Goal: Task Accomplishment & Management: Manage account settings

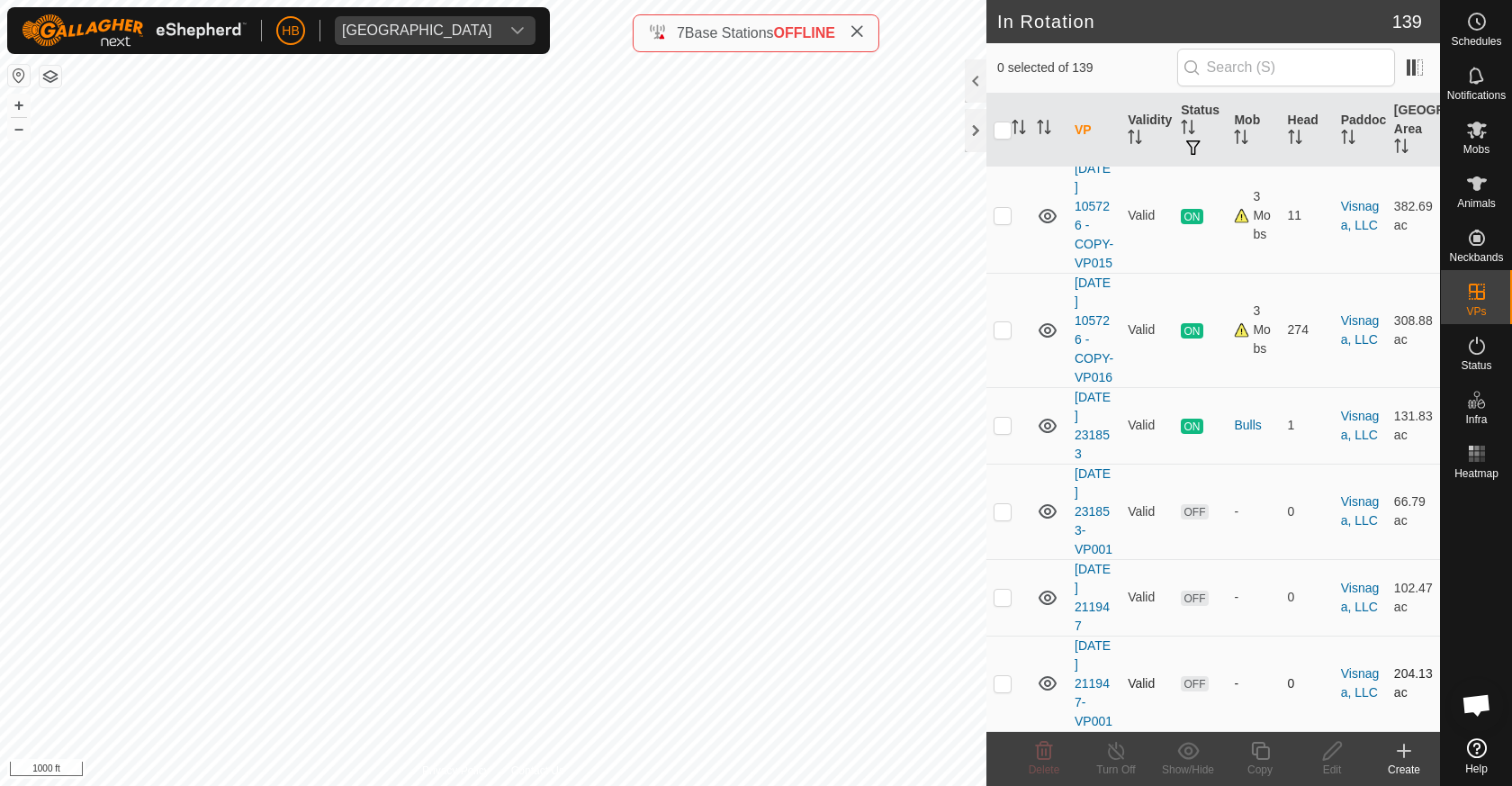
scroll to position [11048, 0]
click at [1008, 687] on p-checkbox at bounding box center [1002, 683] width 18 height 14
checkbox input "true"
click at [1006, 596] on p-checkbox at bounding box center [1002, 597] width 18 height 14
click at [1030, 754] on delete-svg-icon at bounding box center [1044, 751] width 72 height 22
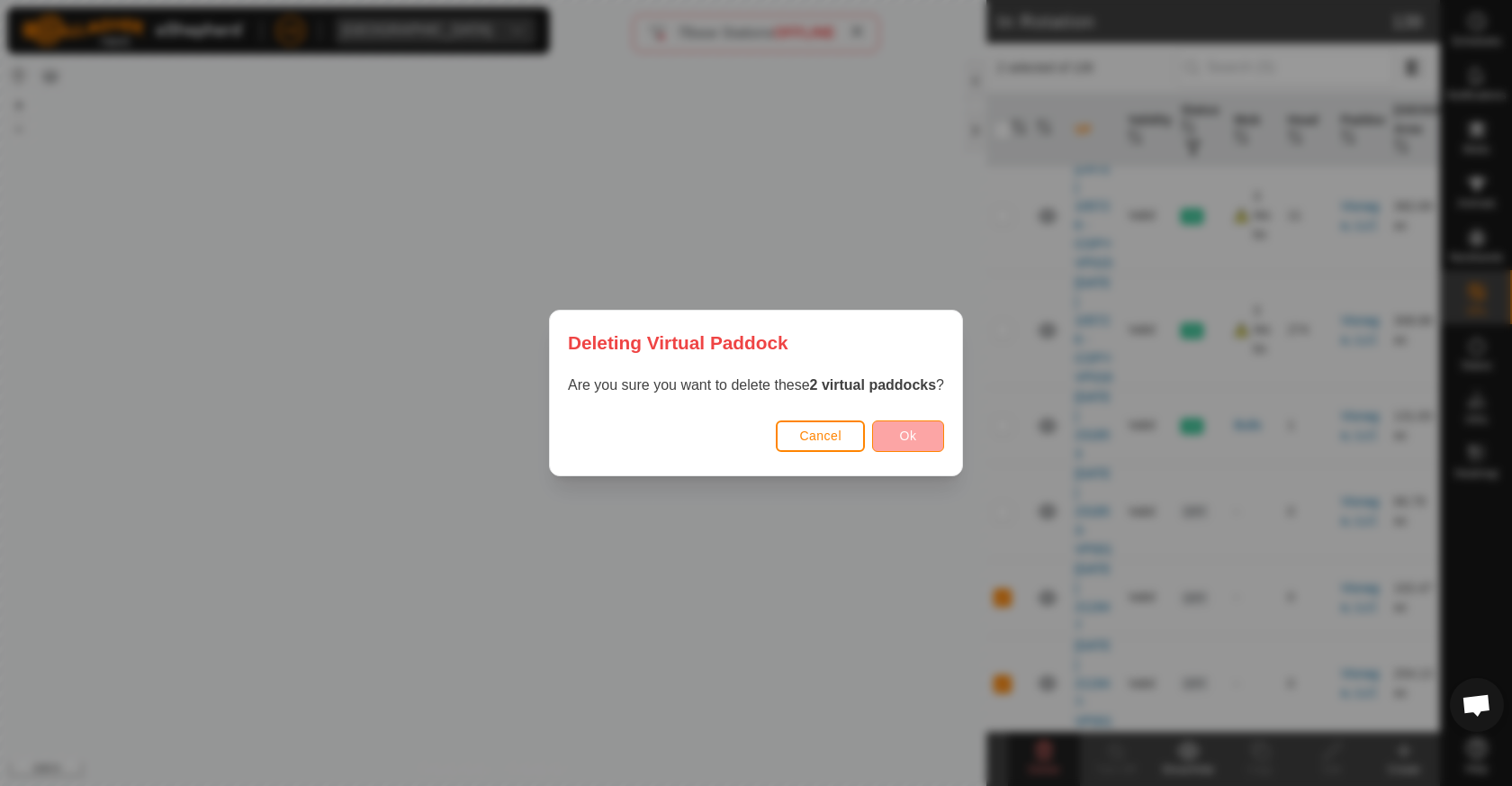
click at [900, 439] on button "Ok" at bounding box center [909, 436] width 72 height 32
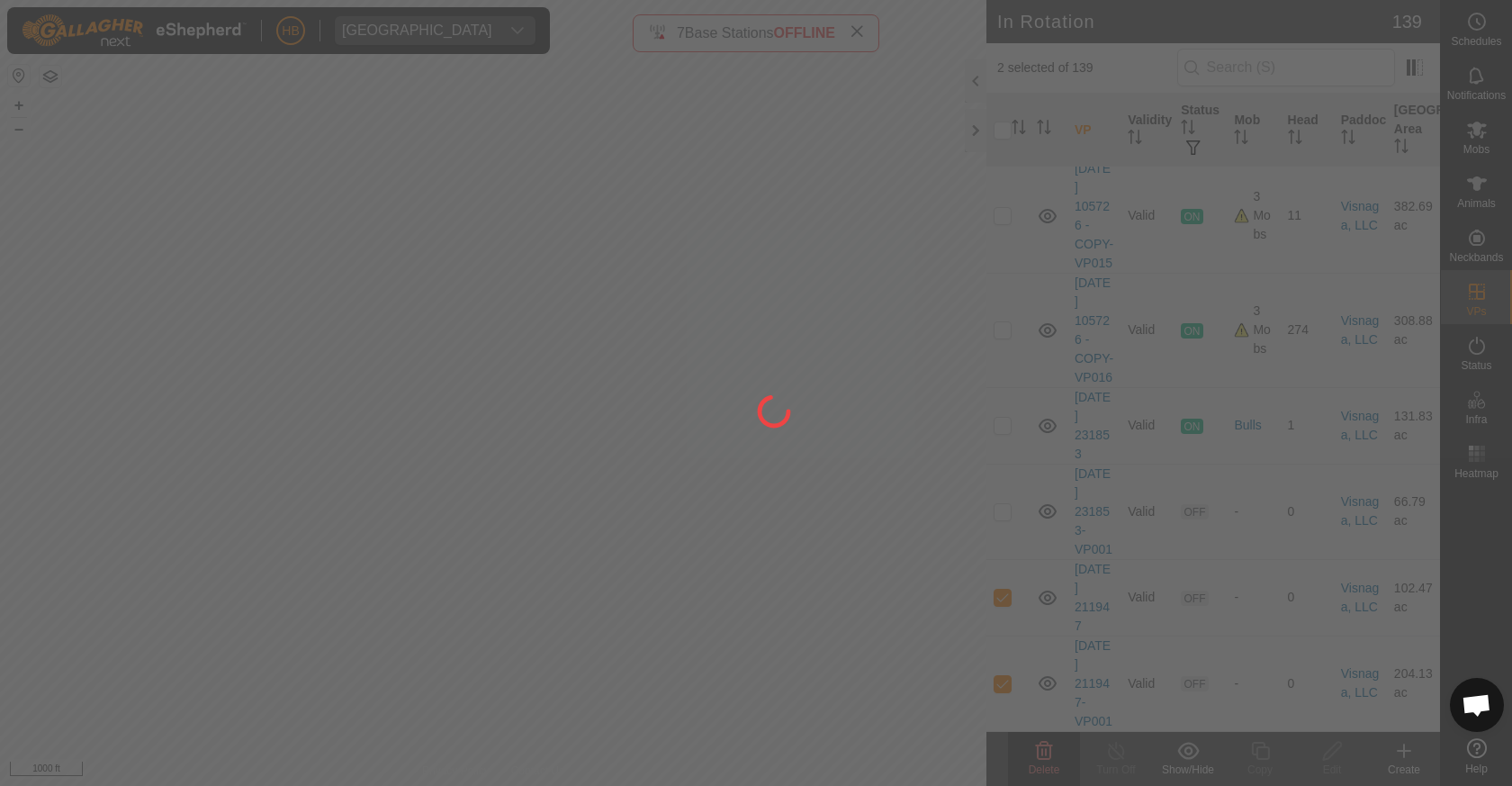
checkbox input "false"
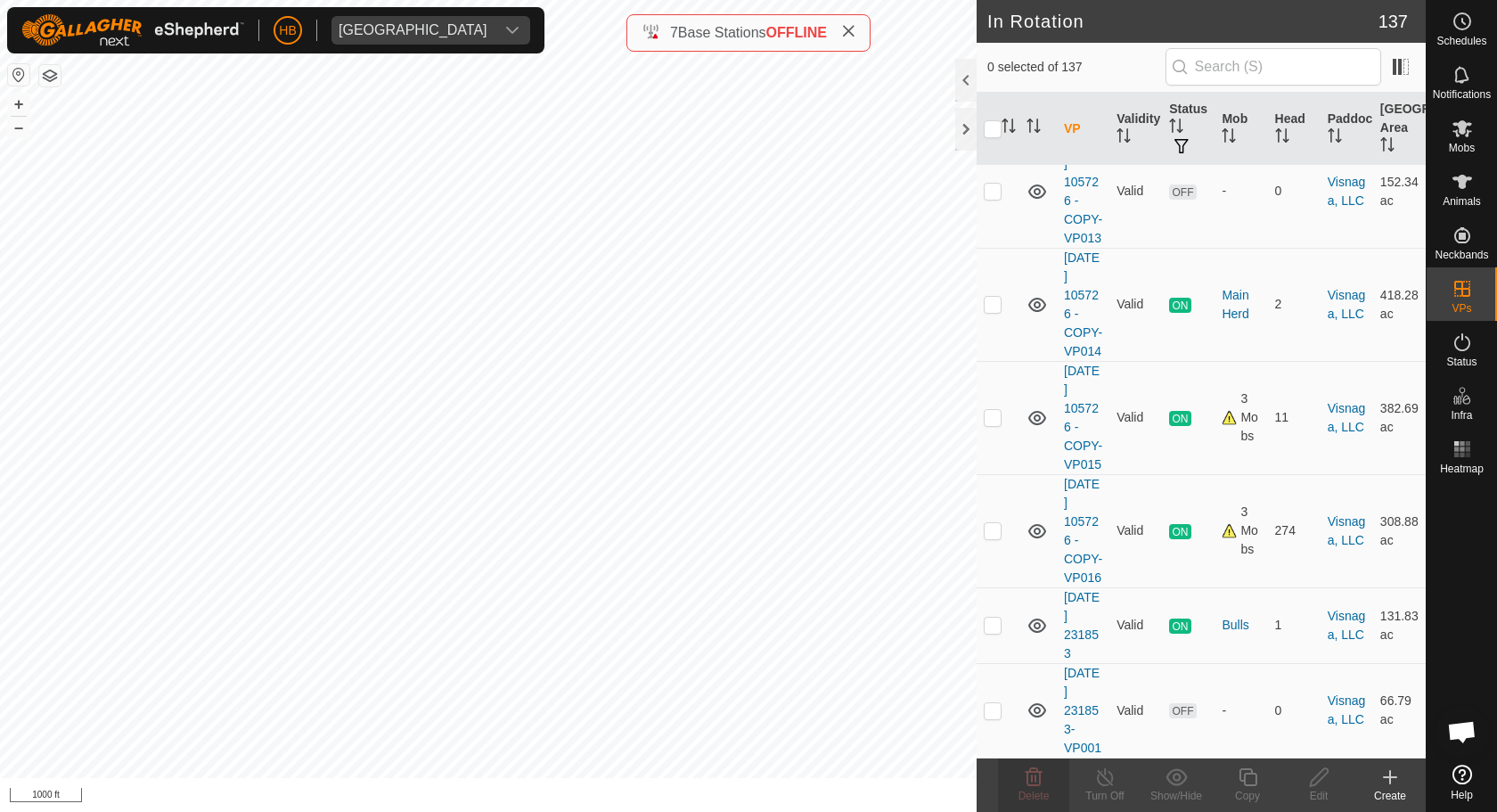
scroll to position [10733, 0]
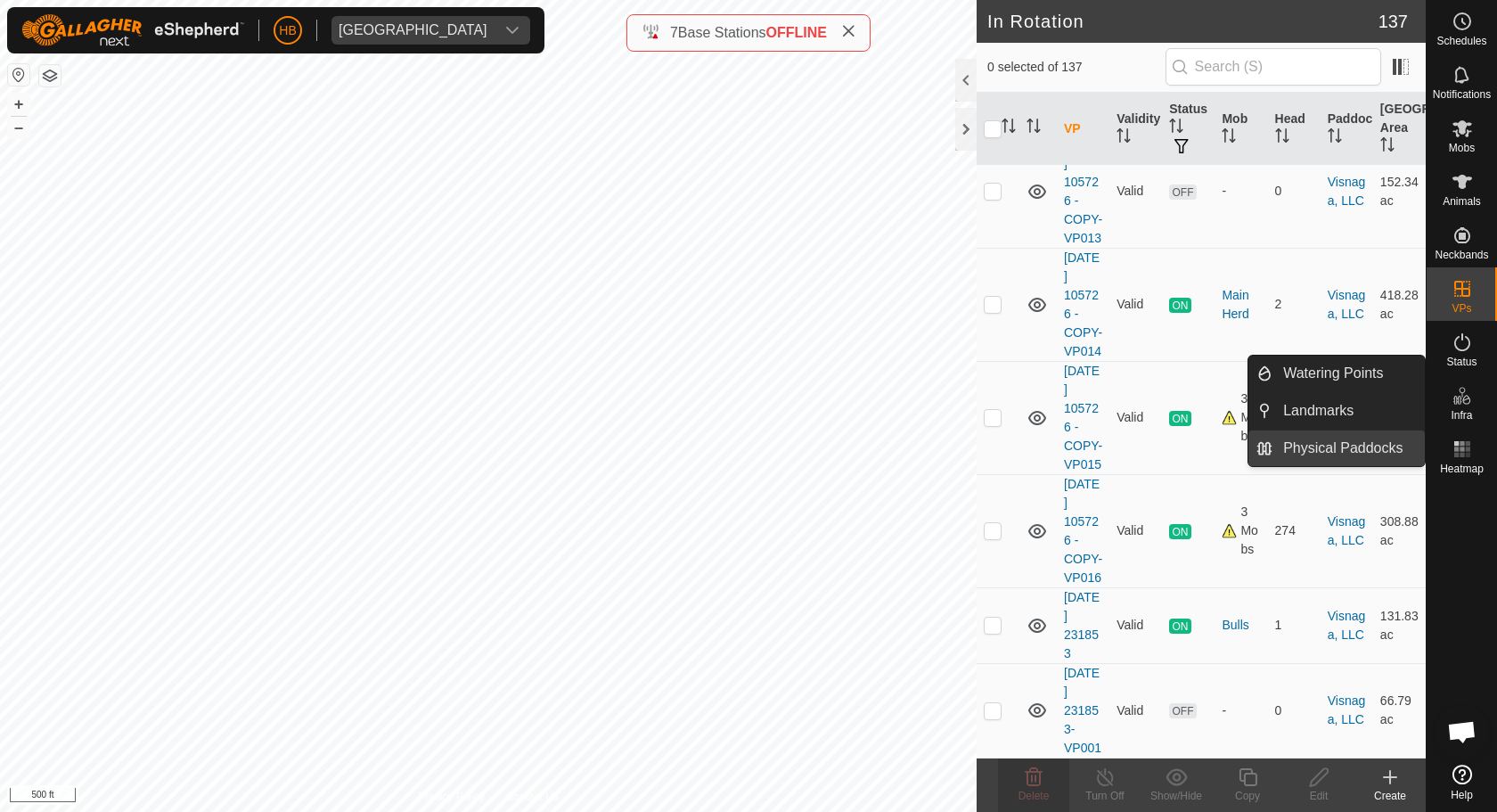
click at [1369, 443] on link "Physical Paddocks" at bounding box center [1348, 448] width 152 height 36
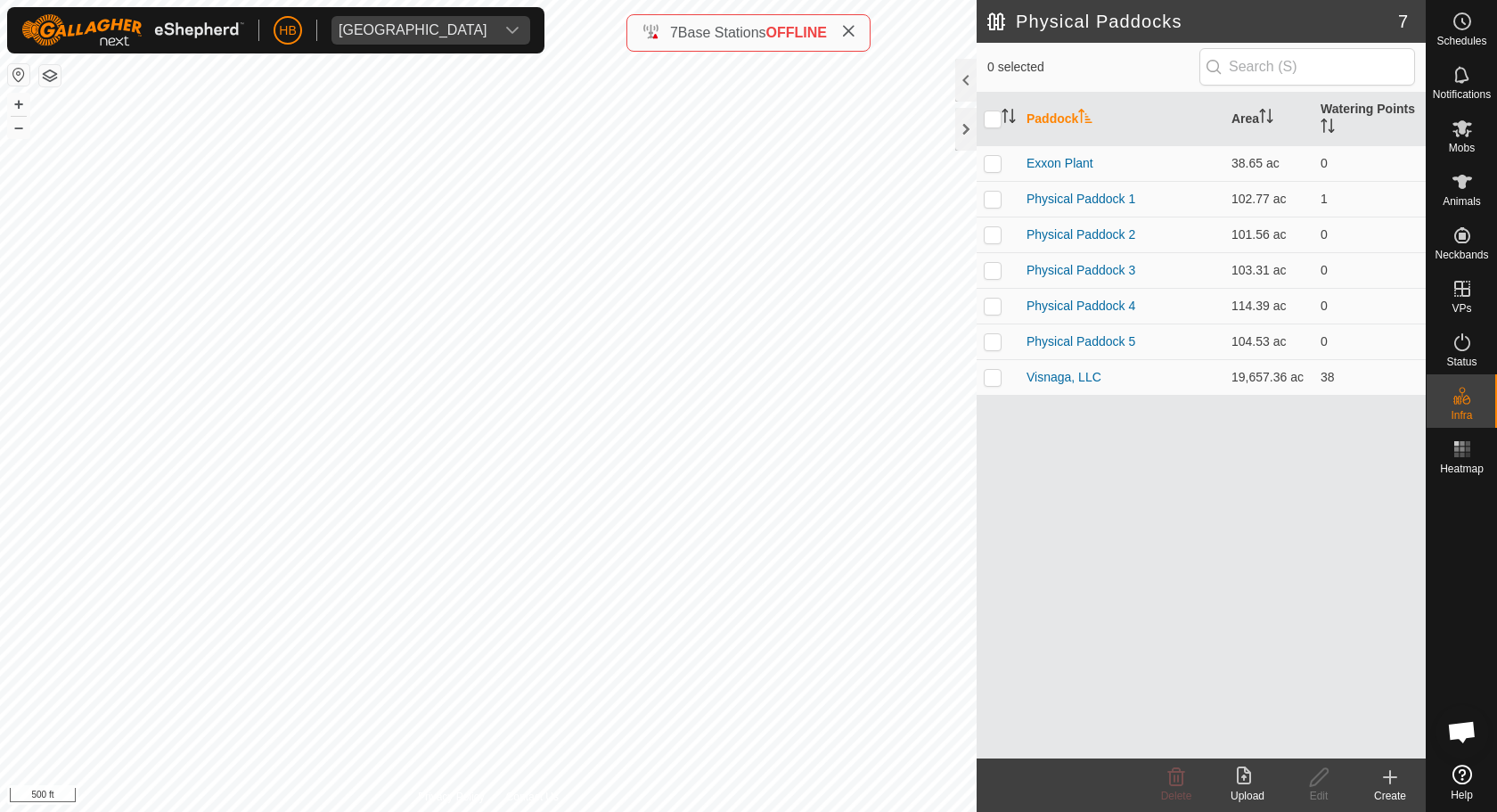
click at [1386, 777] on icon at bounding box center [1390, 777] width 21 height 21
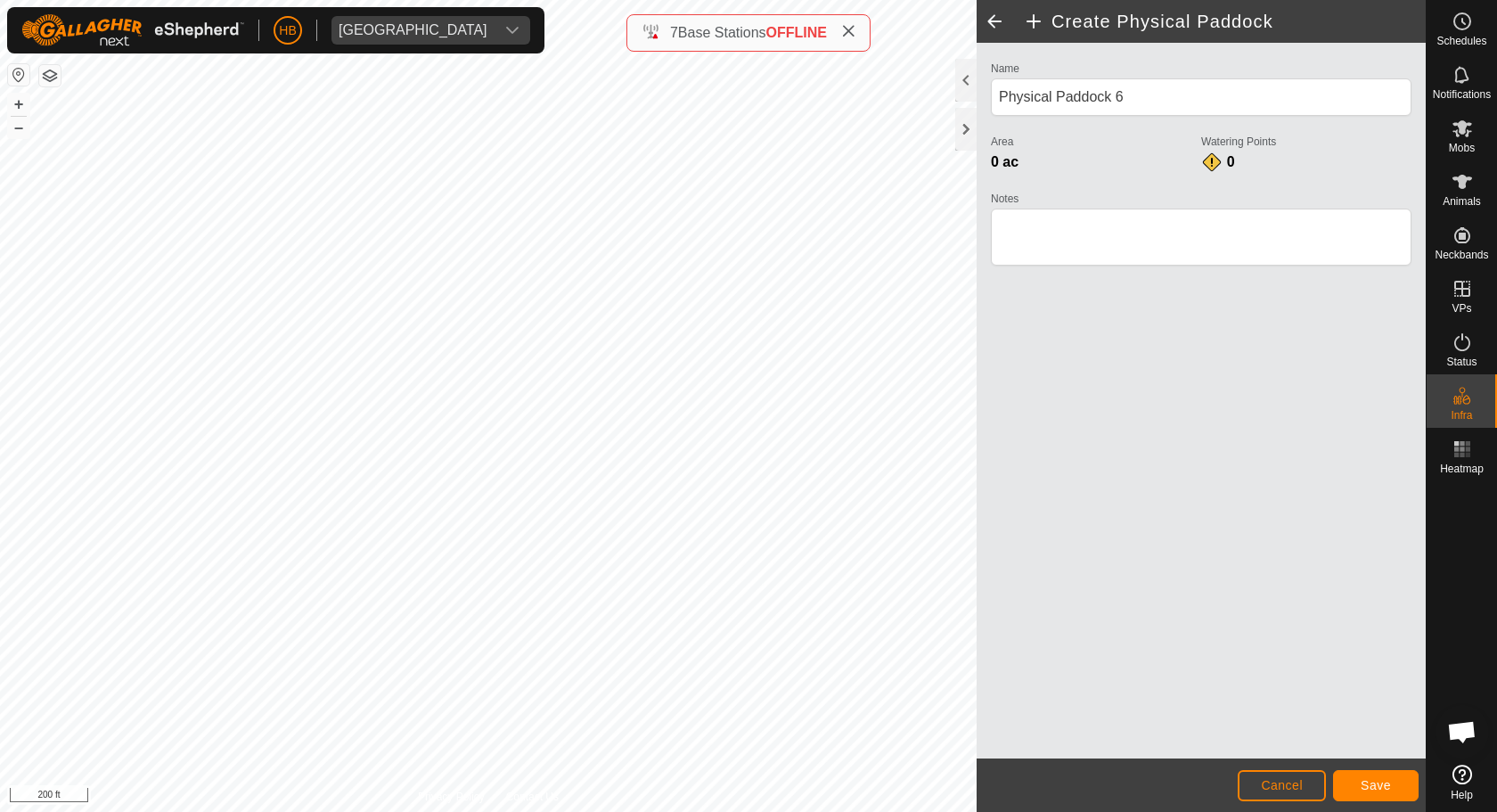
click at [1399, 777] on button "Save" at bounding box center [1376, 785] width 86 height 31
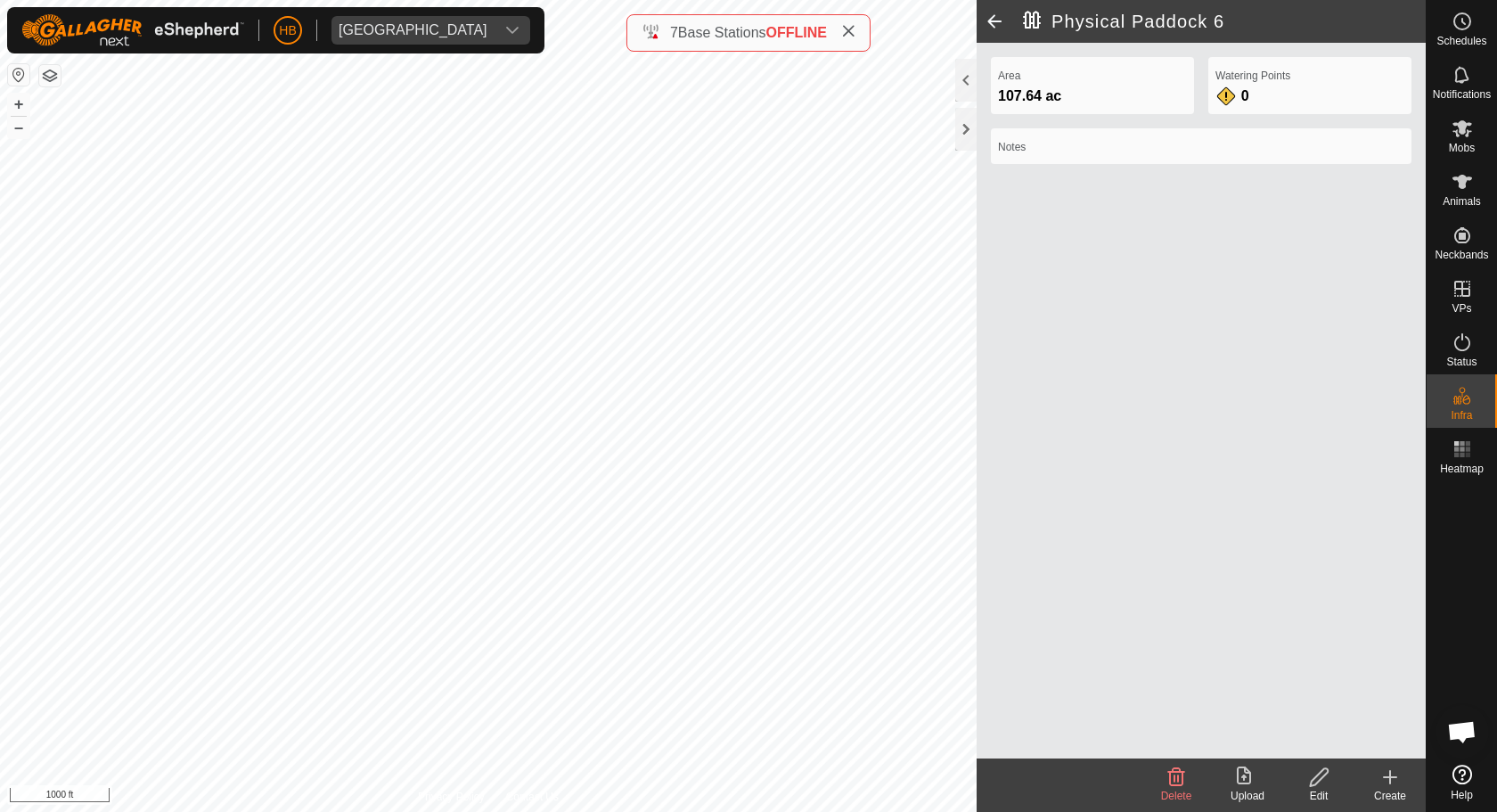
click at [1320, 777] on icon at bounding box center [1319, 777] width 22 height 21
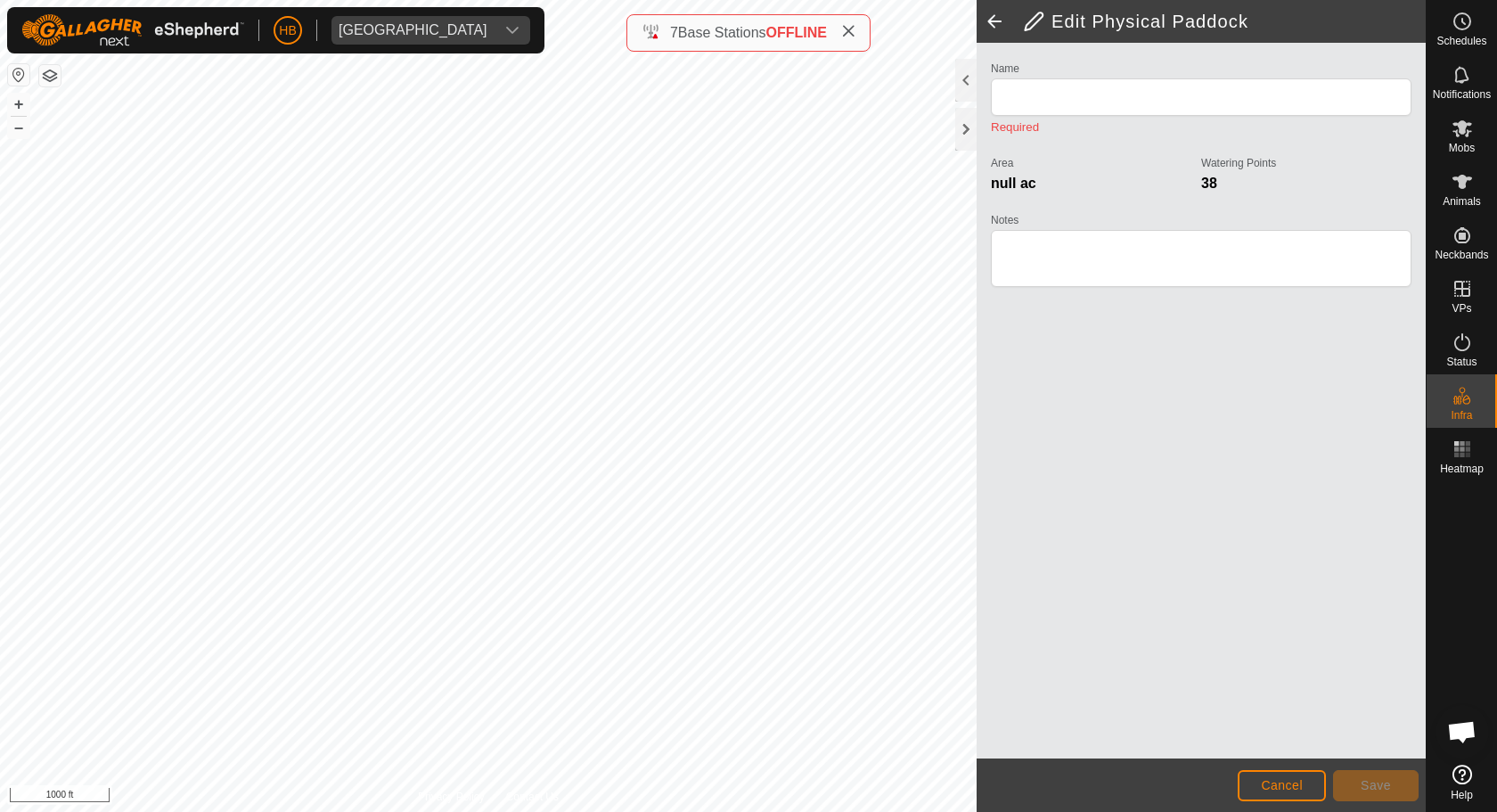
type input "Physical Paddock 6"
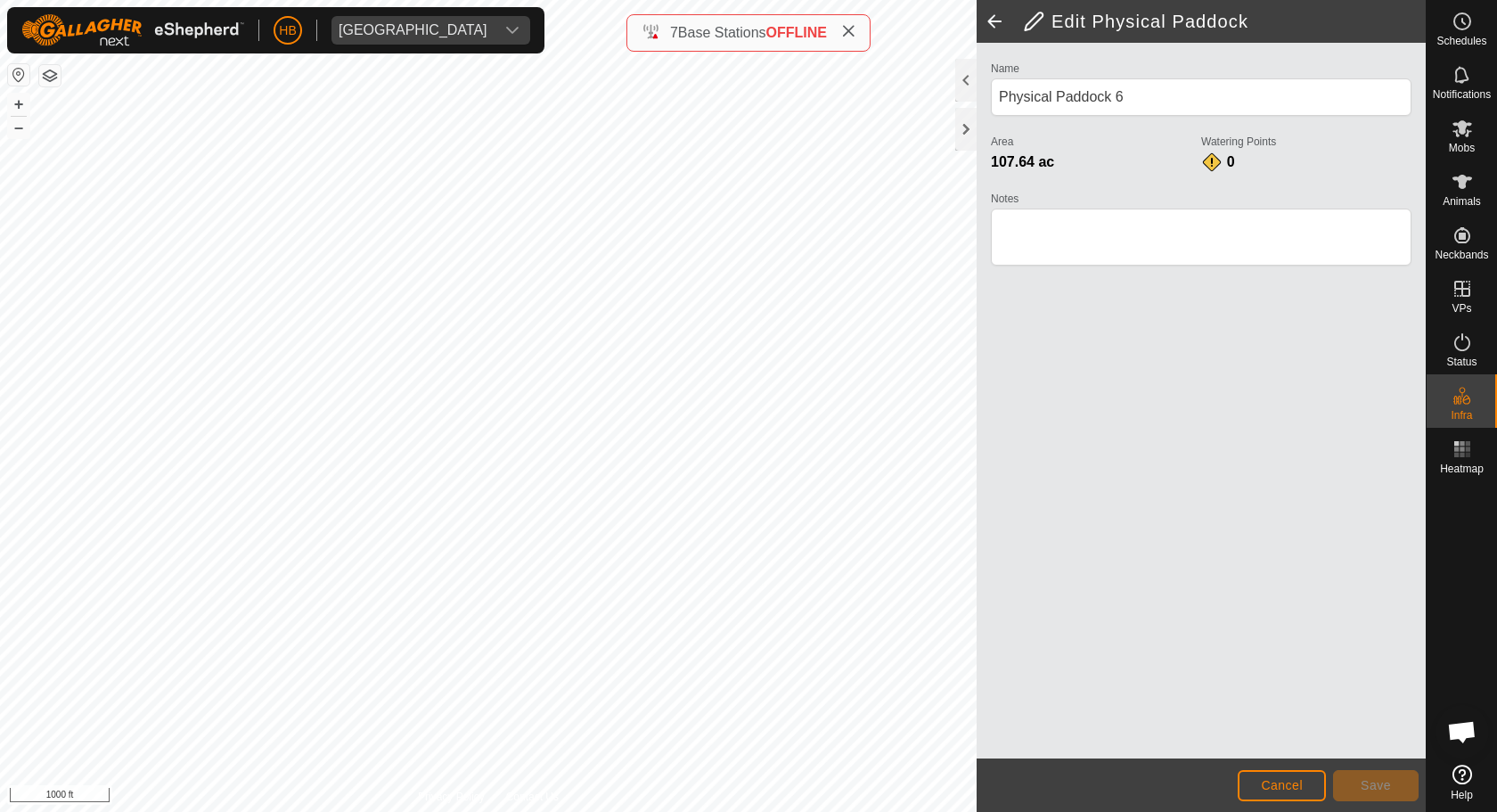
click at [1307, 777] on button "Cancel" at bounding box center [1281, 785] width 88 height 31
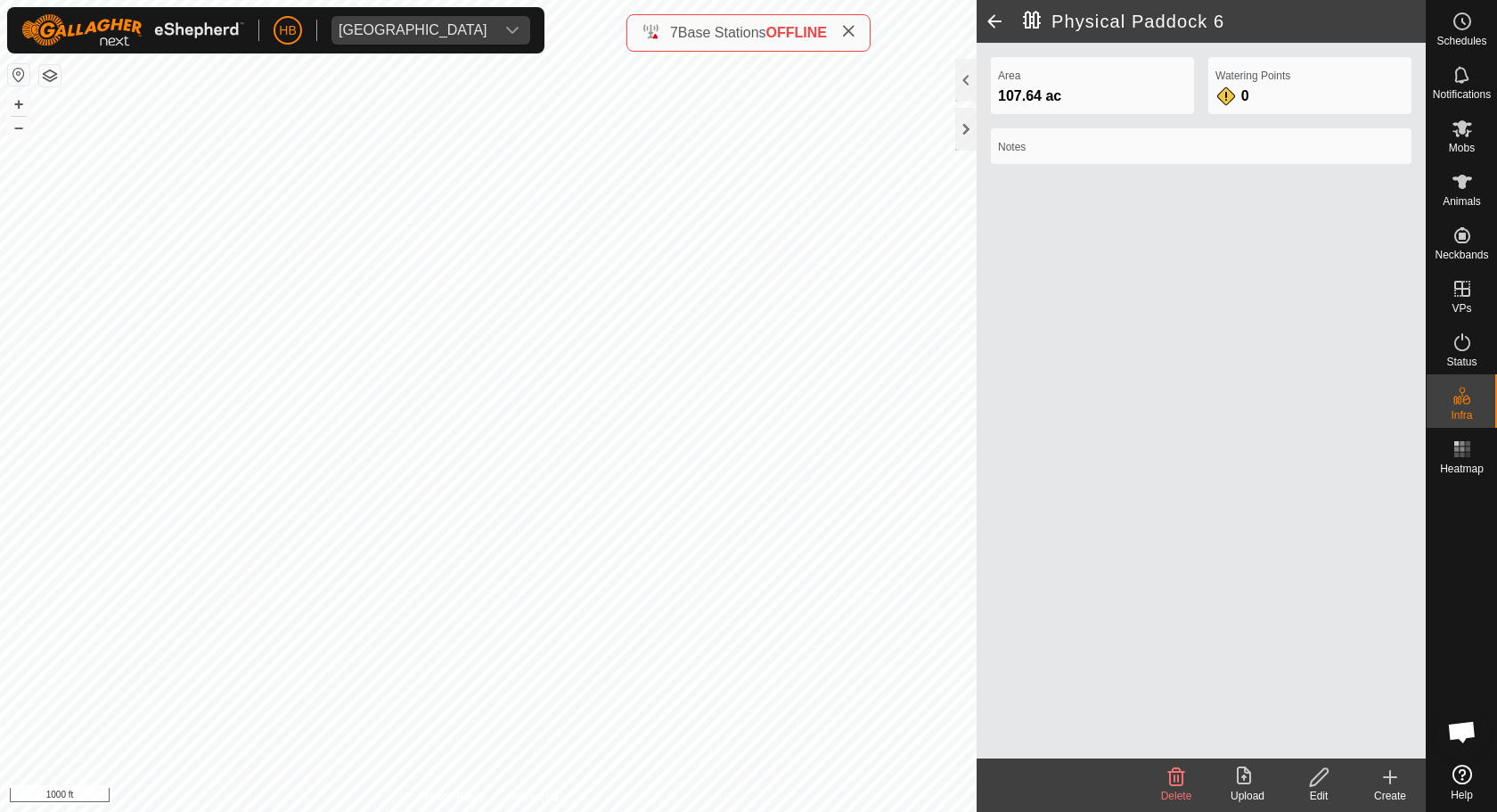
click at [1398, 777] on div "Create" at bounding box center [1390, 796] width 71 height 16
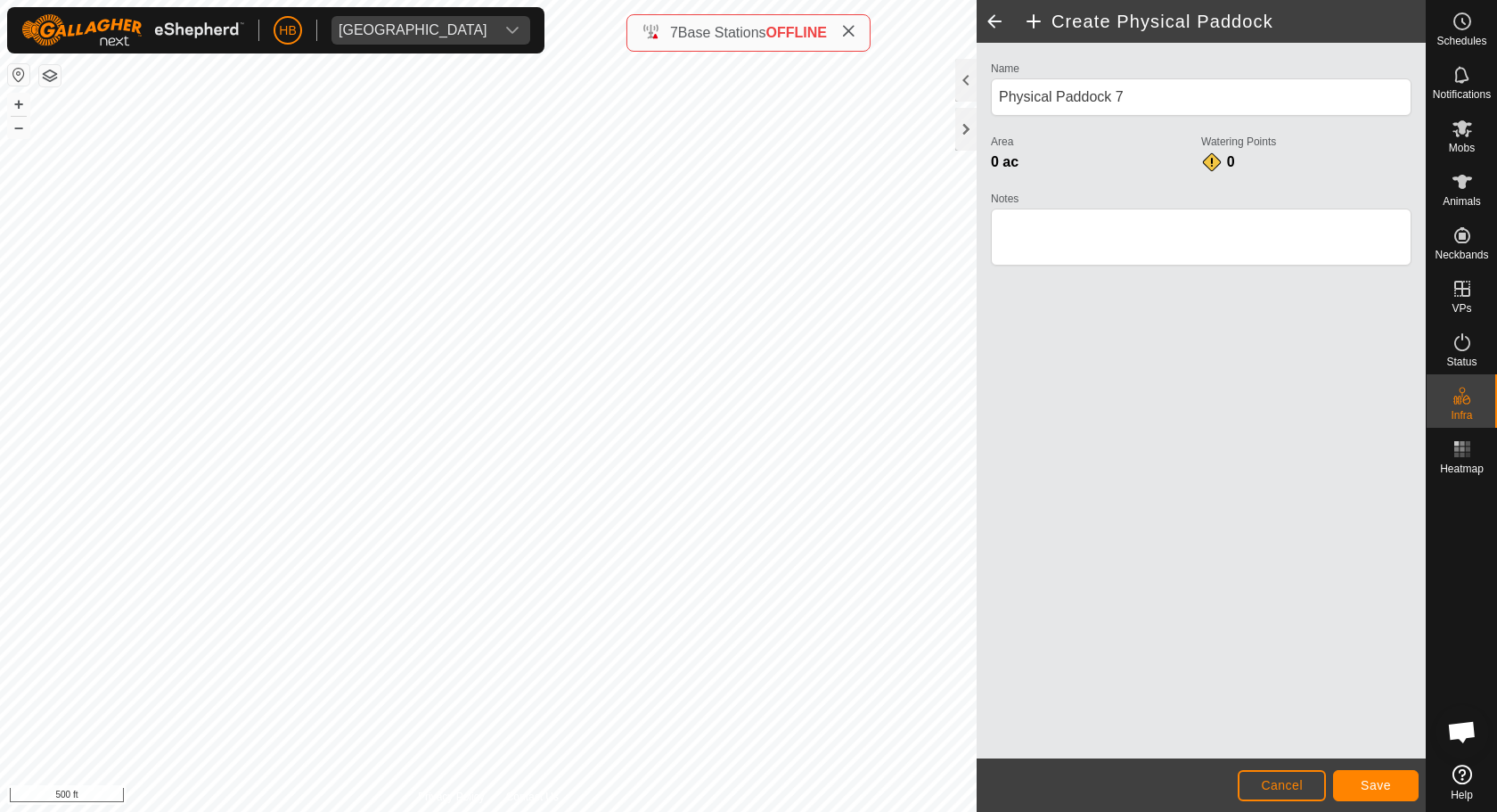
click at [1342, 777] on button "Save" at bounding box center [1376, 785] width 86 height 31
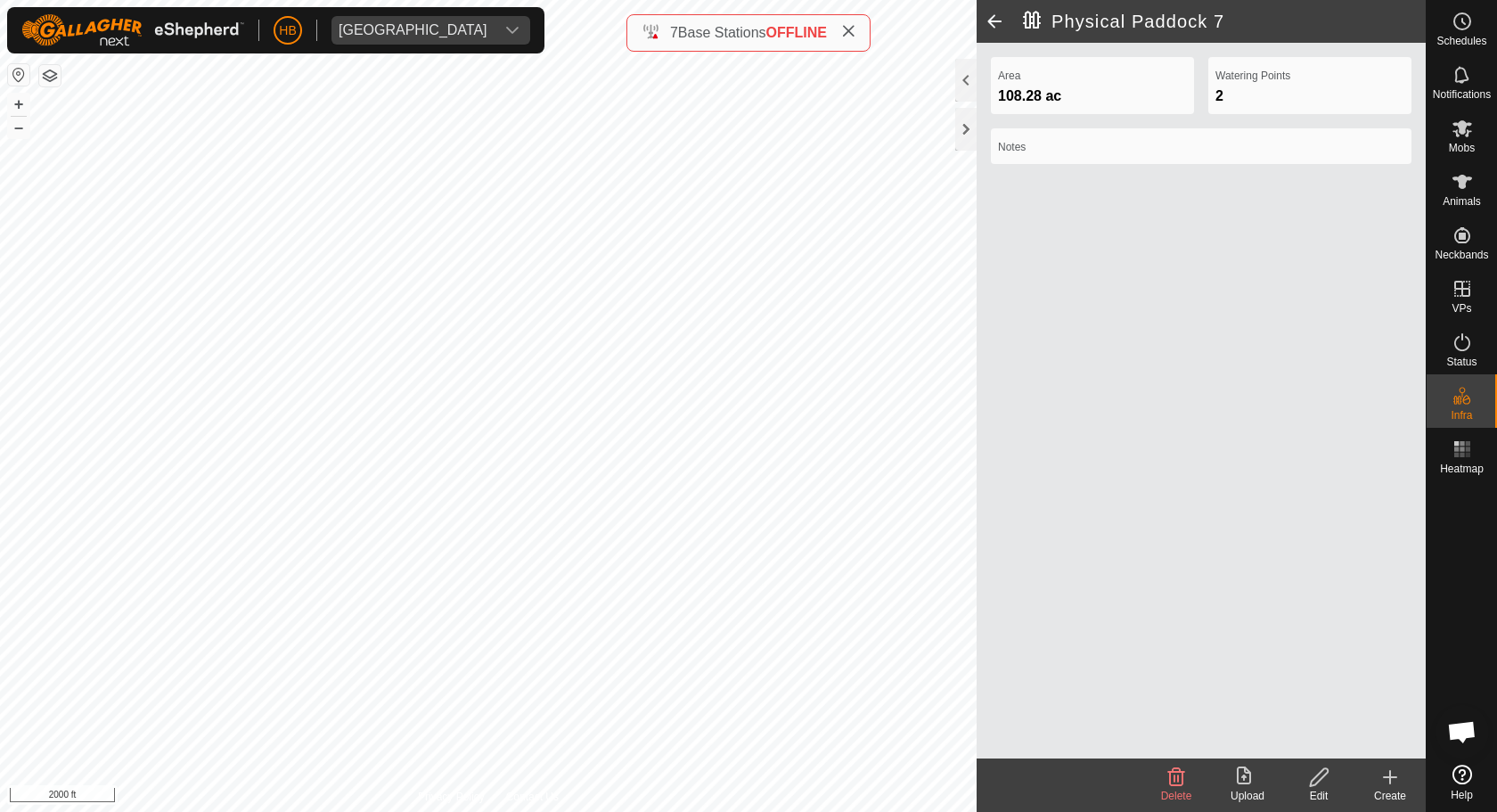
click at [1388, 773] on icon at bounding box center [1390, 777] width 21 height 21
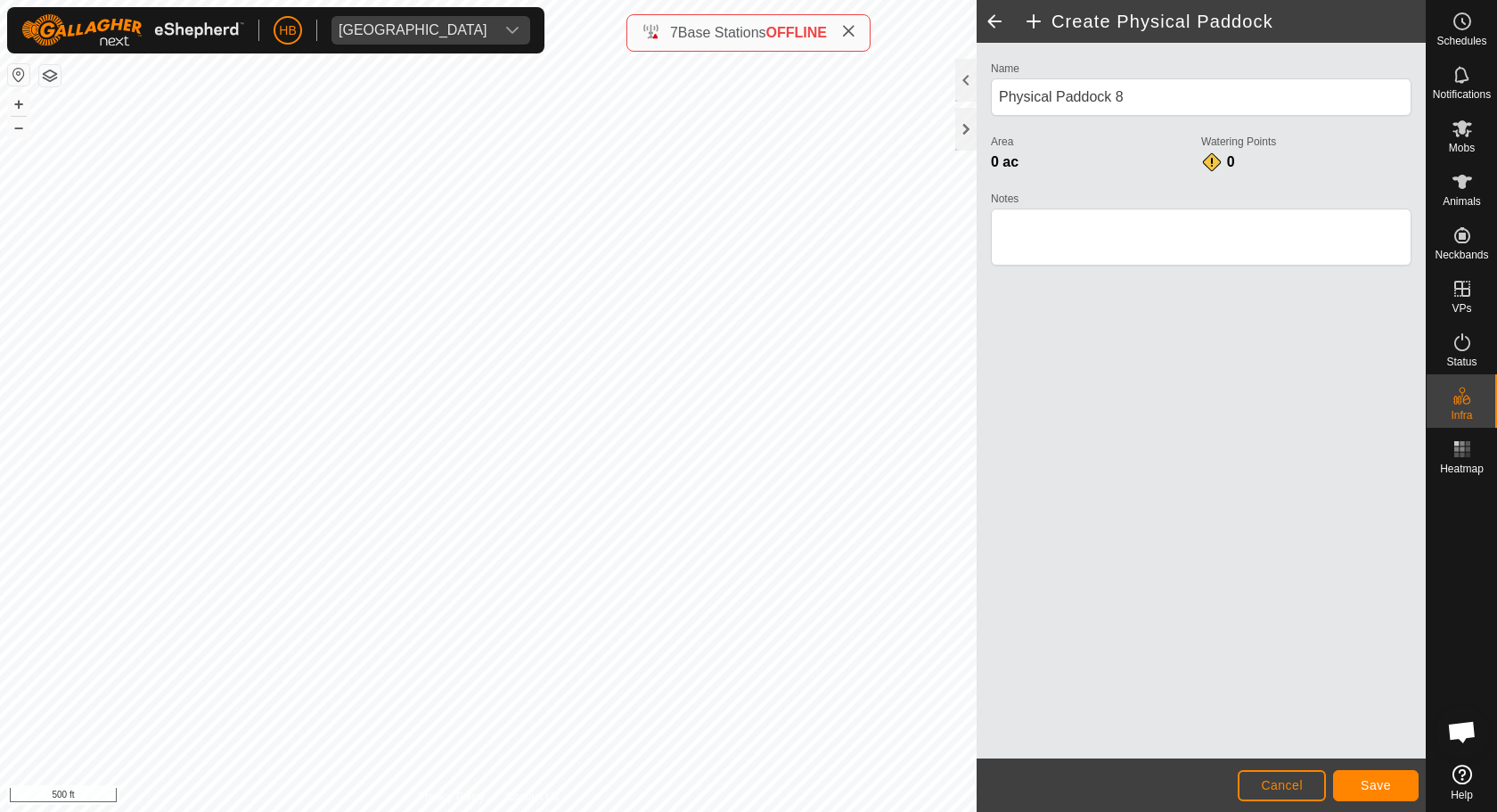
click at [1356, 777] on button "Save" at bounding box center [1376, 785] width 86 height 31
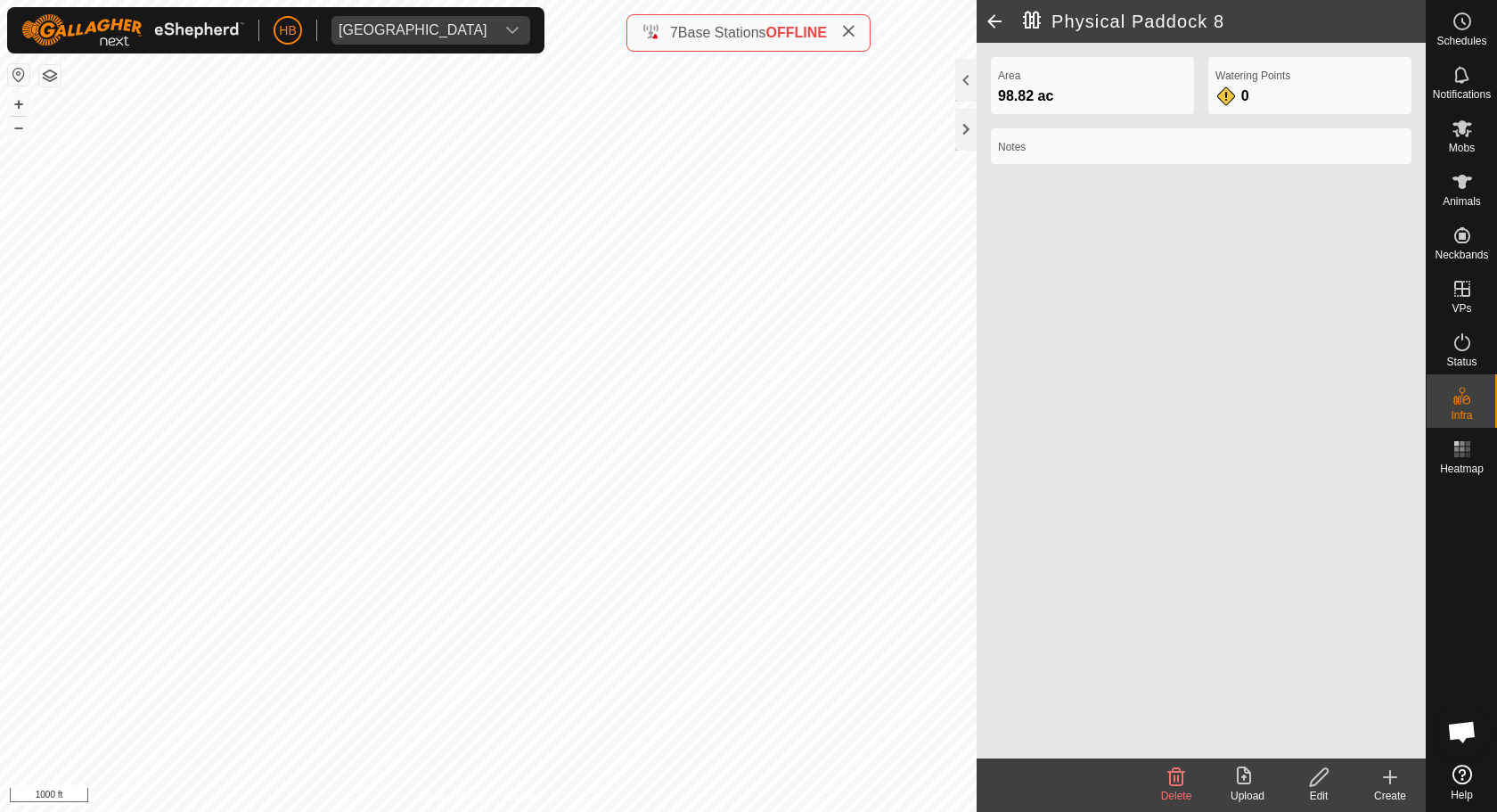
click at [1381, 773] on icon at bounding box center [1390, 777] width 21 height 21
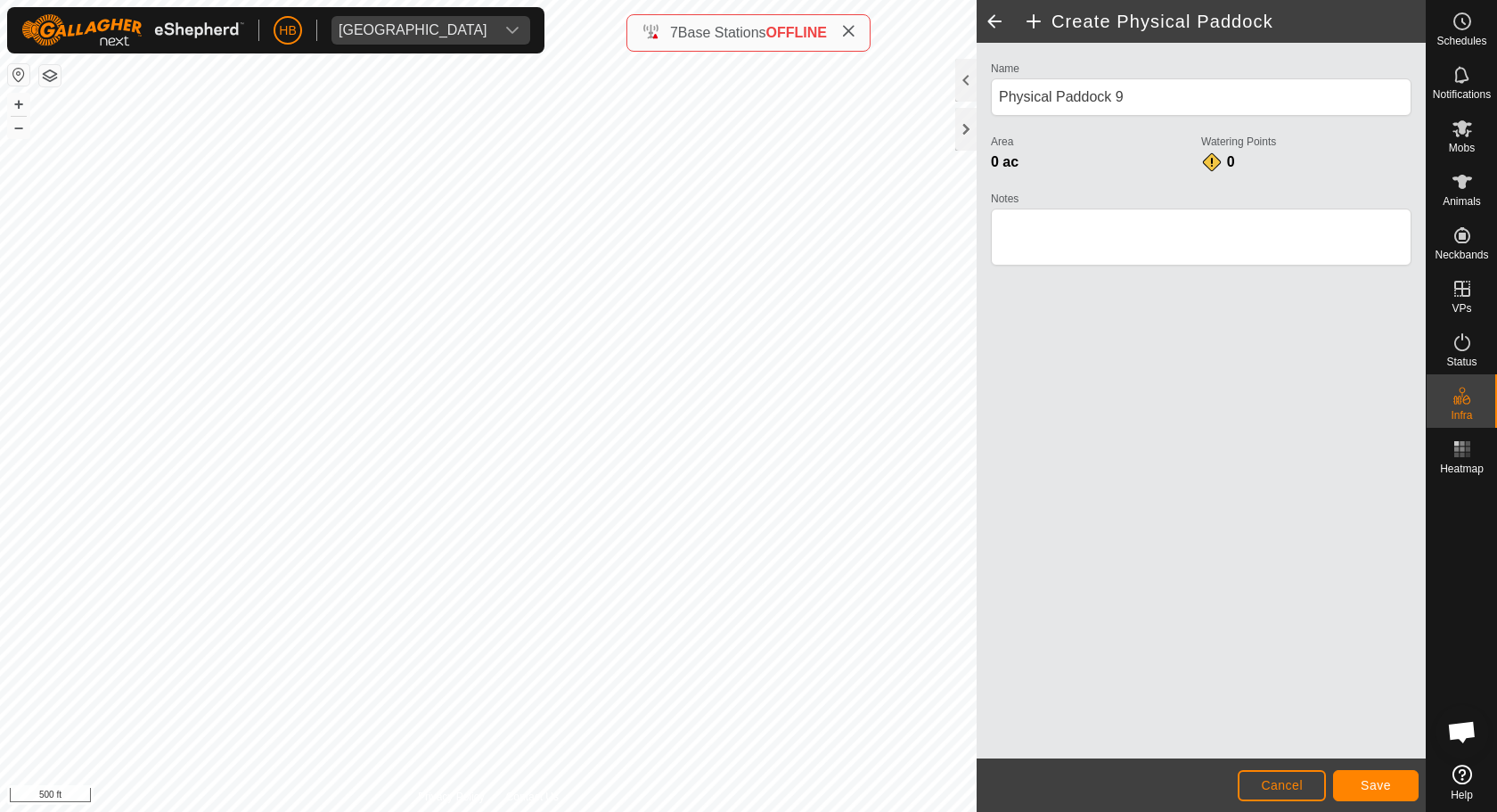
click at [1361, 776] on button "Save" at bounding box center [1376, 785] width 86 height 31
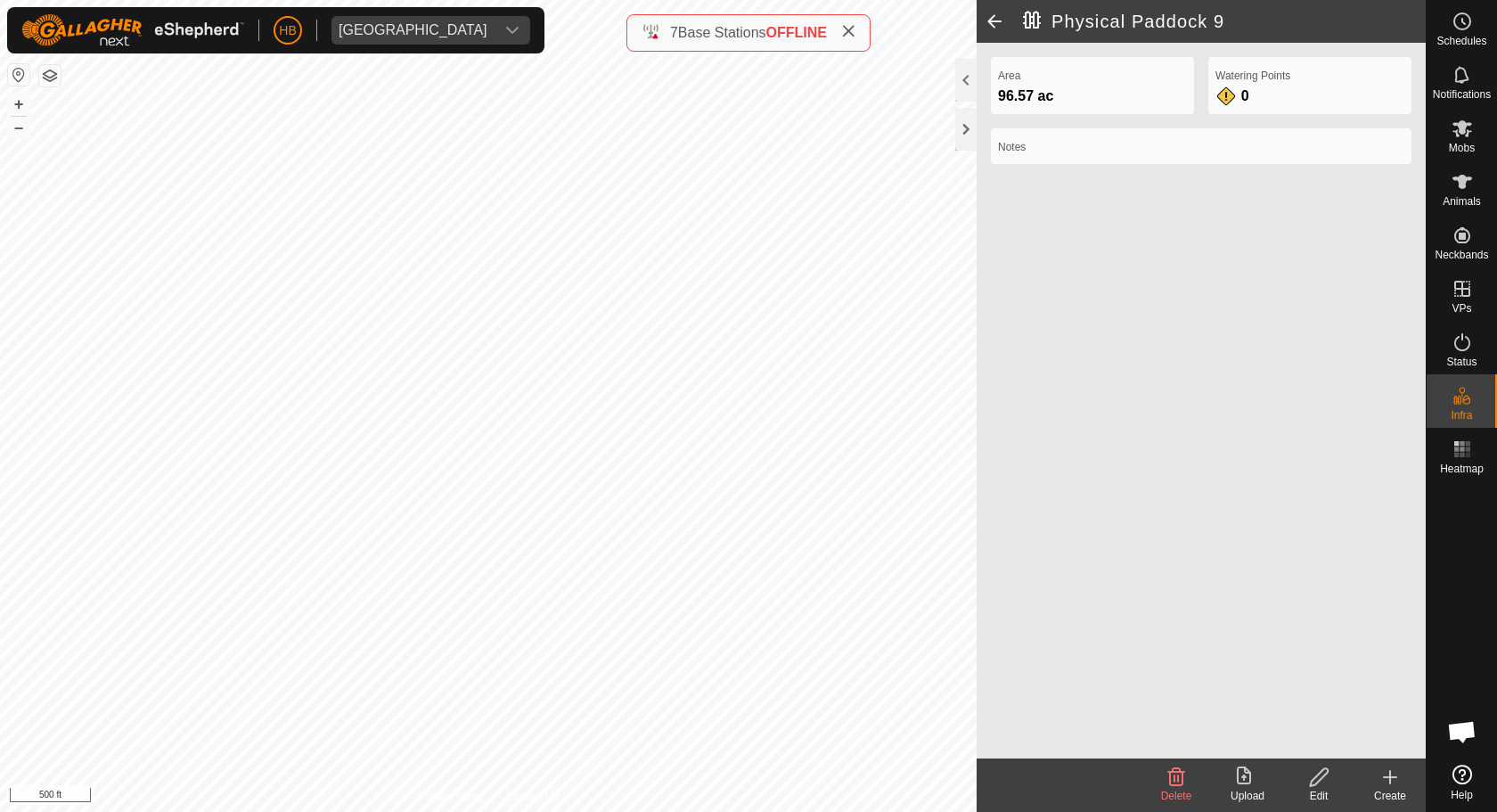
click at [1385, 772] on icon at bounding box center [1390, 777] width 21 height 21
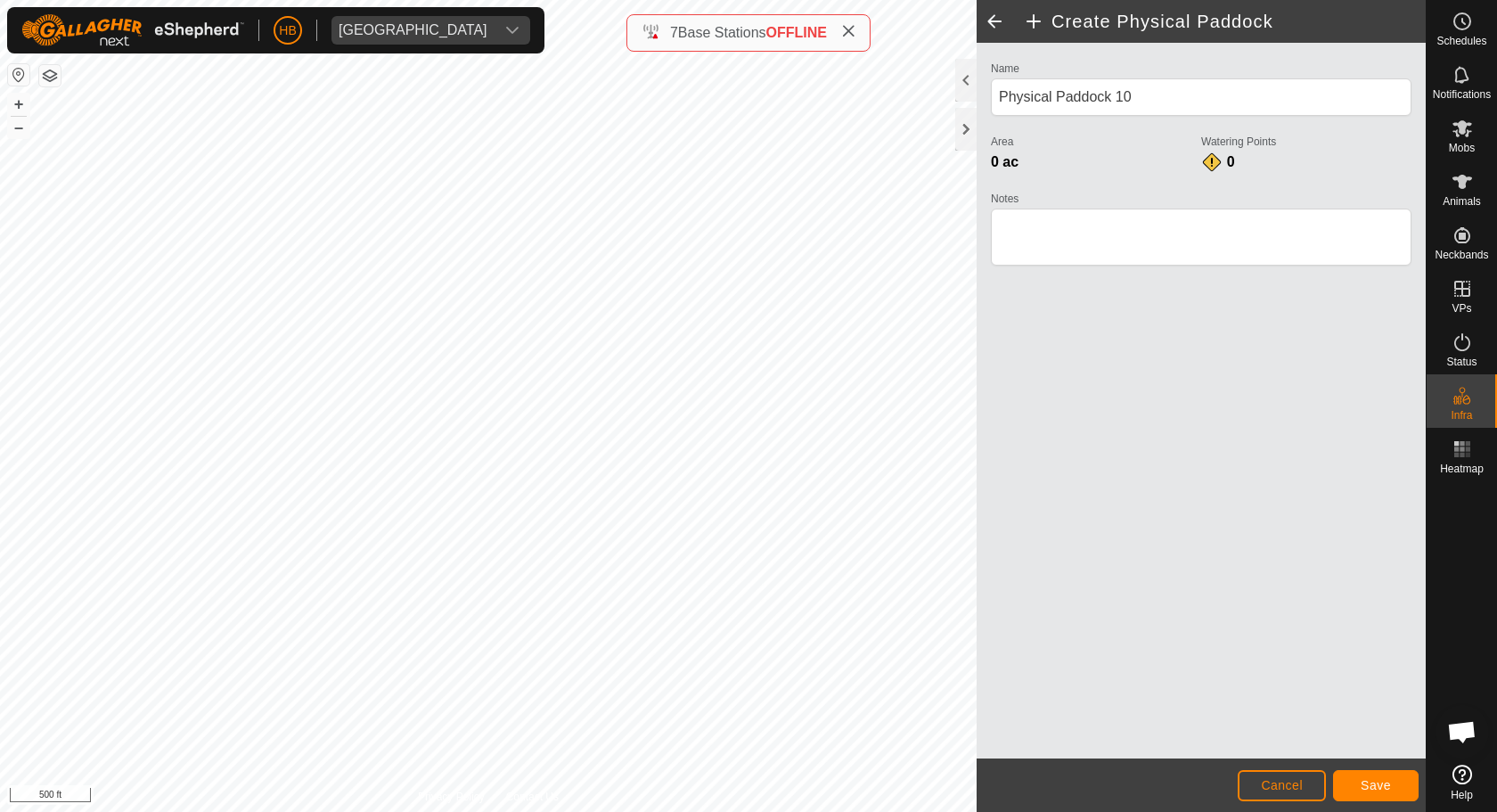
click at [1370, 777] on span "Save" at bounding box center [1376, 785] width 30 height 14
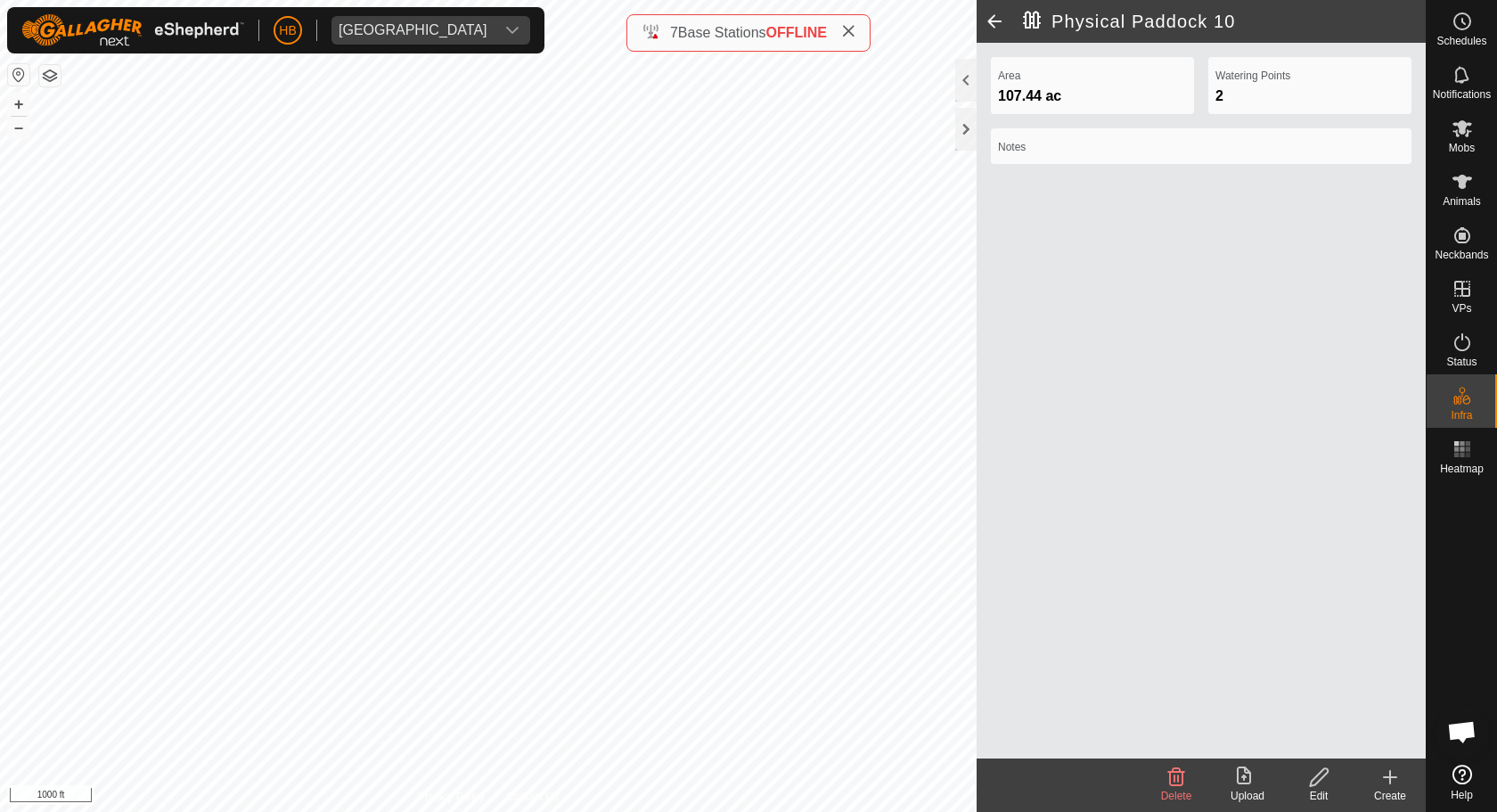
click at [1379, 777] on div "Create" at bounding box center [1390, 796] width 71 height 16
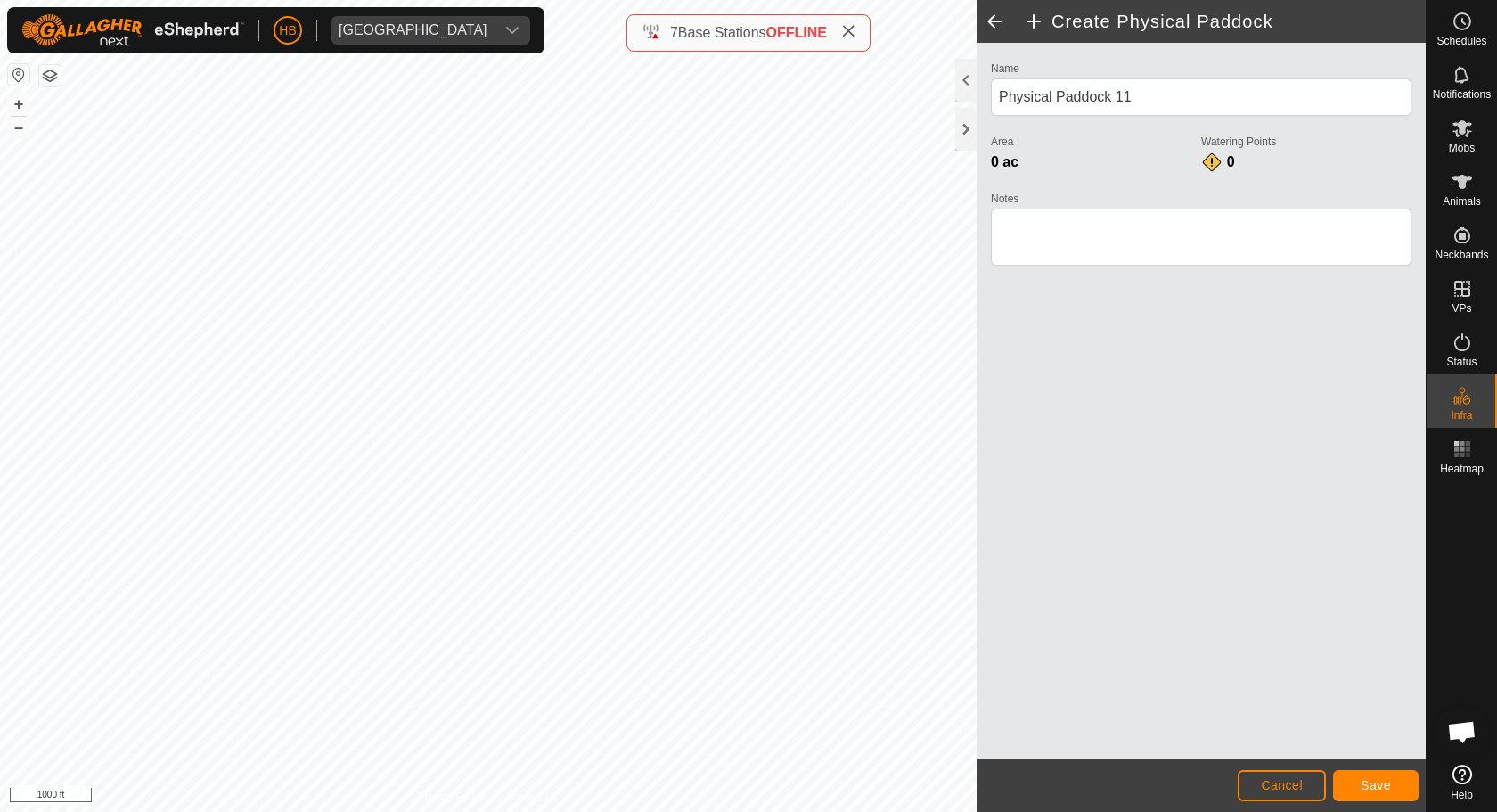
click at [1374, 777] on button "Save" at bounding box center [1376, 785] width 86 height 31
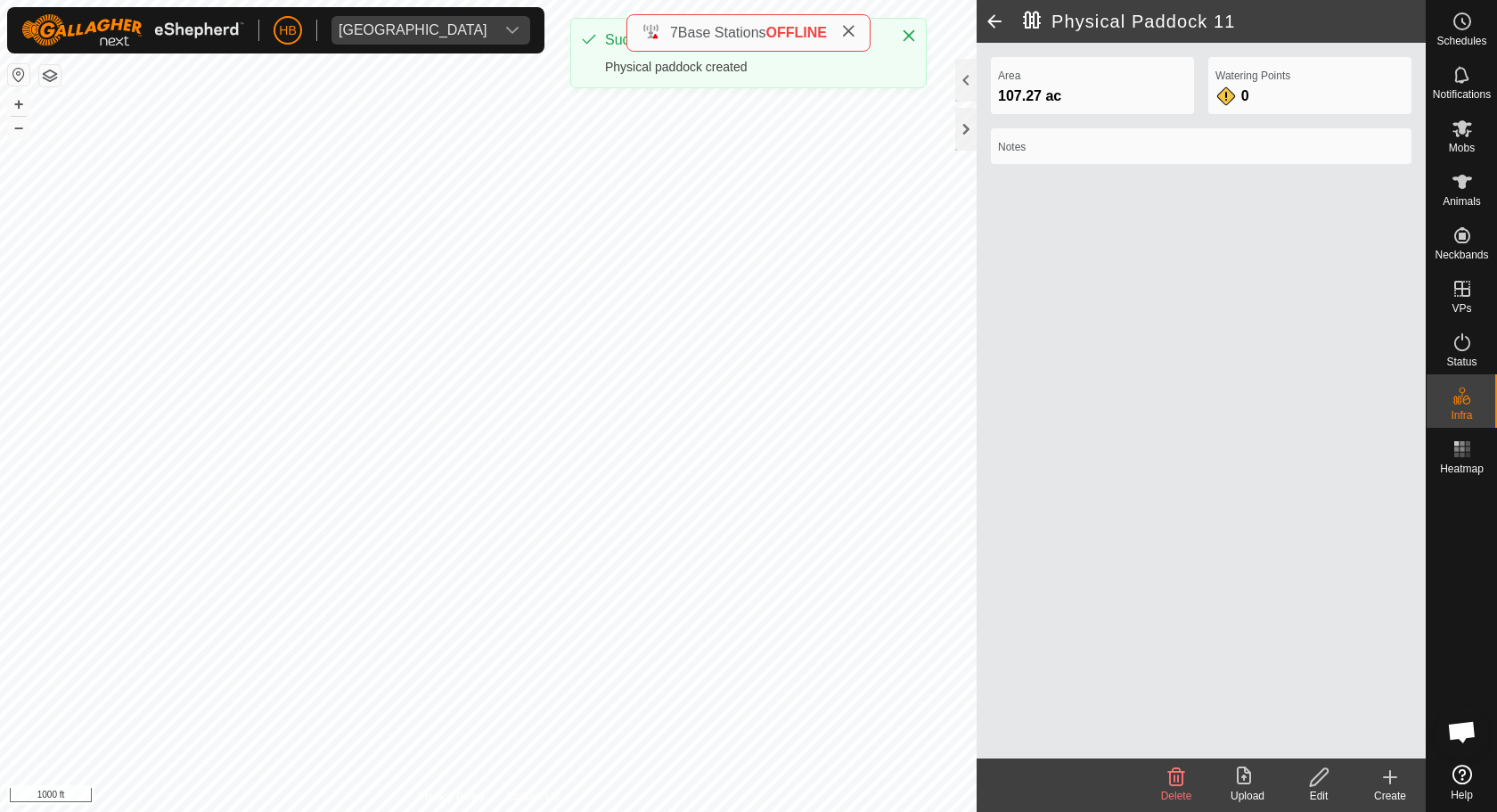
click at [1329, 777] on icon at bounding box center [1319, 777] width 22 height 21
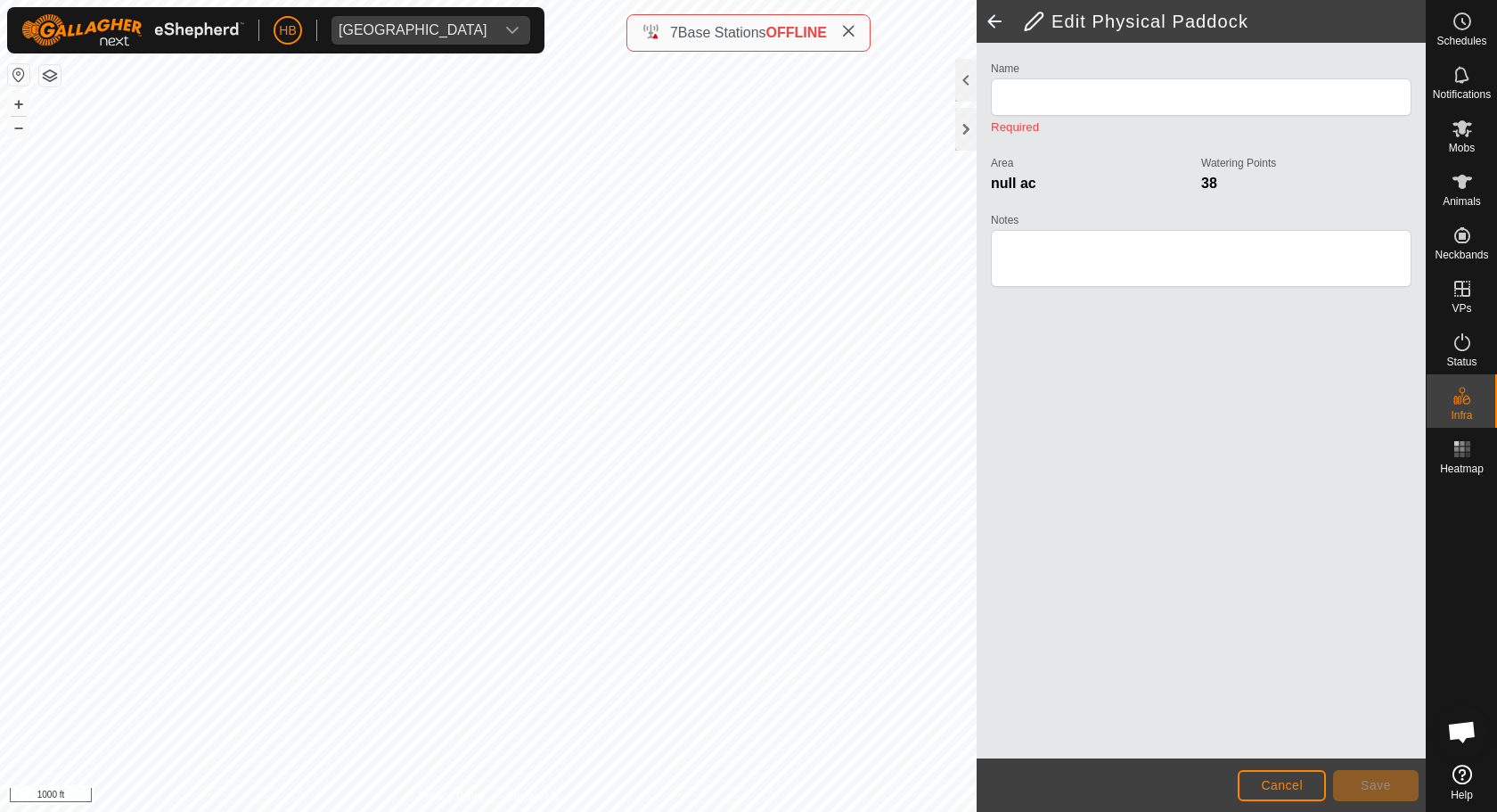
type input "Physical Paddock 11"
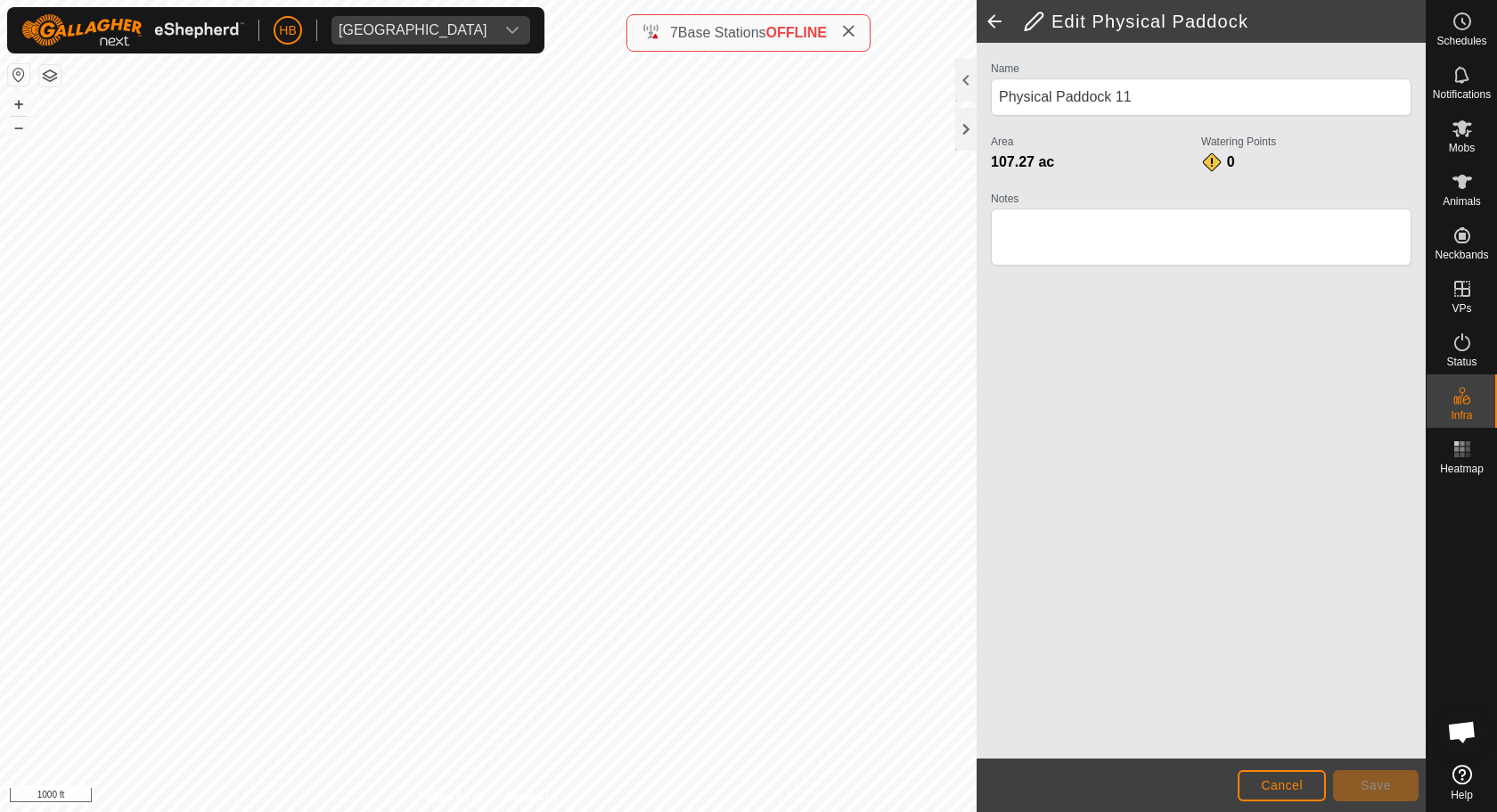
click at [1301, 776] on button "Cancel" at bounding box center [1281, 785] width 88 height 31
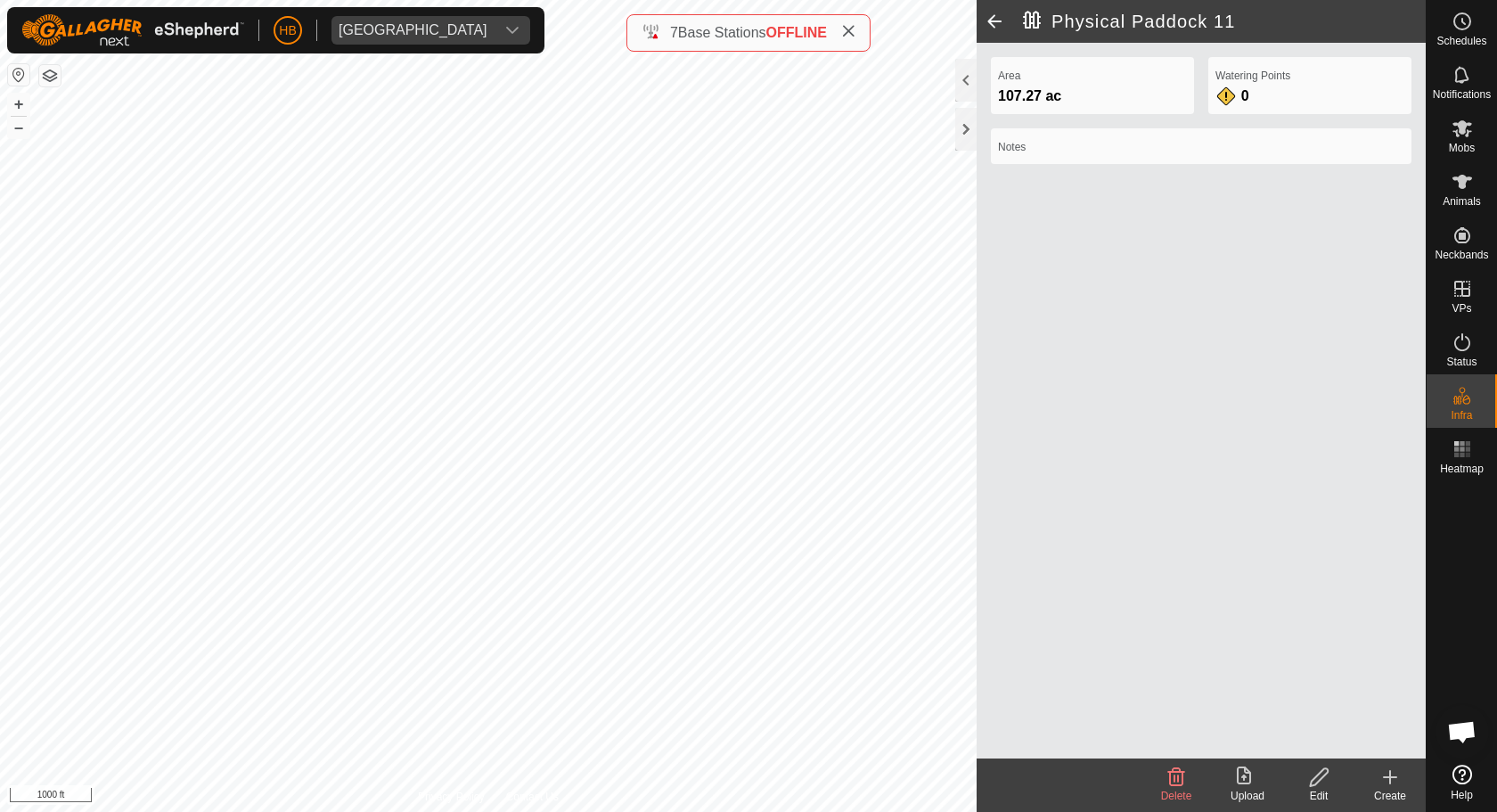
click at [1383, 774] on icon at bounding box center [1390, 777] width 21 height 21
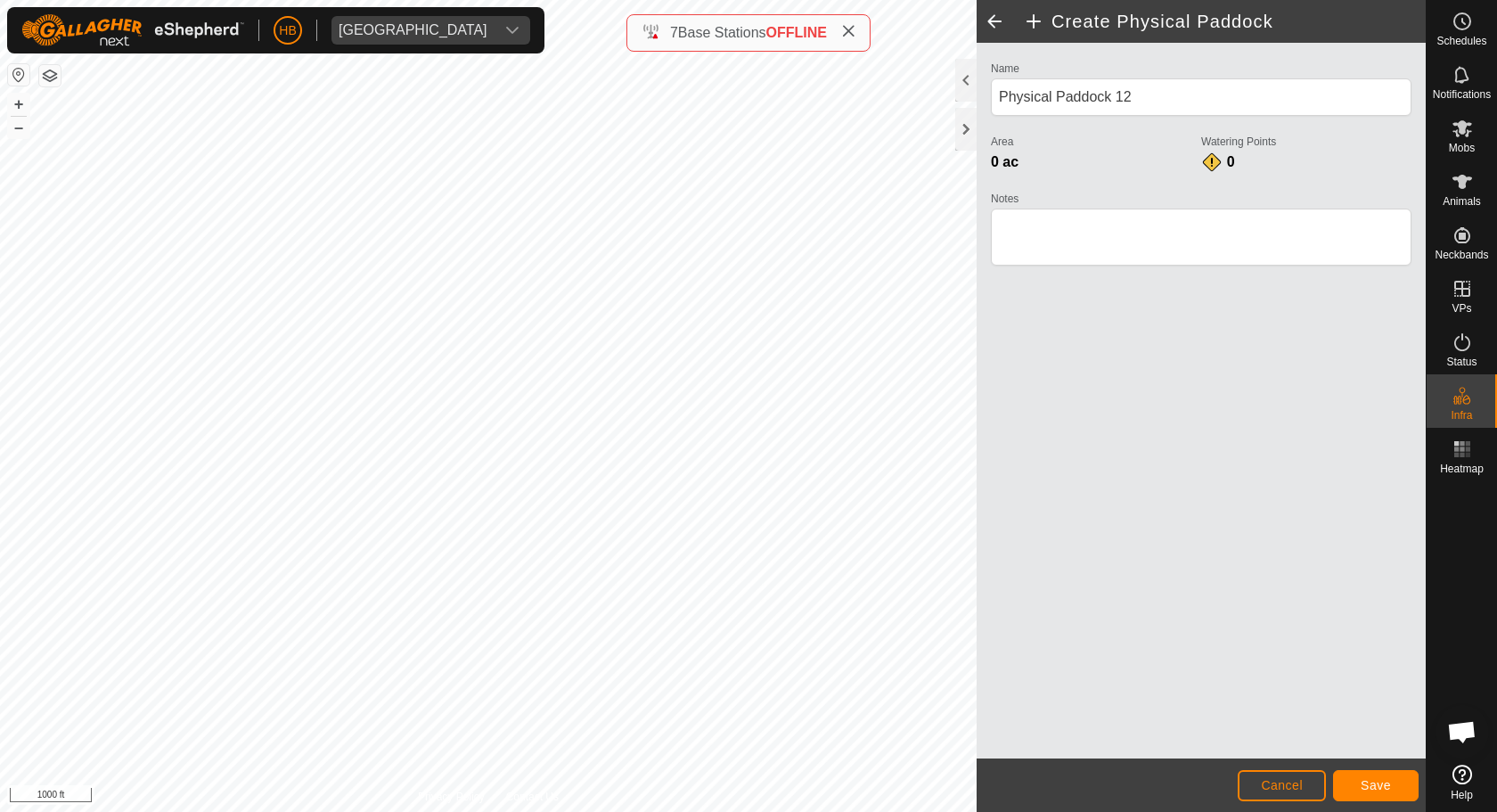
click at [1393, 777] on button "Save" at bounding box center [1376, 785] width 86 height 31
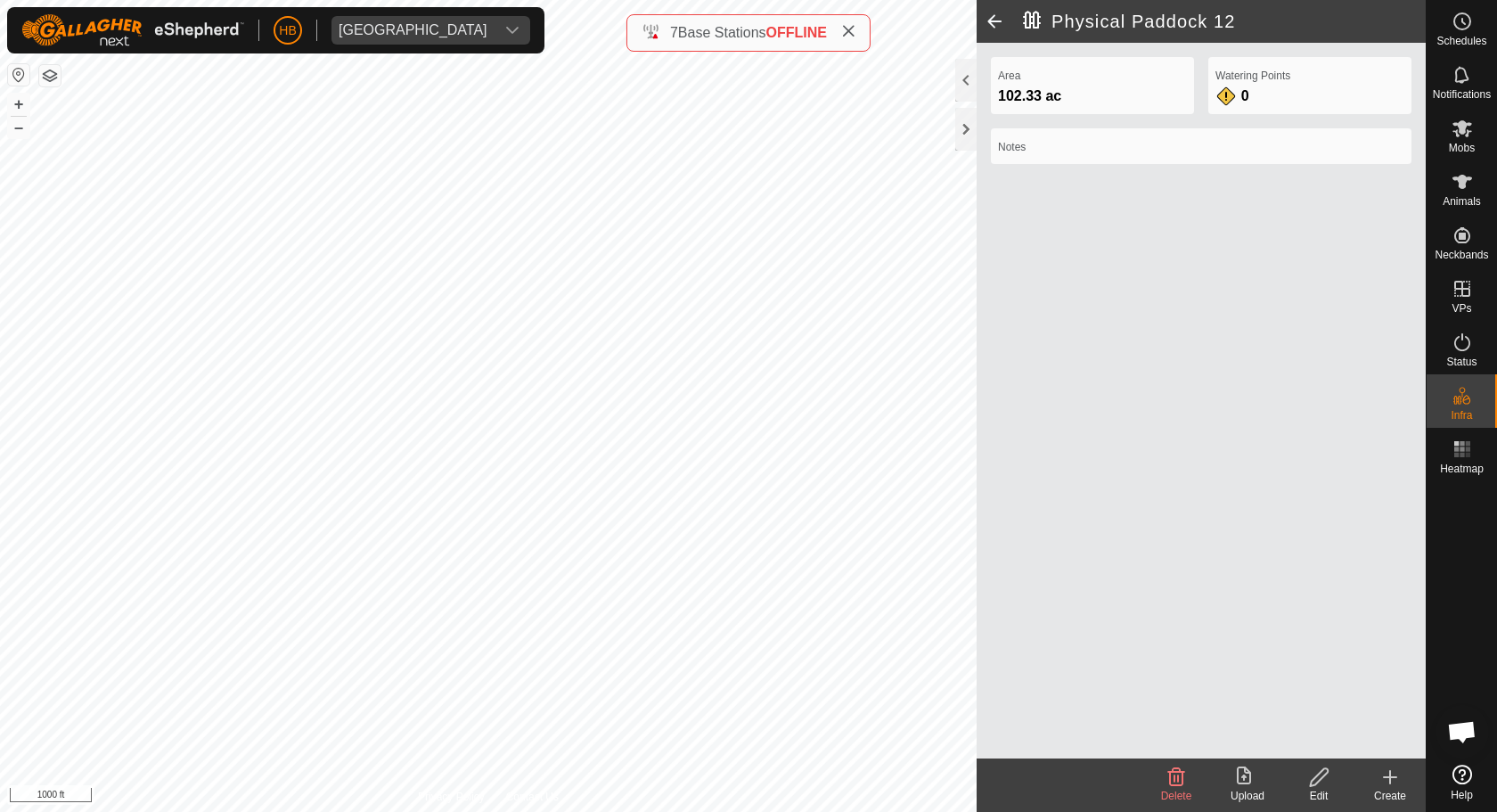
click at [1380, 777] on icon at bounding box center [1390, 777] width 21 height 21
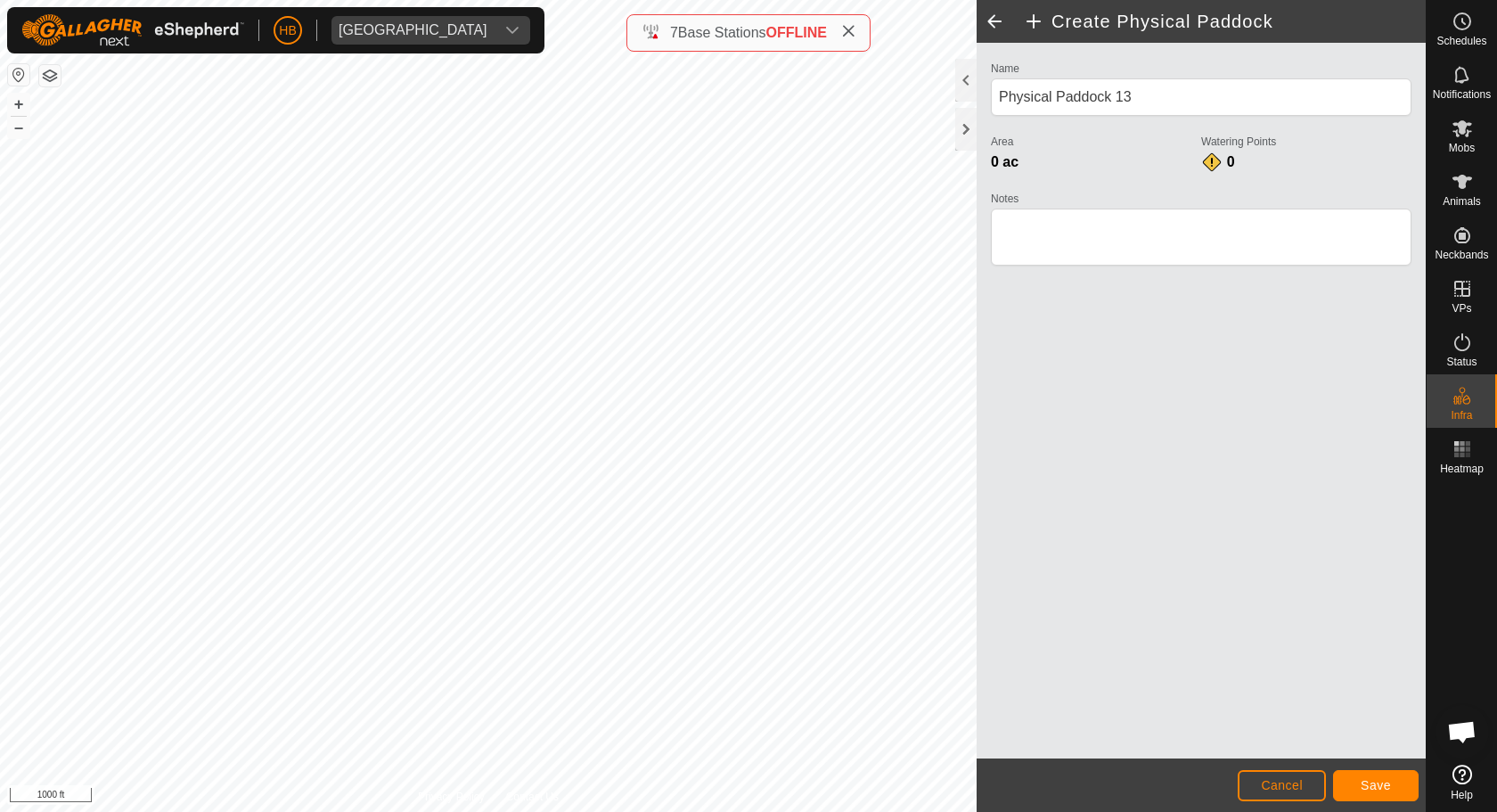
click at [1397, 777] on button "Save" at bounding box center [1376, 785] width 86 height 31
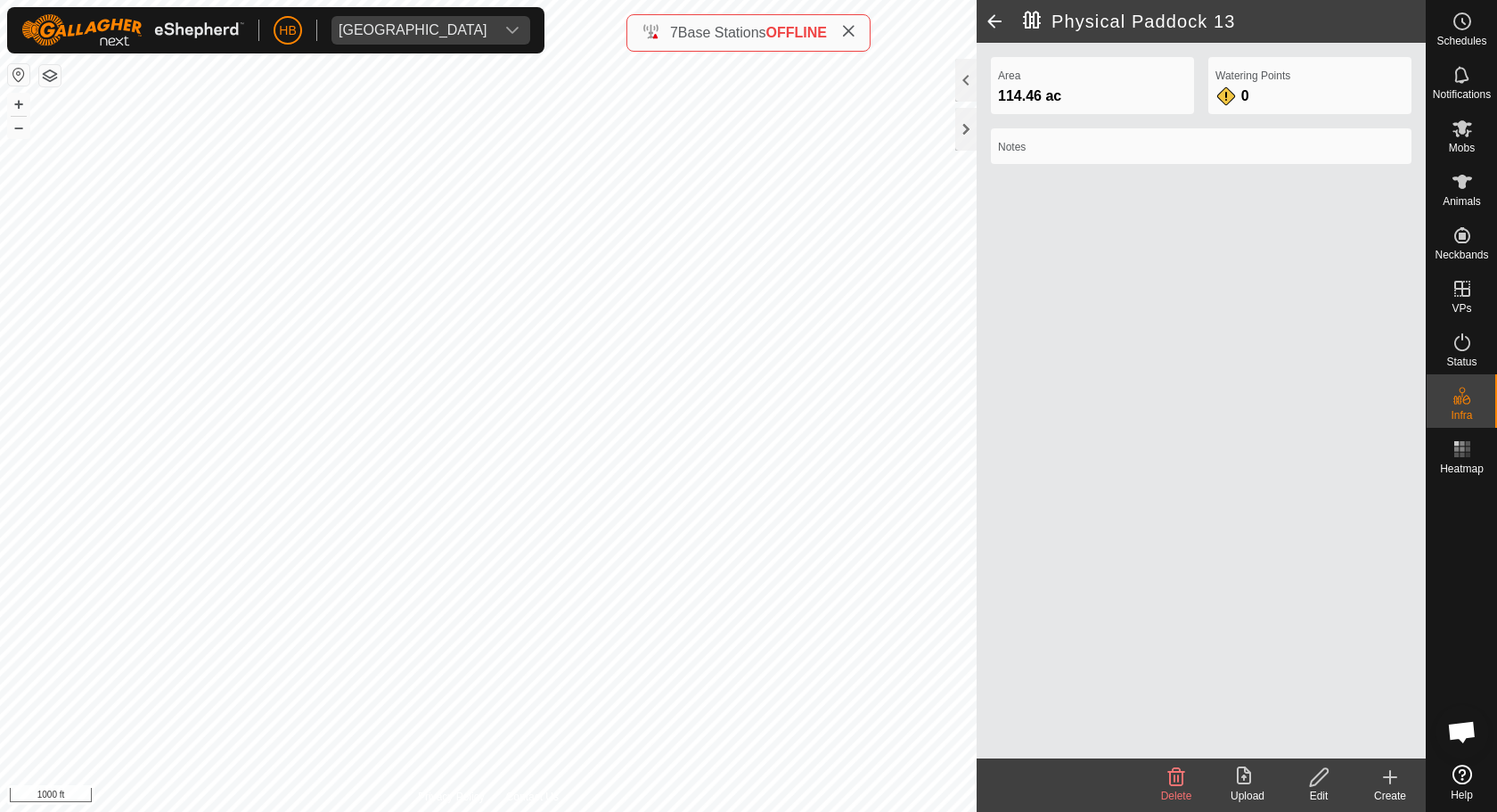
click at [1374, 777] on create-svg-icon at bounding box center [1390, 777] width 71 height 21
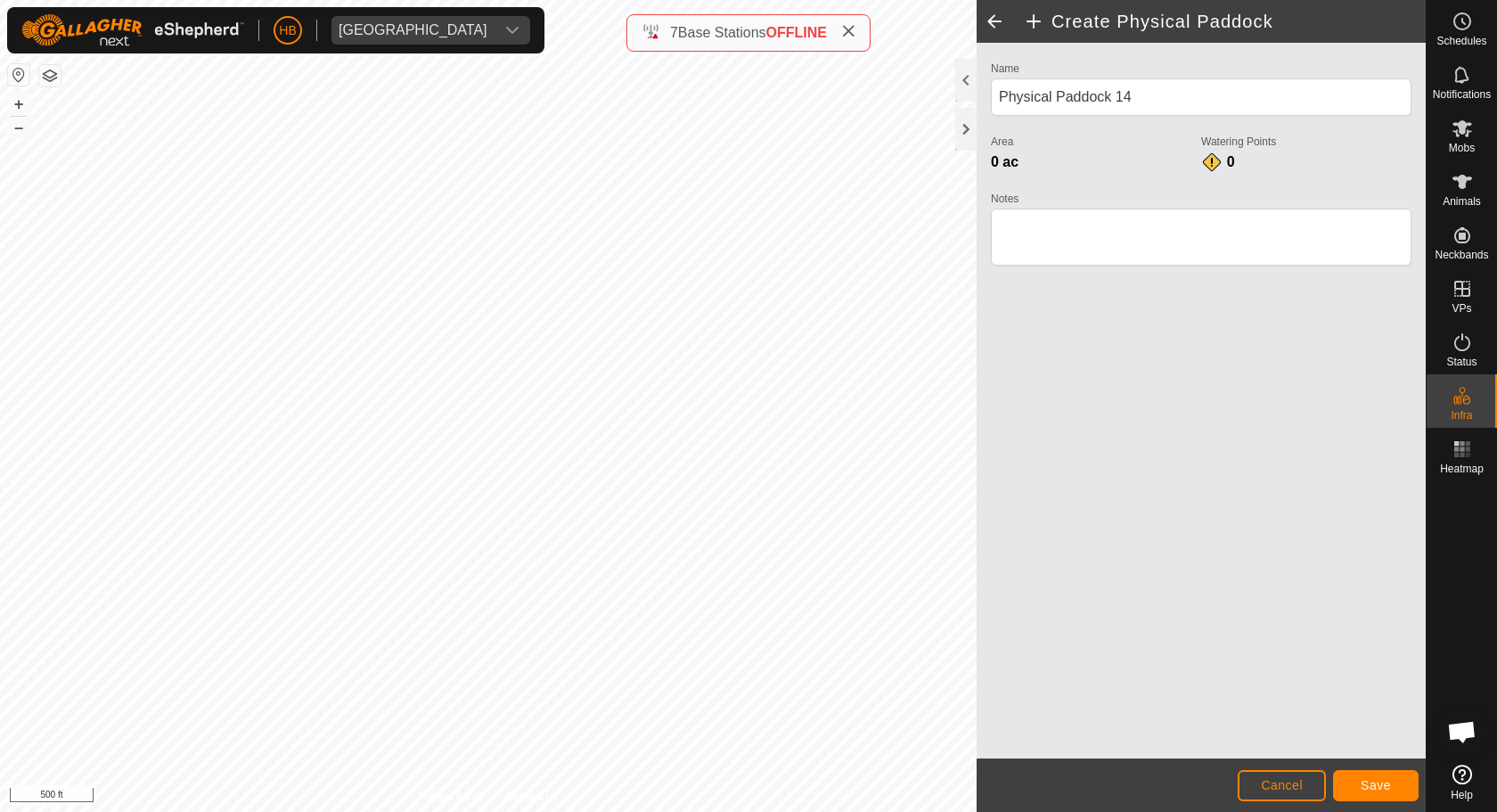
click at [1397, 775] on button "Save" at bounding box center [1376, 785] width 86 height 31
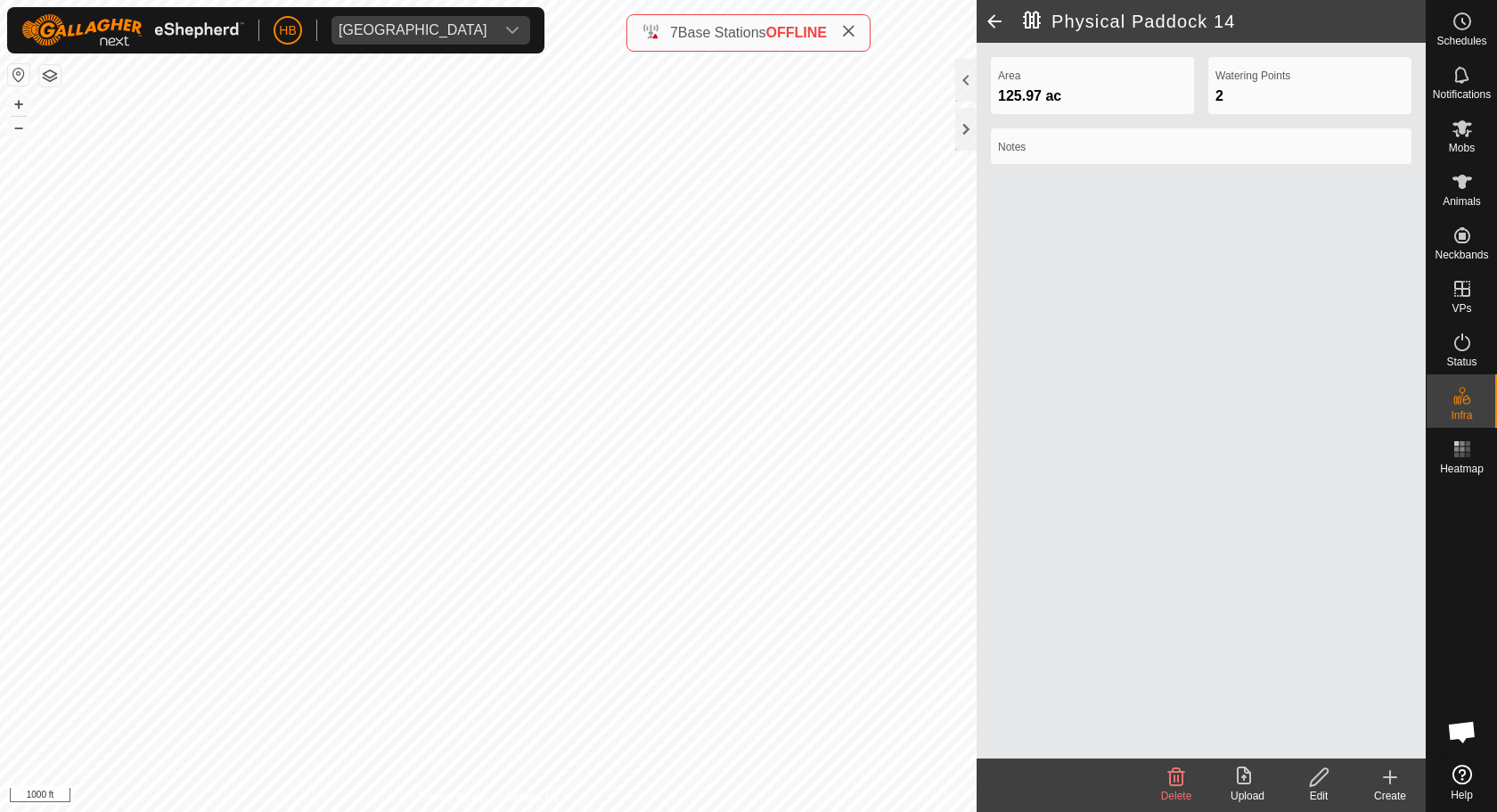
click at [1390, 777] on icon at bounding box center [1390, 777] width 12 height 0
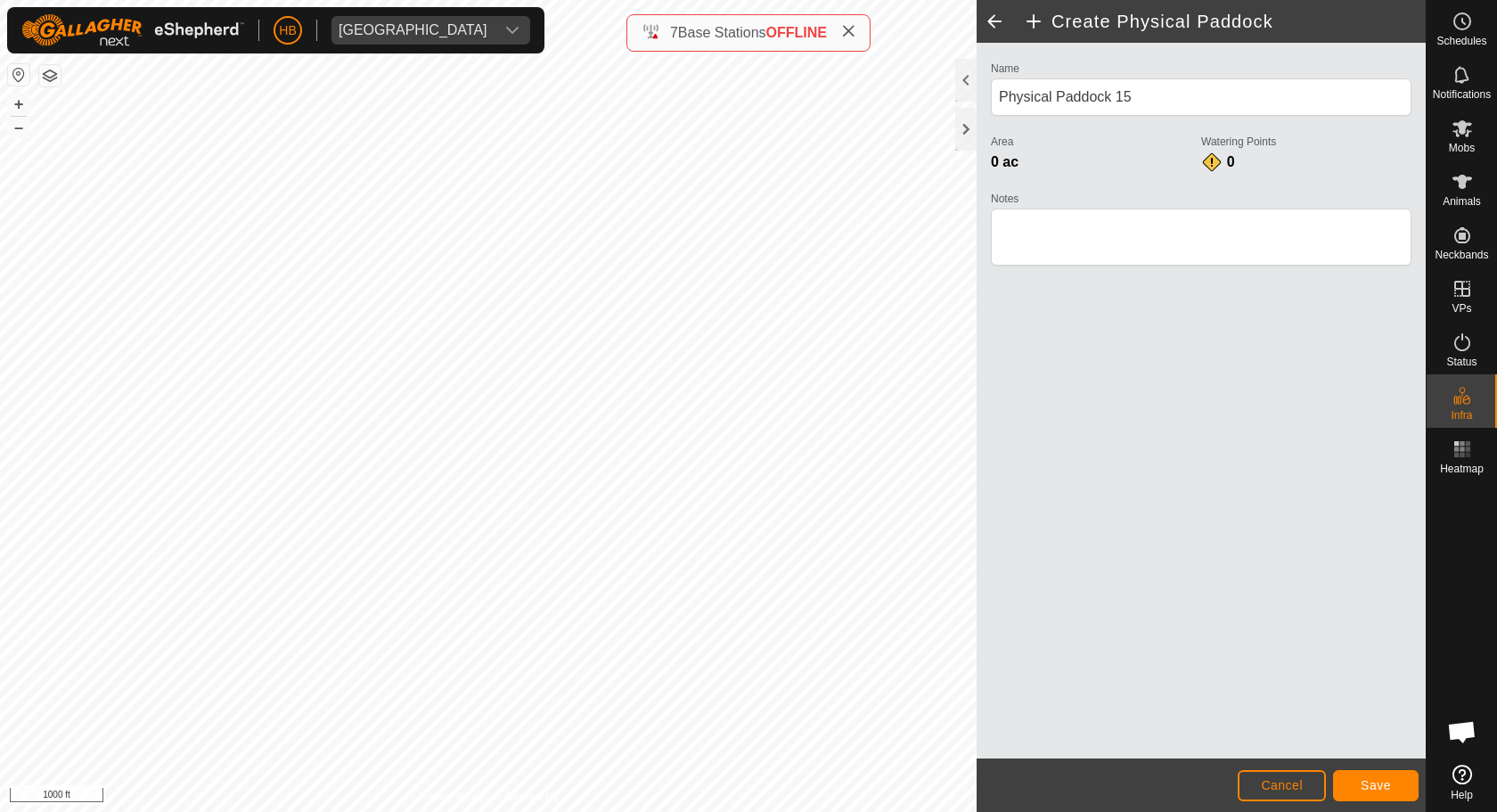
click at [1346, 777] on button "Save" at bounding box center [1376, 785] width 86 height 31
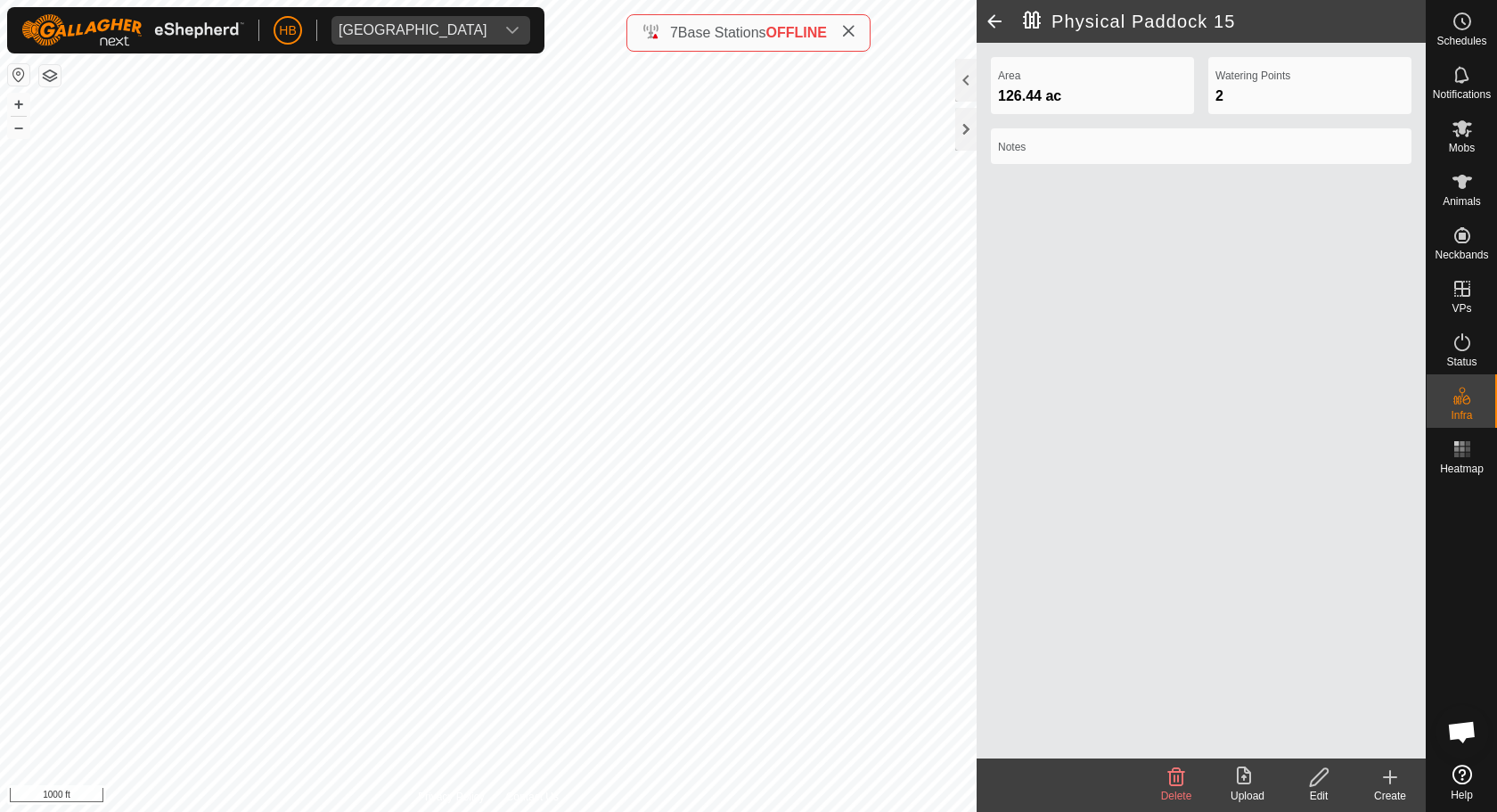
click at [1386, 777] on icon at bounding box center [1390, 777] width 21 height 21
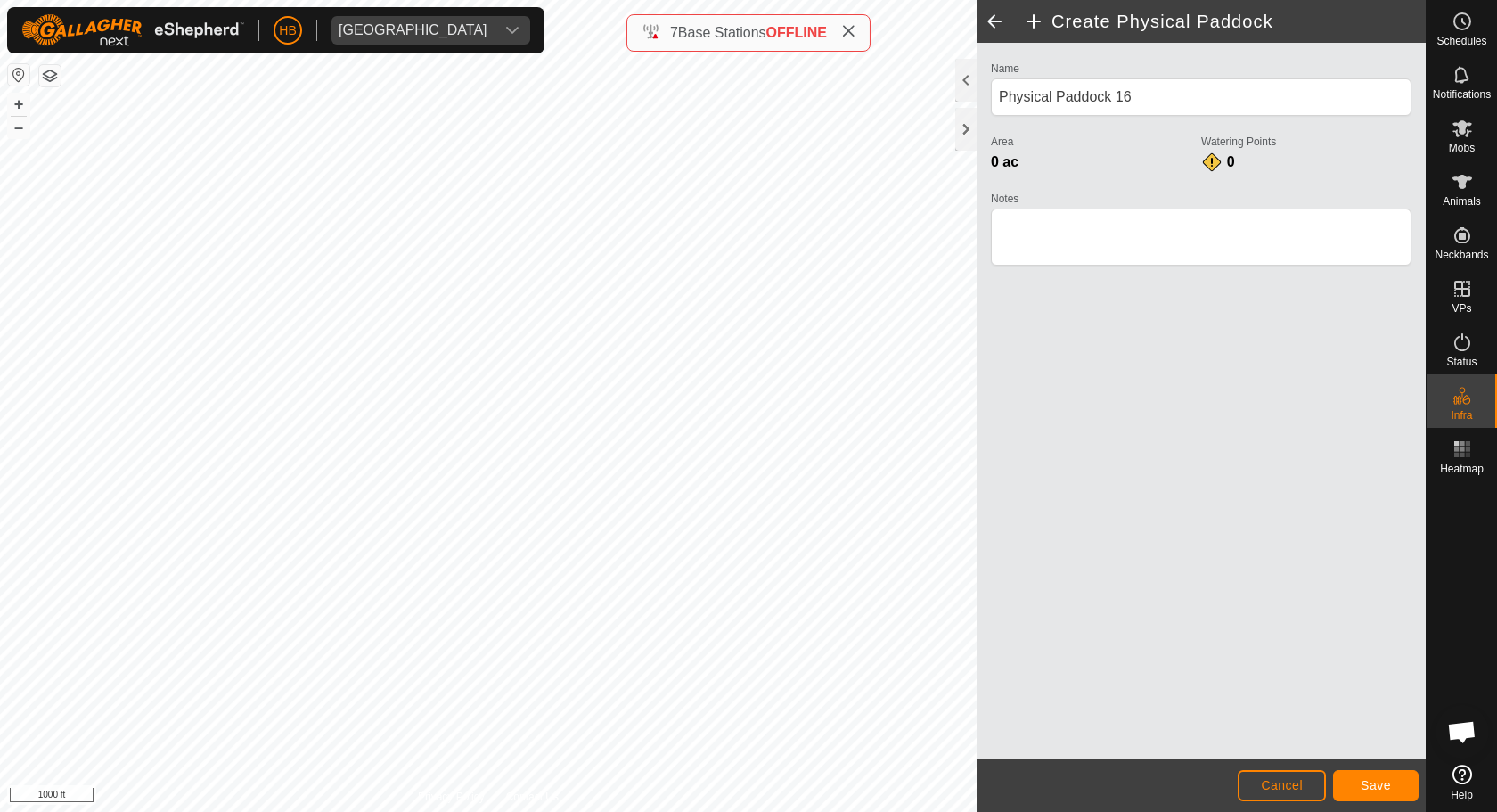
click at [1399, 776] on button "Save" at bounding box center [1376, 785] width 86 height 31
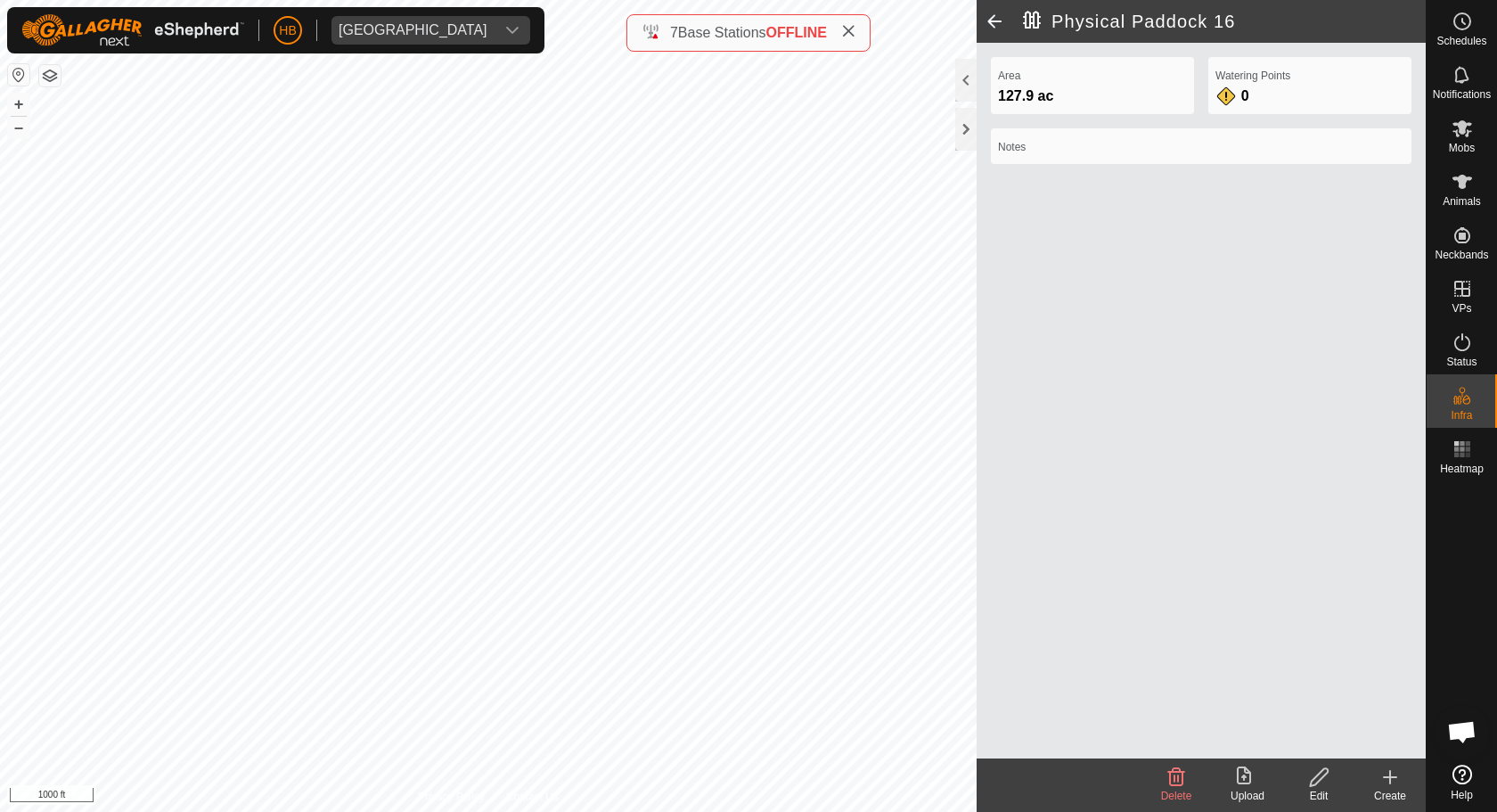
click at [1383, 776] on icon at bounding box center [1390, 777] width 21 height 21
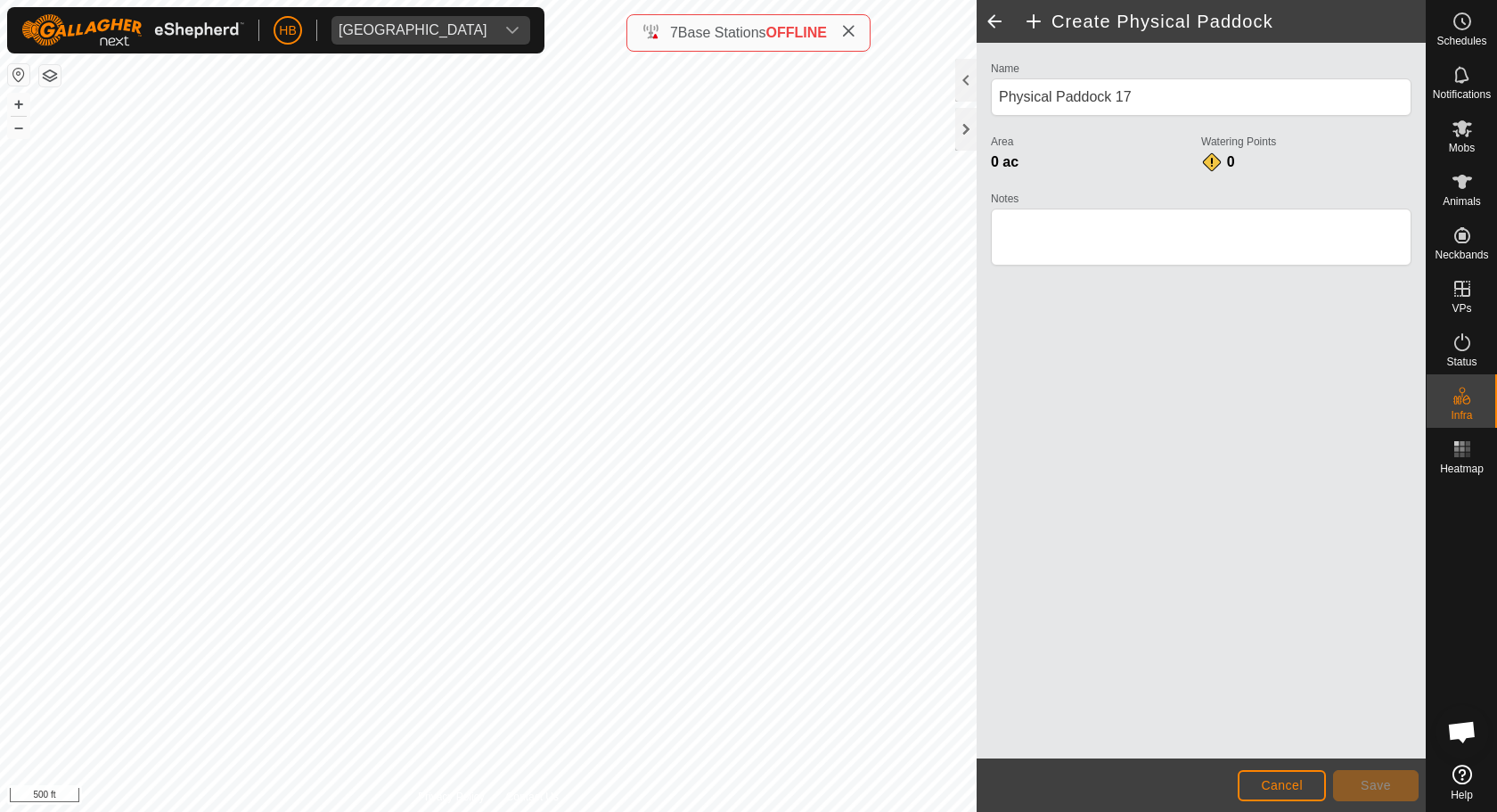
click at [1287, 777] on span "Cancel" at bounding box center [1281, 785] width 42 height 14
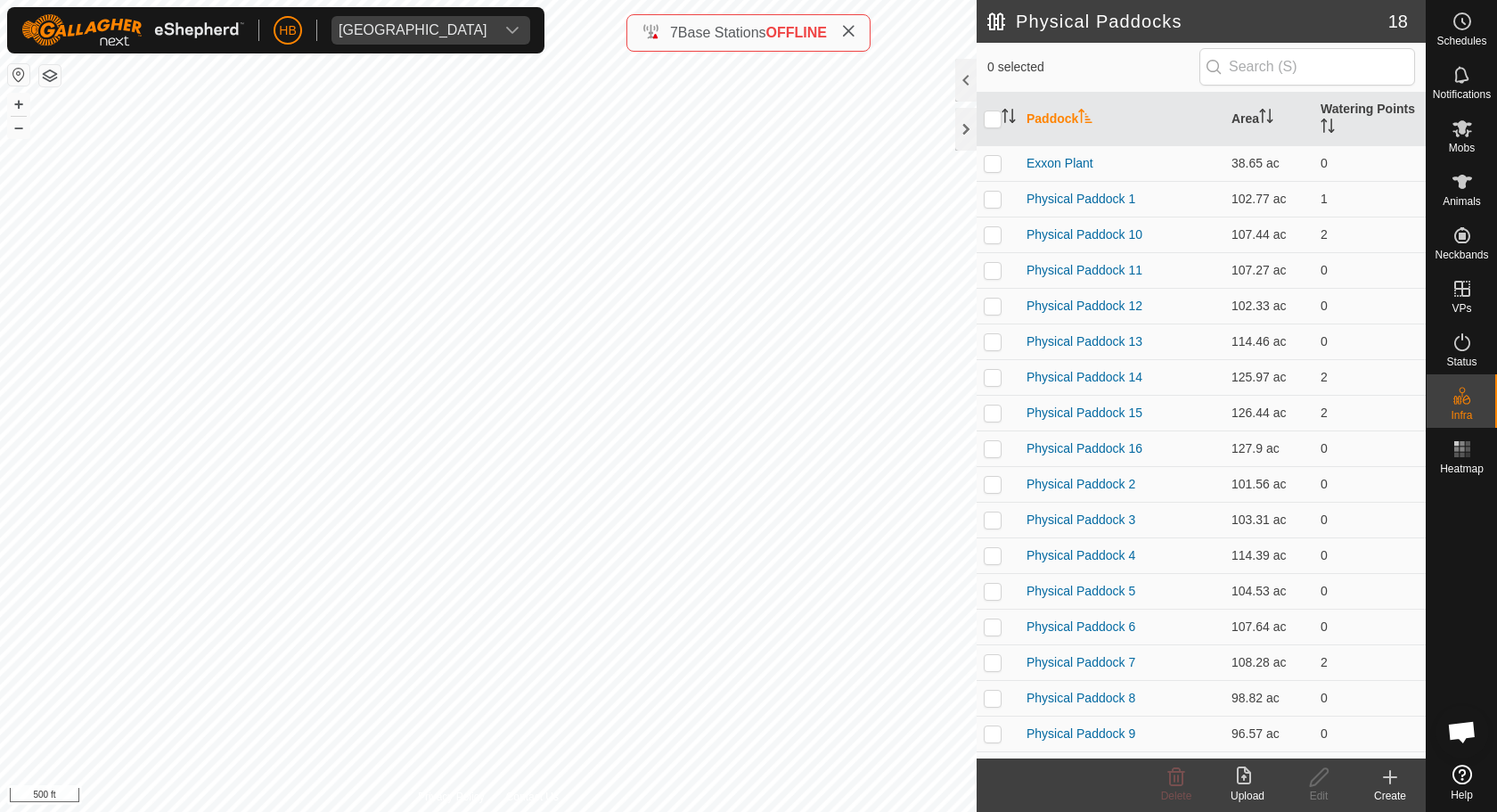
click at [1390, 777] on icon at bounding box center [1390, 777] width 0 height 12
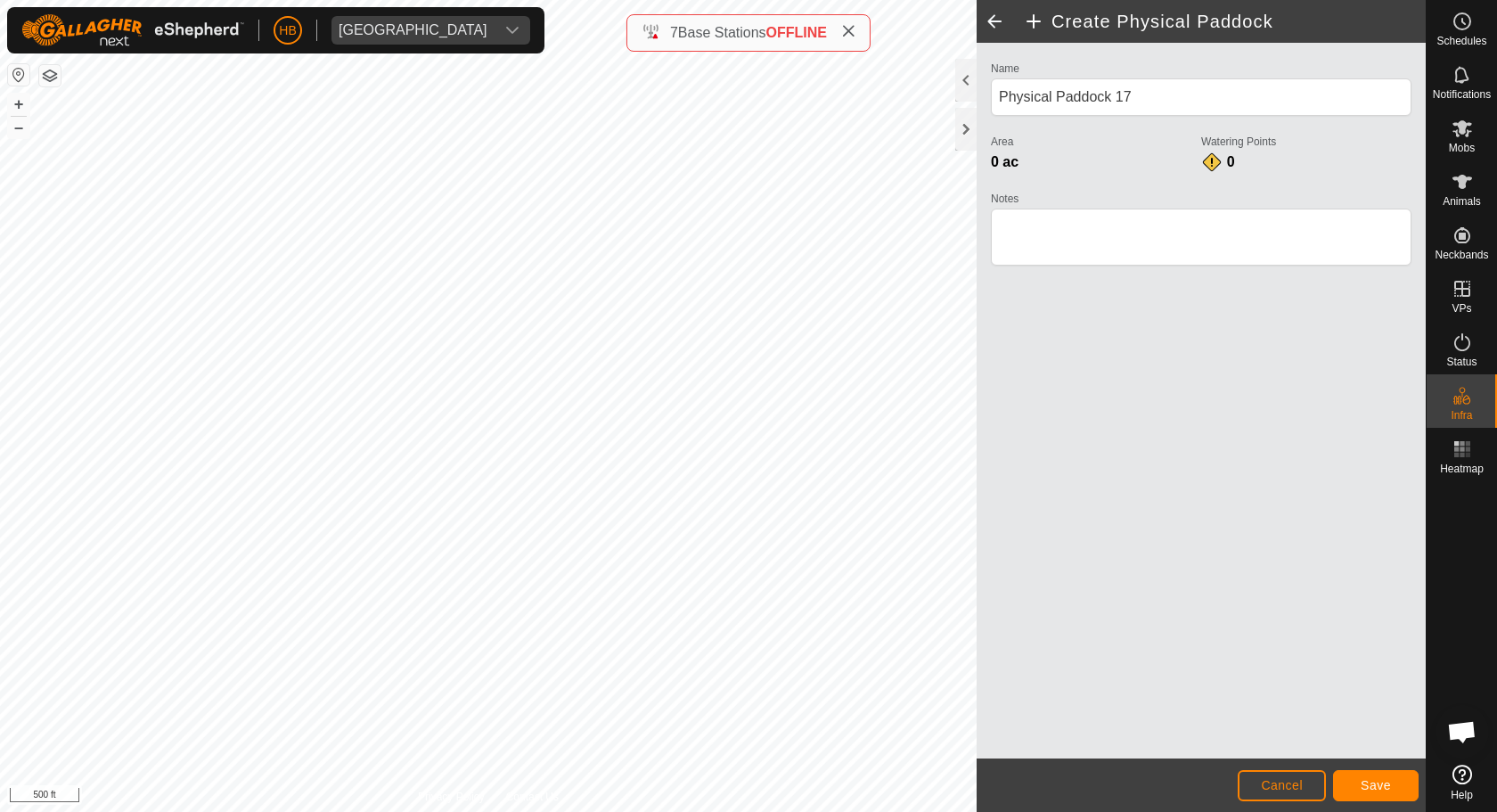
click at [1361, 777] on span "Save" at bounding box center [1376, 785] width 30 height 14
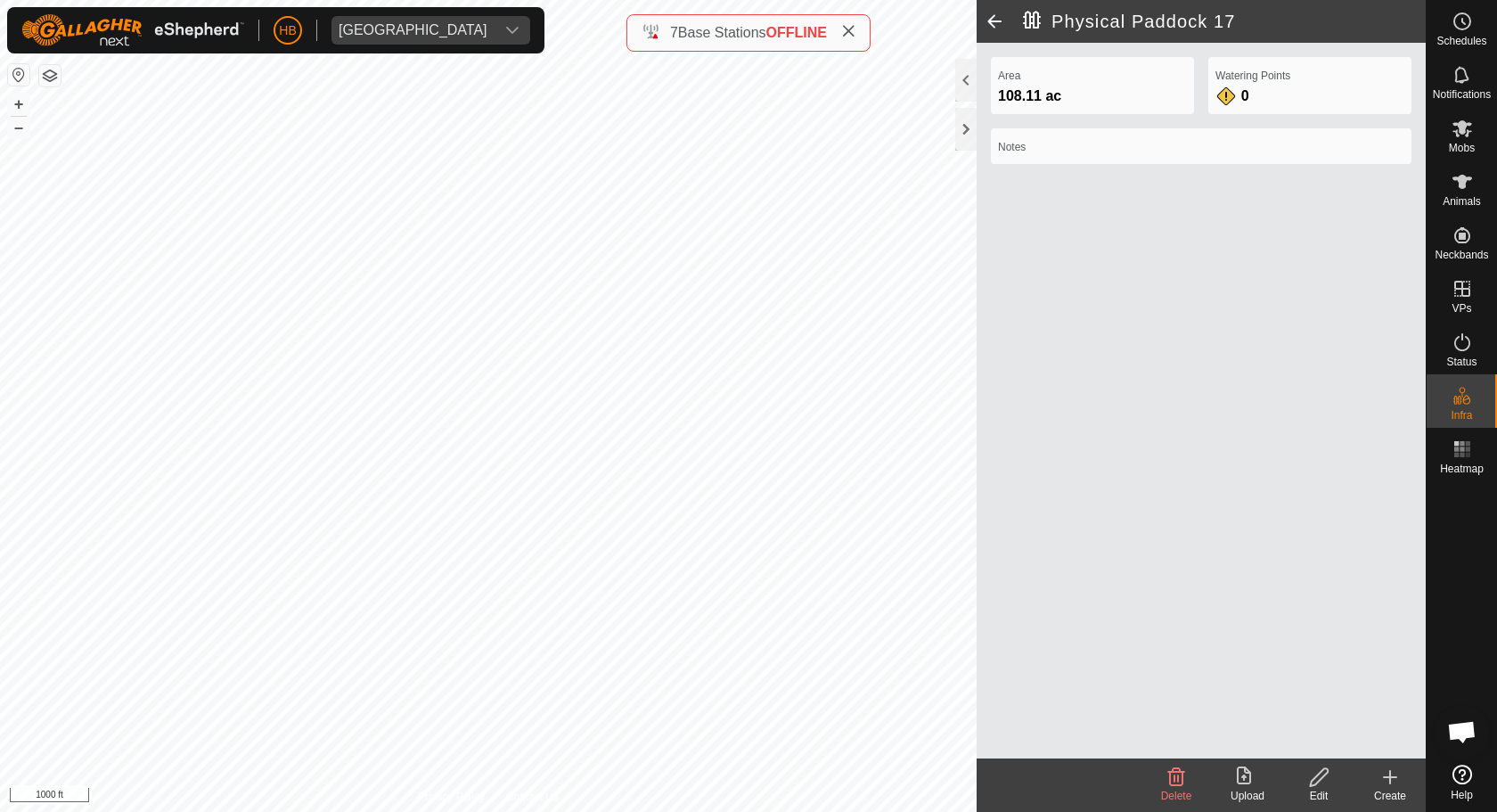
click at [1396, 777] on icon at bounding box center [1390, 777] width 12 height 0
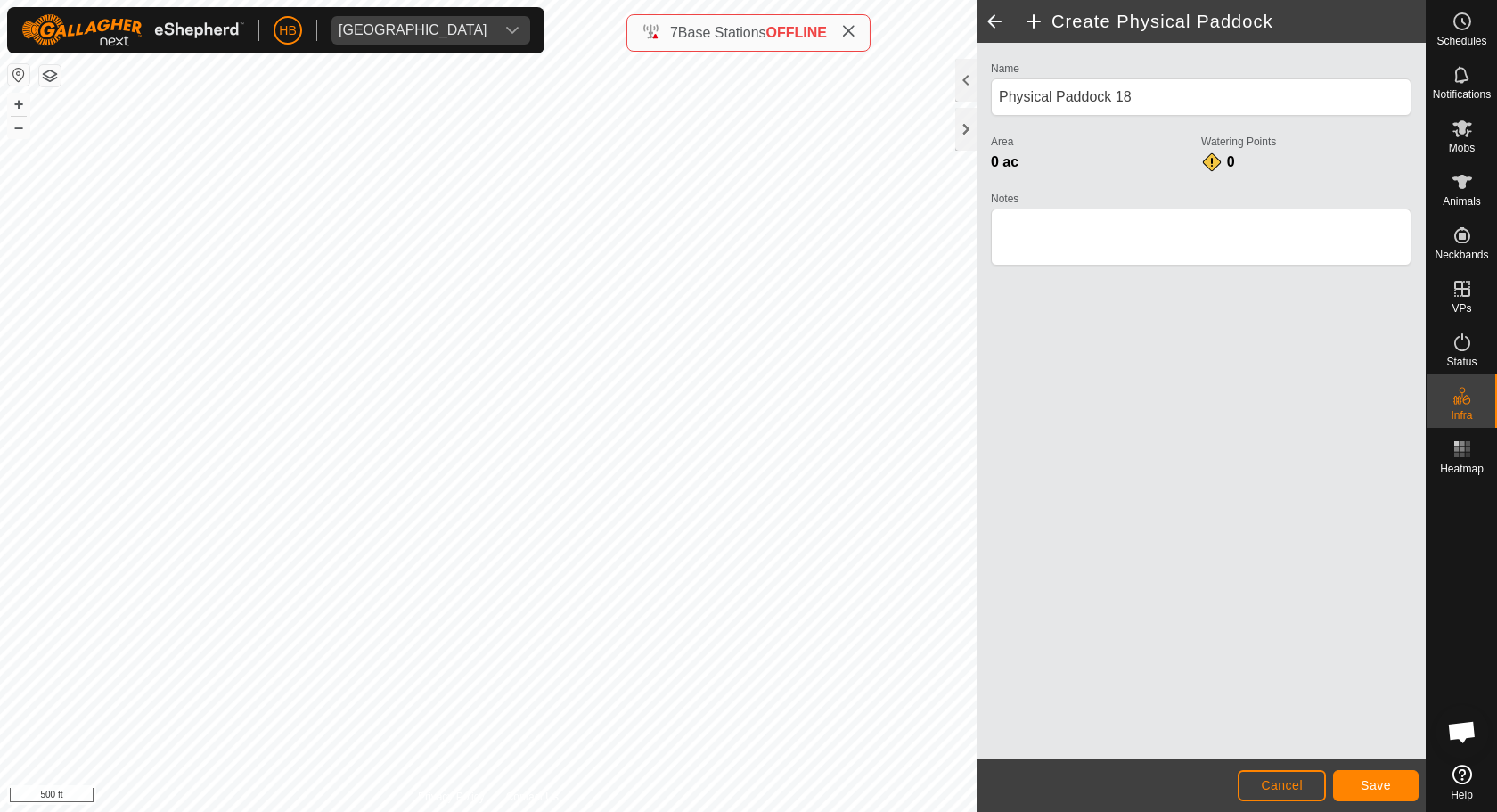
click at [1368, 777] on span "Save" at bounding box center [1376, 785] width 30 height 14
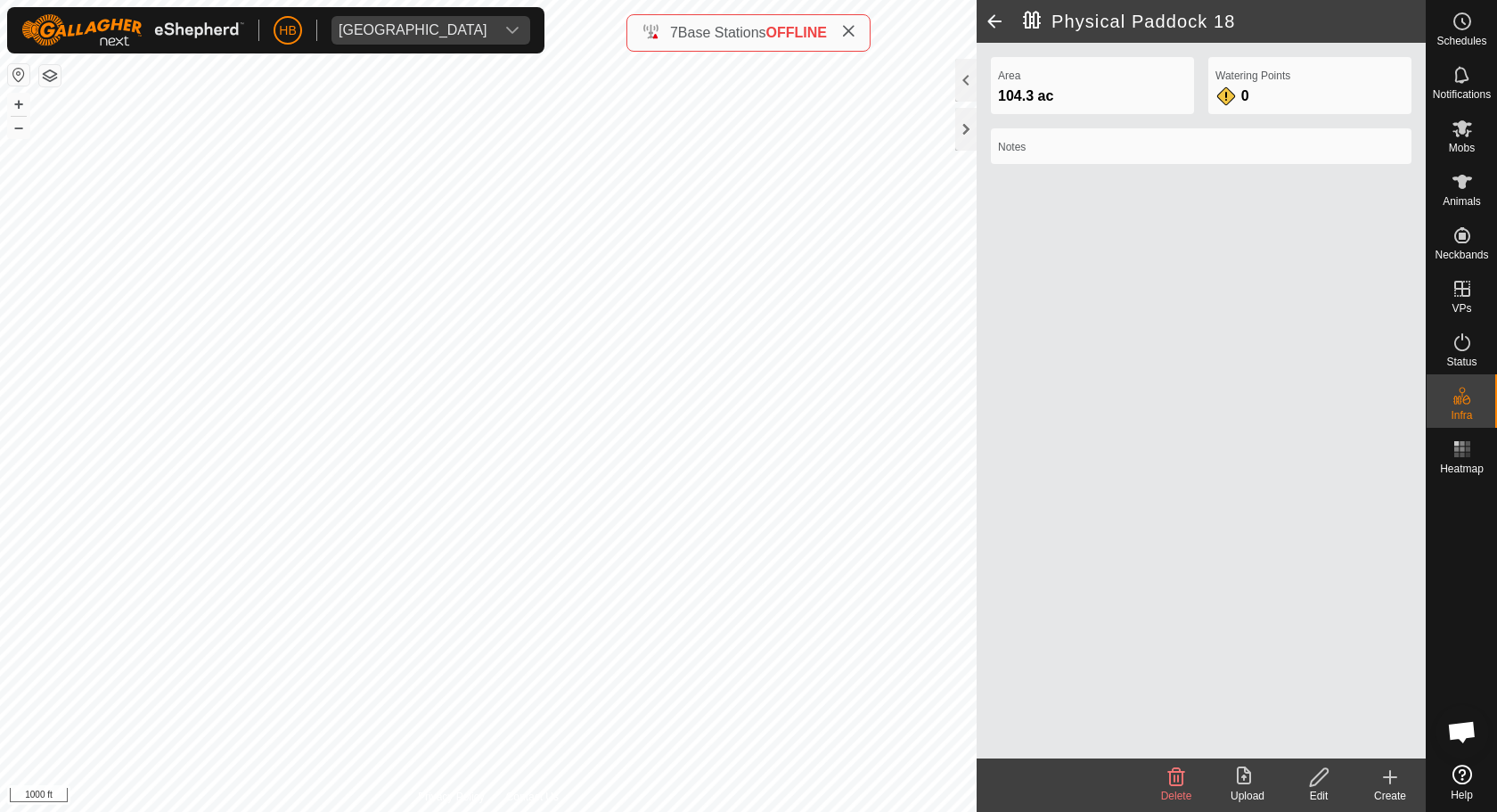
click at [1374, 777] on create-svg-icon at bounding box center [1390, 777] width 71 height 21
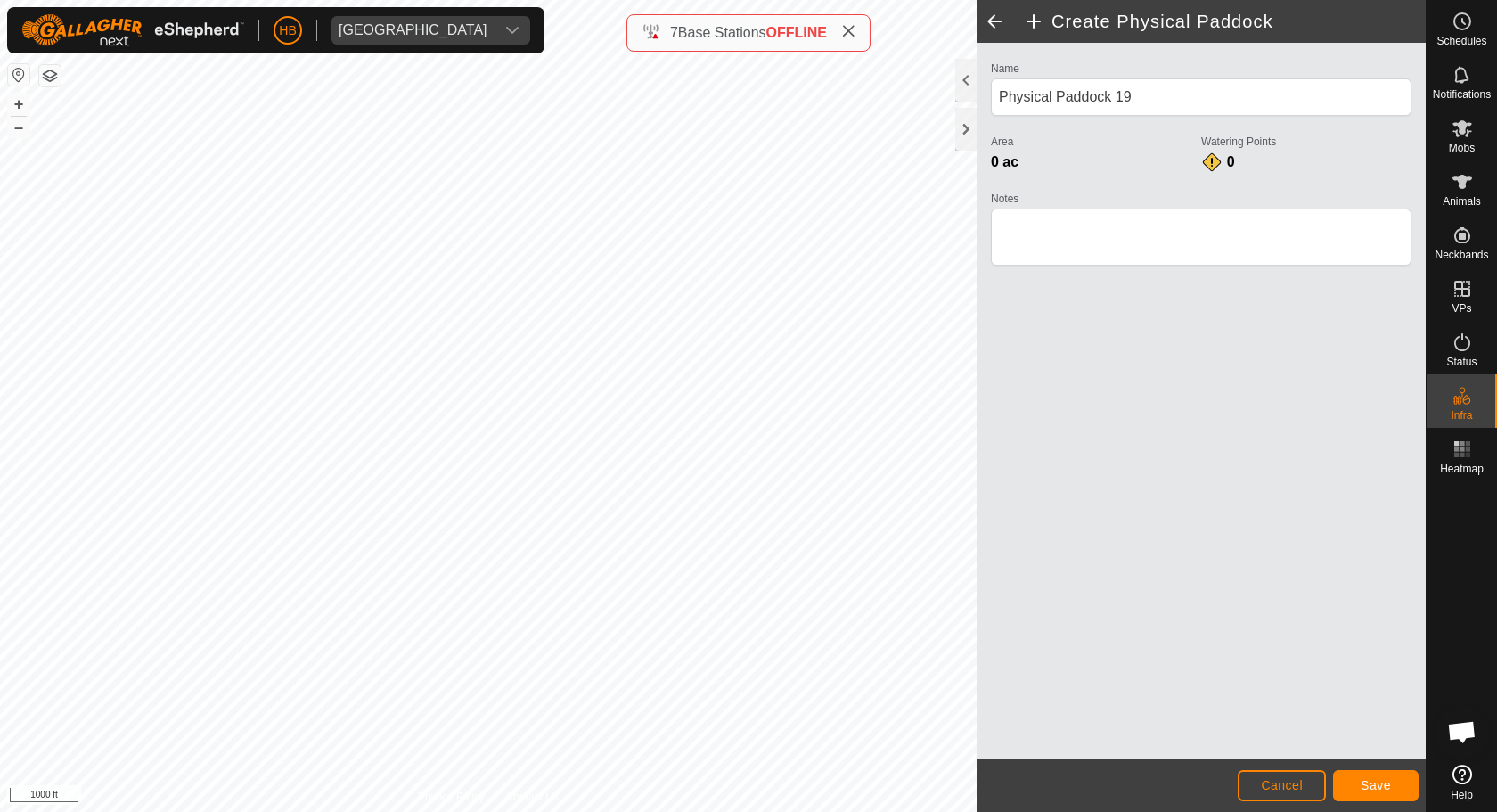
click at [1355, 777] on button "Save" at bounding box center [1376, 785] width 86 height 31
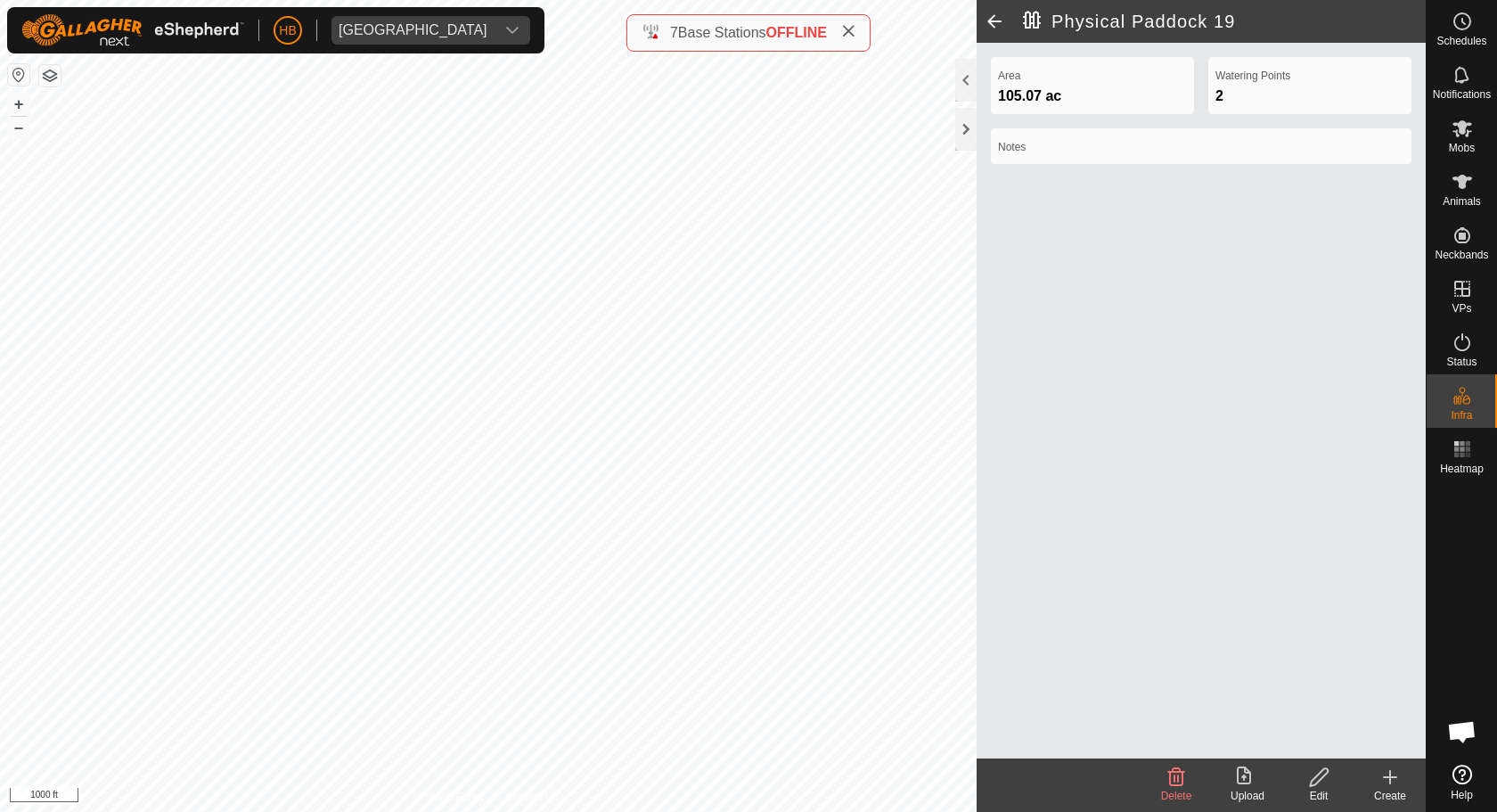
click at [1383, 774] on icon at bounding box center [1390, 777] width 21 height 21
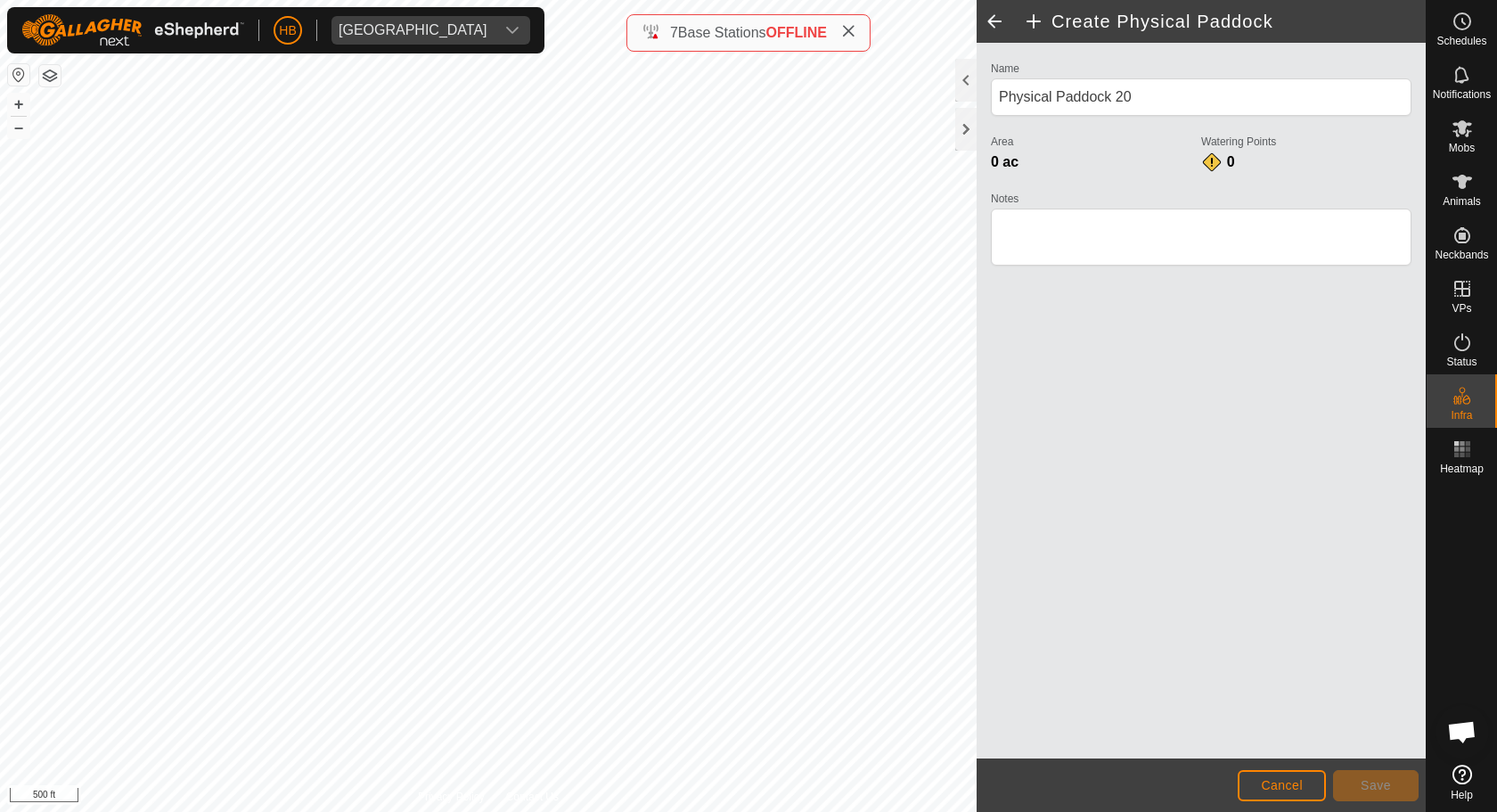
click at [1257, 777] on button "Cancel" at bounding box center [1281, 785] width 88 height 31
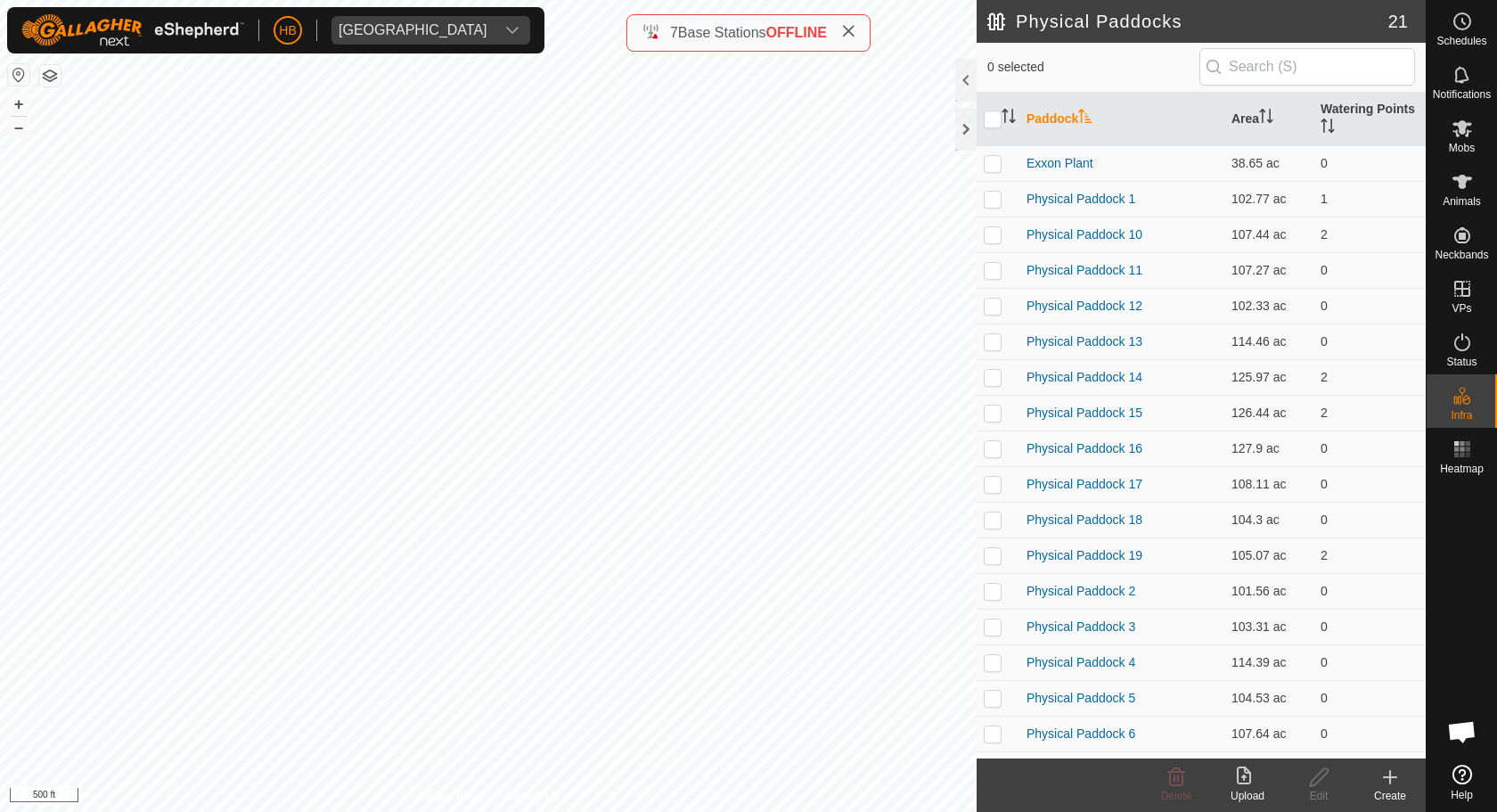
click at [1384, 777] on icon at bounding box center [1390, 777] width 21 height 21
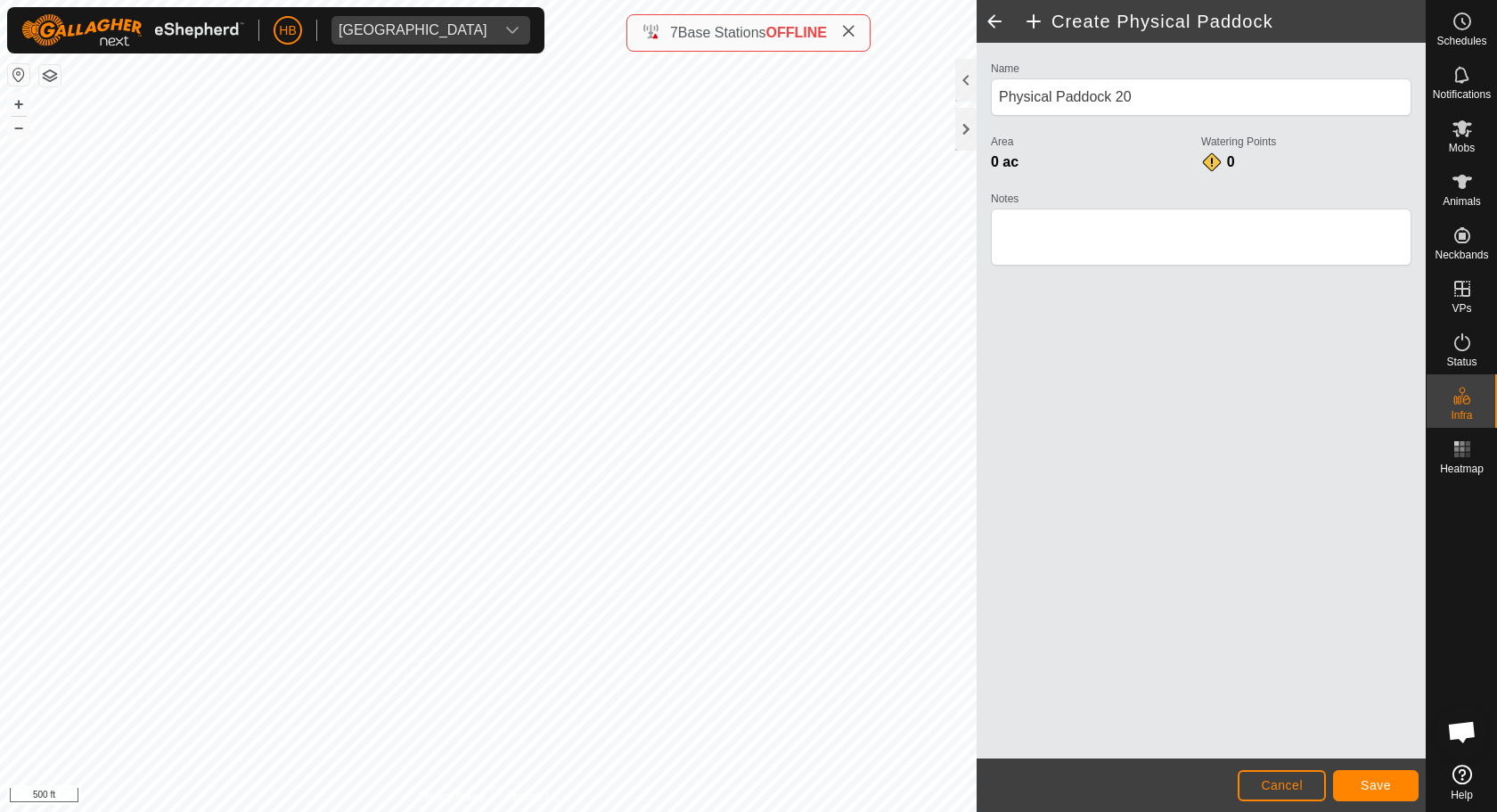
click at [1394, 777] on button "Save" at bounding box center [1376, 785] width 86 height 31
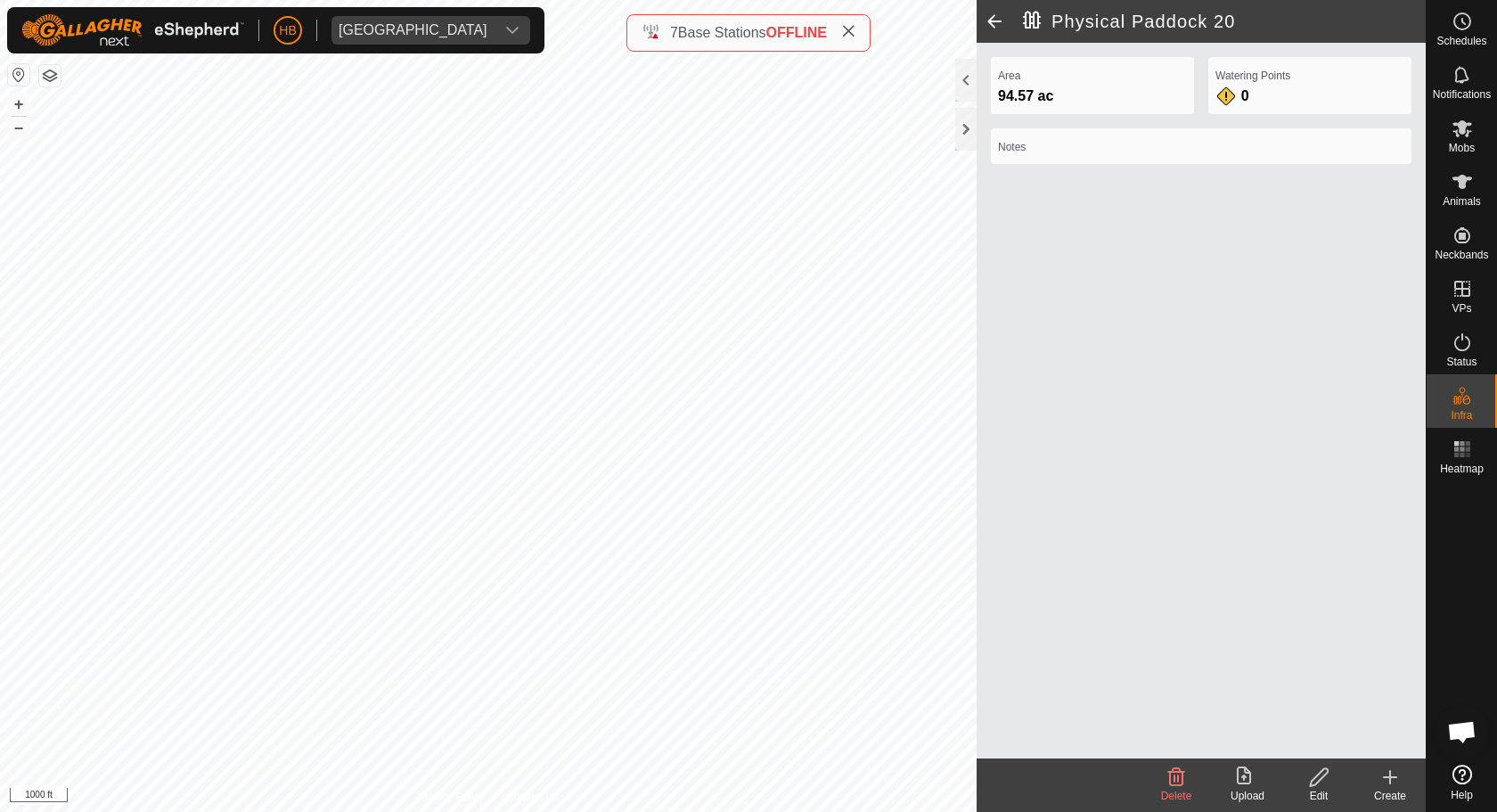
click at [1402, 777] on create-svg-icon at bounding box center [1390, 777] width 71 height 21
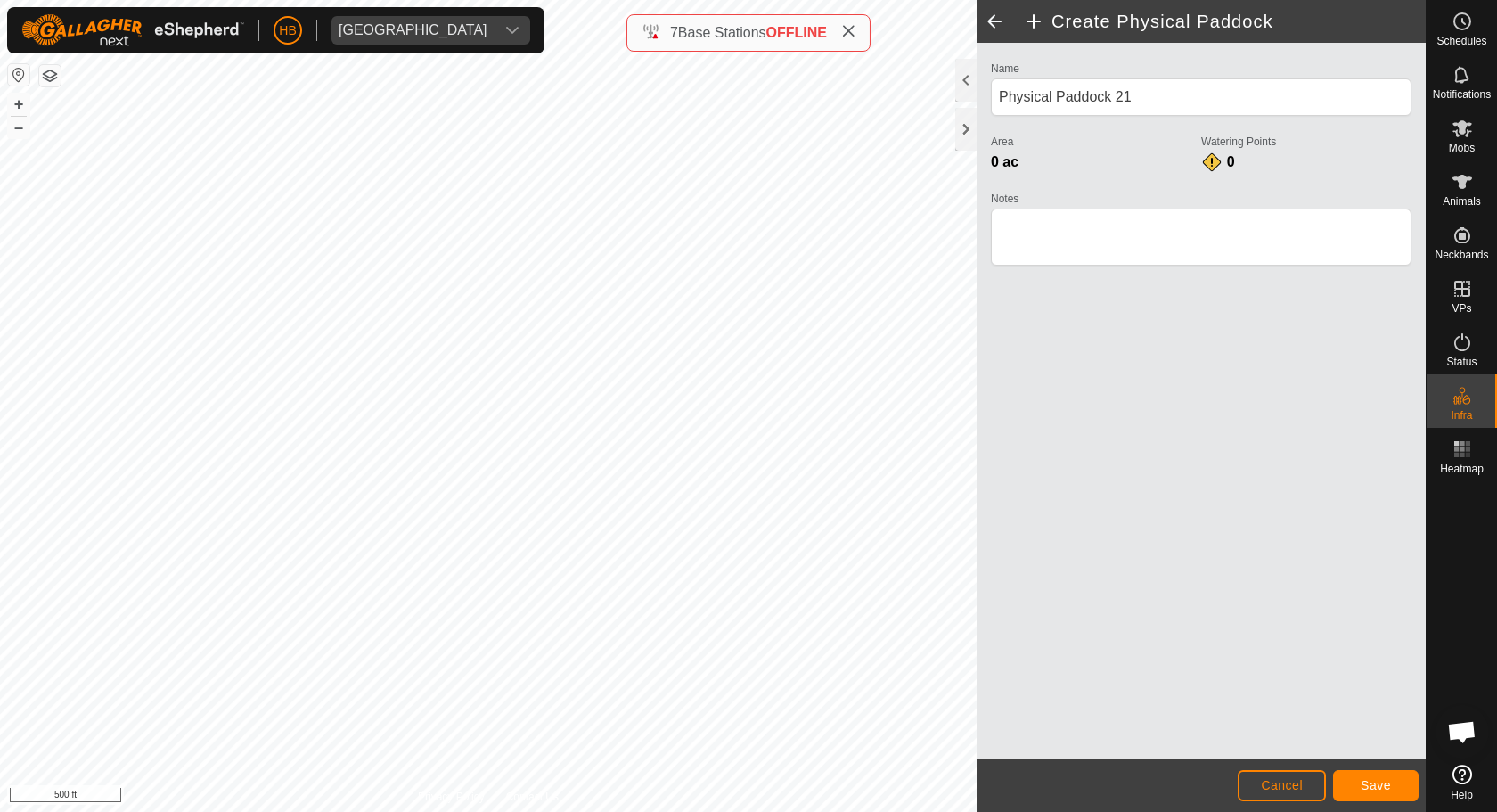
click at [1369, 777] on span "Save" at bounding box center [1376, 785] width 30 height 14
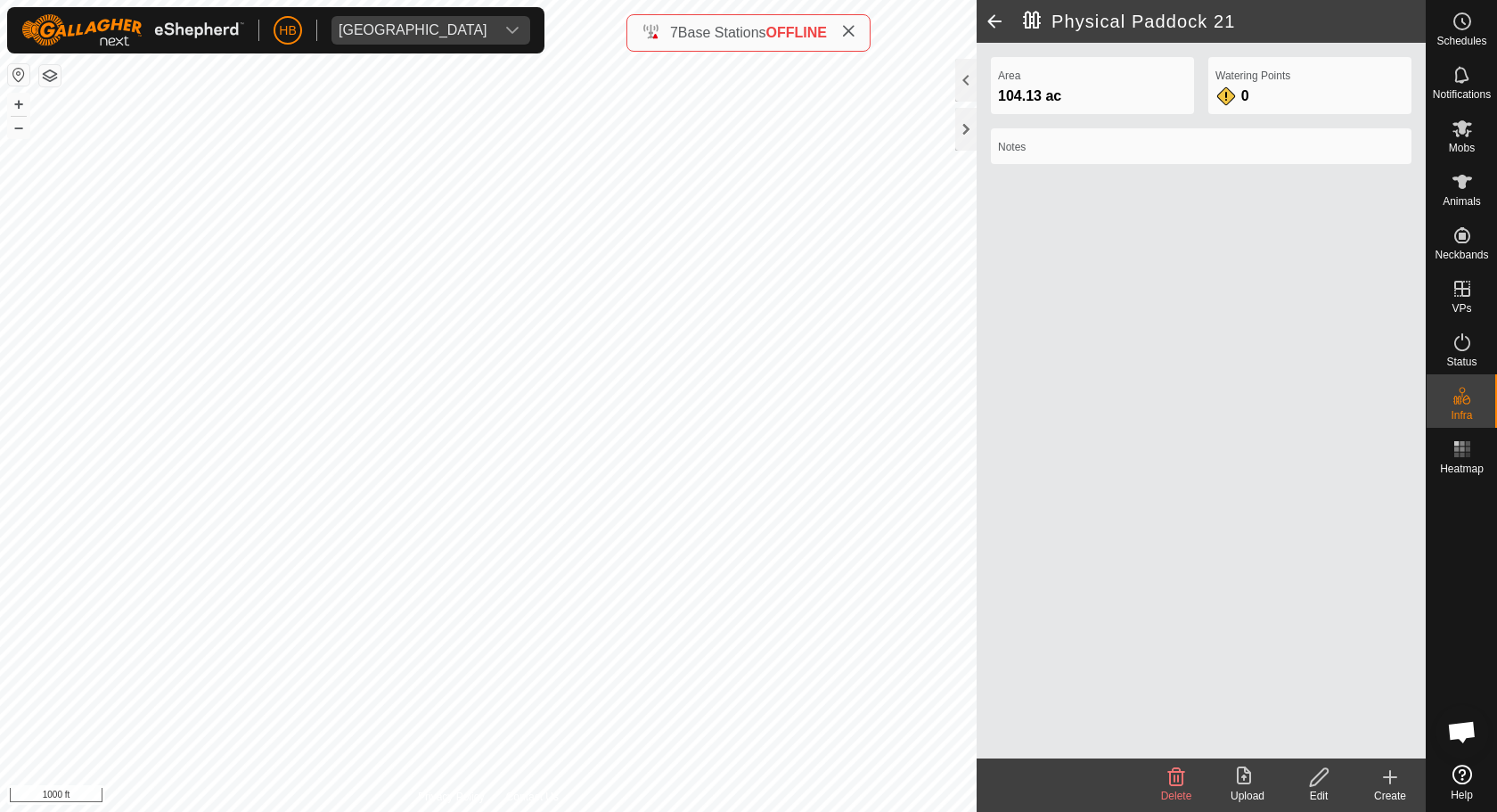
click at [1386, 775] on icon at bounding box center [1390, 777] width 21 height 21
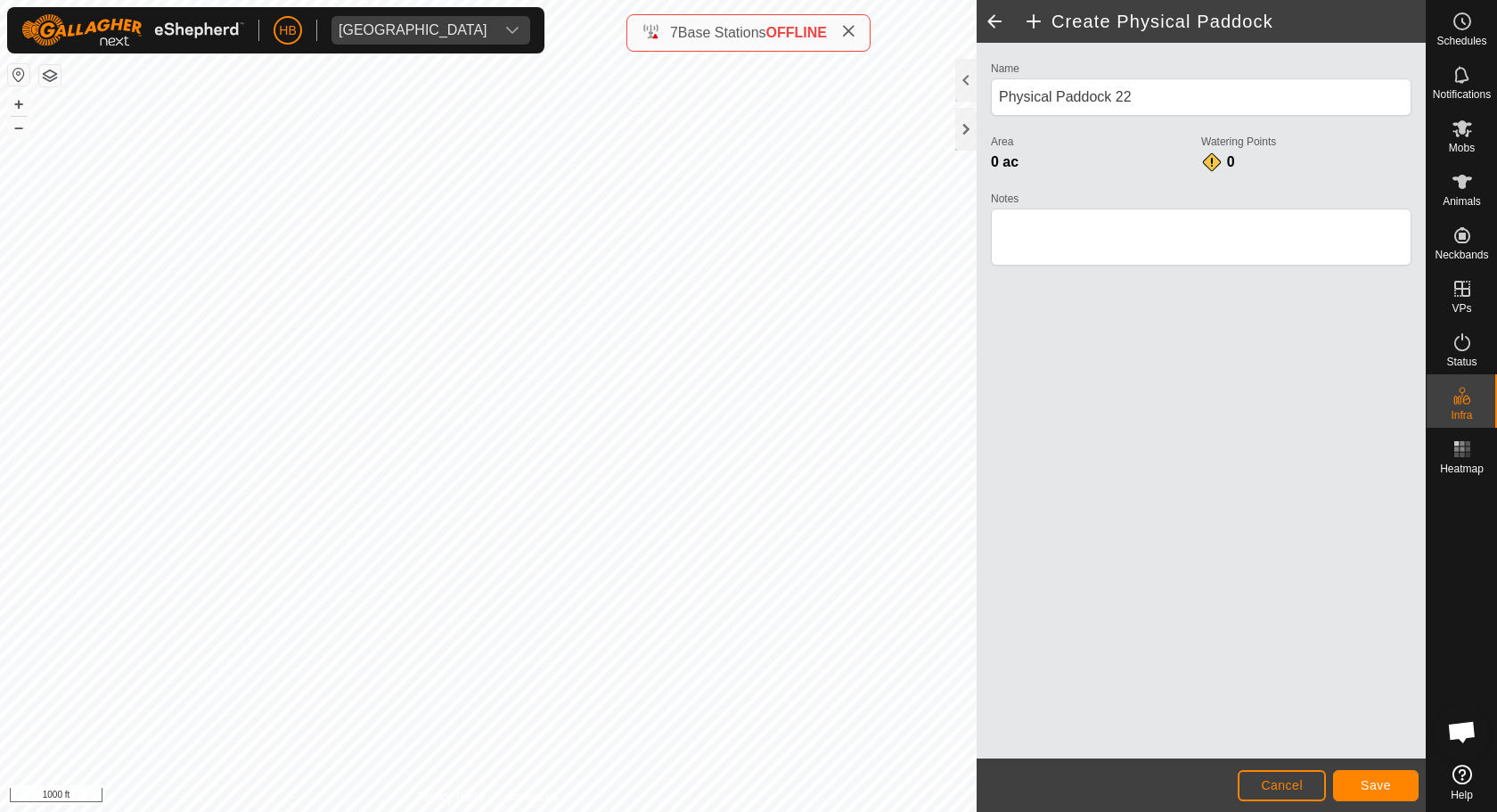
click at [1366, 777] on span "Save" at bounding box center [1376, 785] width 30 height 14
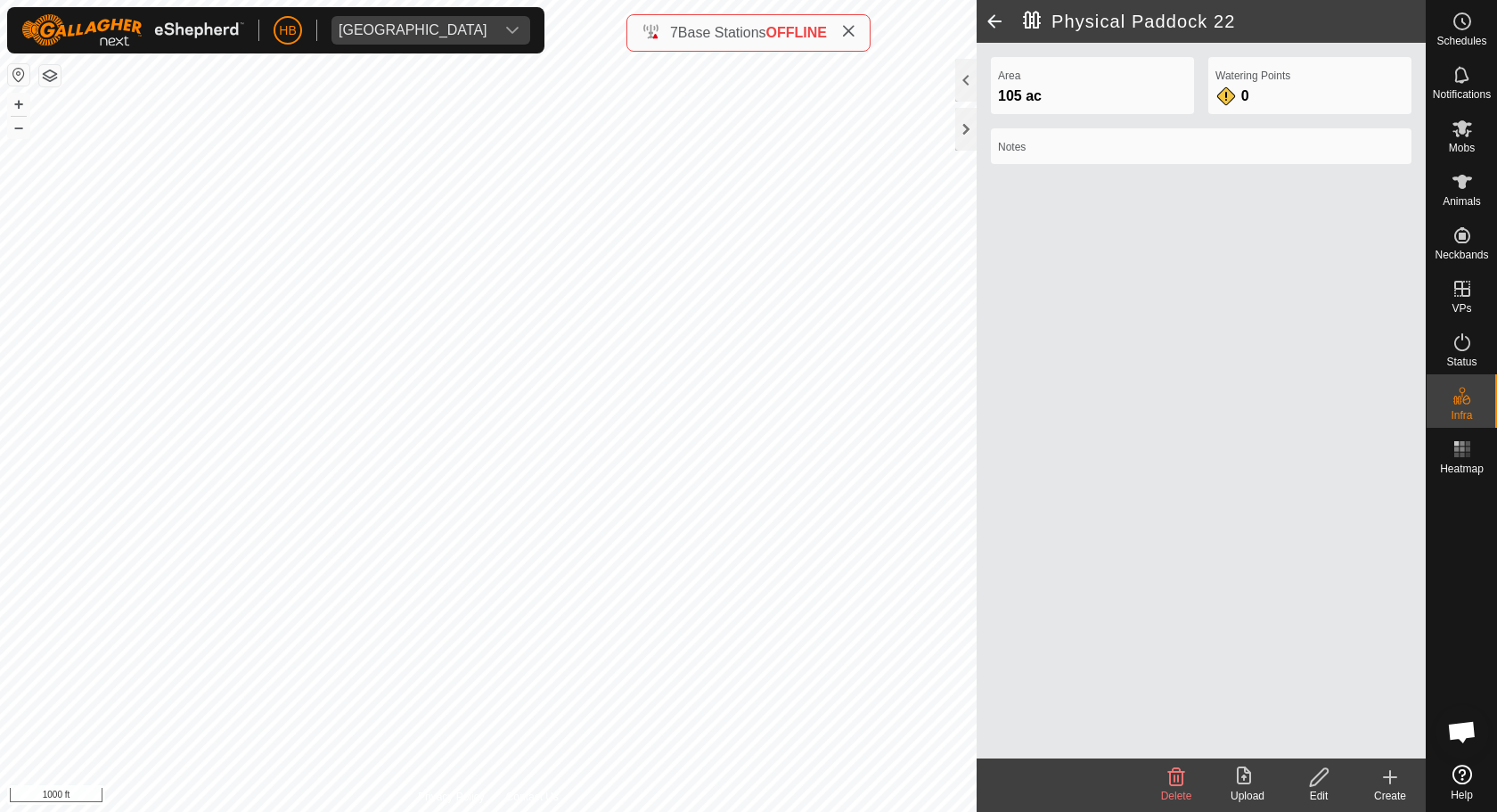
click at [1394, 777] on icon at bounding box center [1390, 777] width 21 height 21
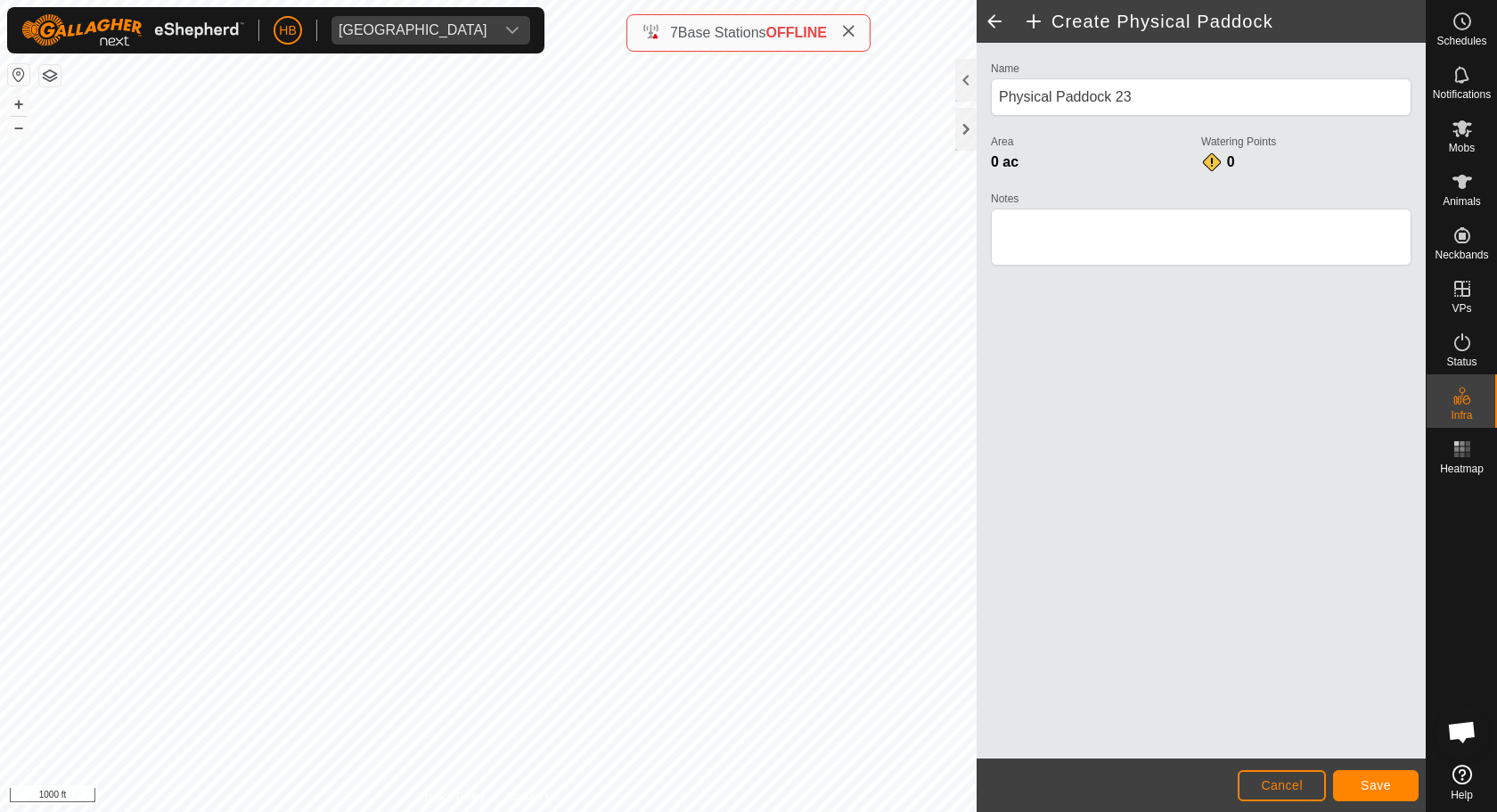
click at [1361, 777] on span "Save" at bounding box center [1376, 785] width 30 height 14
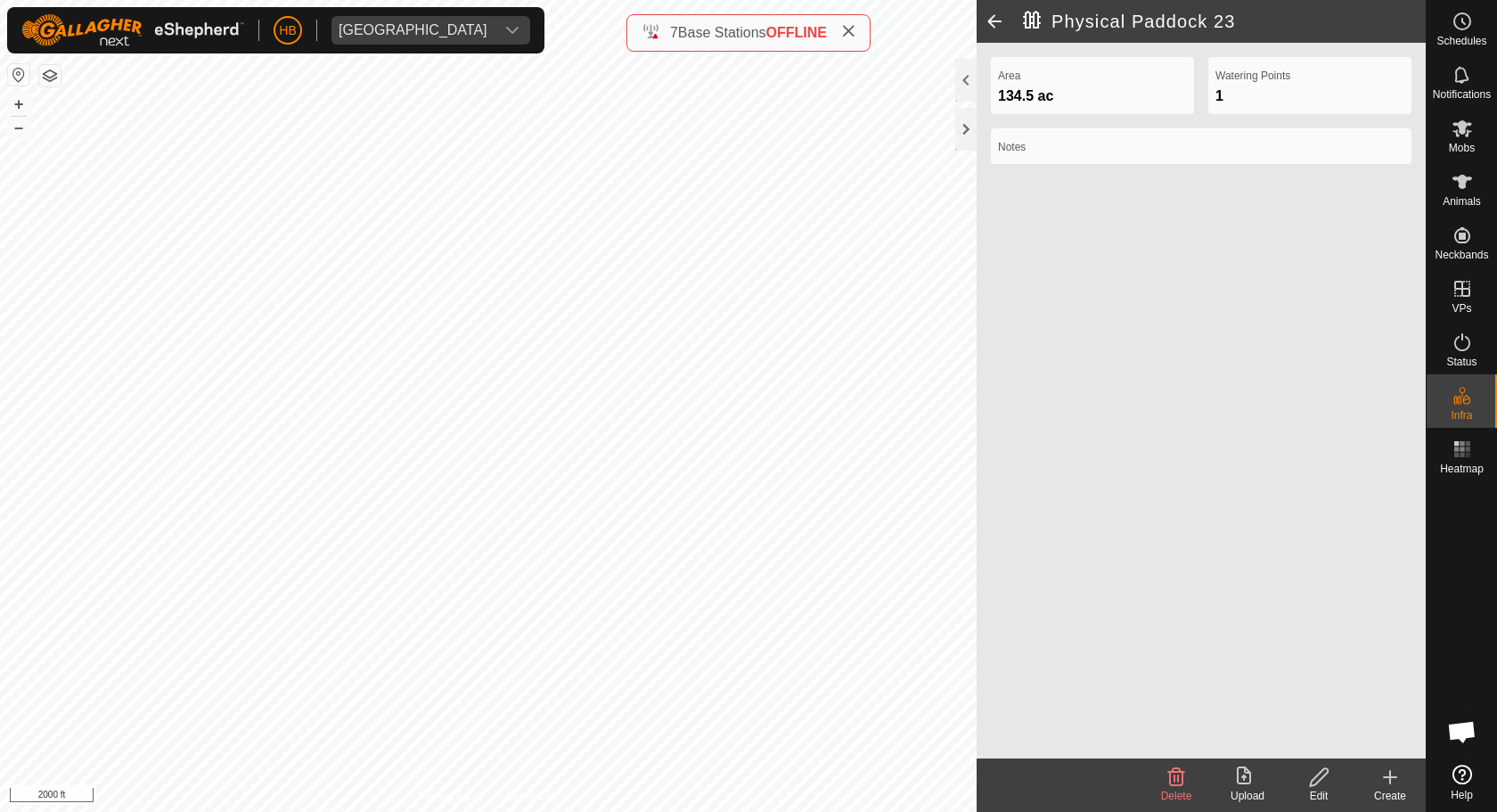
click at [1381, 776] on icon at bounding box center [1390, 777] width 21 height 21
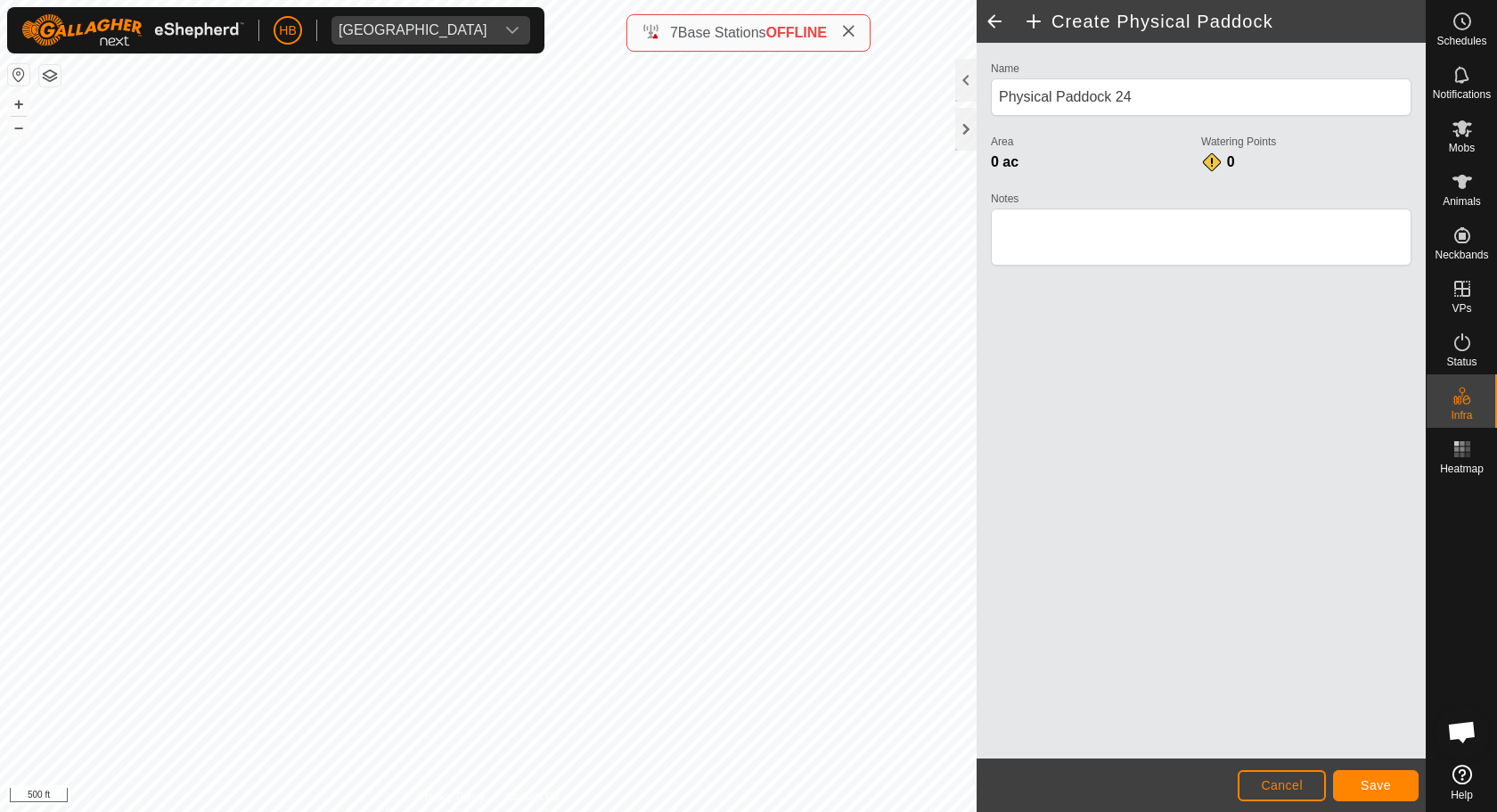
click at [1396, 777] on button "Save" at bounding box center [1376, 785] width 86 height 31
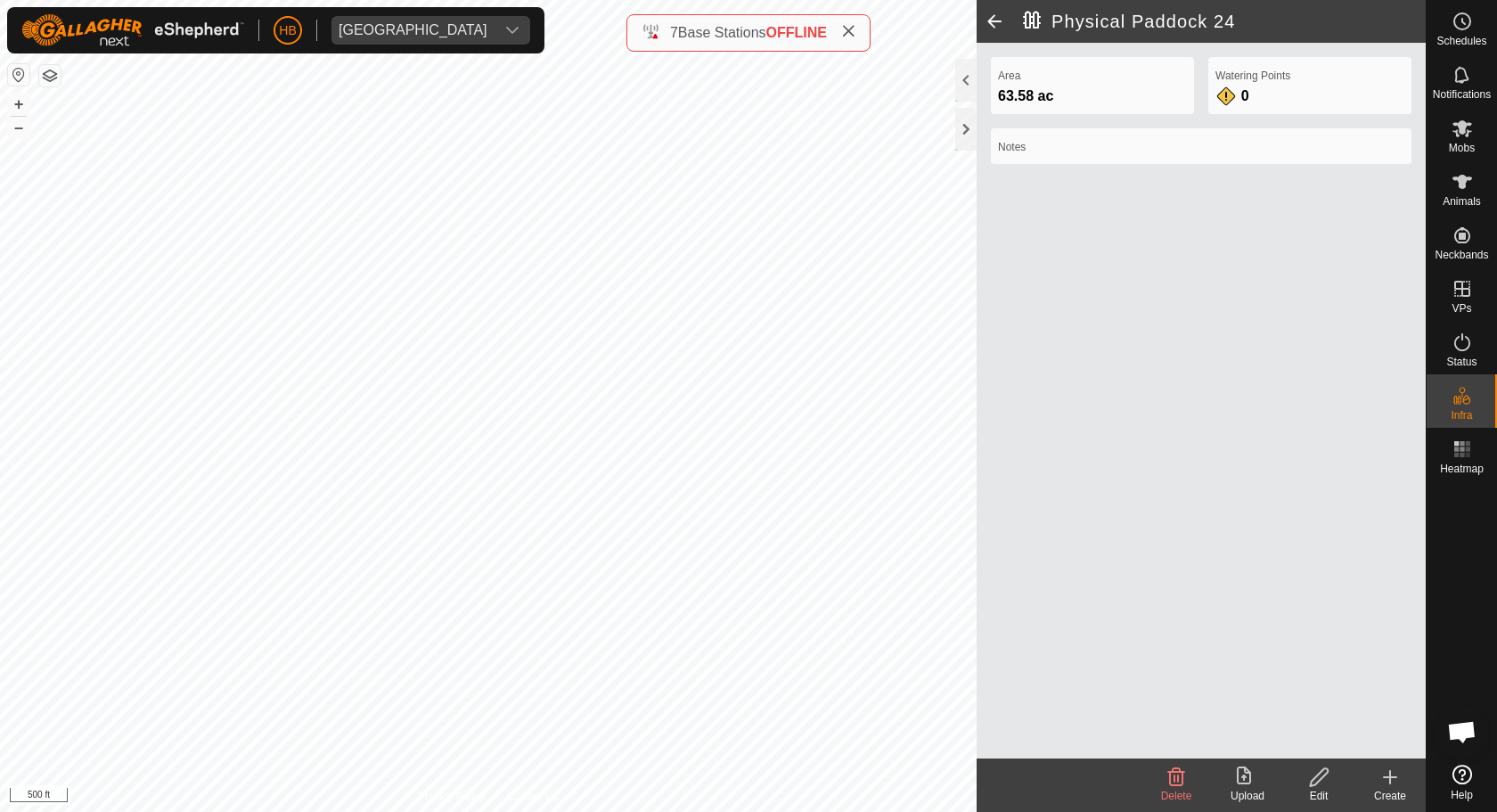
click at [1323, 777] on div "Edit" at bounding box center [1319, 796] width 71 height 16
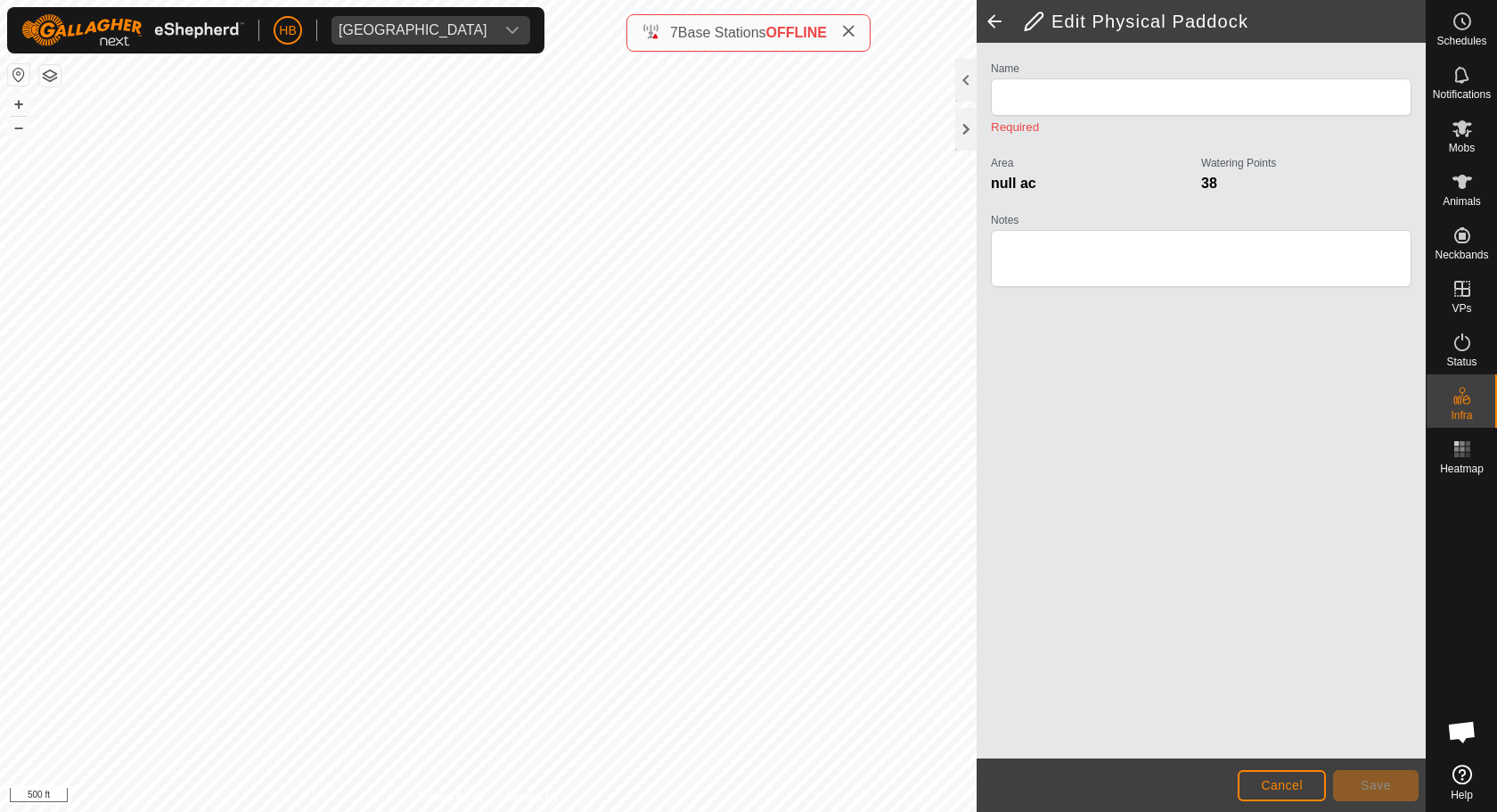
type input "Physical Paddock 24"
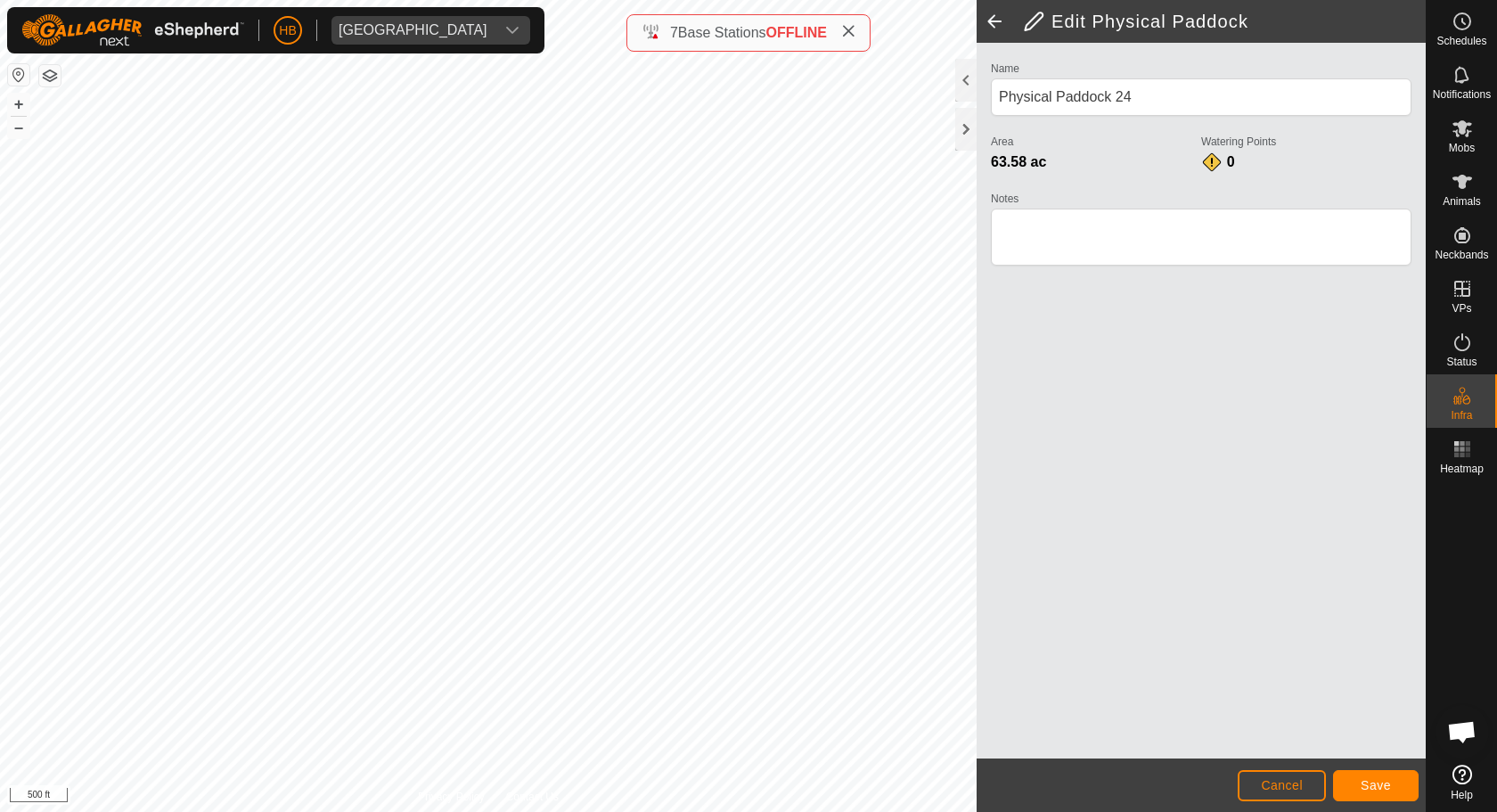
click at [1362, 776] on button "Save" at bounding box center [1376, 785] width 86 height 31
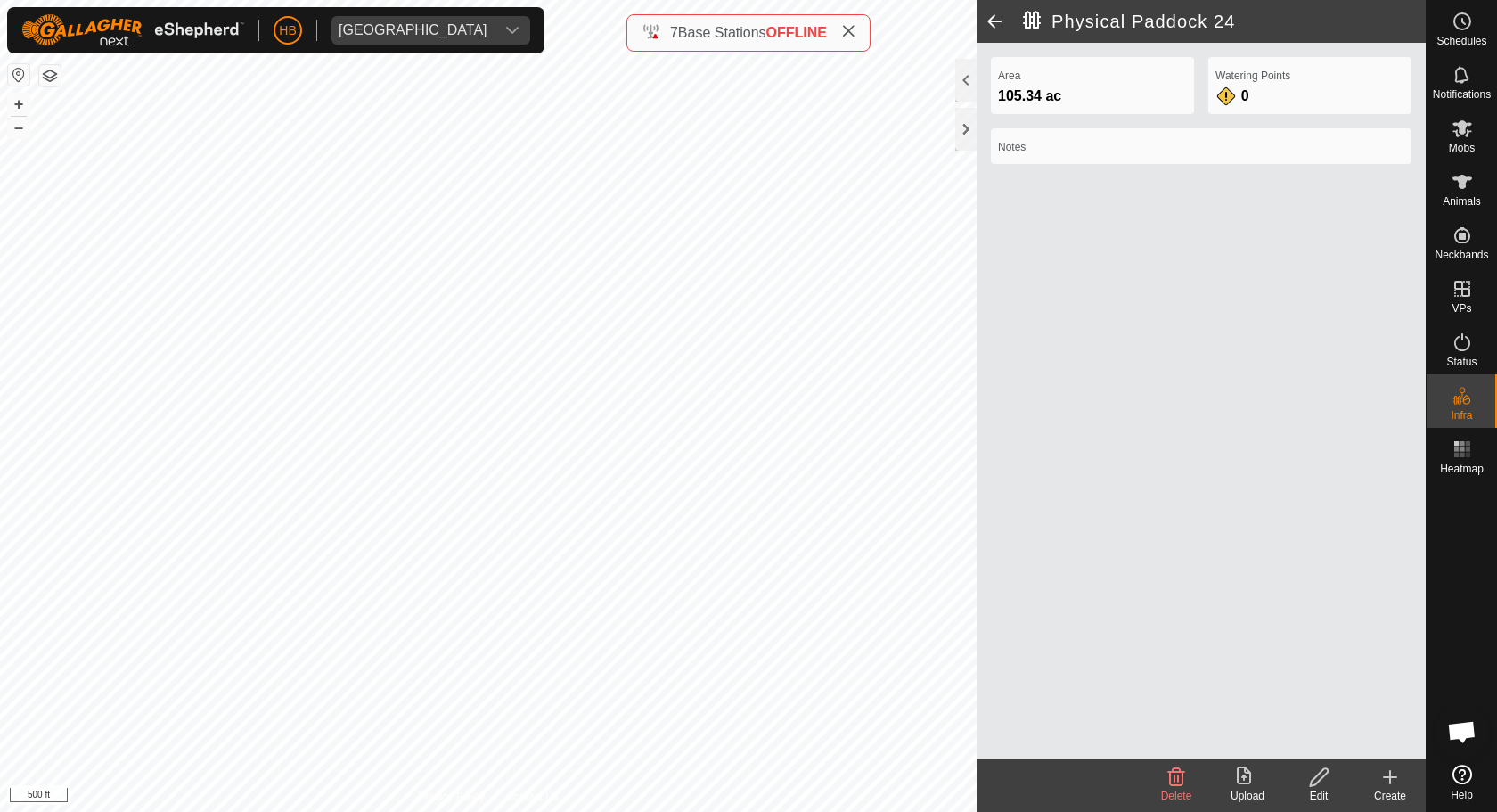
click at [1390, 777] on icon at bounding box center [1390, 777] width 21 height 21
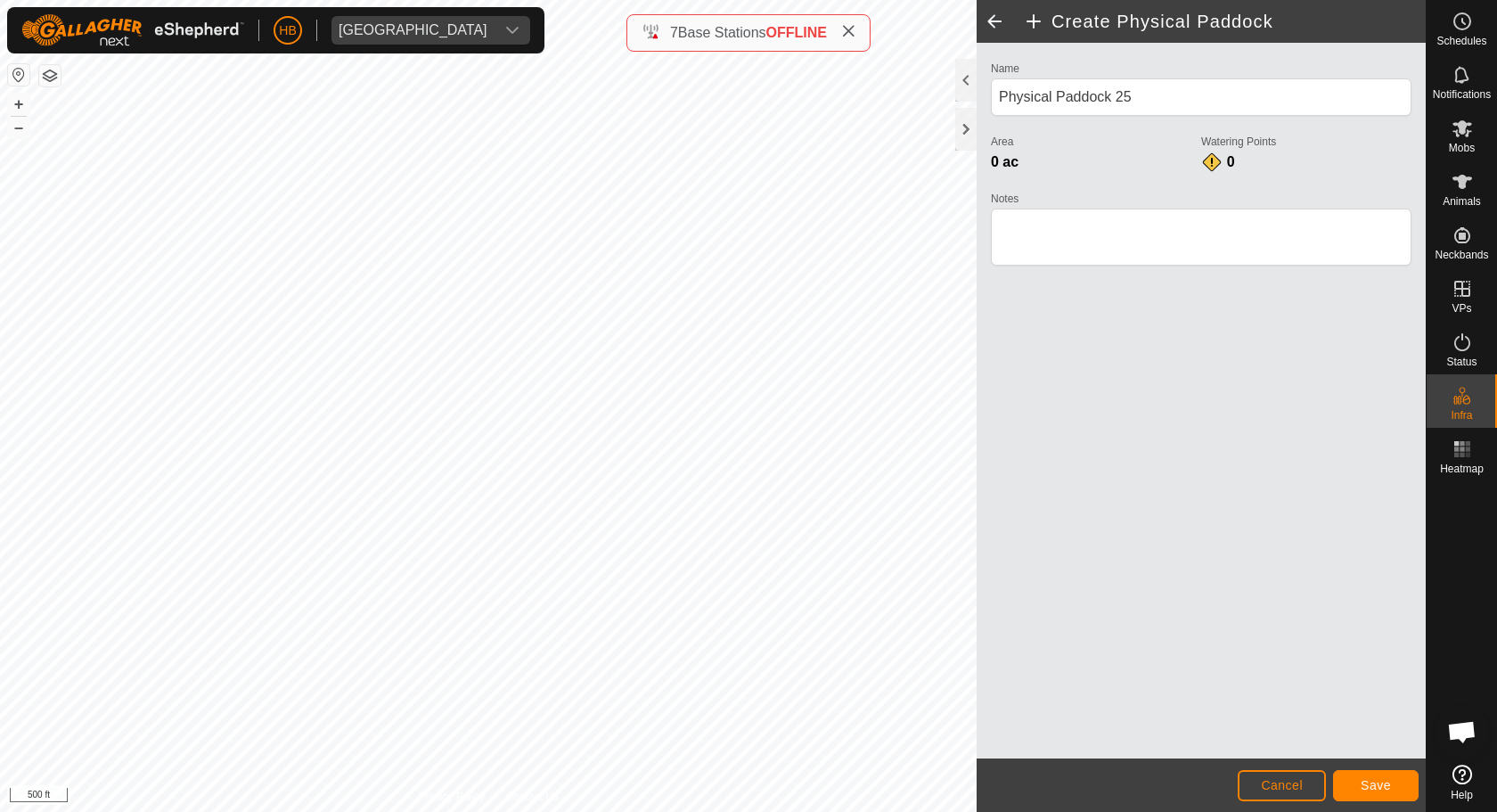
click at [1367, 777] on span "Save" at bounding box center [1376, 785] width 30 height 14
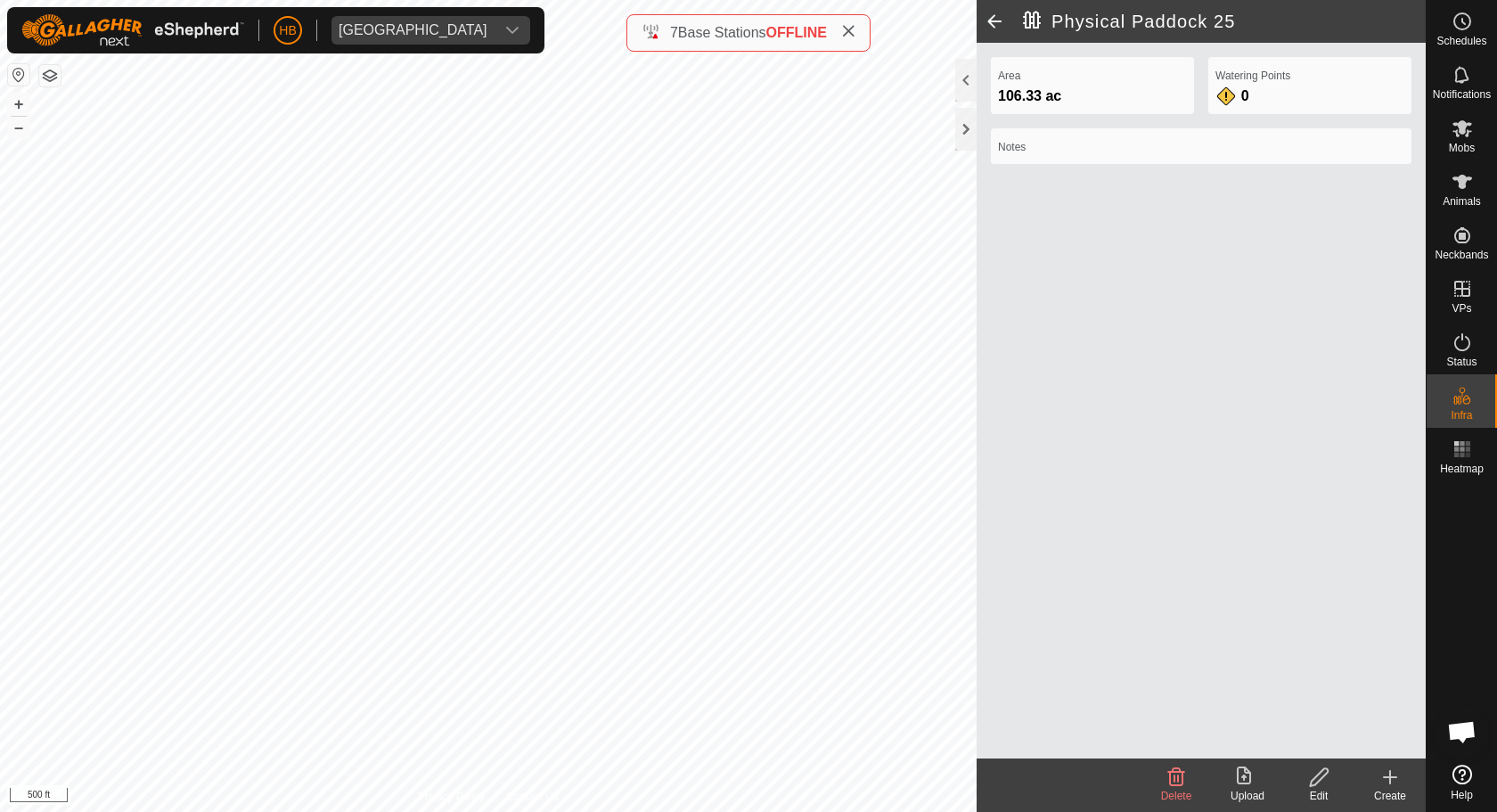
click at [1382, 777] on icon at bounding box center [1390, 777] width 21 height 21
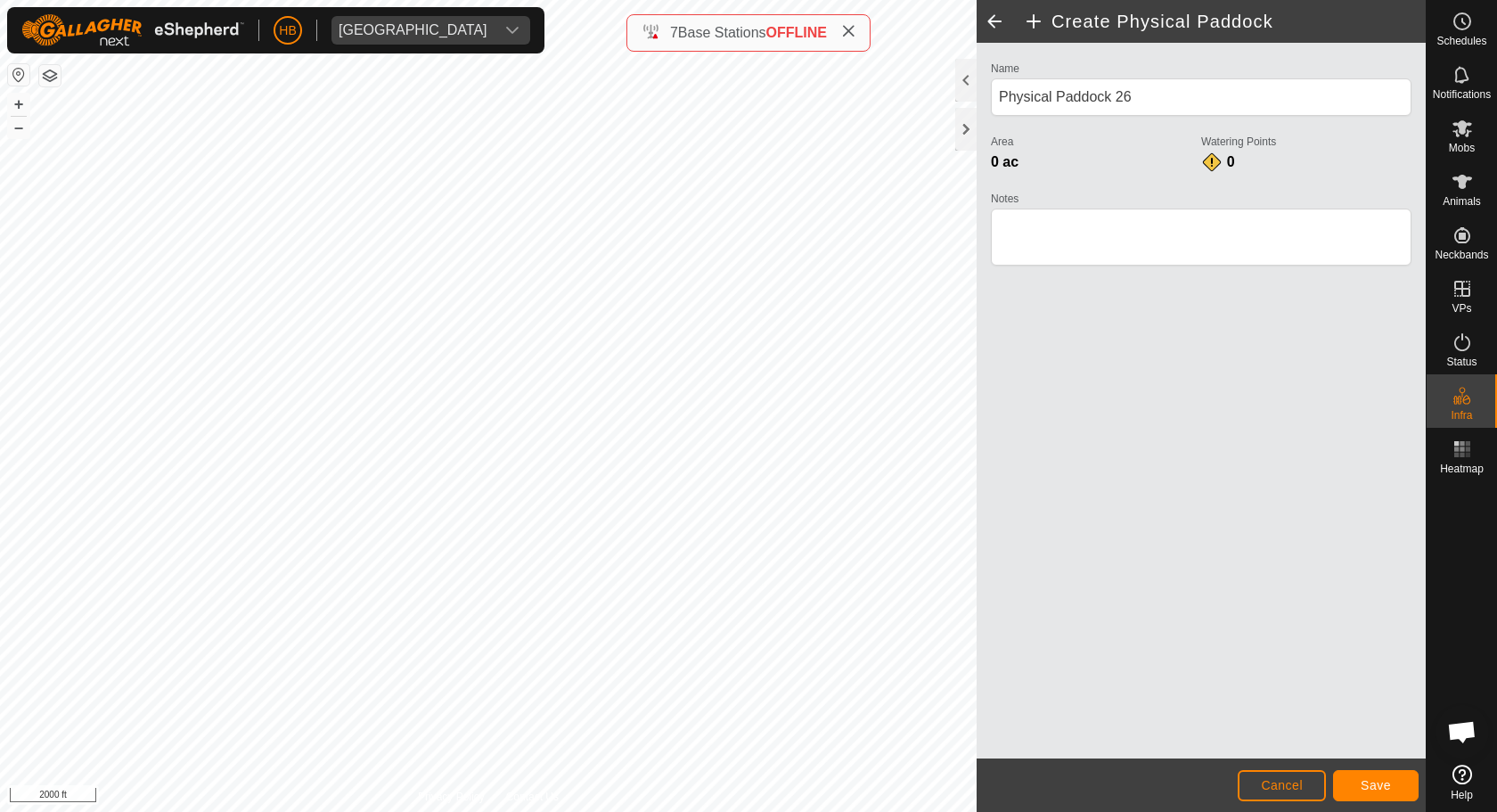
click at [1415, 777] on button "Save" at bounding box center [1376, 785] width 86 height 31
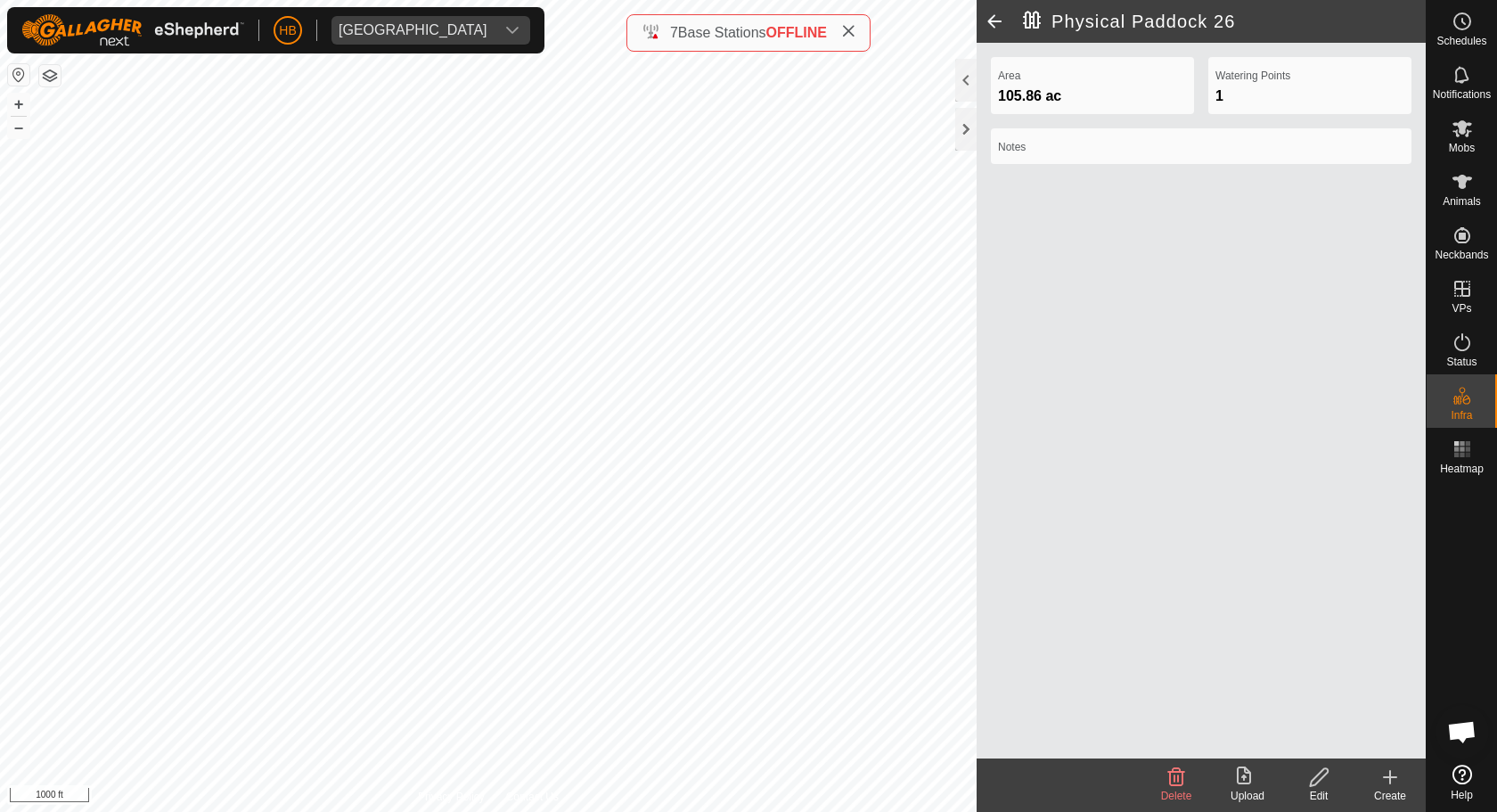
click at [1380, 777] on icon at bounding box center [1390, 777] width 21 height 21
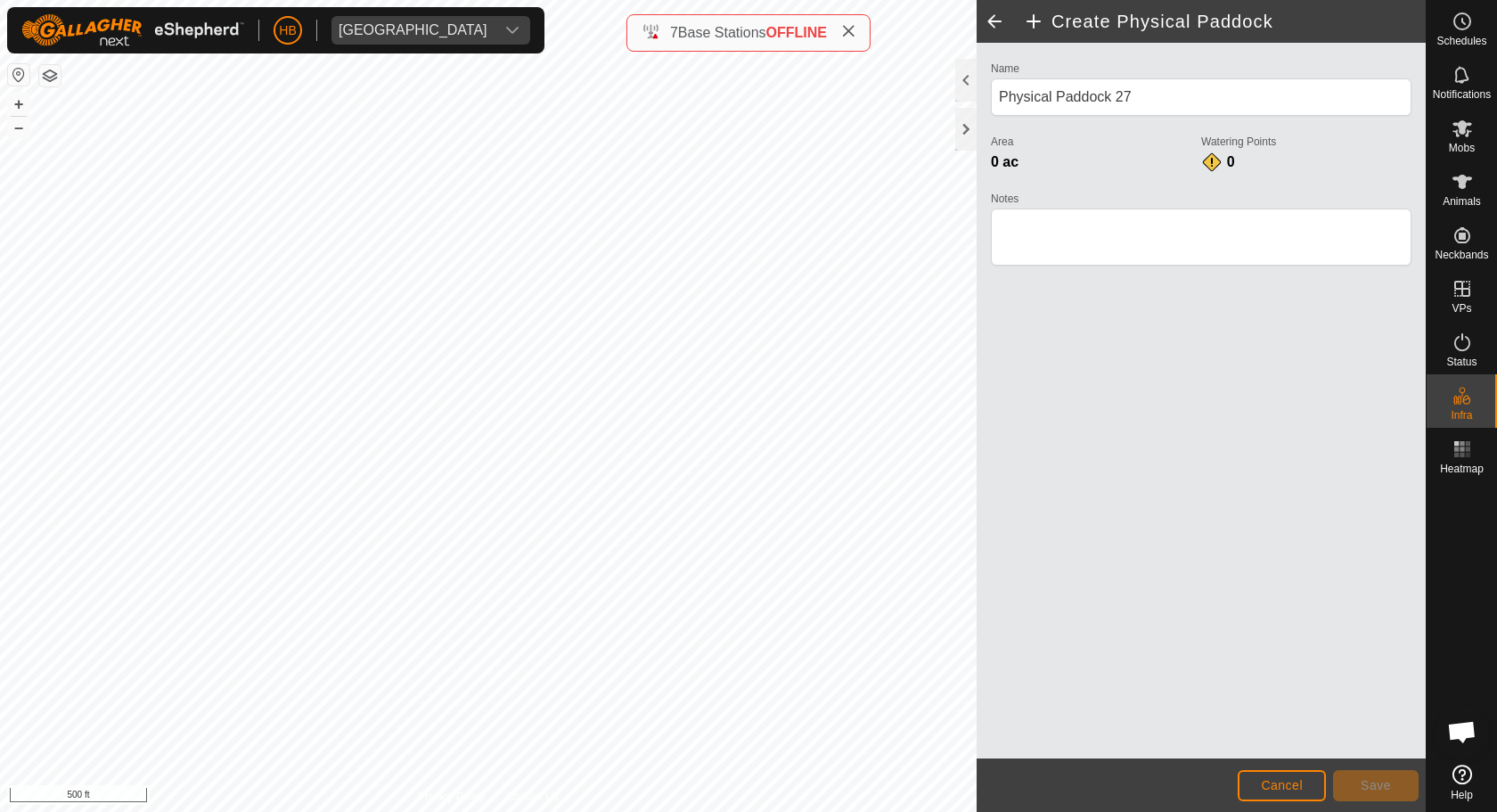
click at [1285, 777] on span "Cancel" at bounding box center [1281, 785] width 42 height 14
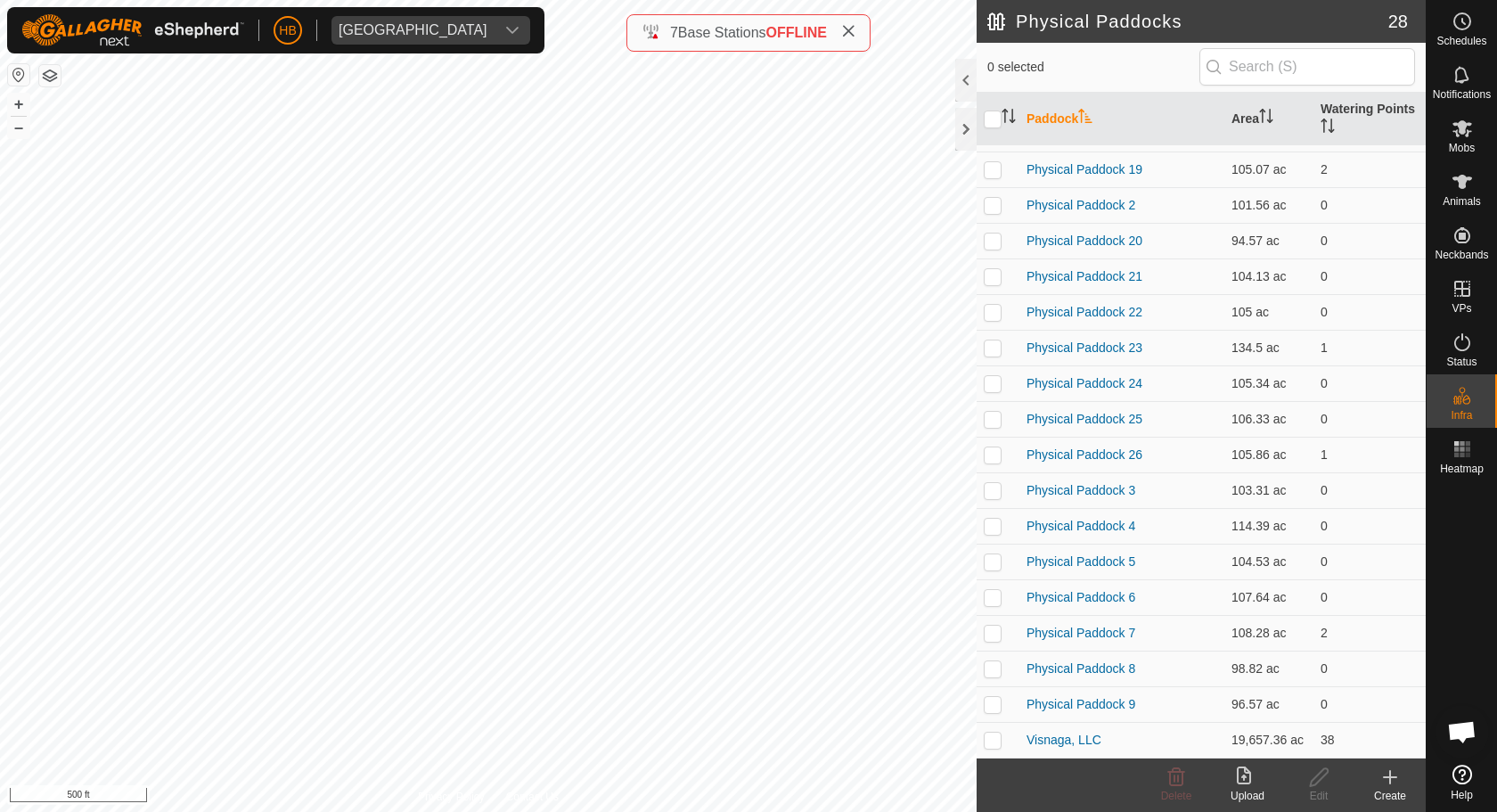
scroll to position [386, 0]
click at [994, 706] on p-checkbox at bounding box center [992, 704] width 18 height 14
checkbox input "true"
click at [1323, 776] on icon at bounding box center [1319, 777] width 18 height 18
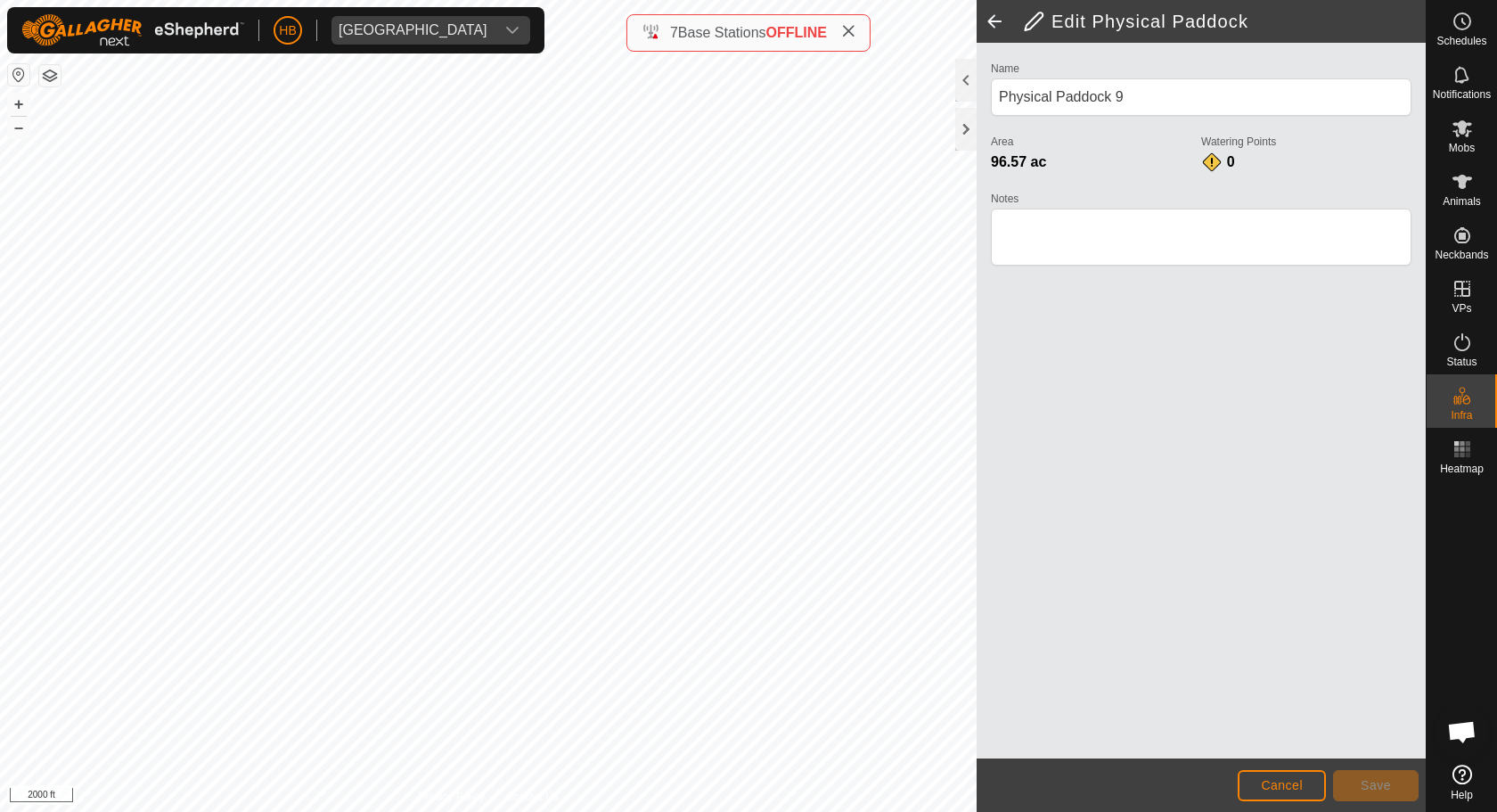
click at [1281, 777] on button "Cancel" at bounding box center [1281, 785] width 88 height 31
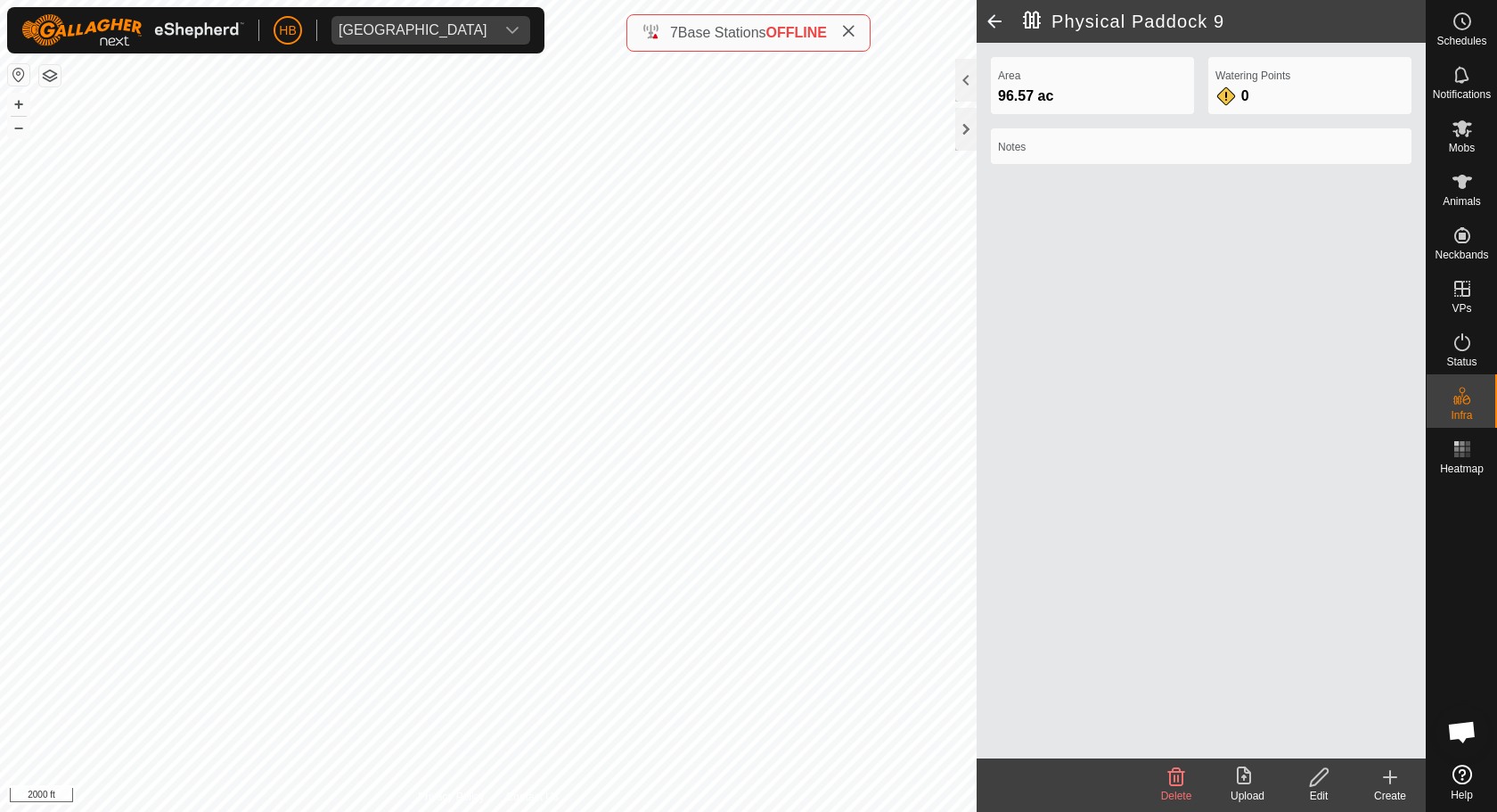
click at [989, 20] on span at bounding box center [994, 21] width 36 height 43
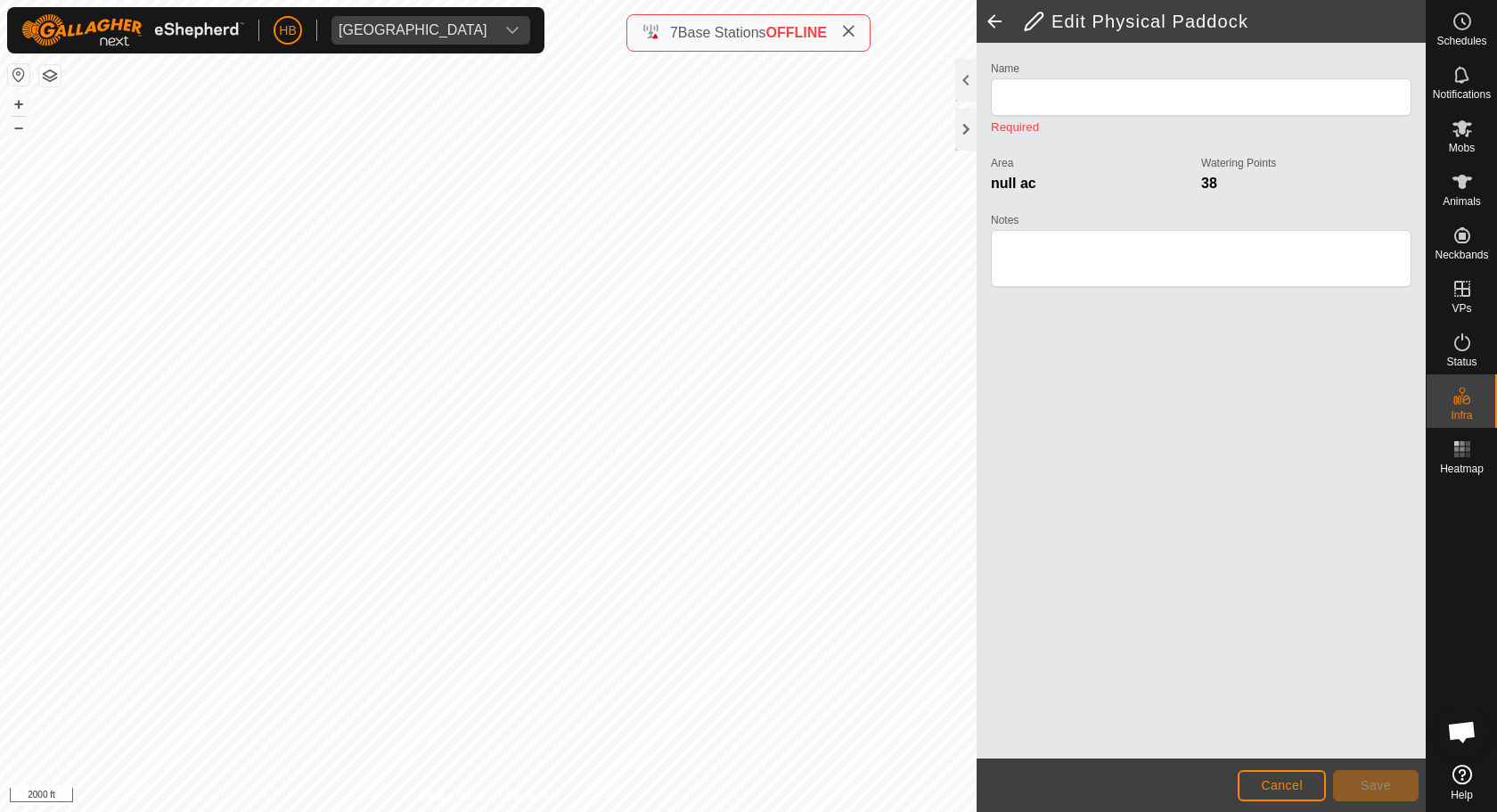
type input "Physical Paddock 9"
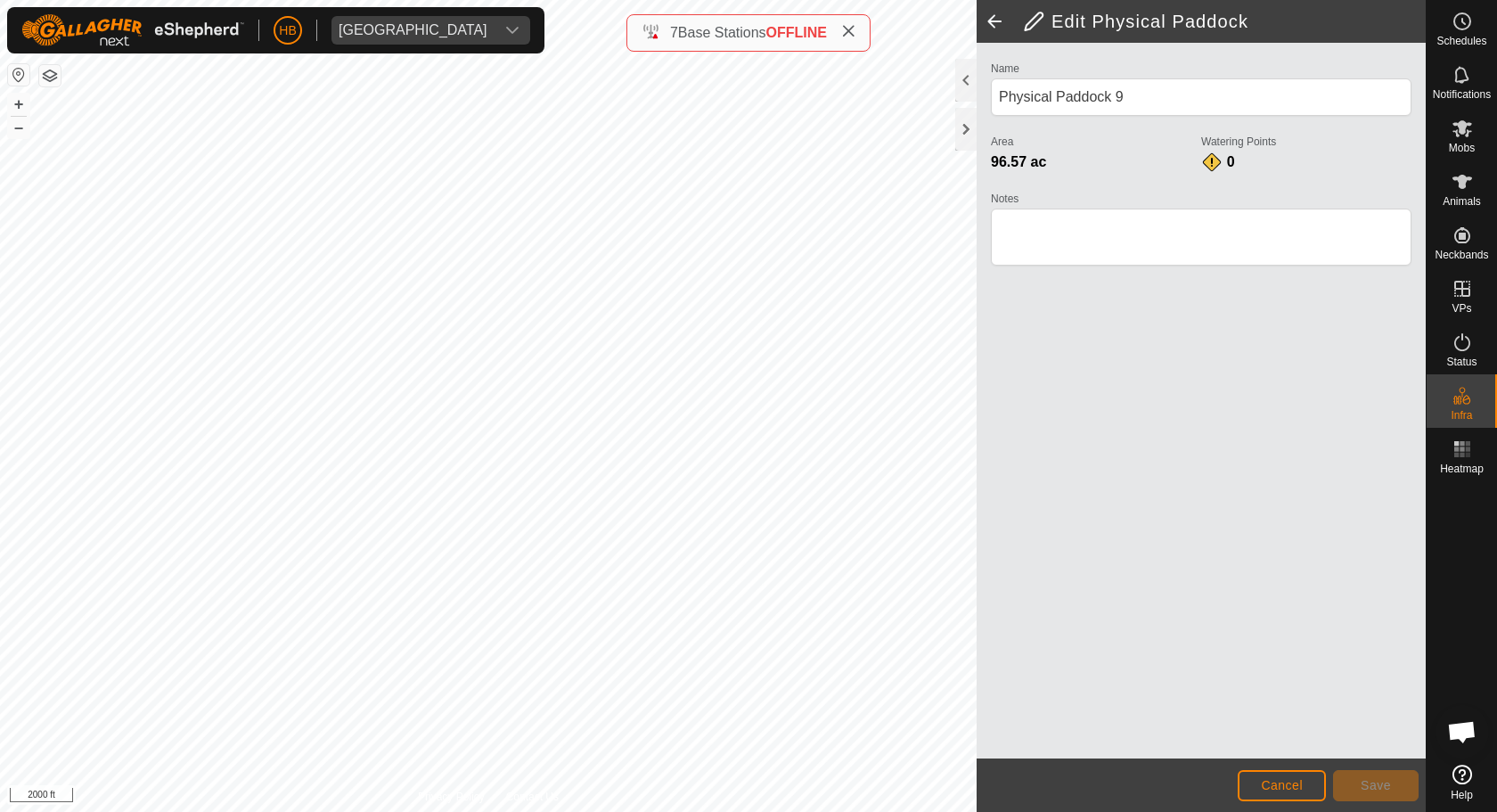
click at [993, 21] on span at bounding box center [994, 21] width 36 height 43
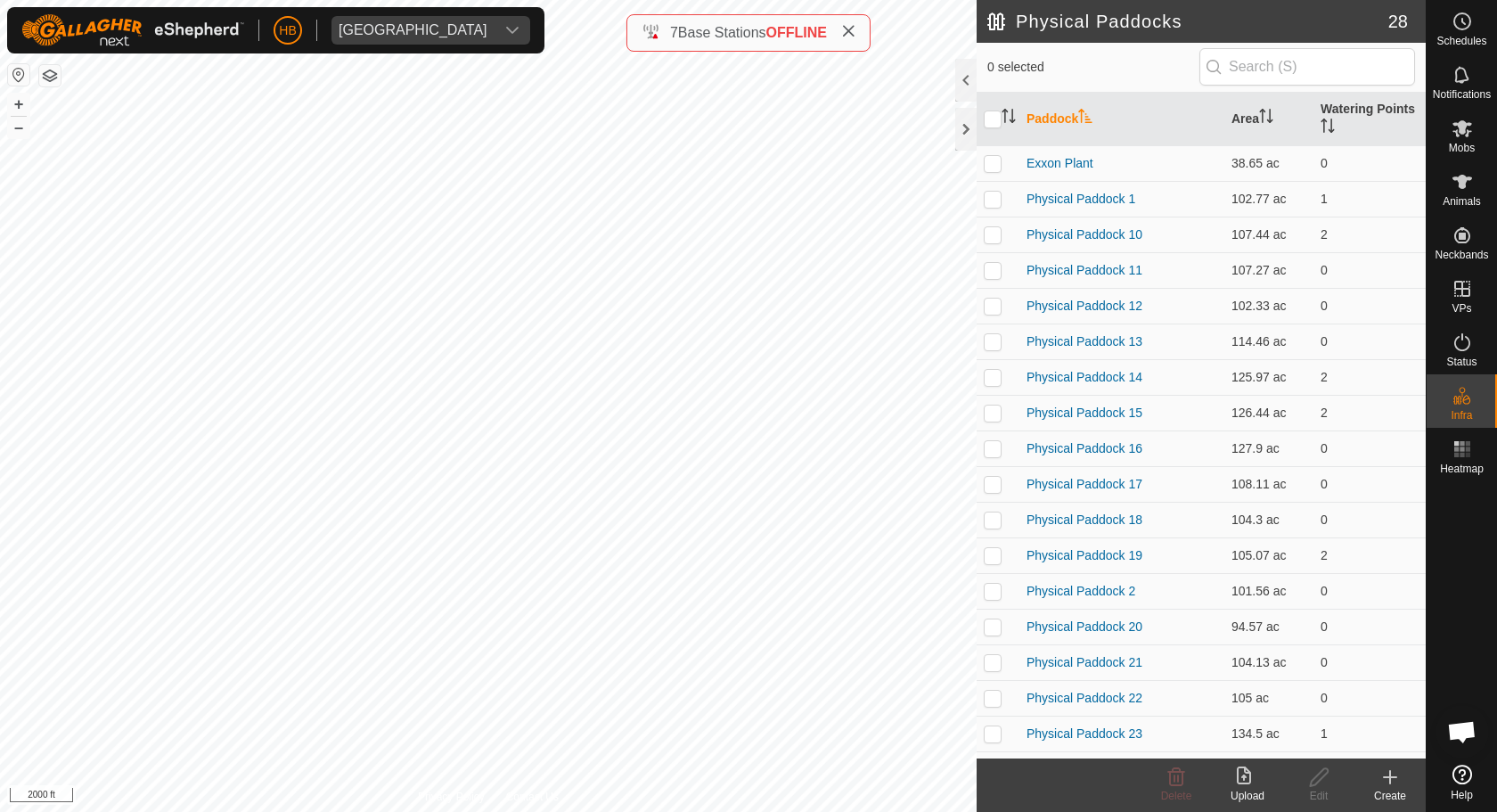
click at [993, 21] on h2 "Physical Paddocks" at bounding box center [1188, 21] width 401 height 21
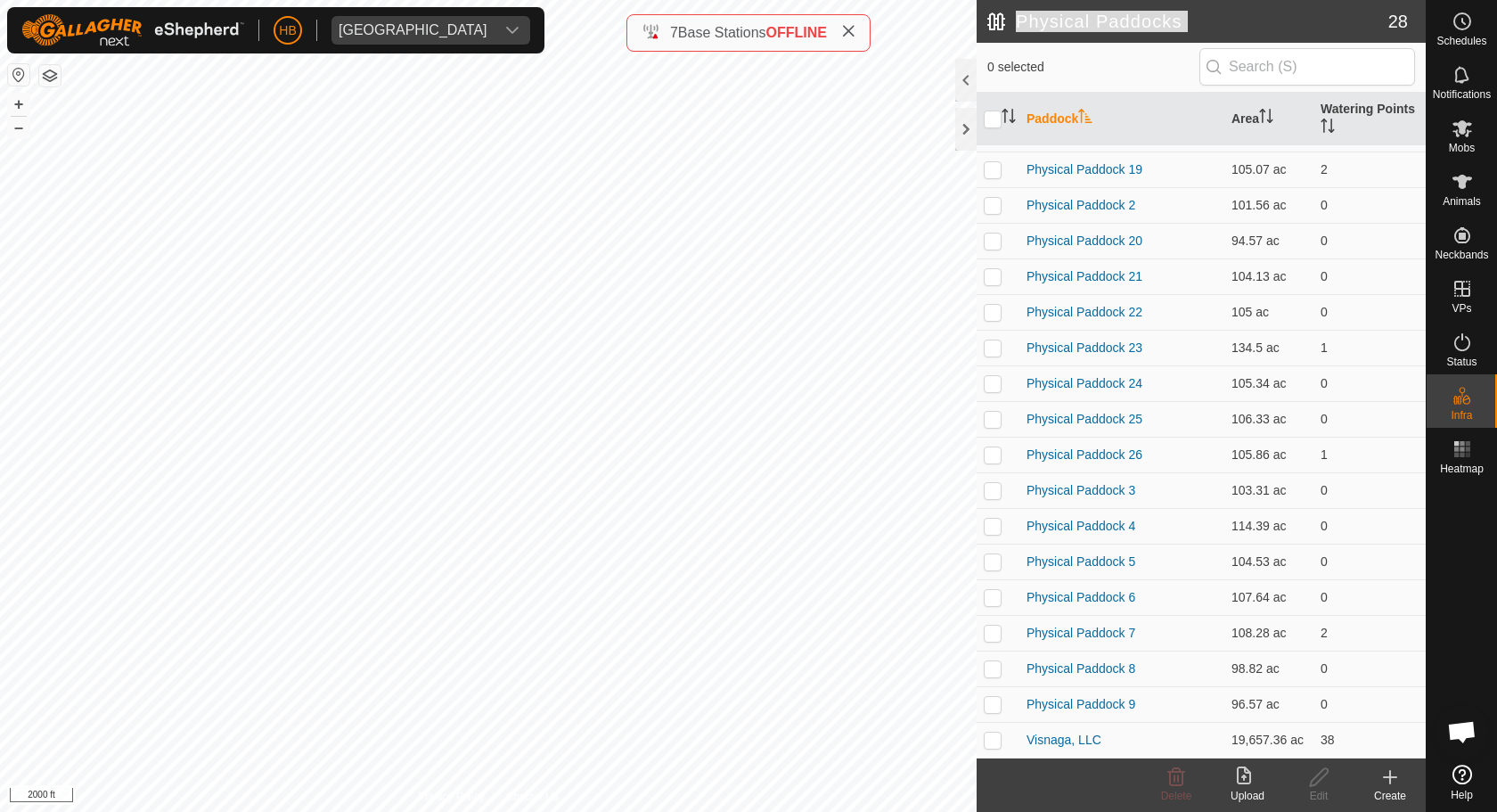
scroll to position [386, 0]
click at [995, 447] on p-checkbox at bounding box center [992, 455] width 18 height 14
checkbox input "true"
click at [1319, 777] on icon at bounding box center [1319, 777] width 18 height 18
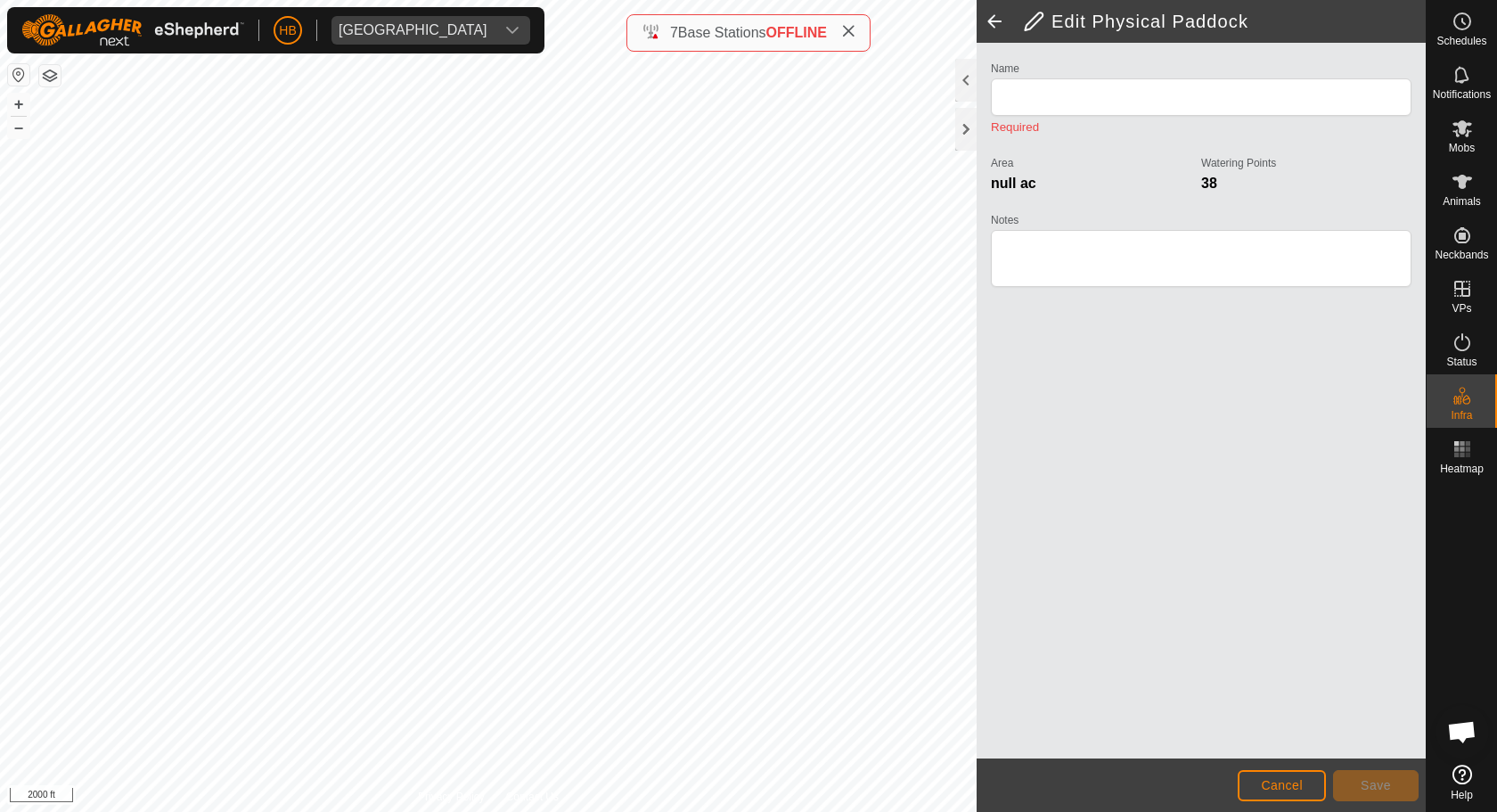
type input "Physical Paddock 26"
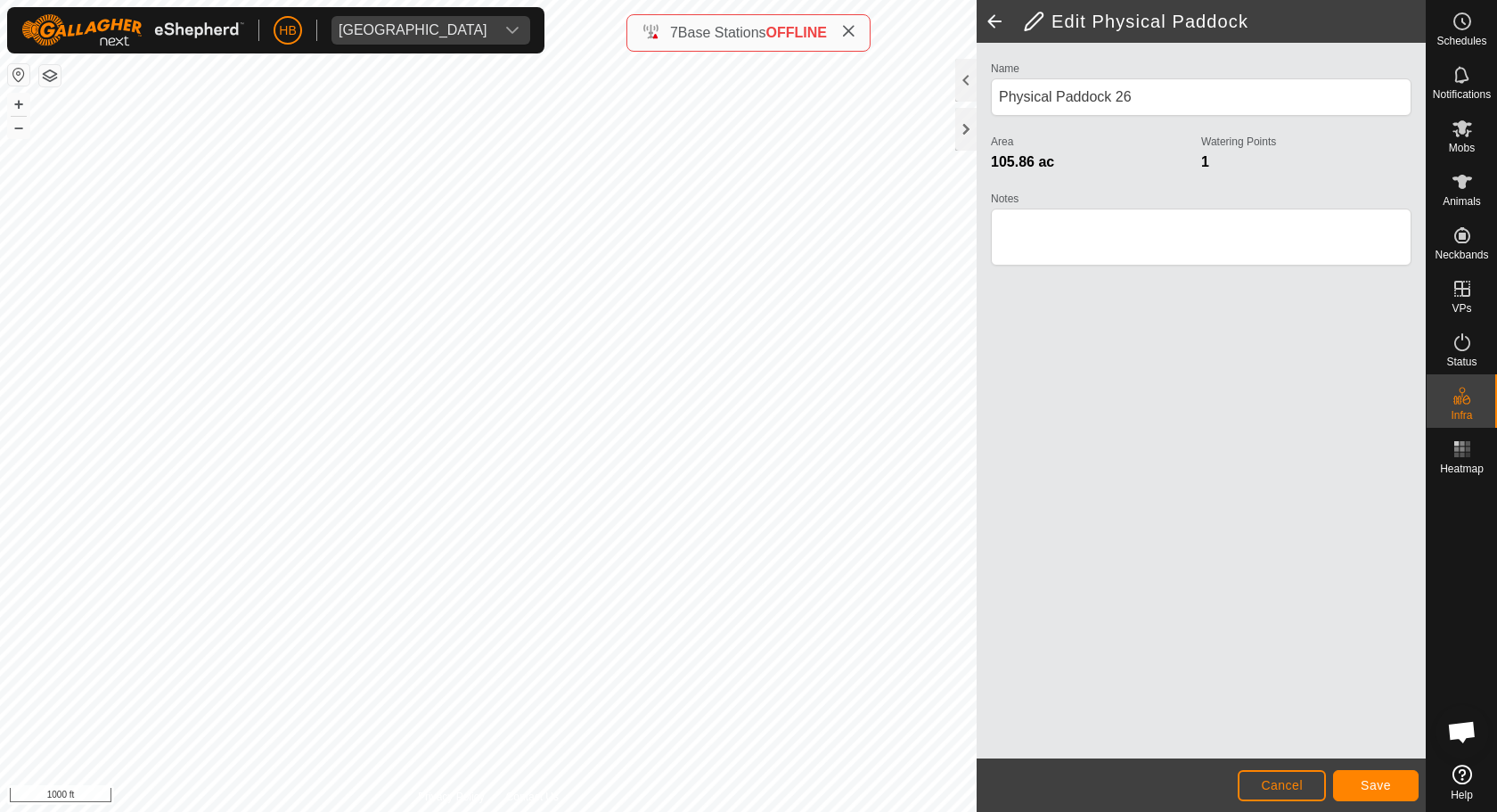
click at [1355, 777] on button "Save" at bounding box center [1376, 785] width 86 height 31
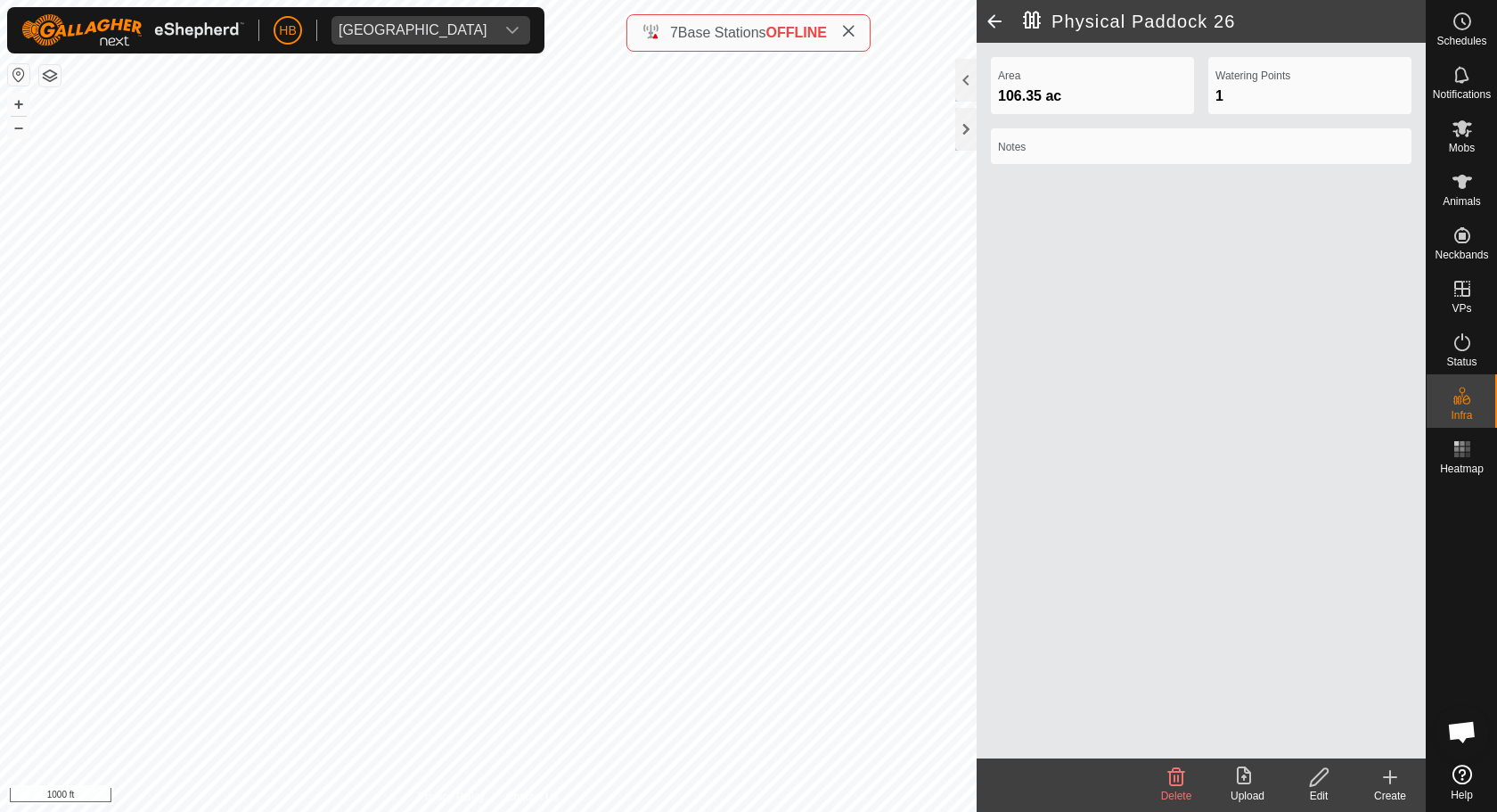
click at [1303, 777] on edit-svg-icon at bounding box center [1319, 777] width 71 height 21
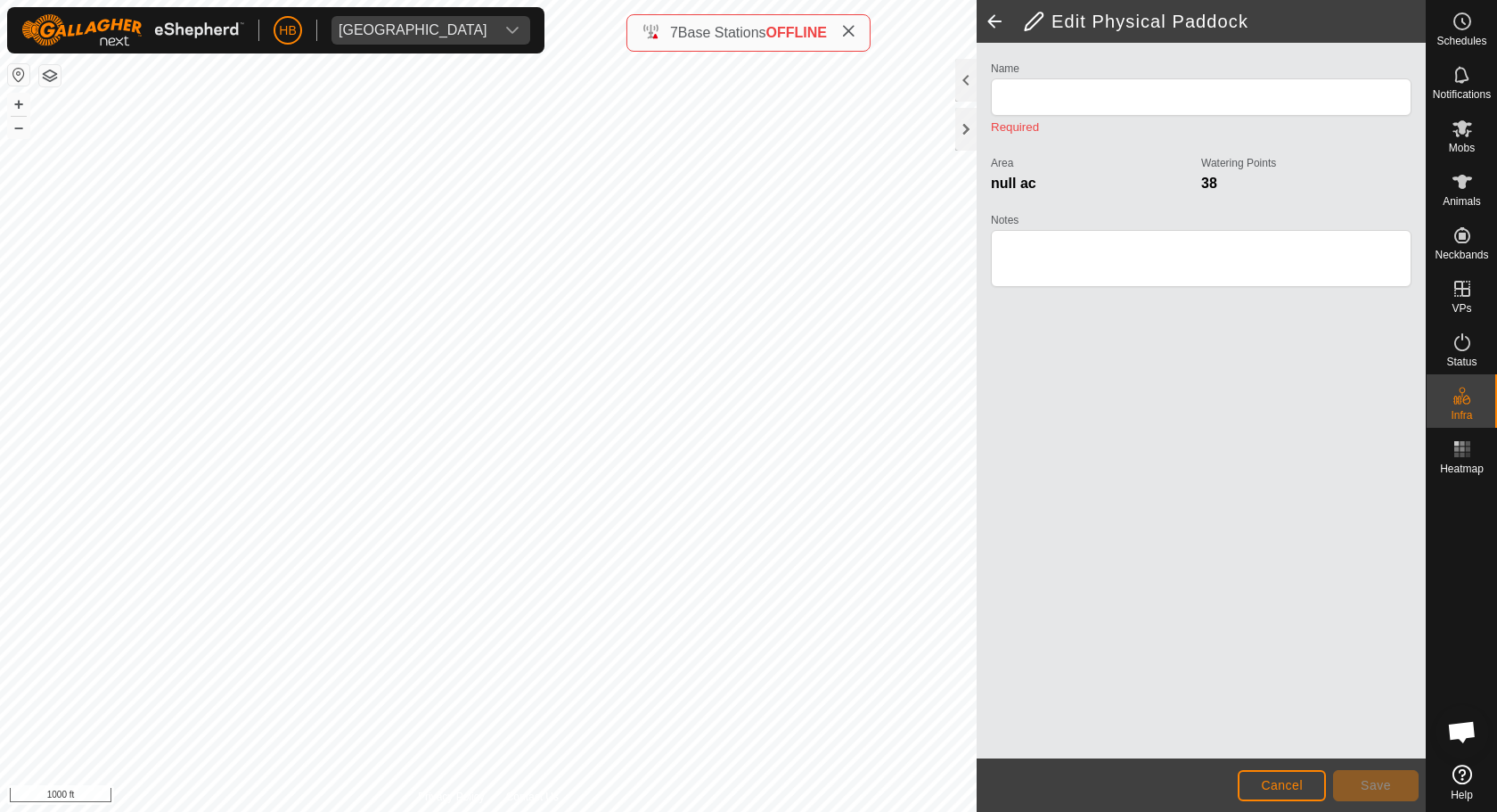
type input "Physical Paddock 26"
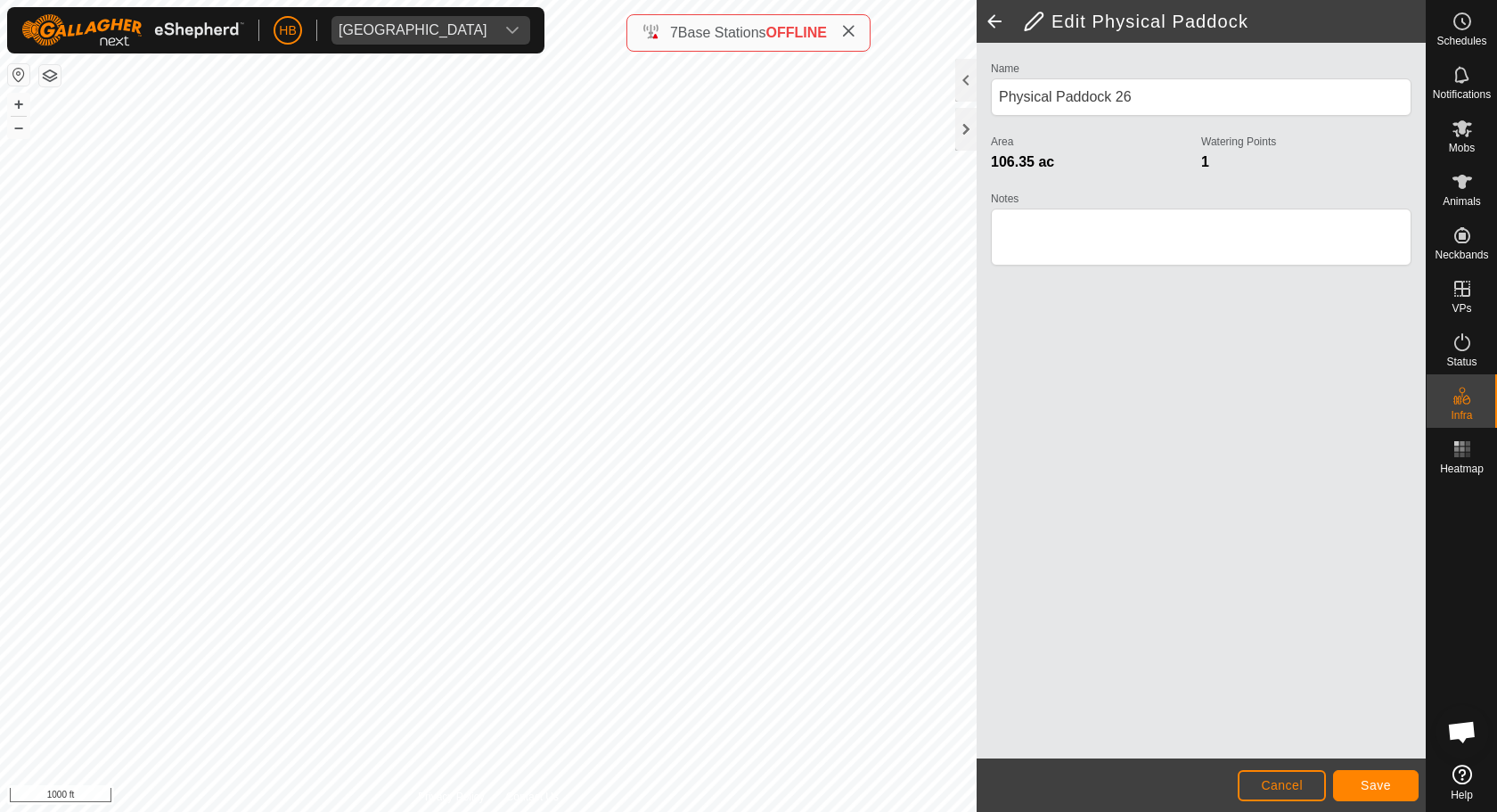
click at [1396, 777] on button "Save" at bounding box center [1376, 785] width 86 height 31
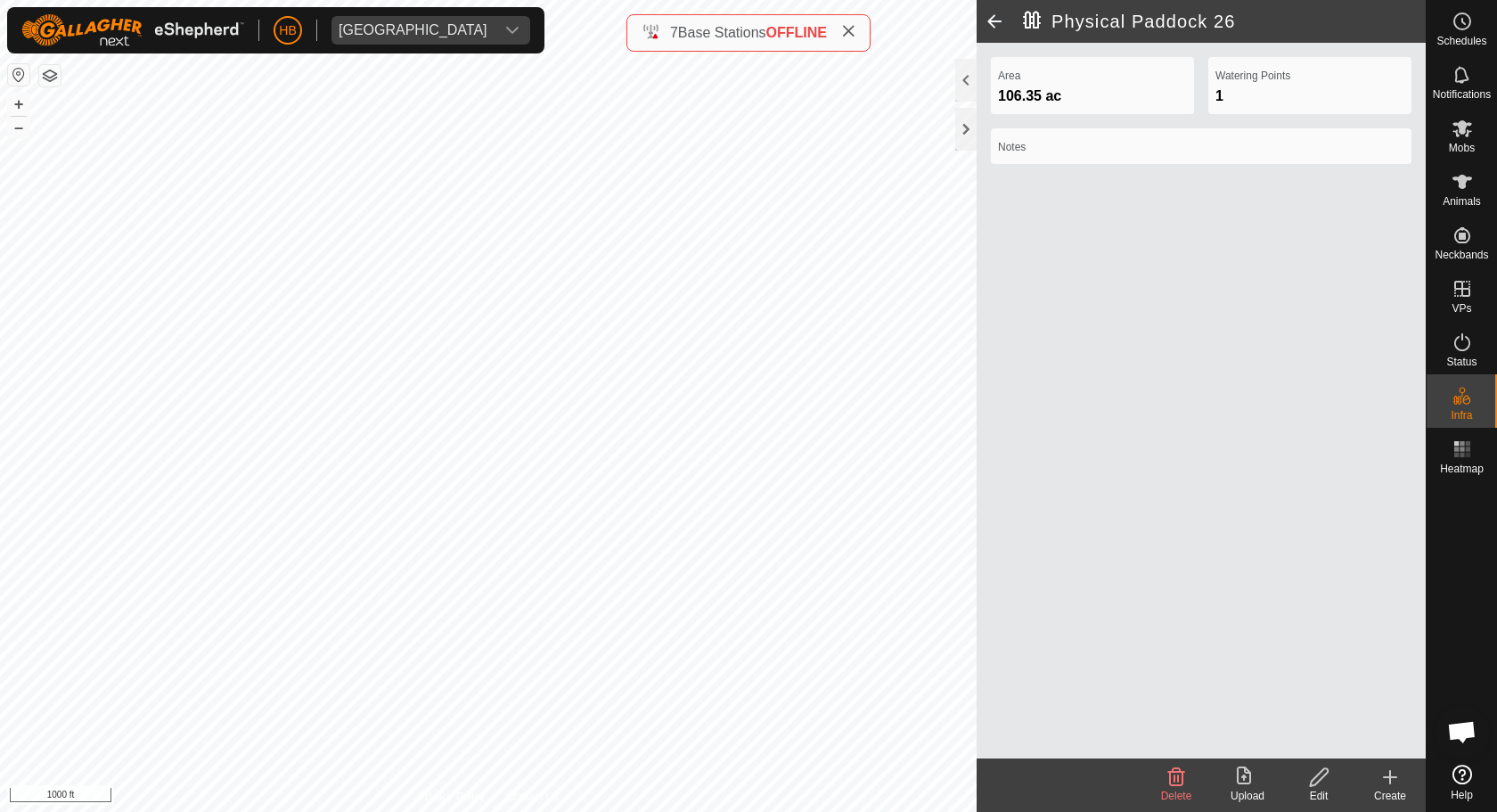
click at [1384, 777] on icon at bounding box center [1390, 777] width 21 height 21
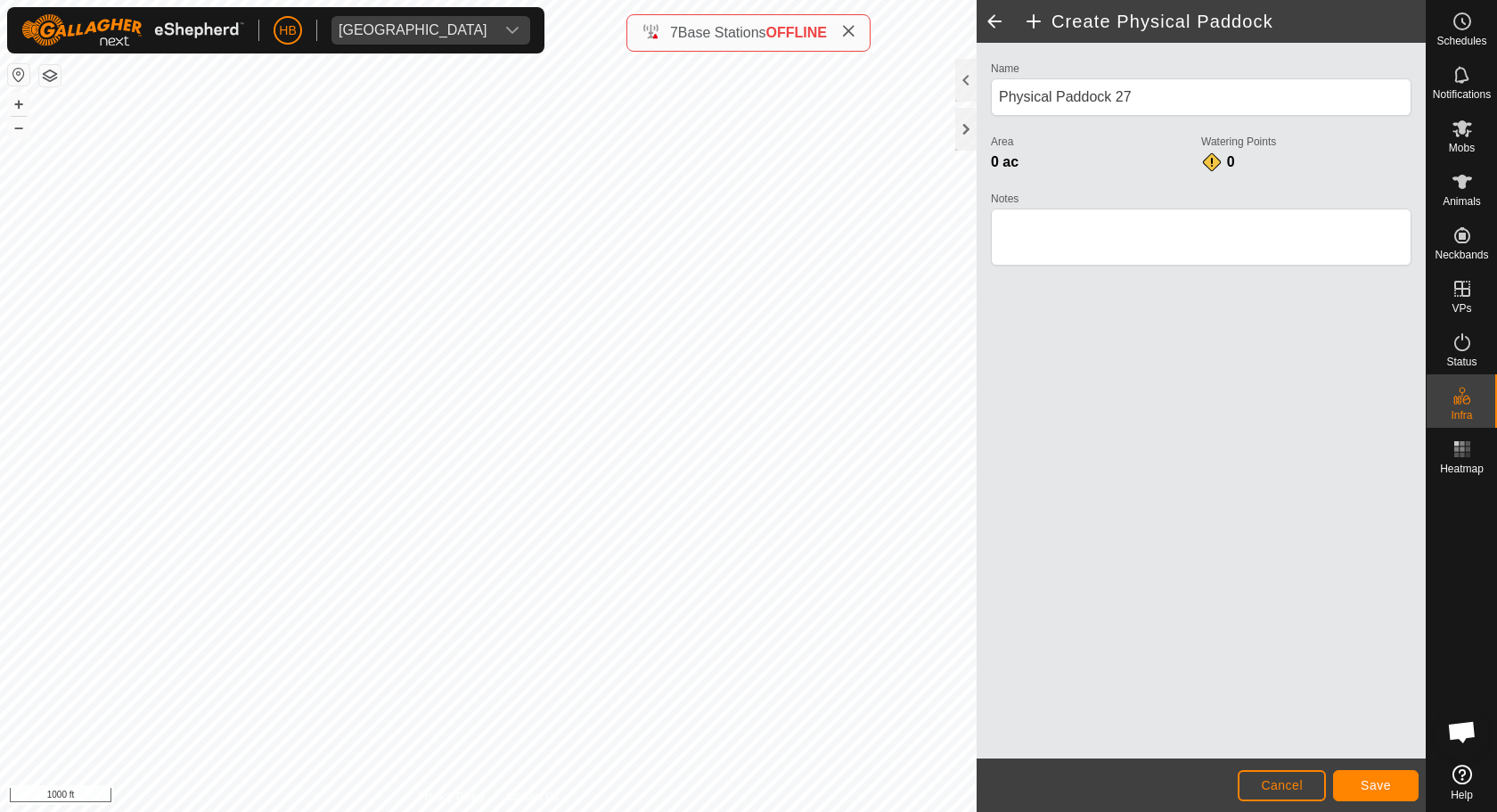
click at [1365, 767] on footer "Cancel Save" at bounding box center [1201, 785] width 449 height 53
click at [1364, 777] on span "Save" at bounding box center [1376, 785] width 30 height 14
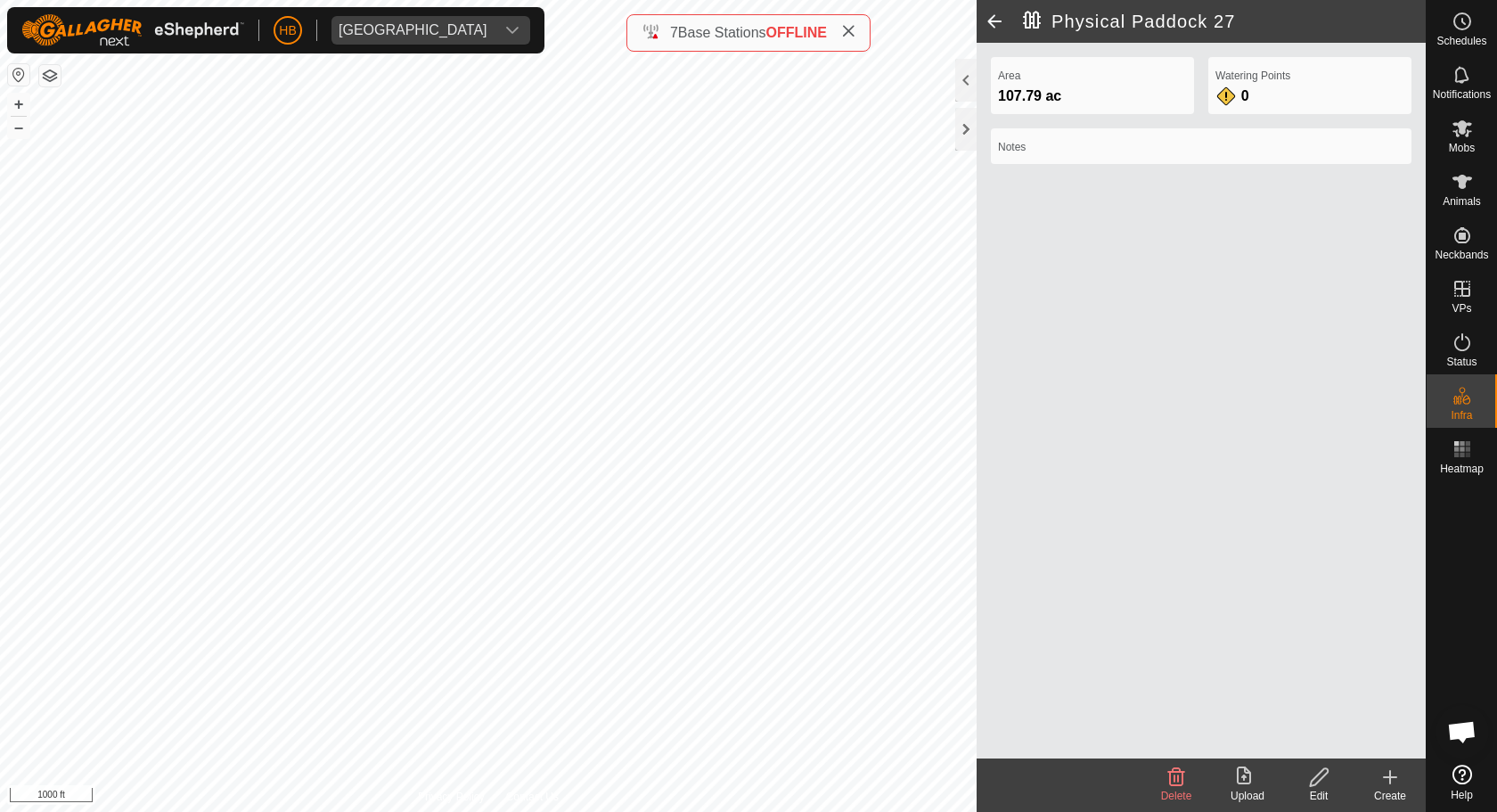
click at [1390, 777] on icon at bounding box center [1390, 777] width 0 height 12
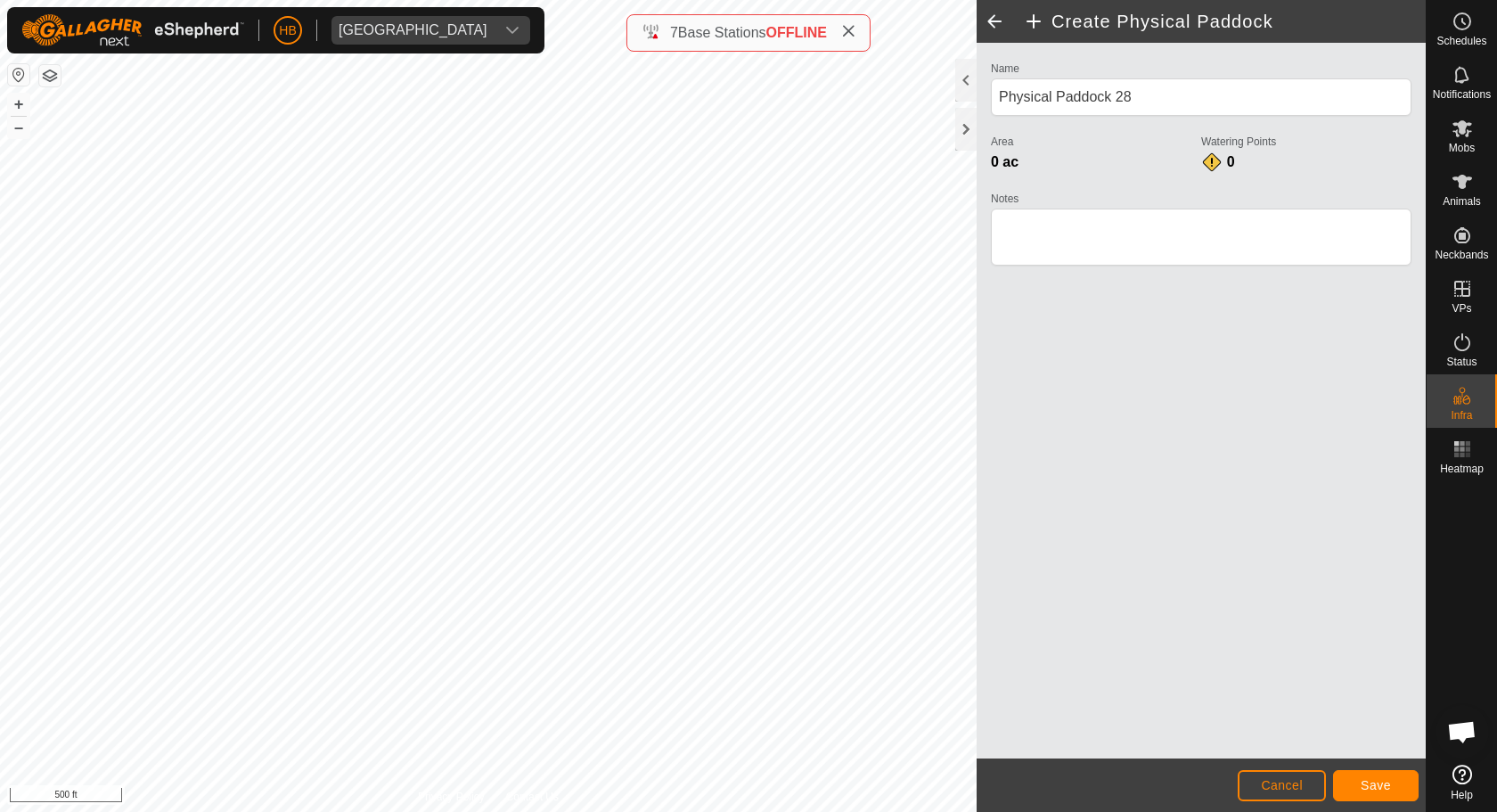
click at [1377, 777] on button "Save" at bounding box center [1376, 785] width 86 height 31
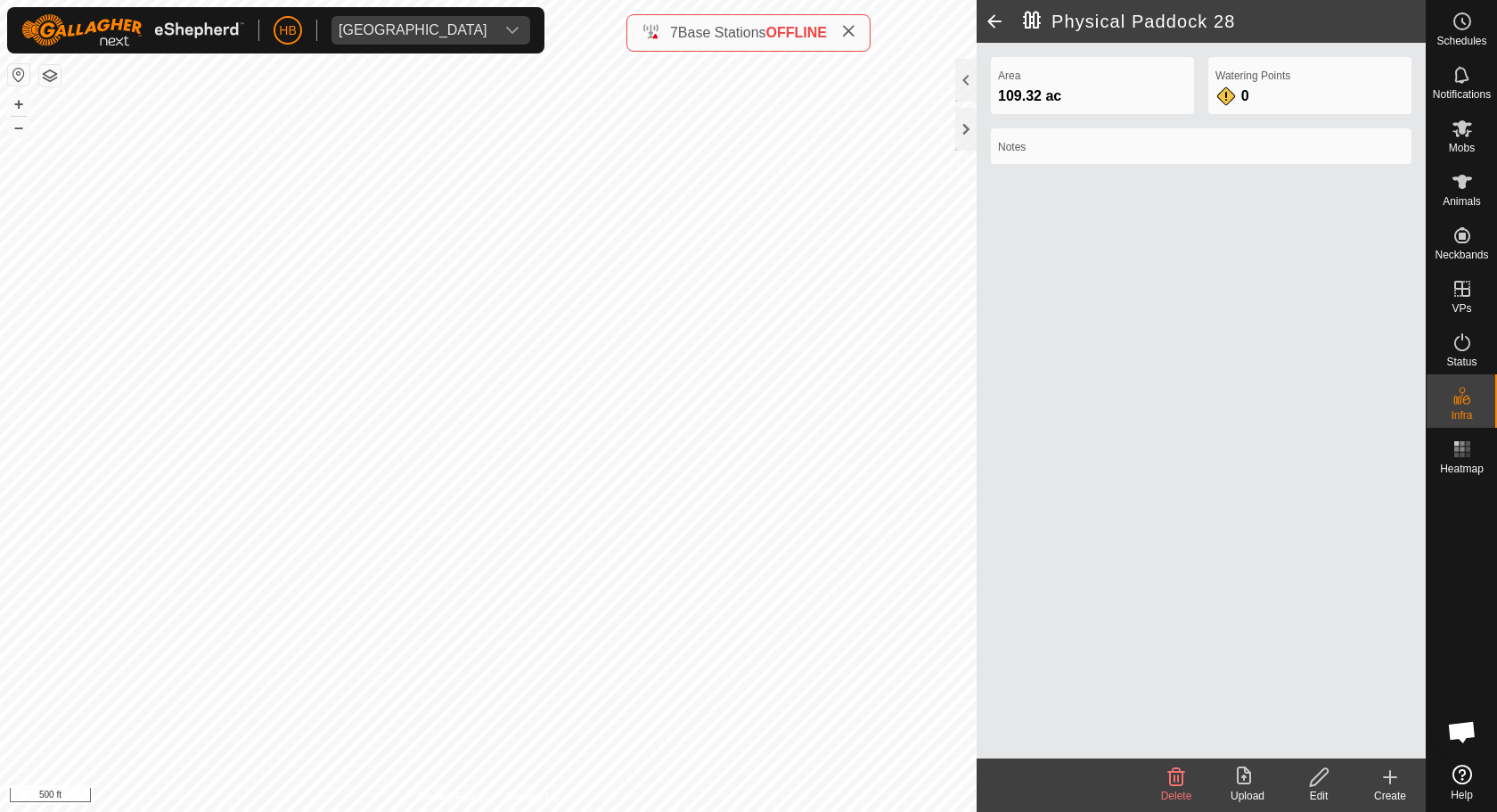
click at [1398, 777] on div "Create" at bounding box center [1390, 796] width 71 height 16
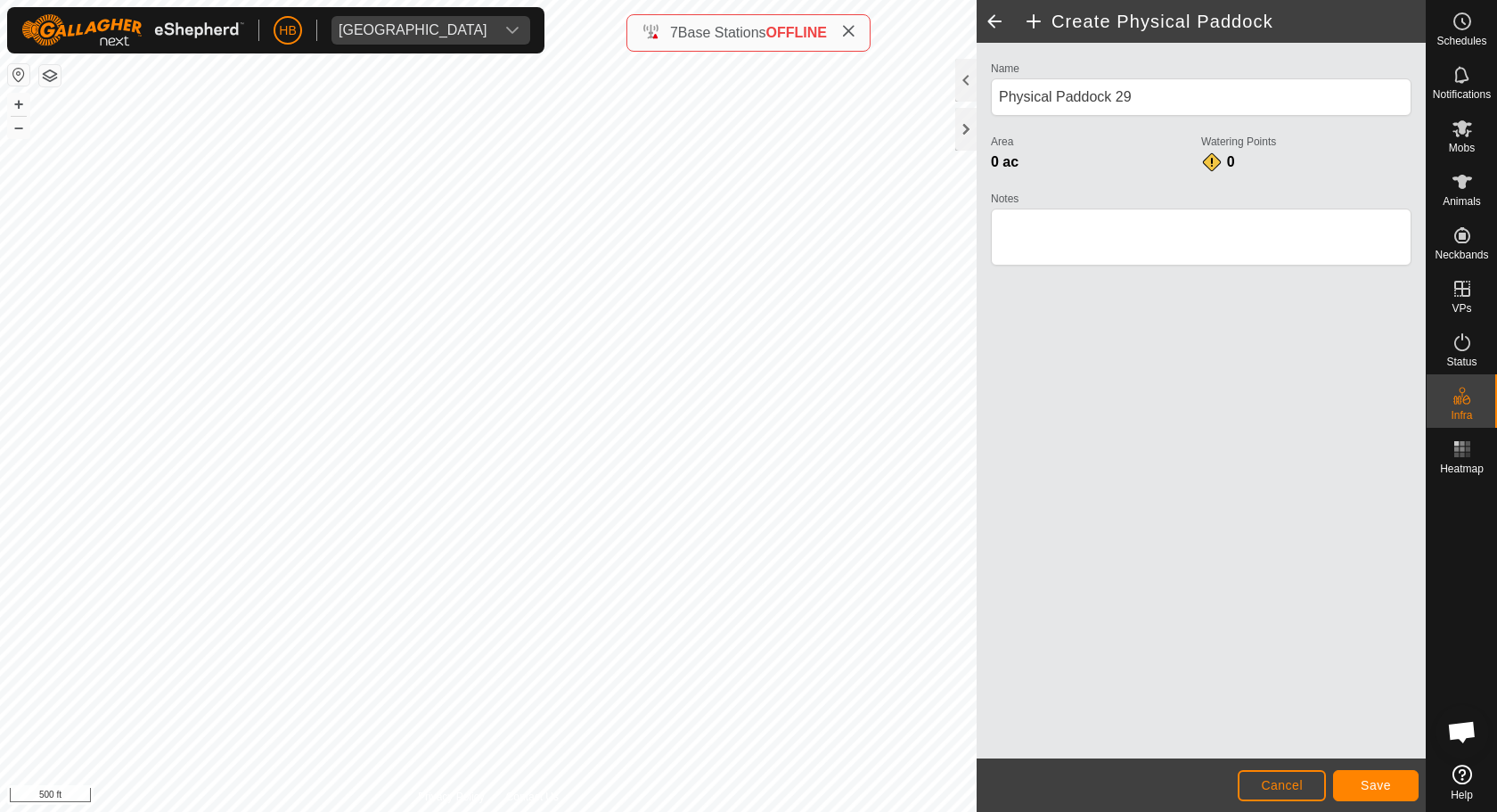
click at [1411, 777] on button "Save" at bounding box center [1376, 785] width 86 height 31
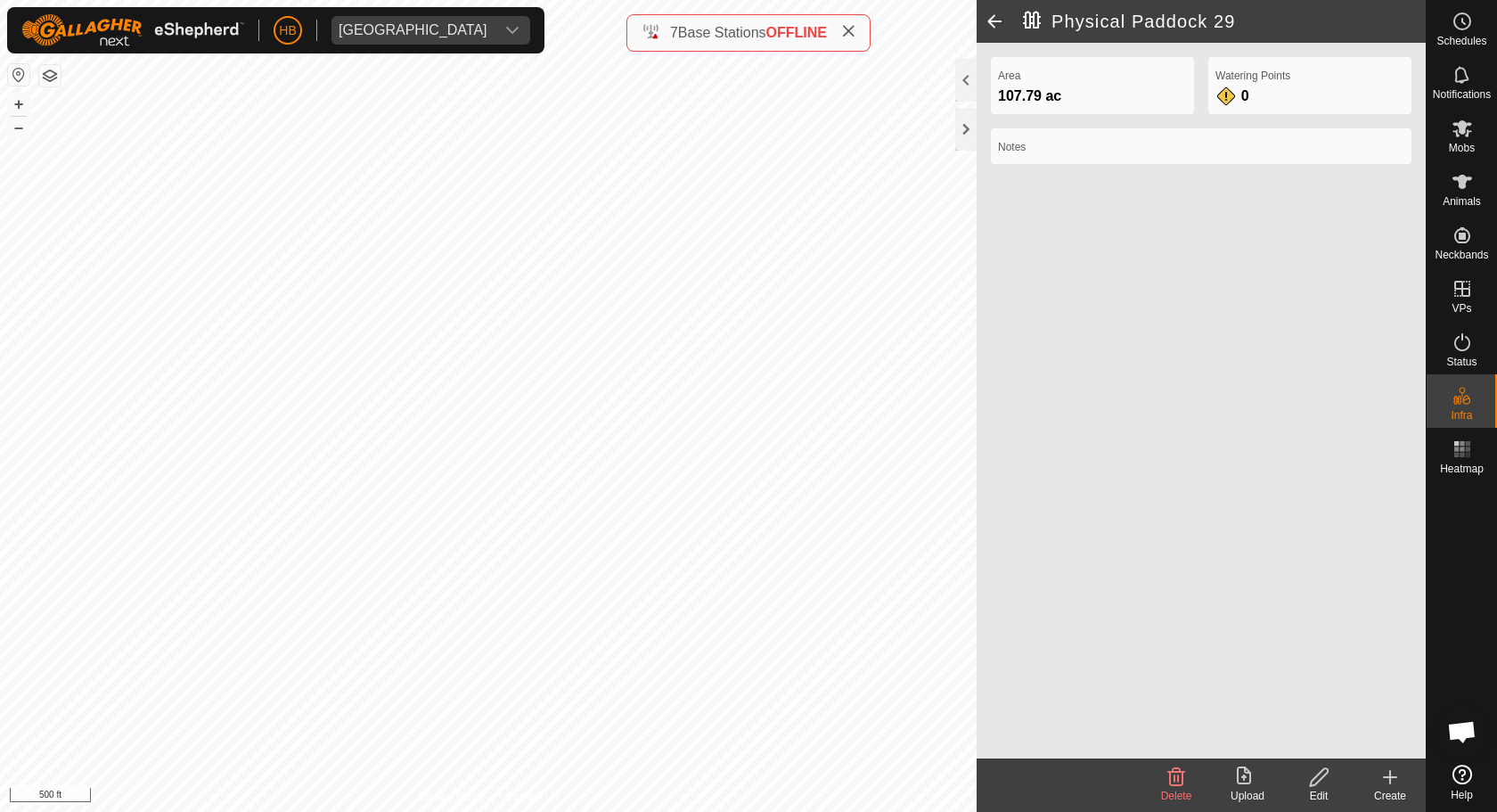
click at [1393, 777] on div "Create" at bounding box center [1390, 796] width 71 height 16
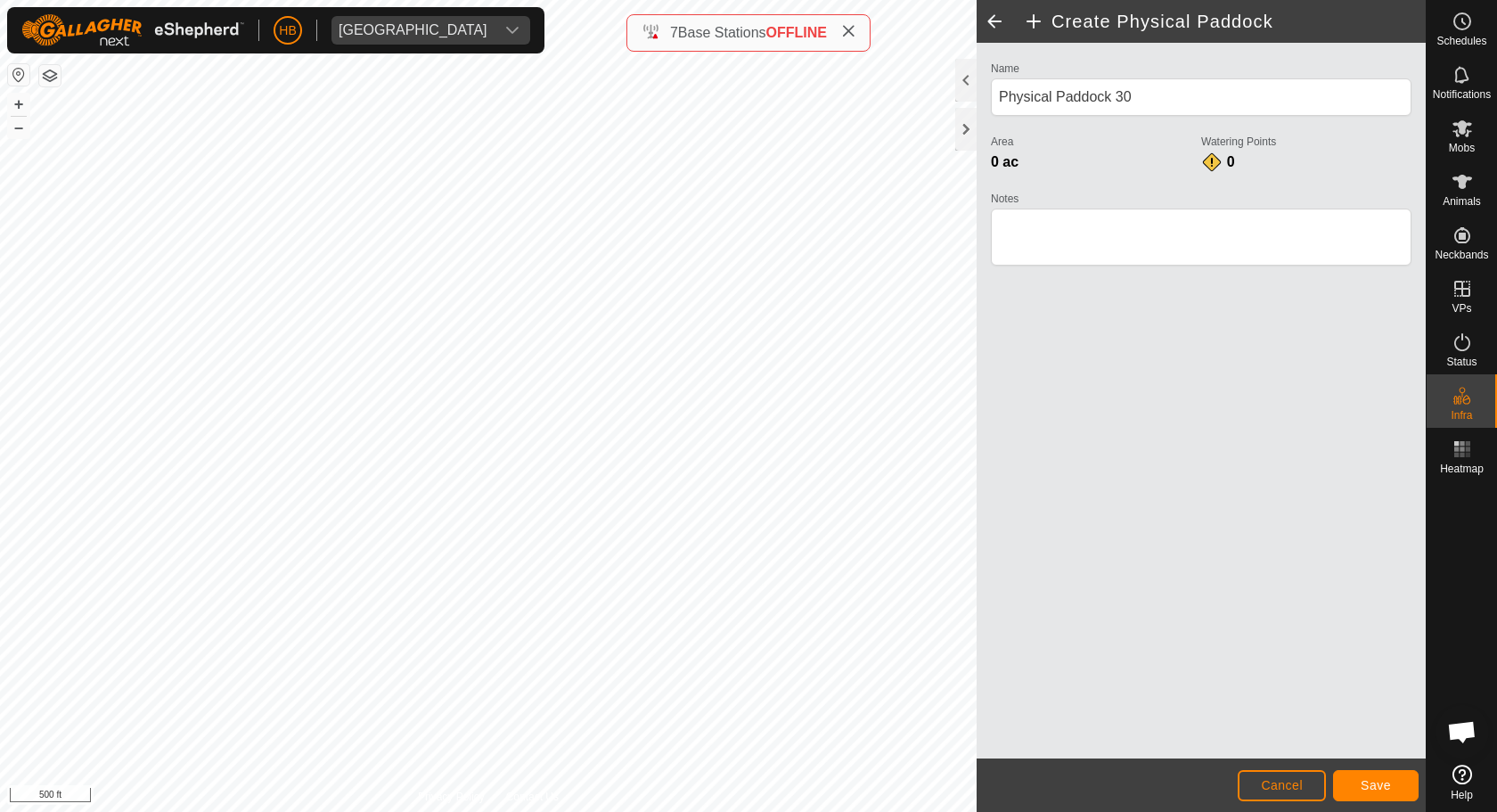
click at [1380, 777] on span "Save" at bounding box center [1376, 785] width 30 height 14
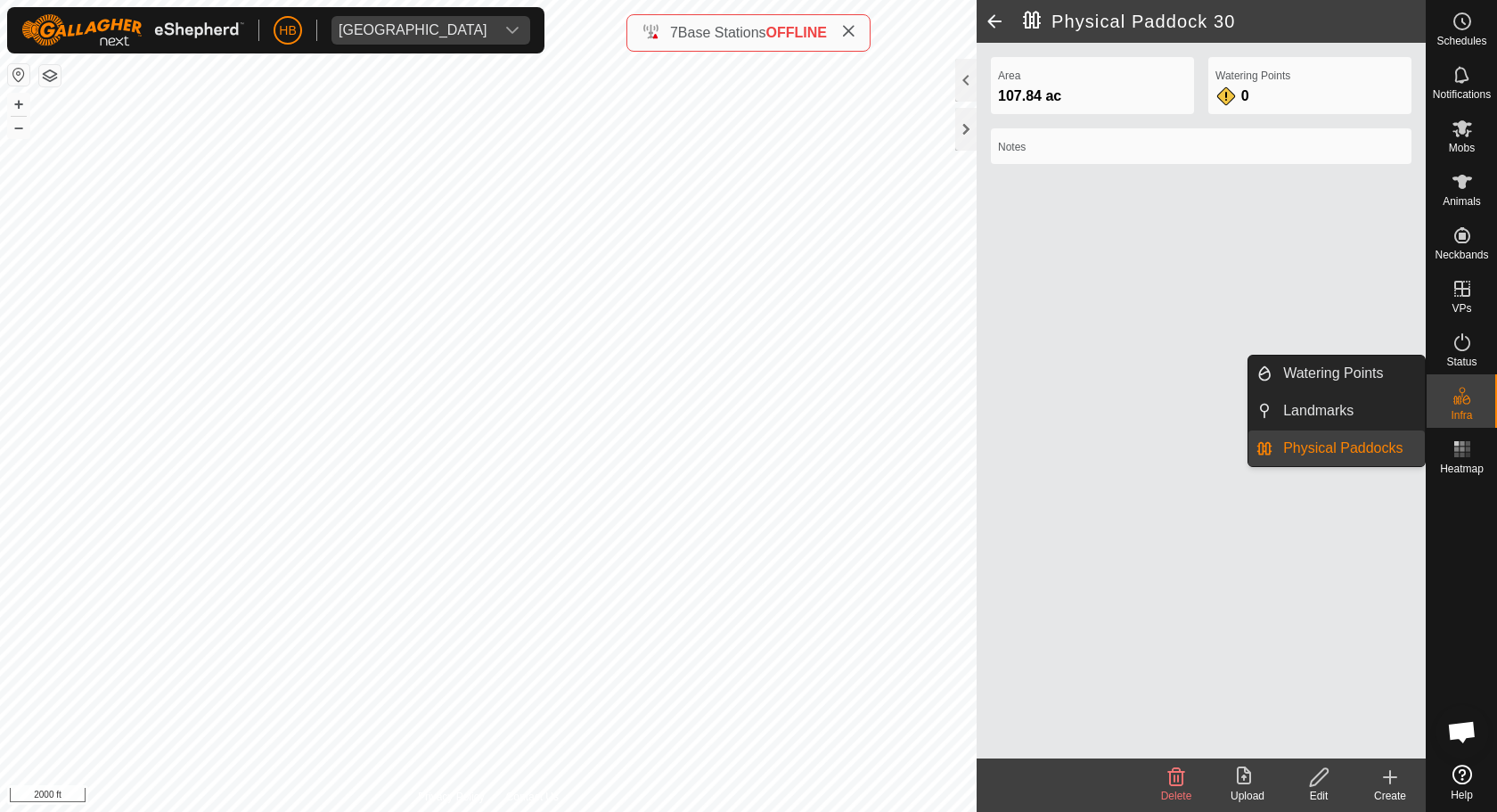
click at [1457, 392] on icon at bounding box center [1462, 396] width 21 height 21
click at [1462, 420] on span "Infra" at bounding box center [1461, 415] width 21 height 11
click at [1353, 443] on link "Physical Paddocks" at bounding box center [1348, 448] width 152 height 36
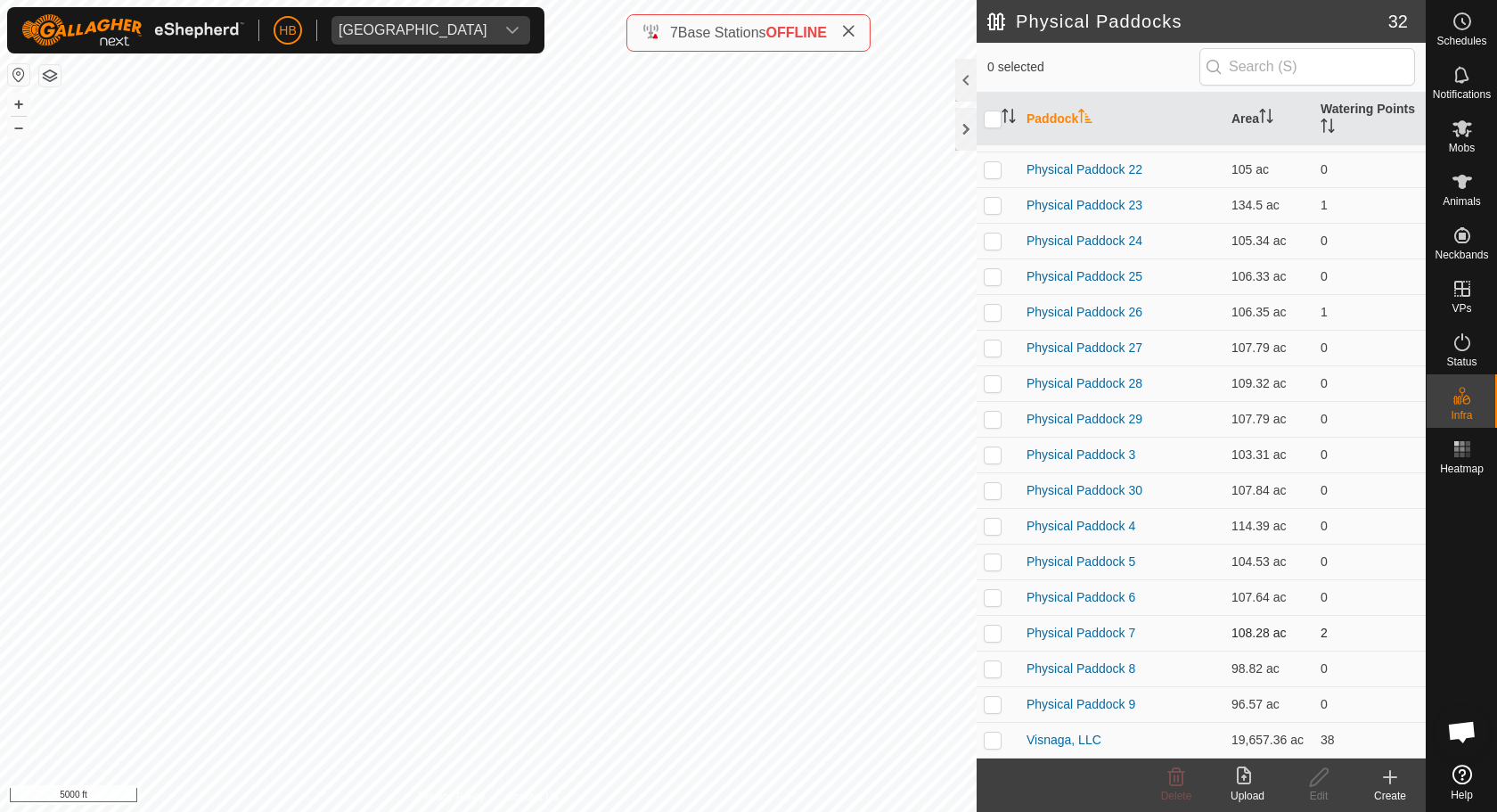
scroll to position [529, 0]
click at [993, 741] on p-checkbox at bounding box center [992, 740] width 18 height 14
click at [1183, 777] on icon at bounding box center [1176, 777] width 21 height 21
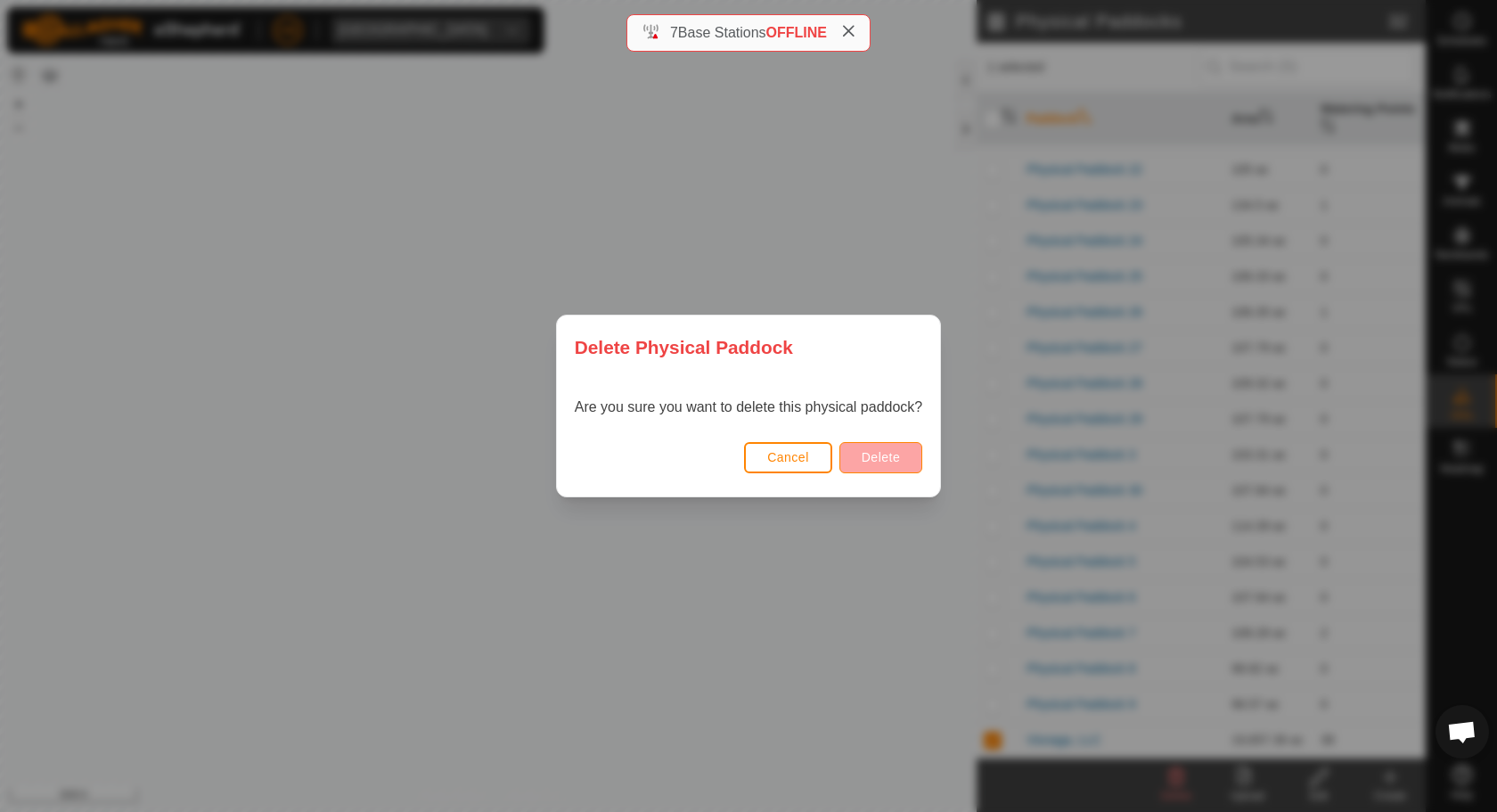
click at [863, 464] on button "Delete" at bounding box center [881, 457] width 83 height 31
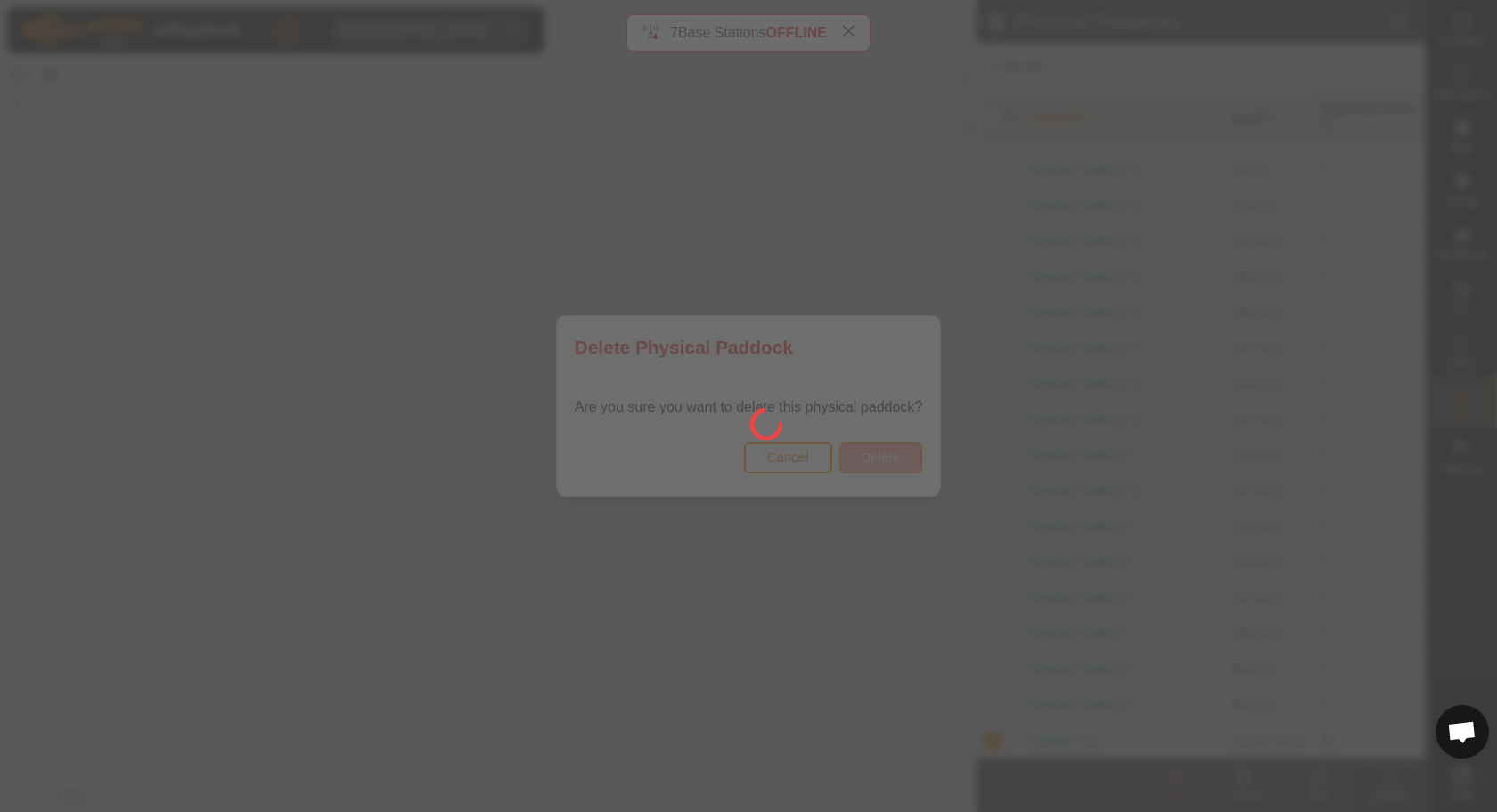
checkbox input "false"
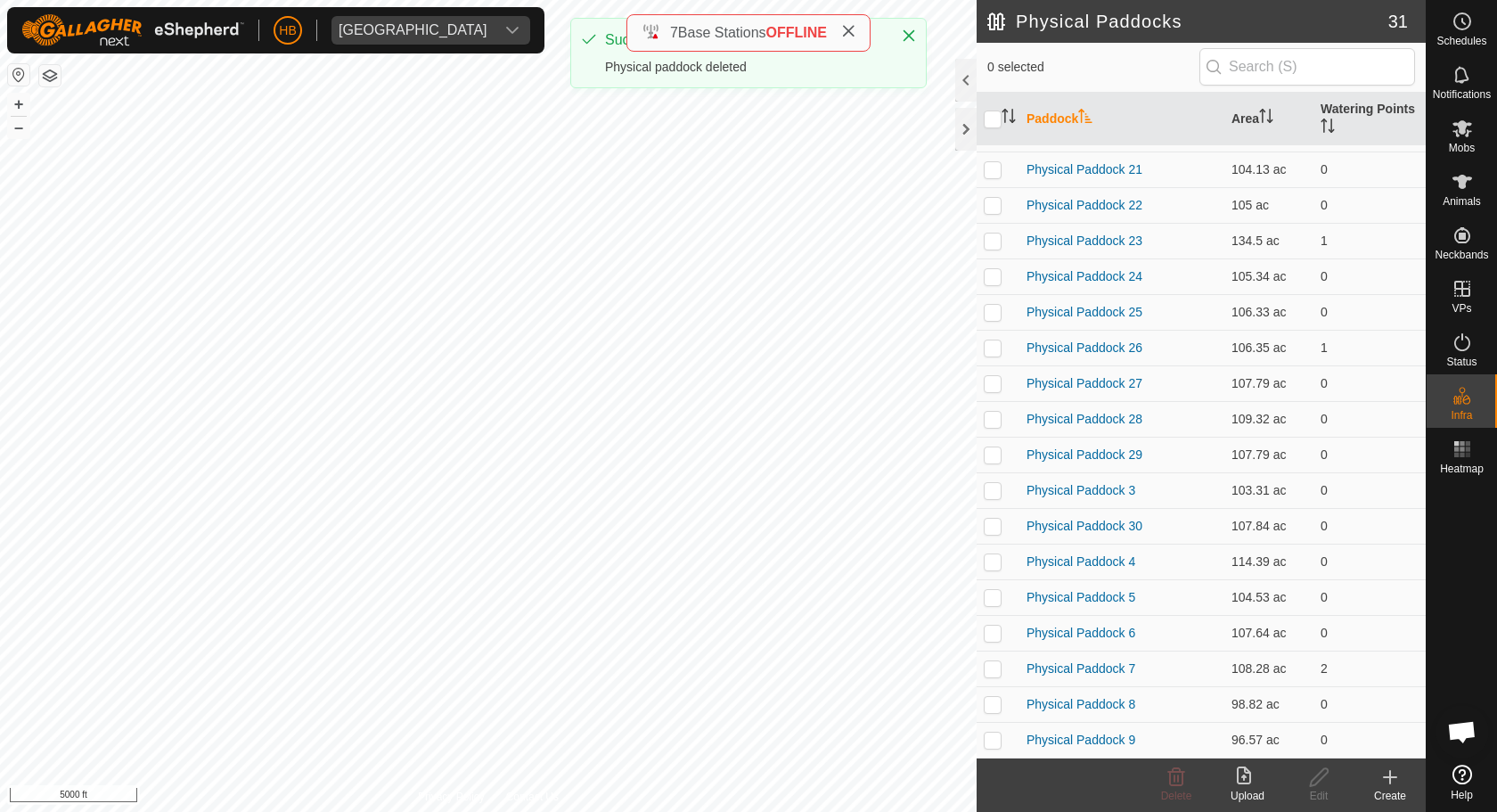
scroll to position [493, 0]
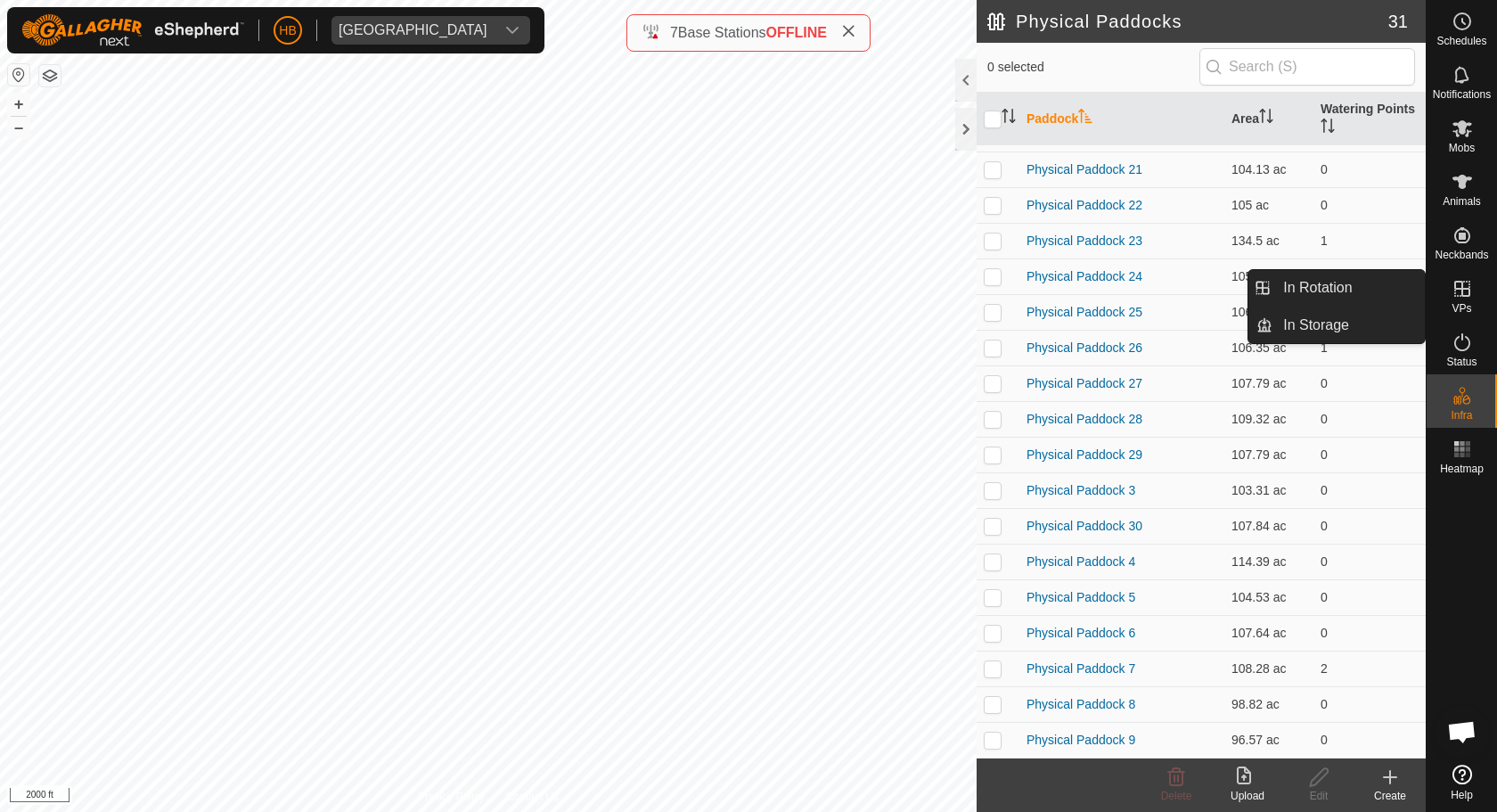
click at [1460, 282] on icon at bounding box center [1462, 289] width 16 height 16
click at [1460, 283] on icon at bounding box center [1462, 289] width 21 height 21
click at [1355, 289] on link "In Rotation" at bounding box center [1348, 288] width 152 height 36
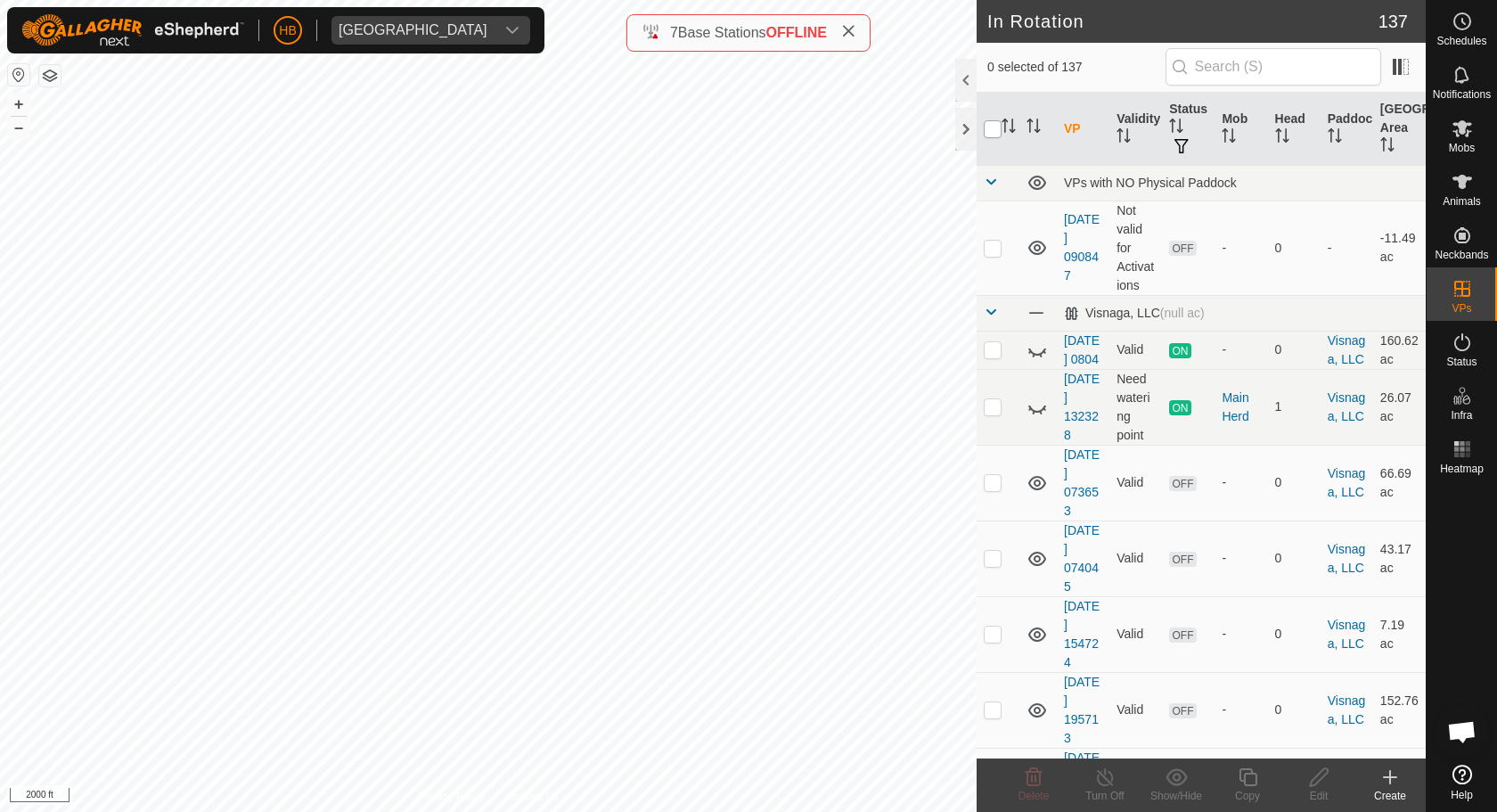
click at [994, 124] on input "checkbox" at bounding box center [992, 129] width 18 height 18
checkbox input "true"
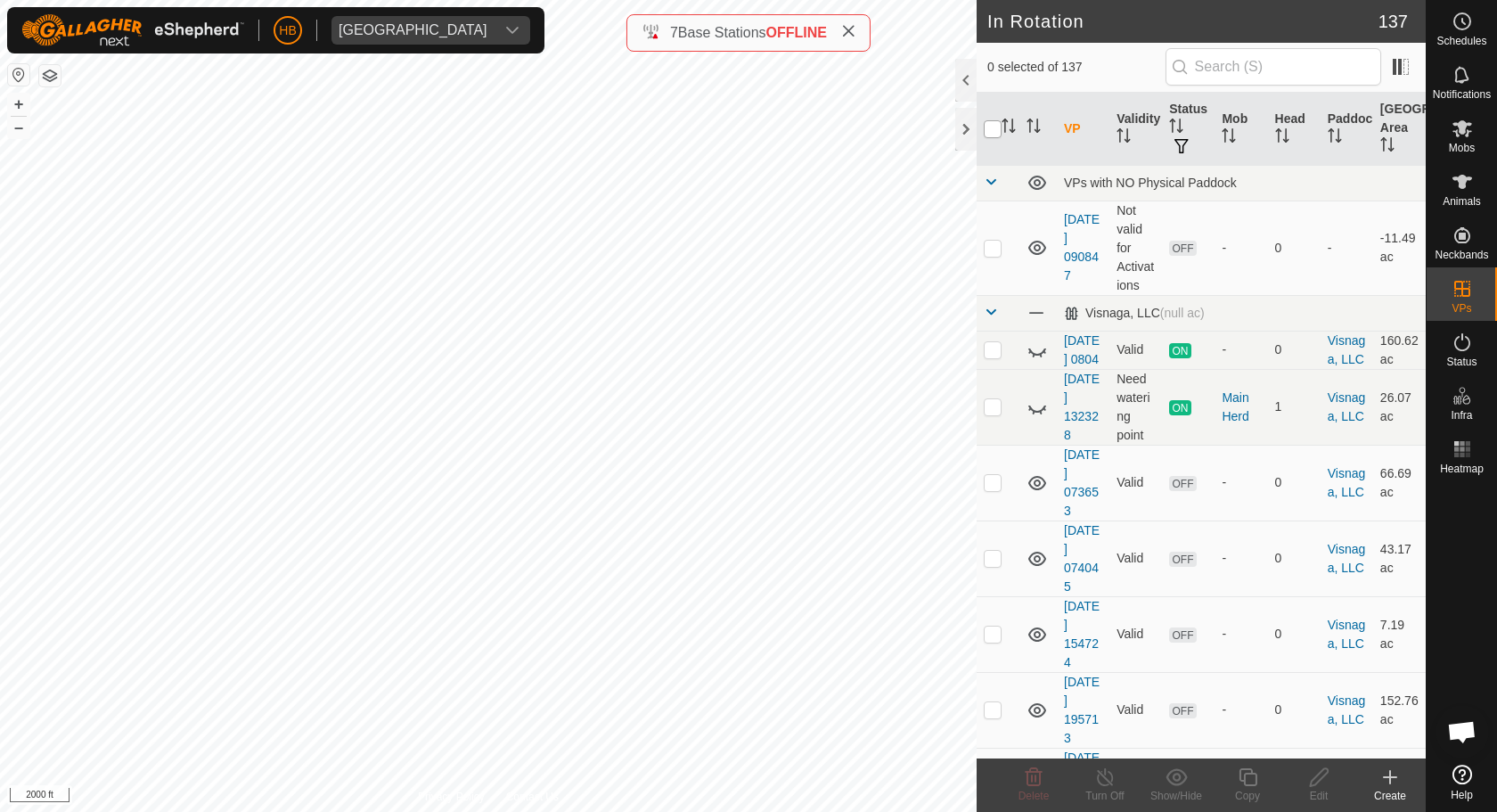
checkbox input "true"
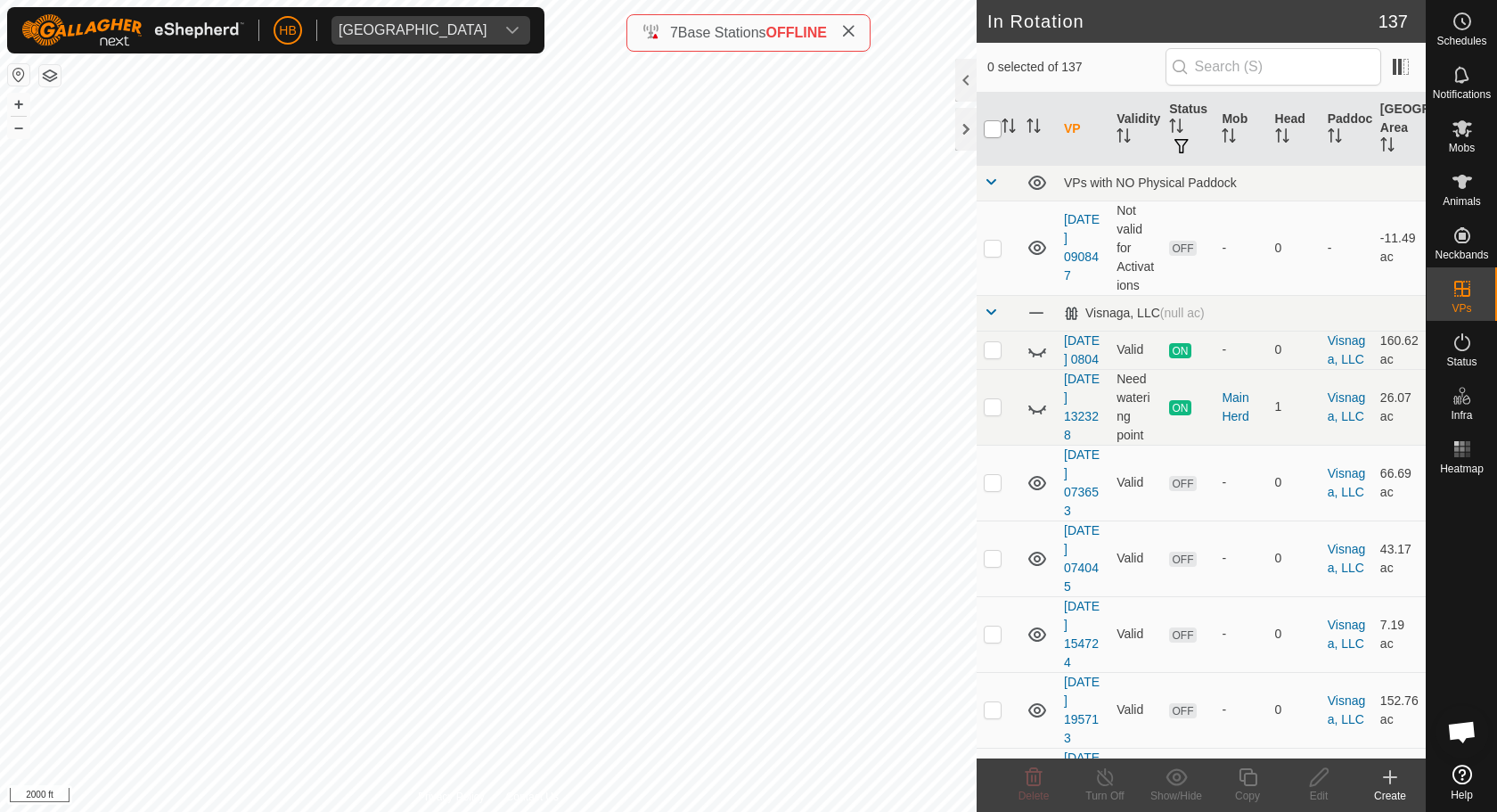
checkbox input "true"
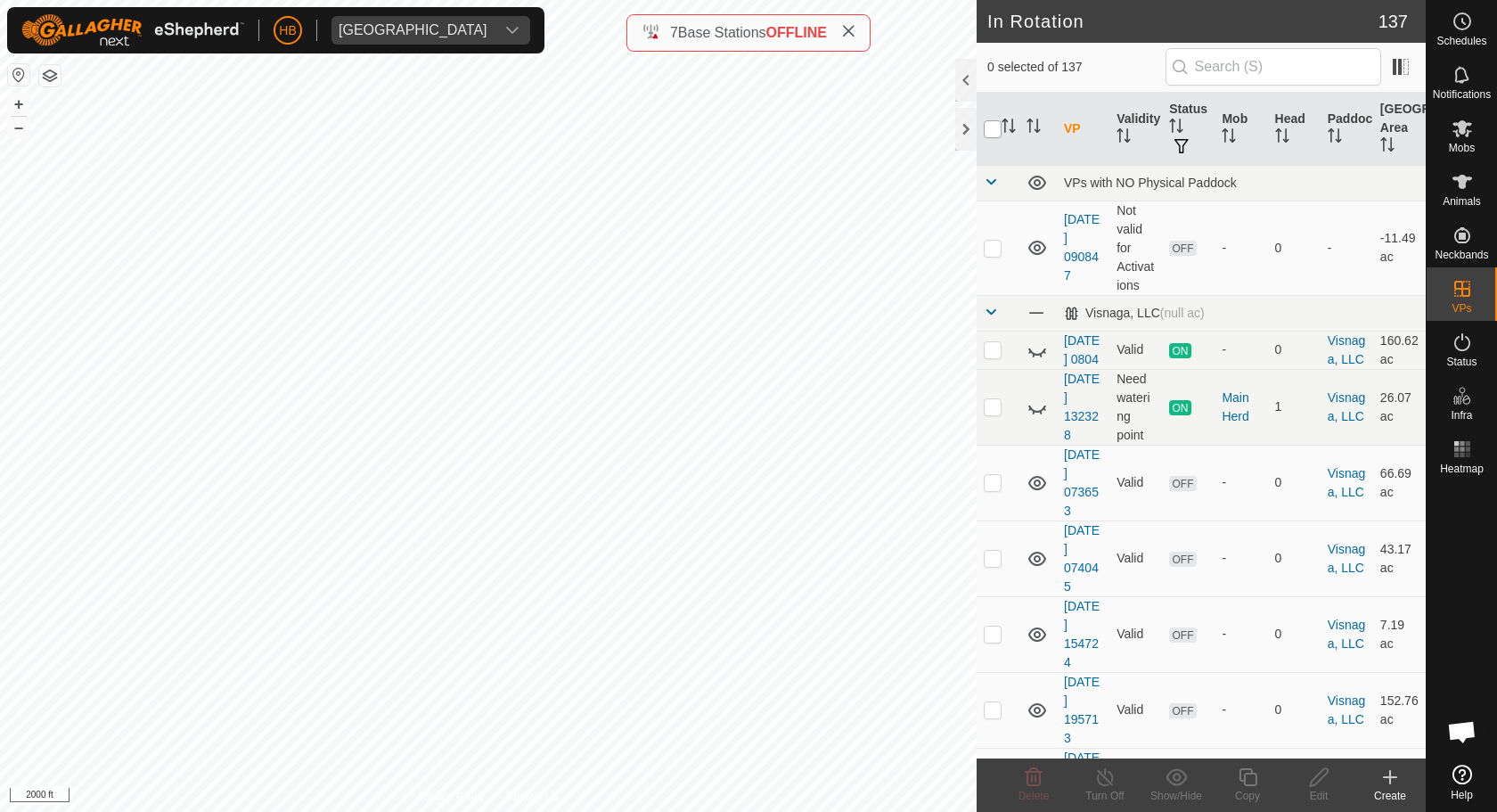
checkbox input "true"
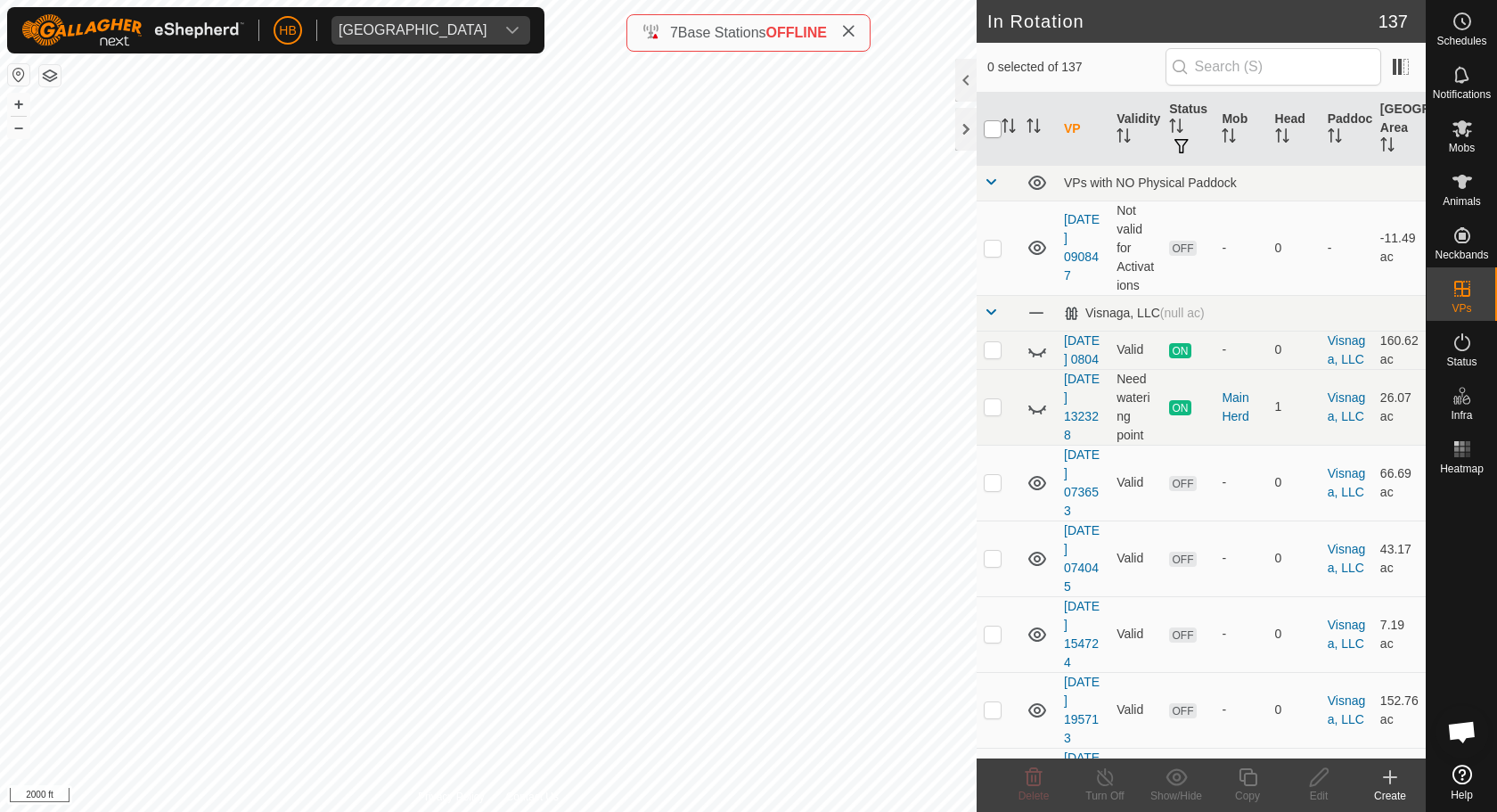
checkbox input "true"
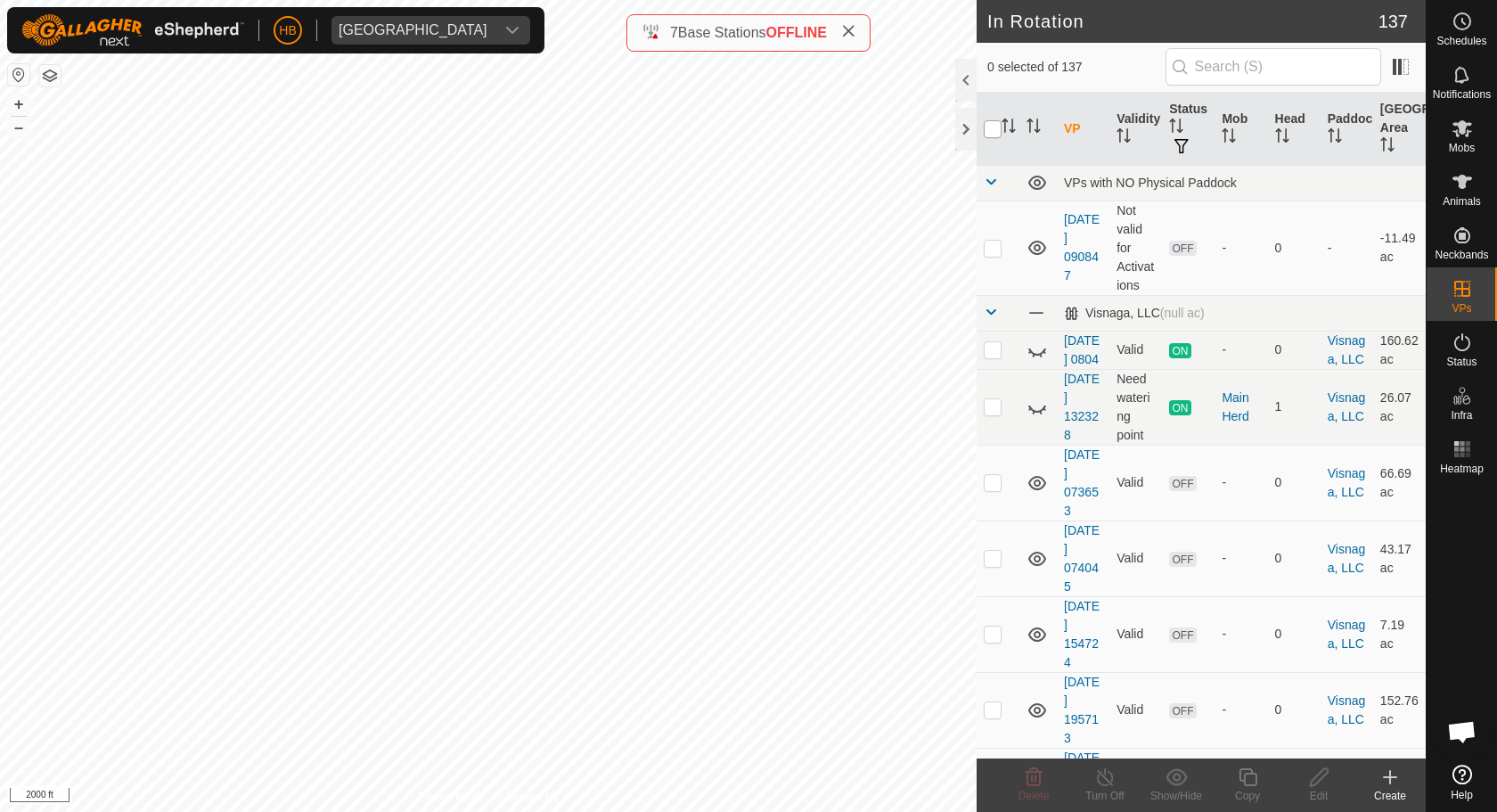
checkbox input "true"
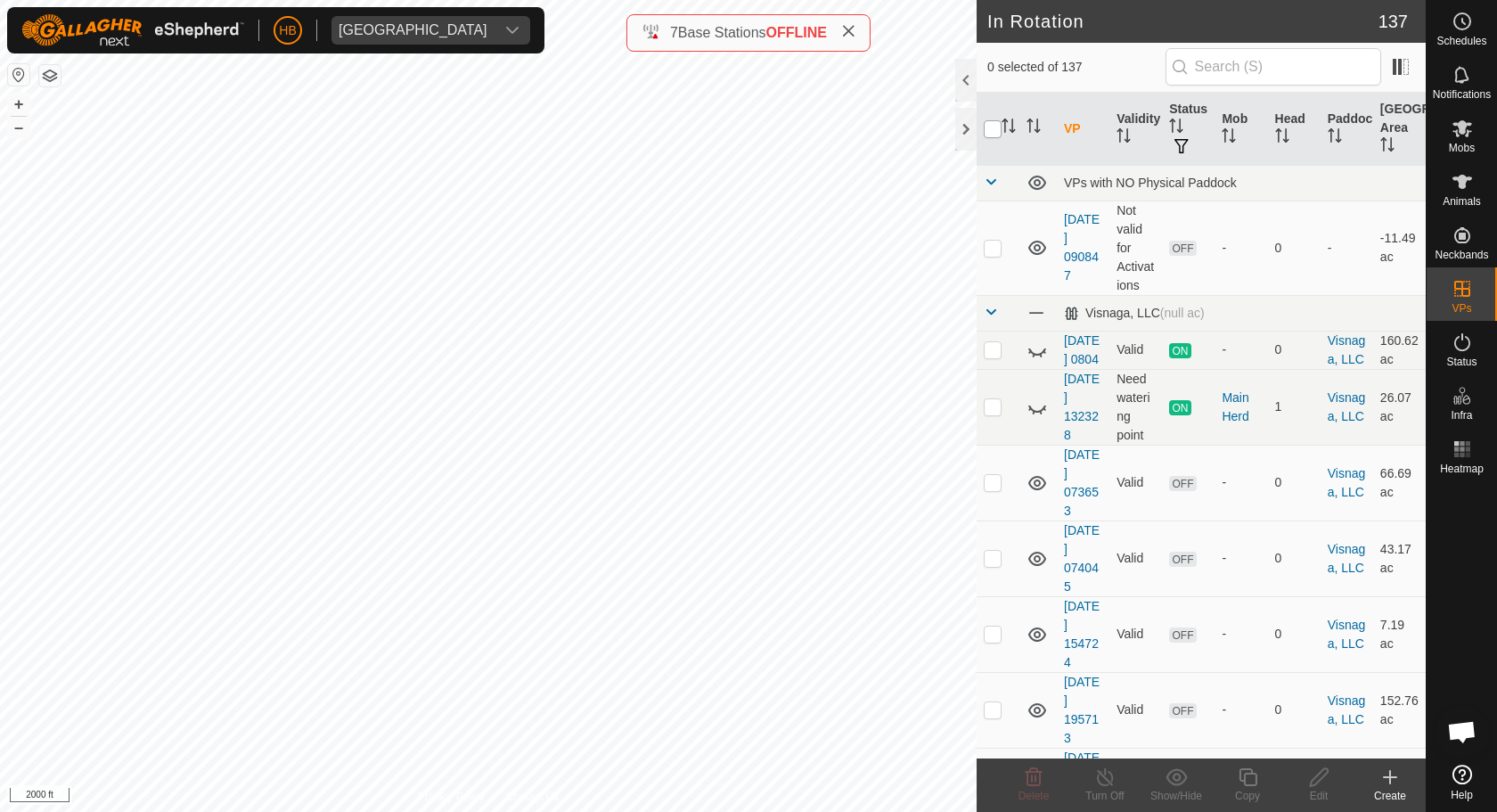
checkbox input "true"
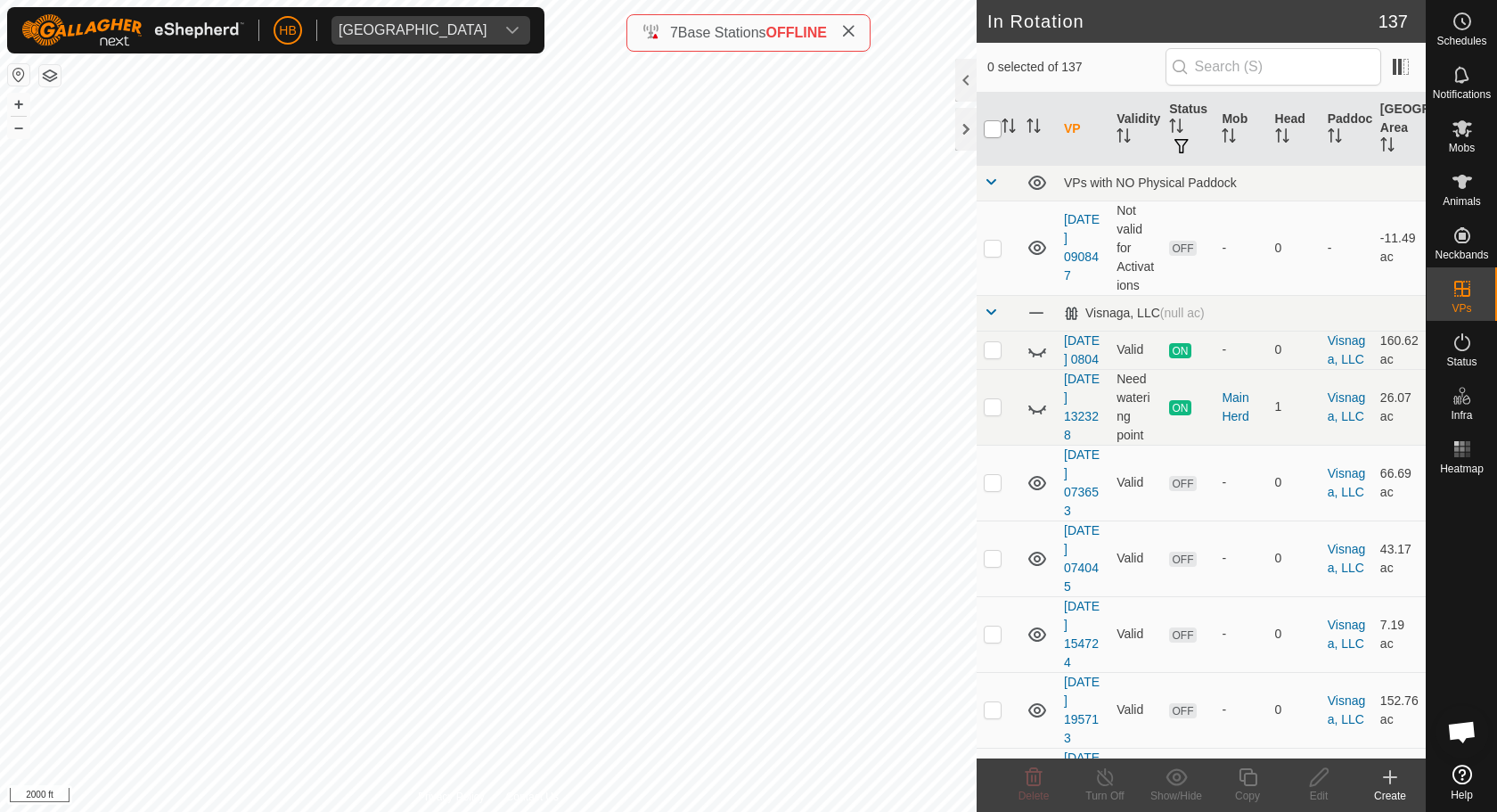
checkbox input "true"
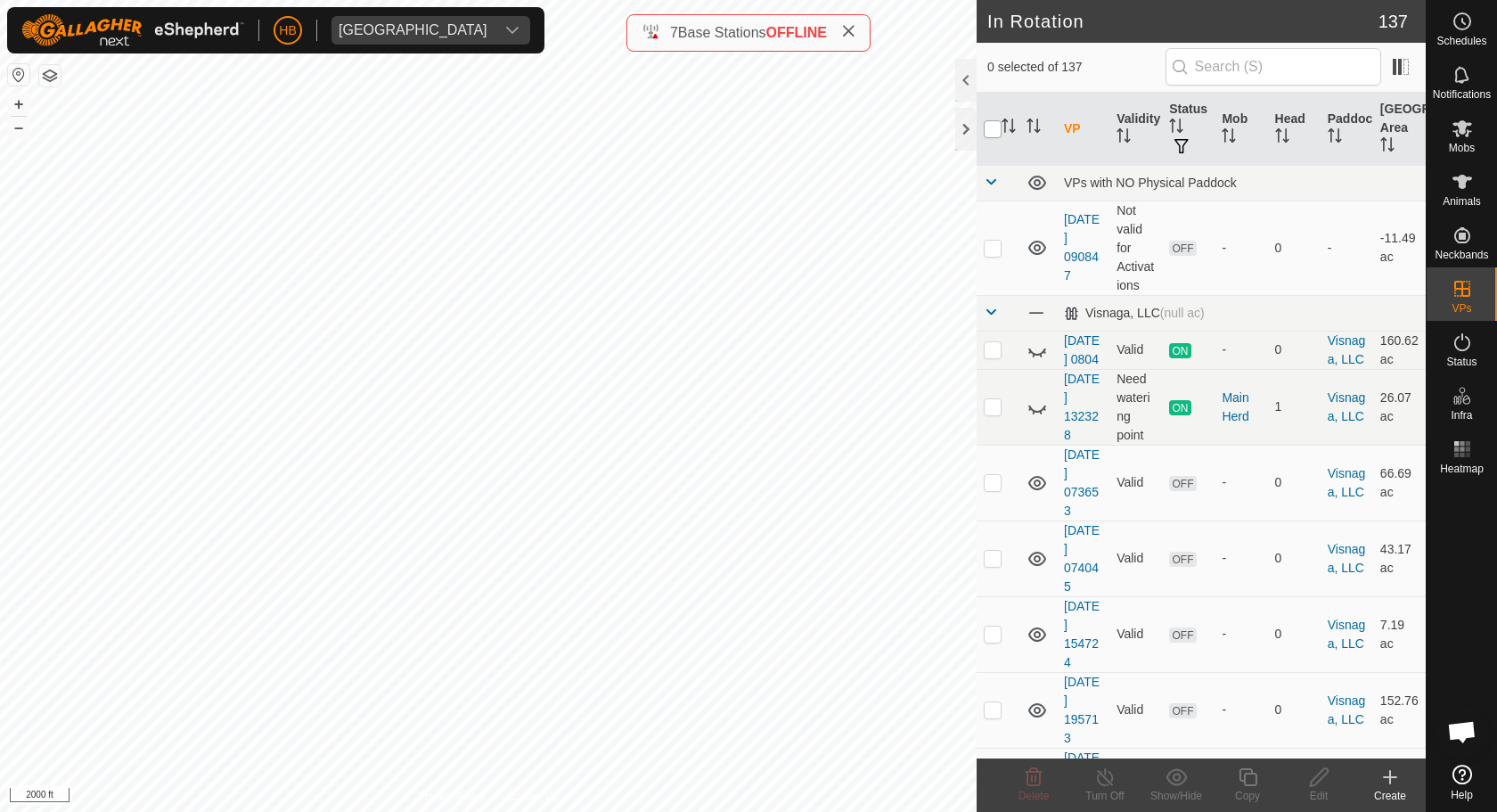
checkbox input "true"
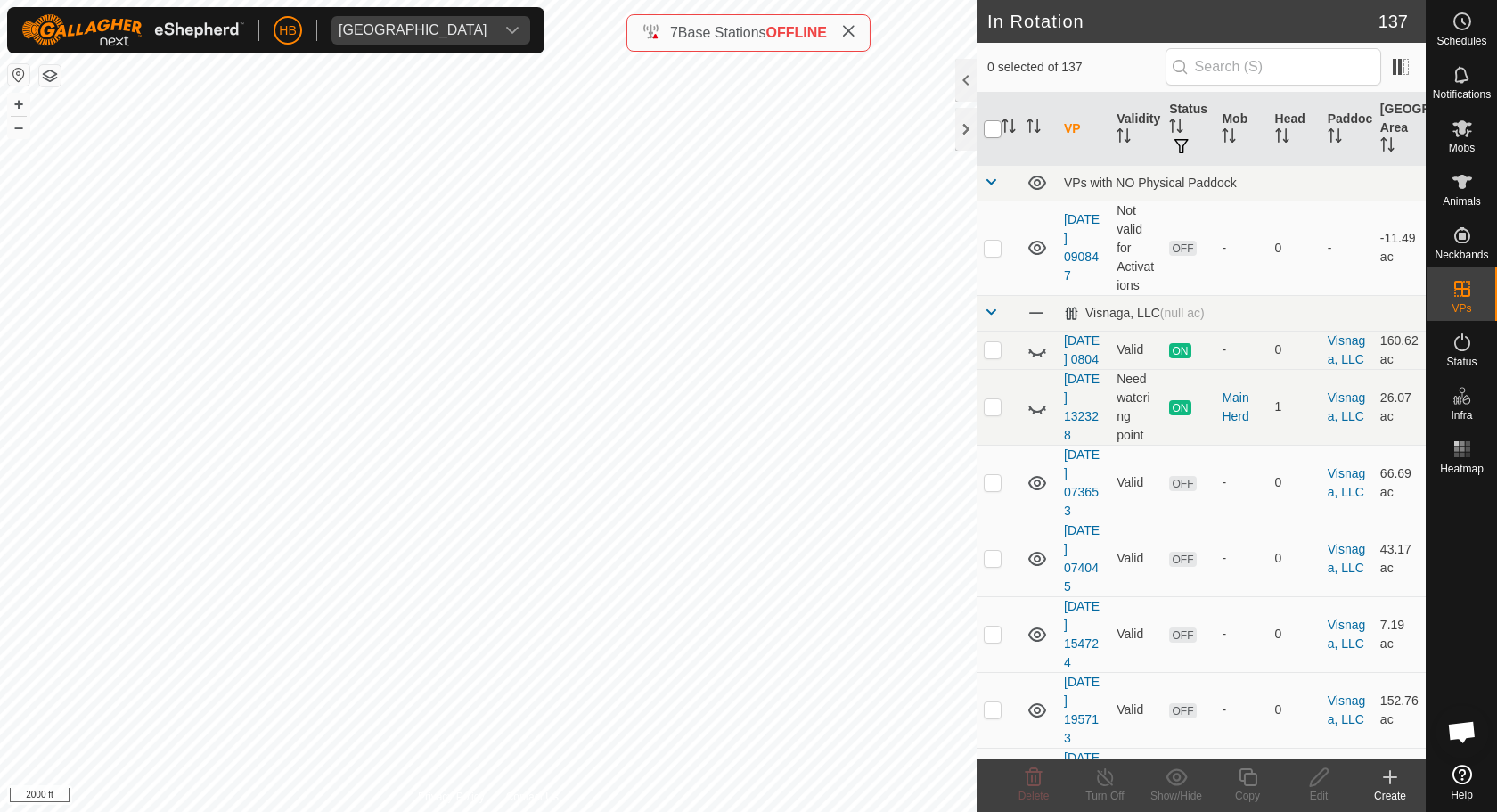
checkbox input "true"
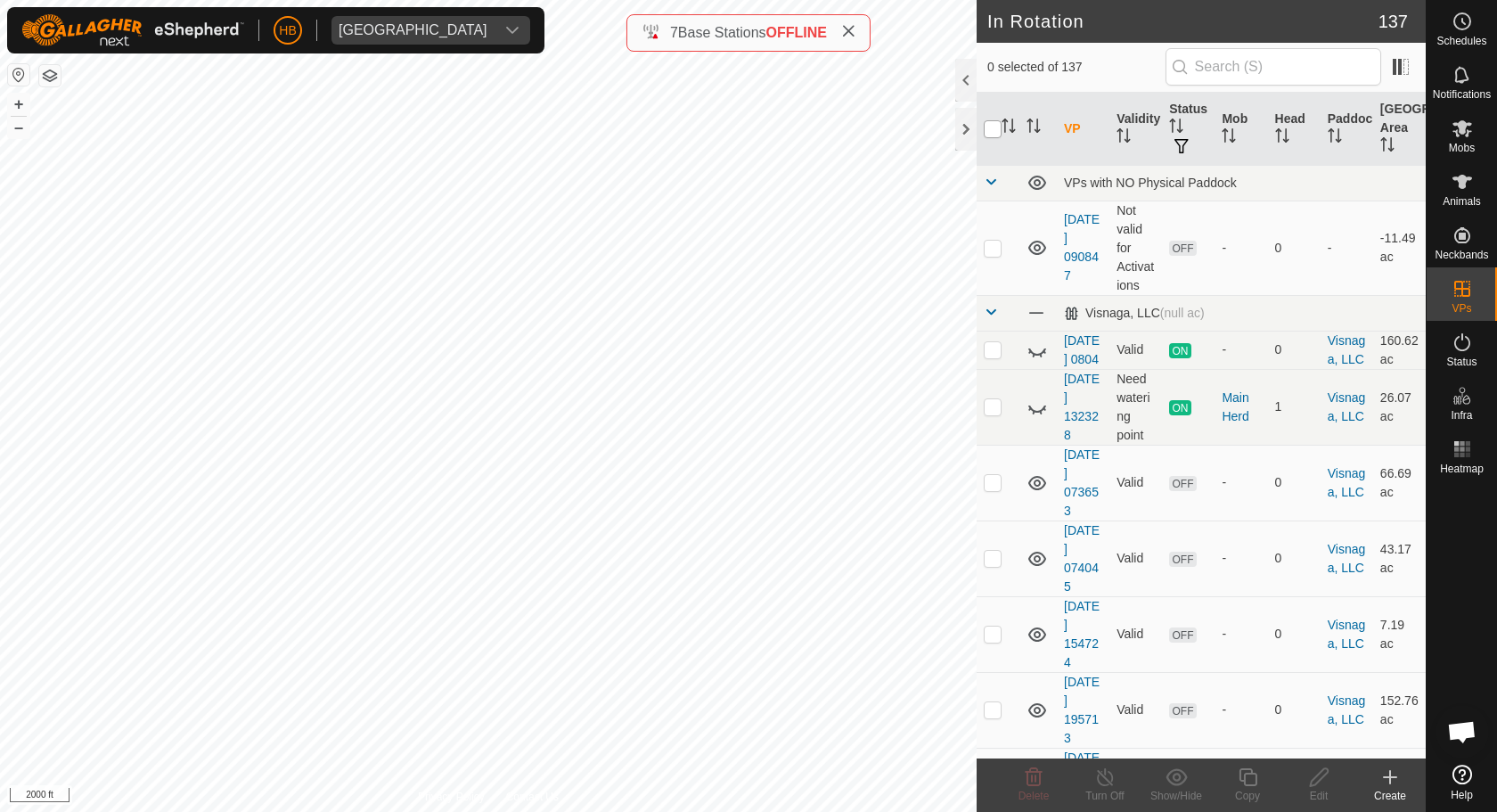
checkbox input "true"
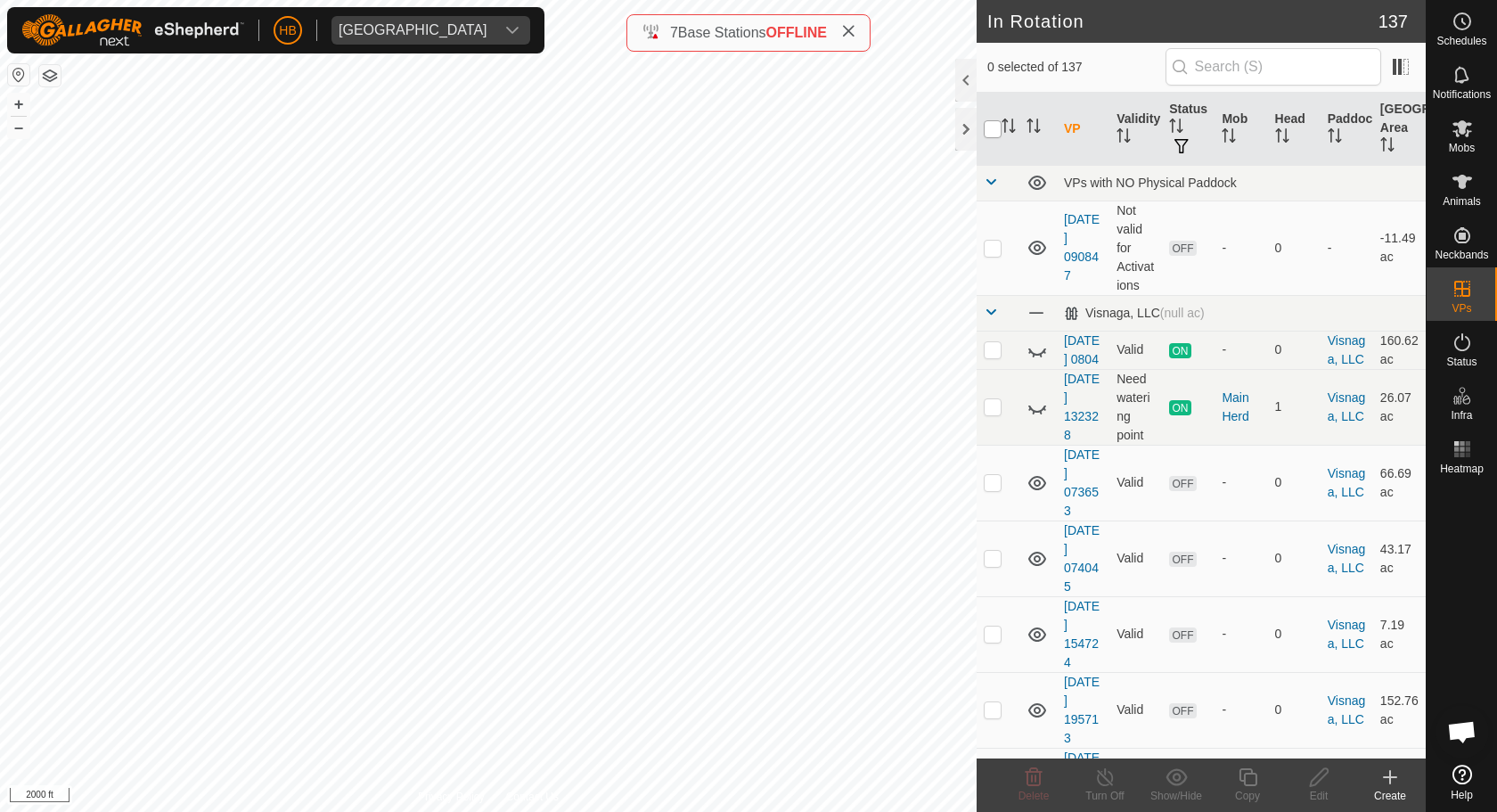
checkbox input "true"
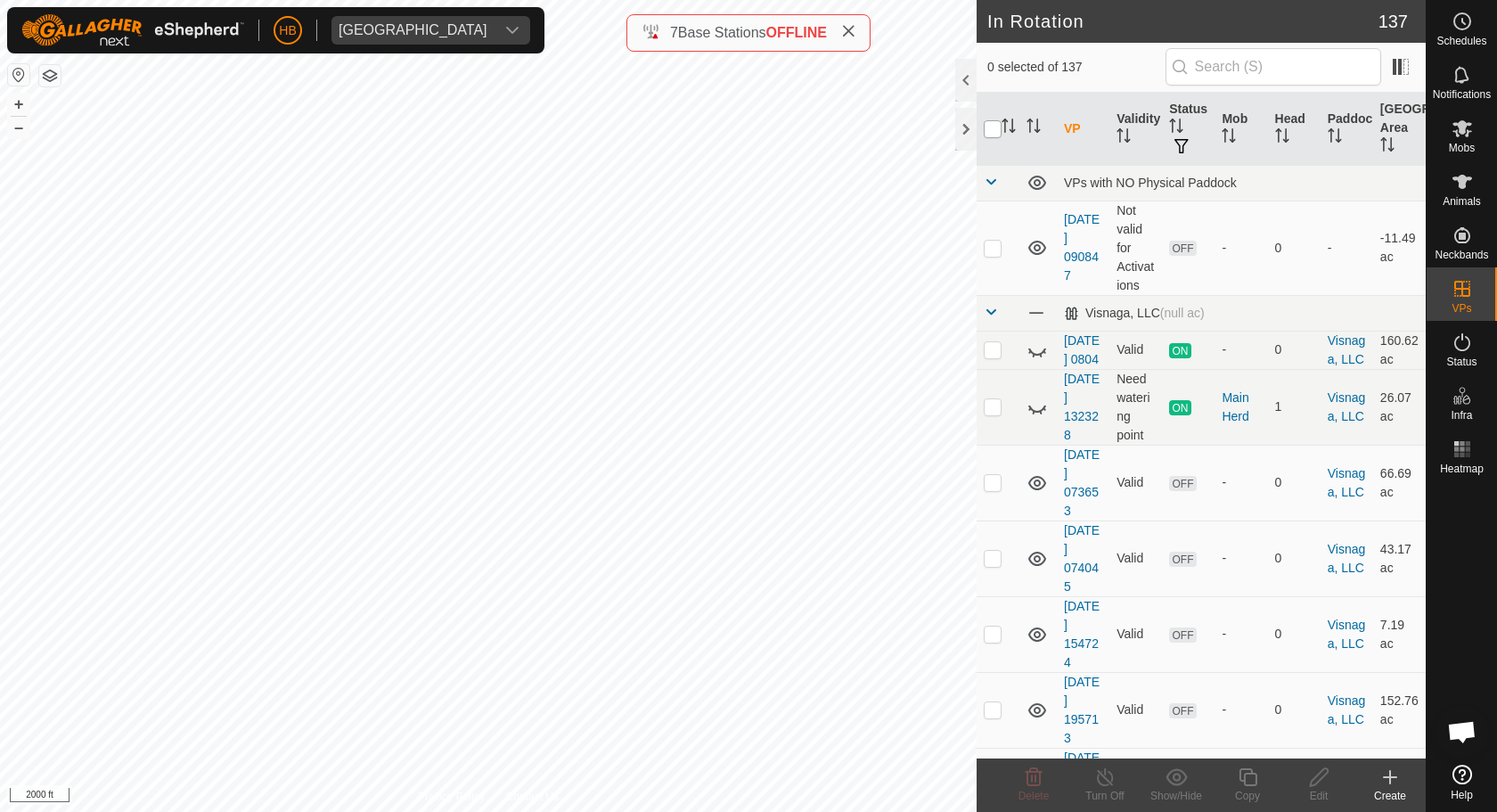
checkbox input "true"
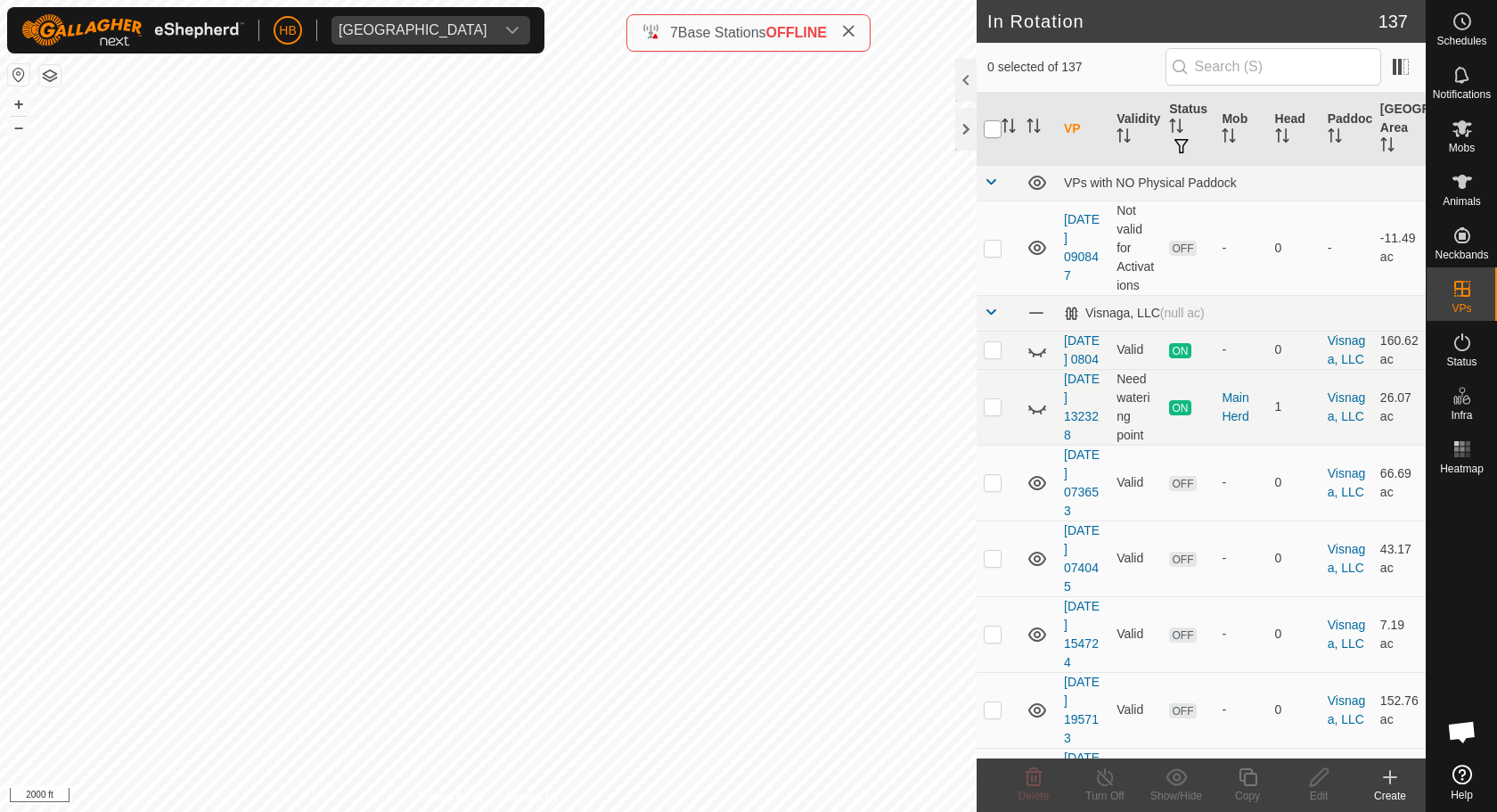
checkbox input "true"
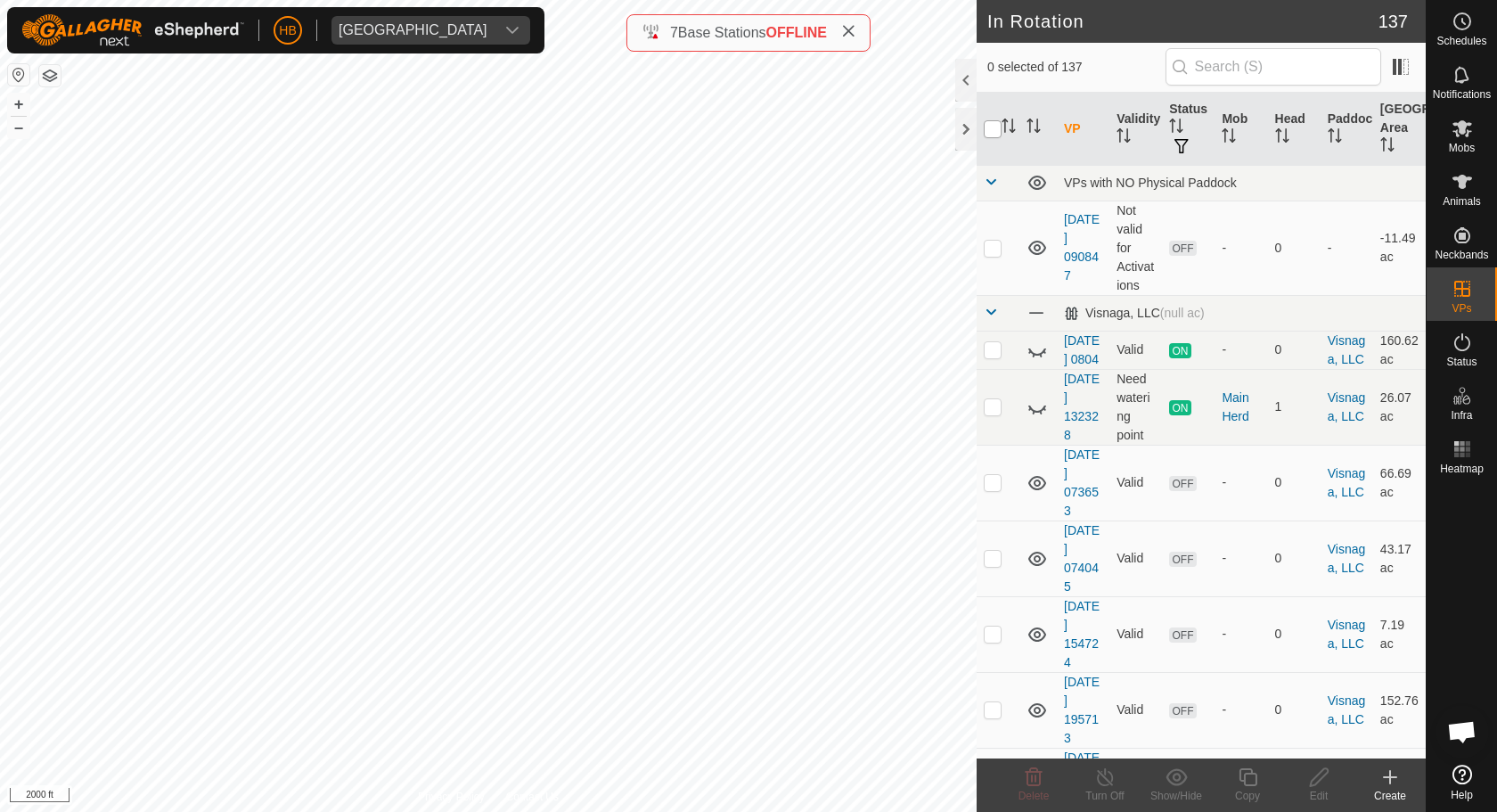
checkbox input "true"
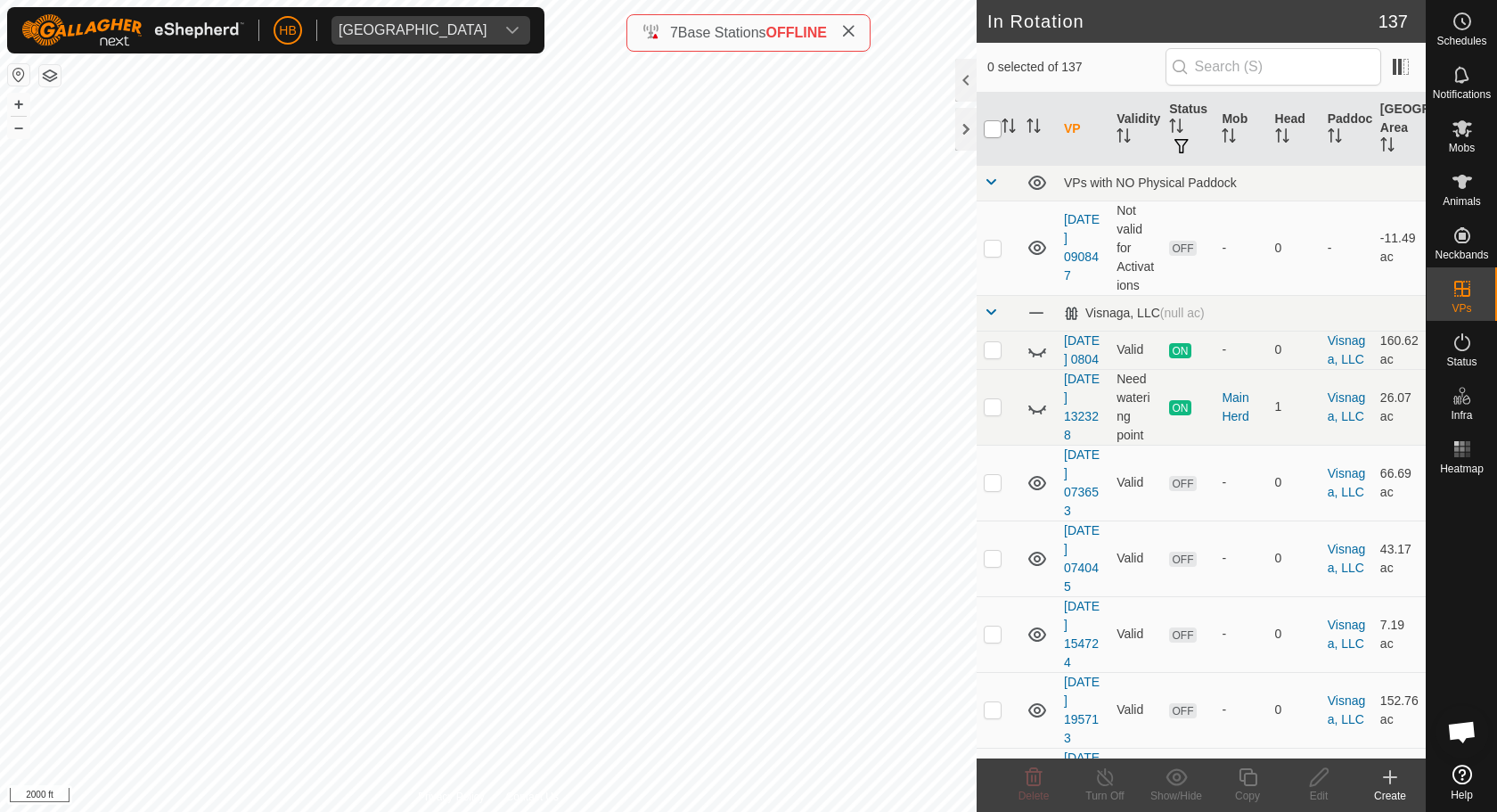
checkbox input "true"
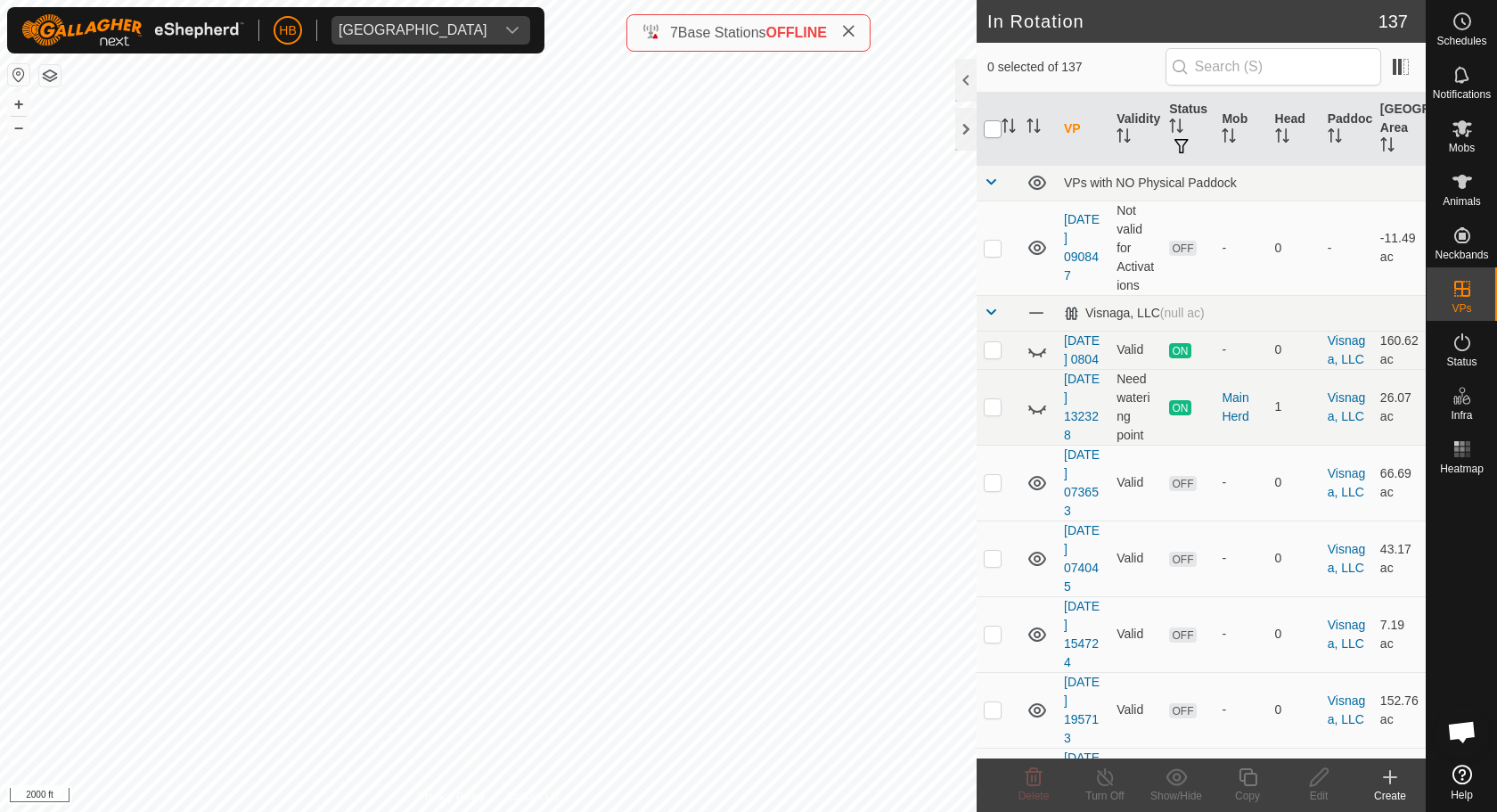
checkbox input "true"
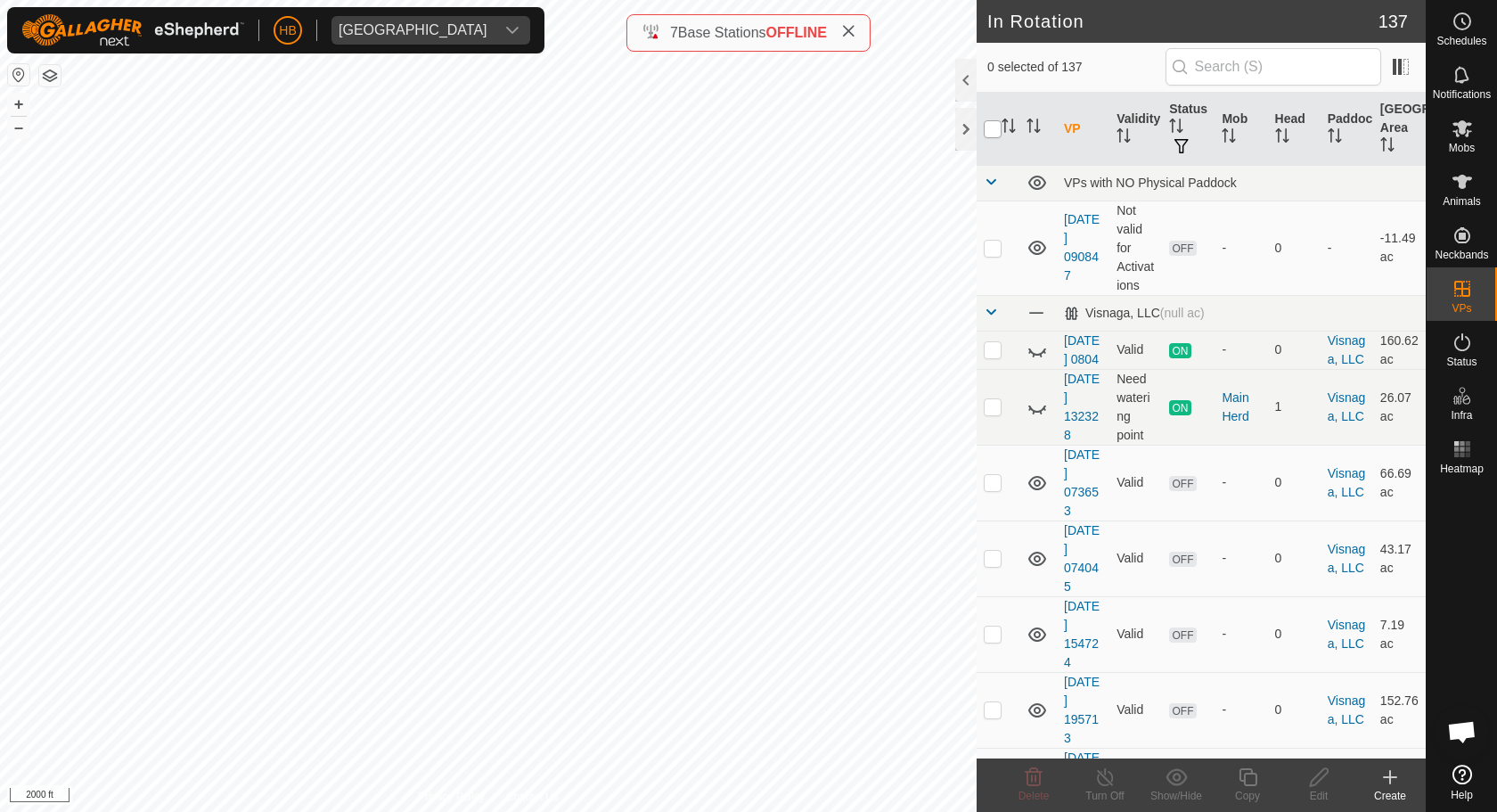
checkbox input "true"
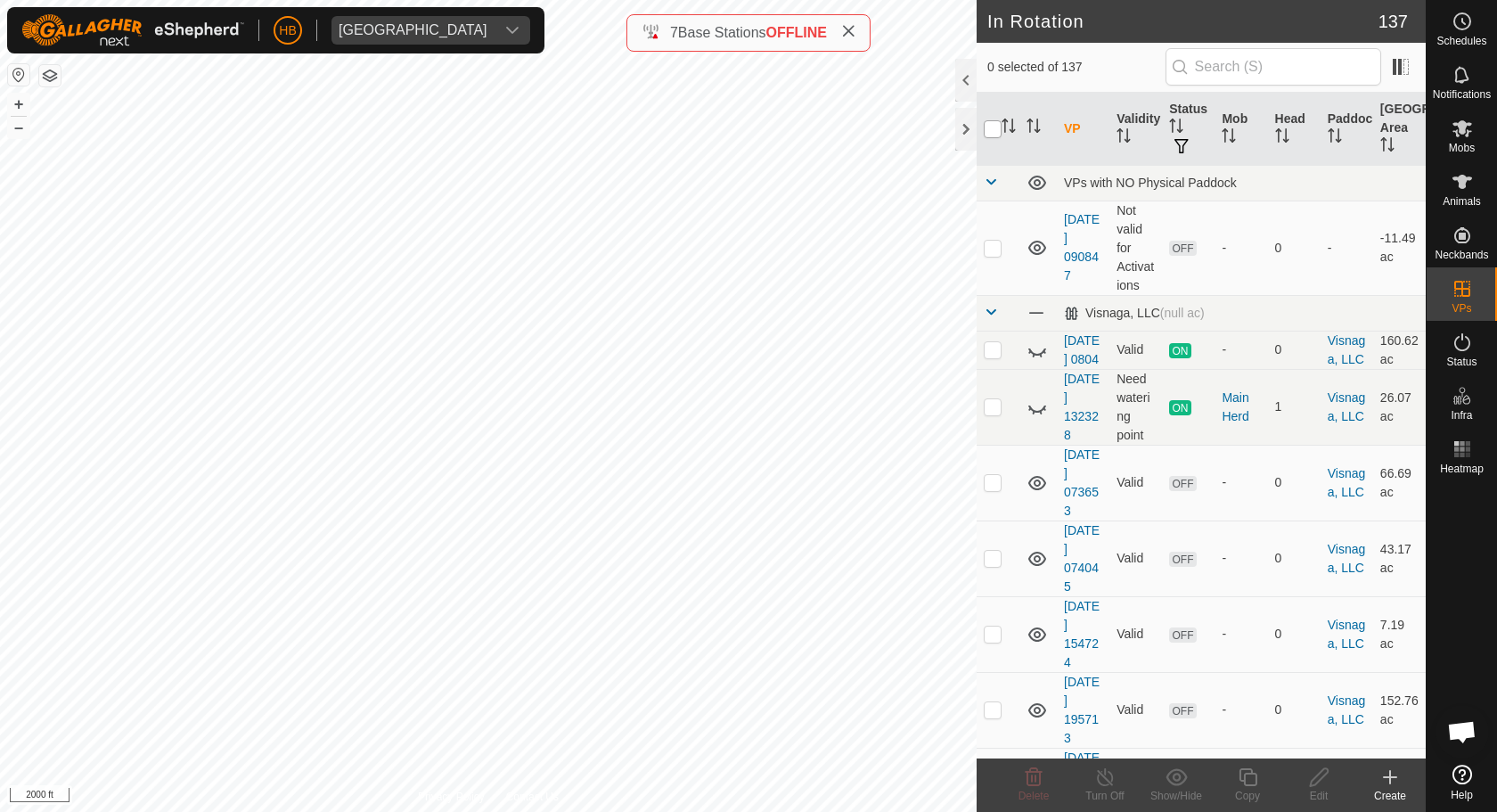
checkbox input "true"
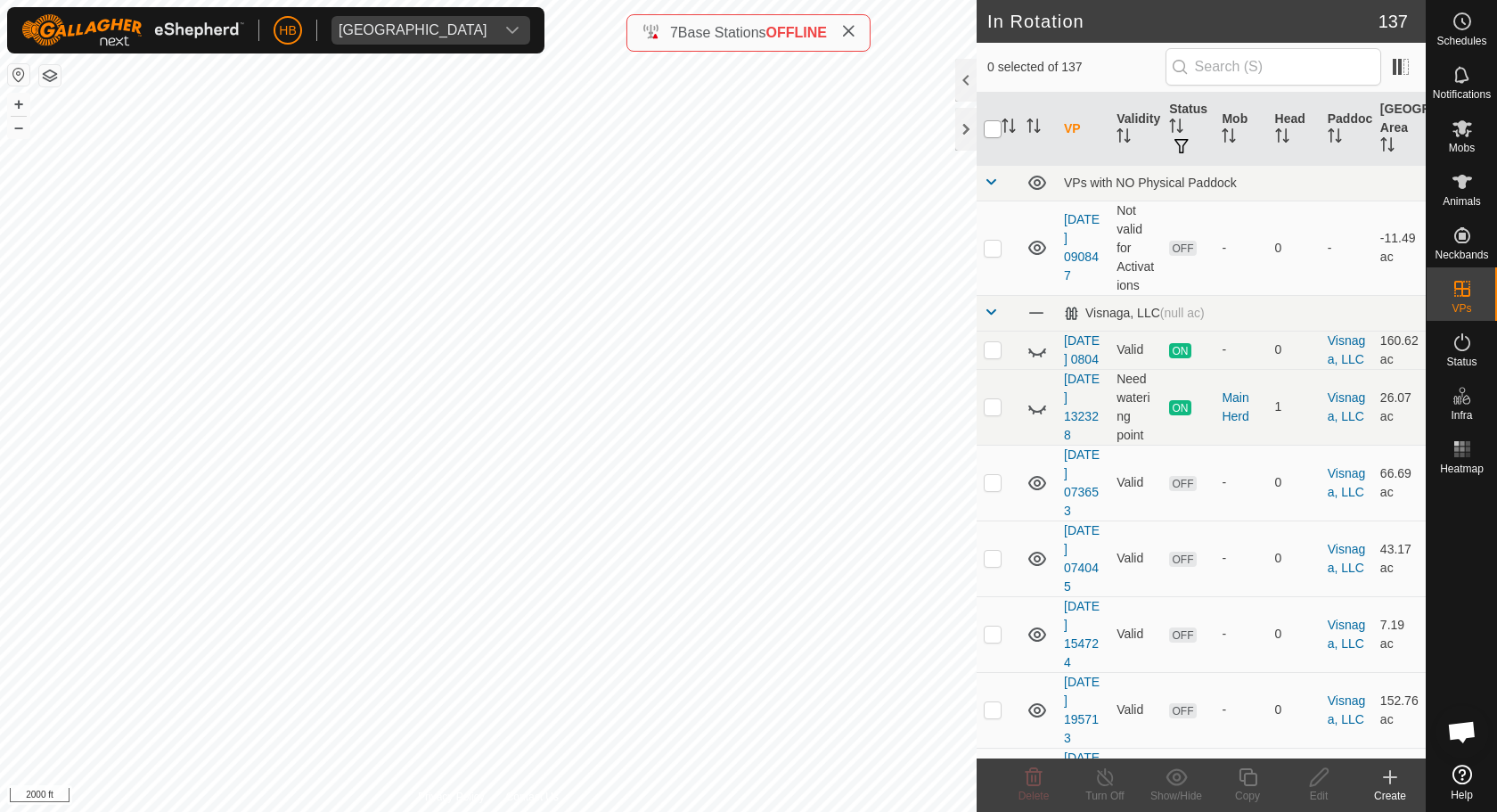
checkbox input "true"
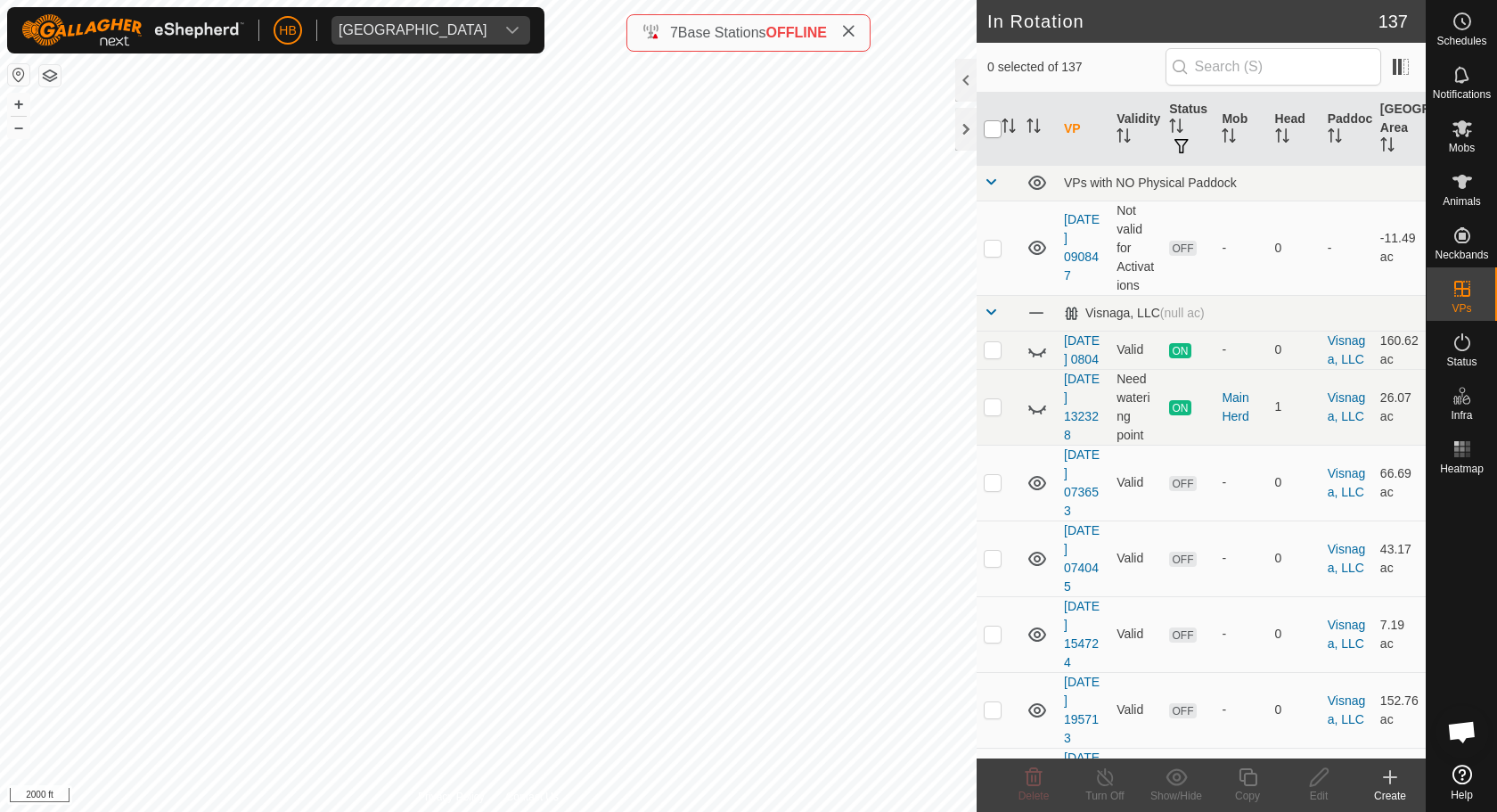
checkbox input "true"
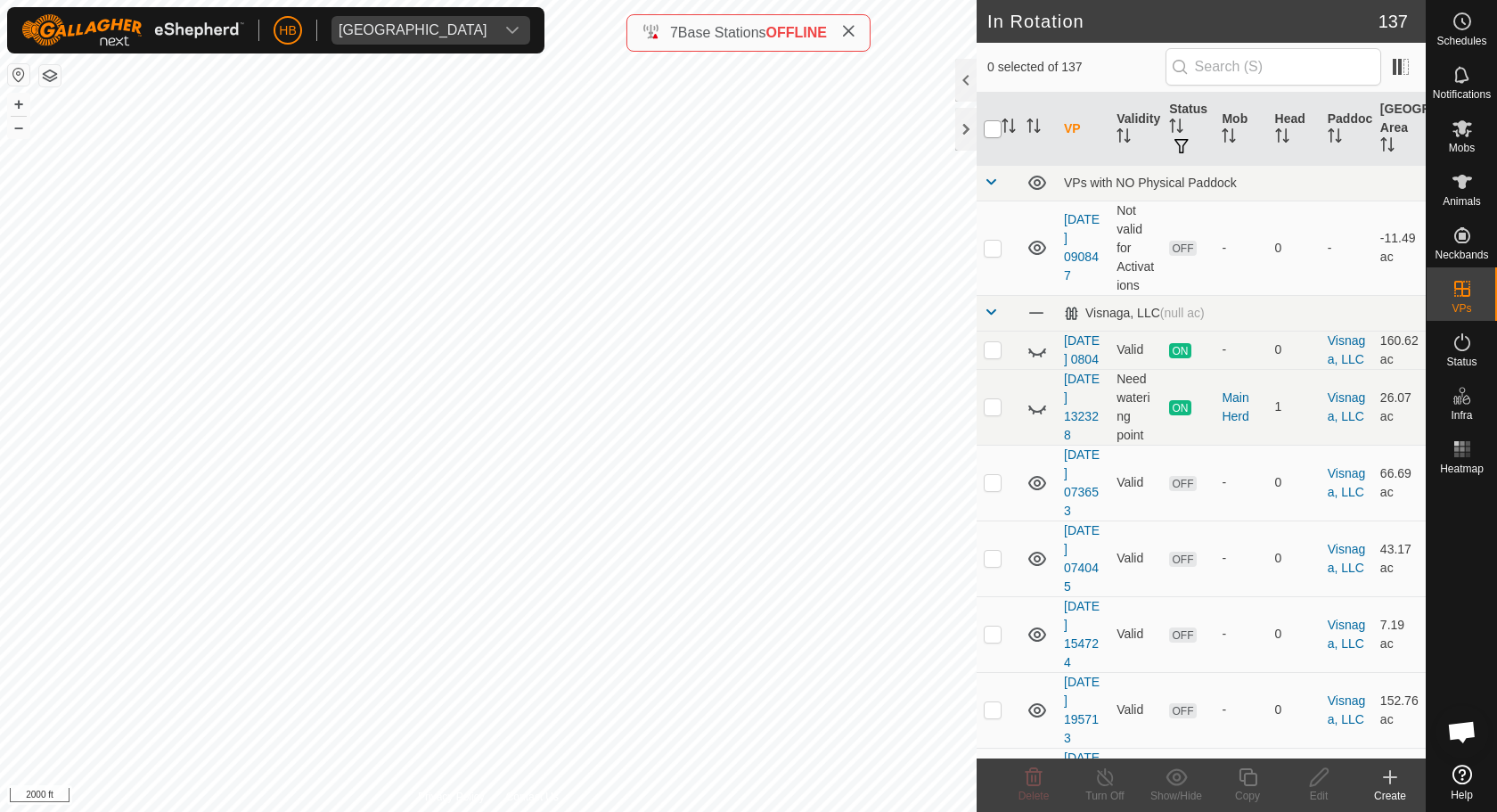
checkbox input "true"
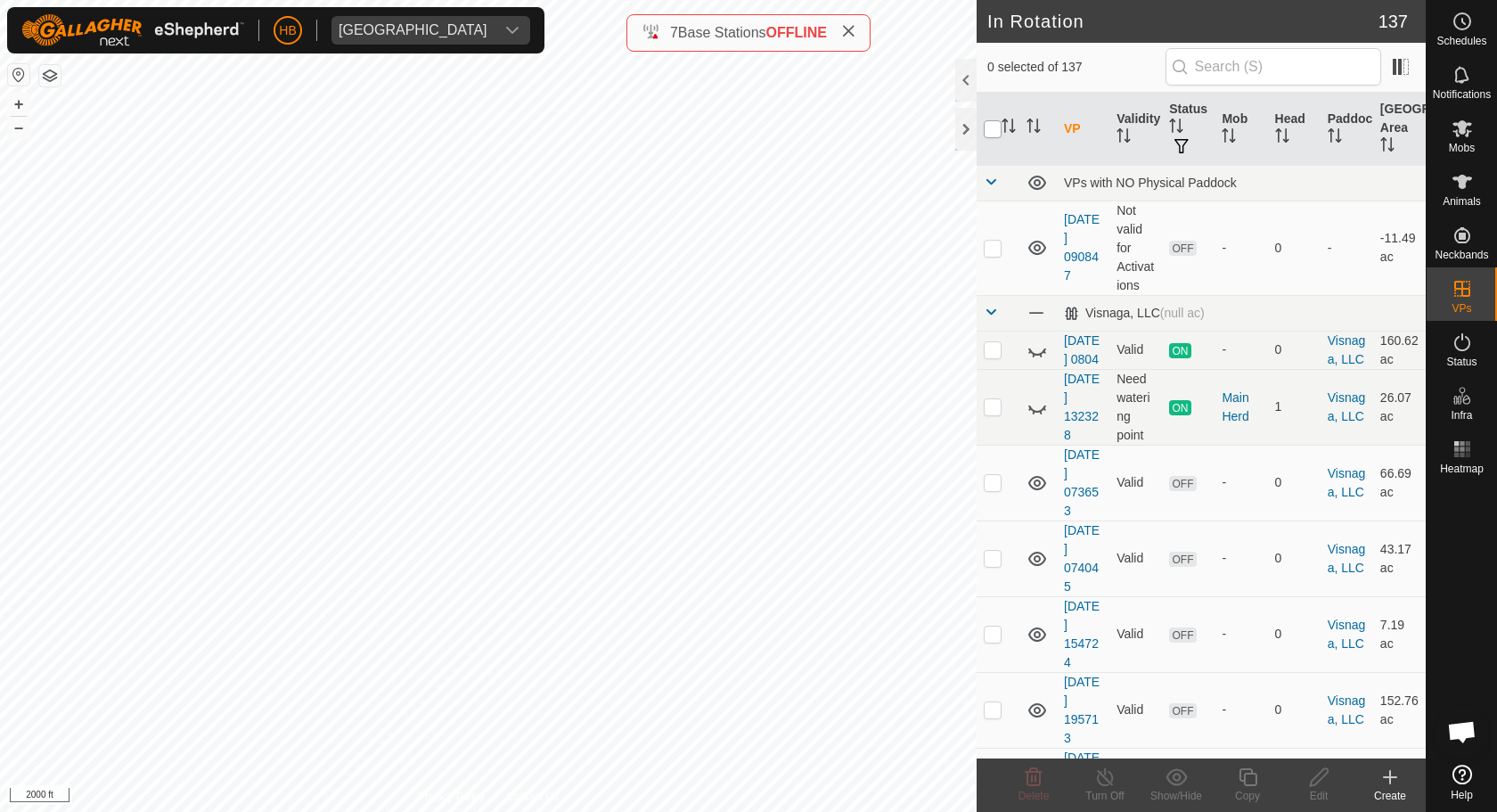
checkbox input "true"
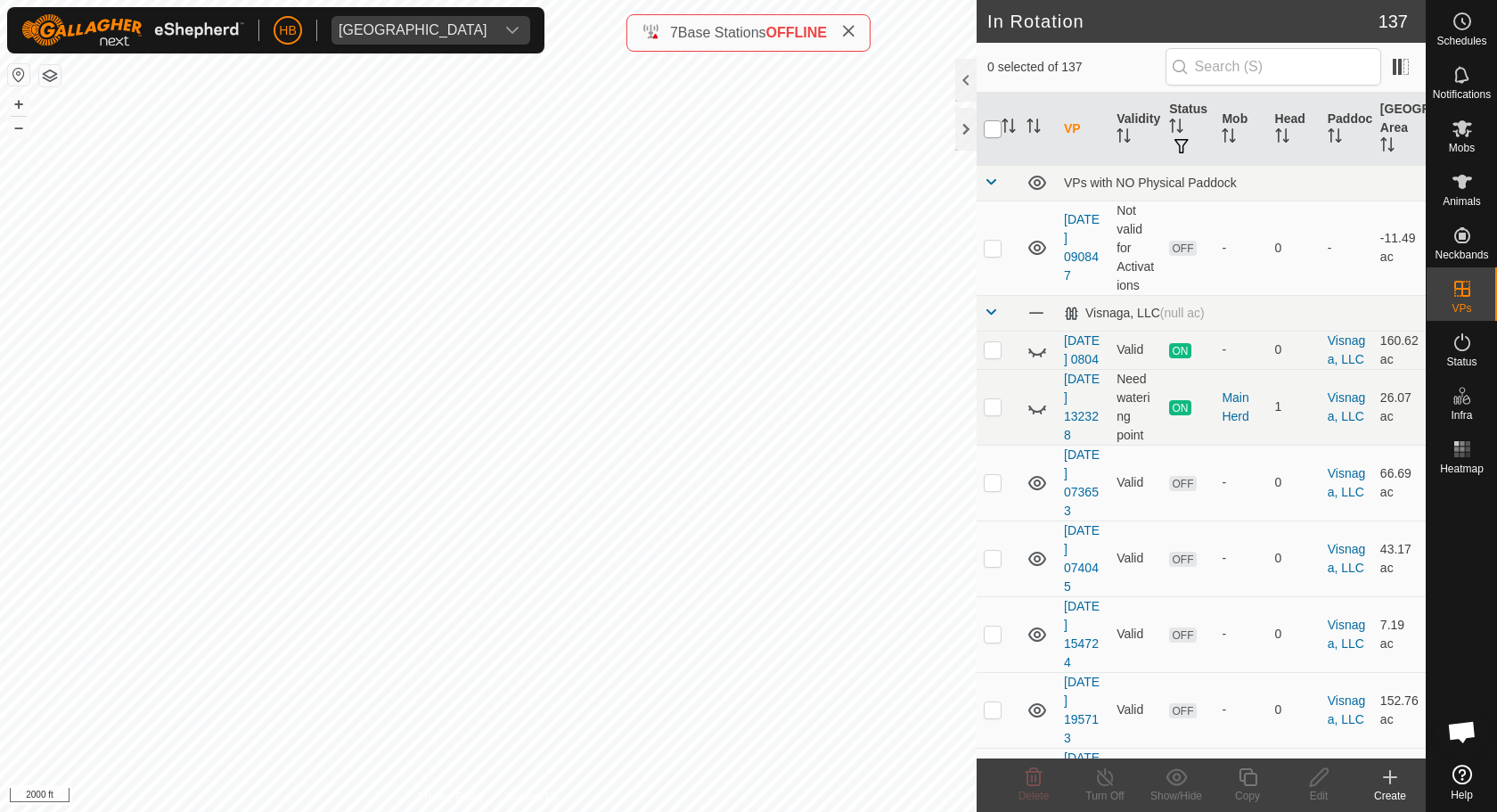
checkbox input "true"
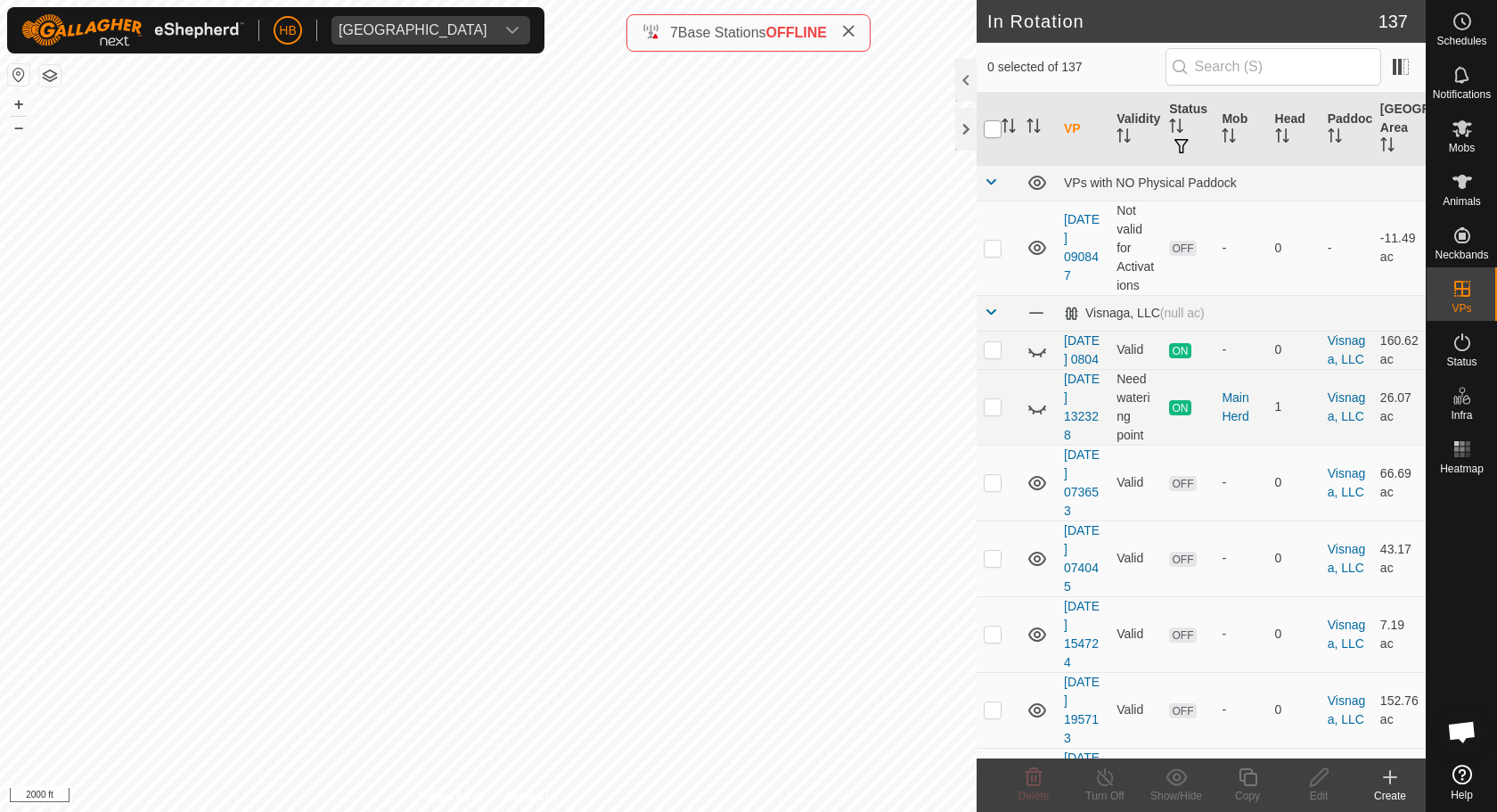
checkbox input "true"
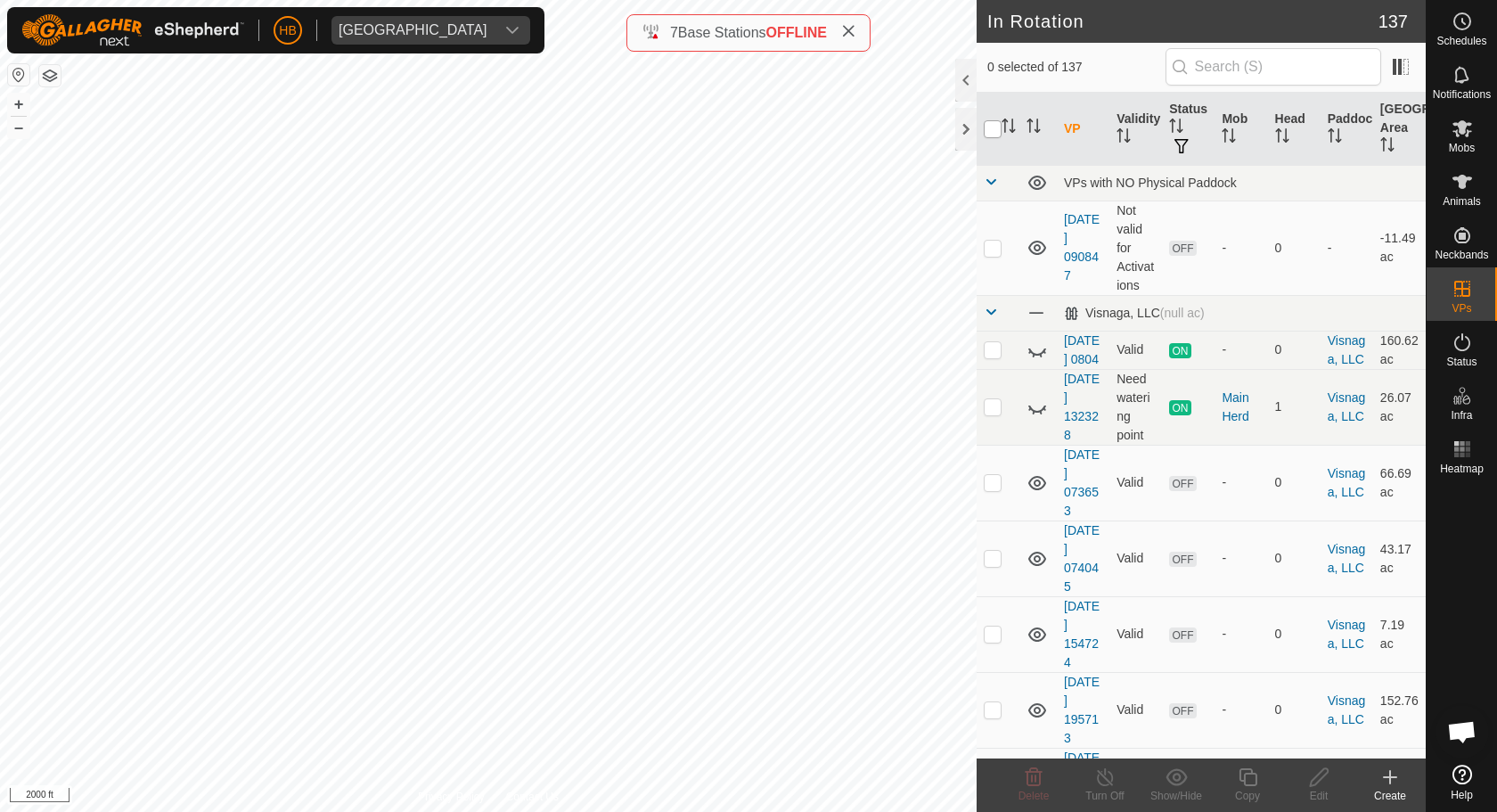
checkbox input "true"
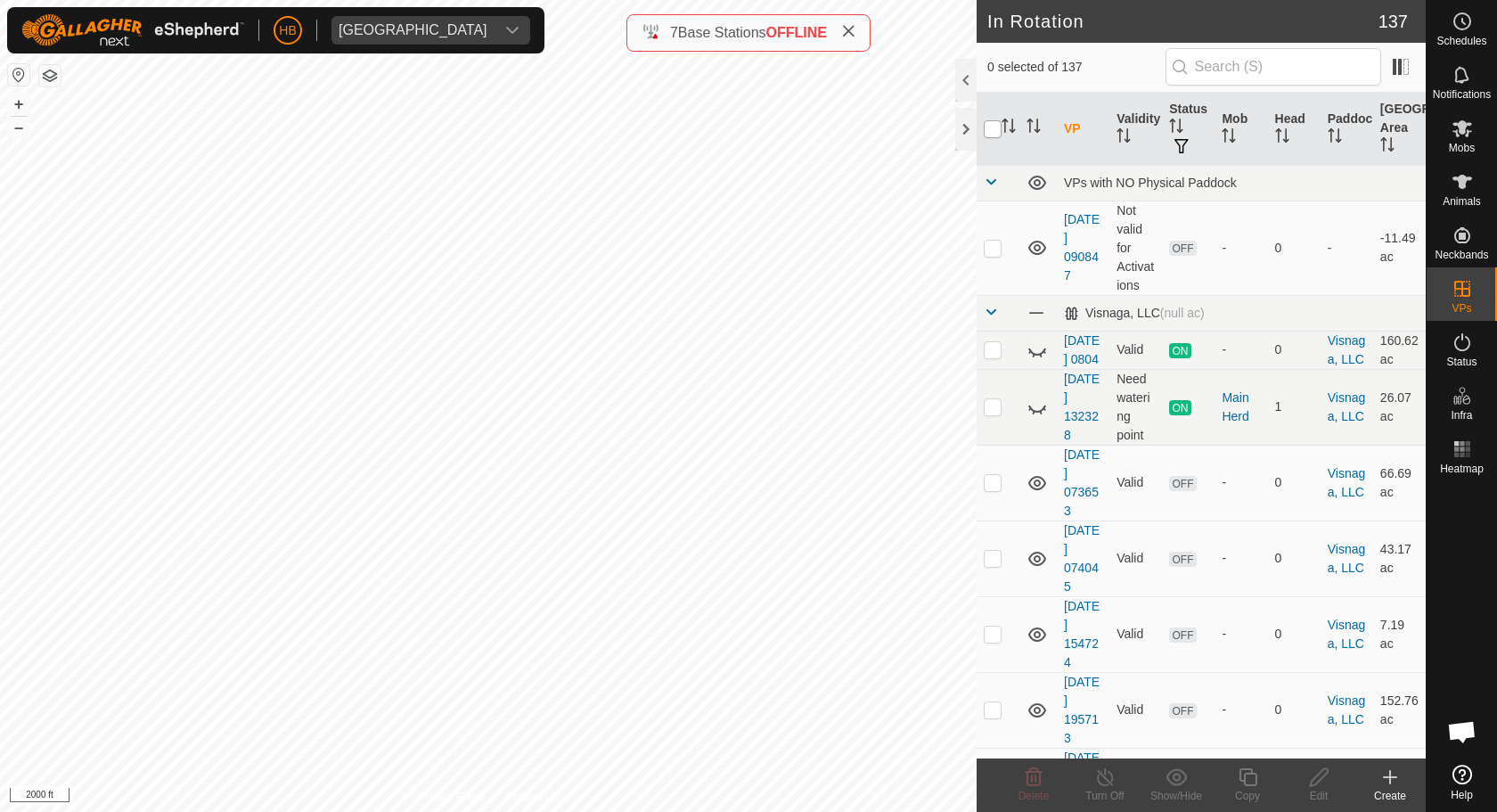
checkbox input "true"
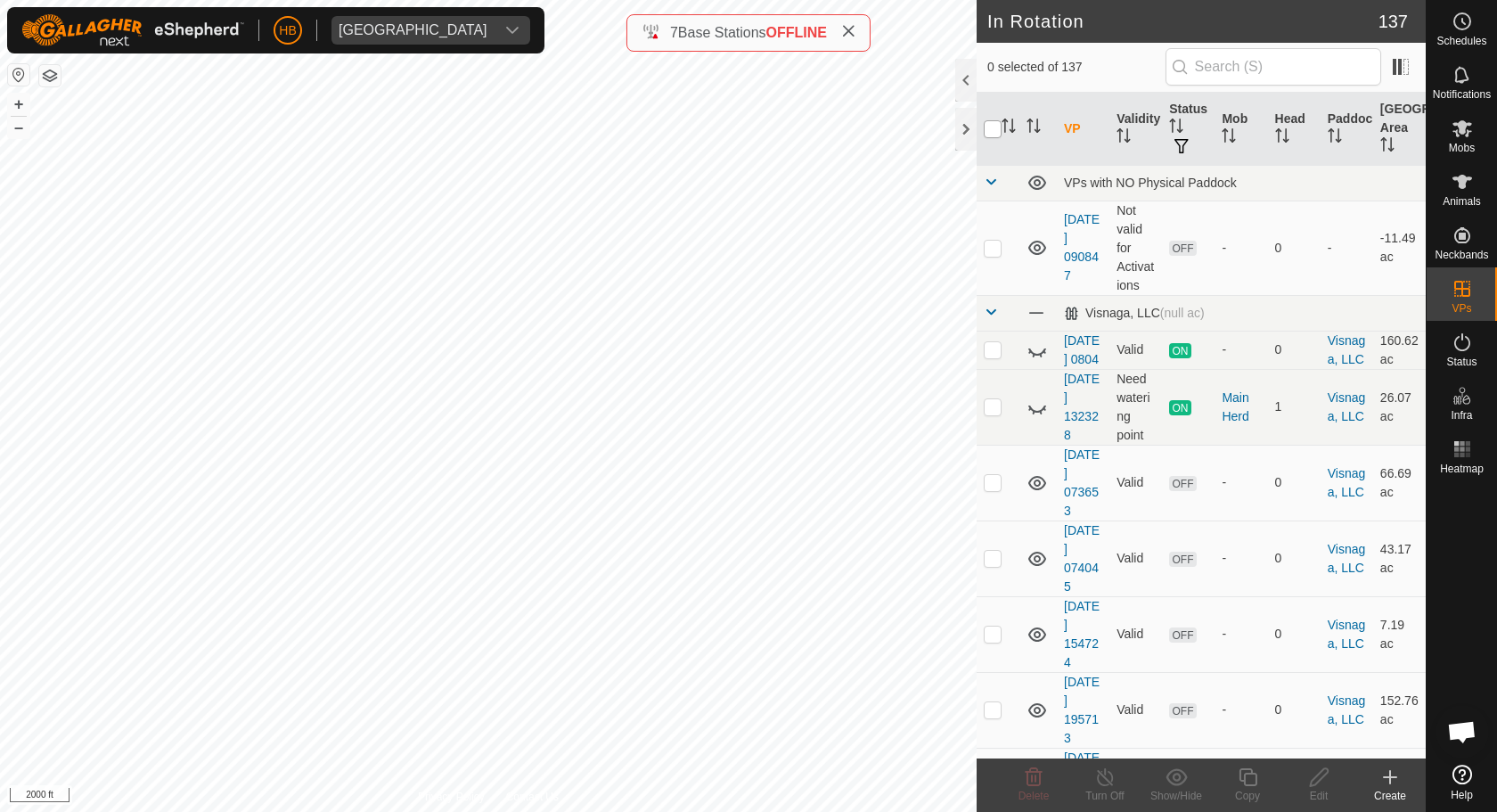
checkbox input "true"
click at [1282, 147] on th "Head" at bounding box center [1294, 129] width 53 height 73
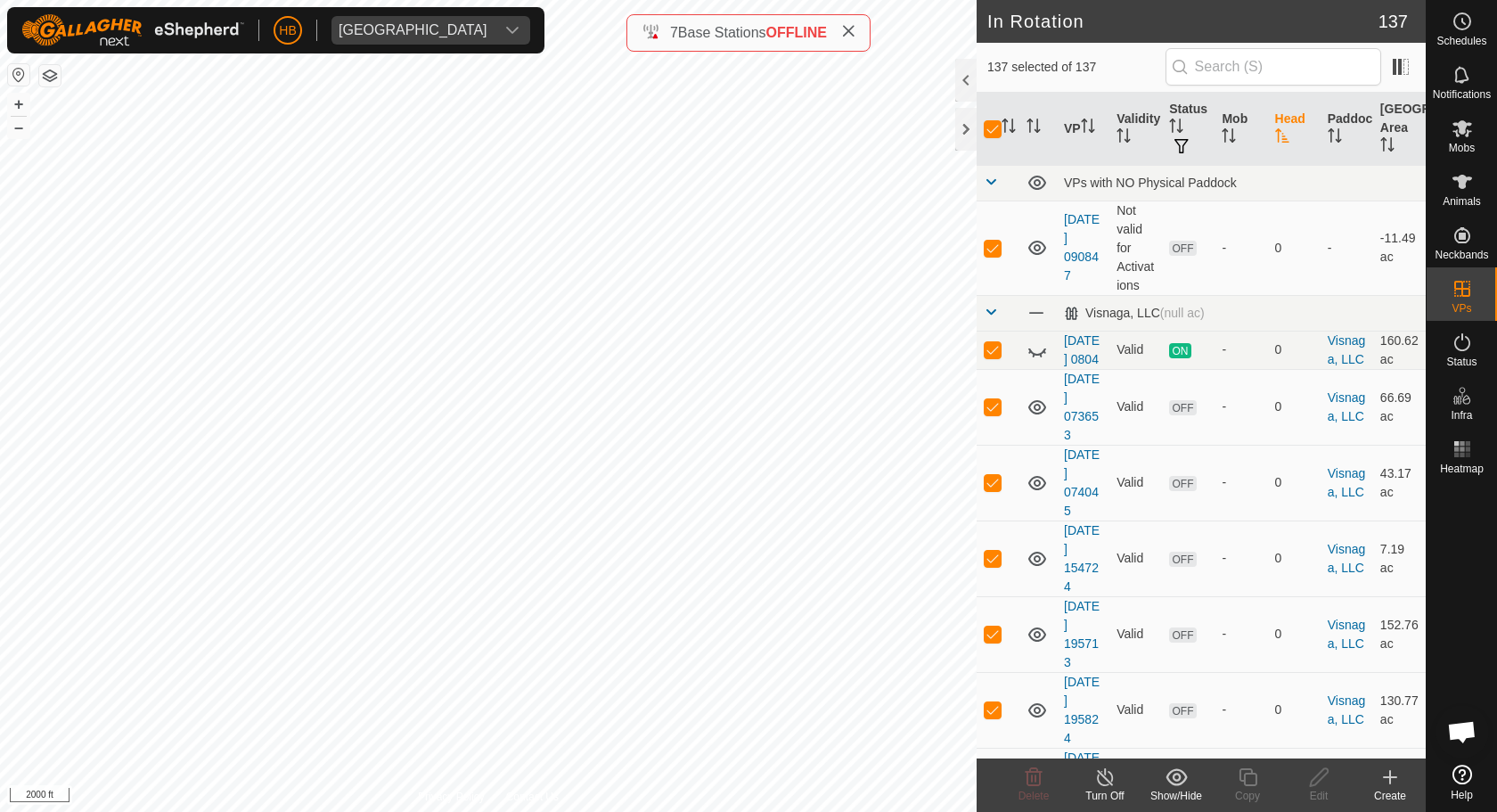
click at [1282, 147] on th "Head" at bounding box center [1294, 129] width 53 height 73
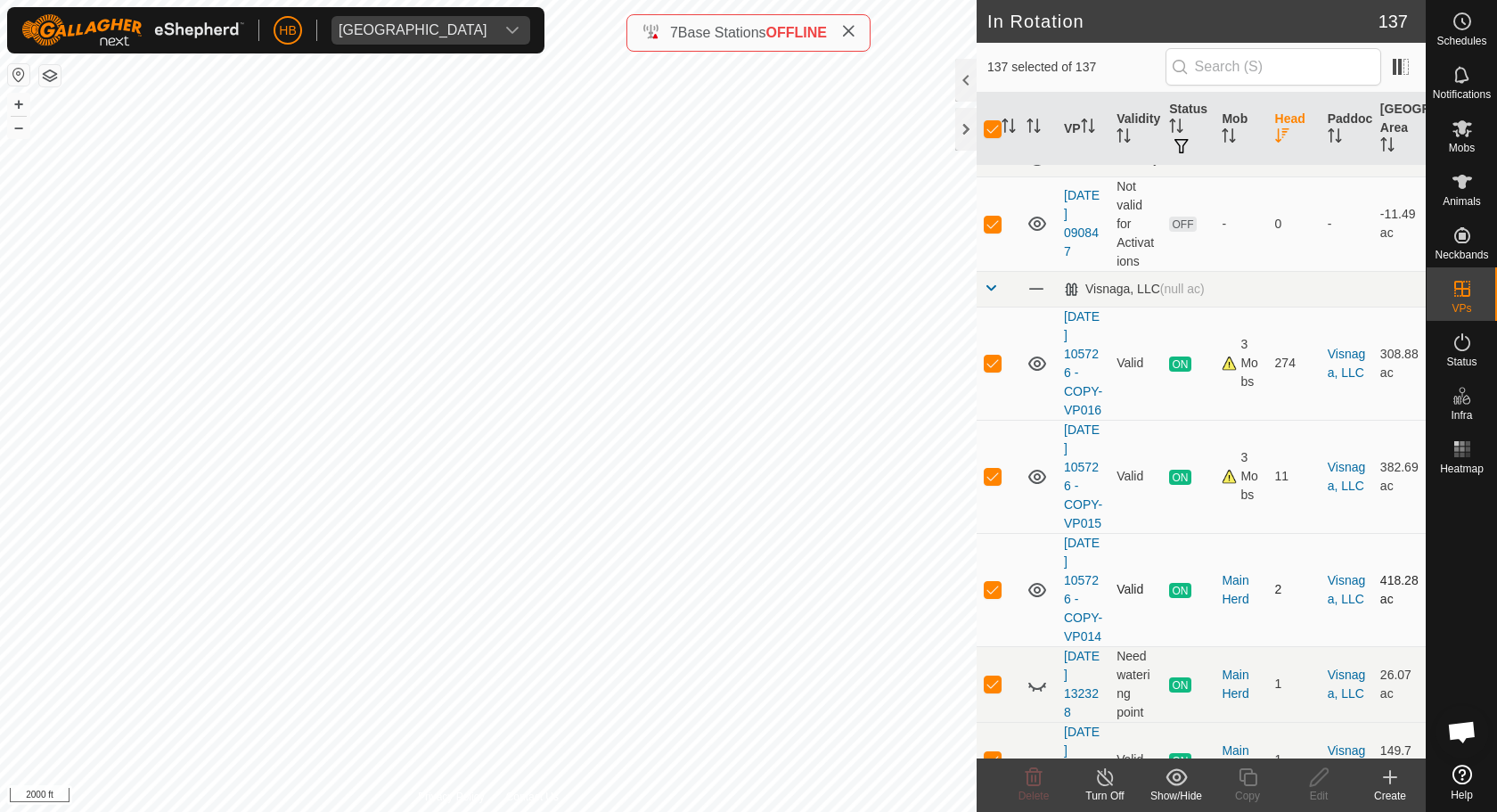
scroll to position [13, 0]
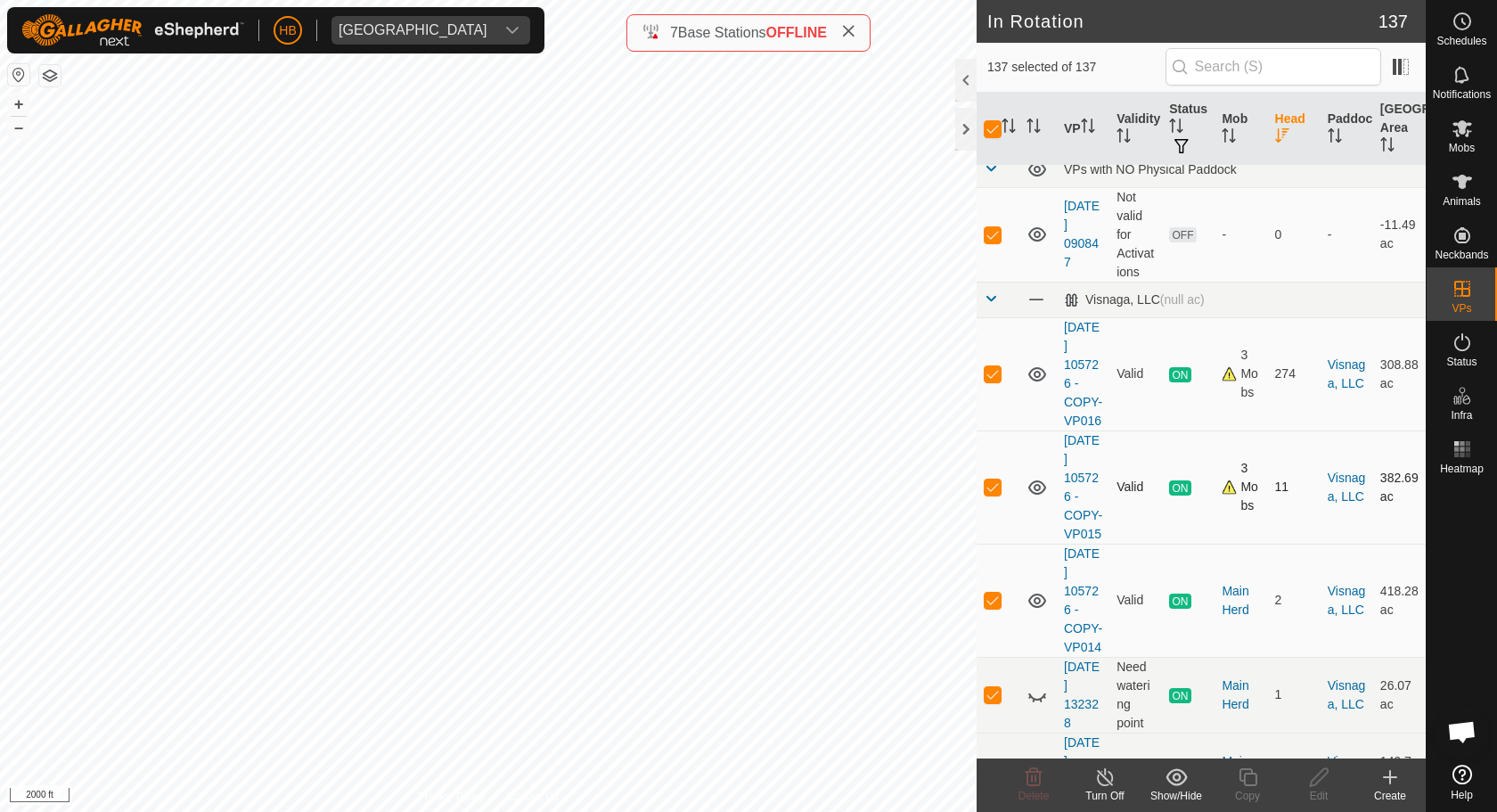
click at [991, 481] on p-checkbox at bounding box center [992, 487] width 18 height 14
checkbox input "false"
click at [993, 491] on p-checkbox at bounding box center [992, 487] width 18 height 14
checkbox input "true"
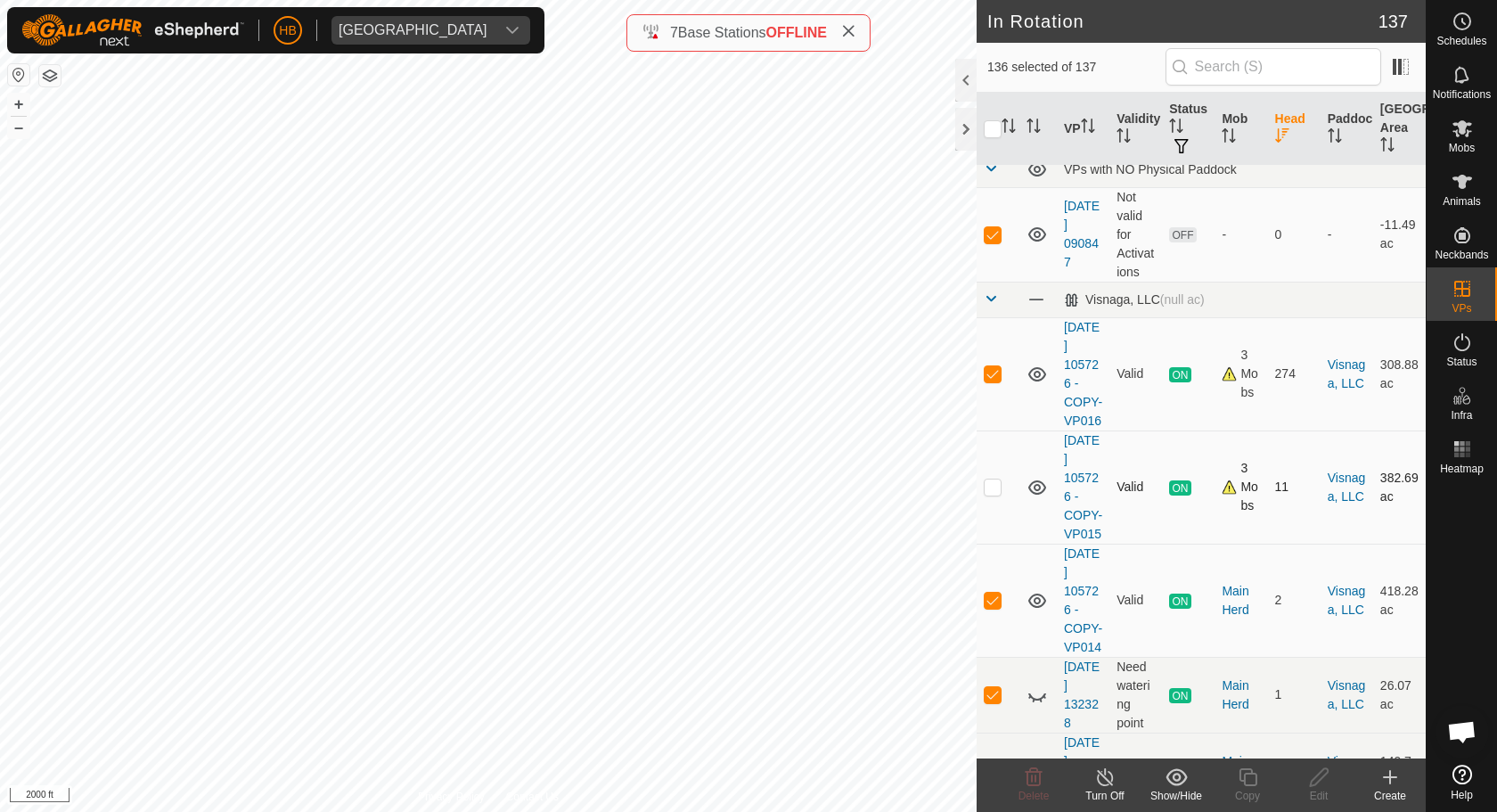
checkbox input "true"
click at [996, 376] on p-checkbox at bounding box center [992, 373] width 18 height 14
checkbox input "false"
click at [984, 491] on p-checkbox at bounding box center [992, 487] width 18 height 14
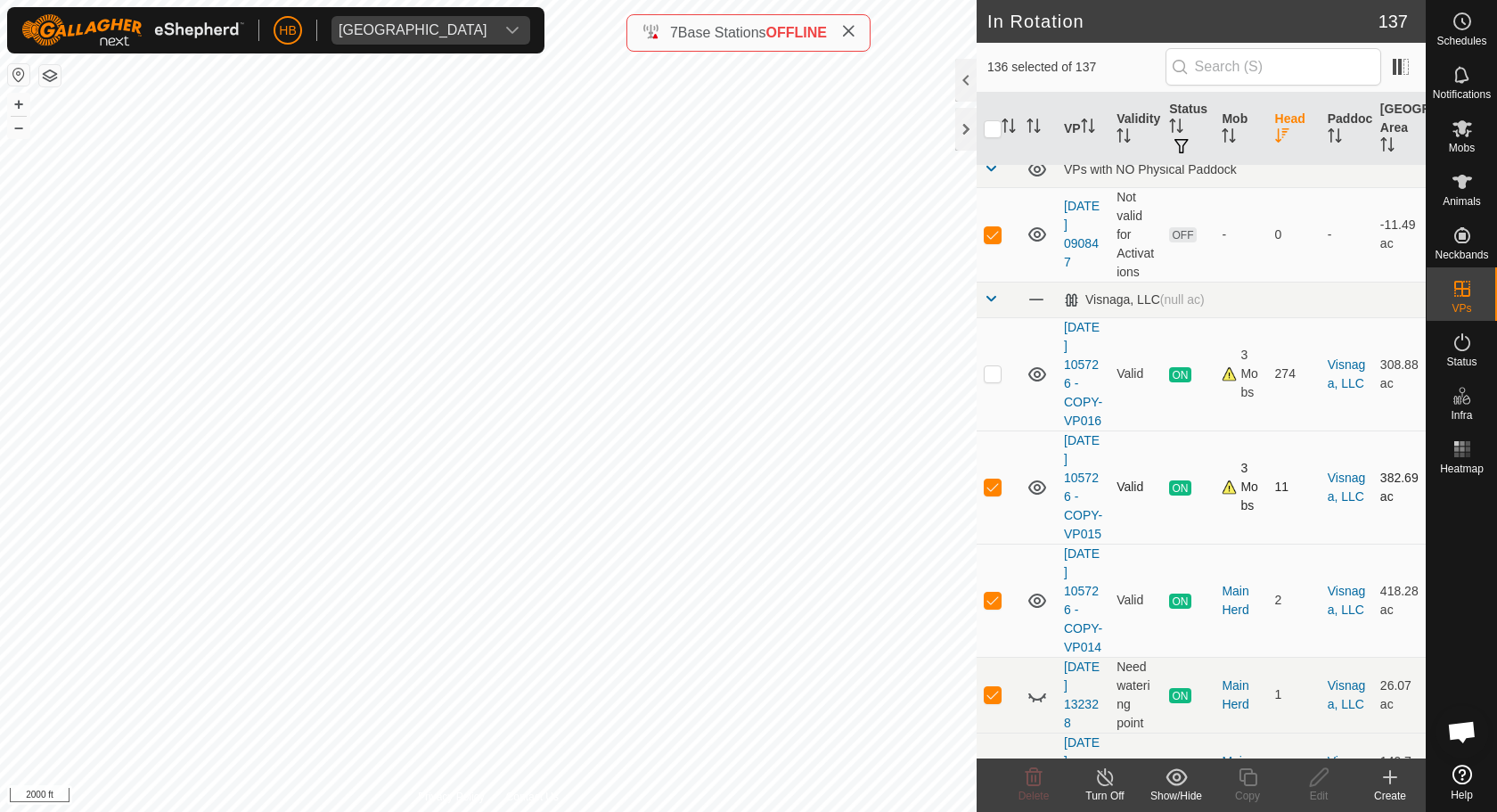
checkbox input "false"
click at [997, 596] on p-checkbox at bounding box center [992, 600] width 18 height 14
checkbox input "false"
click at [991, 701] on p-checkbox at bounding box center [992, 694] width 18 height 14
checkbox input "false"
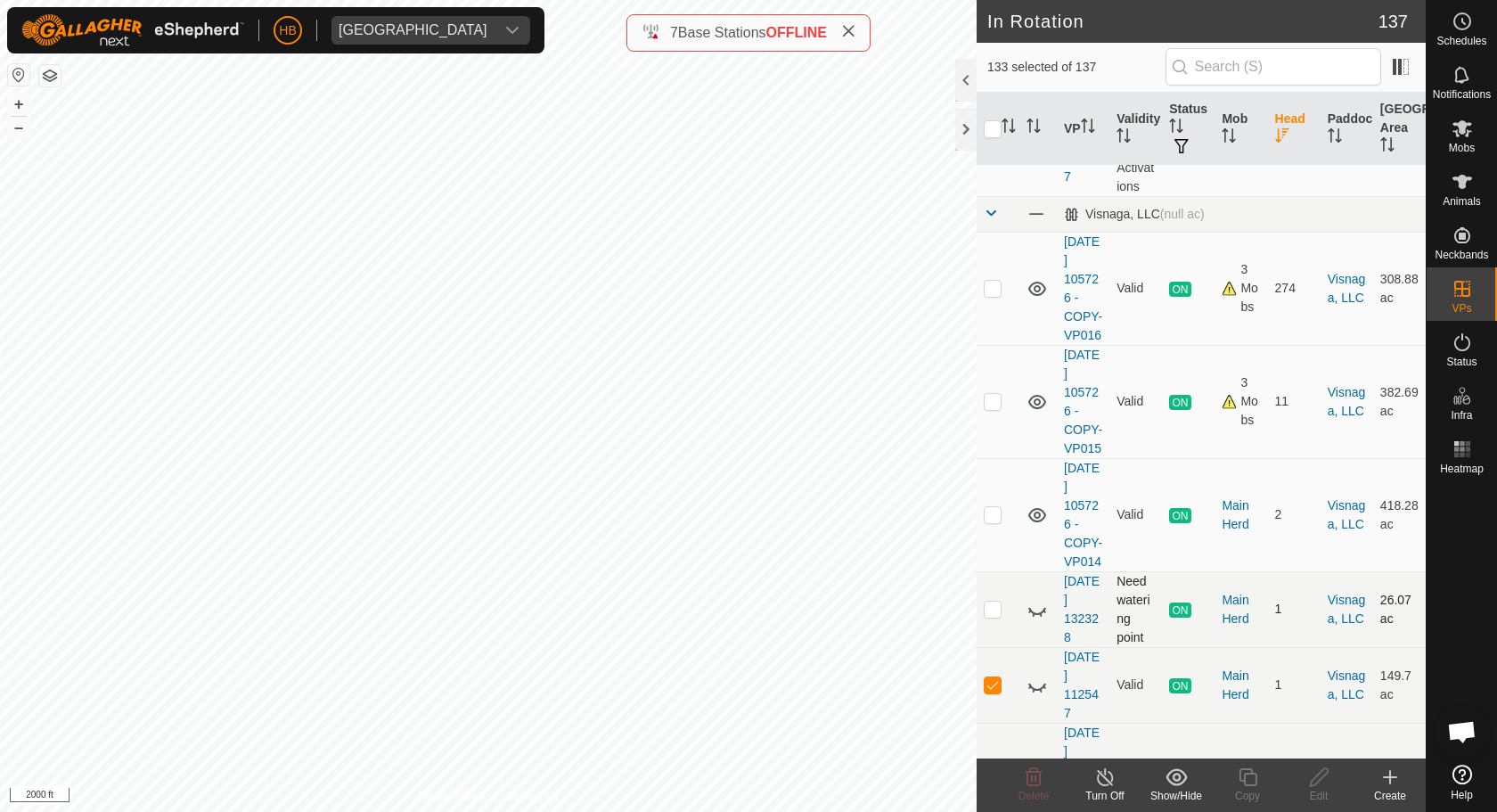
scroll to position [334, 0]
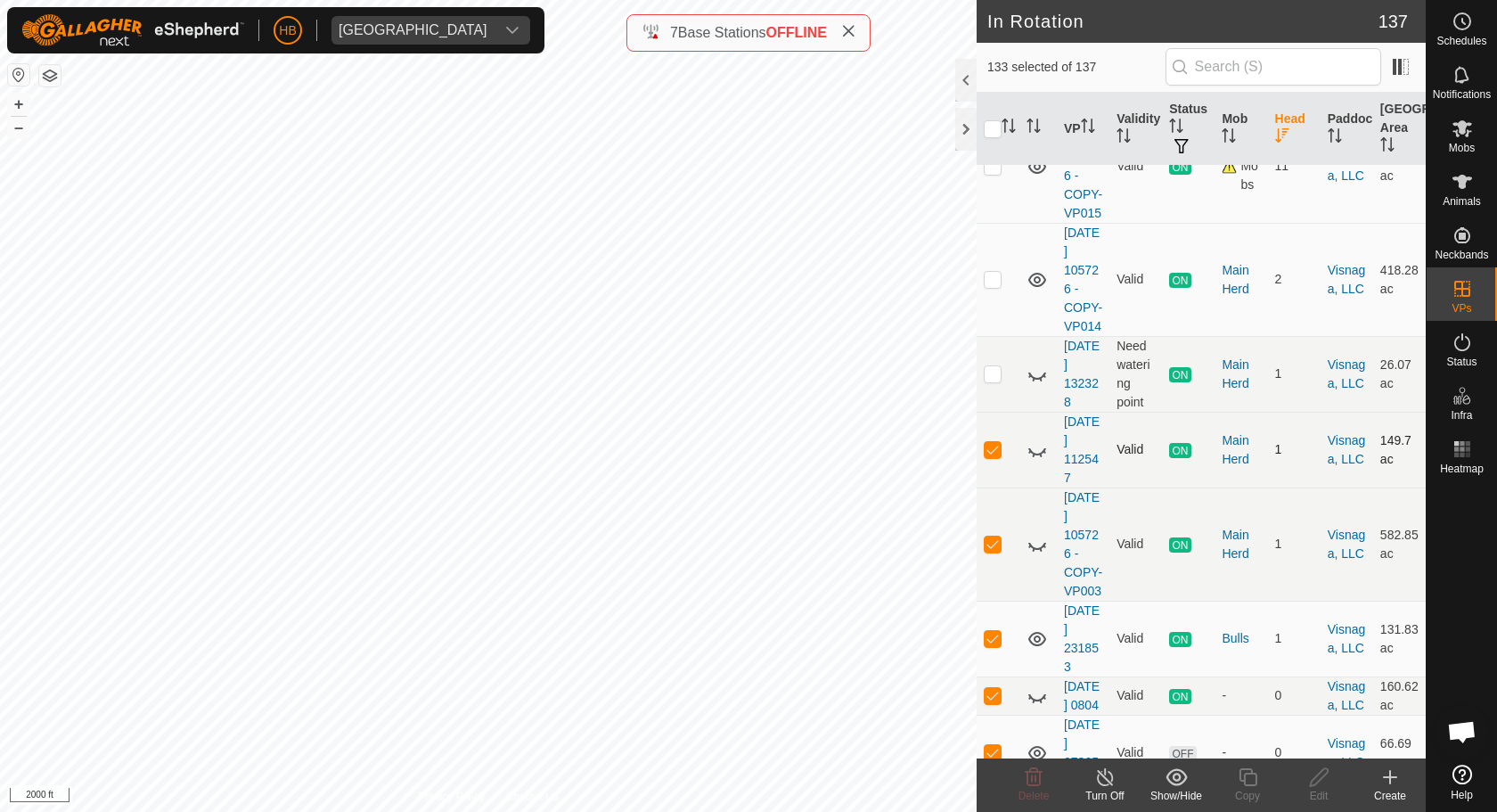
click at [999, 445] on p-checkbox at bounding box center [992, 449] width 18 height 14
checkbox input "false"
click at [987, 544] on p-checkbox at bounding box center [992, 544] width 18 height 14
checkbox input "false"
click at [985, 636] on p-checkbox at bounding box center [992, 638] width 18 height 14
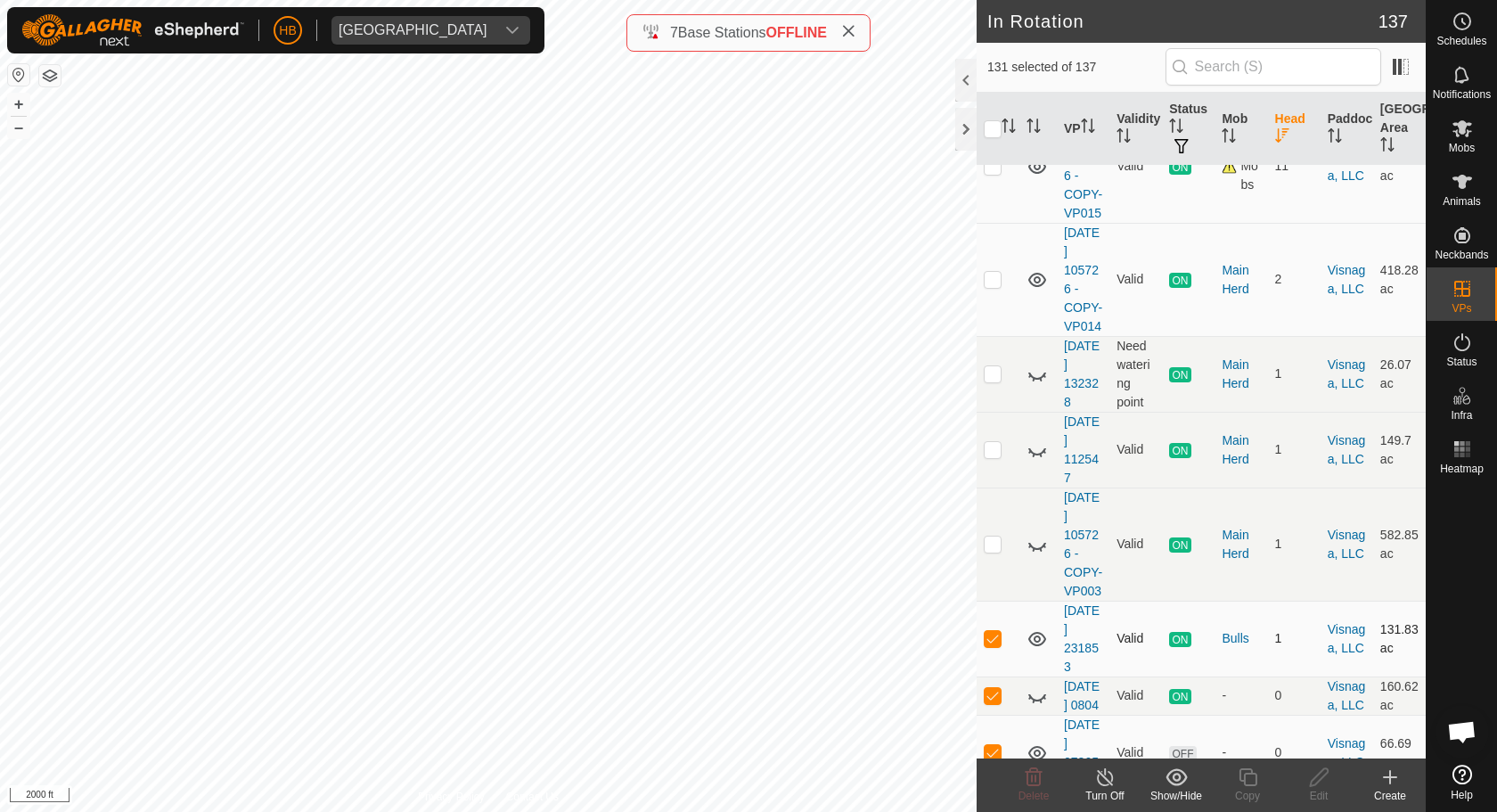
checkbox input "false"
click at [999, 702] on p-checkbox at bounding box center [992, 695] width 18 height 14
checkbox input "false"
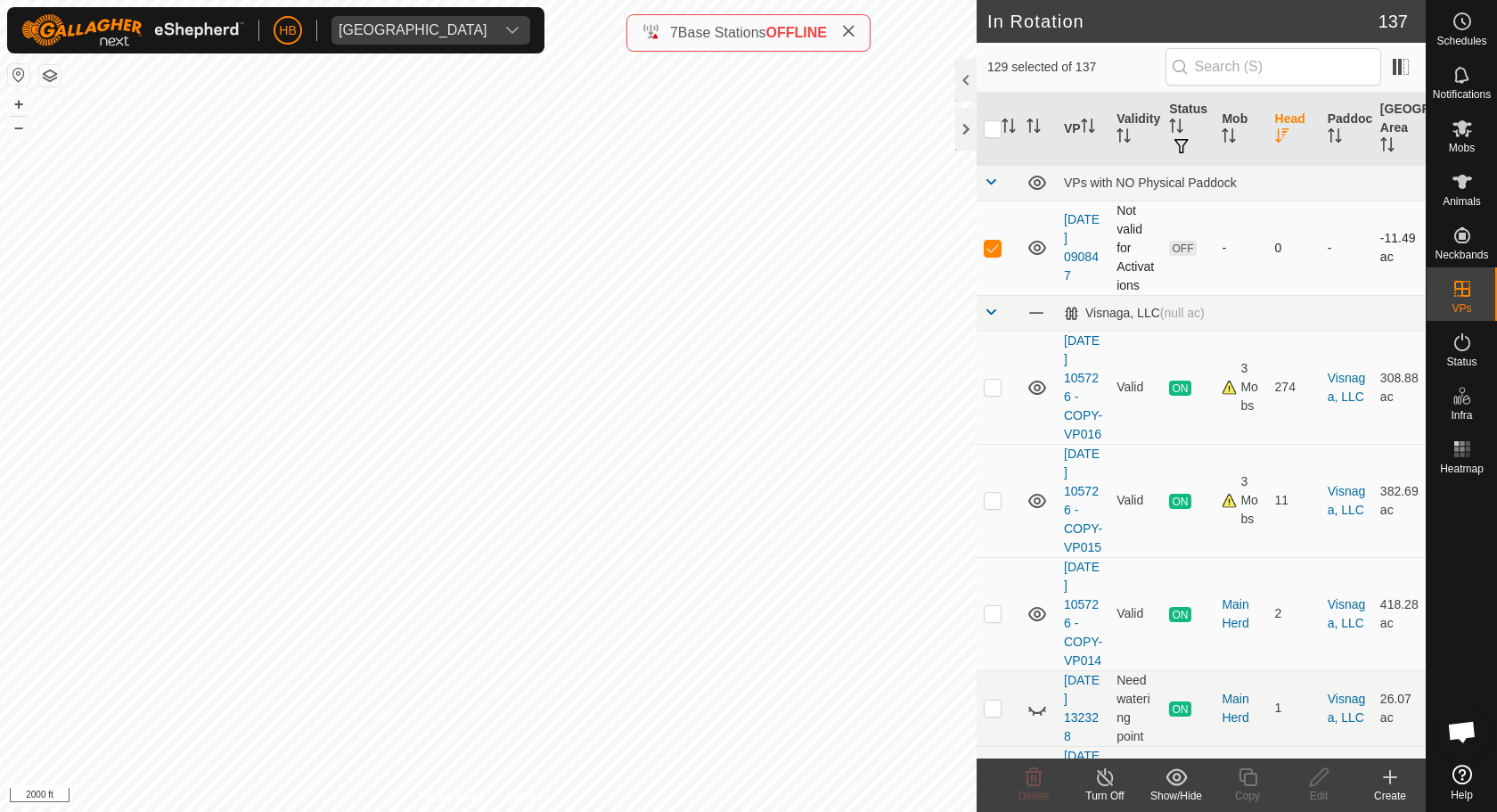
scroll to position [0, 0]
click at [1180, 142] on span "button" at bounding box center [1181, 146] width 14 height 14
click at [1197, 242] on input "ON" at bounding box center [1188, 242] width 18 height 18
checkbox input "true"
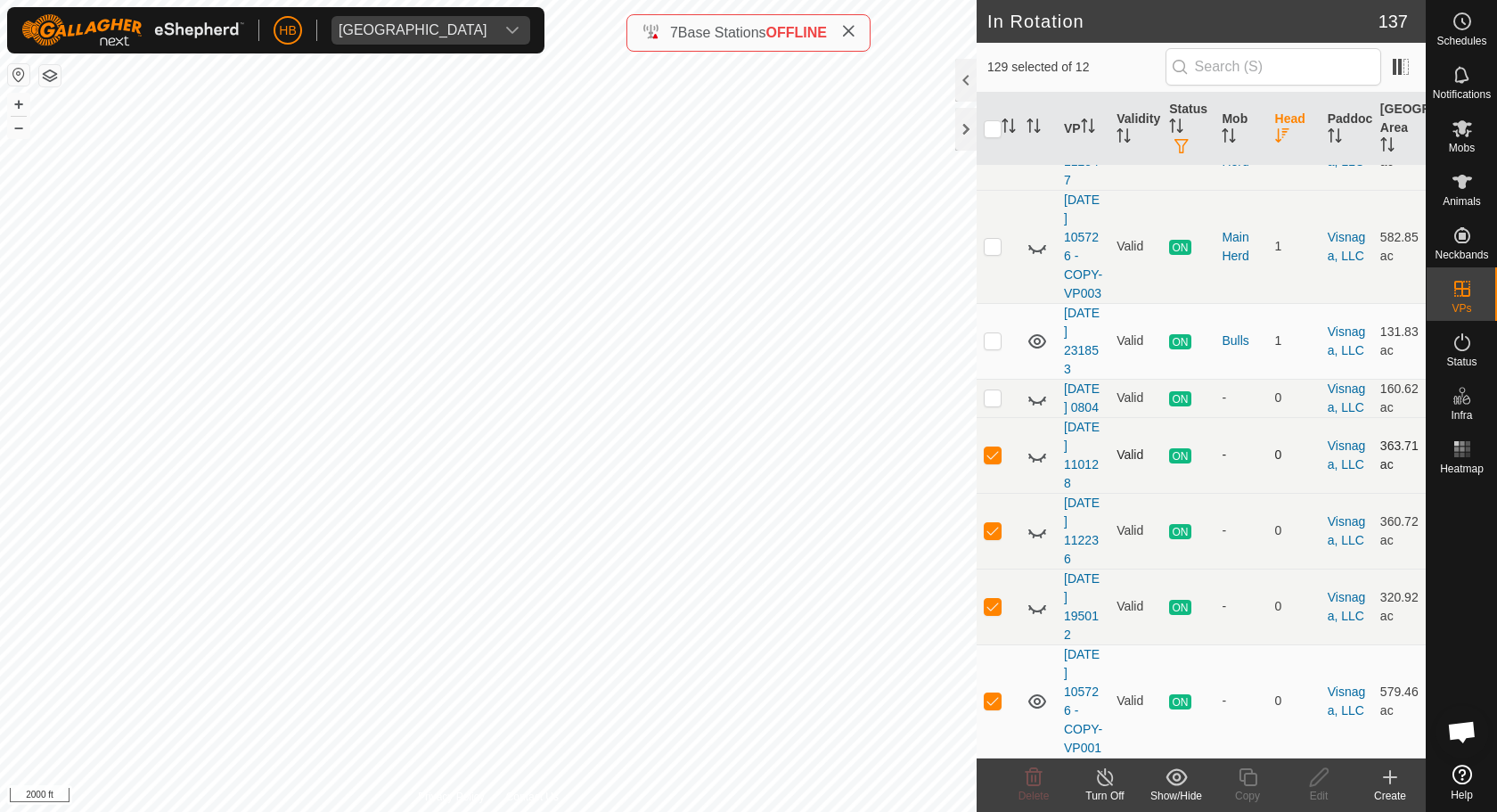
scroll to position [521, 0]
click at [994, 451] on p-checkbox at bounding box center [992, 455] width 18 height 14
checkbox input "false"
click at [996, 529] on p-checkbox at bounding box center [992, 530] width 18 height 14
checkbox input "false"
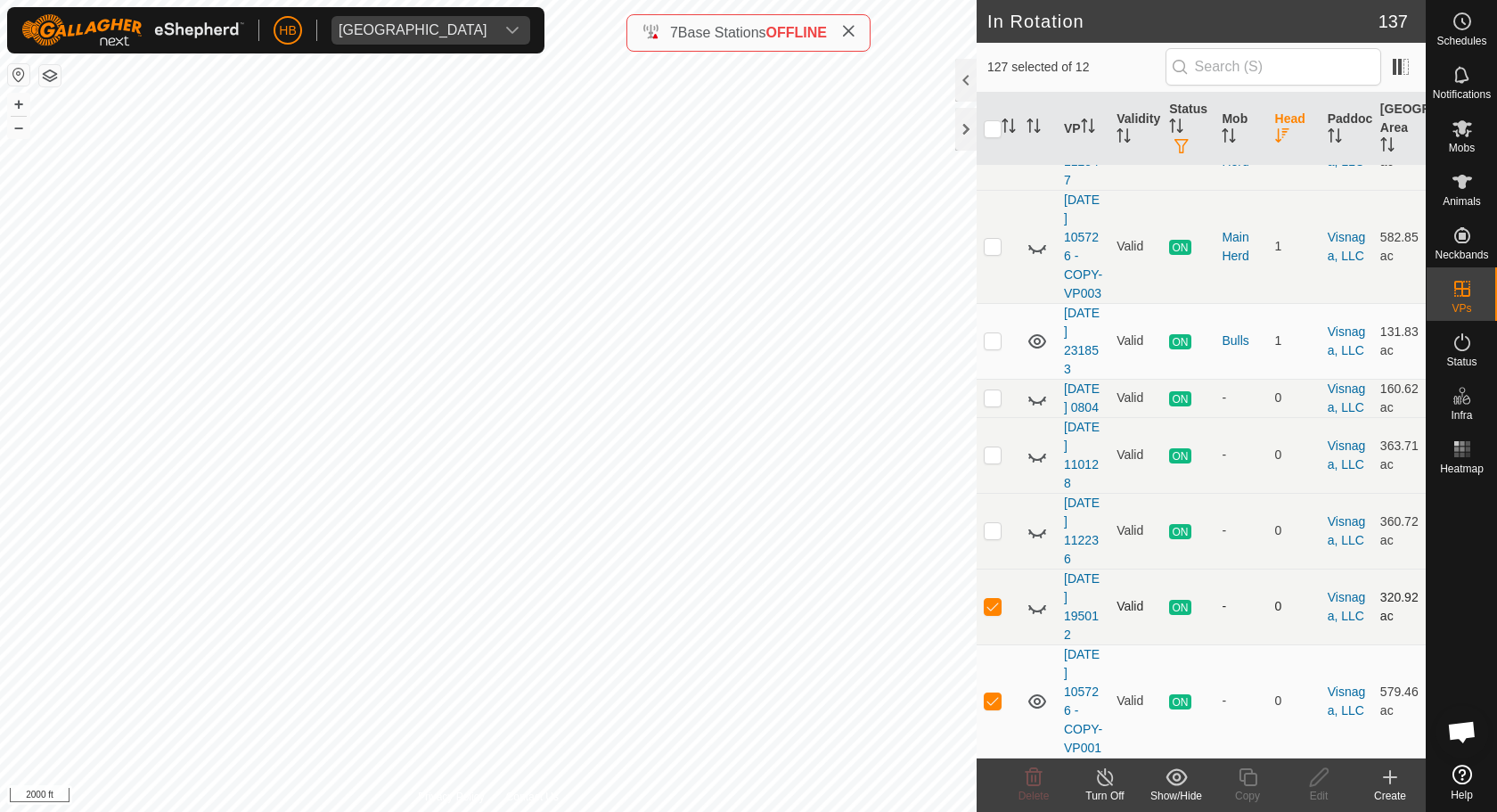
click at [993, 611] on p-checkbox at bounding box center [992, 606] width 18 height 14
checkbox input "false"
click at [992, 708] on p-checkbox at bounding box center [992, 701] width 18 height 14
checkbox input "false"
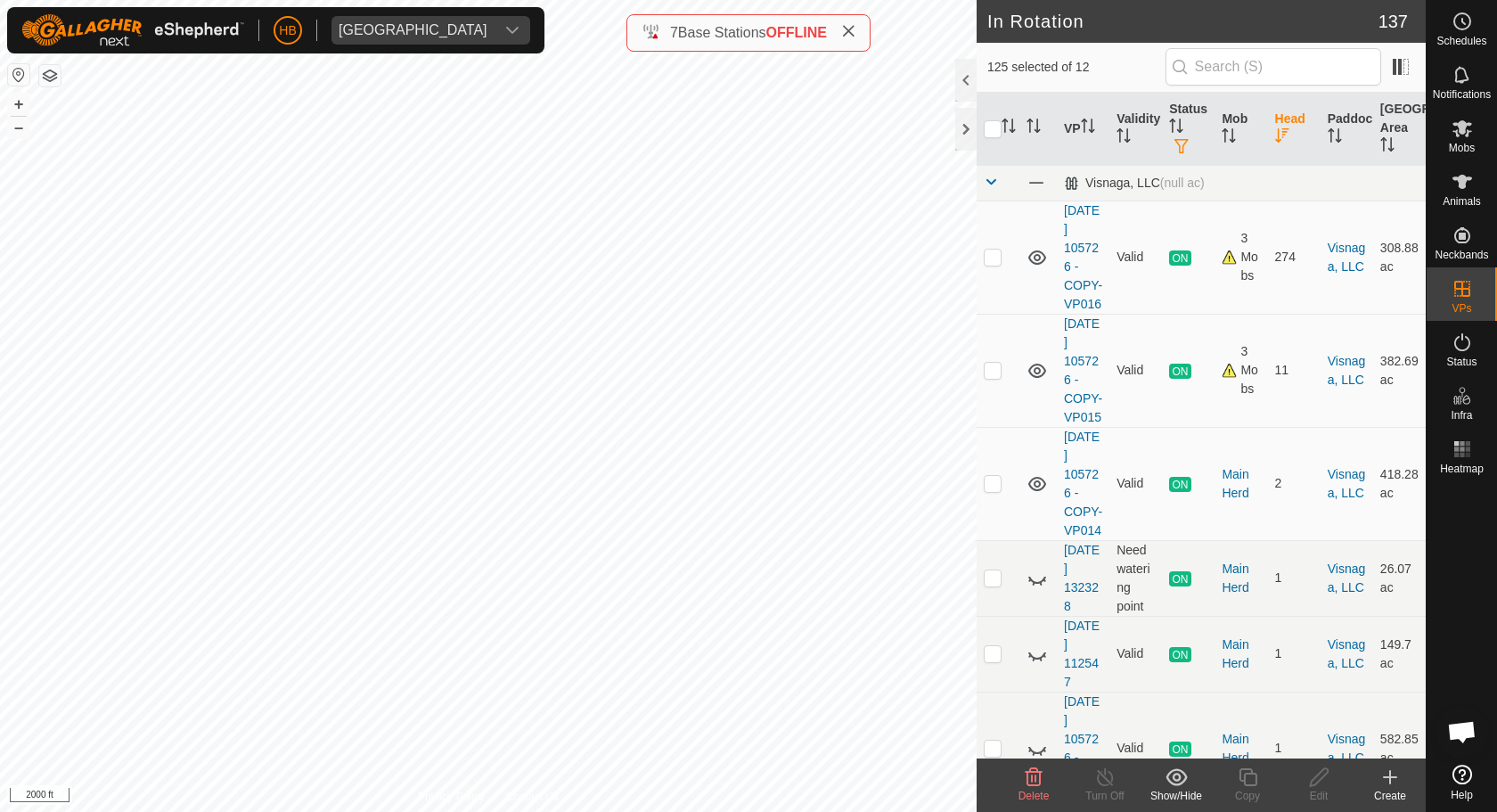
click at [1038, 777] on span "Delete" at bounding box center [1033, 796] width 31 height 12
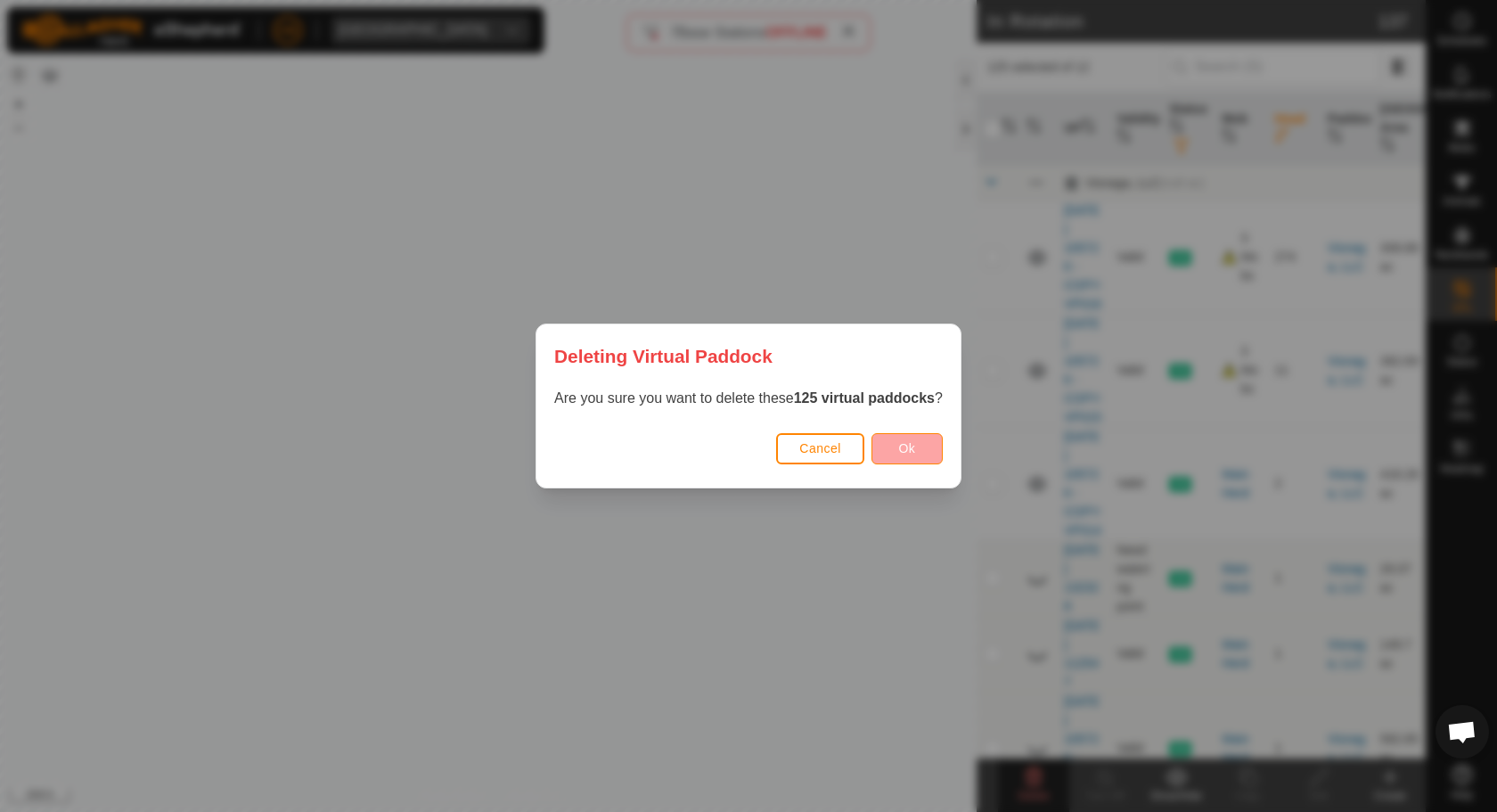
click at [913, 458] on button "Ok" at bounding box center [908, 448] width 71 height 31
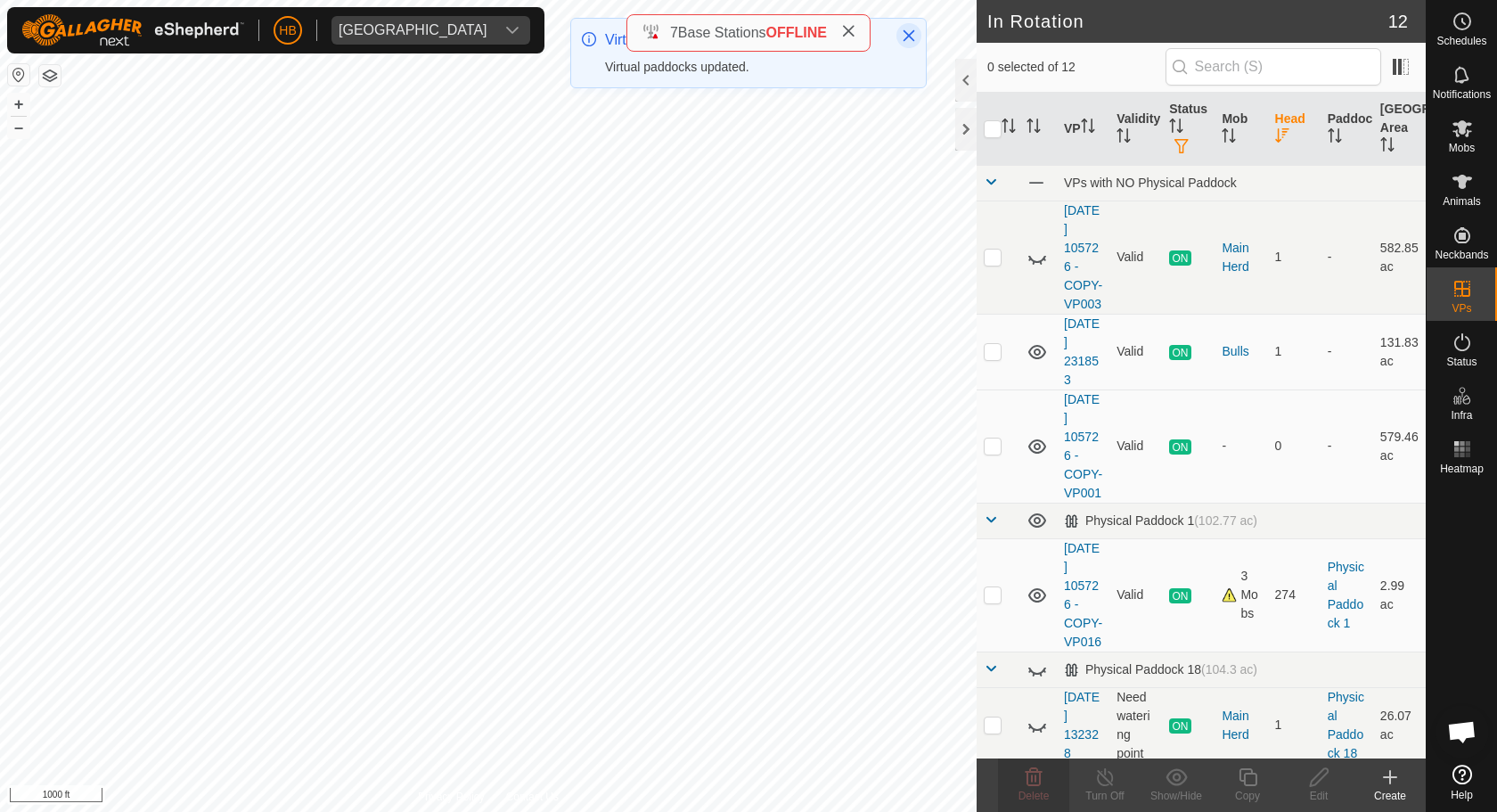
click at [910, 37] on icon "Close" at bounding box center [909, 36] width 12 height 12
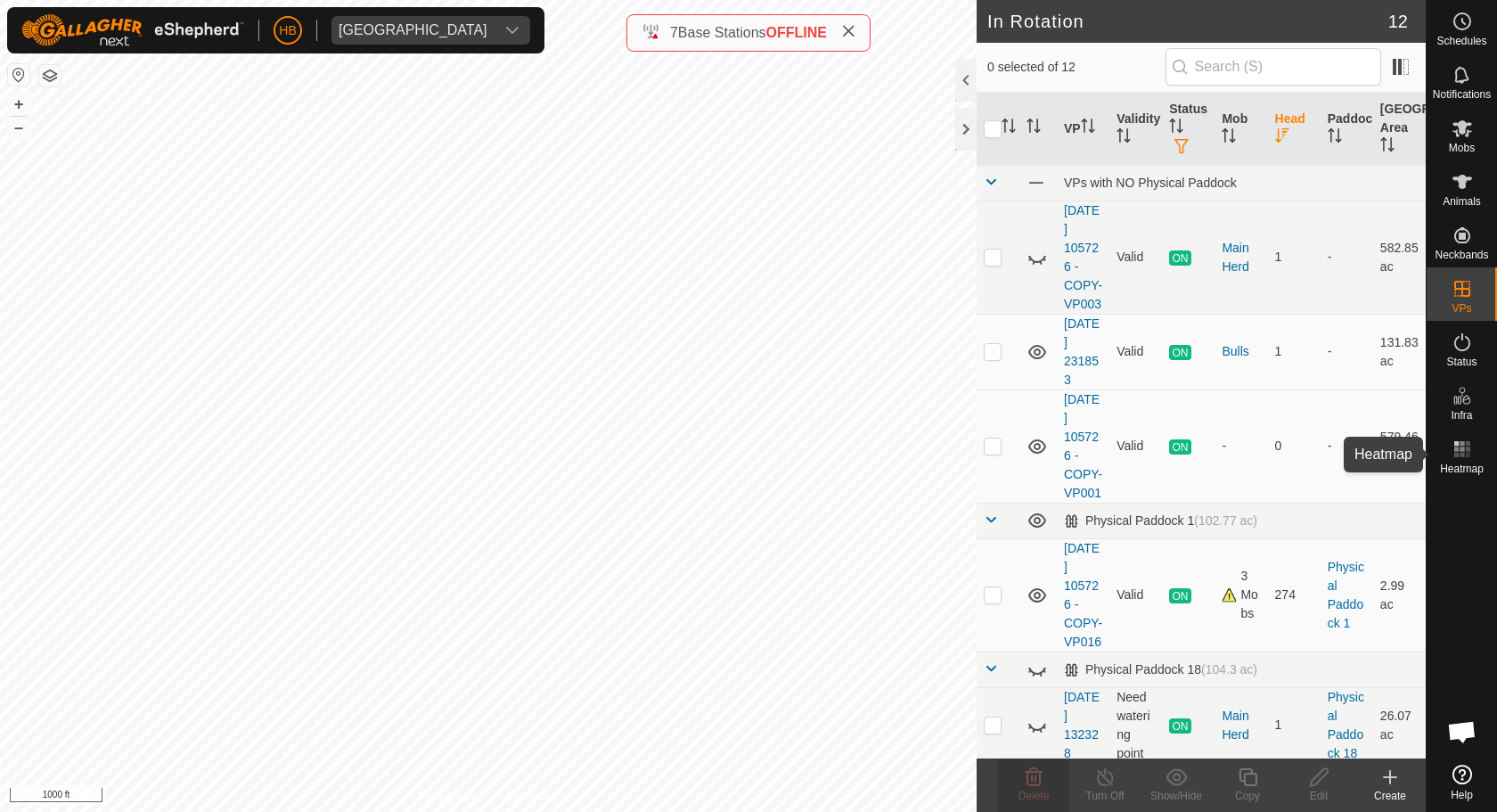
click at [1476, 447] on es-heatmap-svg-icon at bounding box center [1462, 449] width 32 height 29
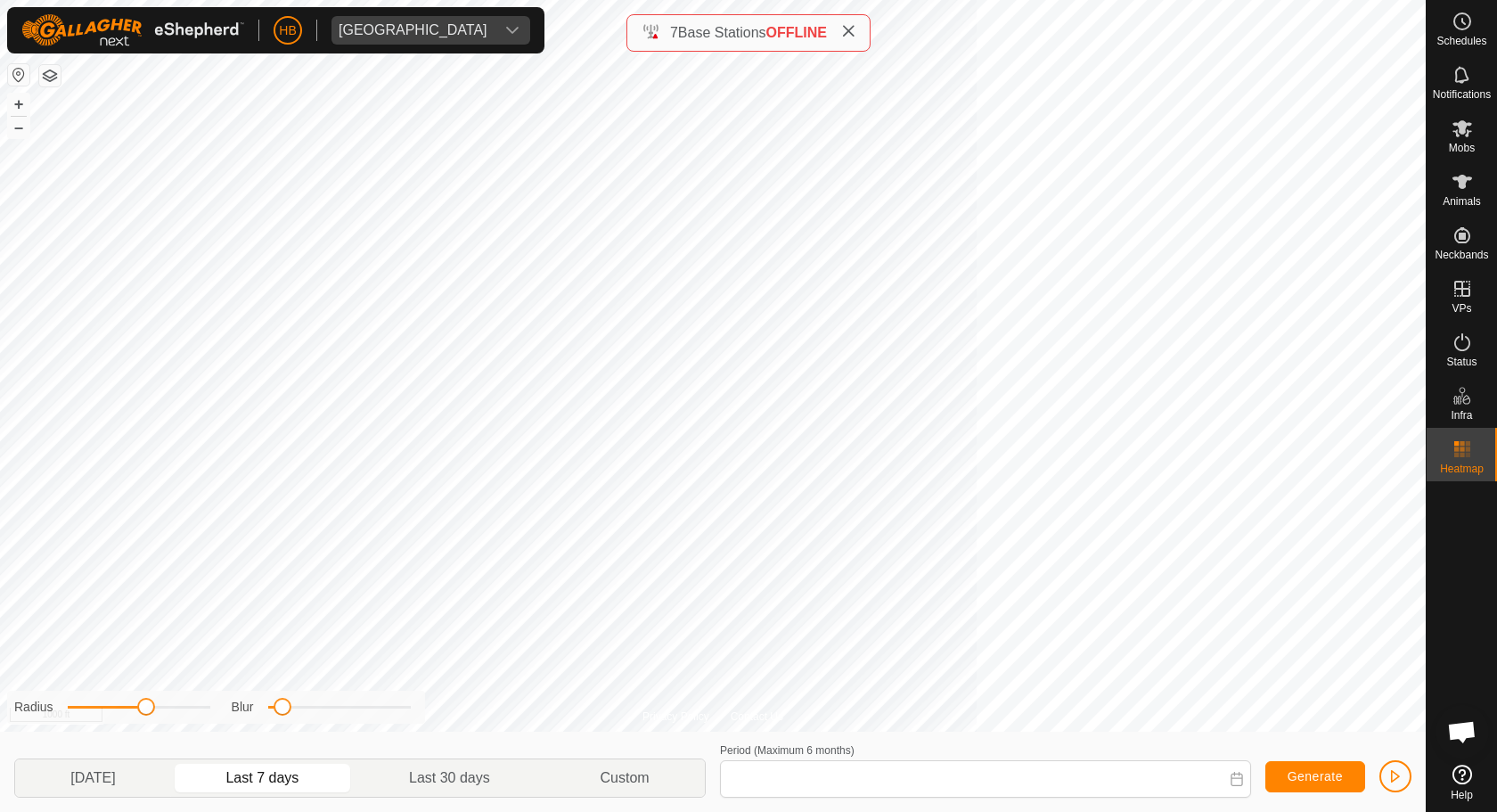
type input "[DATE] - [DATE]"
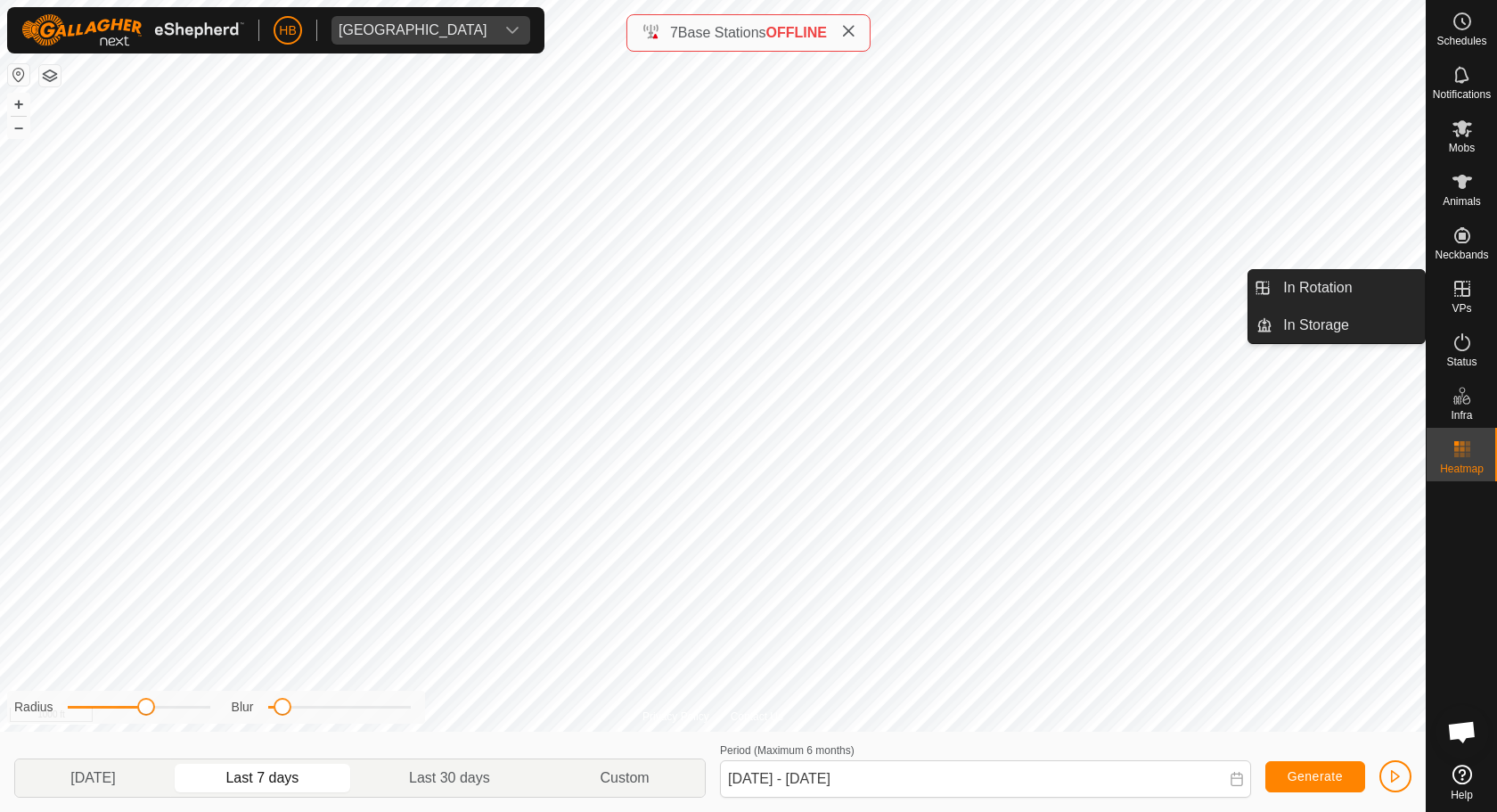
click at [1448, 299] on es-virtualpaddocks-svg-icon at bounding box center [1462, 289] width 32 height 29
click at [1367, 293] on link "In Rotation" at bounding box center [1348, 288] width 152 height 36
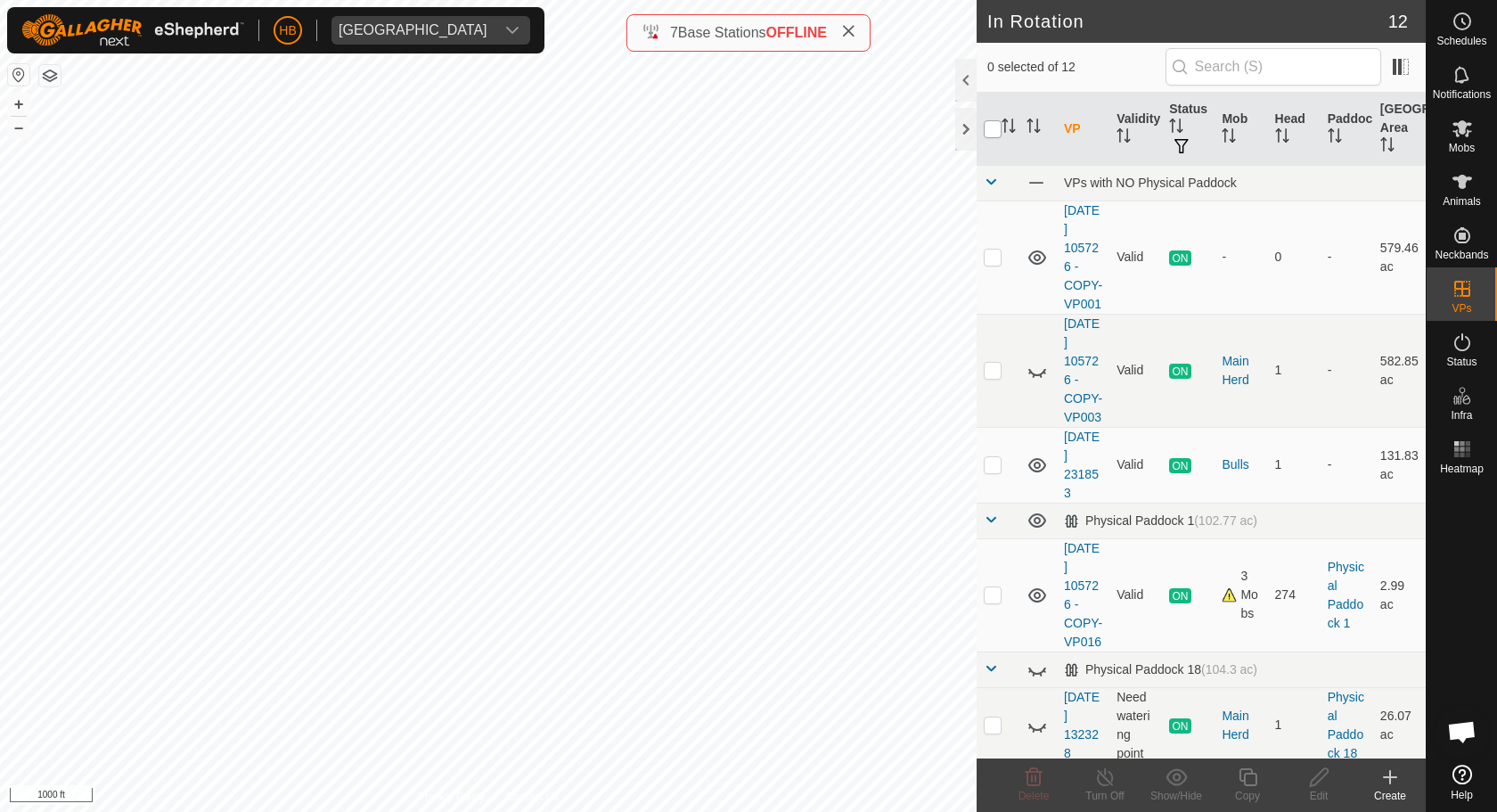
click at [999, 126] on input "checkbox" at bounding box center [992, 129] width 18 height 18
checkbox input "true"
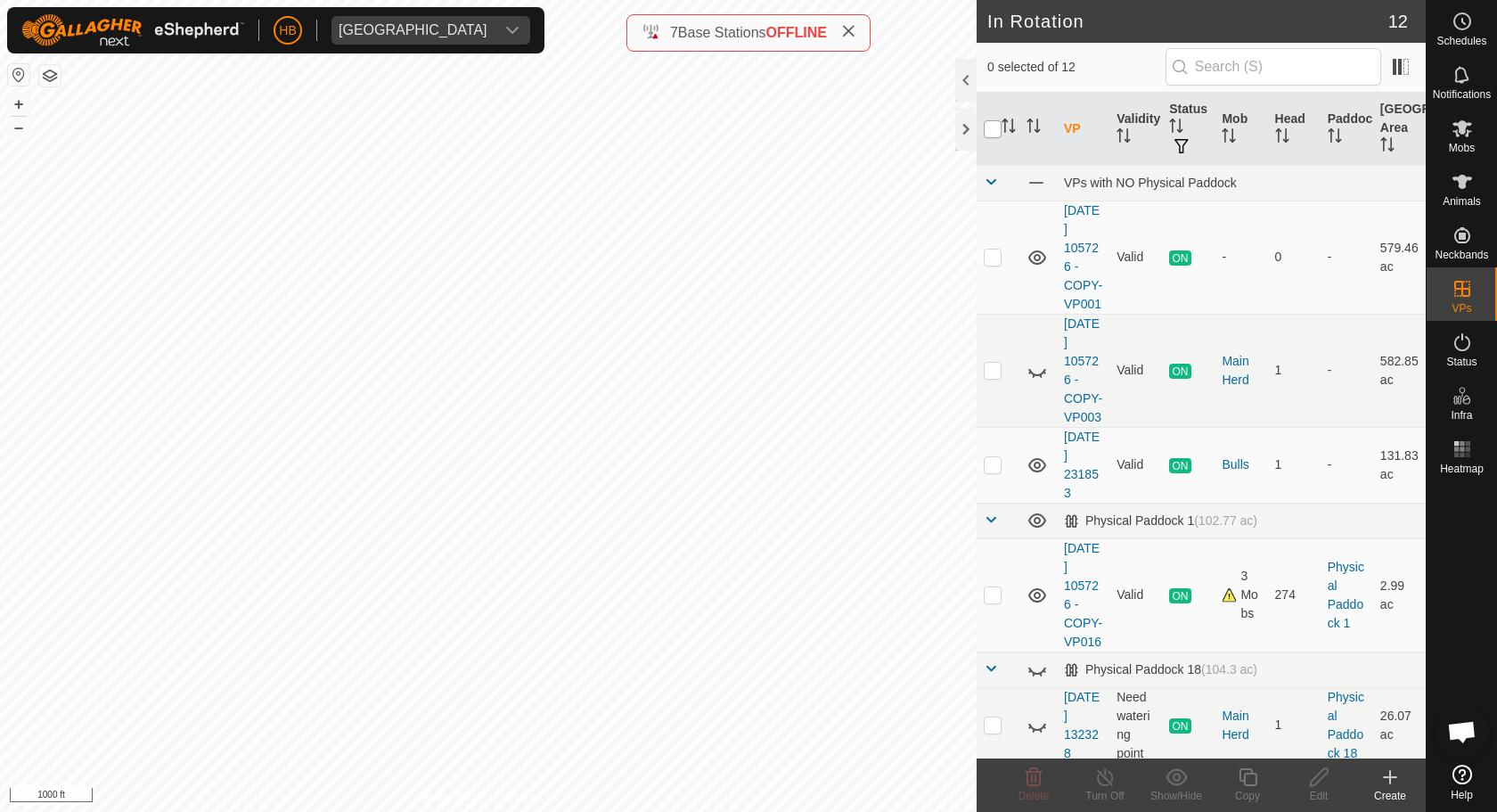
checkbox input "true"
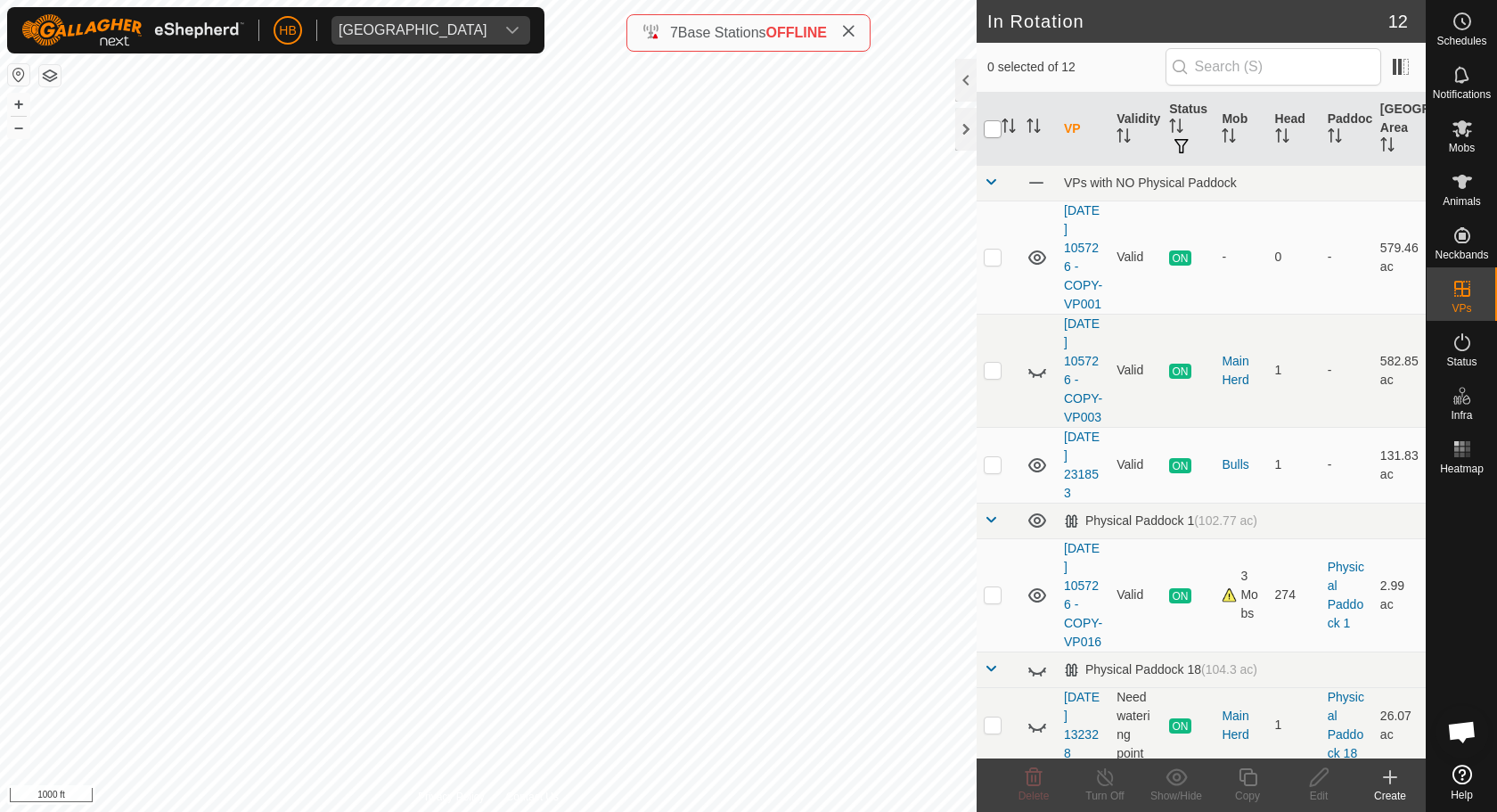
checkbox input "true"
click at [1171, 777] on div "Show/Hide" at bounding box center [1176, 796] width 71 height 16
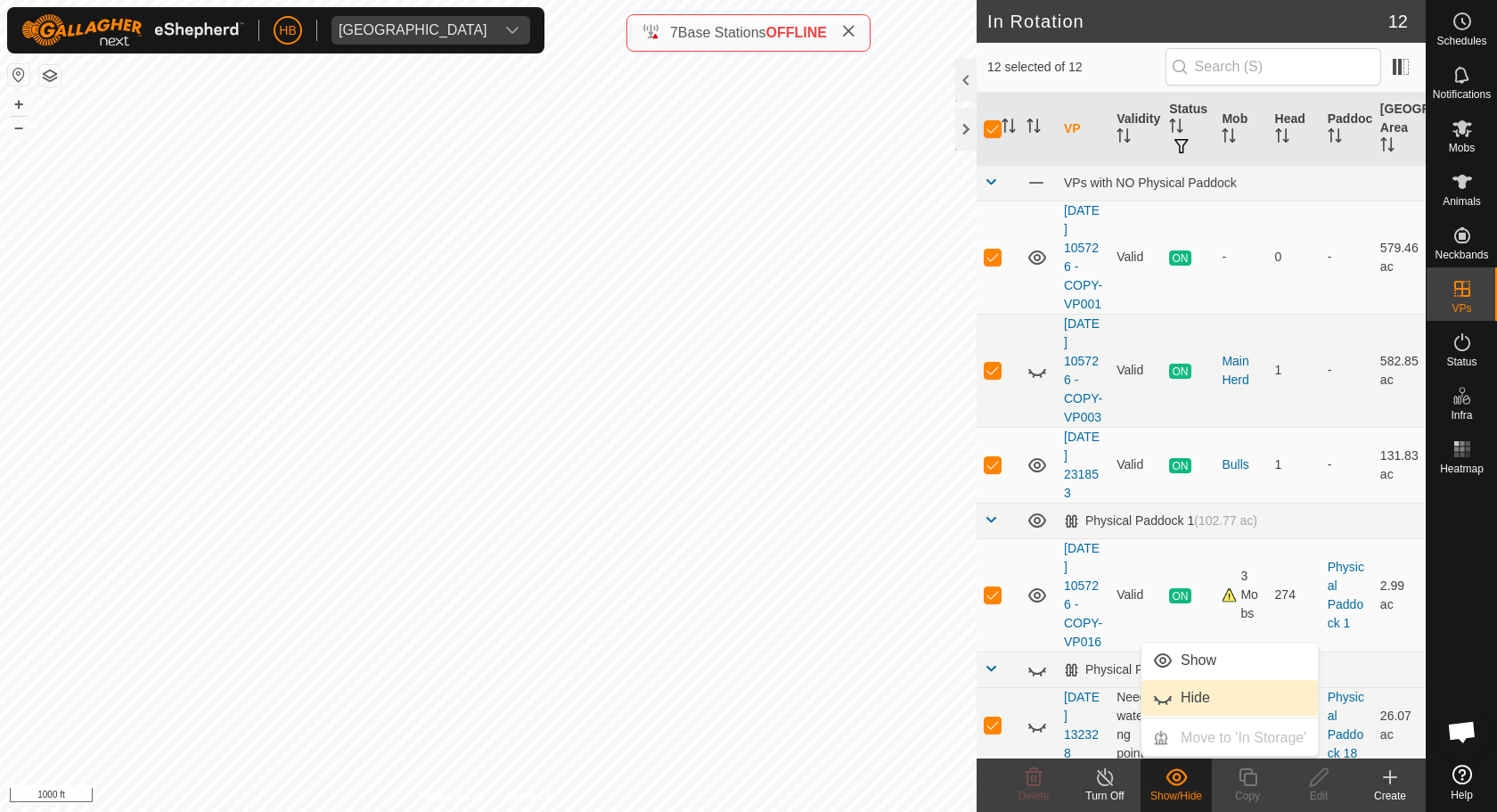
click at [1212, 694] on link "Hide" at bounding box center [1230, 698] width 177 height 36
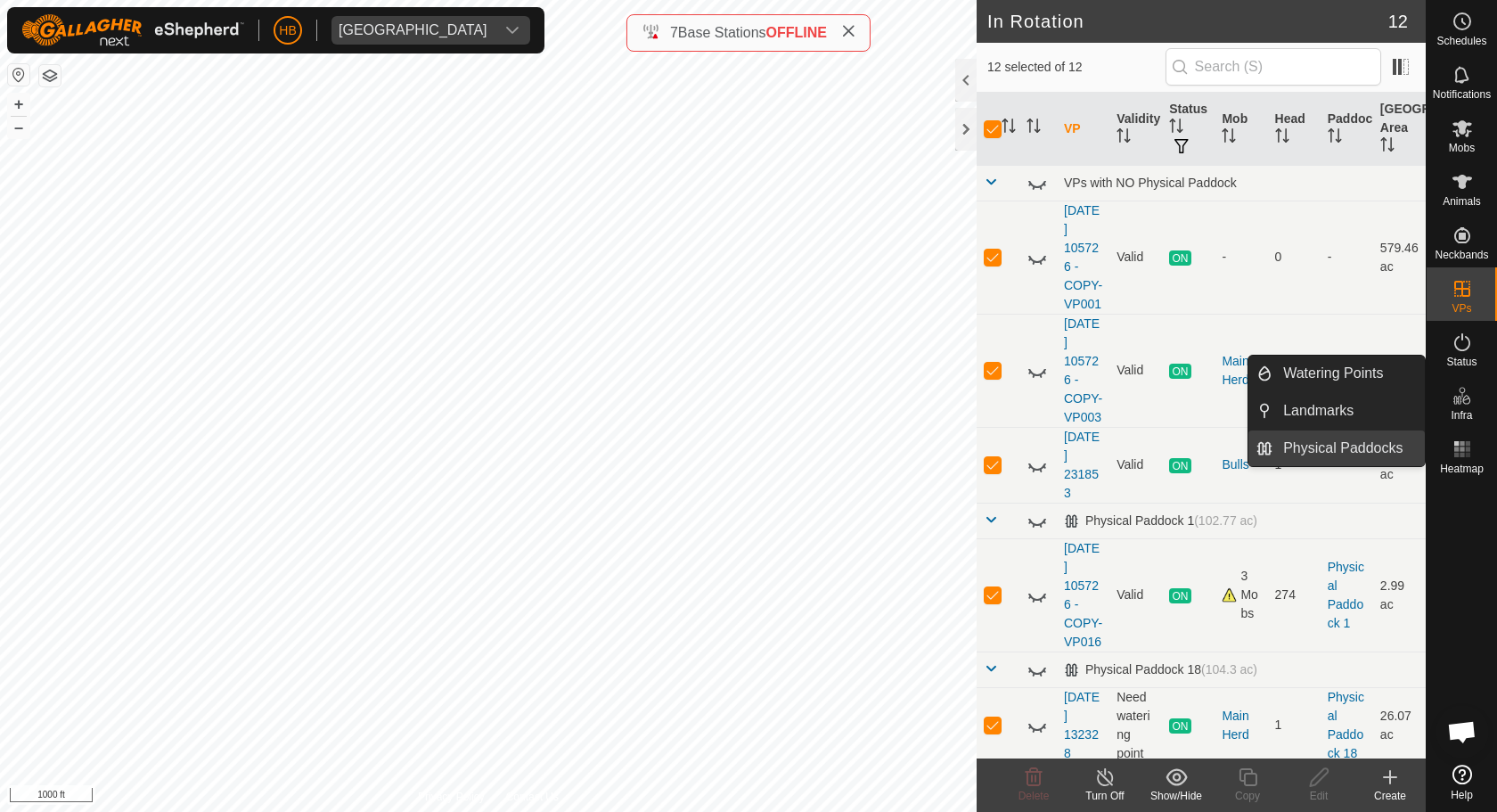
click at [1341, 447] on link "Physical Paddocks" at bounding box center [1348, 448] width 152 height 36
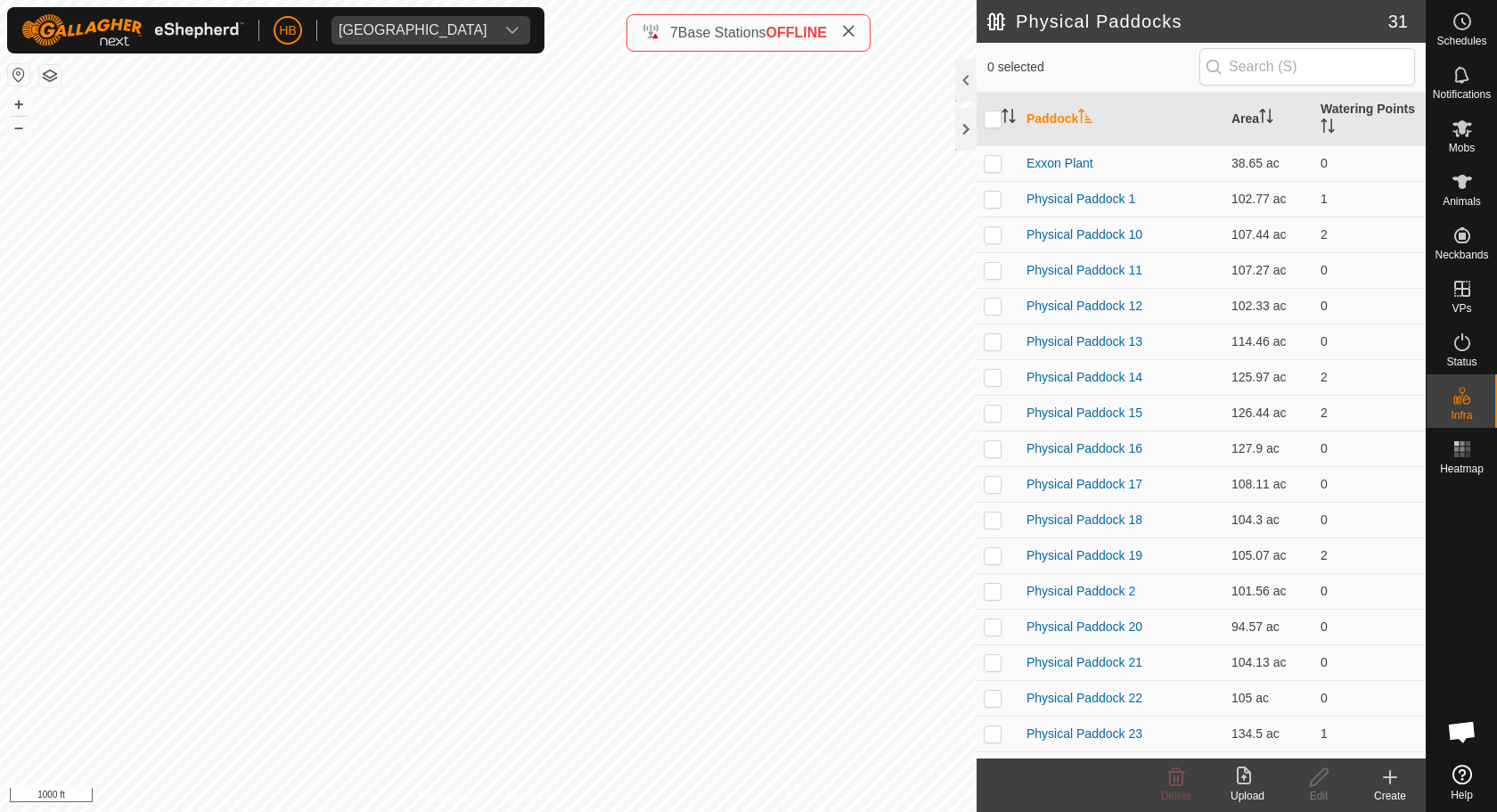
click at [1397, 777] on icon at bounding box center [1390, 777] width 21 height 21
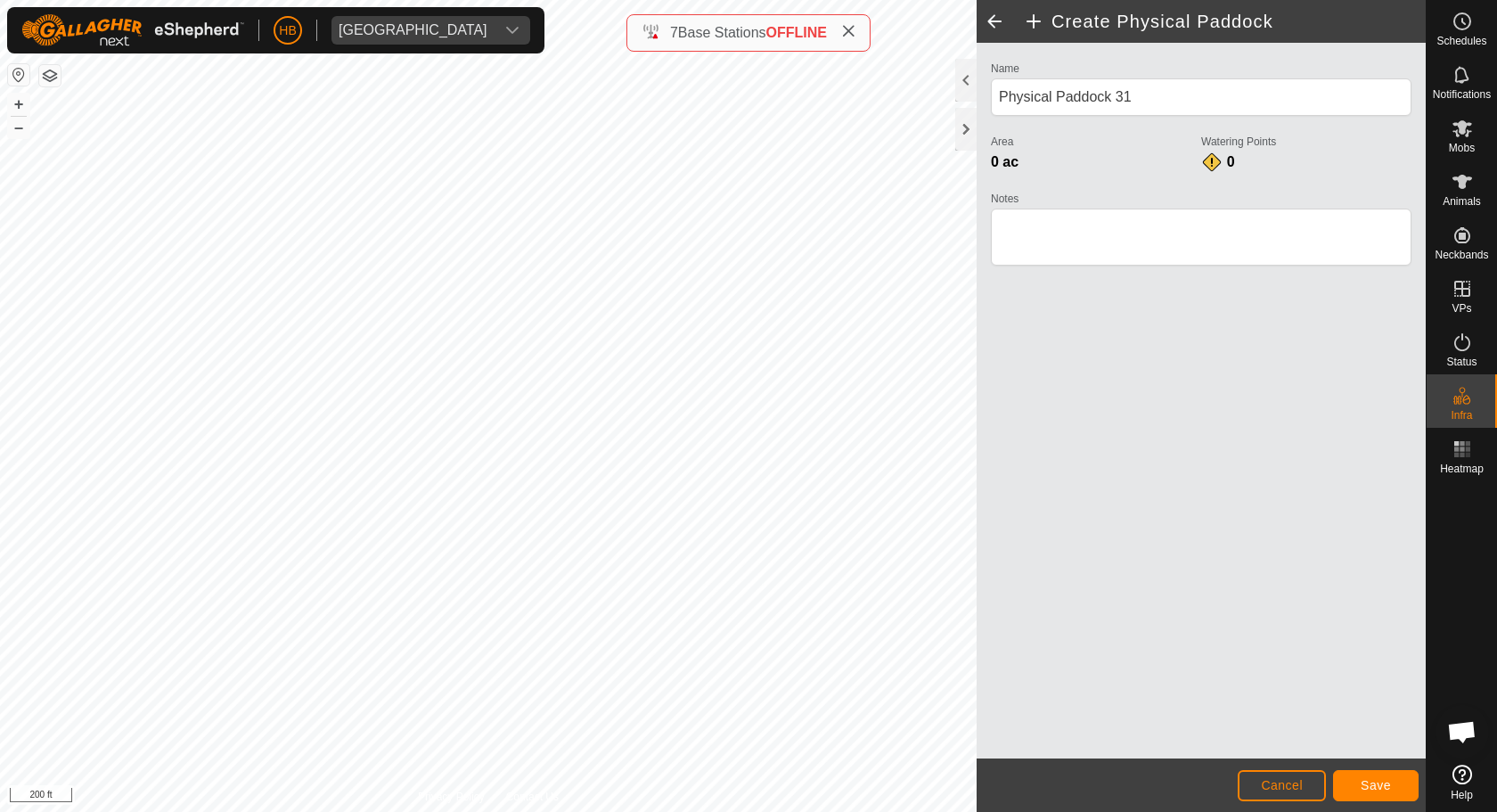
click at [1370, 777] on span "Save" at bounding box center [1376, 785] width 30 height 14
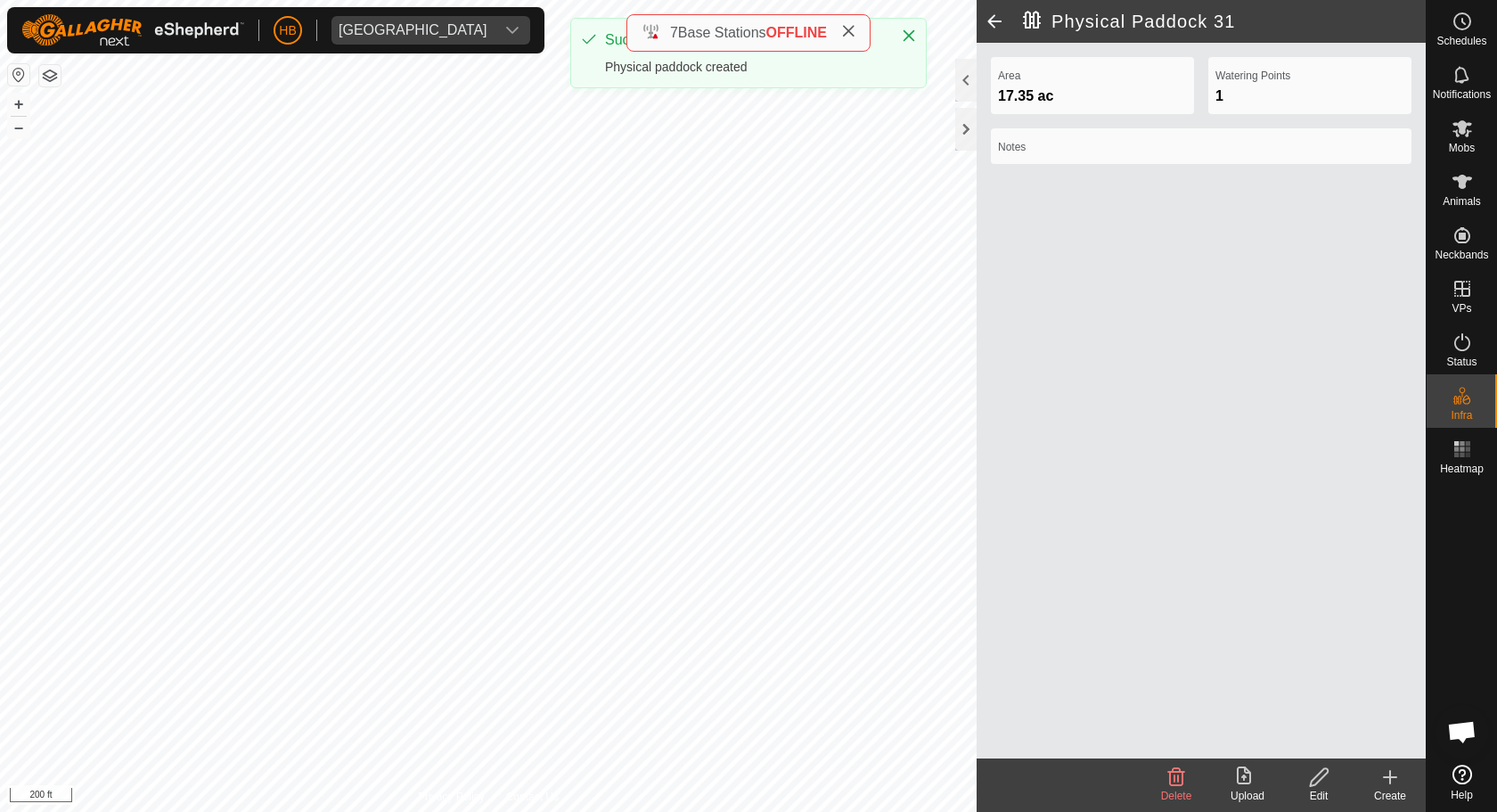
click at [1381, 777] on icon at bounding box center [1390, 777] width 21 height 21
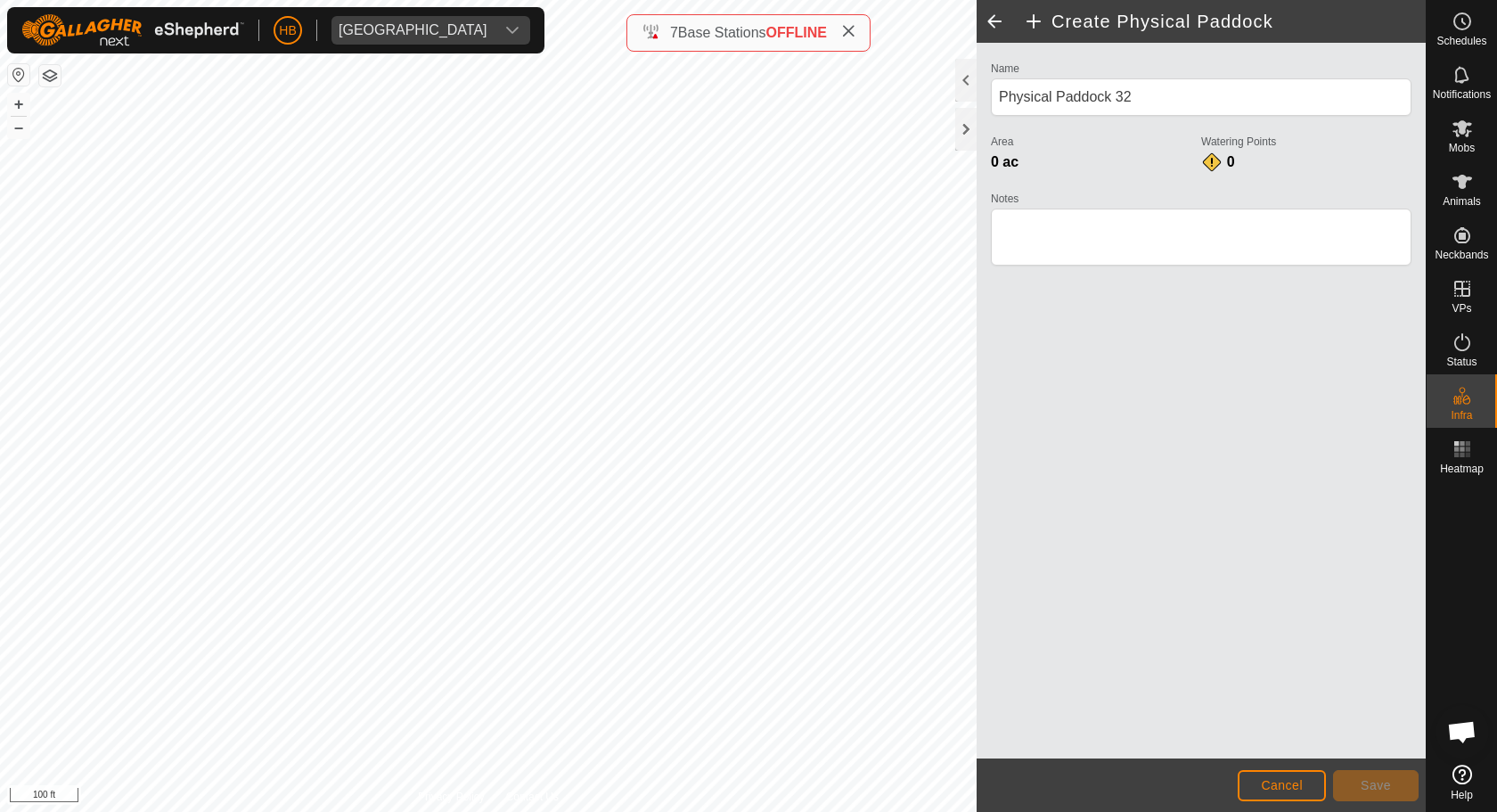
click at [1287, 777] on button "Cancel" at bounding box center [1281, 785] width 88 height 31
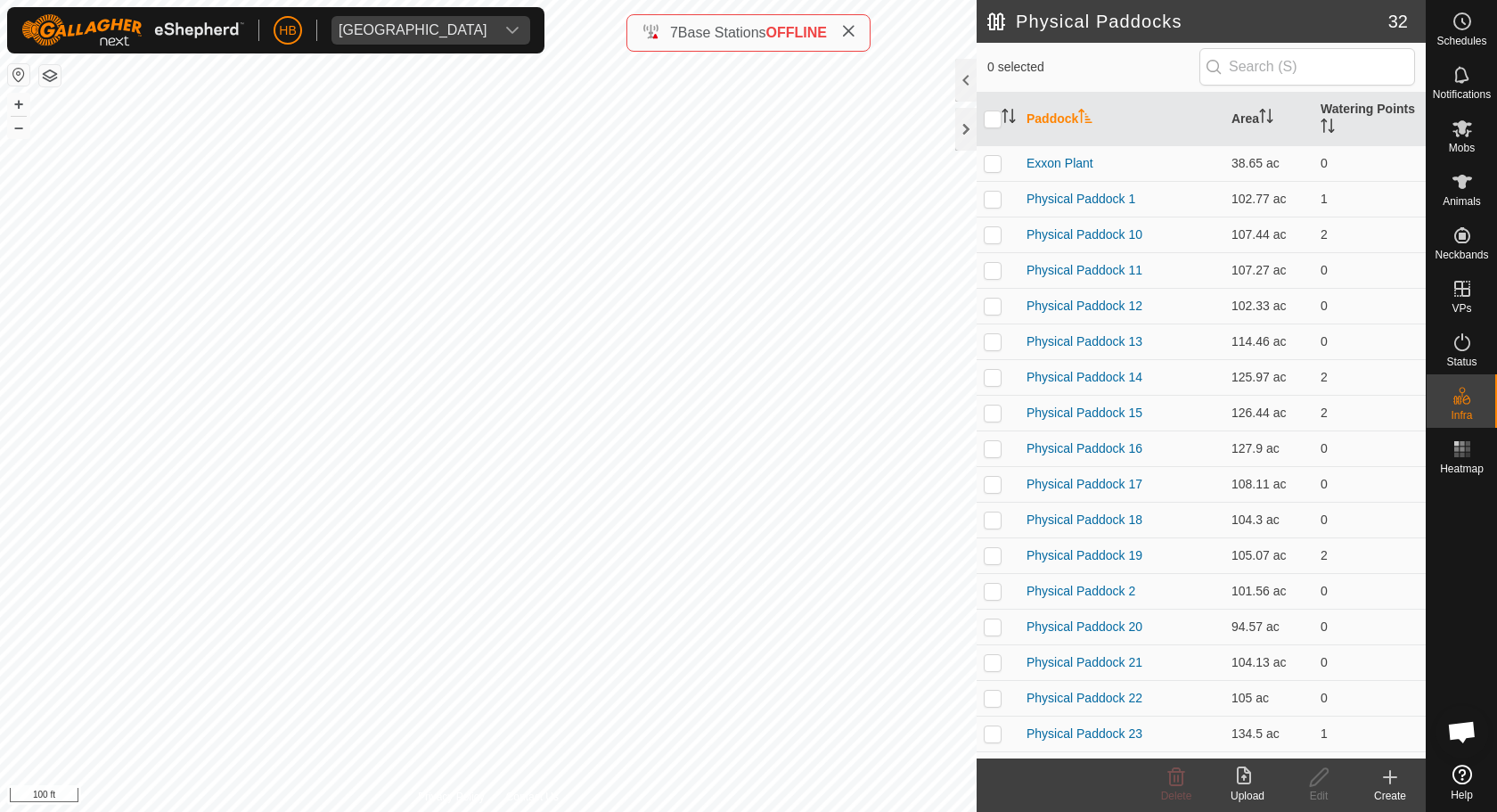
click at [1384, 773] on icon at bounding box center [1390, 777] width 21 height 21
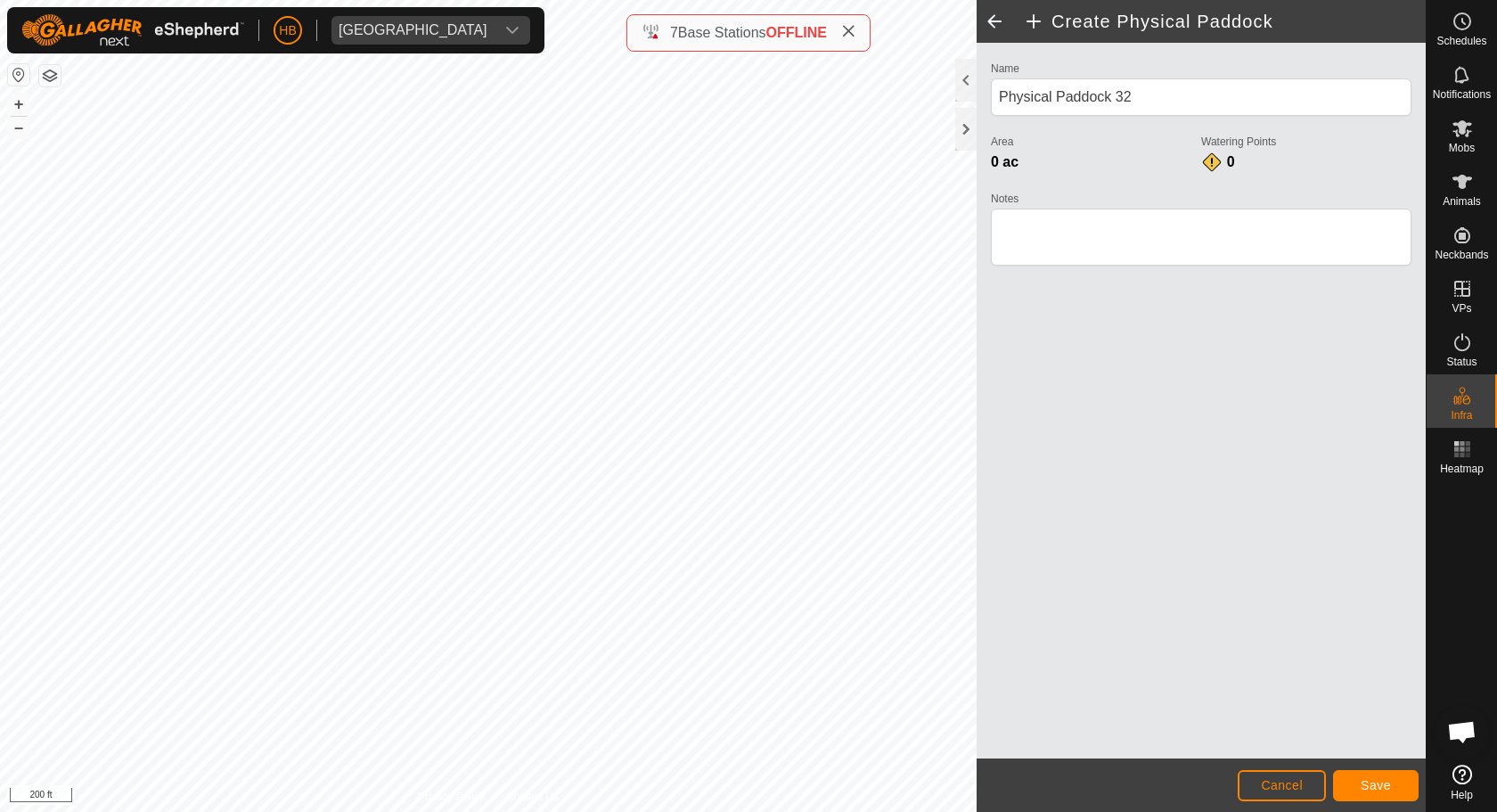
click at [1389, 777] on span "Save" at bounding box center [1376, 785] width 30 height 14
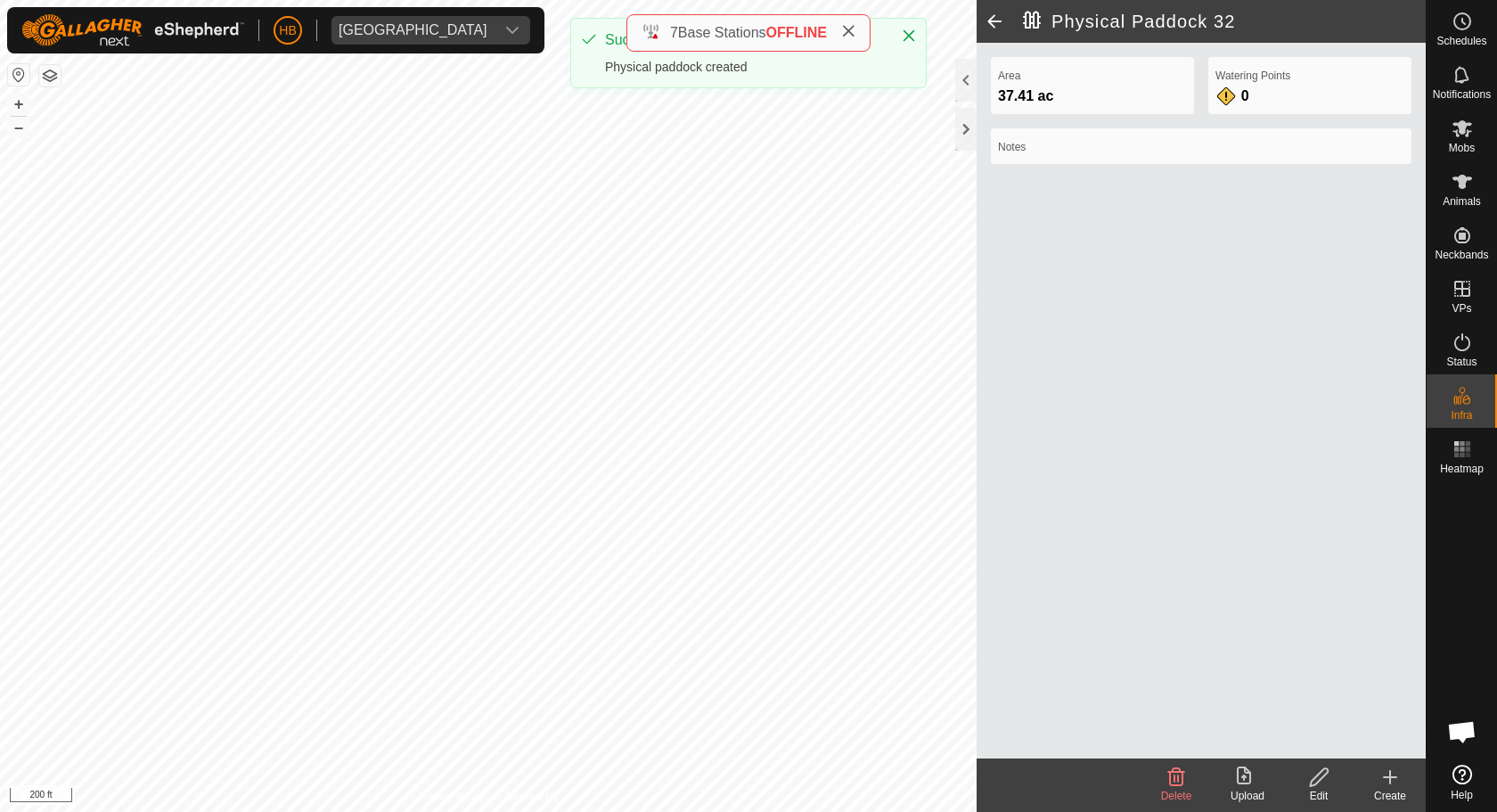
click at [996, 29] on span at bounding box center [994, 21] width 36 height 43
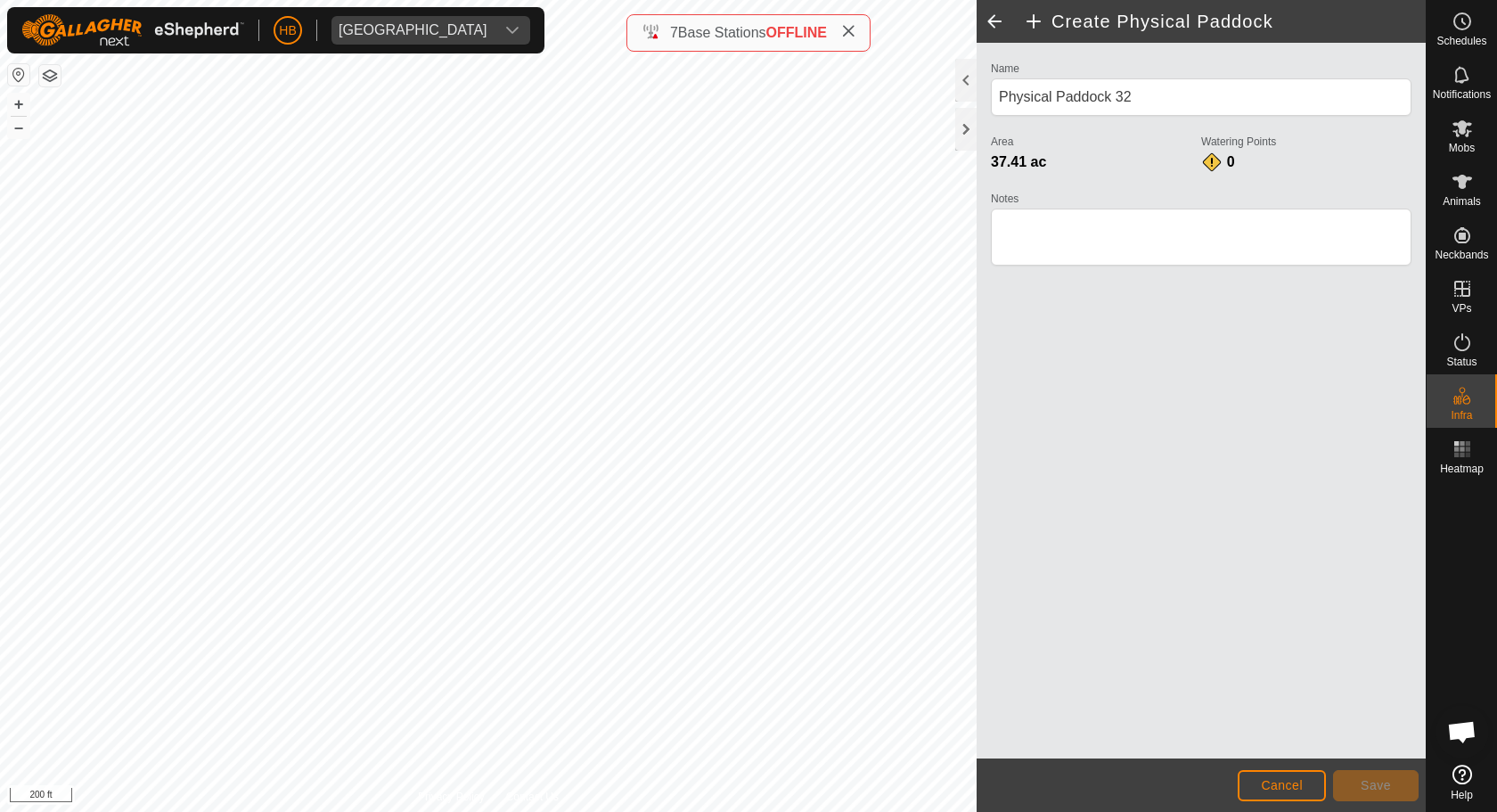
click at [996, 25] on span at bounding box center [994, 21] width 36 height 43
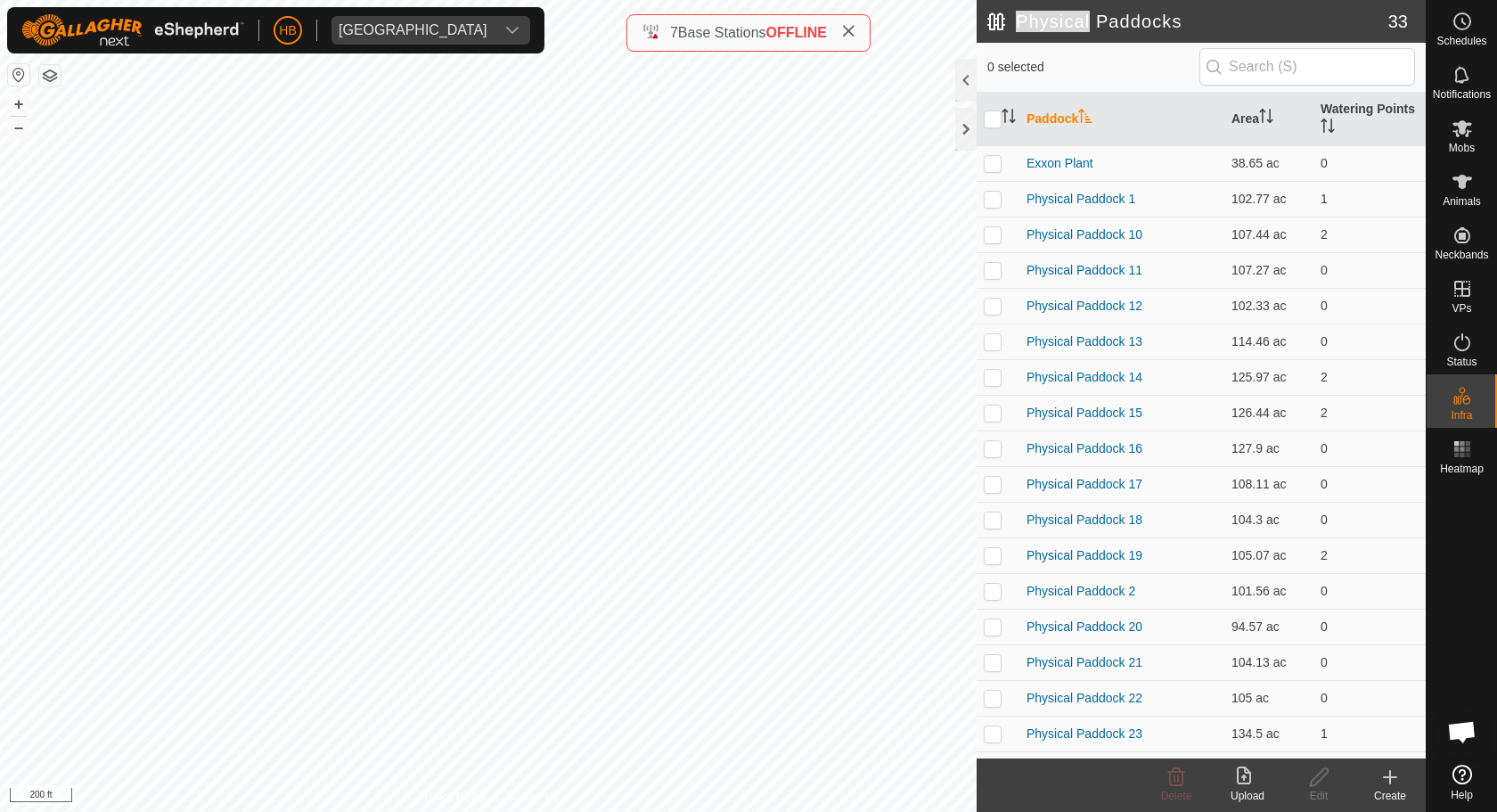
click at [996, 25] on h2 "Physical Paddocks" at bounding box center [1188, 21] width 401 height 21
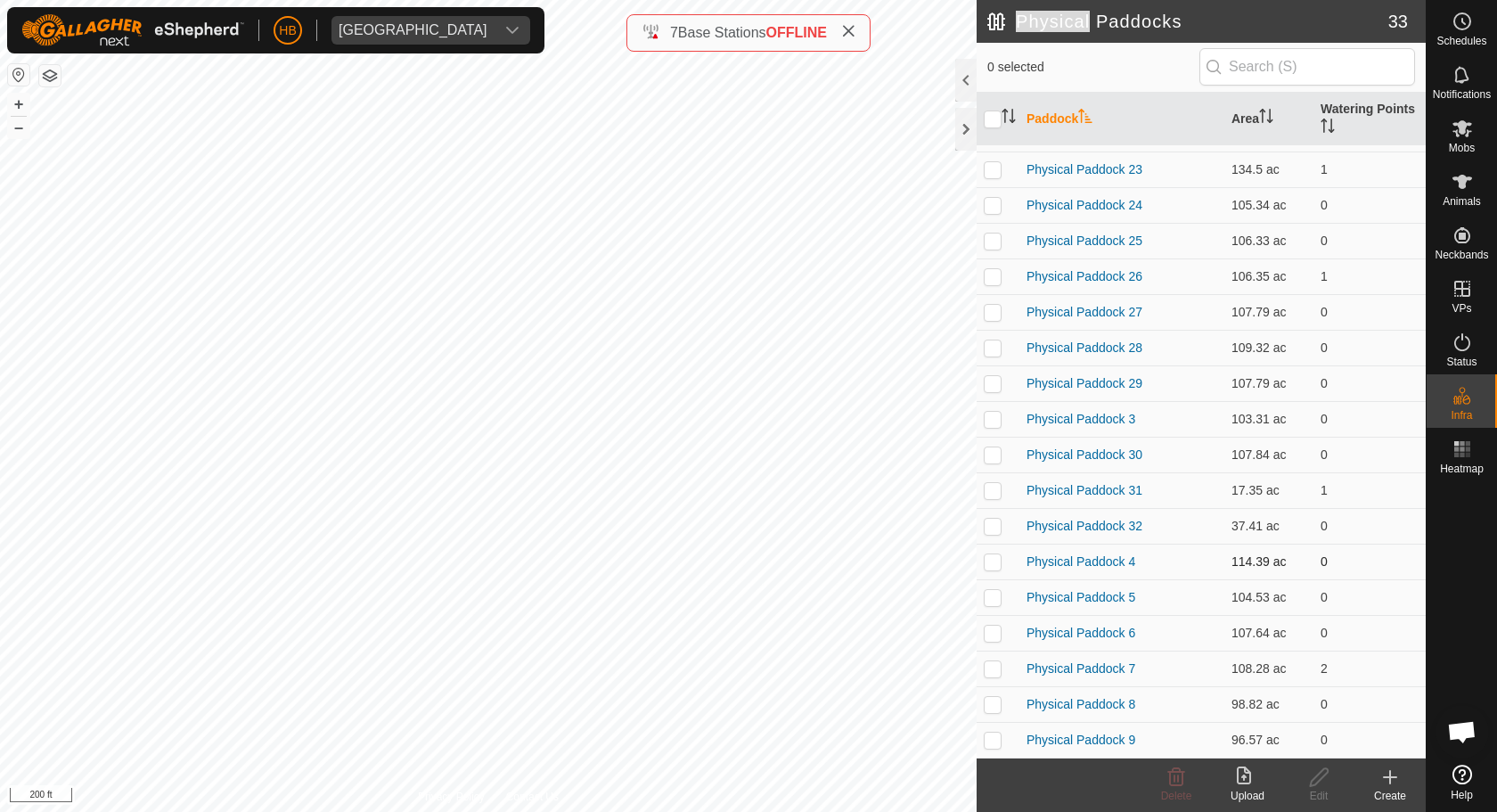
scroll to position [564, 0]
click at [997, 488] on p-checkbox at bounding box center [992, 490] width 18 height 14
checkbox input "true"
click at [1325, 777] on icon at bounding box center [1319, 777] width 22 height 21
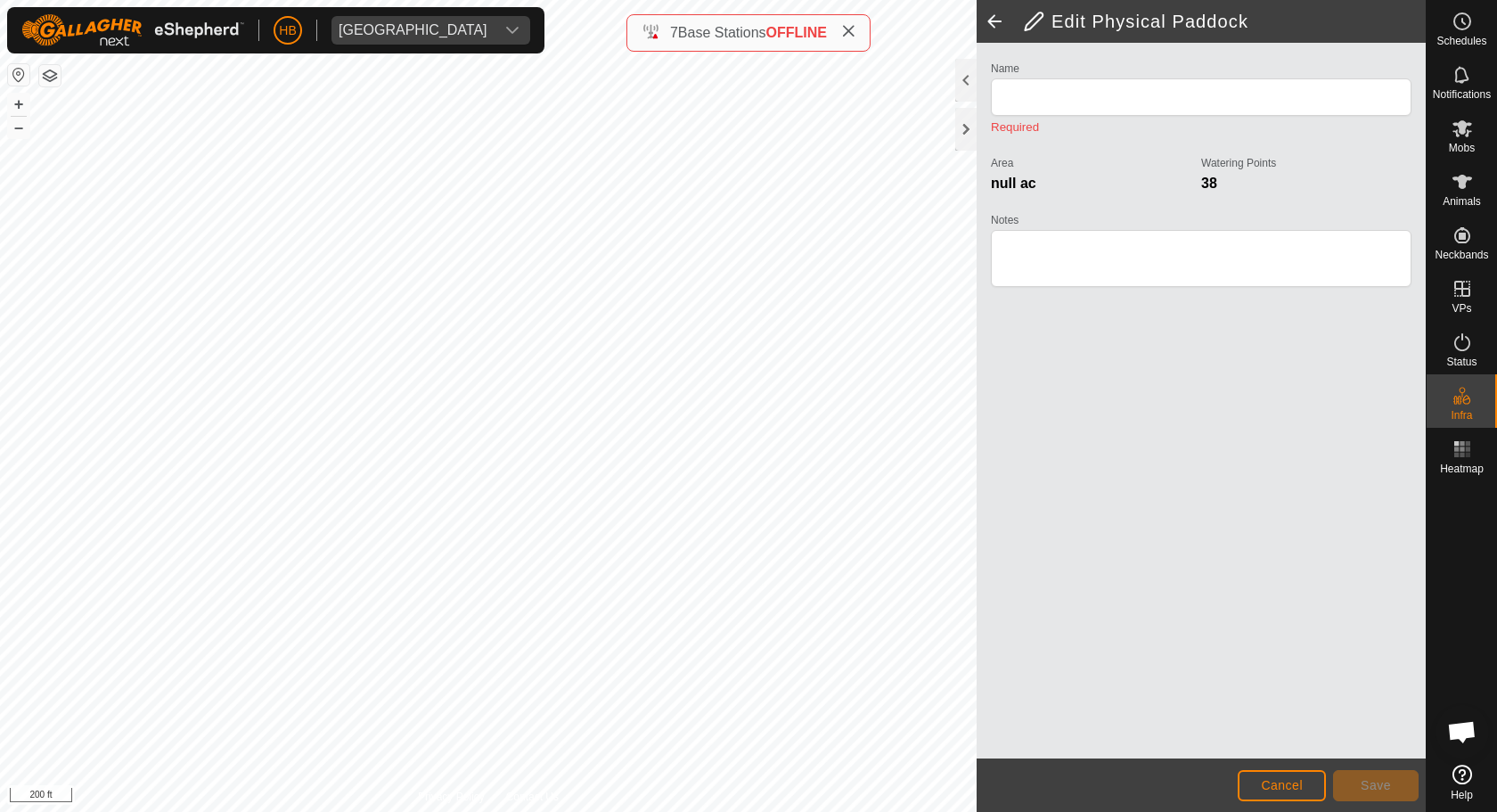
type input "Physical Paddock 31"
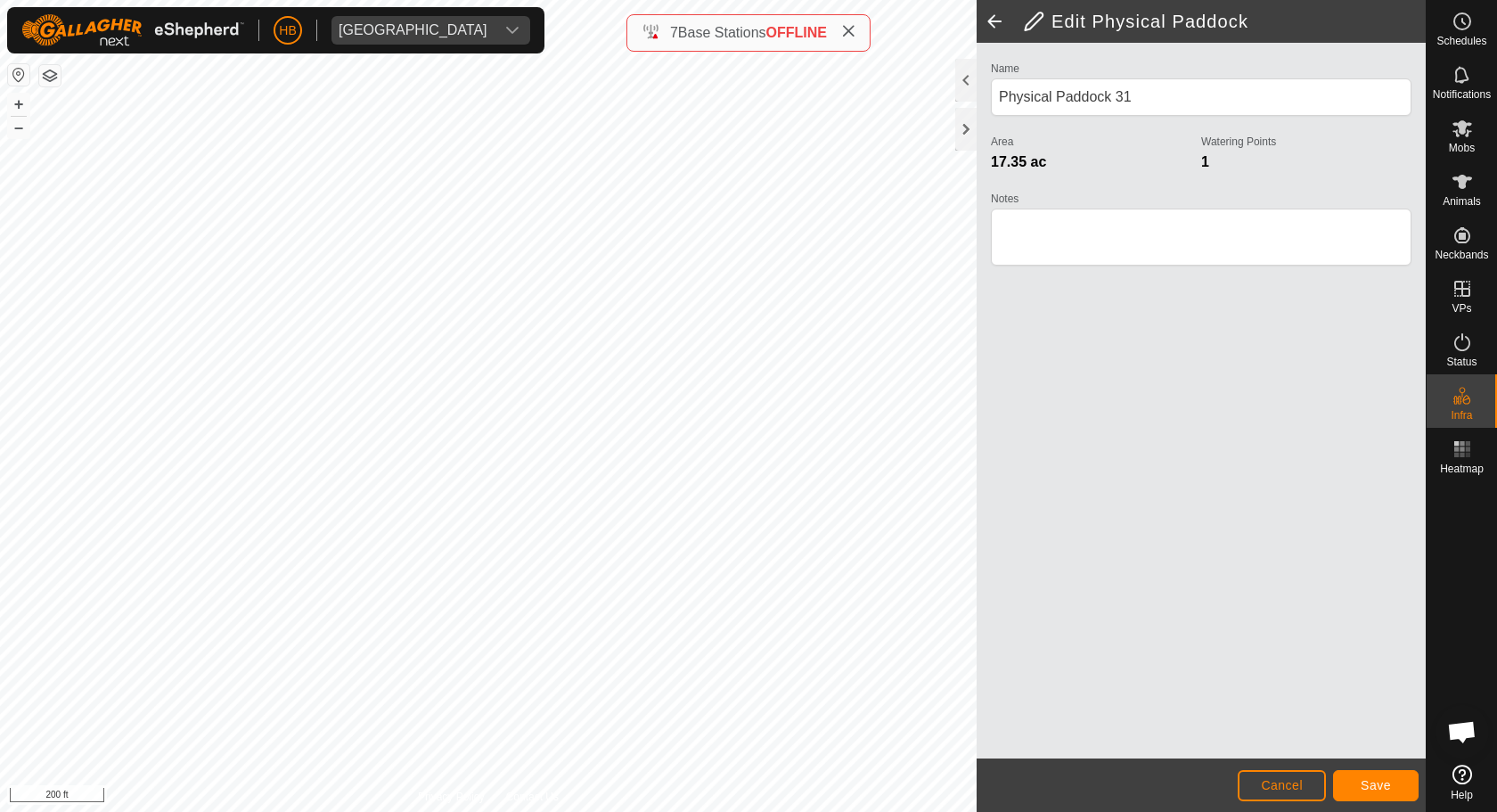
click at [1349, 777] on button "Save" at bounding box center [1376, 785] width 86 height 31
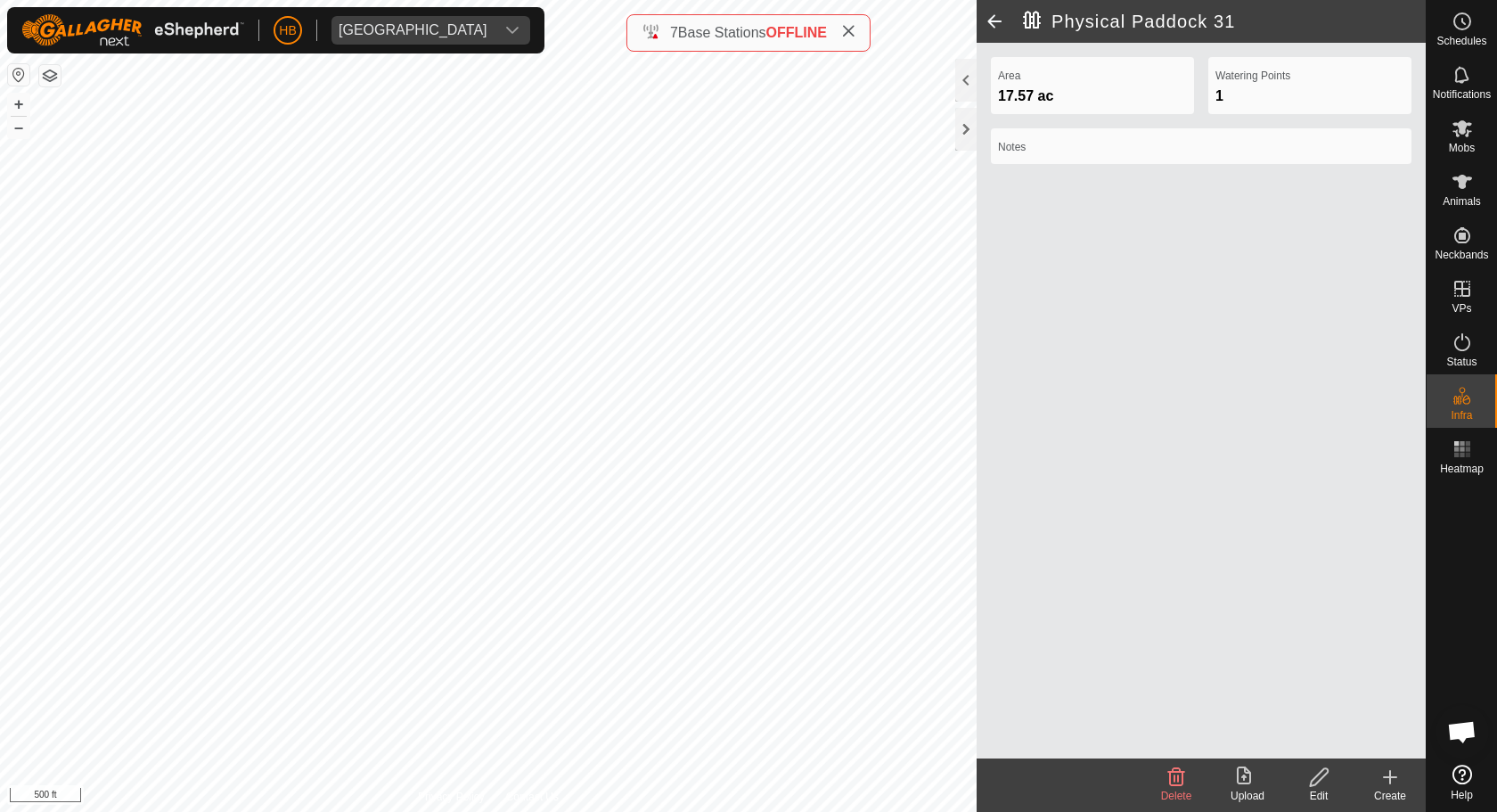
click at [1390, 777] on icon at bounding box center [1390, 777] width 0 height 12
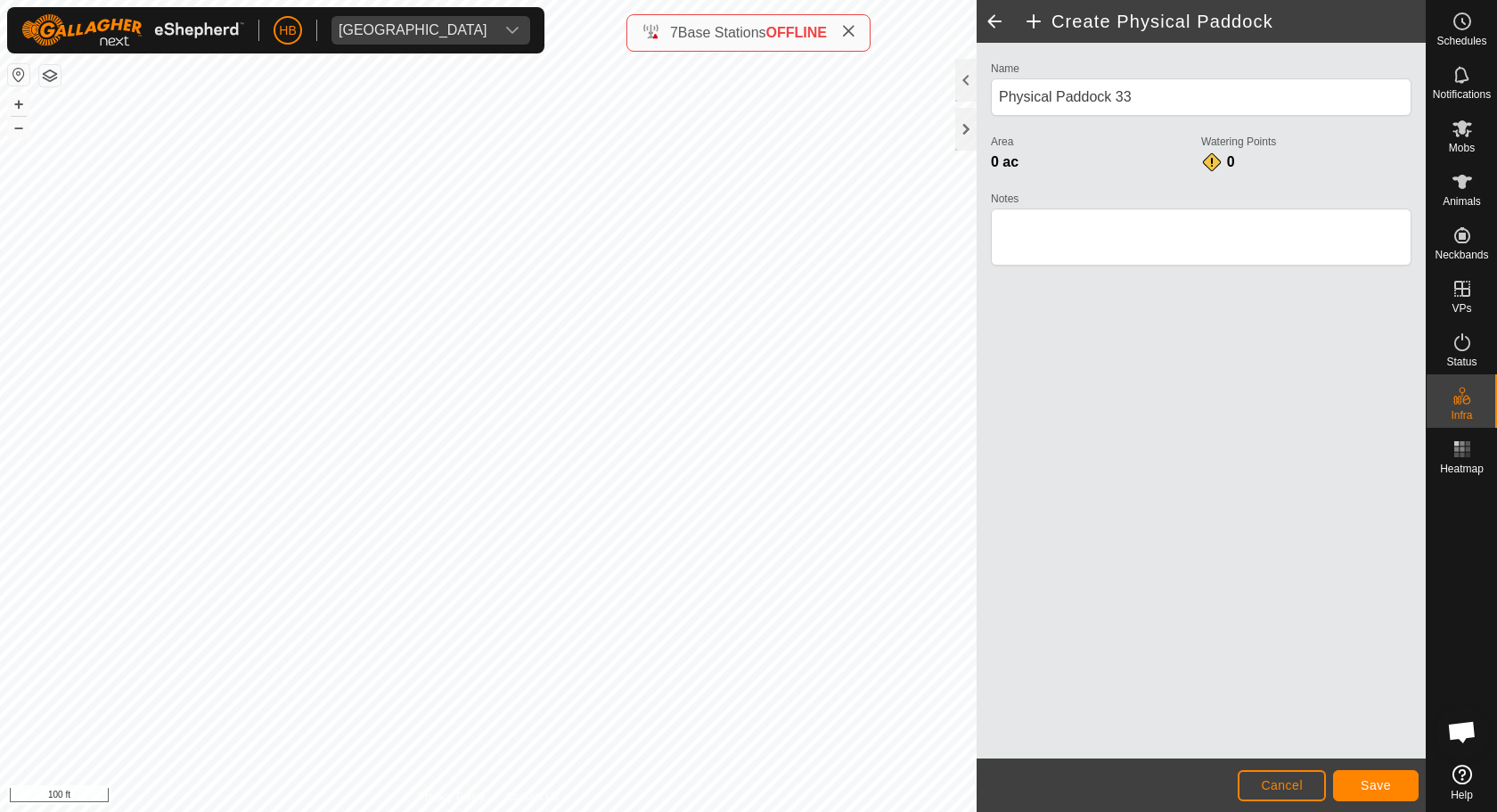
click at [1371, 777] on button "Save" at bounding box center [1376, 785] width 86 height 31
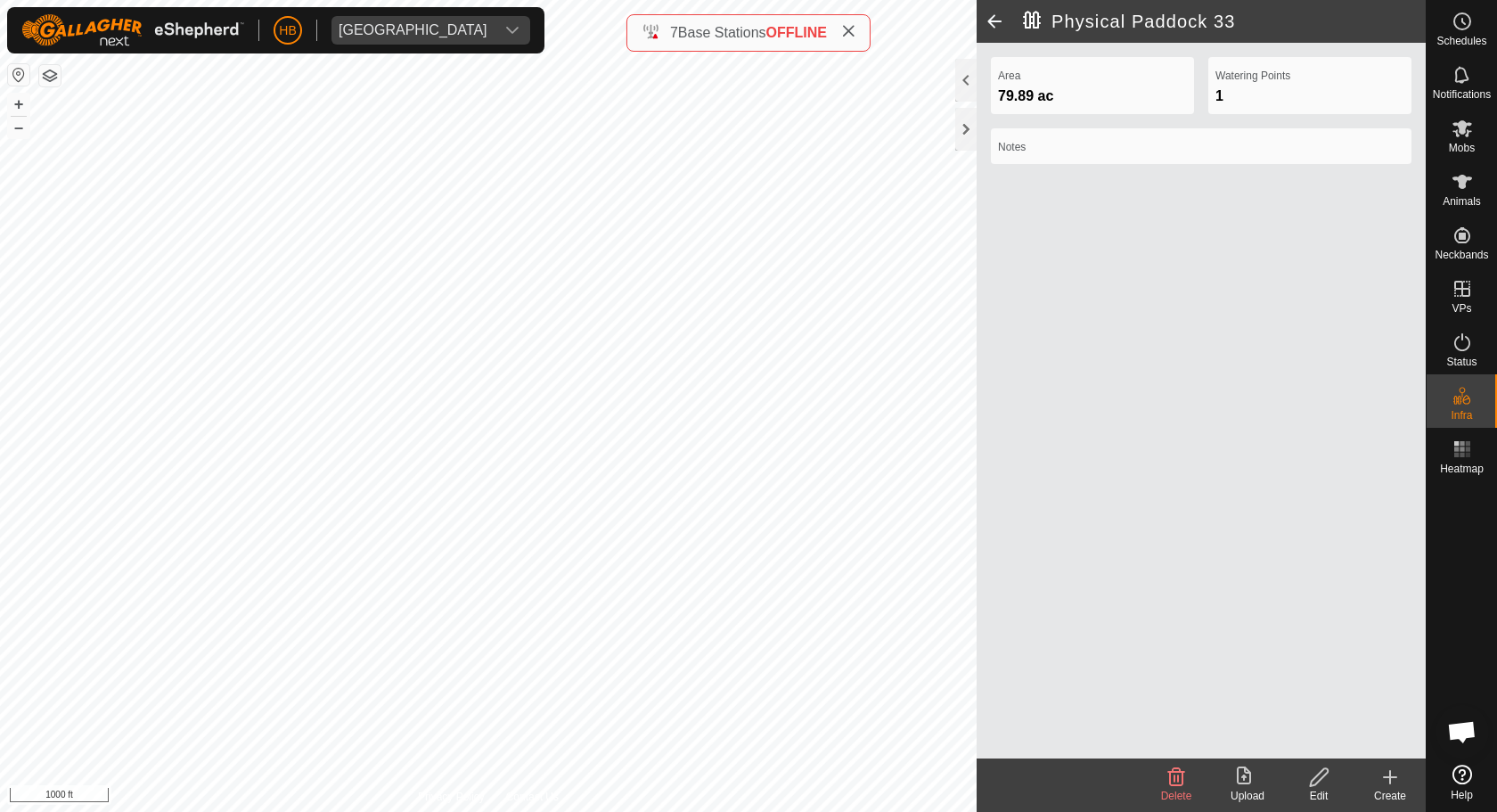
click at [1401, 777] on div "Create" at bounding box center [1390, 796] width 71 height 16
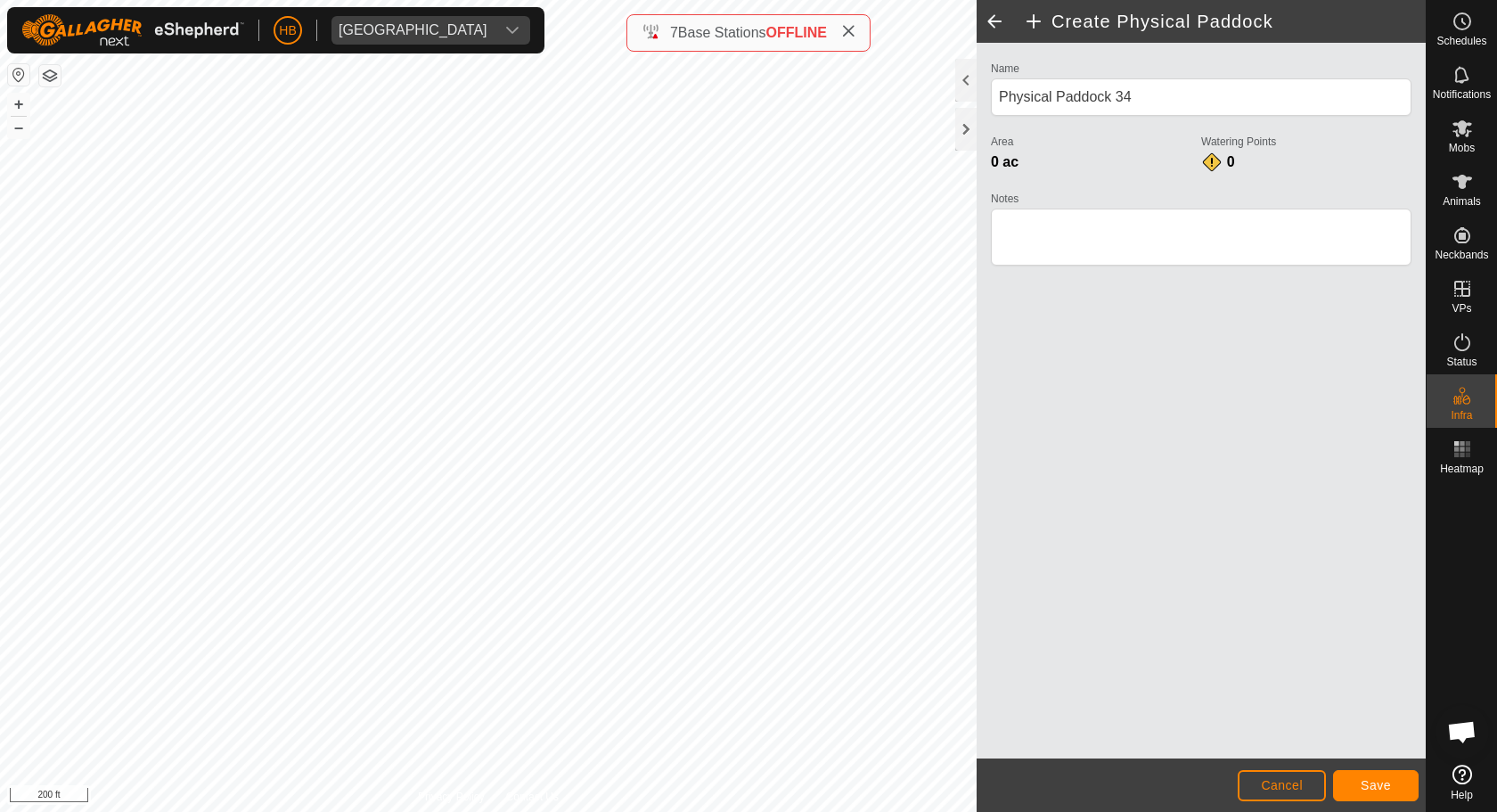
click at [1397, 776] on button "Save" at bounding box center [1376, 785] width 86 height 31
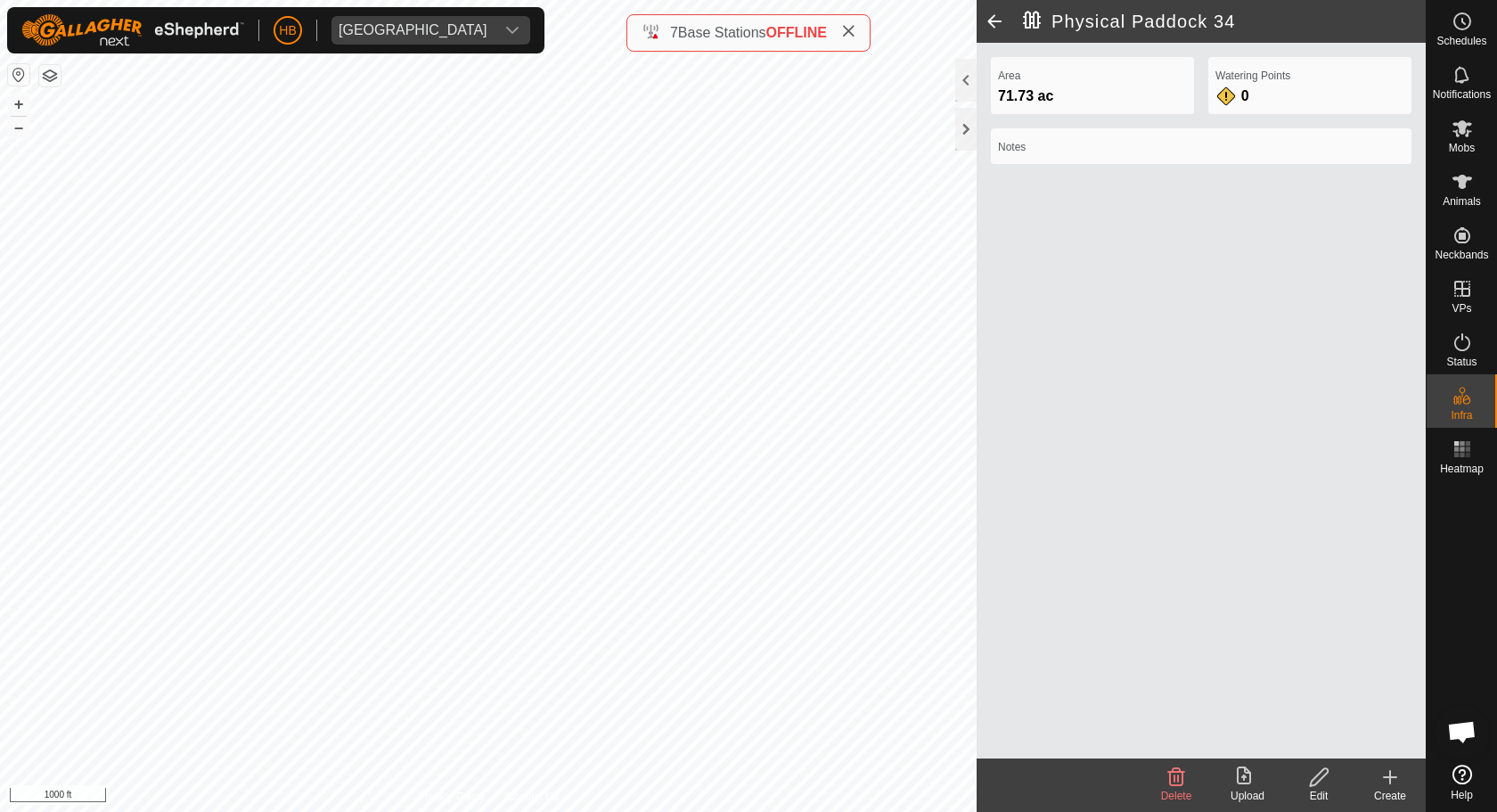
click at [1408, 772] on create-svg-icon at bounding box center [1390, 777] width 71 height 21
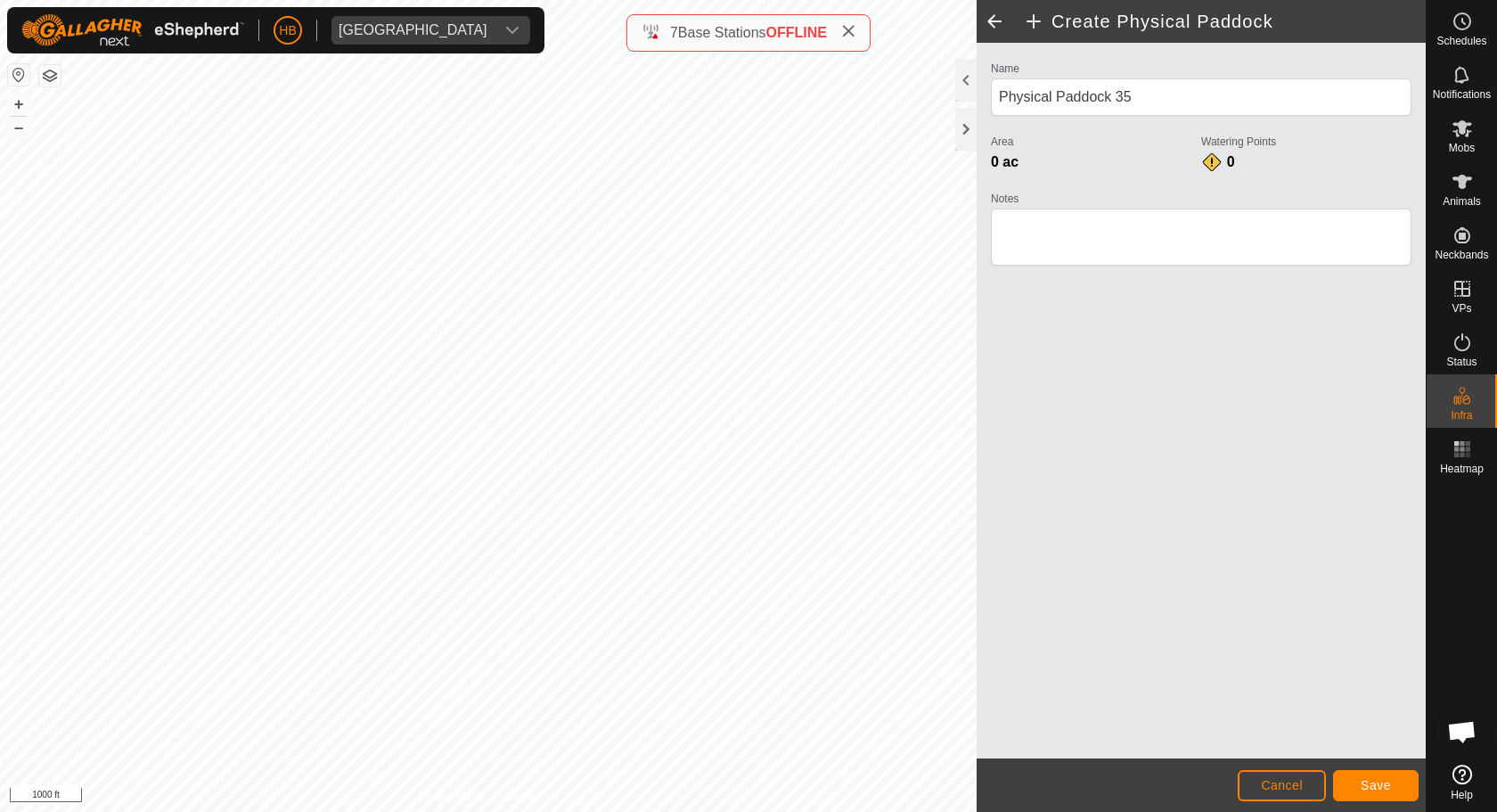
click at [1364, 777] on span "Save" at bounding box center [1376, 785] width 30 height 14
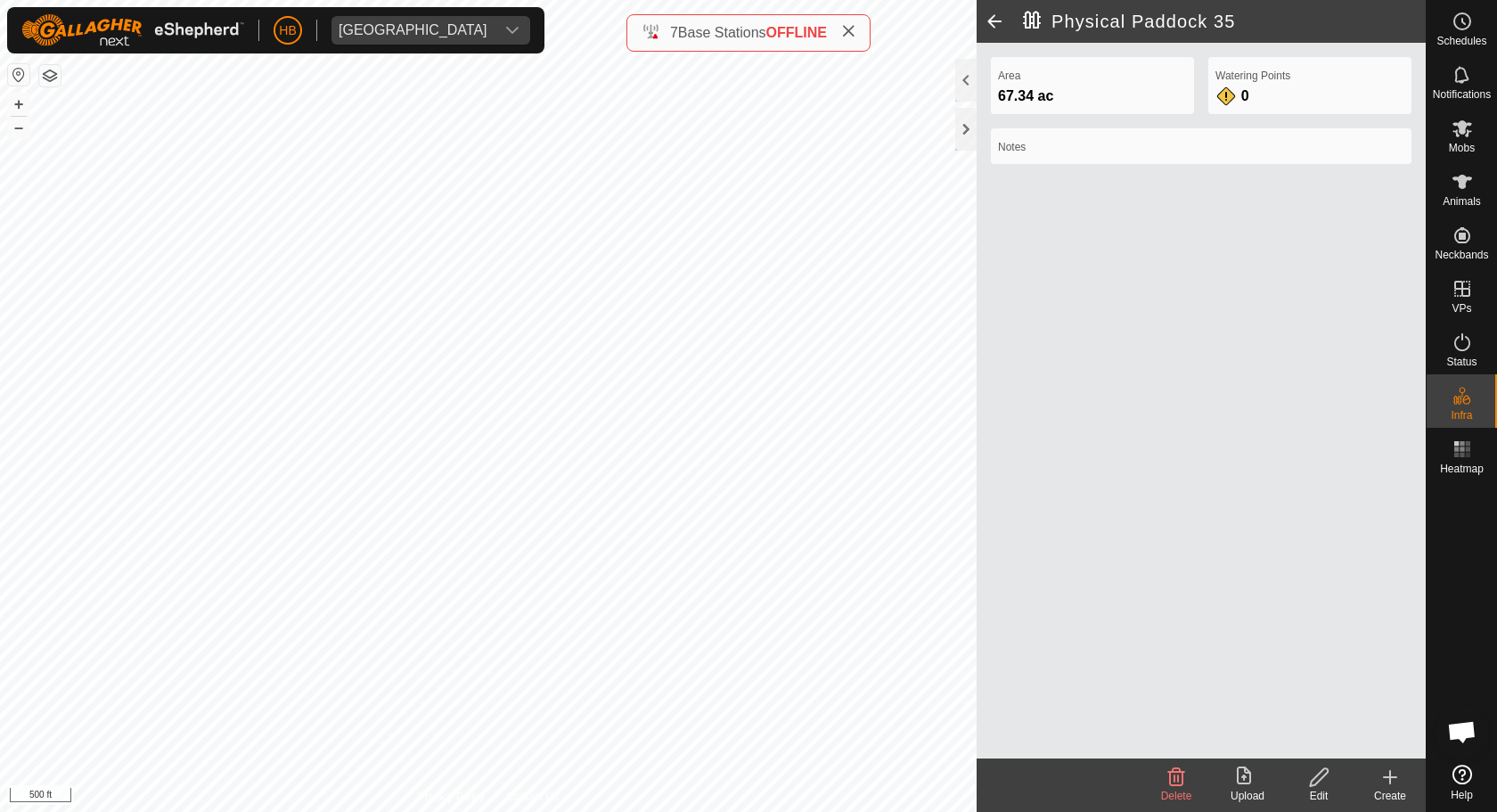
click at [1394, 774] on icon at bounding box center [1390, 777] width 21 height 21
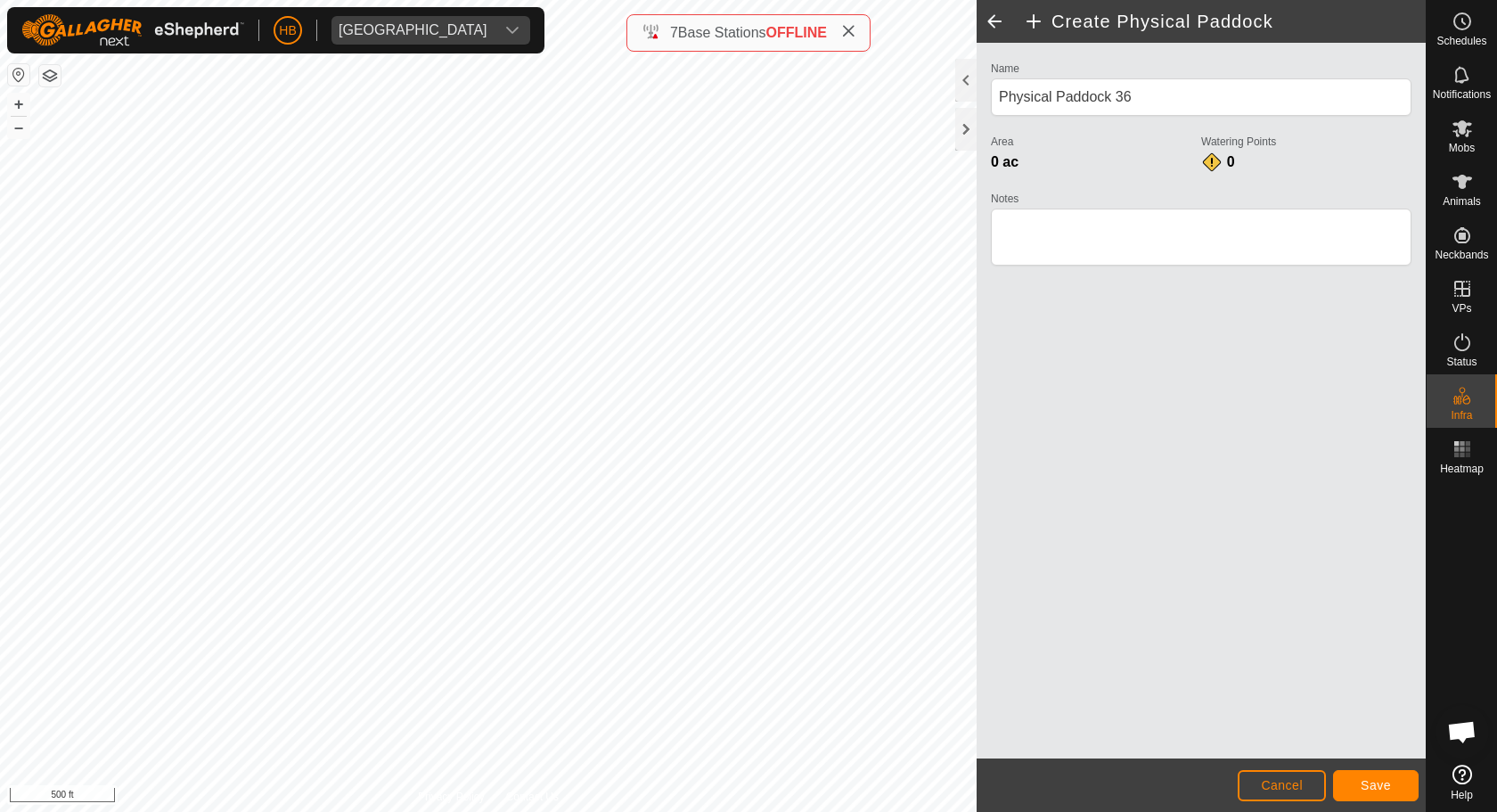
click at [1377, 777] on span "Save" at bounding box center [1376, 785] width 30 height 14
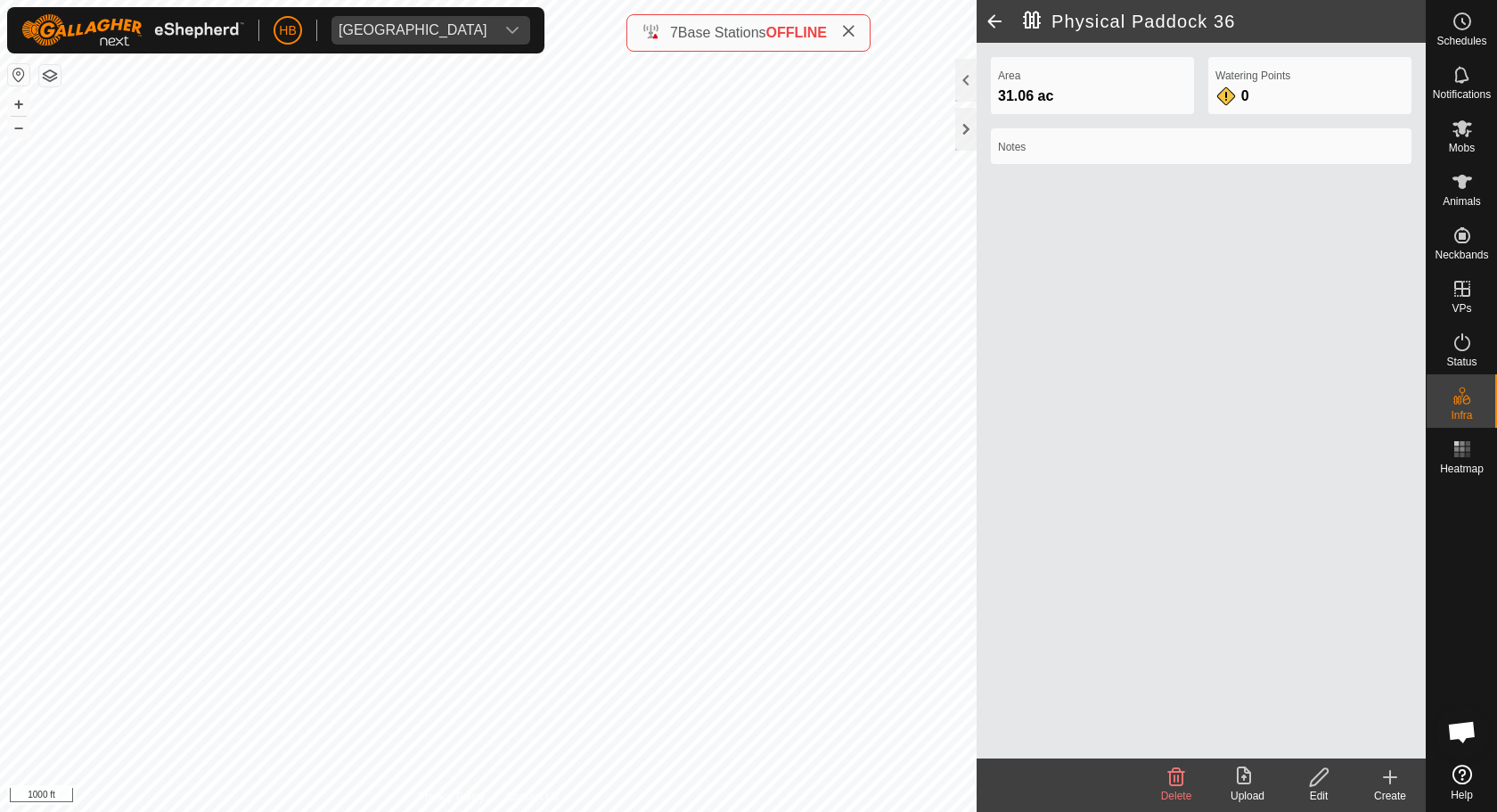
click at [1390, 777] on icon at bounding box center [1390, 777] width 0 height 12
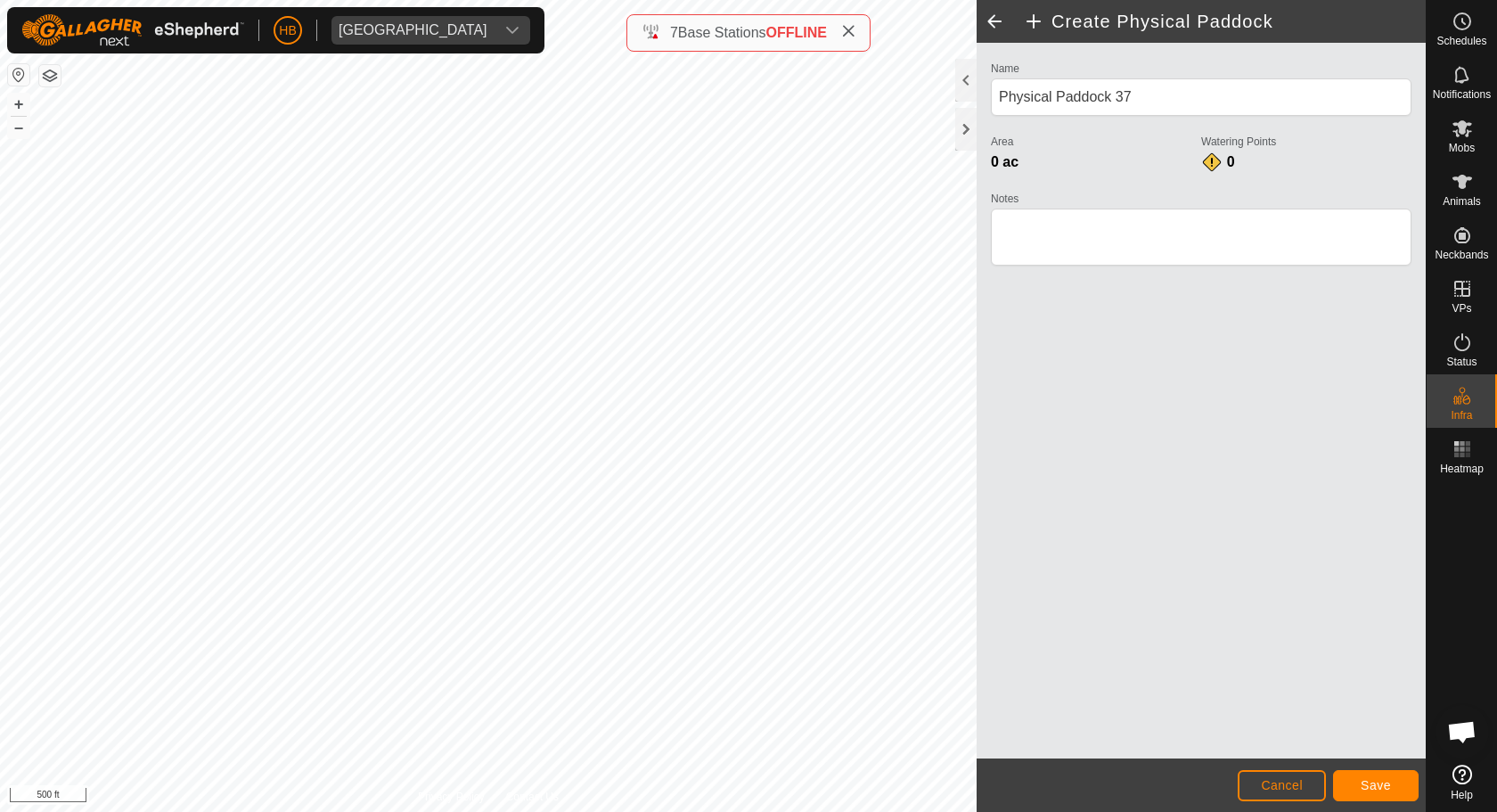
click at [1363, 777] on span "Save" at bounding box center [1376, 785] width 30 height 14
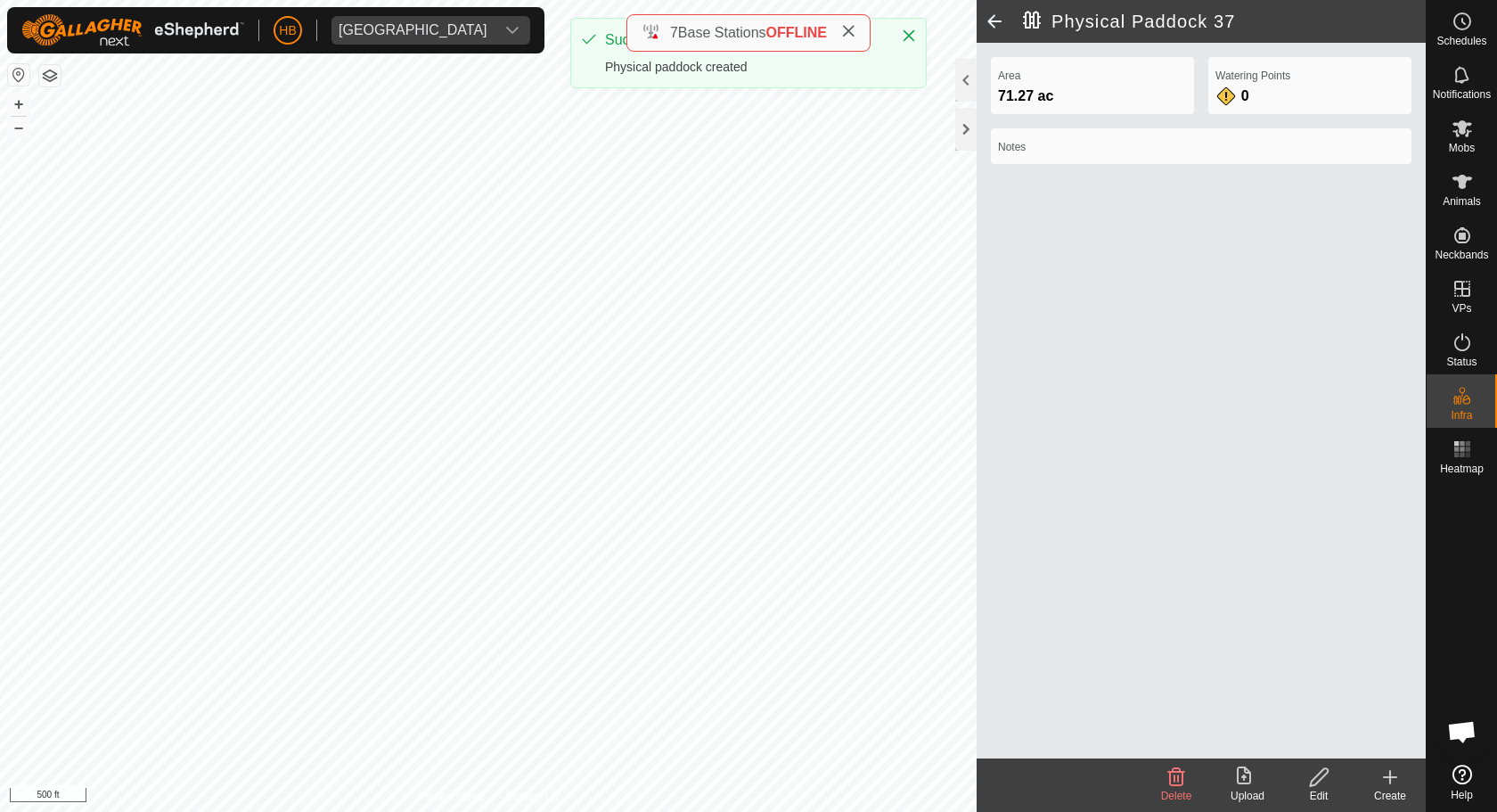
click at [1399, 777] on div "Create" at bounding box center [1390, 796] width 71 height 16
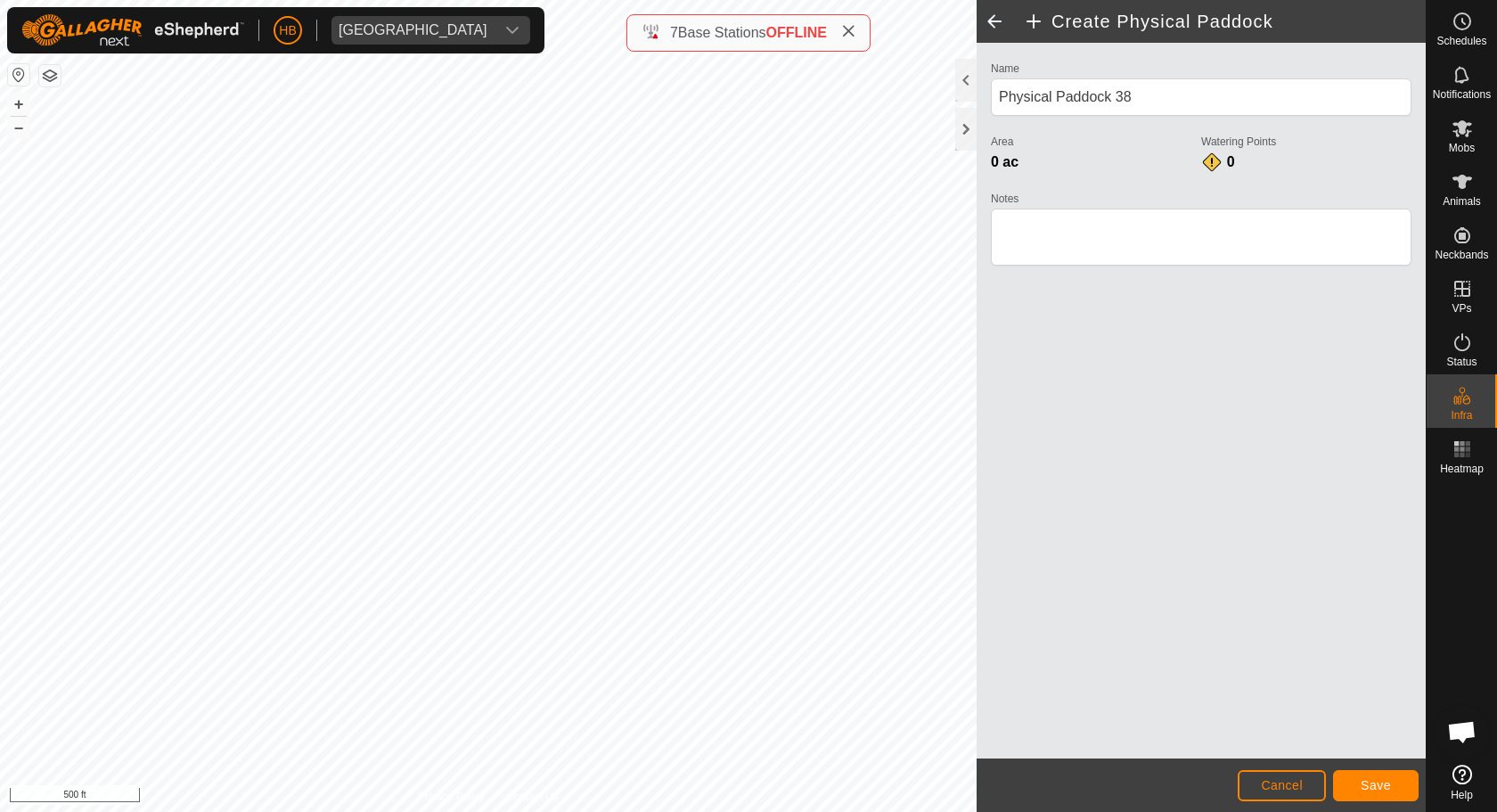
click at [1358, 777] on button "Save" at bounding box center [1376, 785] width 86 height 31
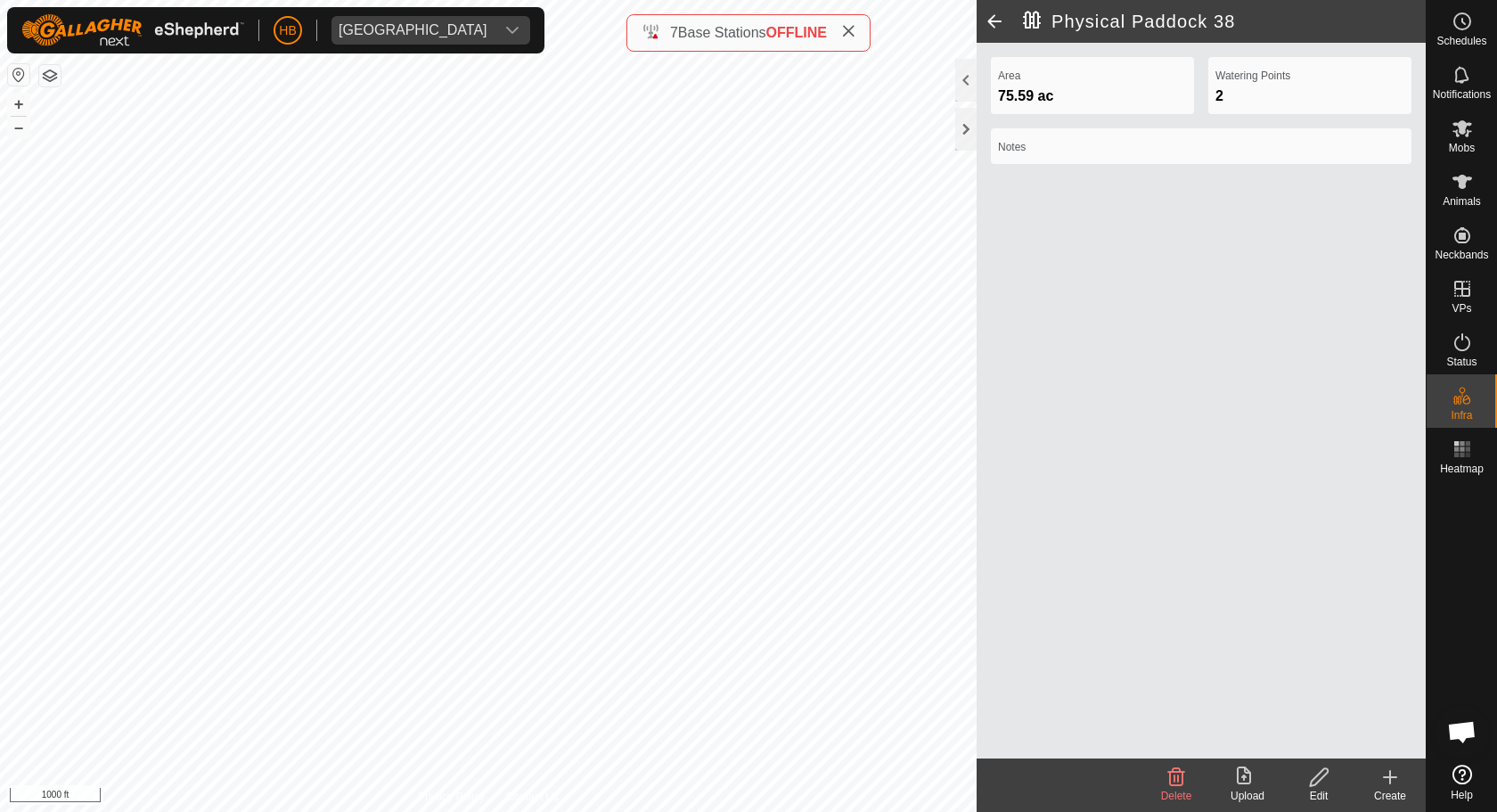
click at [1395, 777] on icon at bounding box center [1390, 777] width 21 height 21
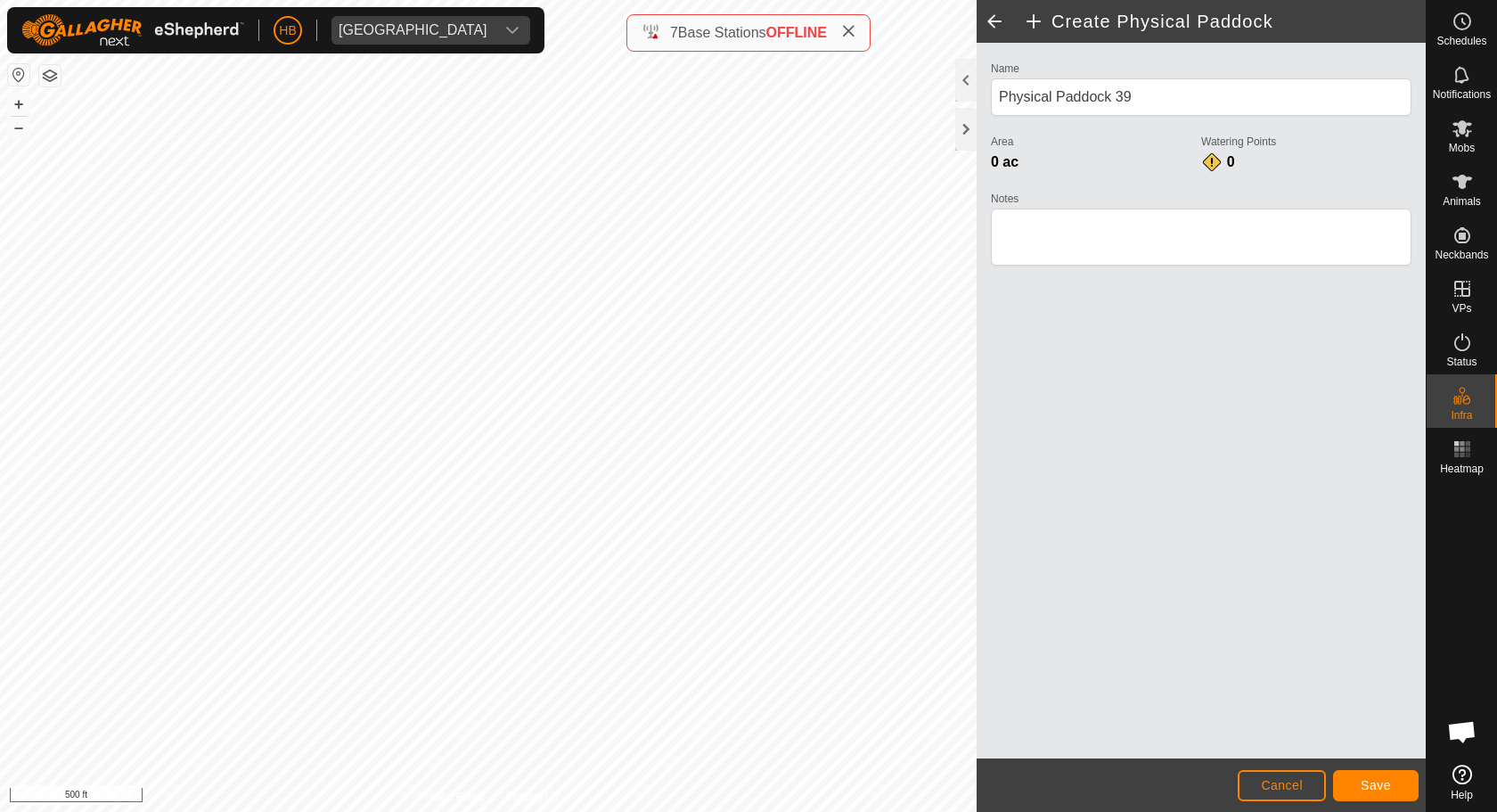
click at [1388, 777] on button "Save" at bounding box center [1376, 785] width 86 height 31
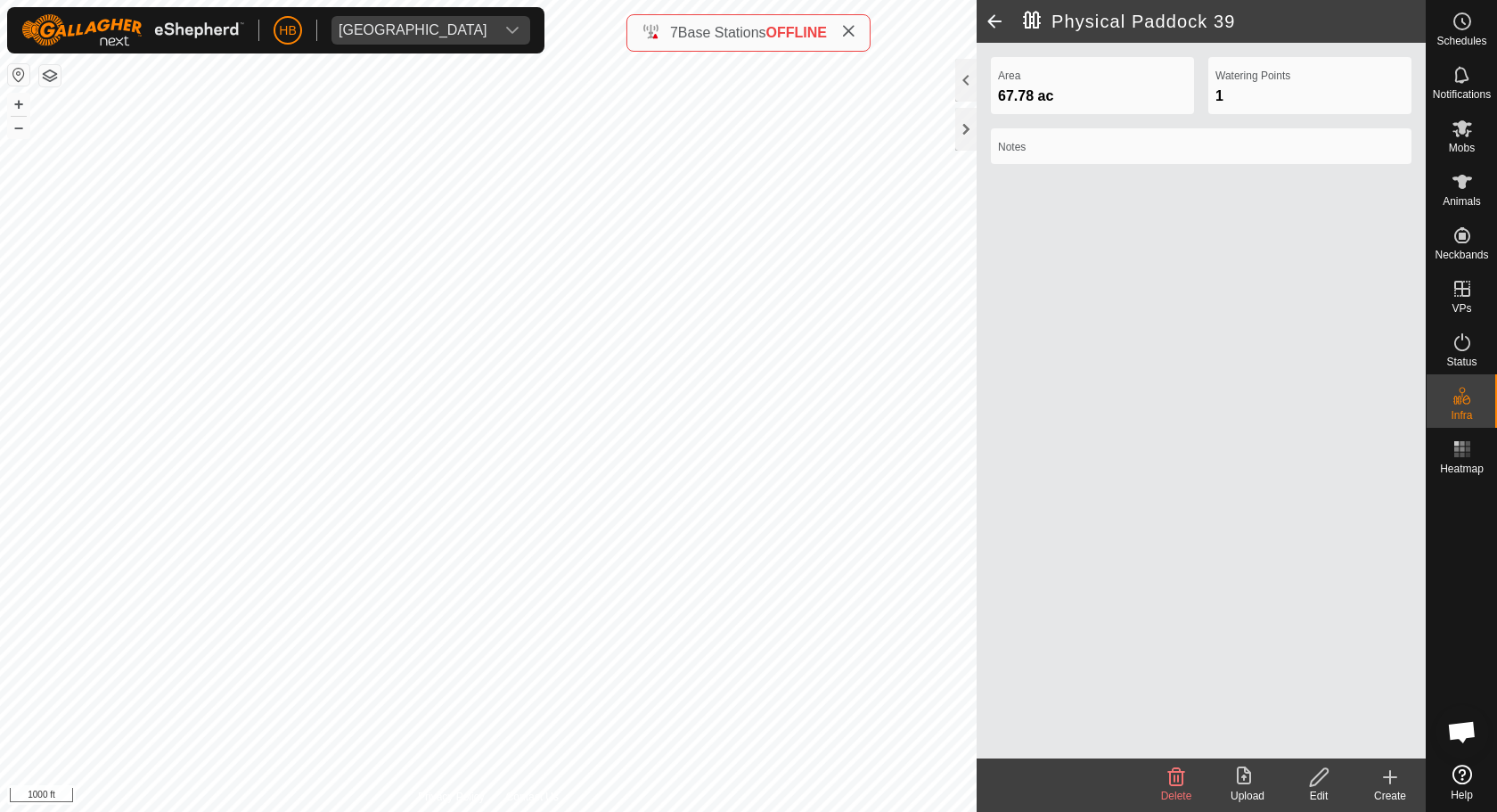
click at [1386, 777] on div "Create" at bounding box center [1390, 796] width 71 height 16
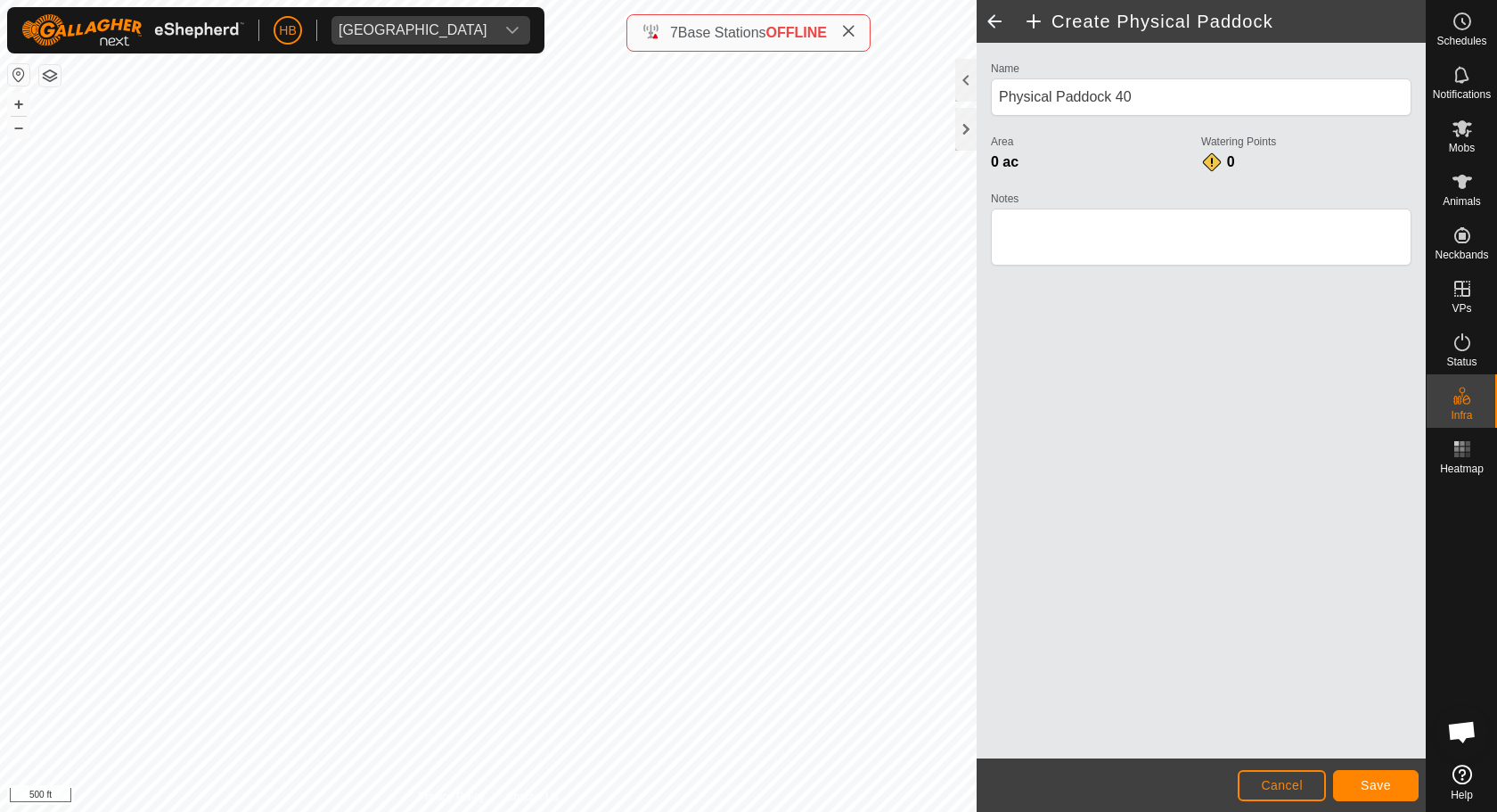
click at [1359, 777] on button "Save" at bounding box center [1376, 785] width 86 height 31
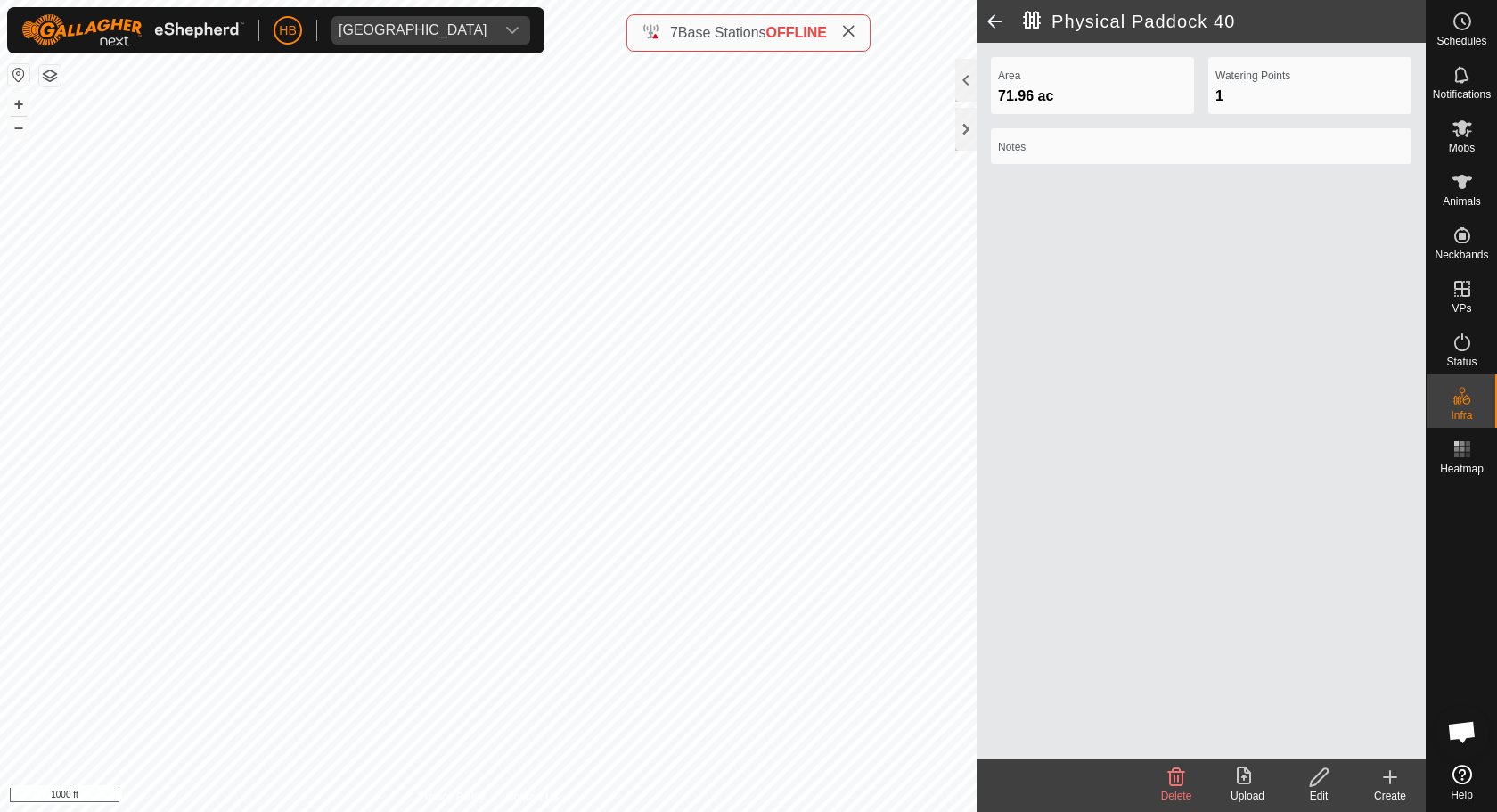
click at [1394, 767] on icon at bounding box center [1390, 777] width 21 height 21
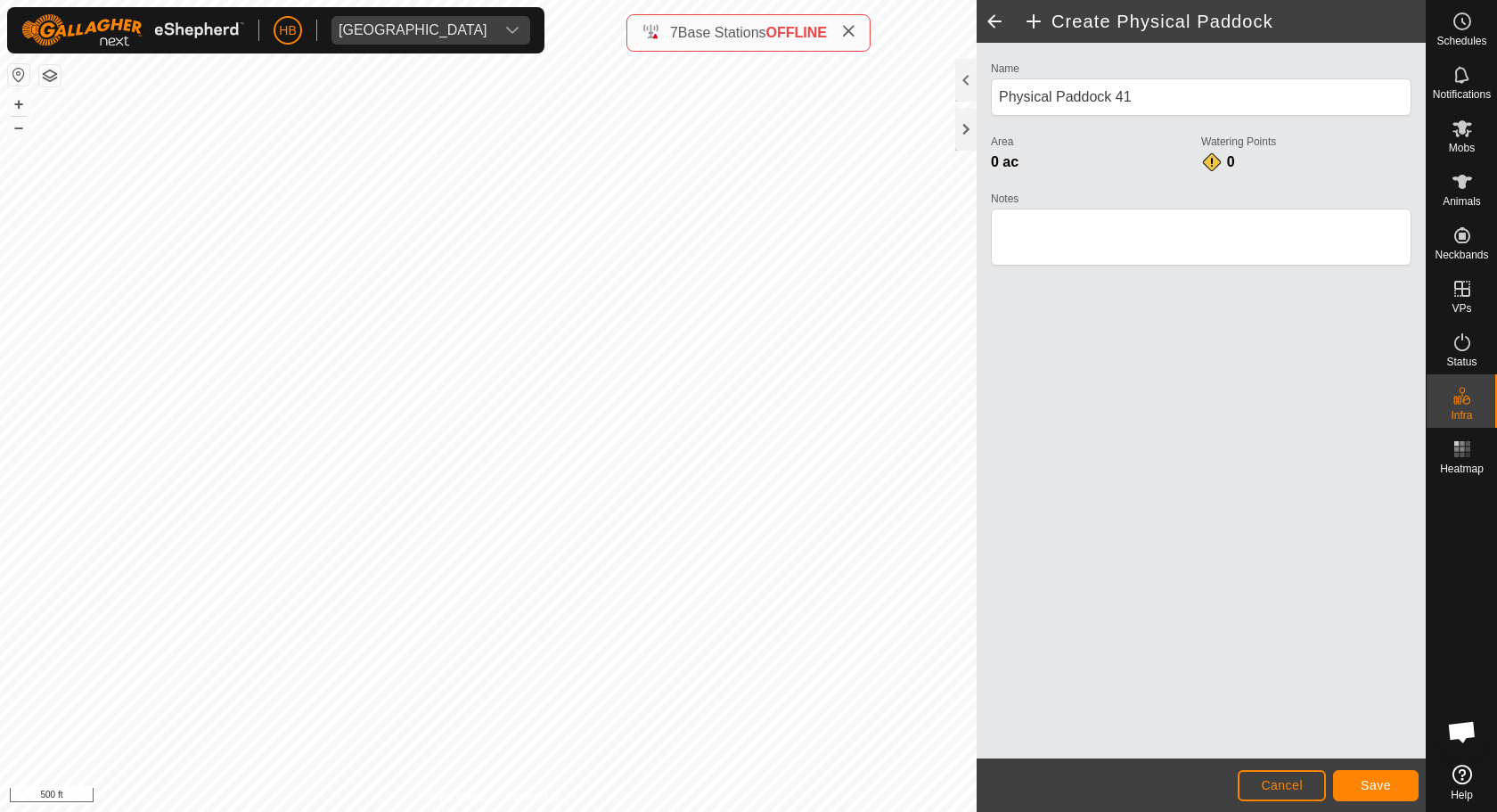
click at [1373, 773] on button "Save" at bounding box center [1376, 785] width 86 height 31
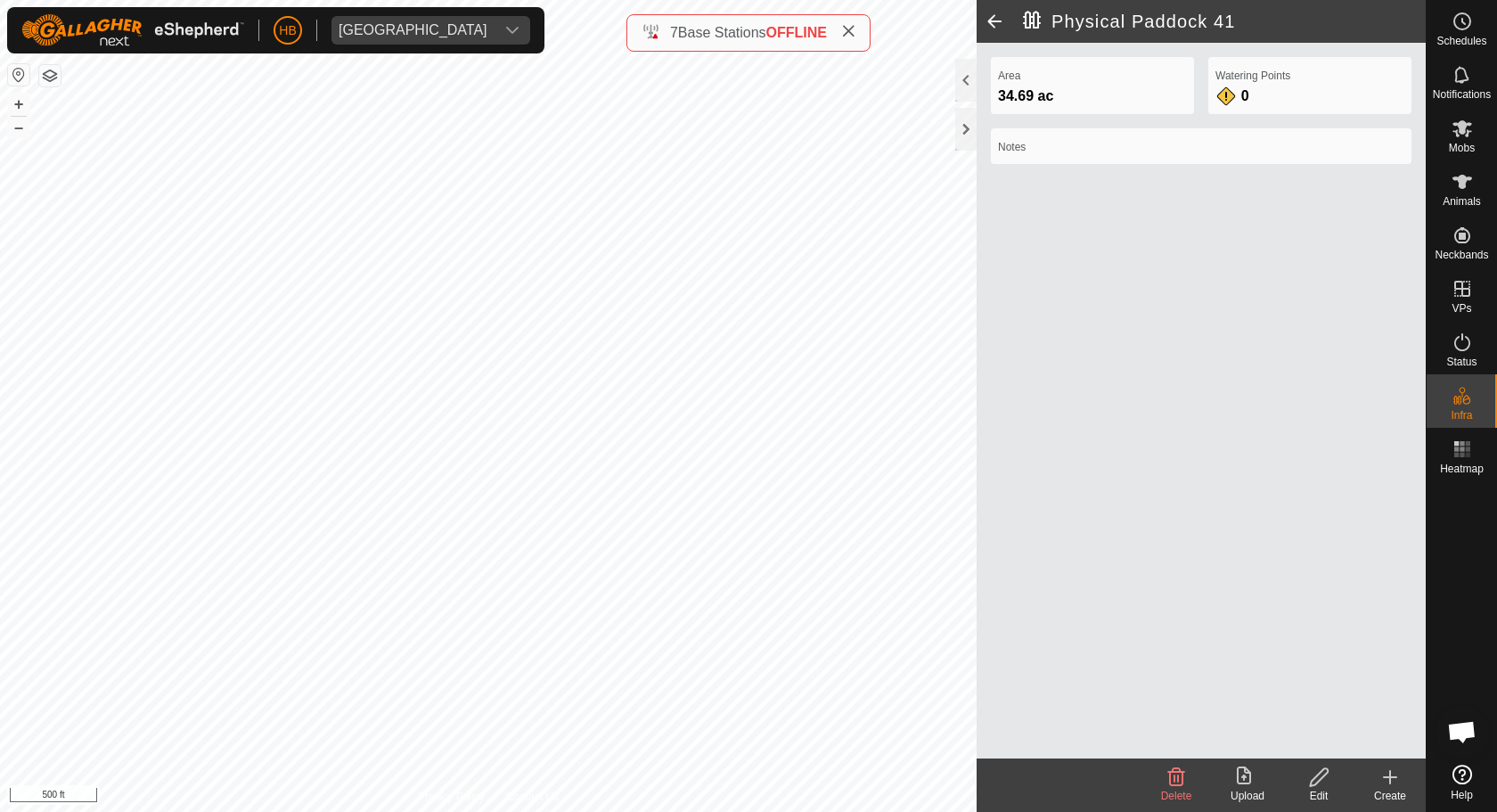
click at [1392, 777] on icon at bounding box center [1390, 777] width 12 height 0
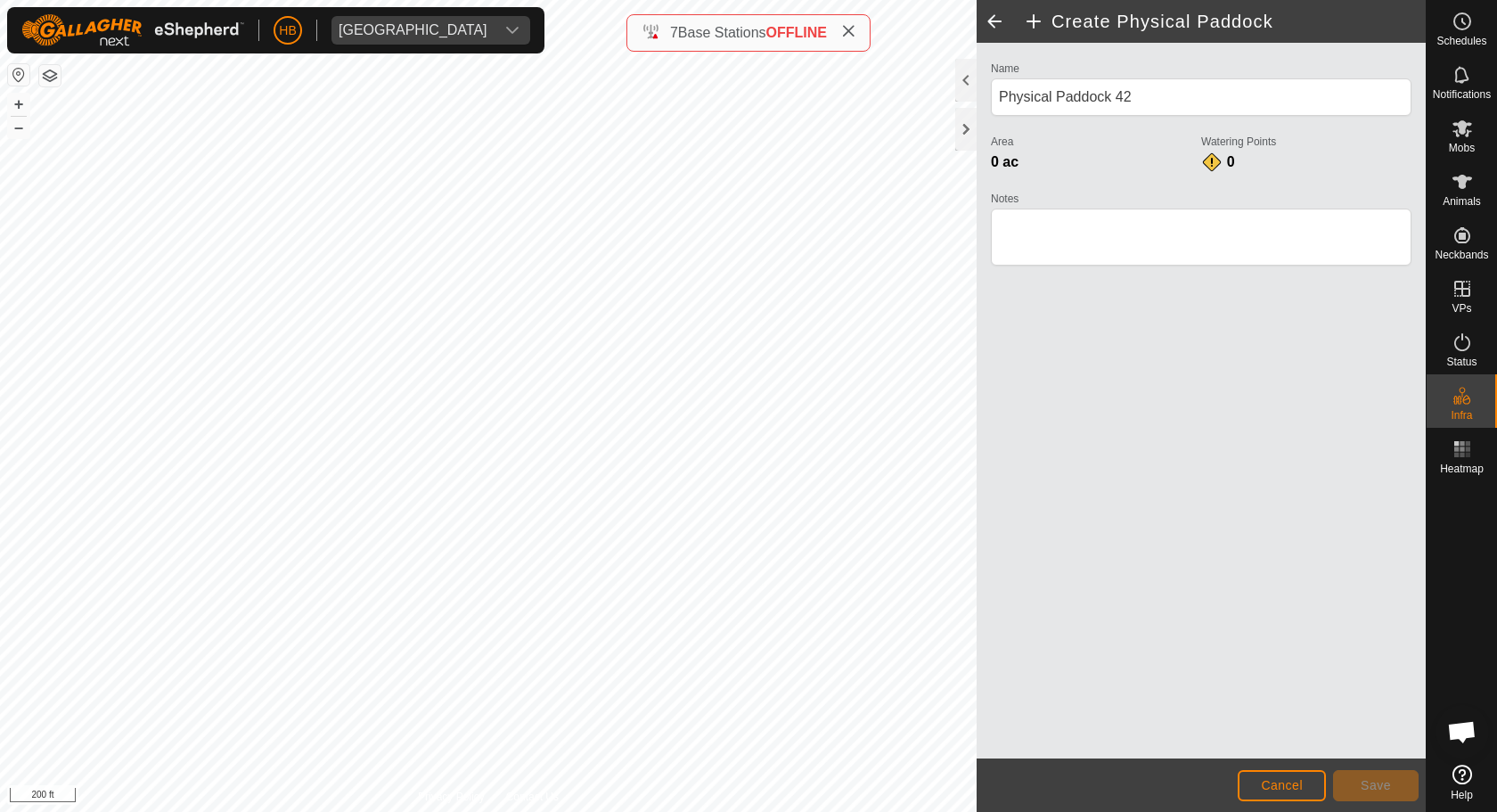
click at [1263, 777] on button "Cancel" at bounding box center [1281, 785] width 88 height 31
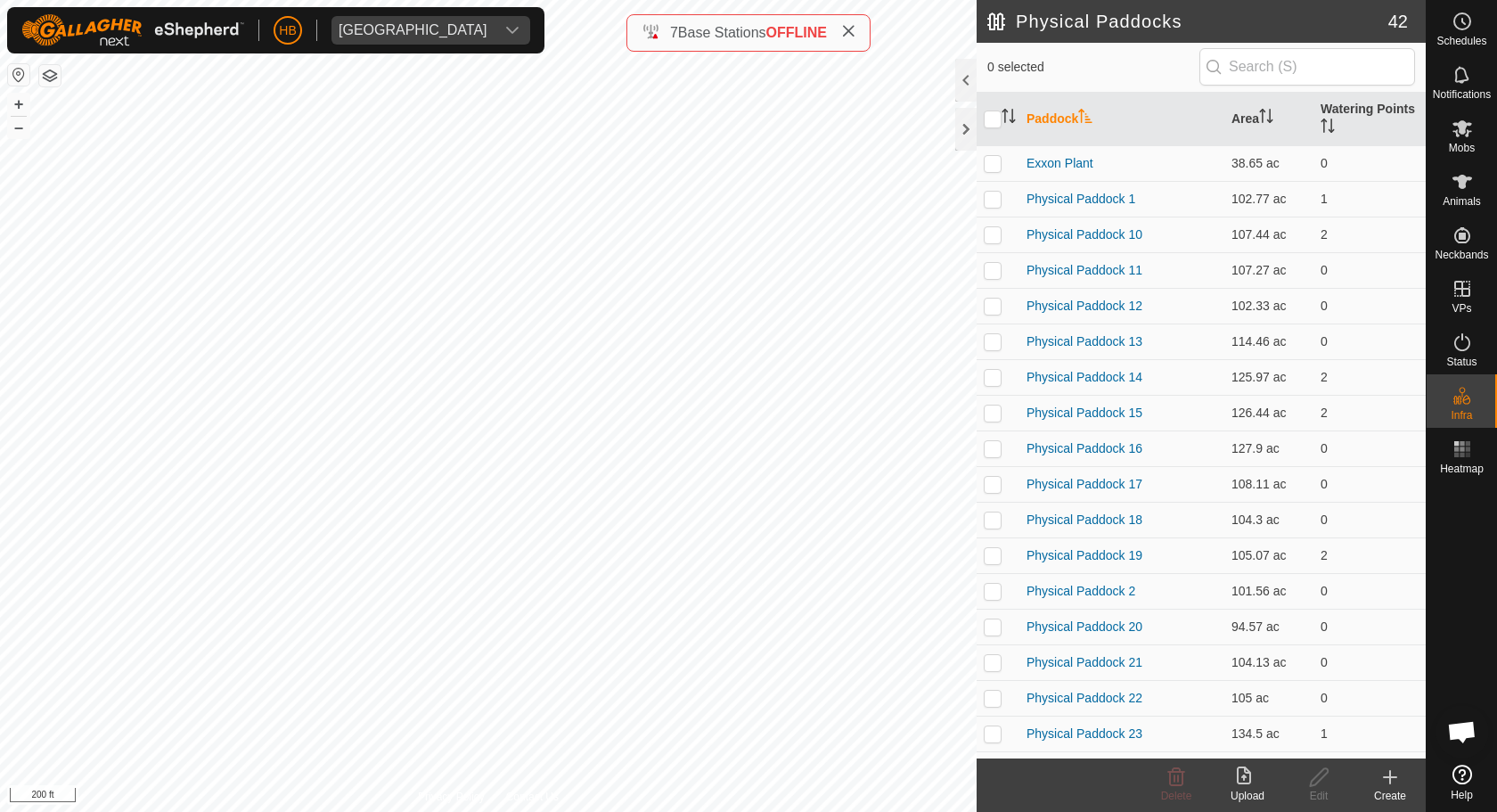
click at [1375, 777] on create-svg-icon at bounding box center [1390, 777] width 71 height 21
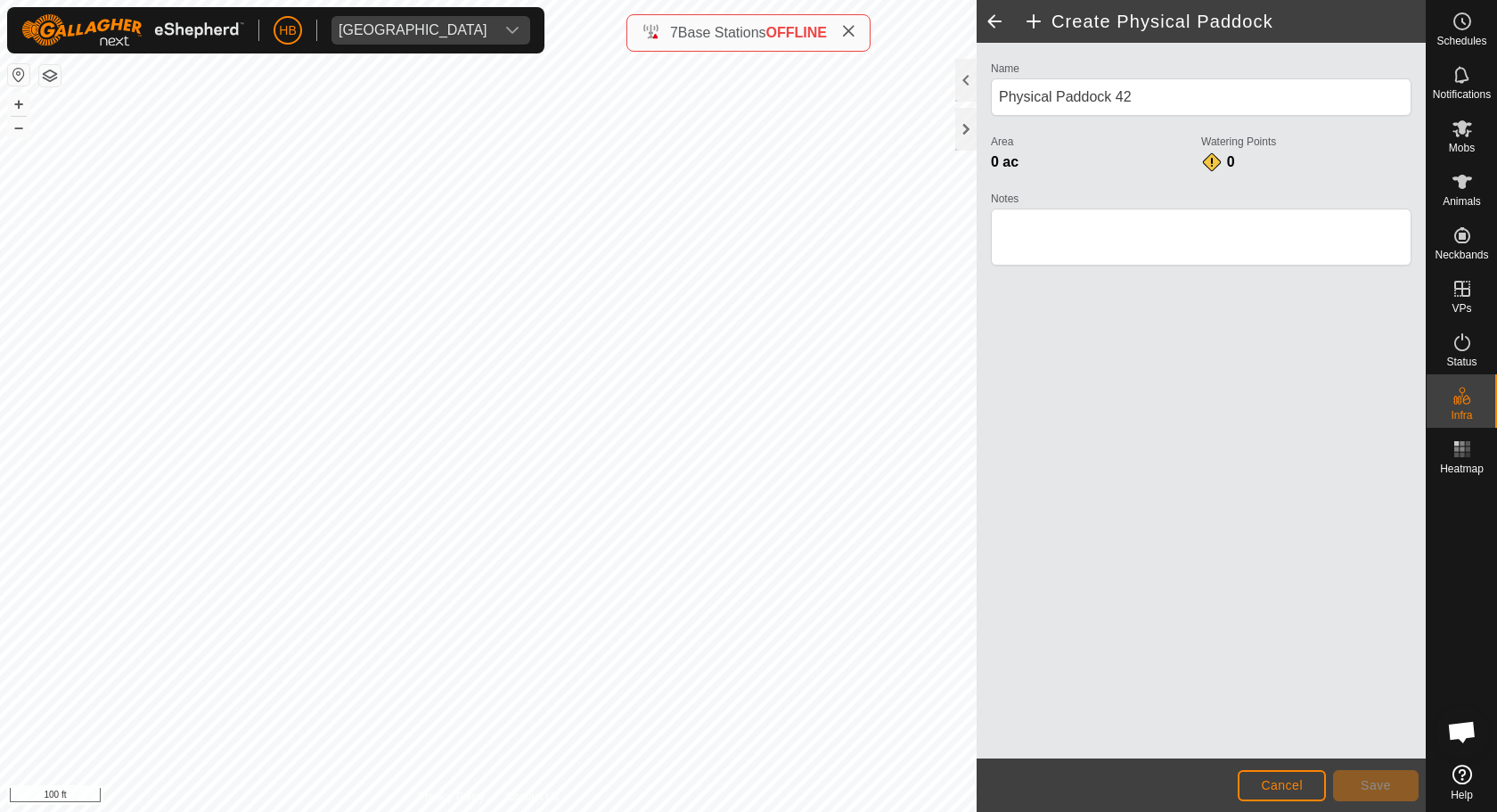
click at [646, 31] on div "Create Physical Paddock Name Physical Paddock 42 Area 0 ac Watering Points 0 No…" at bounding box center [712, 406] width 1426 height 812
click at [1386, 777] on span "Save" at bounding box center [1376, 785] width 30 height 14
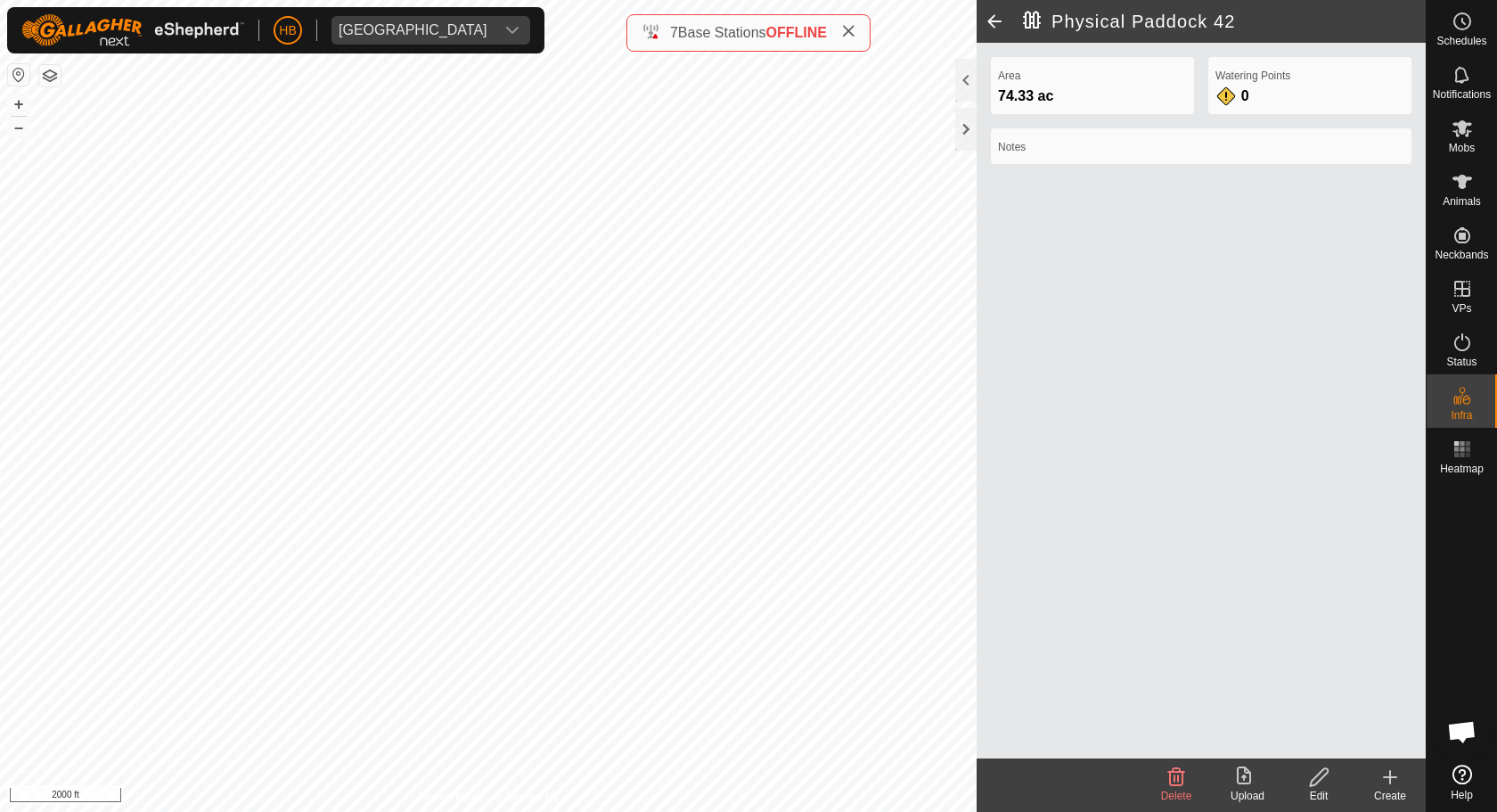
click at [1380, 767] on icon at bounding box center [1390, 777] width 21 height 21
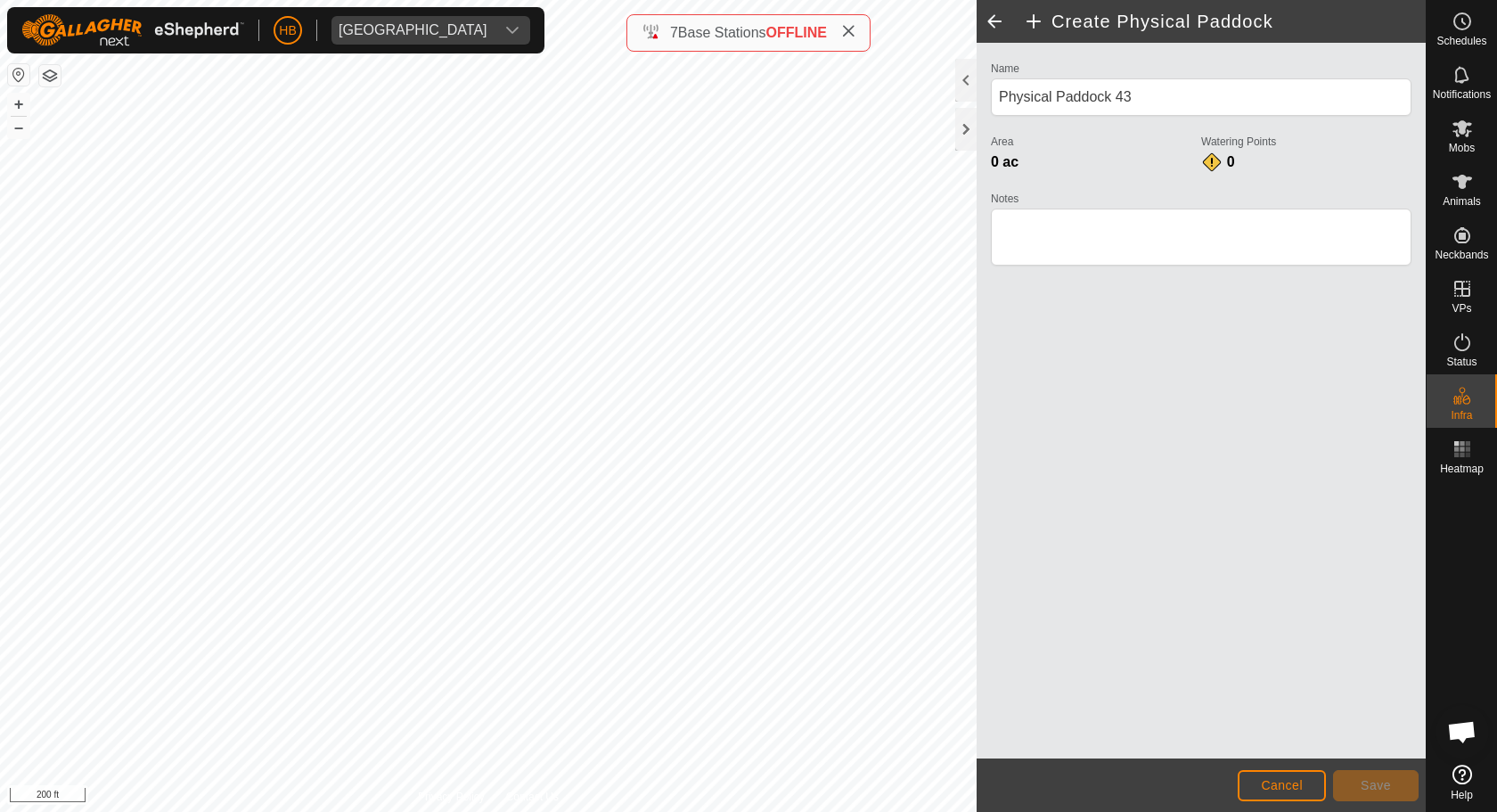
click at [759, 42] on div "Create Physical Paddock Name Physical Paddock 43 Area 0 ac Watering Points 0 No…" at bounding box center [712, 406] width 1426 height 812
click at [1362, 777] on button "Save" at bounding box center [1376, 785] width 86 height 31
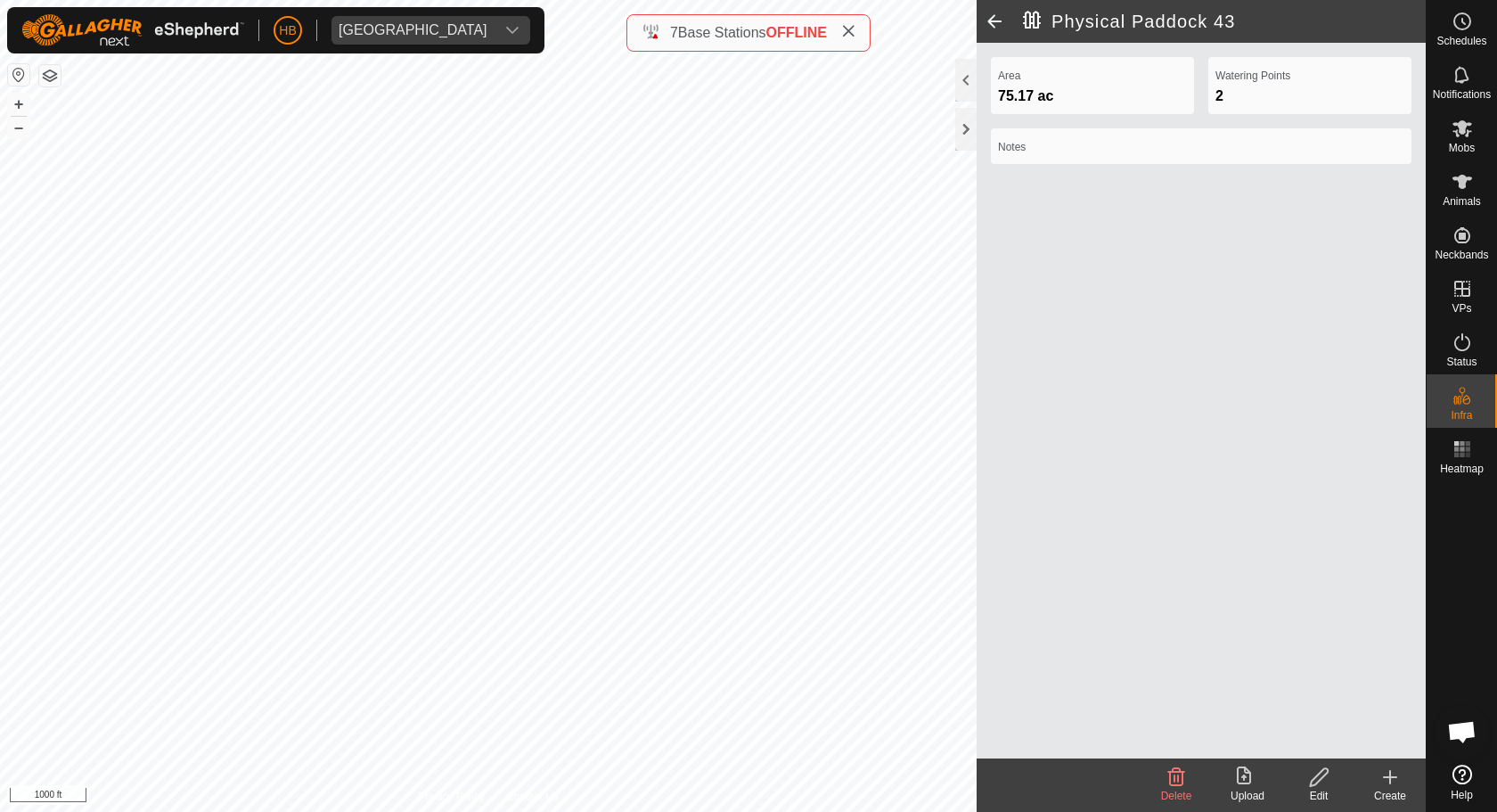
click at [1389, 777] on div "Create" at bounding box center [1390, 796] width 71 height 16
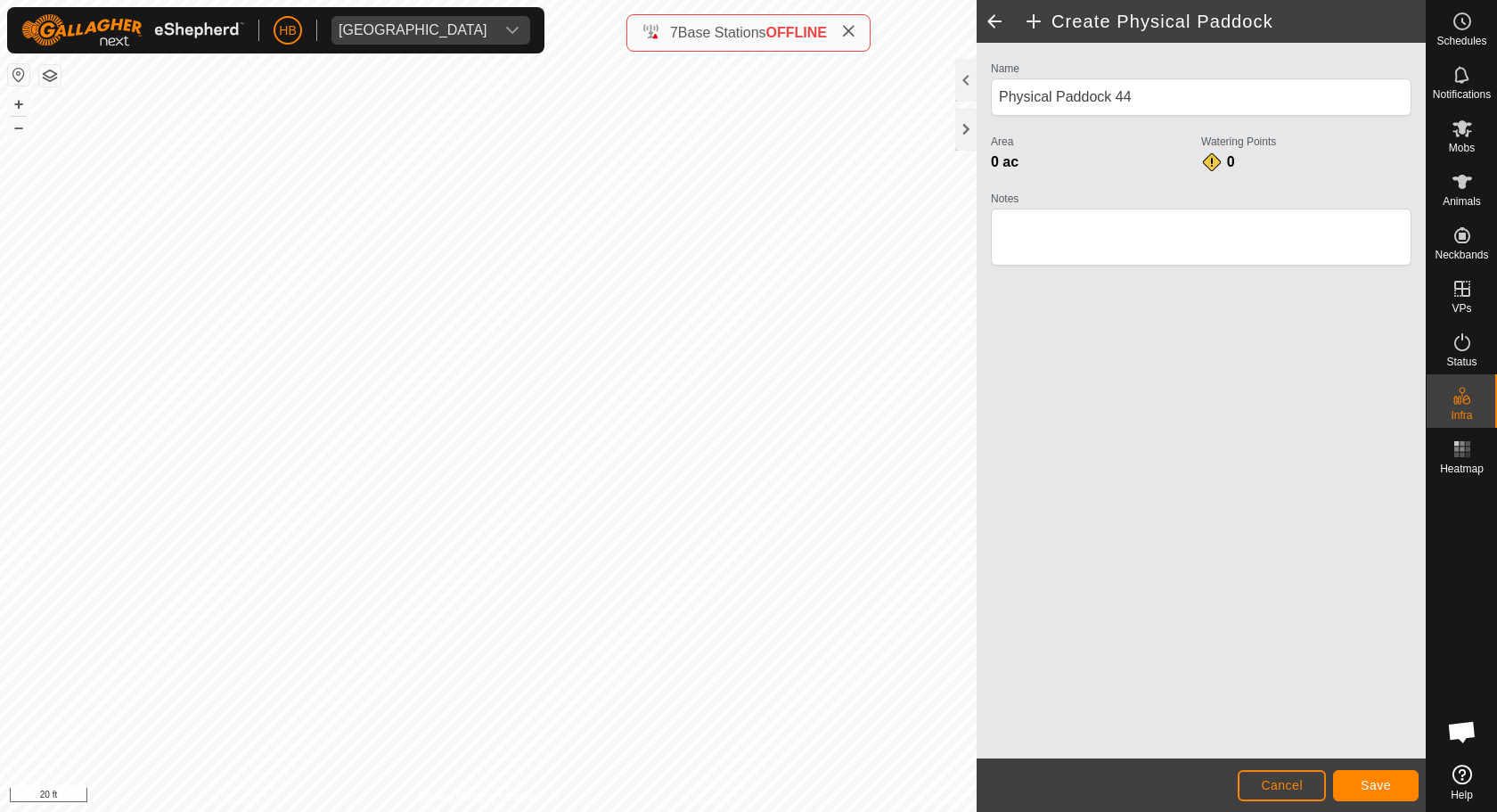
click at [1363, 777] on button "Save" at bounding box center [1376, 785] width 86 height 31
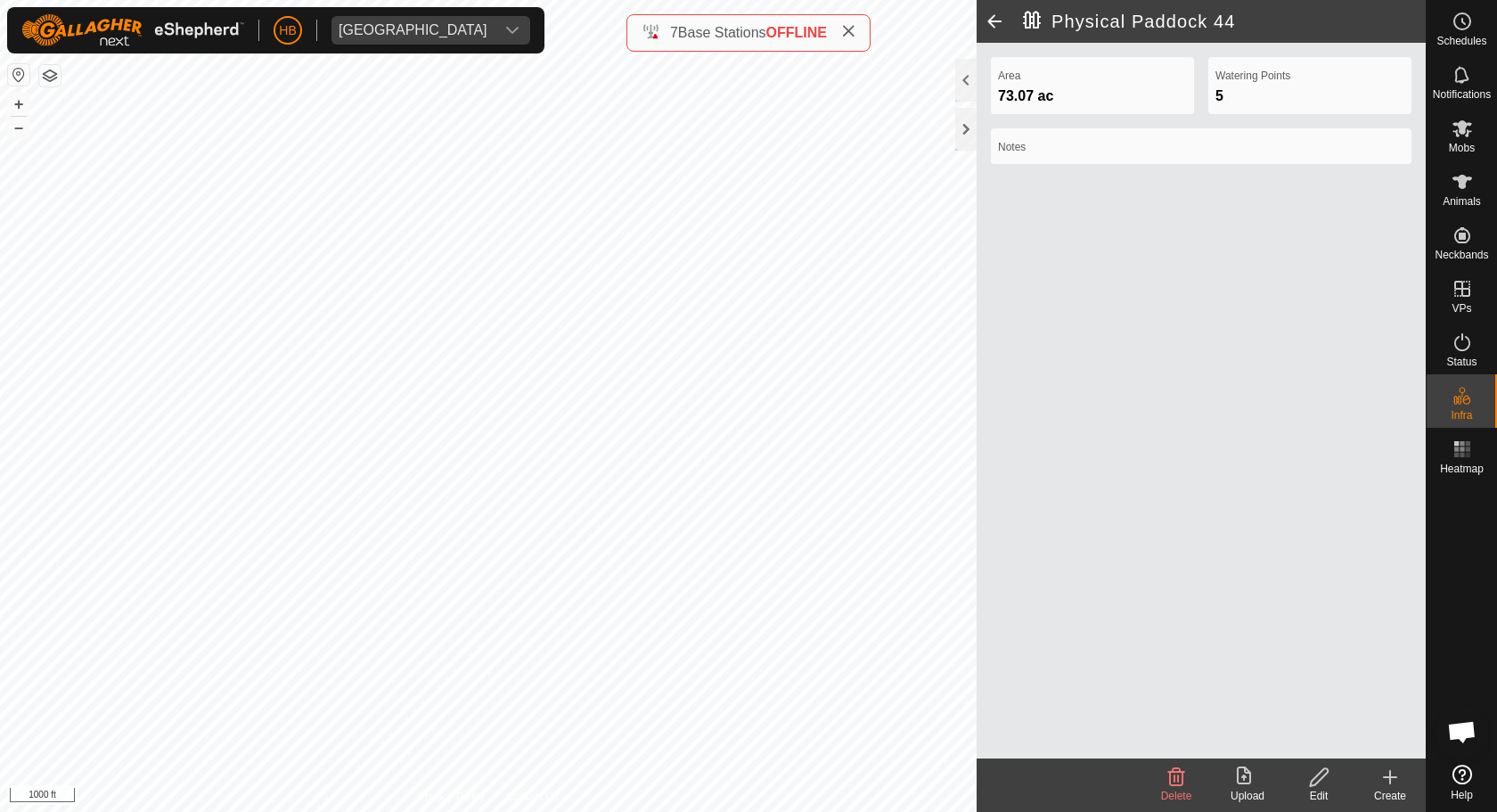
click at [1389, 777] on div "Create" at bounding box center [1390, 796] width 71 height 16
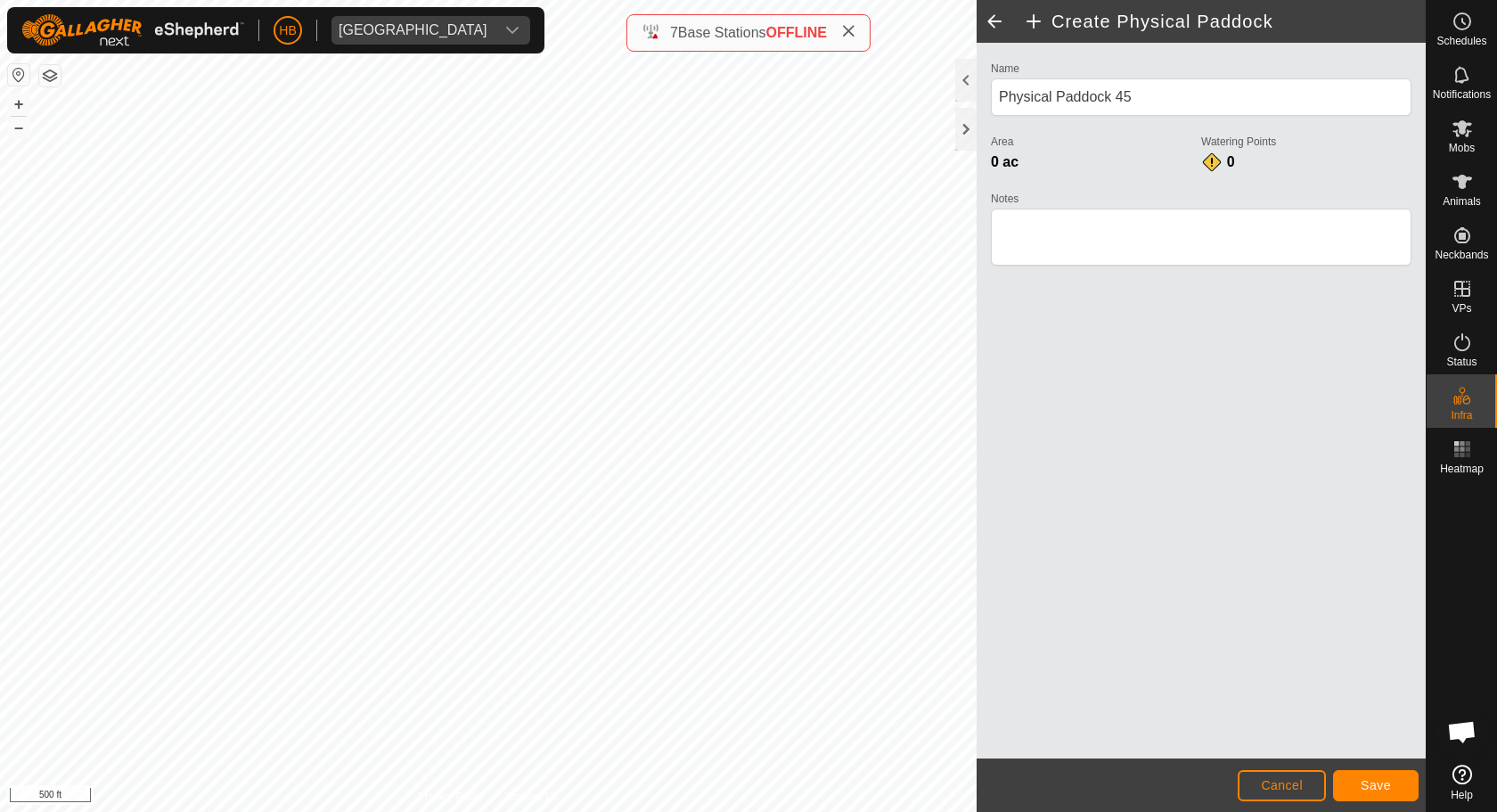
click at [1388, 777] on footer "Cancel Save" at bounding box center [1201, 785] width 449 height 53
click at [1393, 777] on button "Save" at bounding box center [1376, 785] width 86 height 31
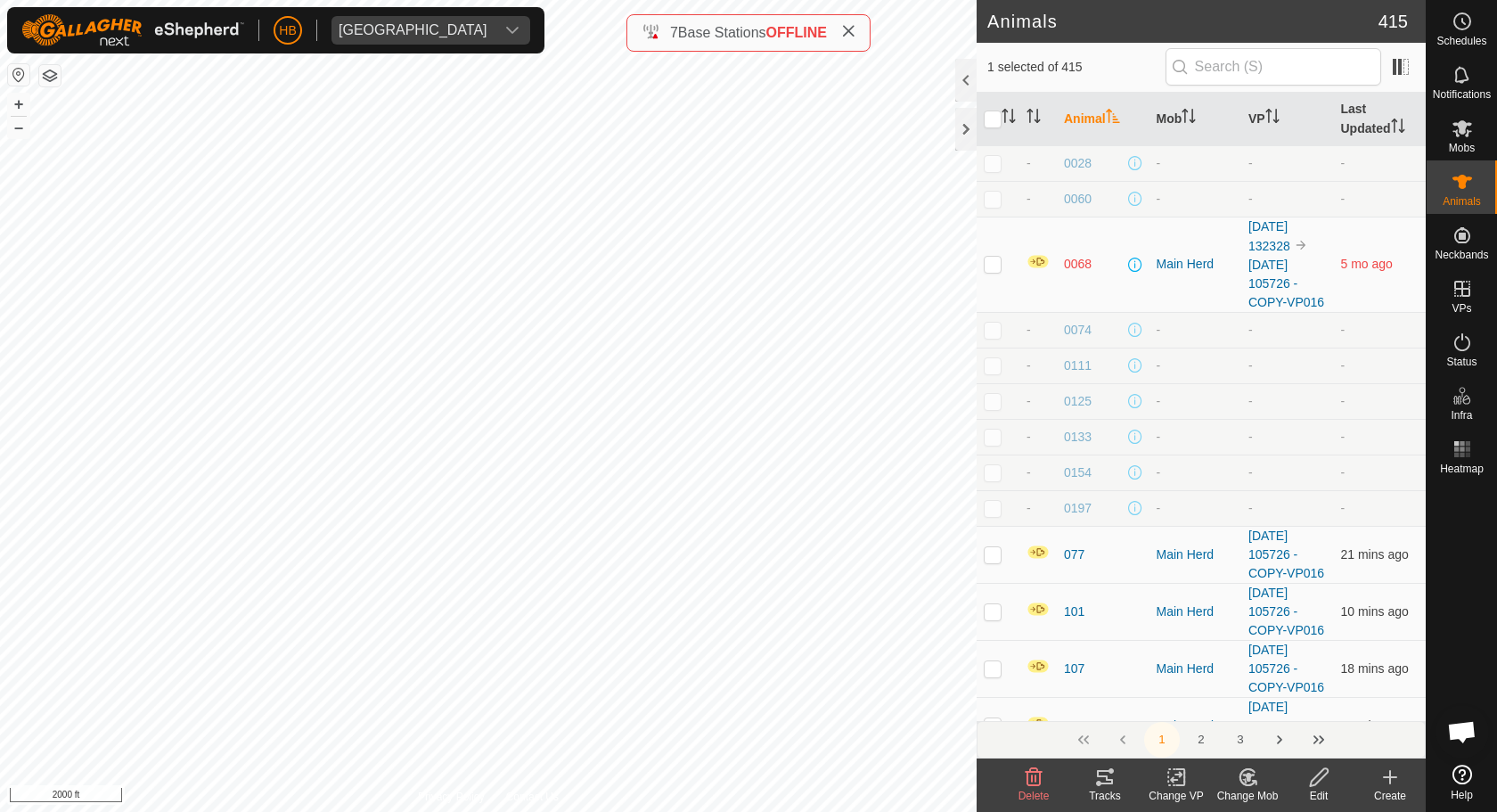
click at [1237, 775] on icon at bounding box center [1247, 777] width 22 height 21
click at [1250, 713] on link "Choose Mob..." at bounding box center [1301, 701] width 177 height 36
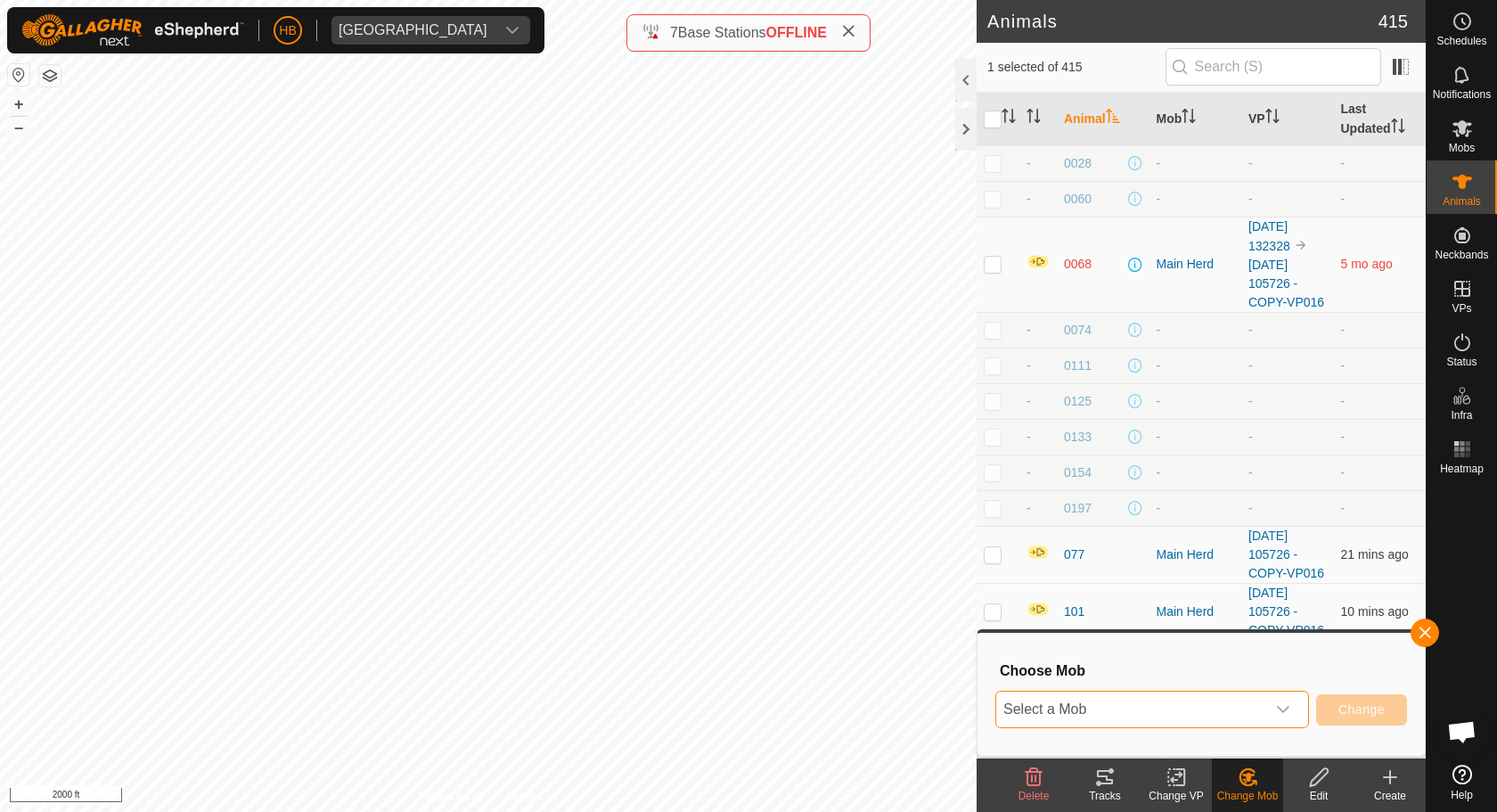
click at [1221, 706] on span "Select a Mob" at bounding box center [1131, 709] width 269 height 36
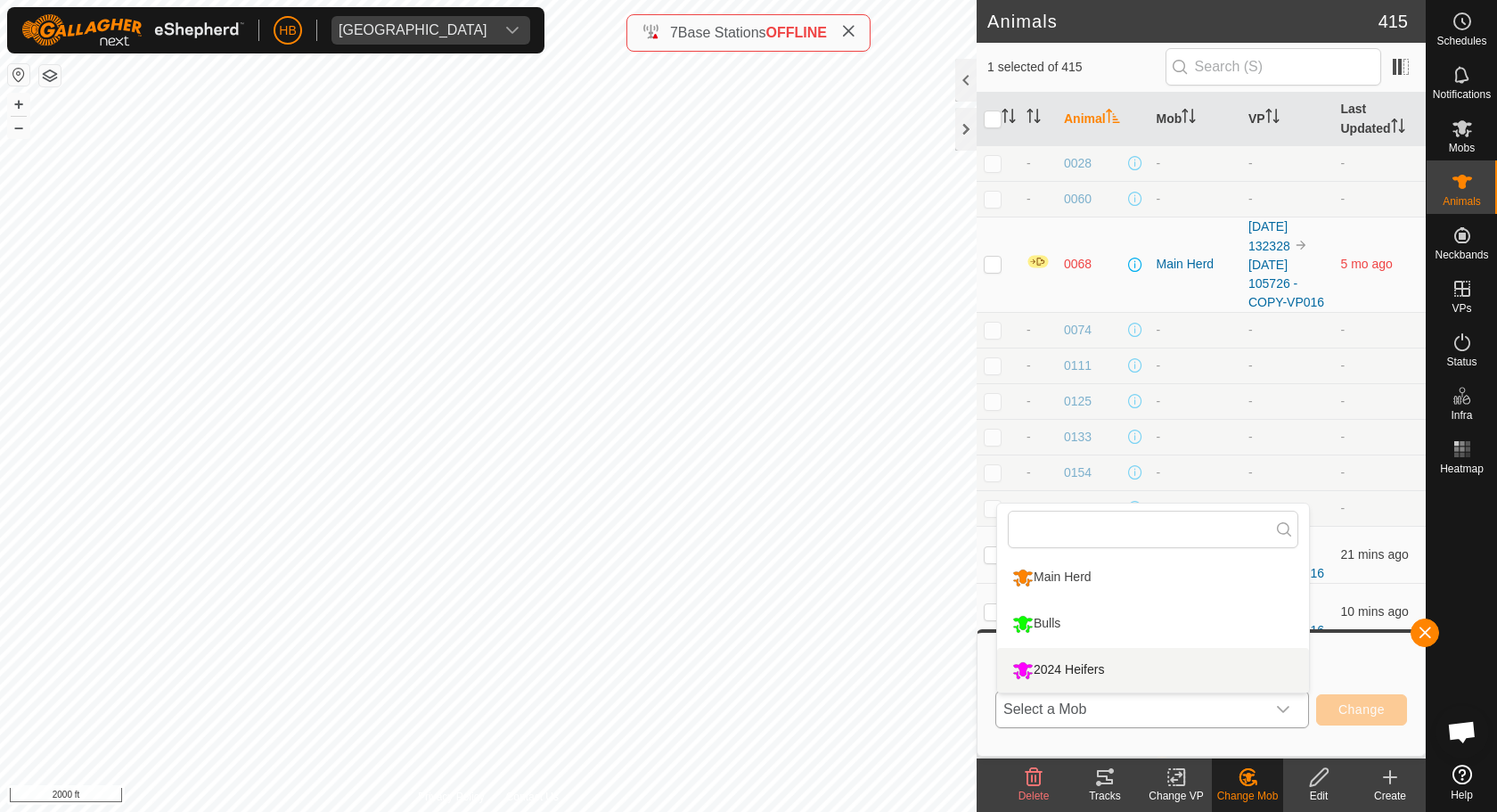
click at [1103, 660] on li "2024 Heifers" at bounding box center [1153, 670] width 312 height 45
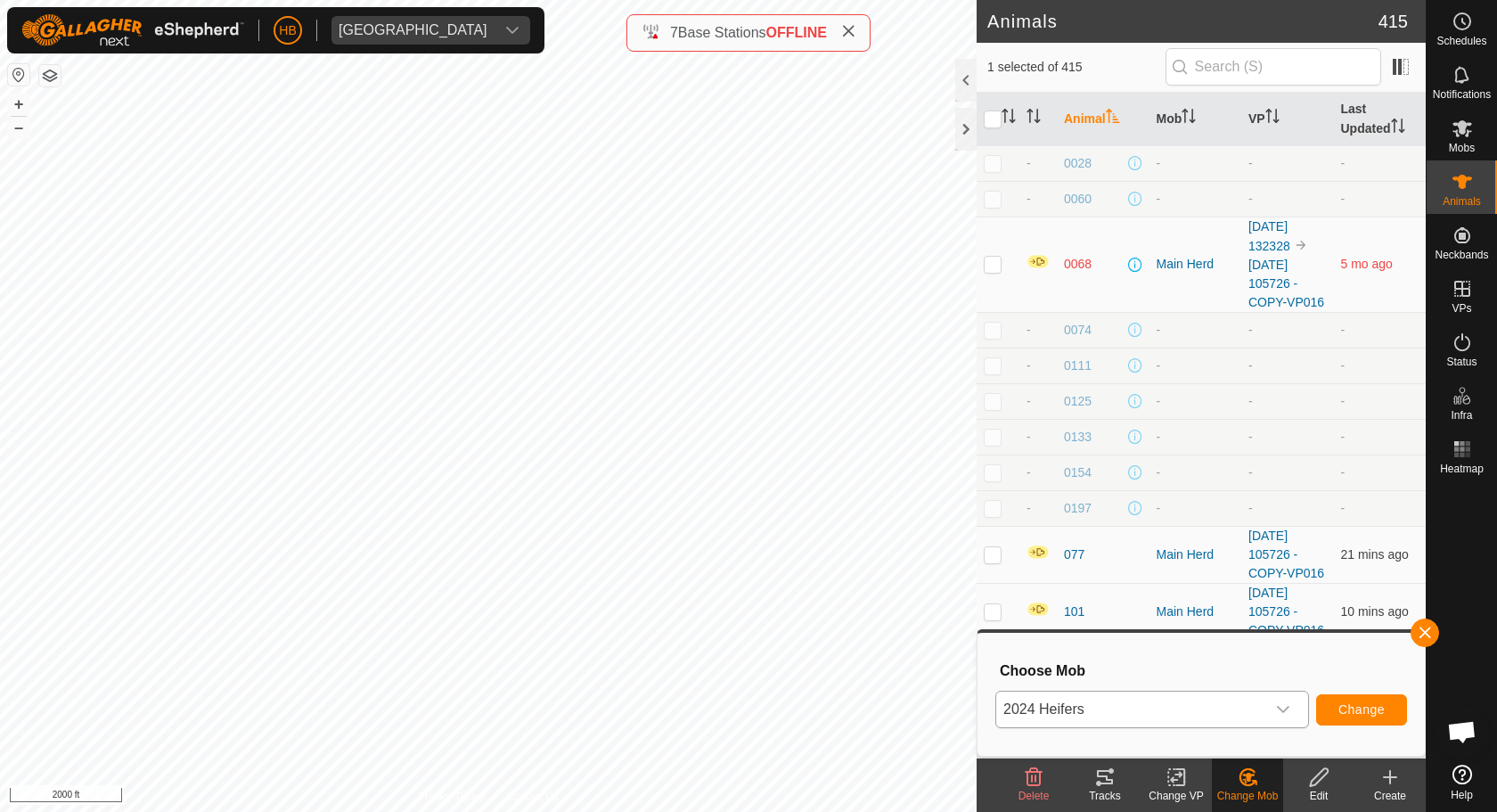
click at [1374, 715] on span "Change" at bounding box center [1361, 709] width 46 height 14
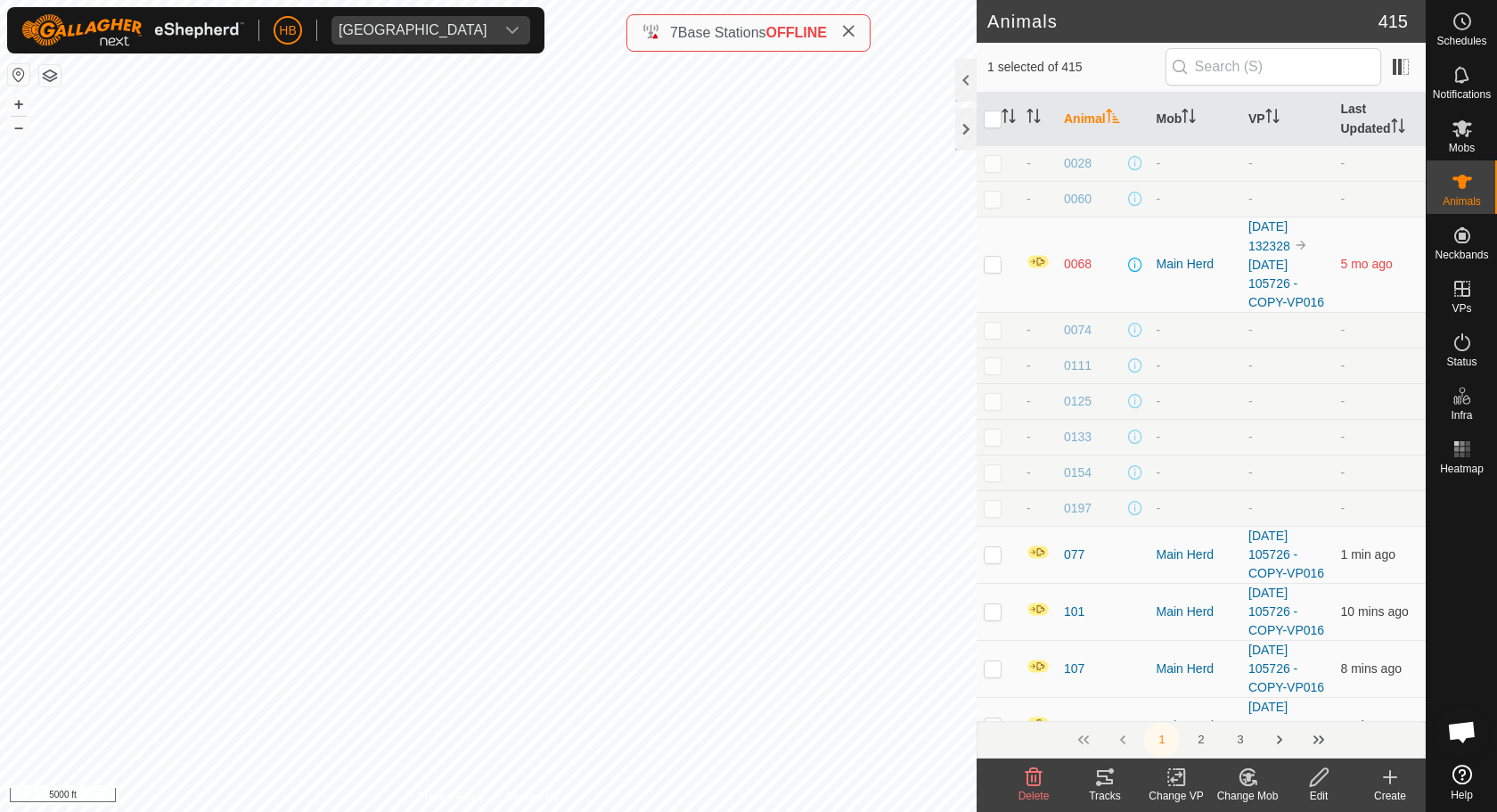
click at [1259, 777] on div "Change Mob" at bounding box center [1247, 796] width 71 height 16
click at [1255, 712] on link "Choose Mob..." at bounding box center [1301, 701] width 177 height 36
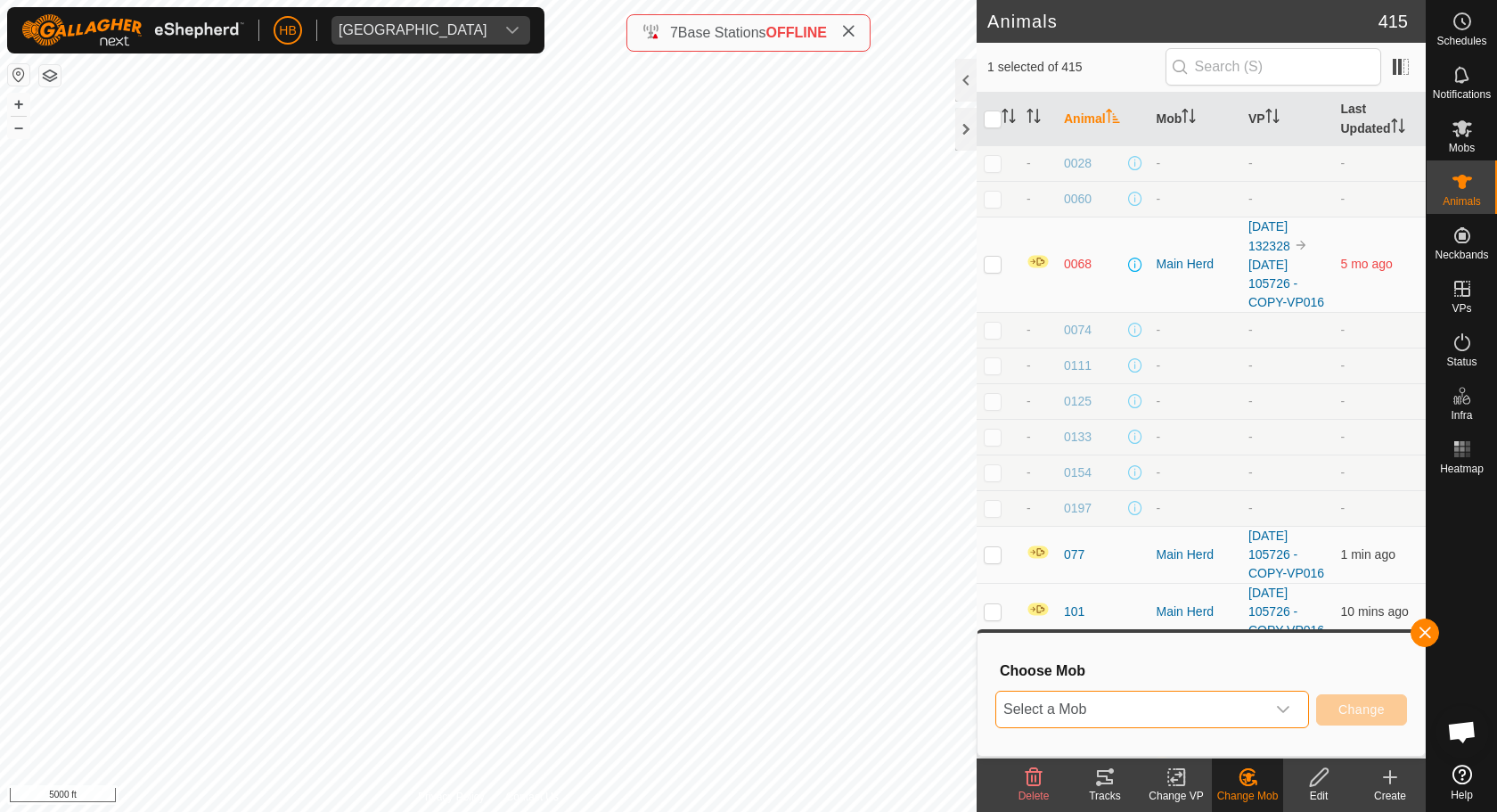
click at [1224, 711] on span "Select a Mob" at bounding box center [1131, 709] width 269 height 36
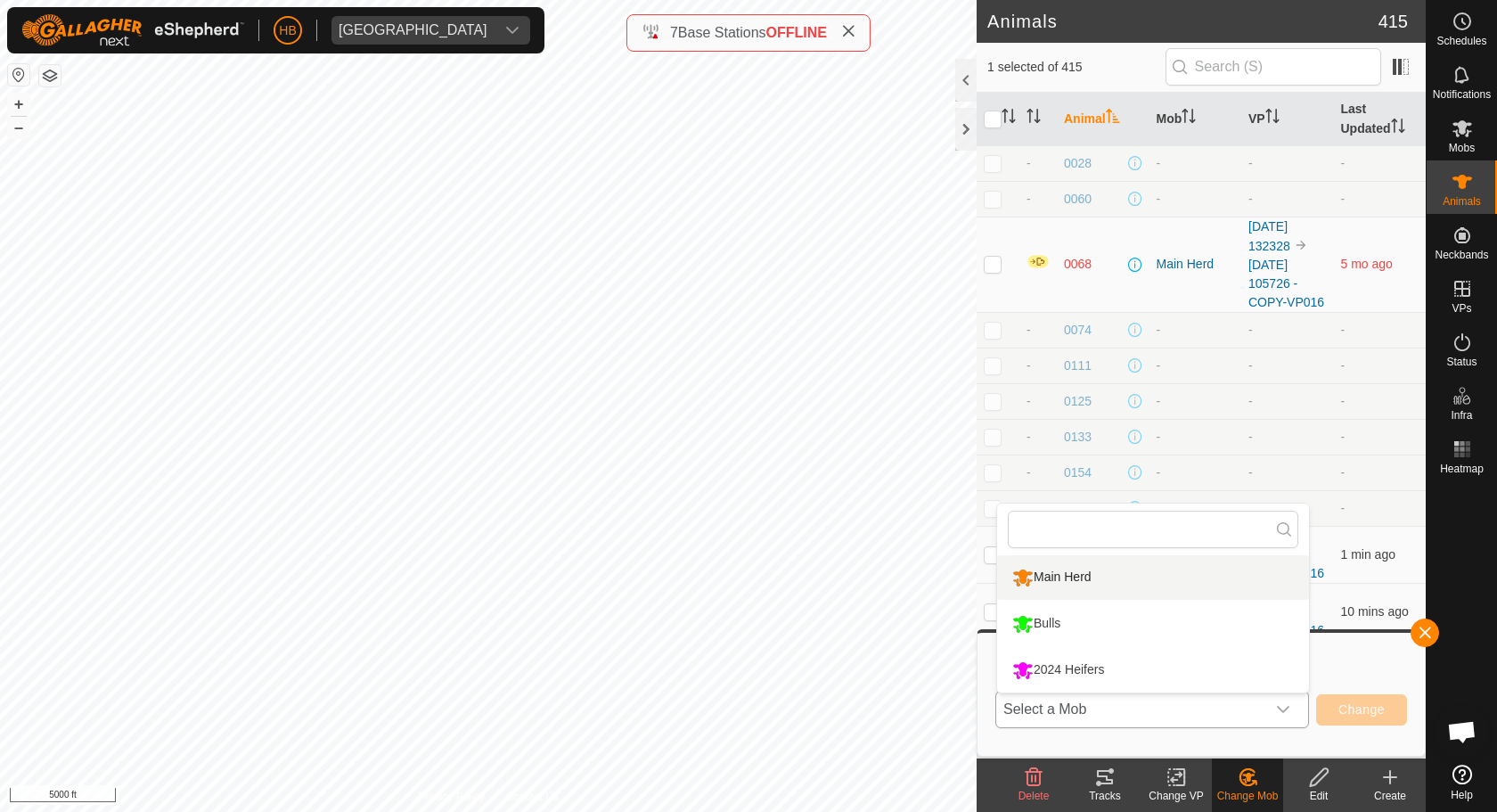
click at [1162, 587] on li "Main Herd" at bounding box center [1153, 578] width 312 height 45
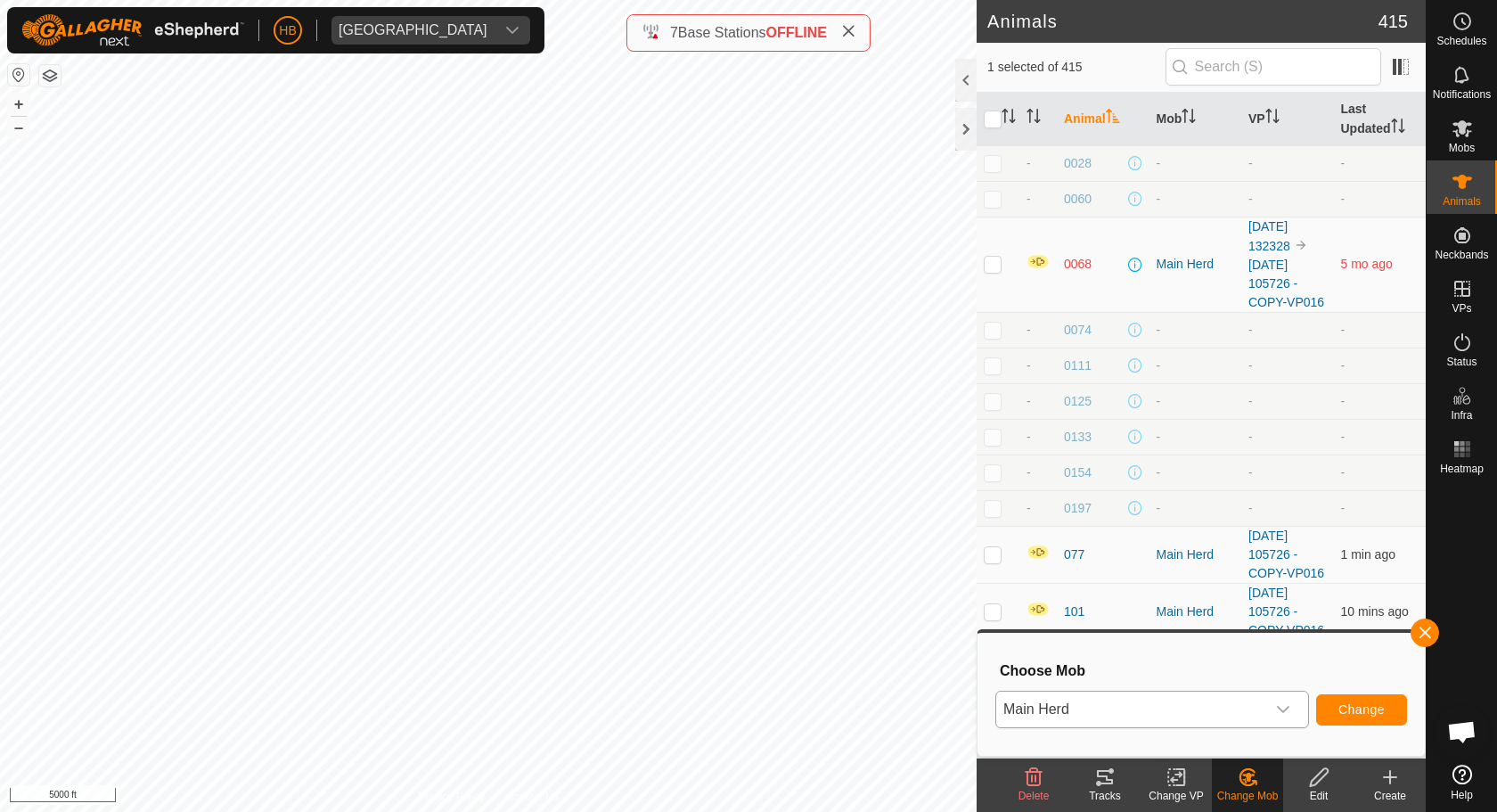
click at [1328, 705] on button "Change" at bounding box center [1361, 709] width 91 height 31
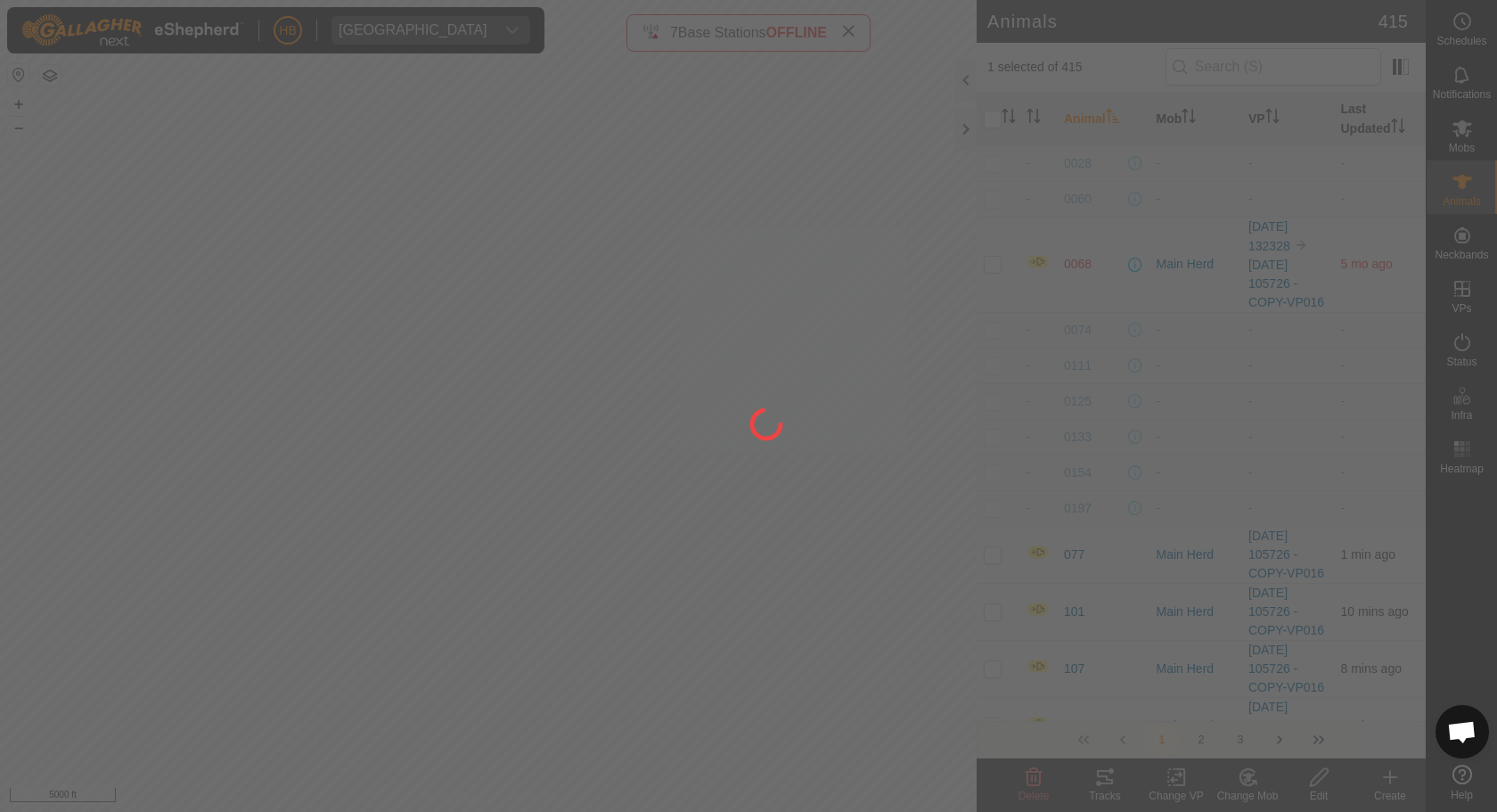
checkbox input "false"
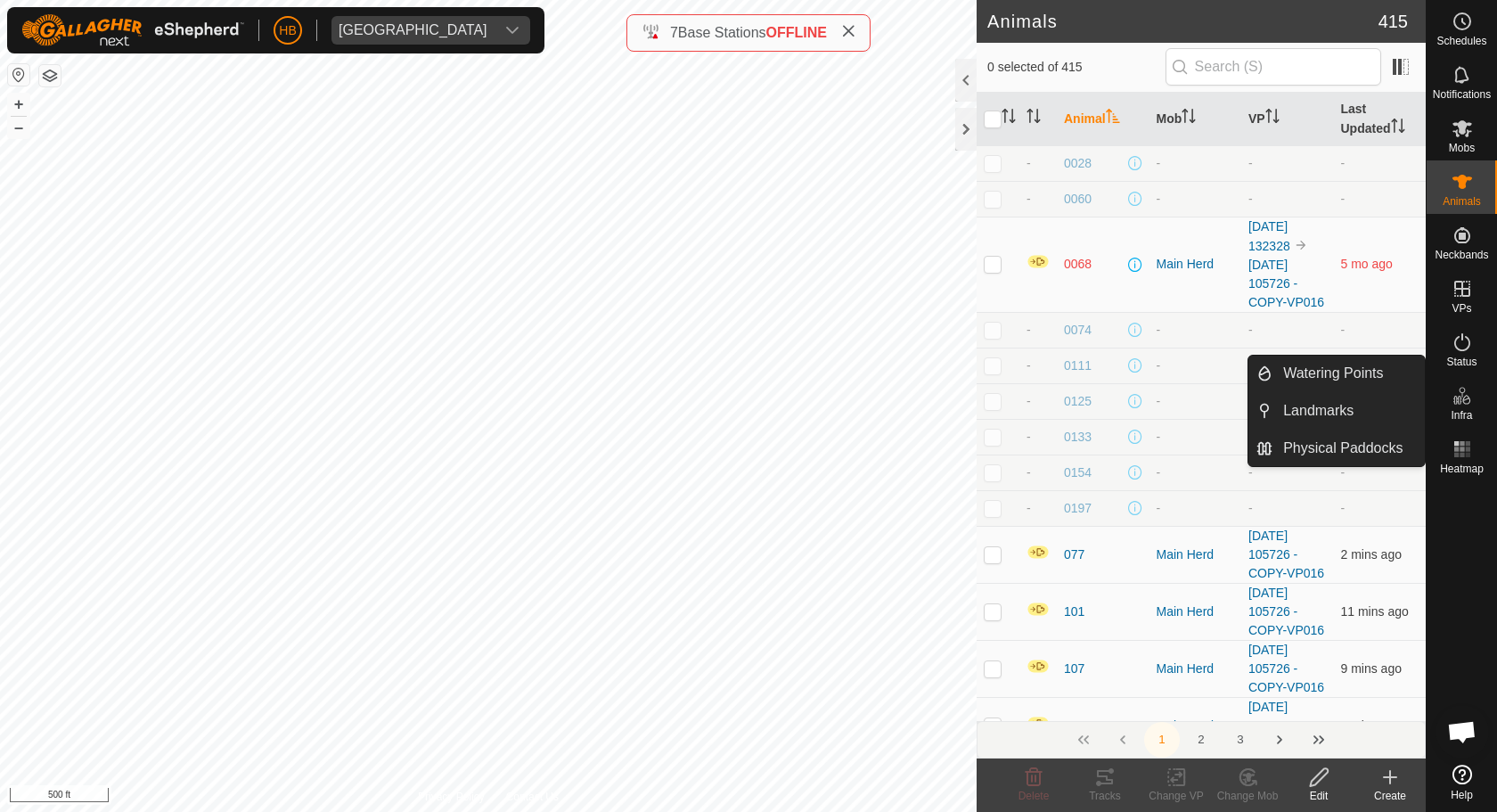
click at [1459, 398] on icon at bounding box center [1462, 396] width 21 height 21
click at [1360, 453] on link "Physical Paddocks" at bounding box center [1348, 448] width 152 height 36
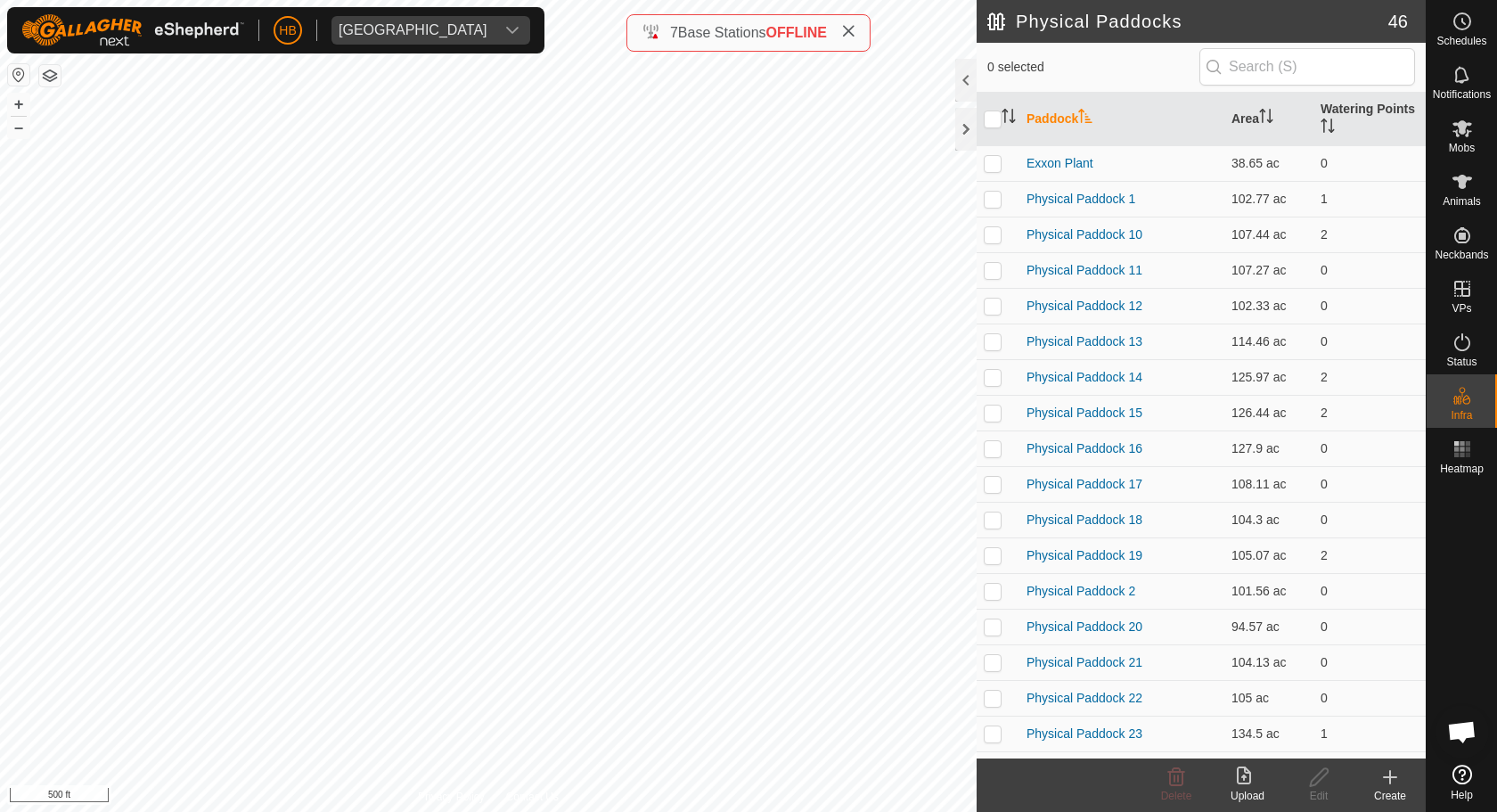
click at [1377, 777] on div "Create" at bounding box center [1390, 796] width 71 height 16
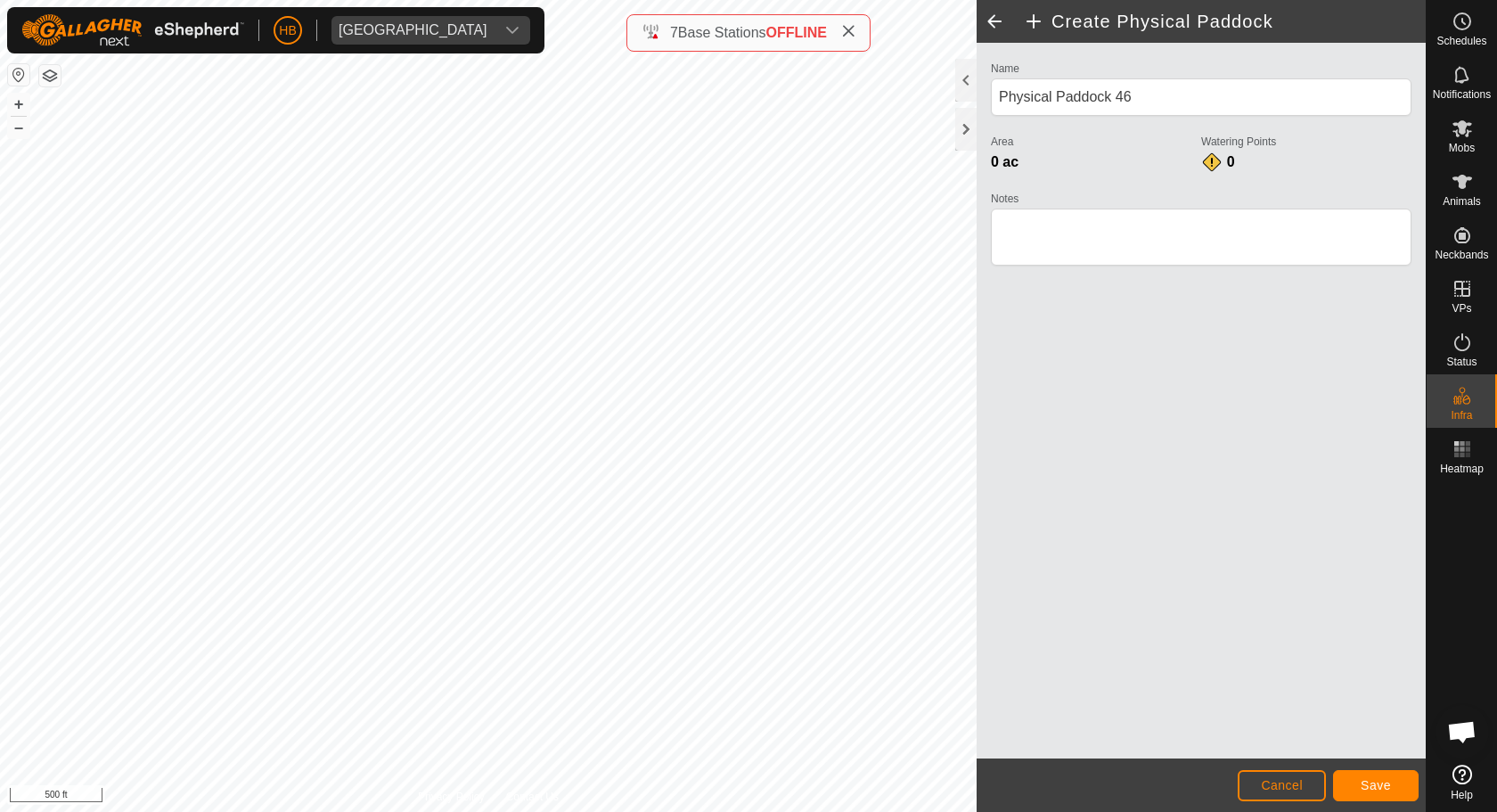
click at [1368, 777] on span "Save" at bounding box center [1376, 785] width 30 height 14
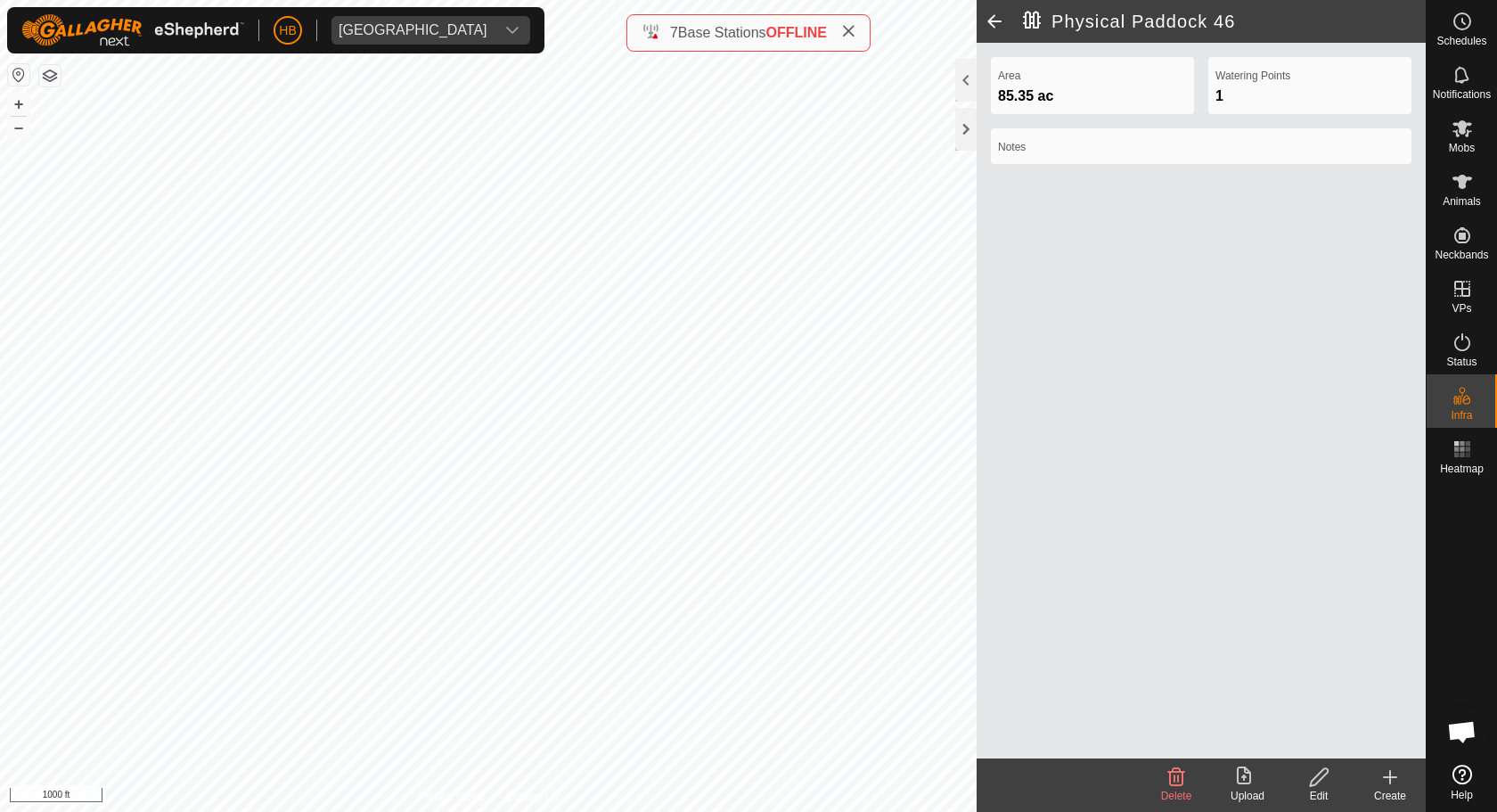
click at [1382, 774] on icon at bounding box center [1390, 777] width 21 height 21
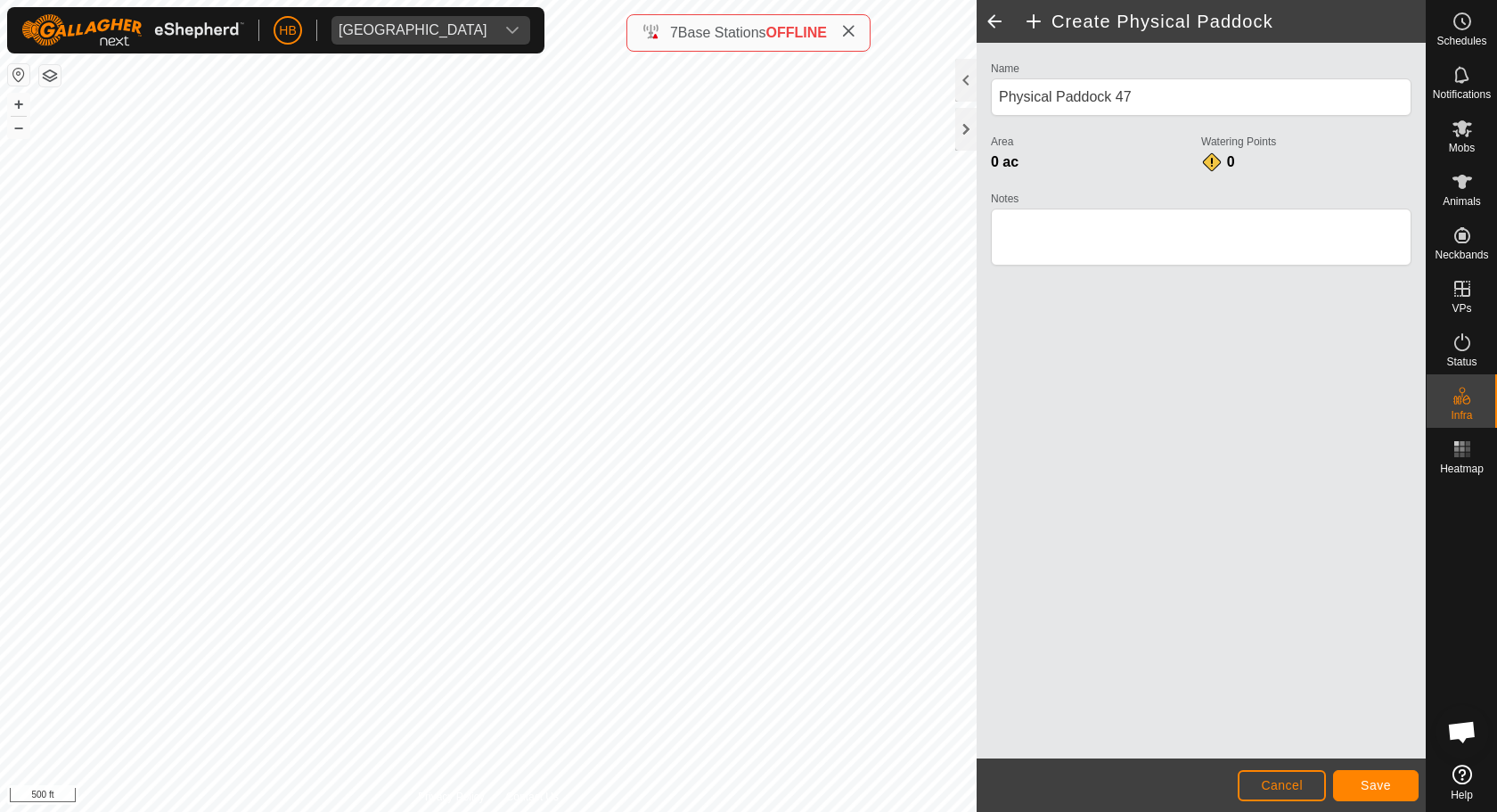
click at [1293, 777] on span "Cancel" at bounding box center [1281, 785] width 42 height 14
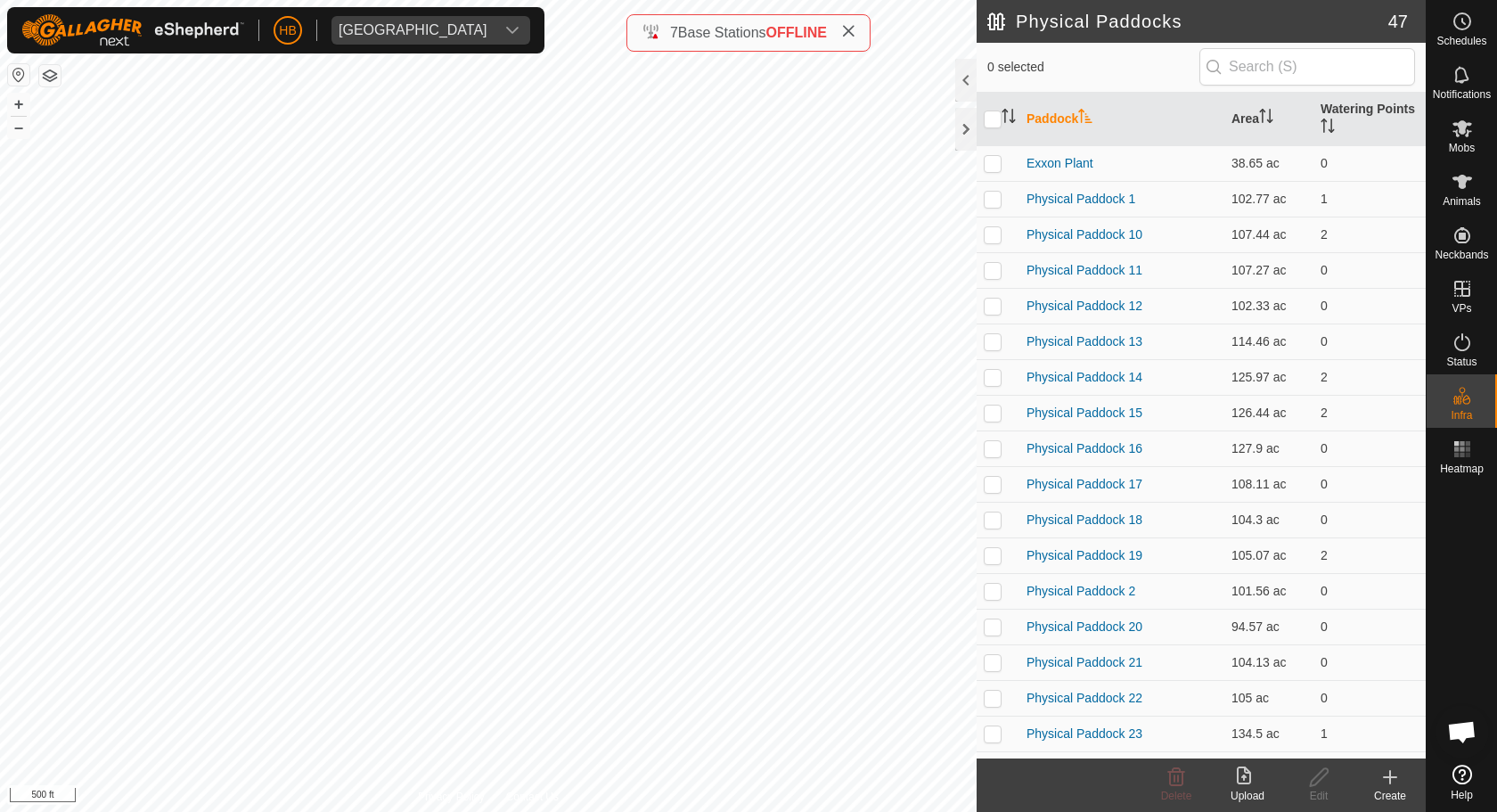
click at [1400, 777] on icon at bounding box center [1390, 777] width 21 height 21
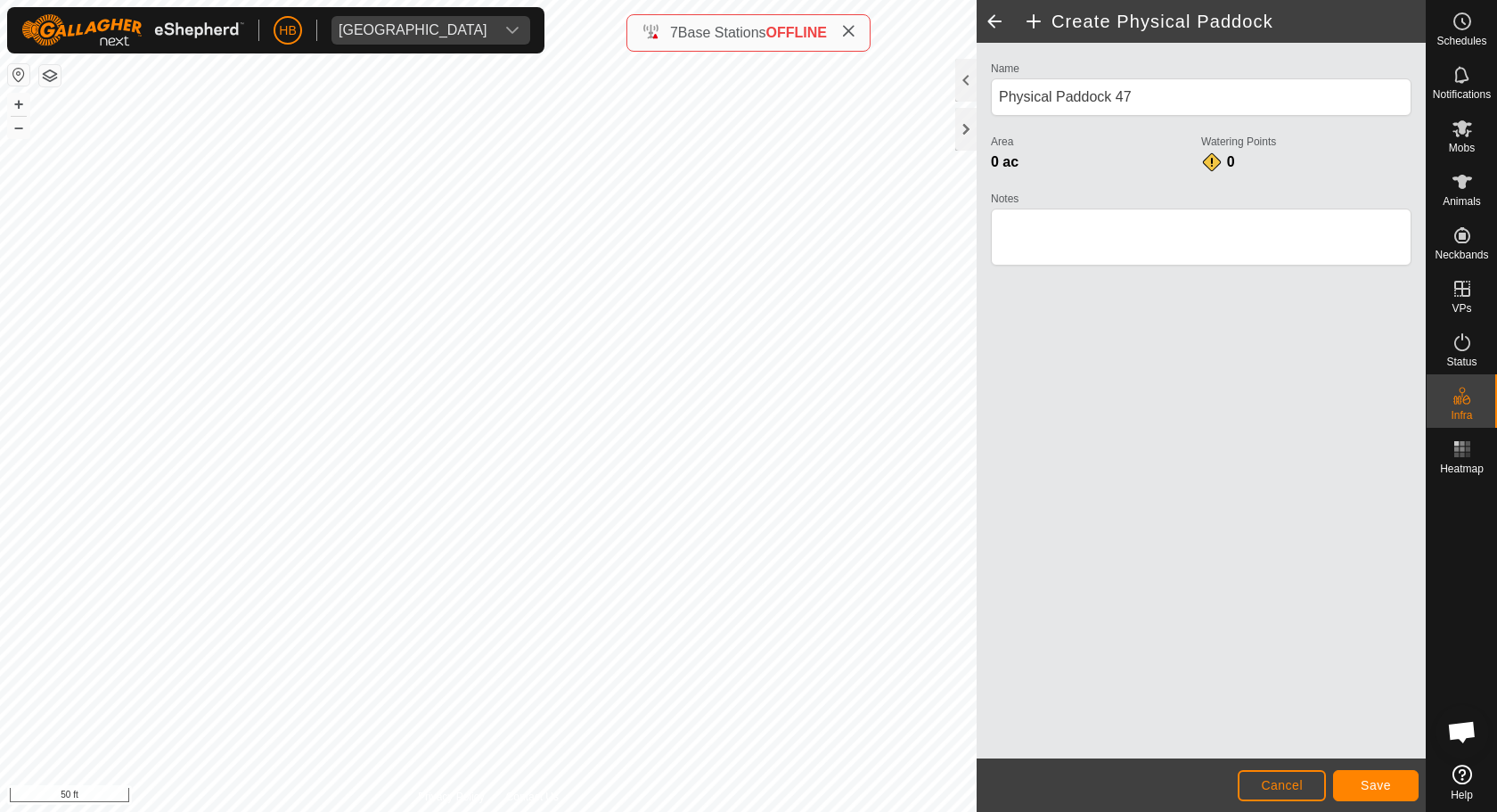
click at [1384, 777] on span "Save" at bounding box center [1376, 785] width 30 height 14
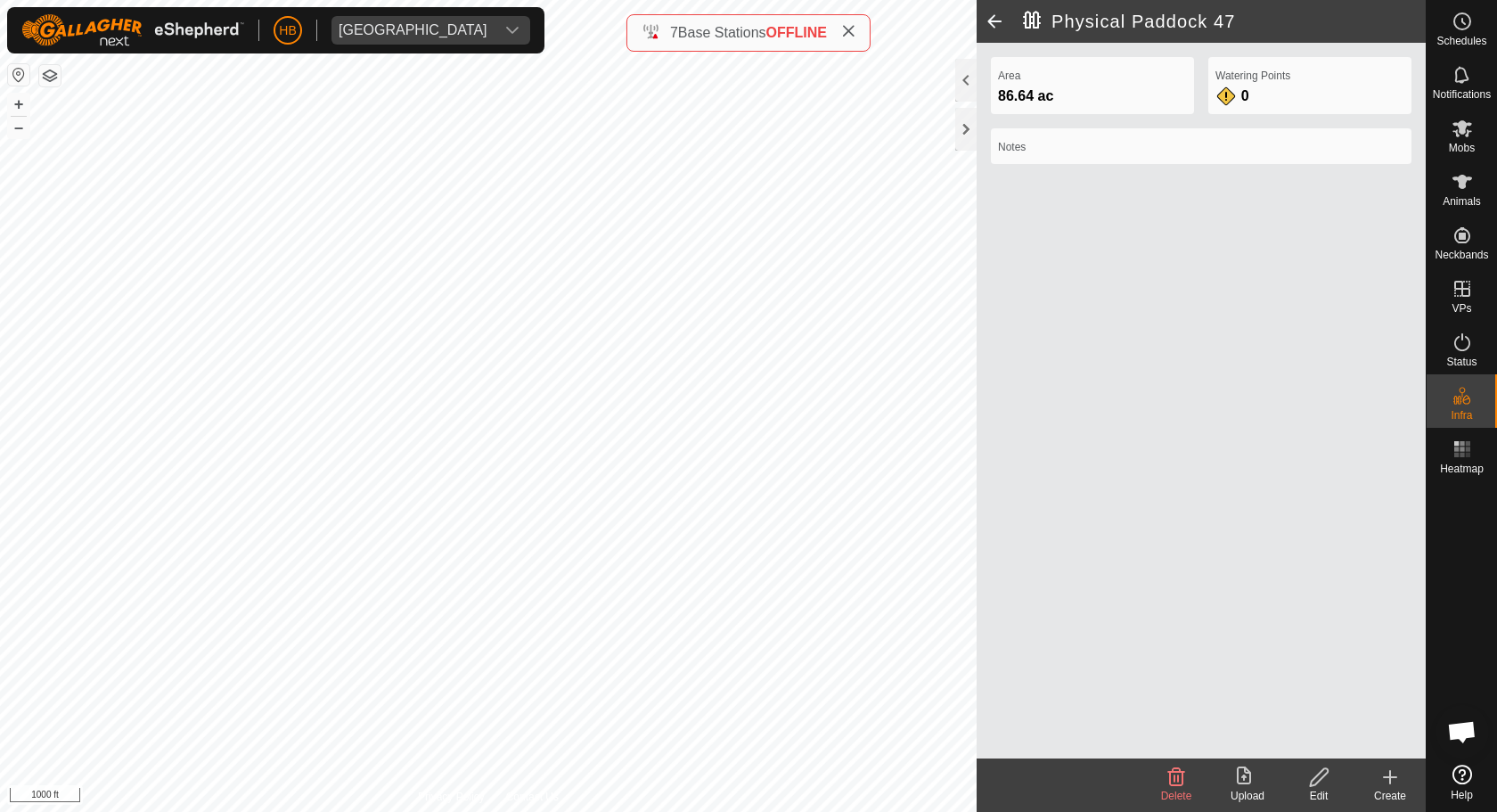
click at [1380, 777] on div "Create" at bounding box center [1390, 796] width 71 height 16
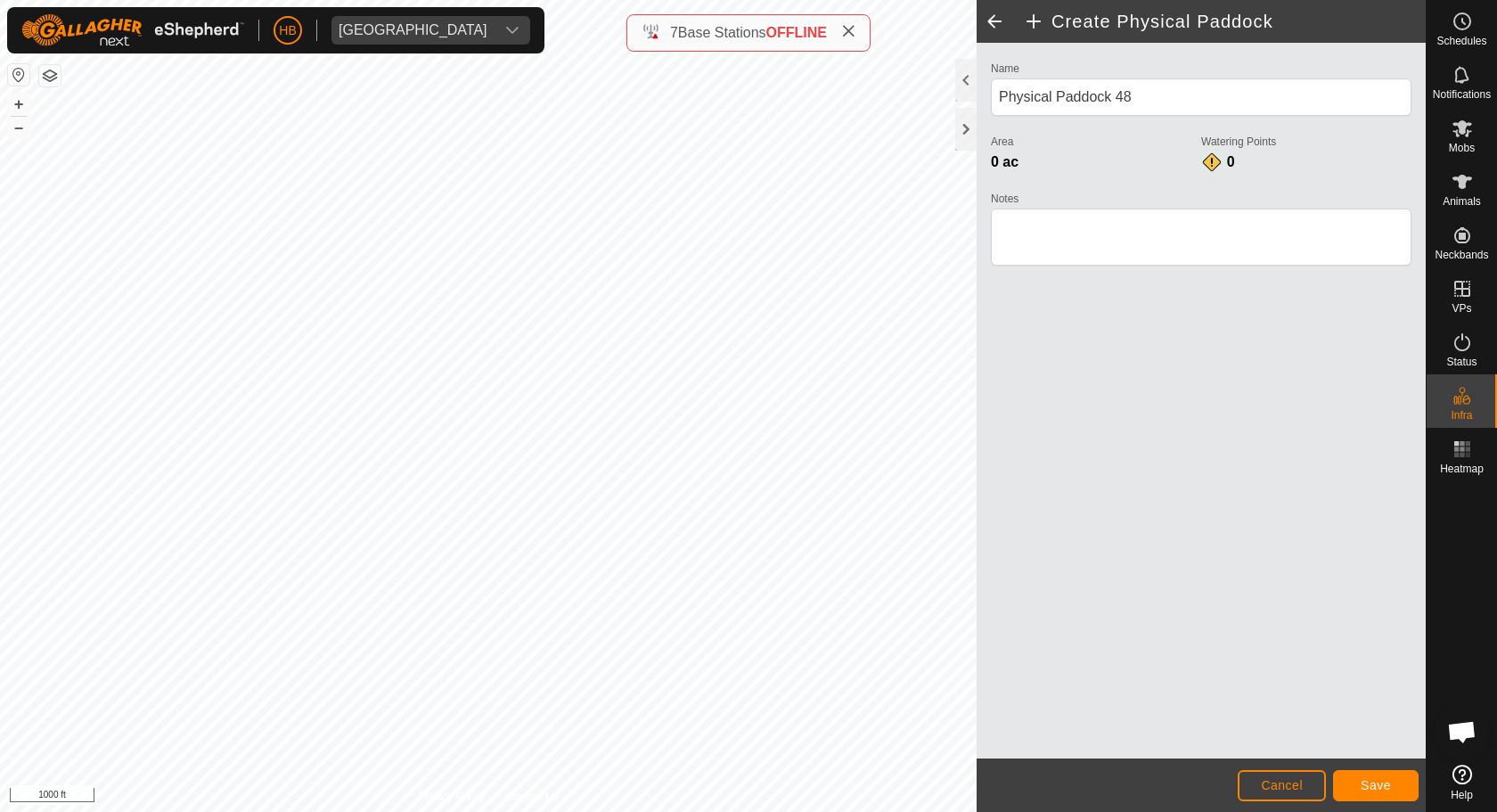
click at [1361, 775] on button "Save" at bounding box center [1376, 785] width 86 height 31
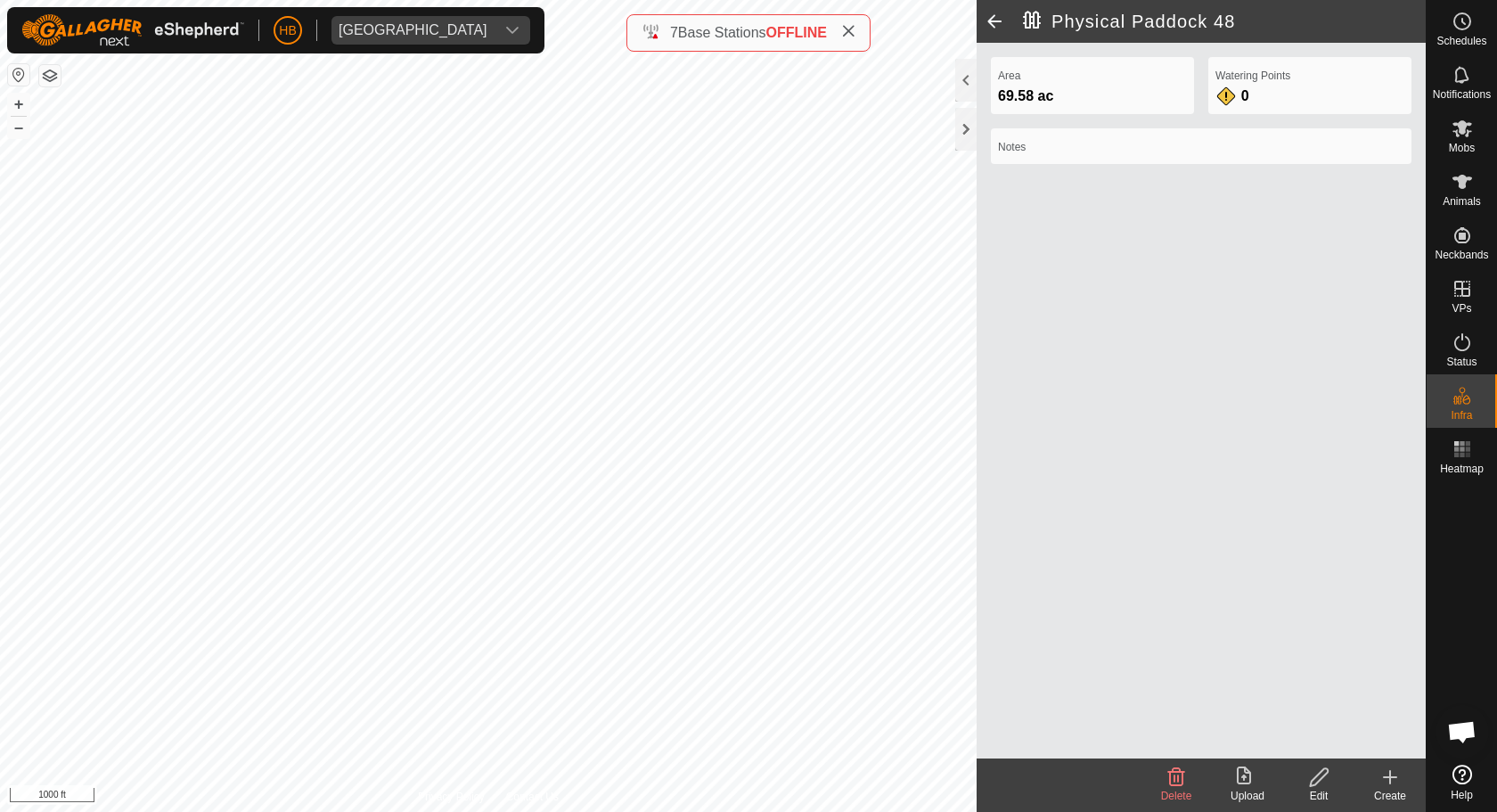
click at [1382, 774] on icon at bounding box center [1390, 777] width 21 height 21
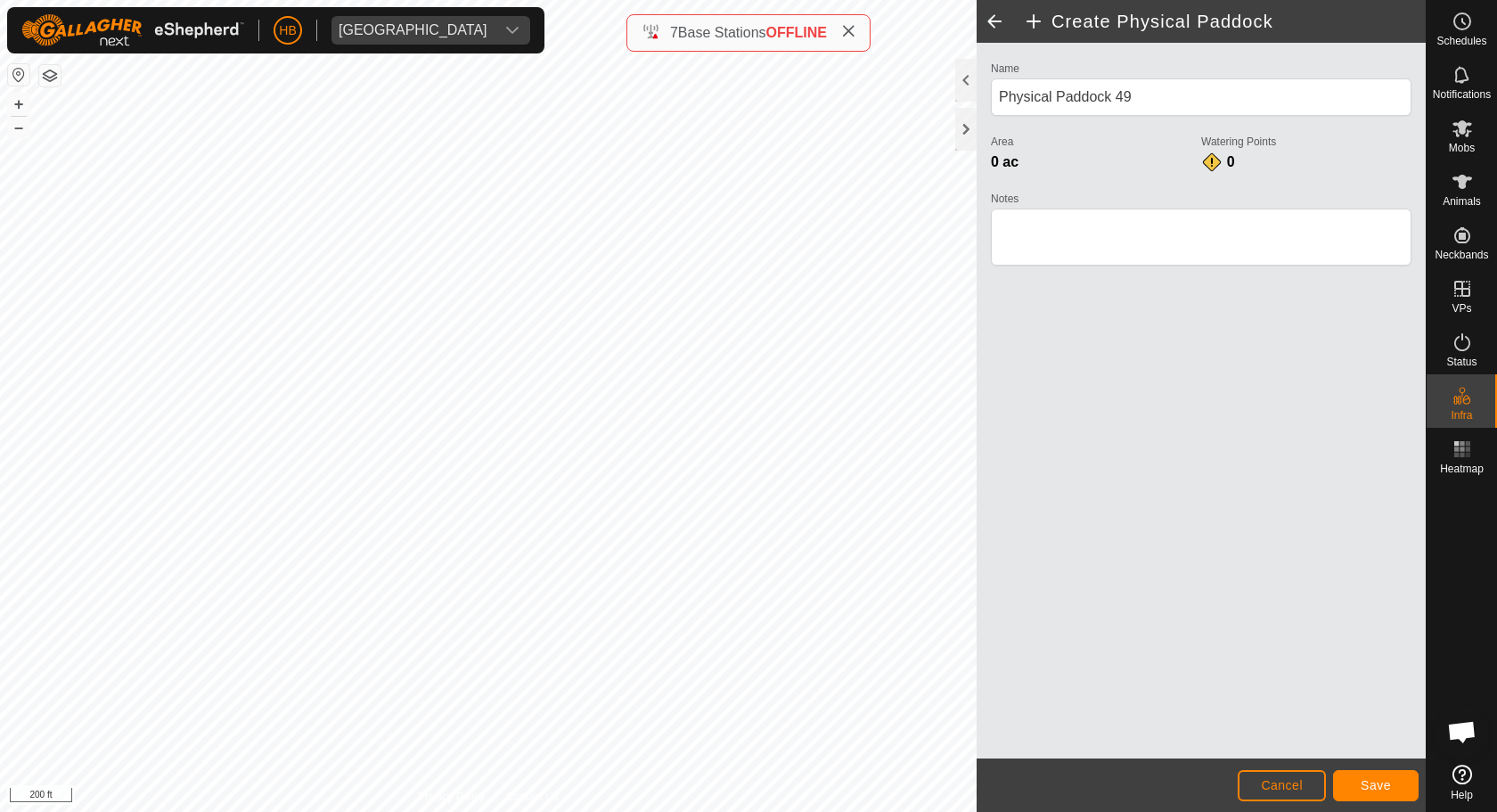
click at [1362, 777] on span "Save" at bounding box center [1376, 785] width 30 height 14
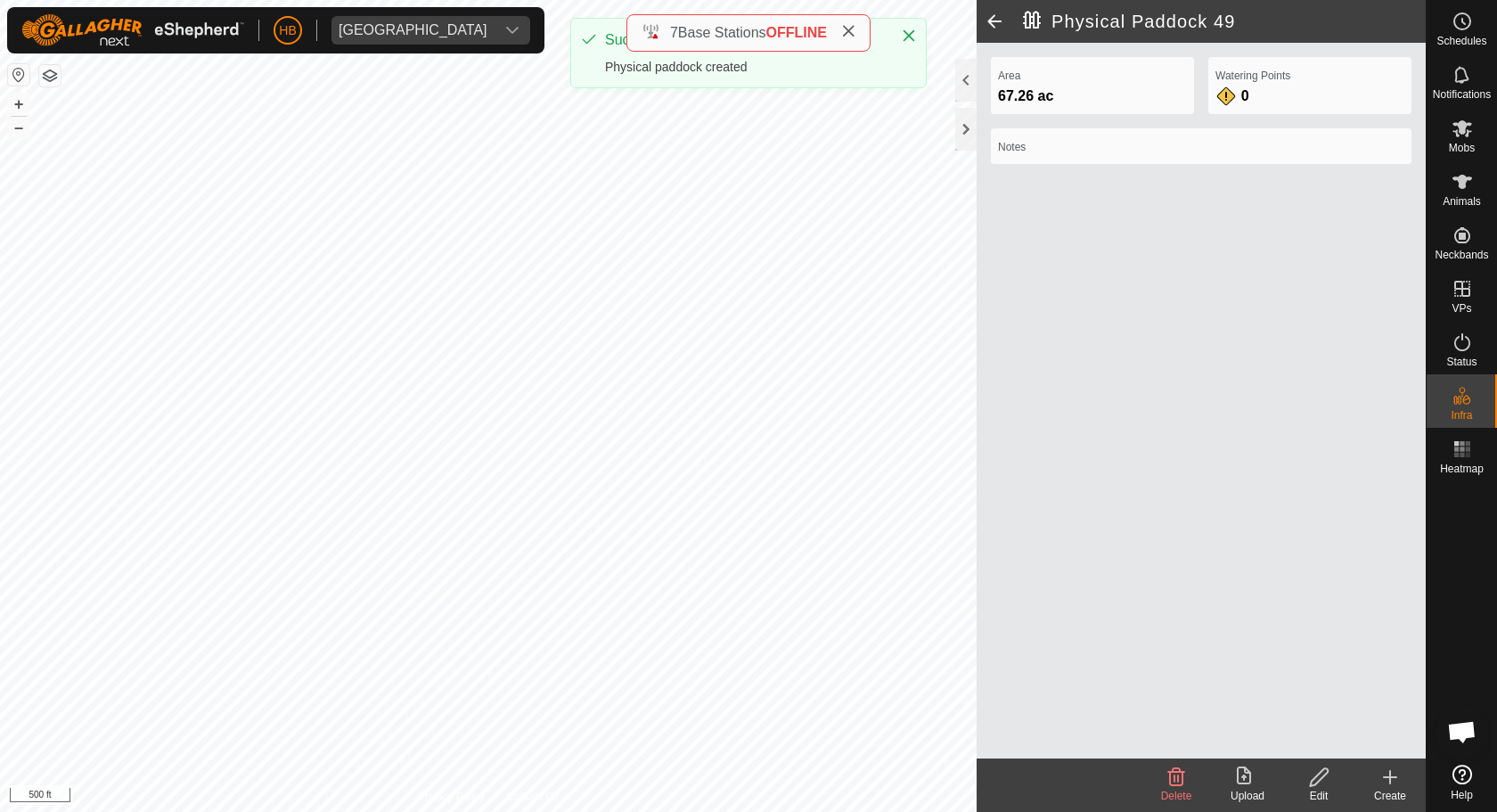
click at [1452, 107] on div "Mobs" at bounding box center [1461, 134] width 70 height 53
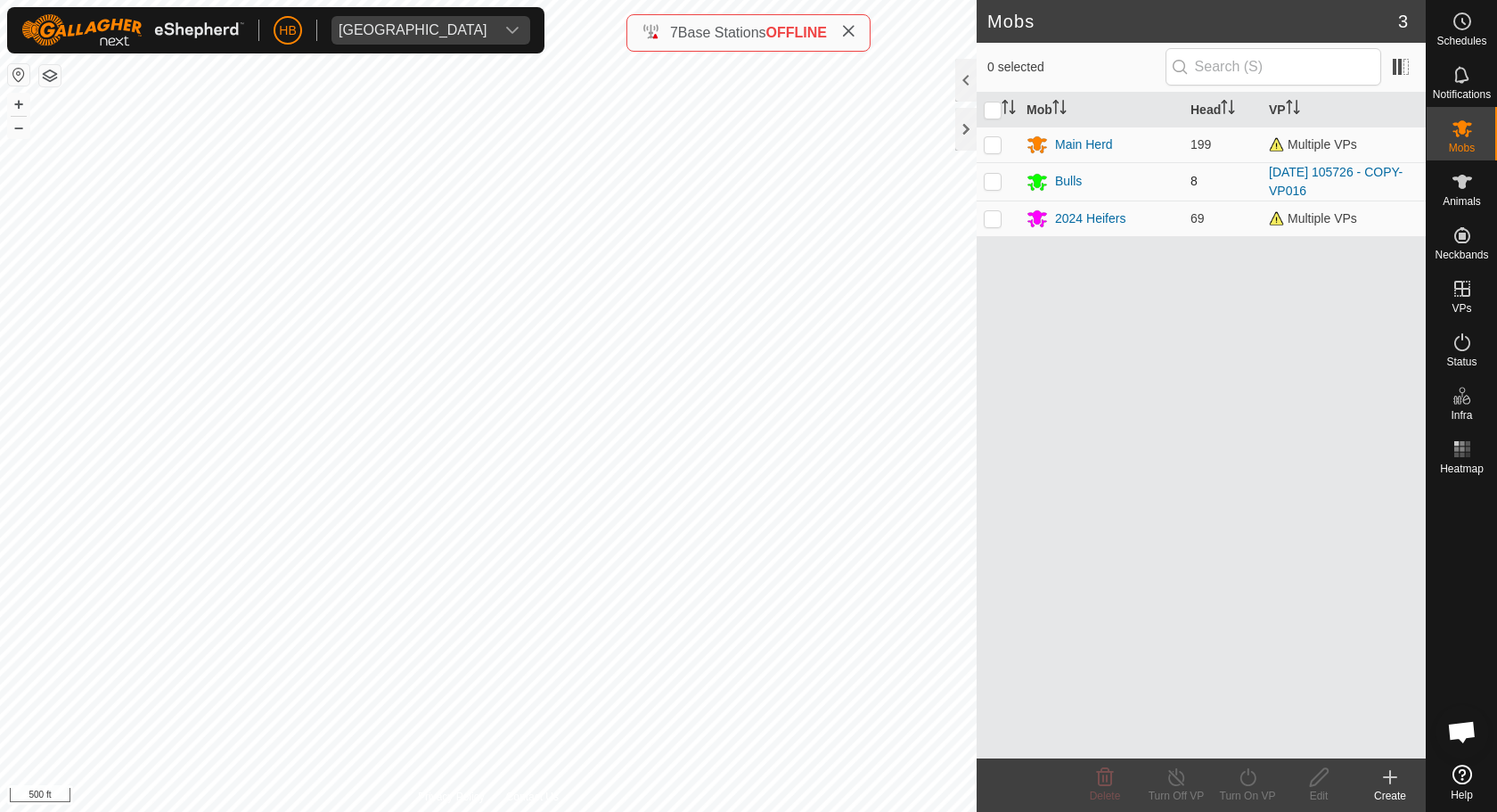
click at [996, 183] on p-checkbox at bounding box center [992, 181] width 18 height 14
checkbox input "true"
click at [1076, 181] on div "Bulls" at bounding box center [1068, 181] width 27 height 19
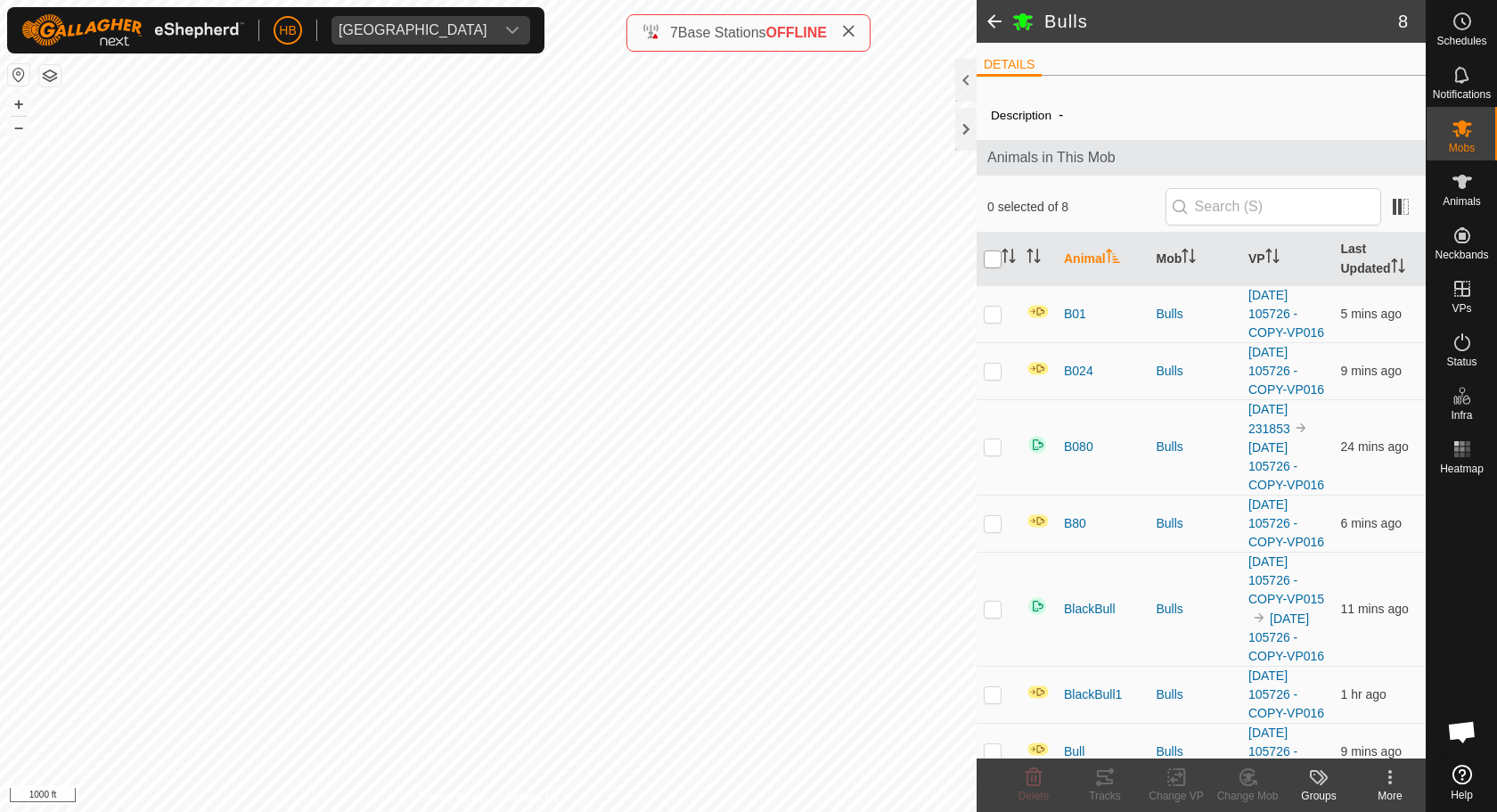
click at [991, 258] on input "checkbox" at bounding box center [992, 259] width 18 height 18
checkbox input "true"
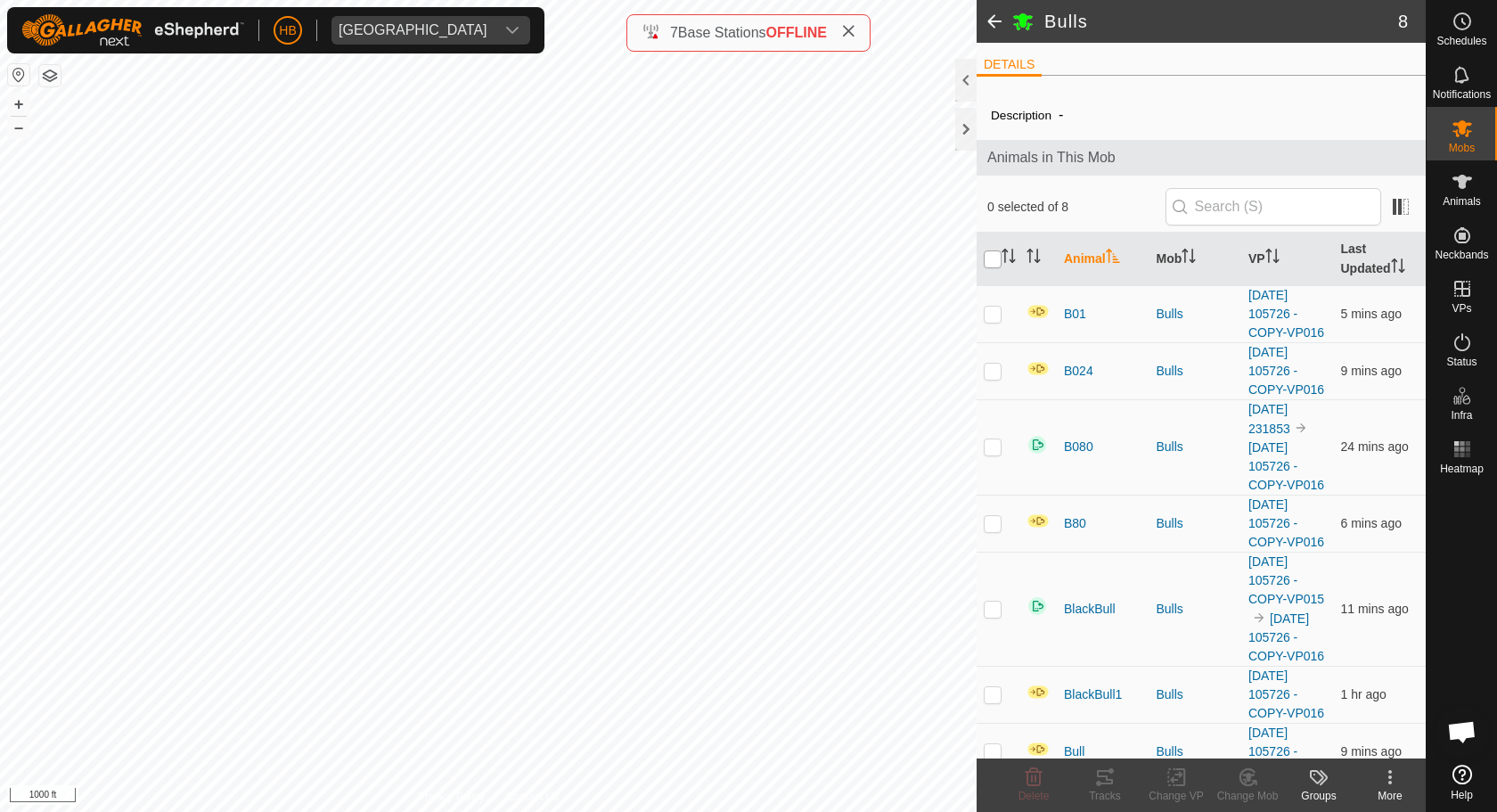
checkbox input "true"
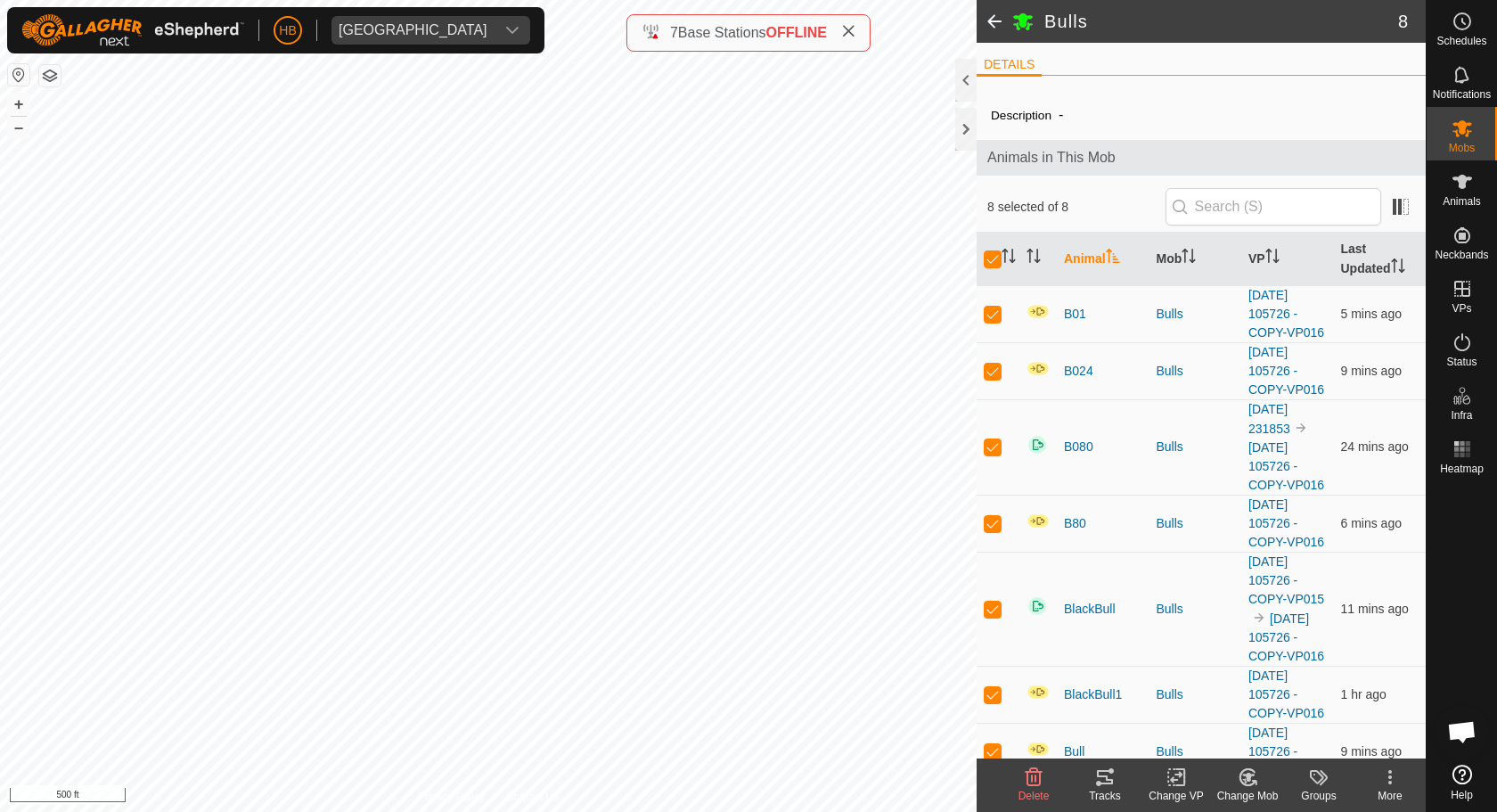
click at [58, 69] on button "button" at bounding box center [50, 76] width 21 height 21
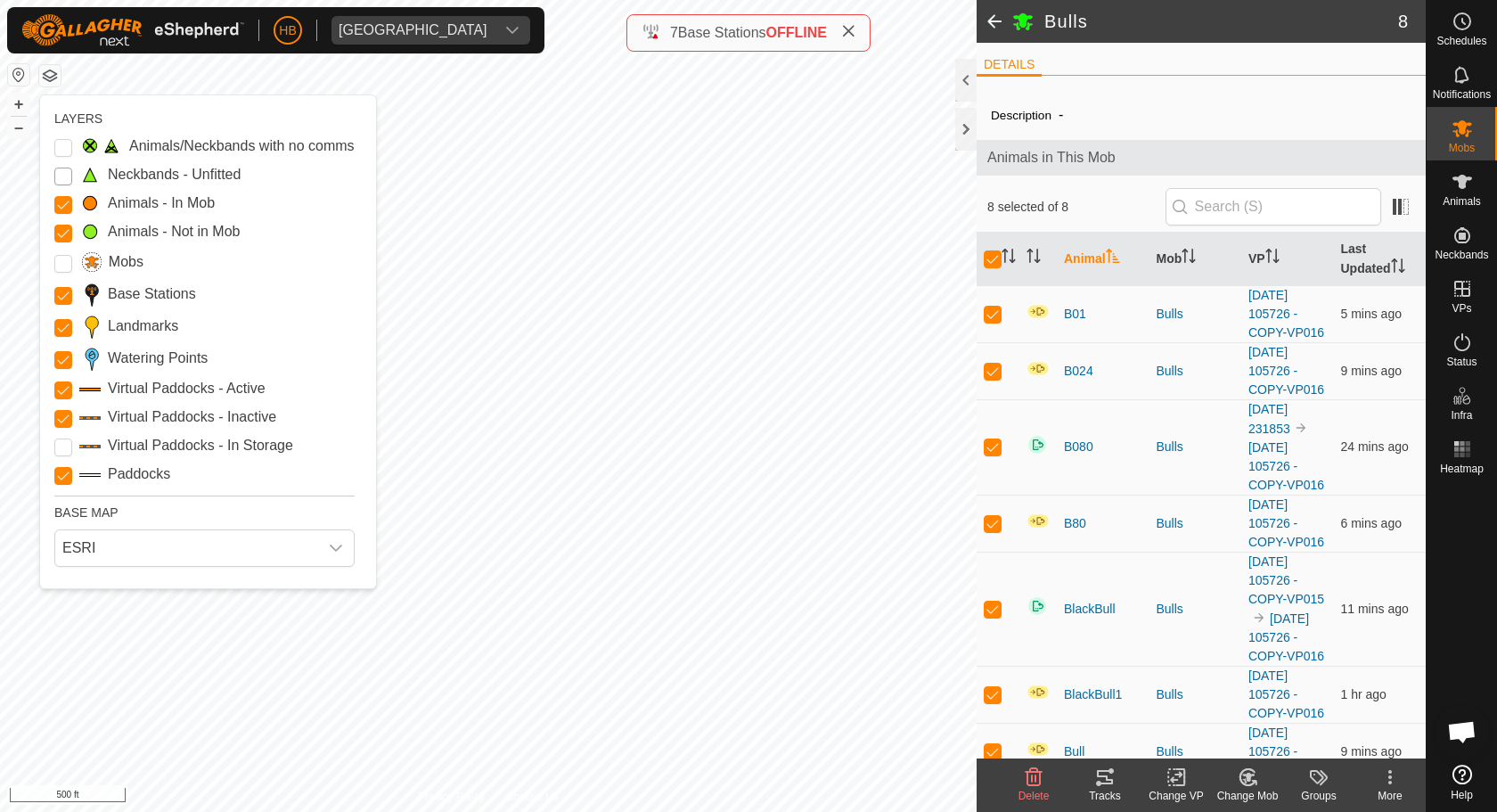
click at [65, 176] on Unfitted "Neckbands - Unfitted" at bounding box center [63, 176] width 18 height 18
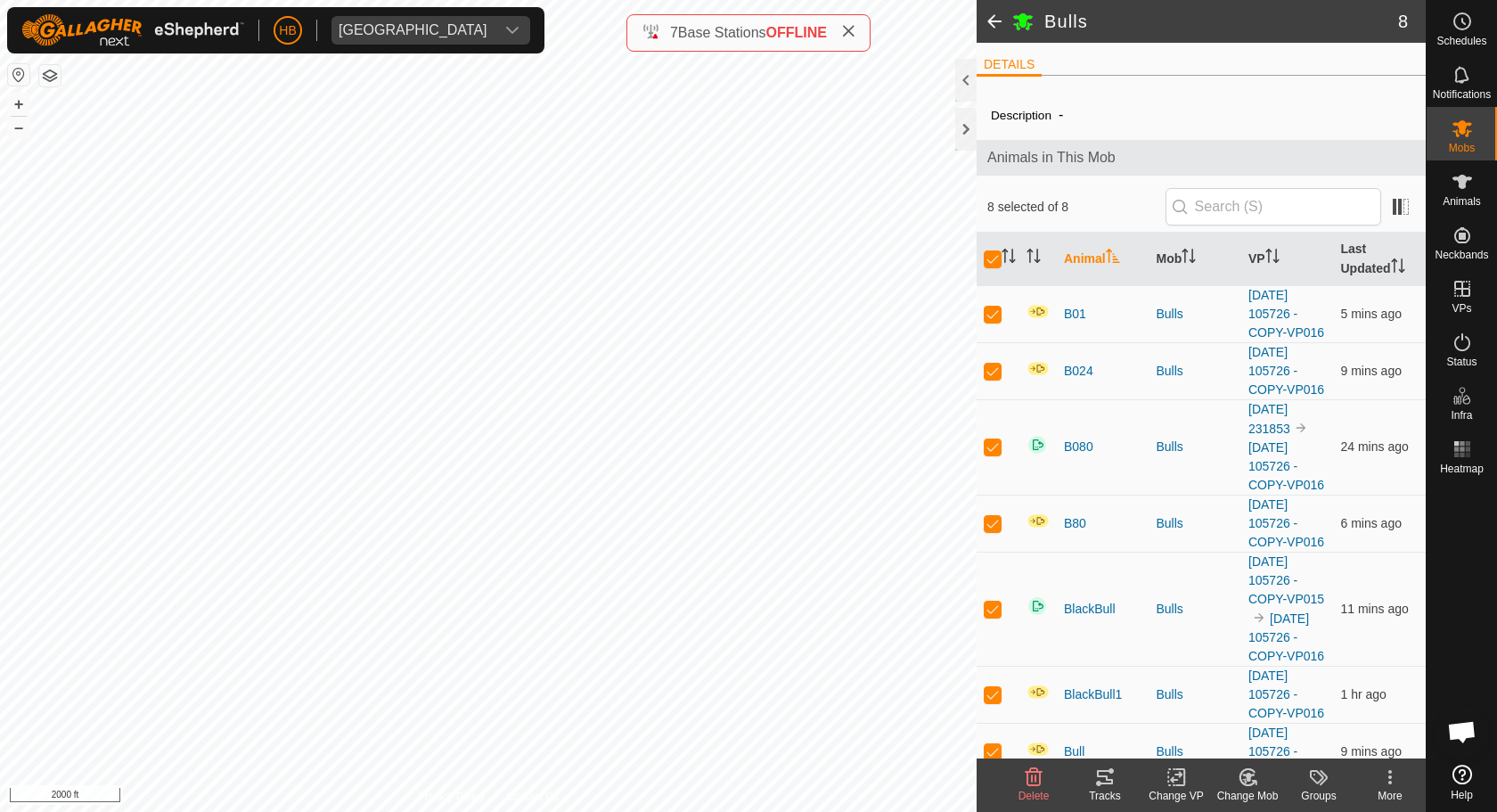
click at [999, 21] on span at bounding box center [994, 21] width 36 height 43
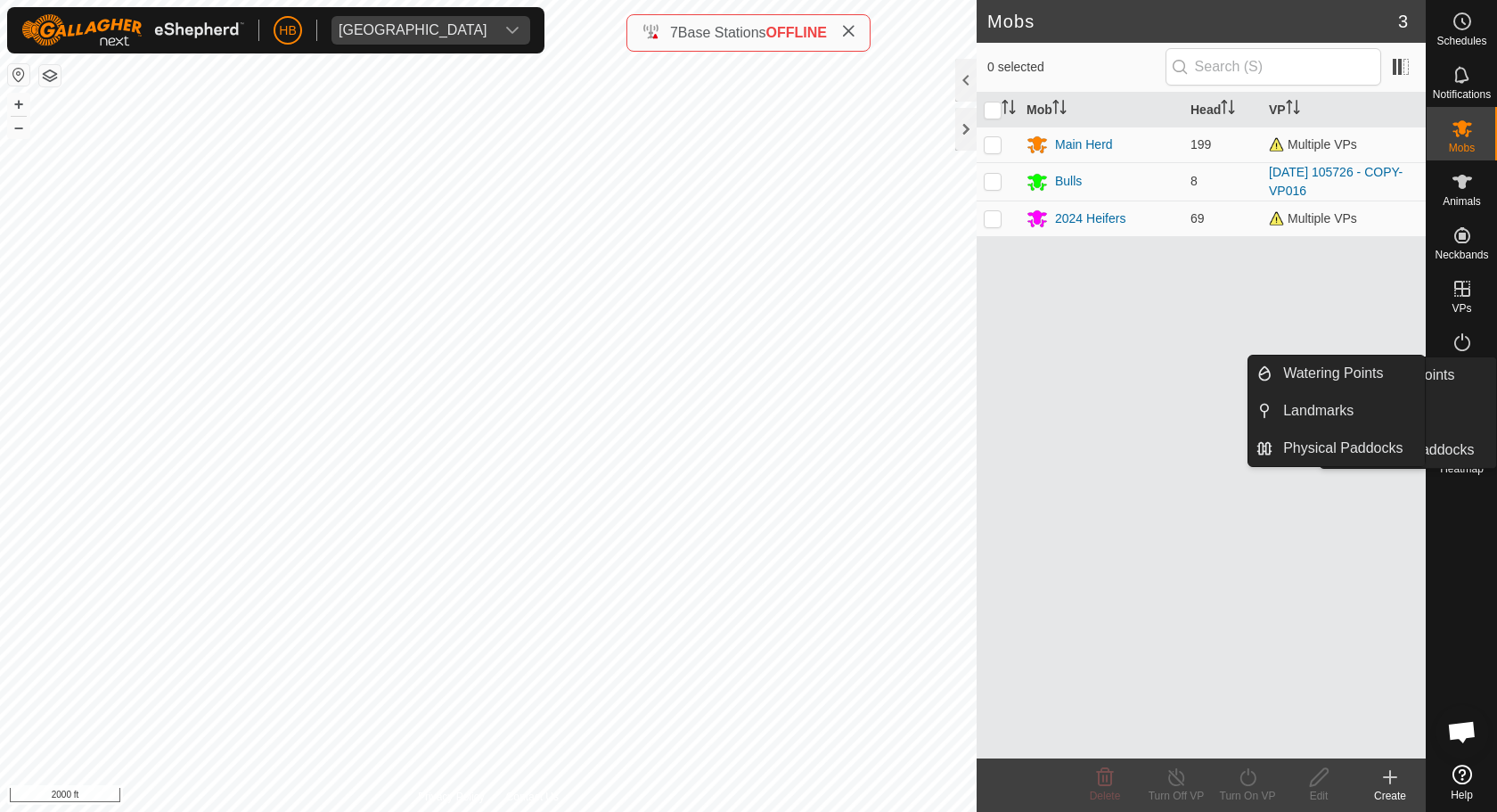
click at [1462, 406] on icon at bounding box center [1462, 396] width 21 height 21
click at [1379, 442] on link "Physical Paddocks" at bounding box center [1348, 448] width 152 height 36
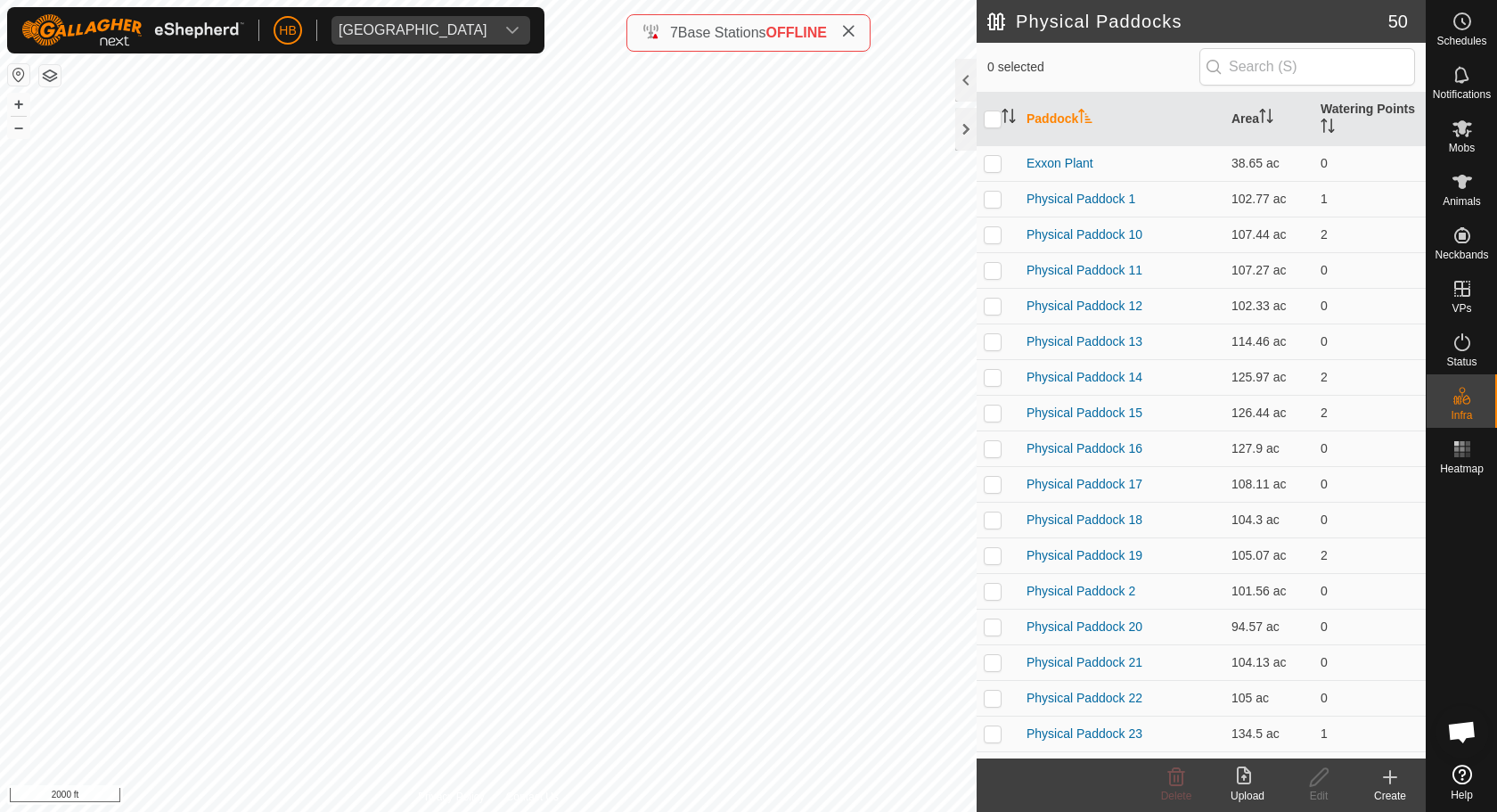
click at [1395, 777] on div "Create" at bounding box center [1390, 796] width 71 height 16
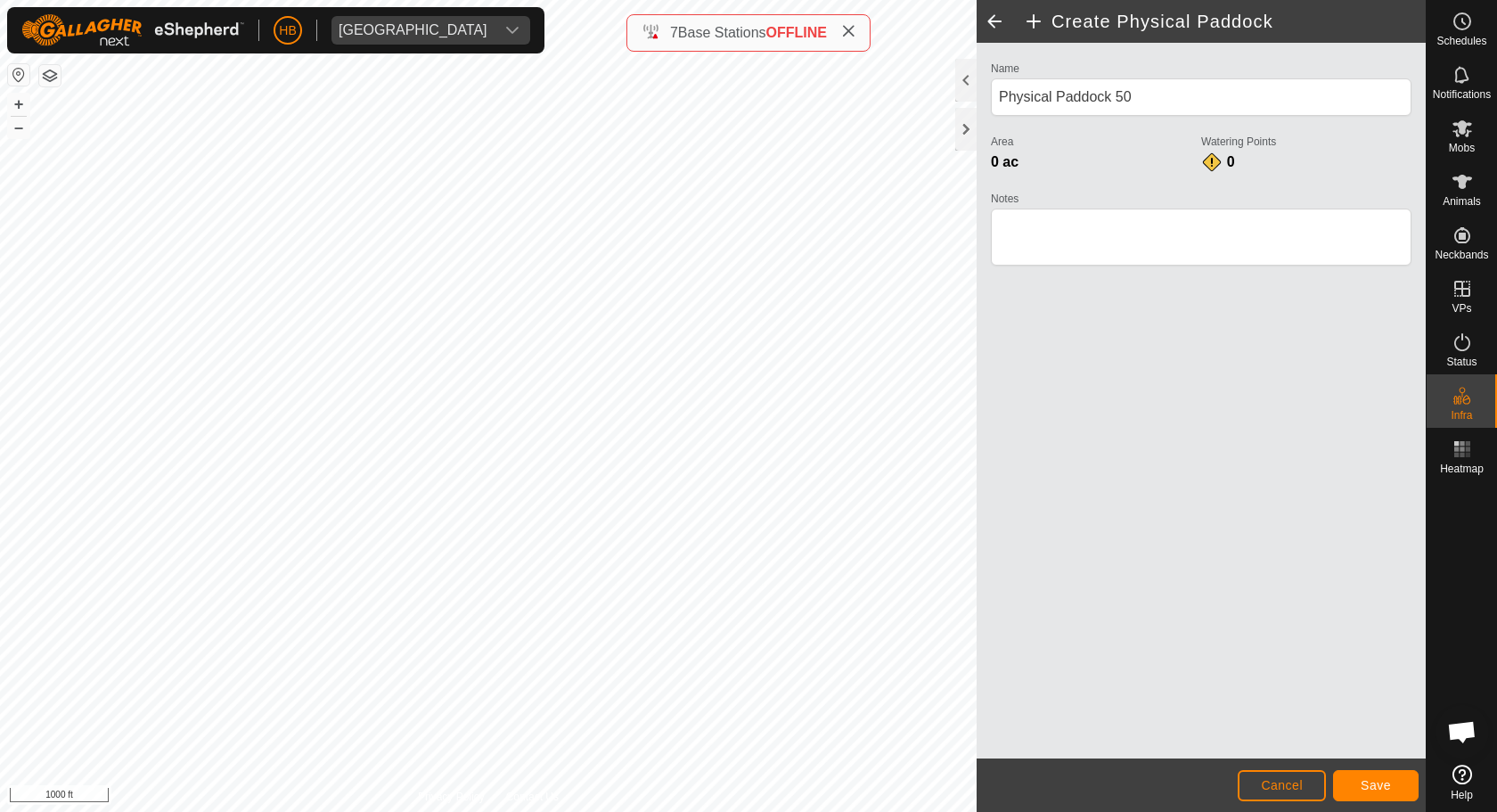
click at [1375, 777] on span "Save" at bounding box center [1376, 785] width 30 height 14
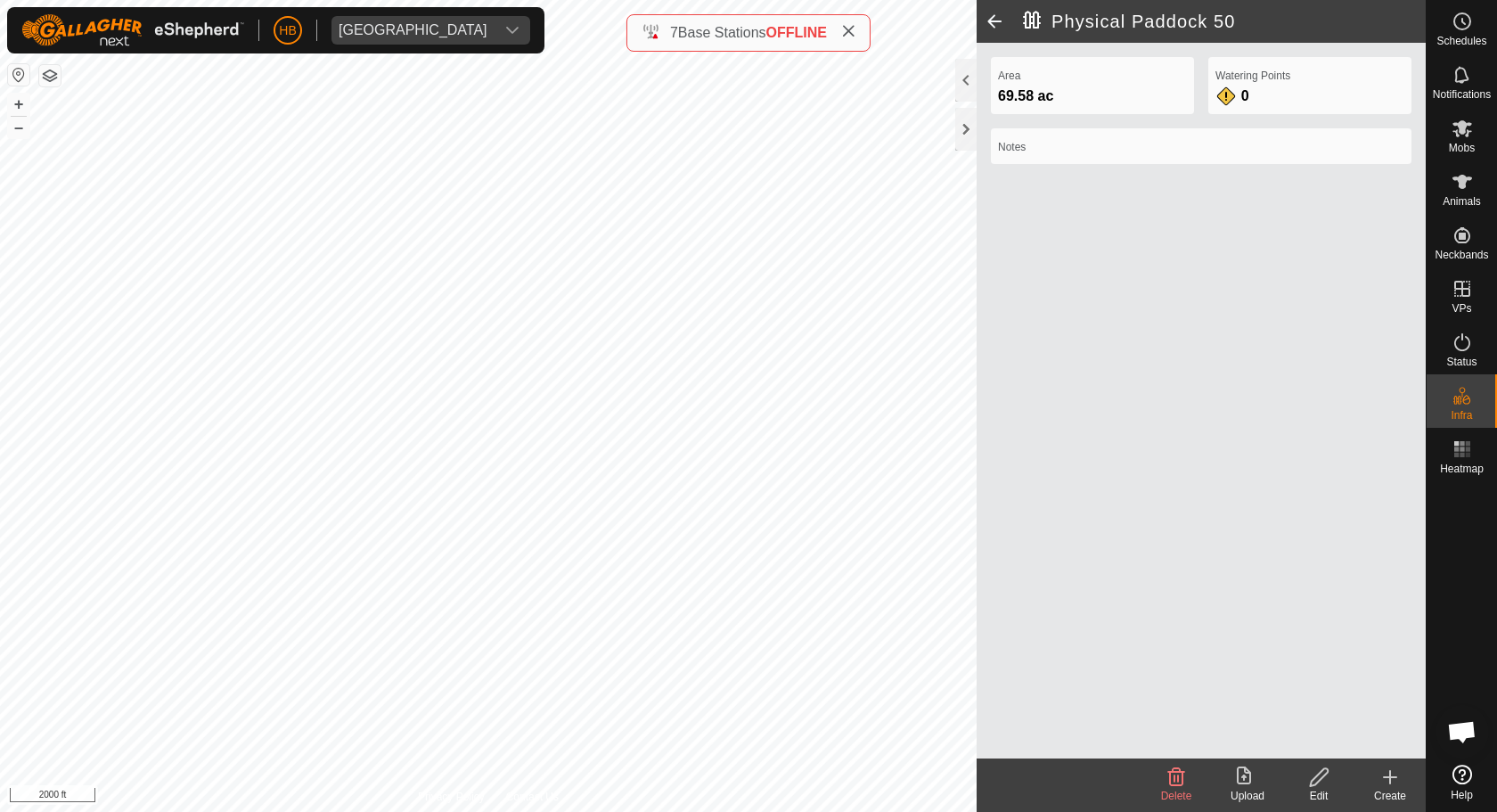
click at [1386, 774] on icon at bounding box center [1390, 777] width 21 height 21
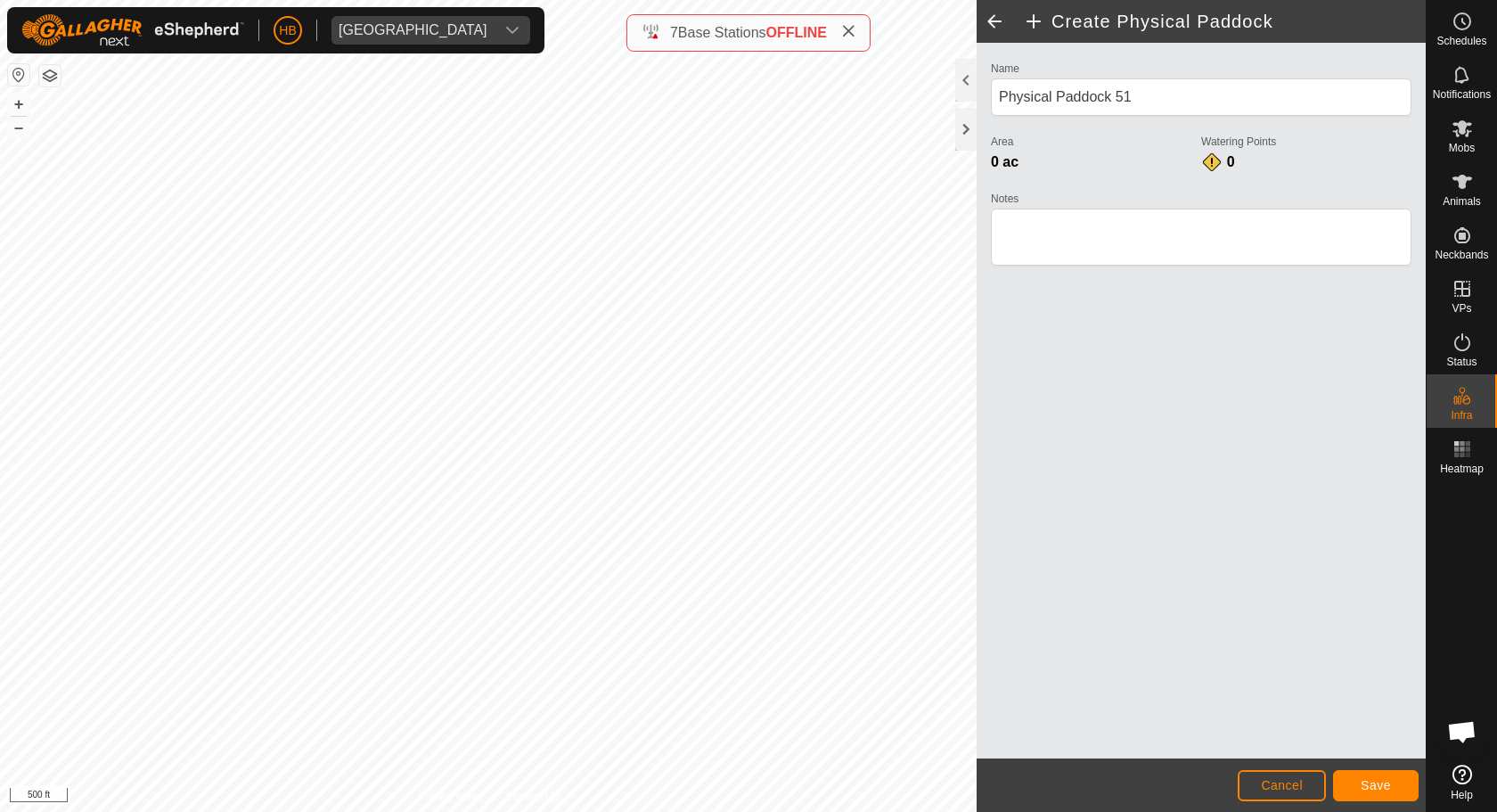
click at [1361, 777] on span "Save" at bounding box center [1376, 785] width 30 height 14
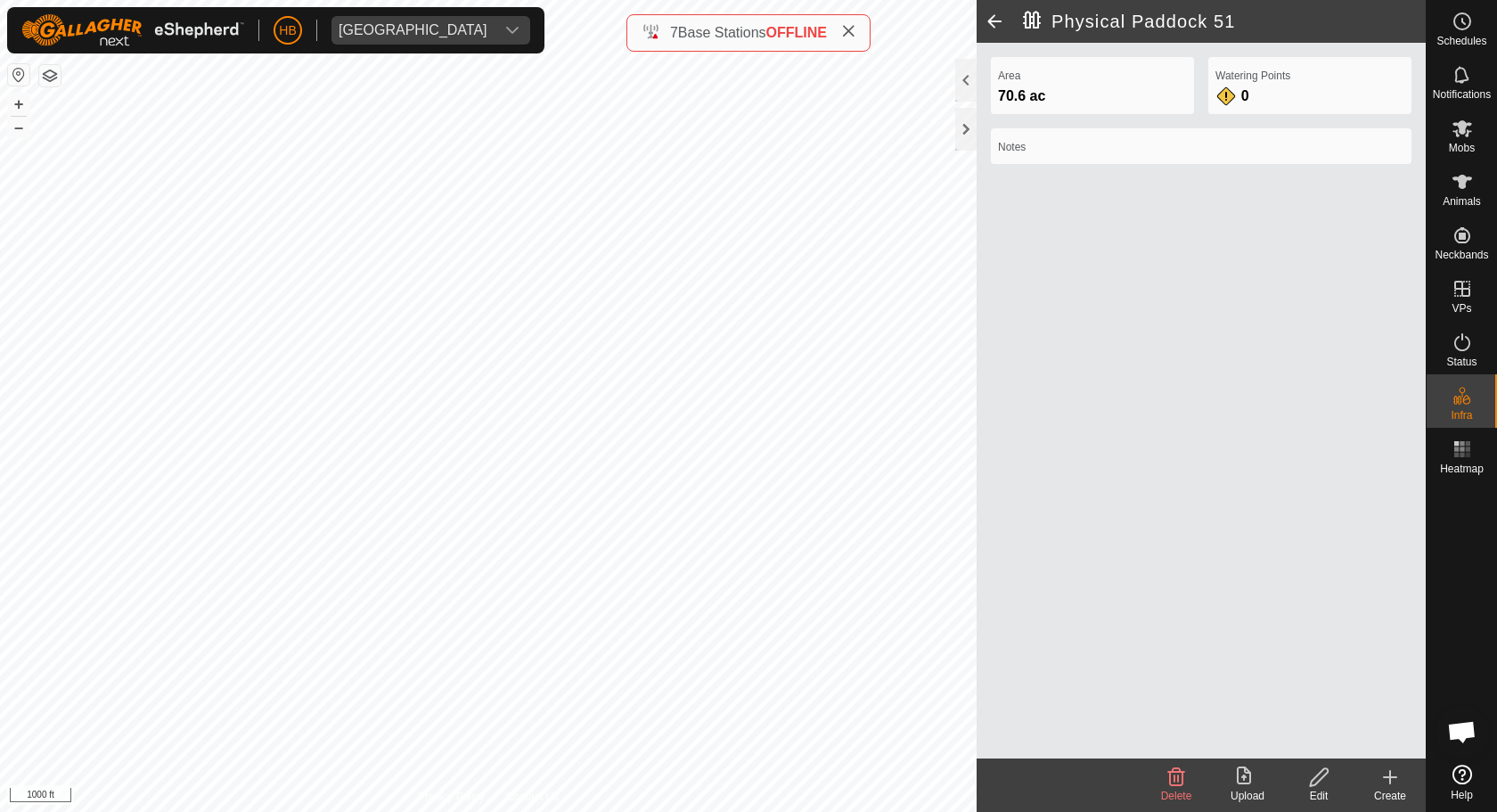
click at [1387, 777] on icon at bounding box center [1390, 777] width 21 height 21
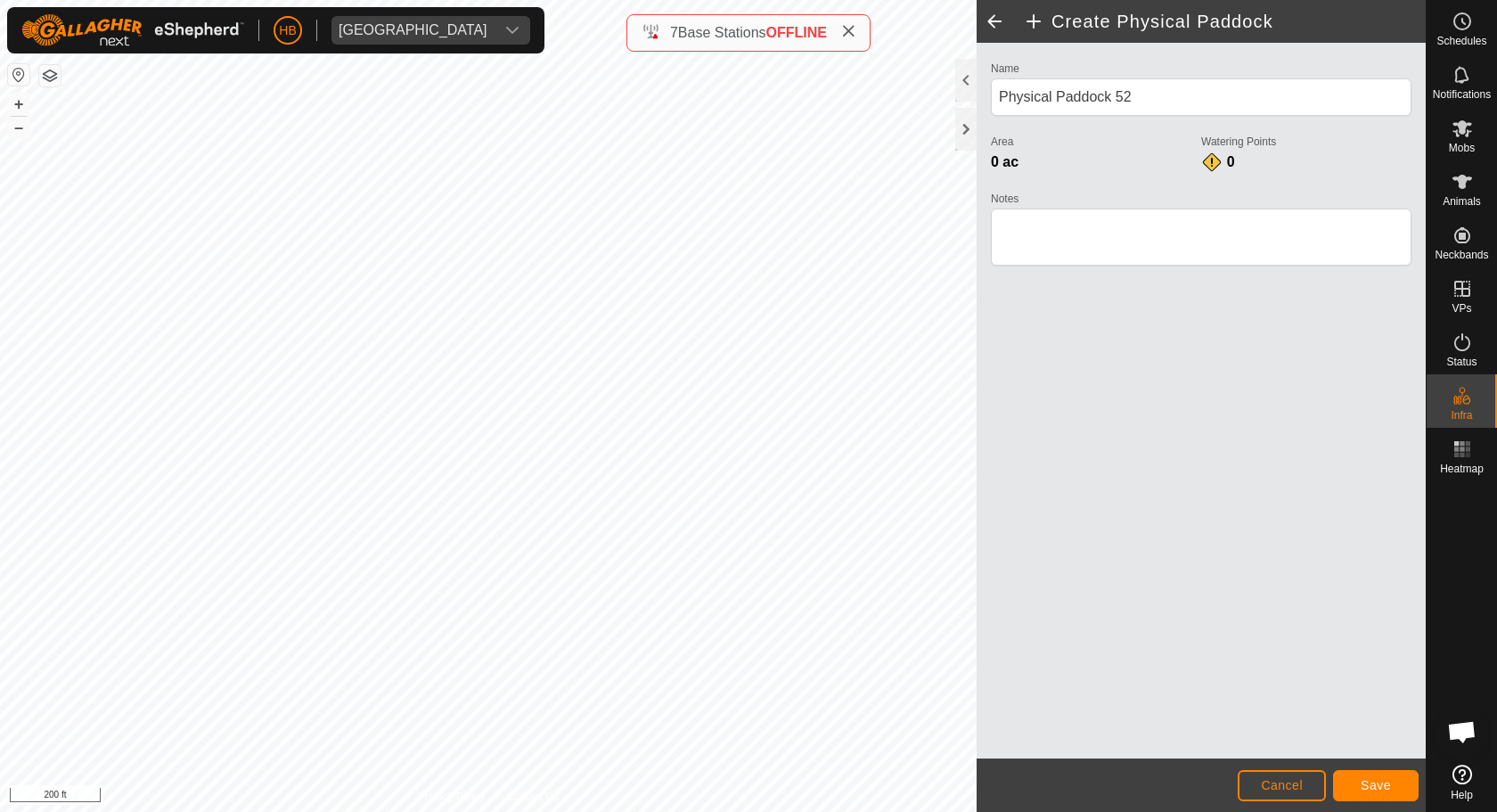
click at [1404, 777] on button "Save" at bounding box center [1376, 785] width 86 height 31
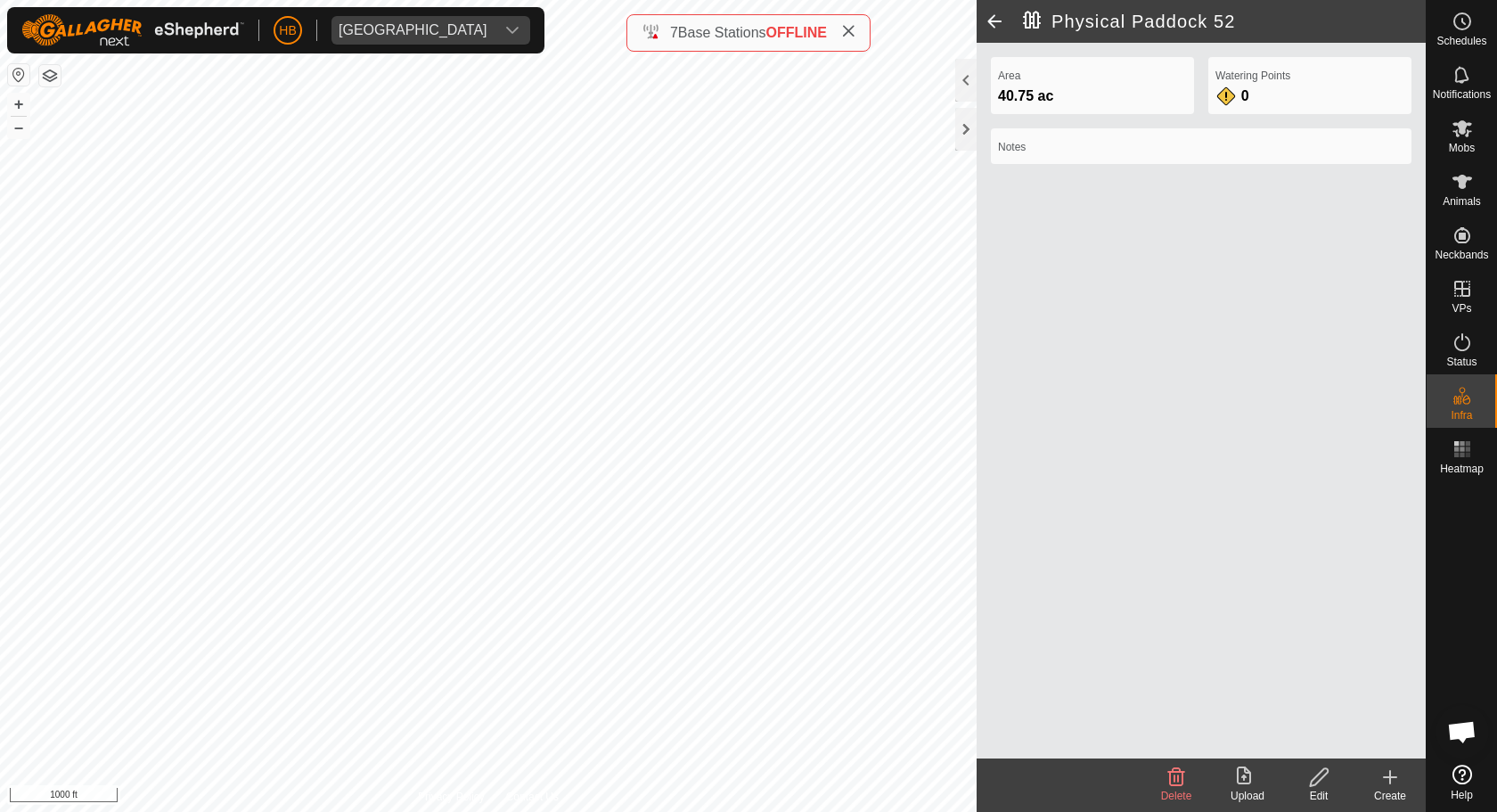
click at [1394, 777] on div "Create" at bounding box center [1390, 796] width 71 height 16
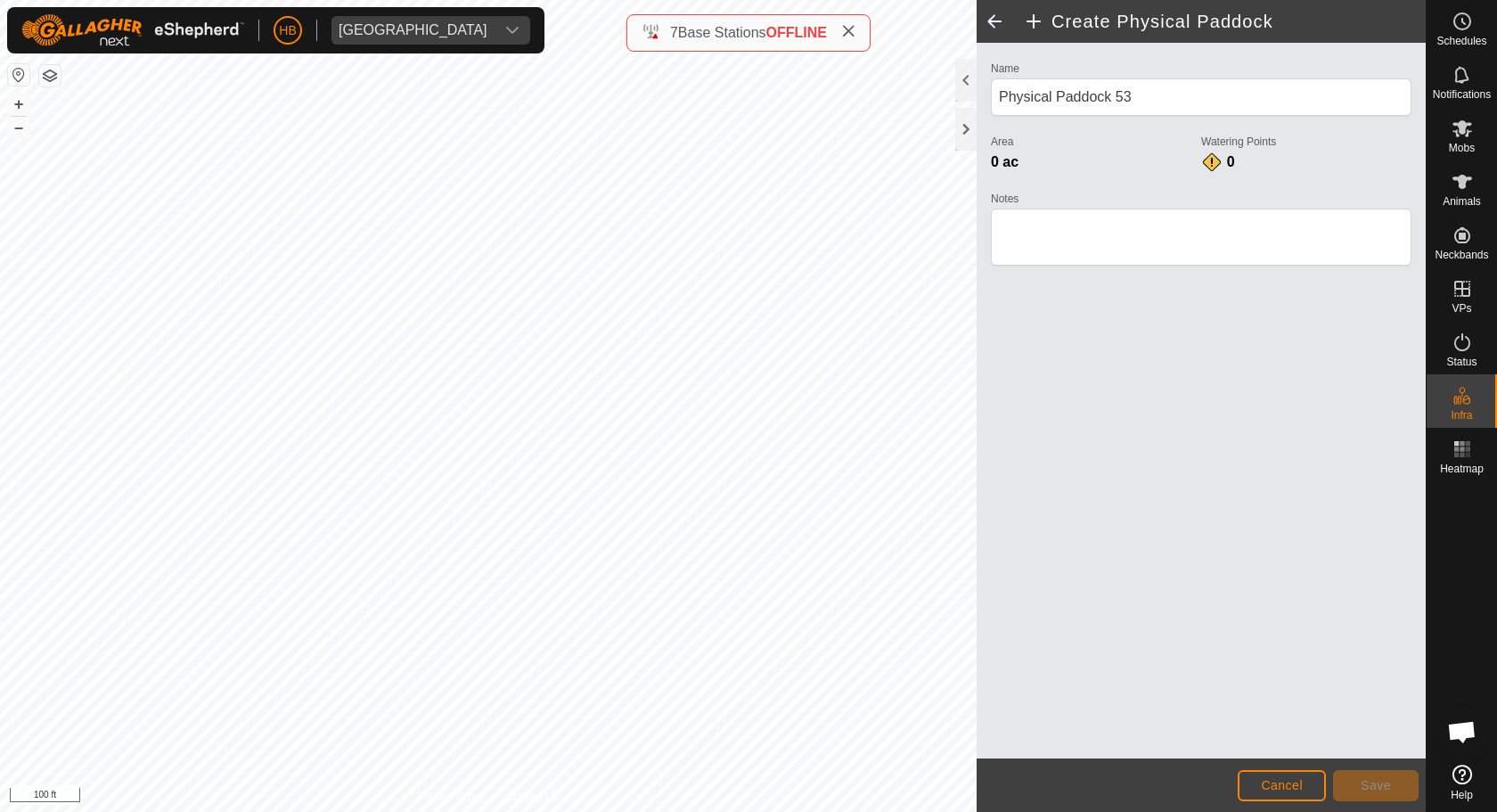
click at [1279, 777] on span "Cancel" at bounding box center [1281, 785] width 42 height 14
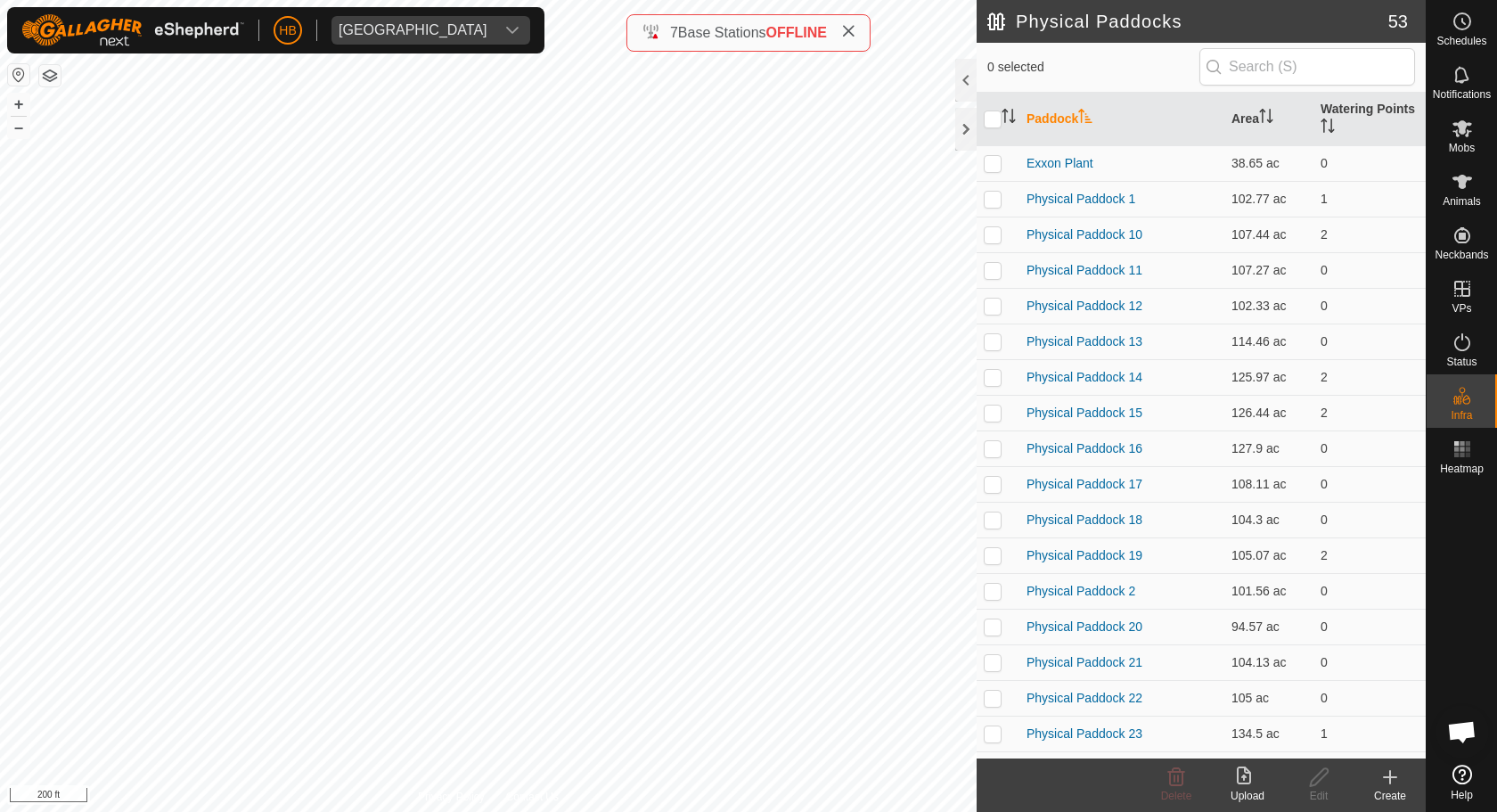
click at [1377, 777] on create-svg-icon at bounding box center [1390, 777] width 71 height 21
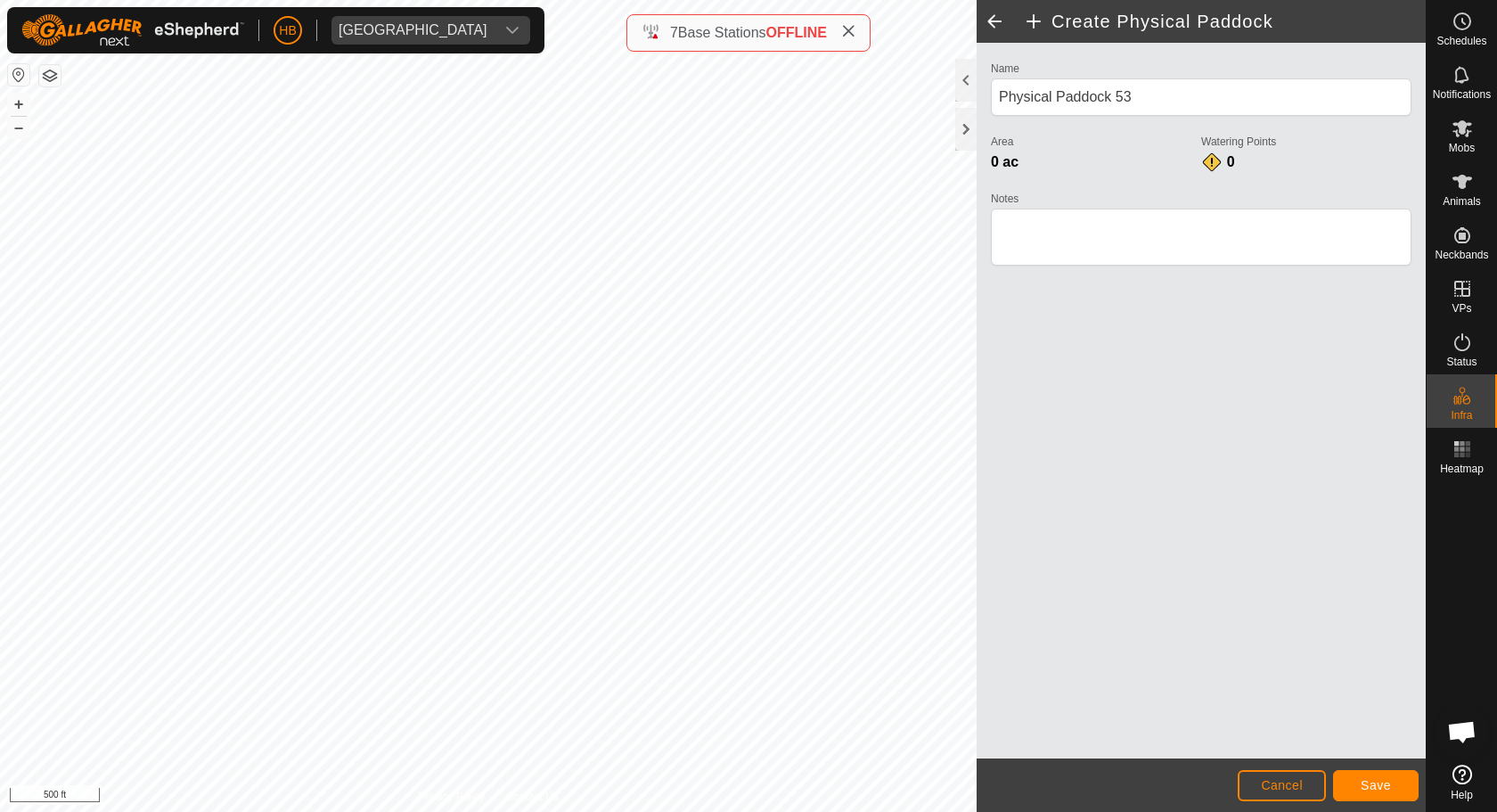
click at [1369, 777] on span "Save" at bounding box center [1376, 785] width 30 height 14
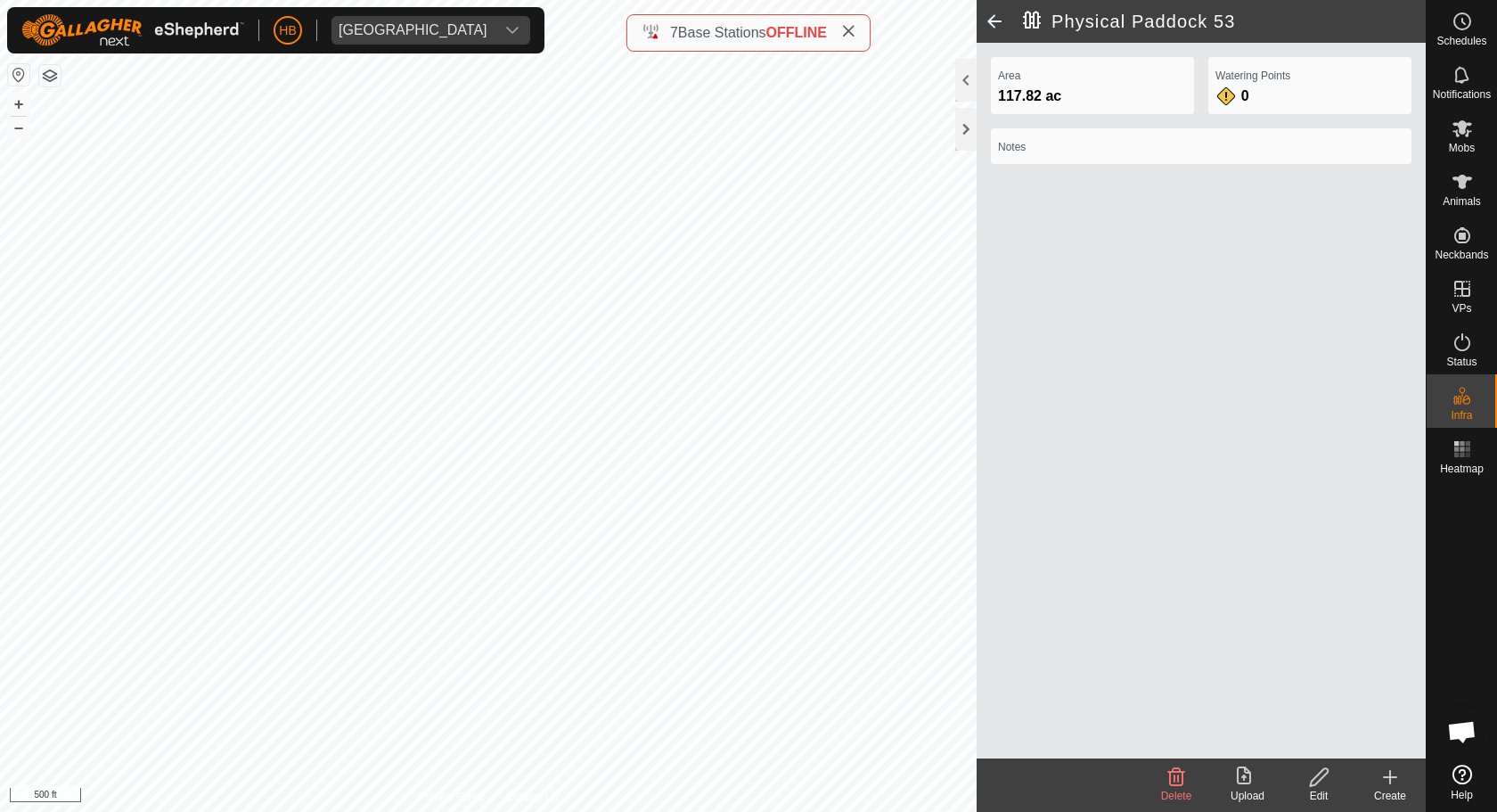
click at [1395, 777] on icon at bounding box center [1390, 777] width 21 height 21
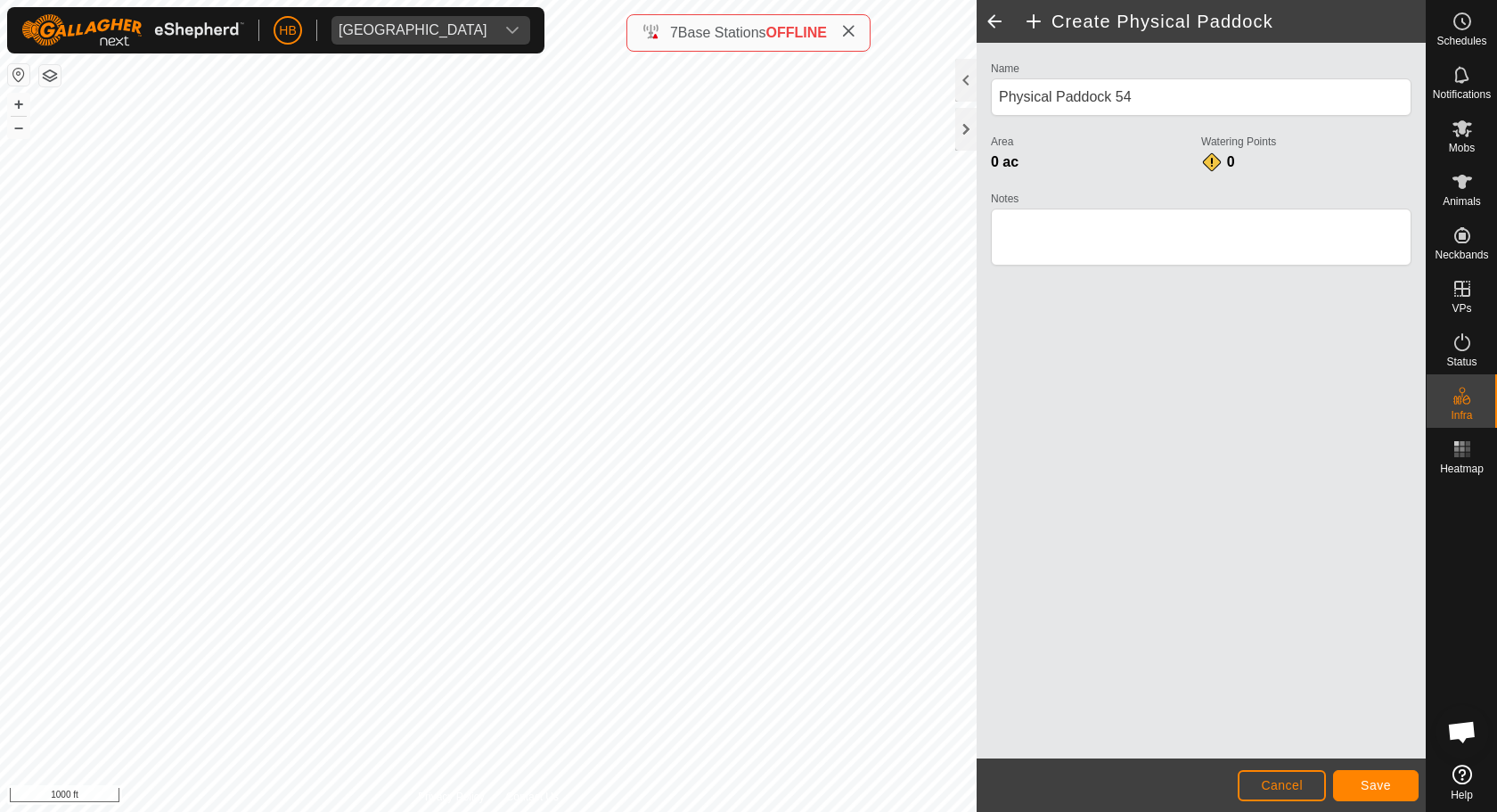
click at [1358, 777] on button "Save" at bounding box center [1376, 785] width 86 height 31
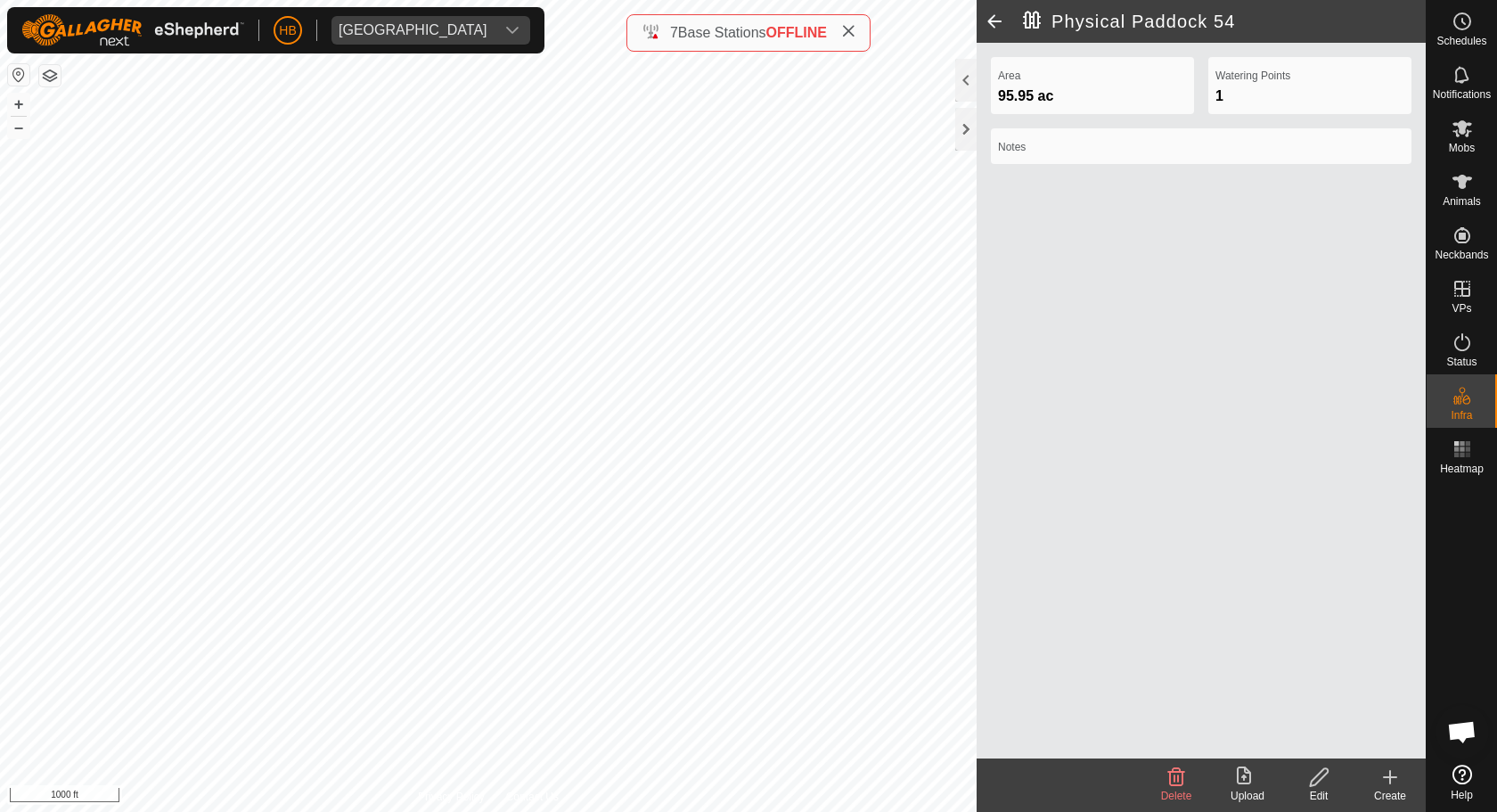
click at [1378, 777] on create-svg-icon at bounding box center [1390, 777] width 71 height 21
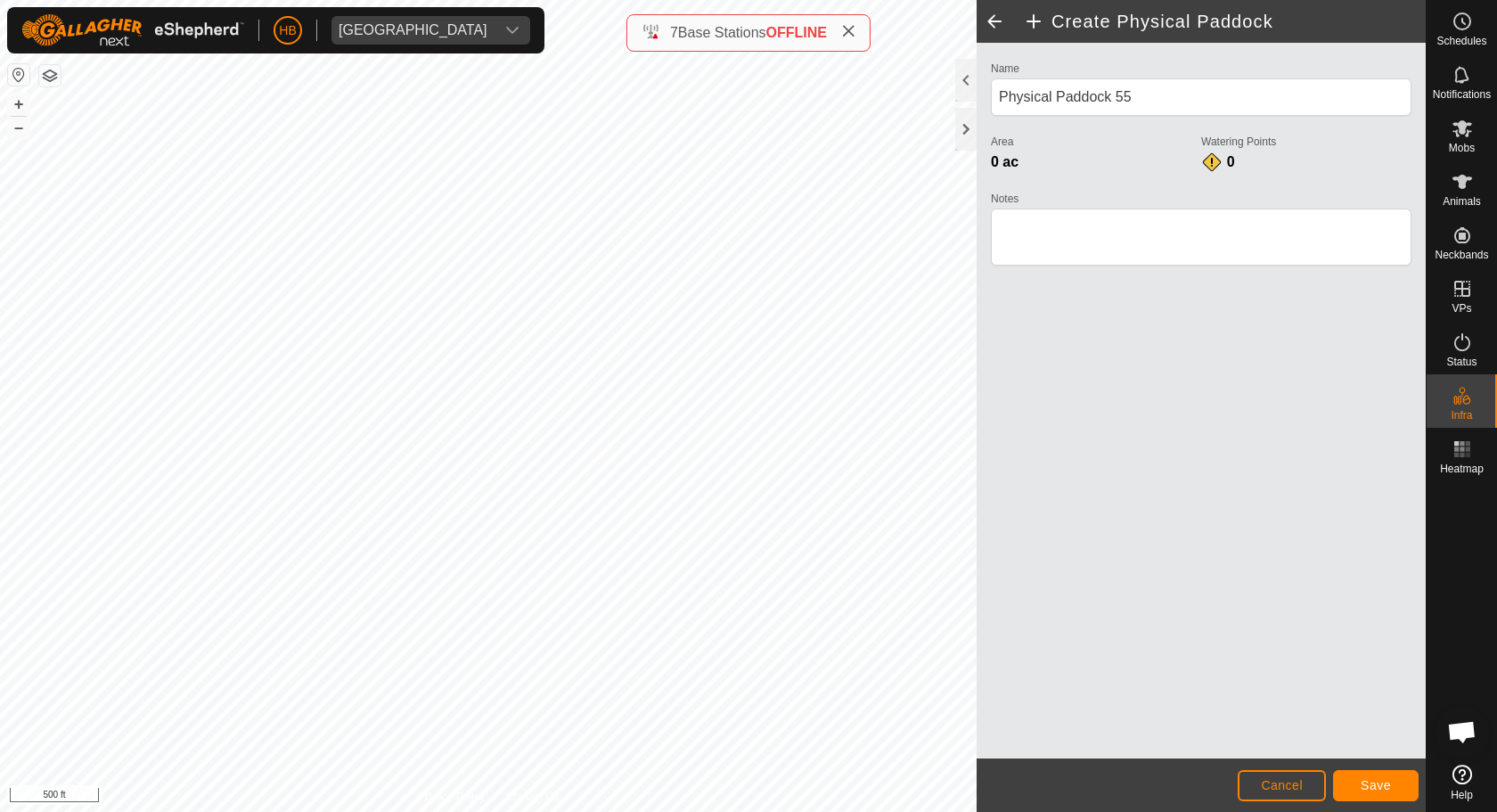
click at [1361, 777] on span "Save" at bounding box center [1376, 785] width 30 height 14
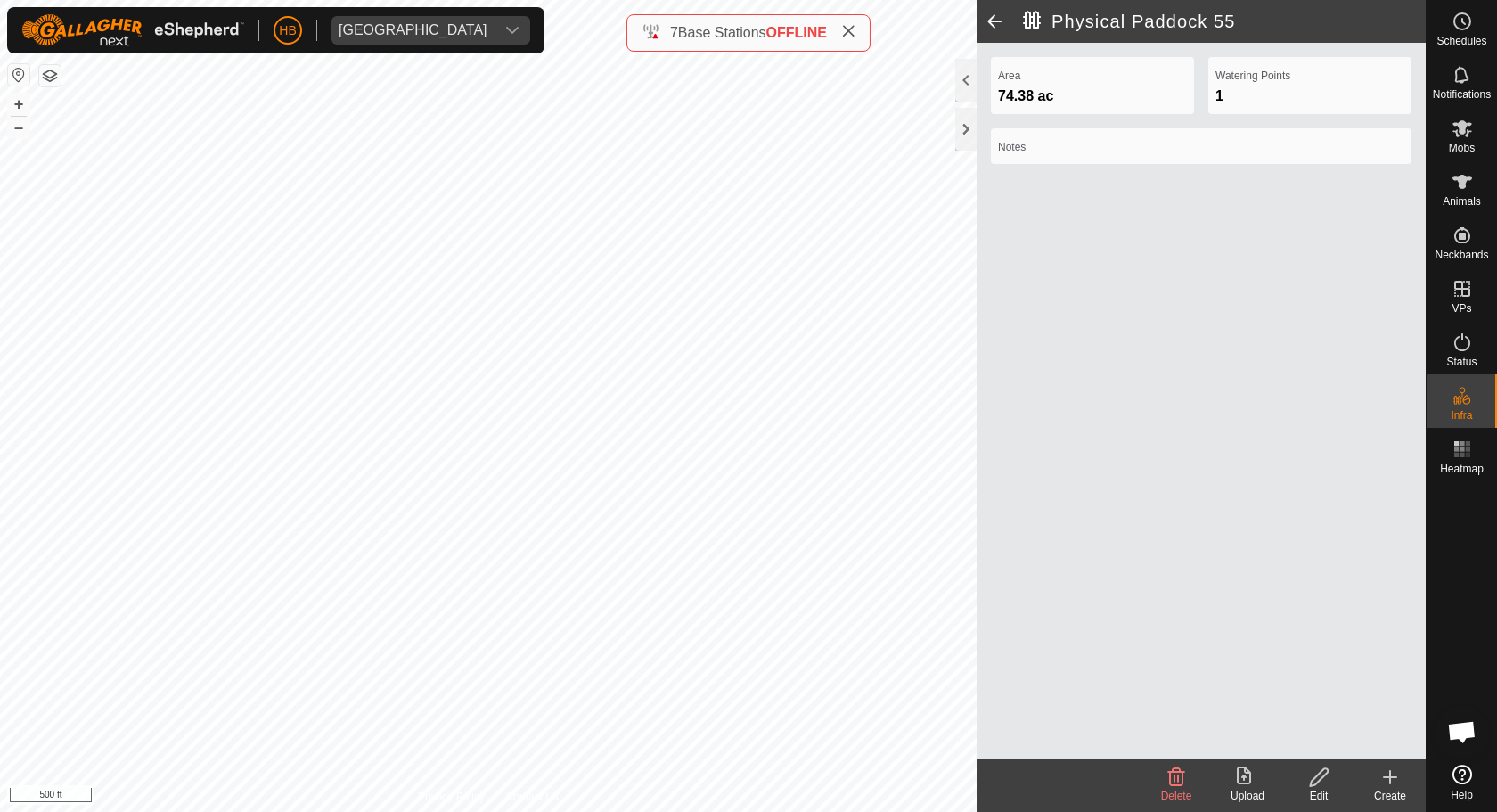
click at [1401, 777] on create-svg-icon at bounding box center [1390, 777] width 71 height 21
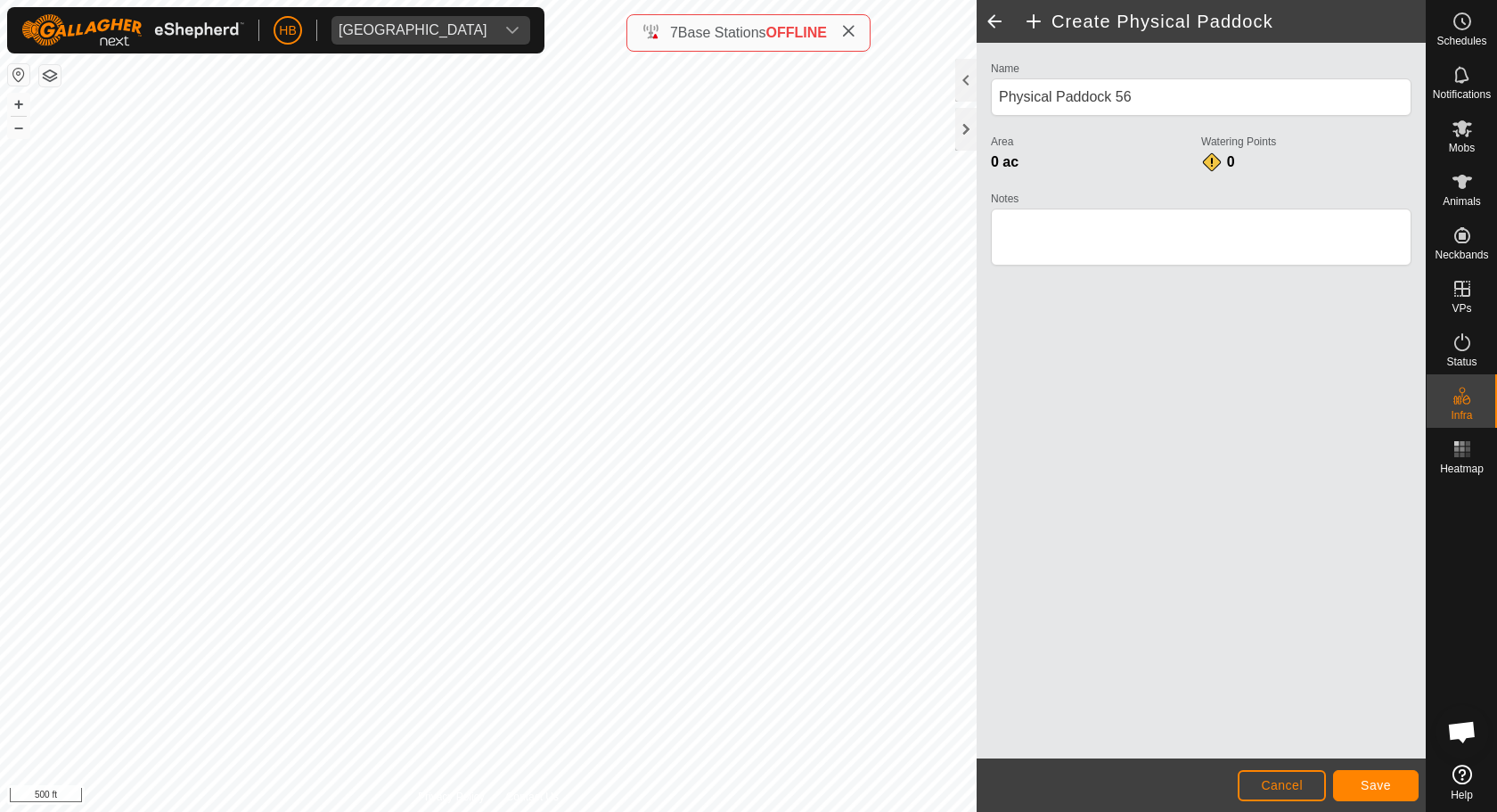
click at [1397, 777] on button "Save" at bounding box center [1376, 785] width 86 height 31
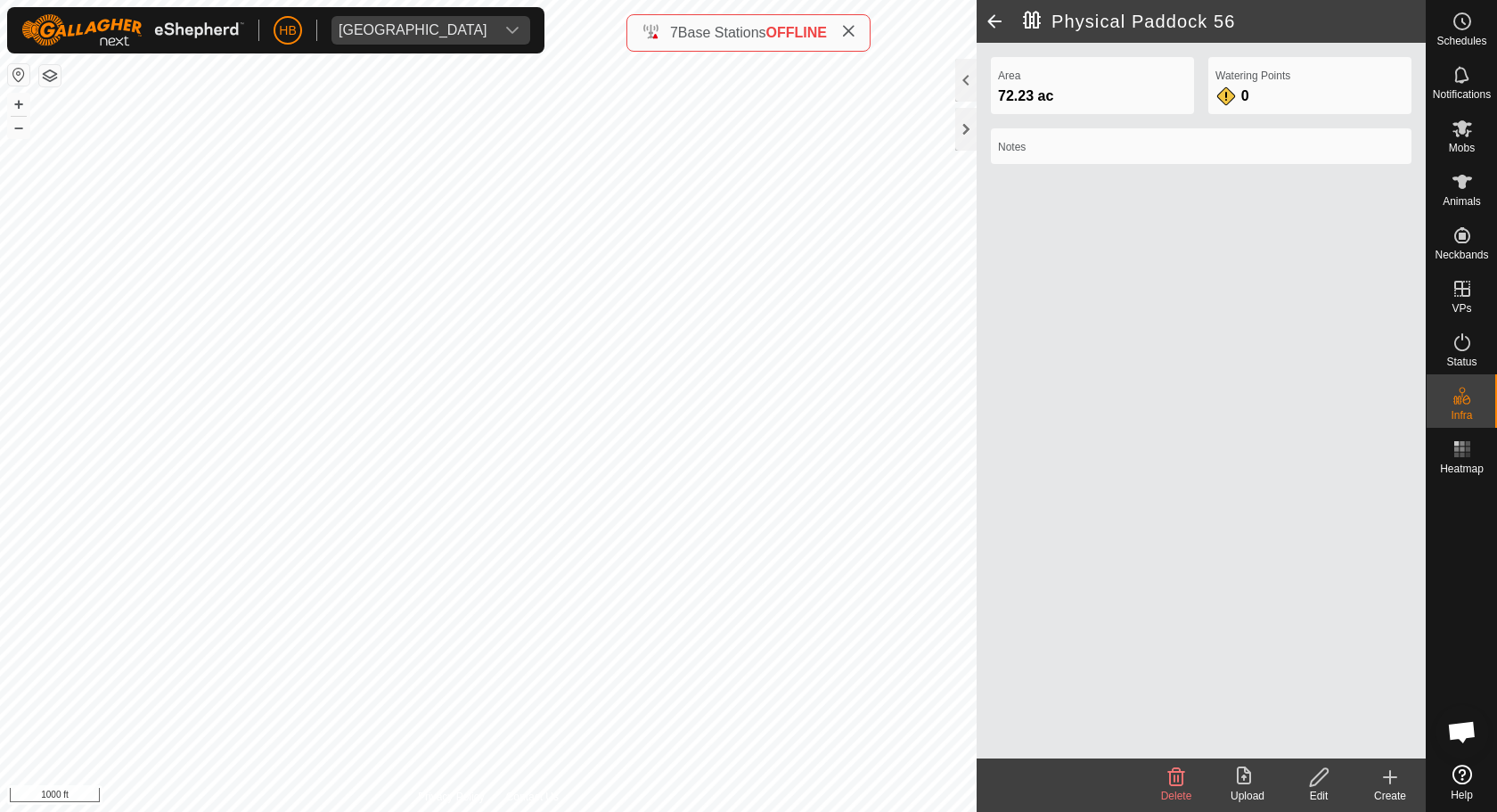
click at [1386, 777] on icon at bounding box center [1390, 777] width 21 height 21
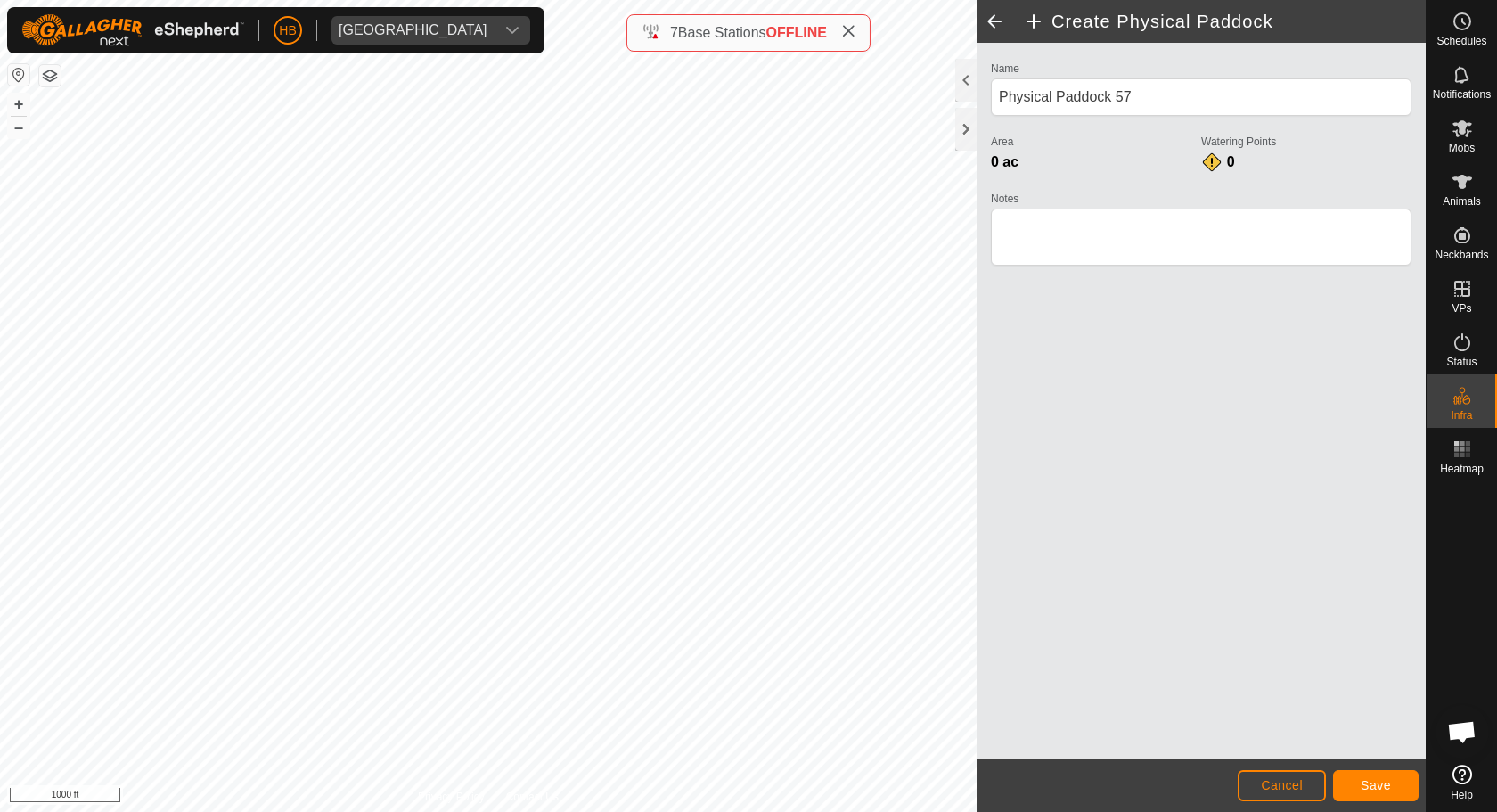
click at [1356, 770] on button "Save" at bounding box center [1376, 785] width 86 height 31
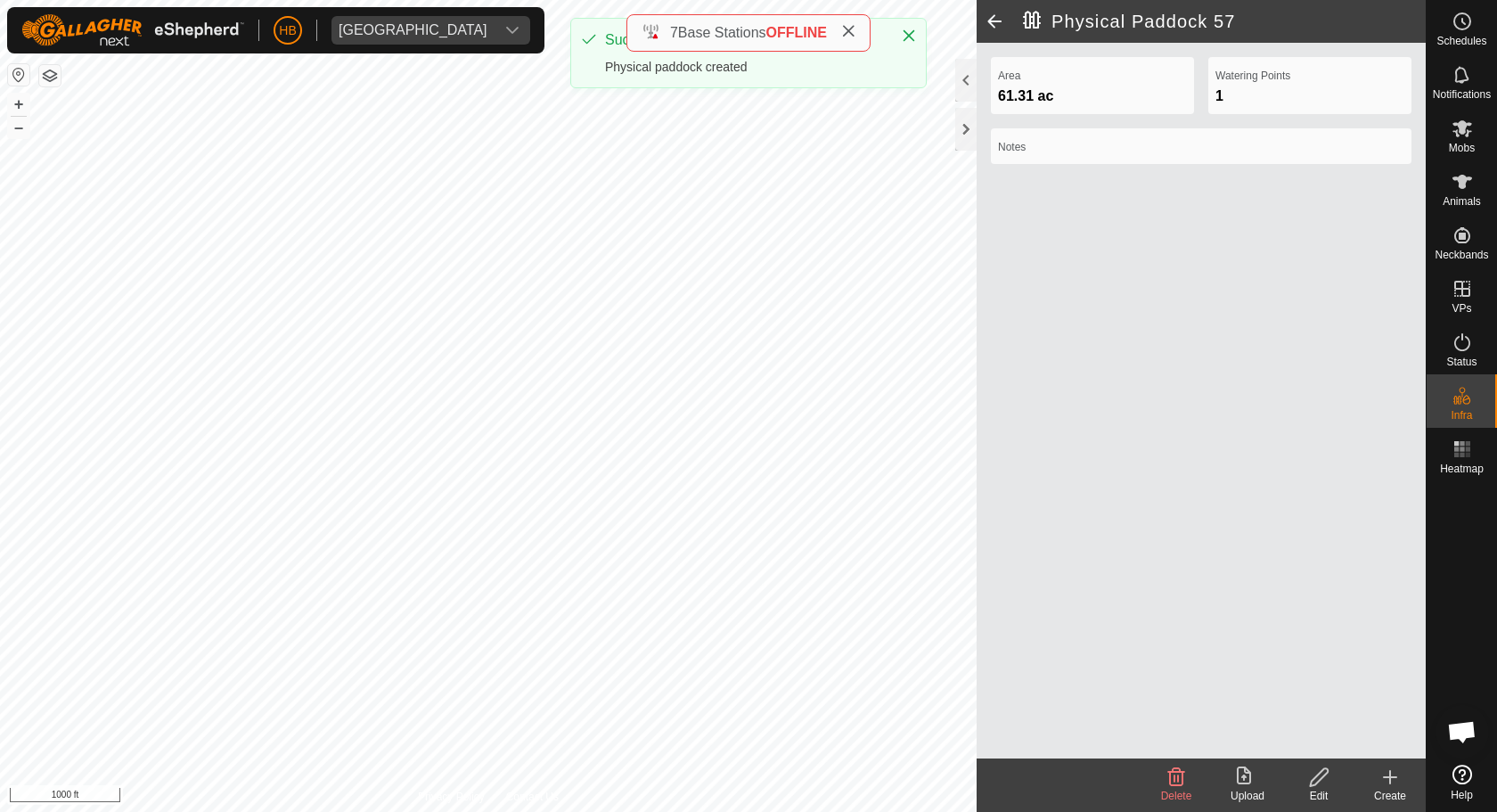
click at [1382, 777] on icon at bounding box center [1390, 777] width 21 height 21
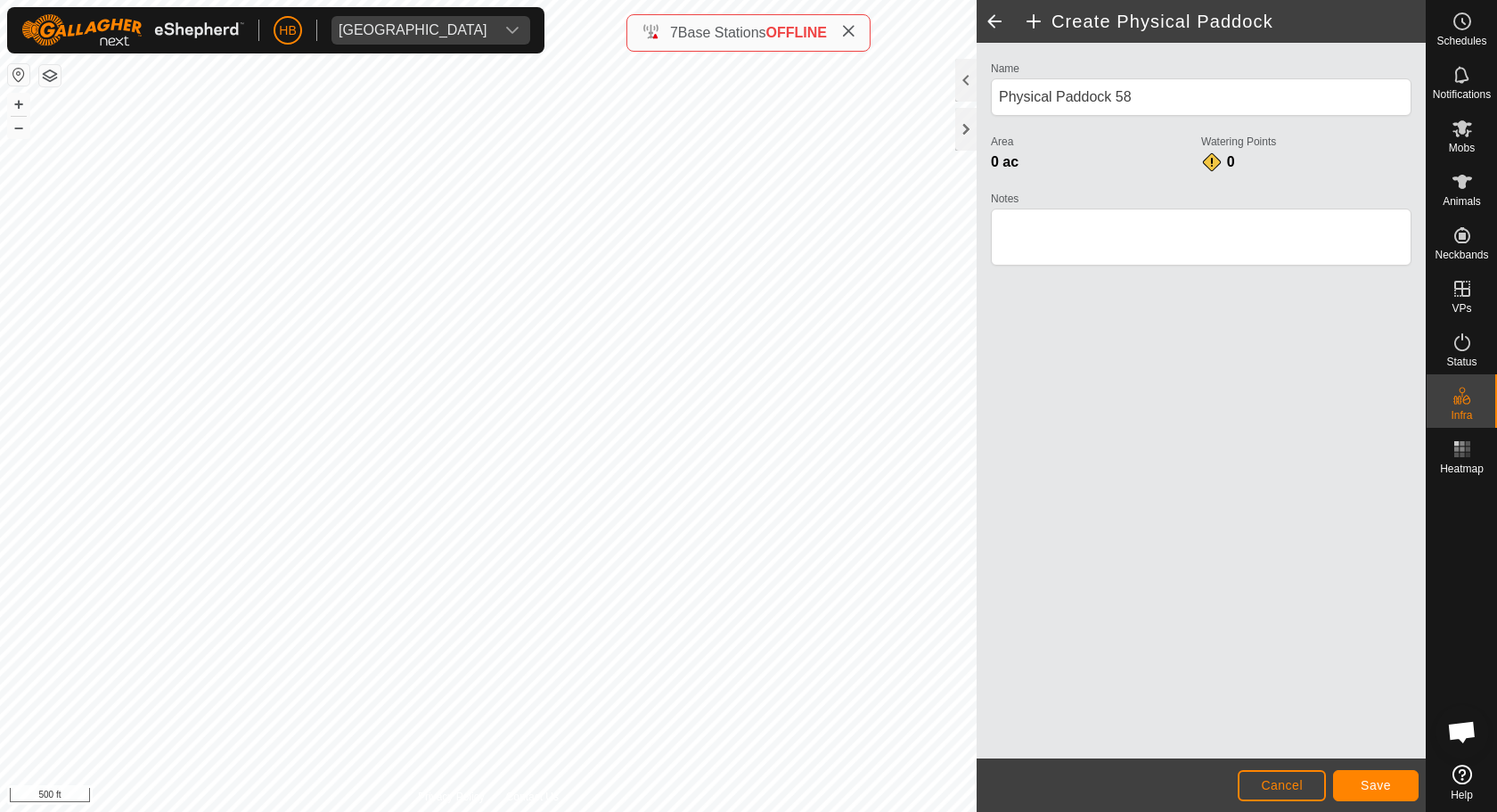
click at [1378, 777] on span "Save" at bounding box center [1376, 785] width 30 height 14
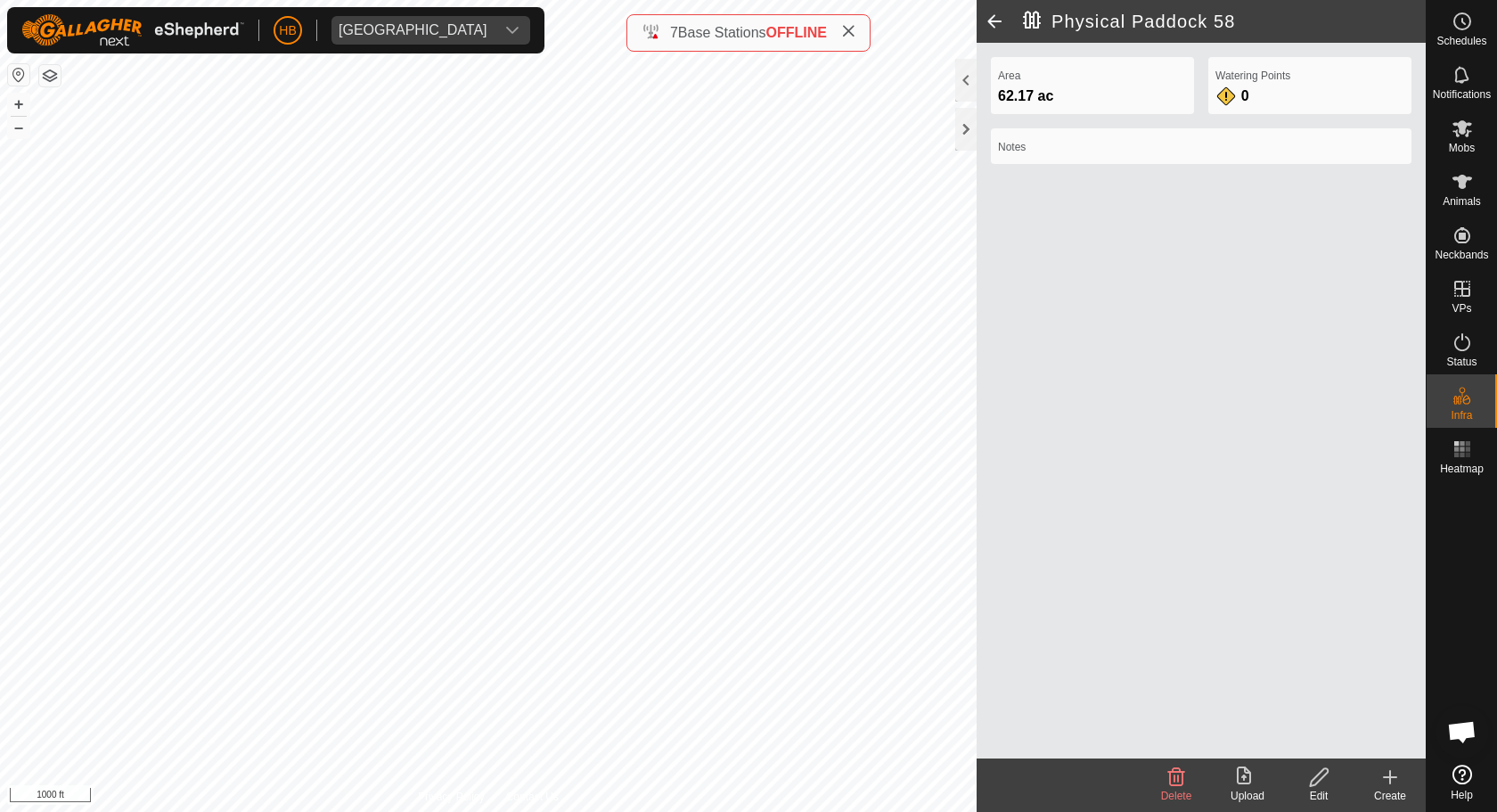
click at [1378, 777] on create-svg-icon at bounding box center [1390, 777] width 71 height 21
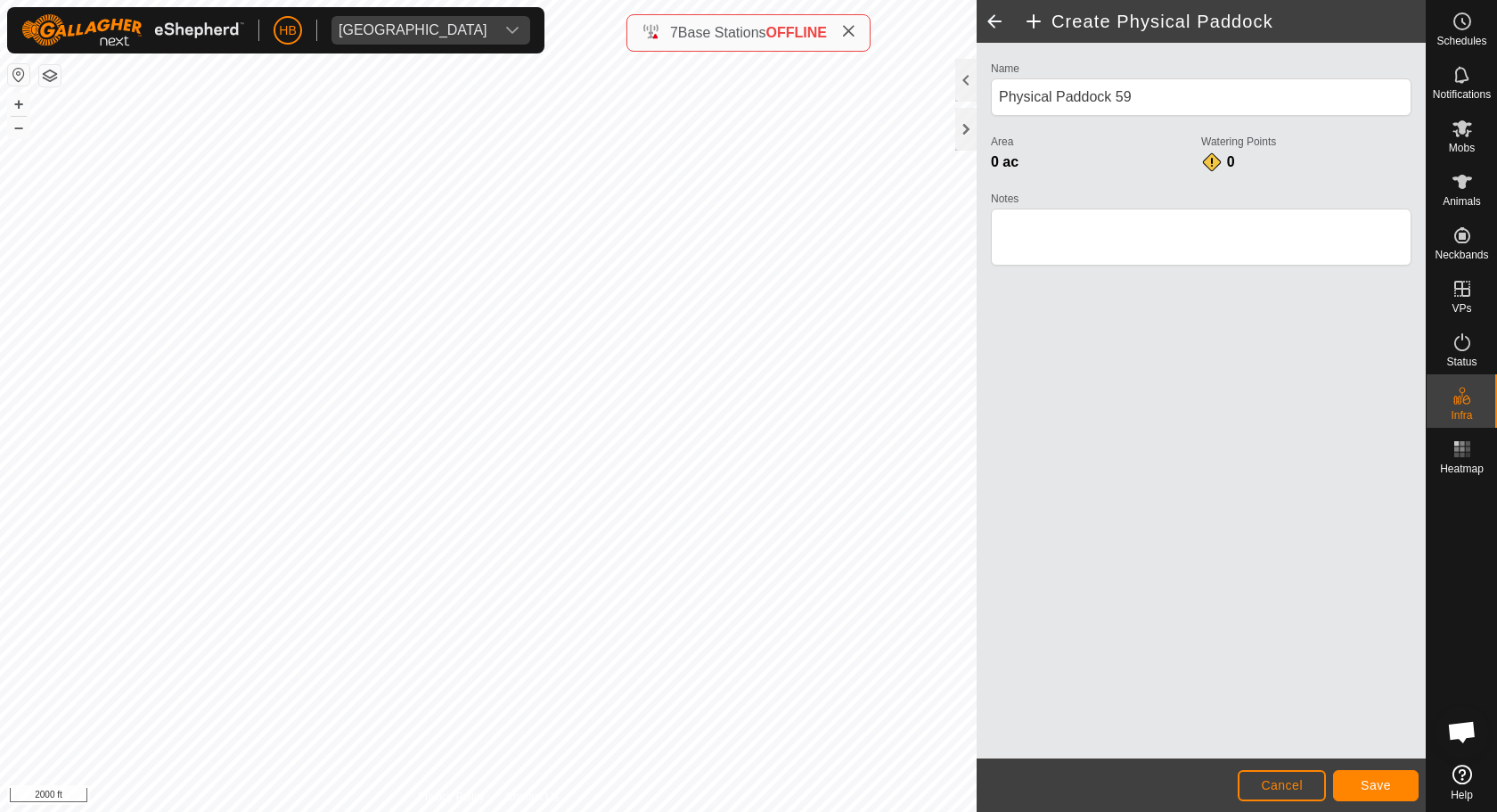
click at [1379, 777] on span "Save" at bounding box center [1376, 785] width 30 height 14
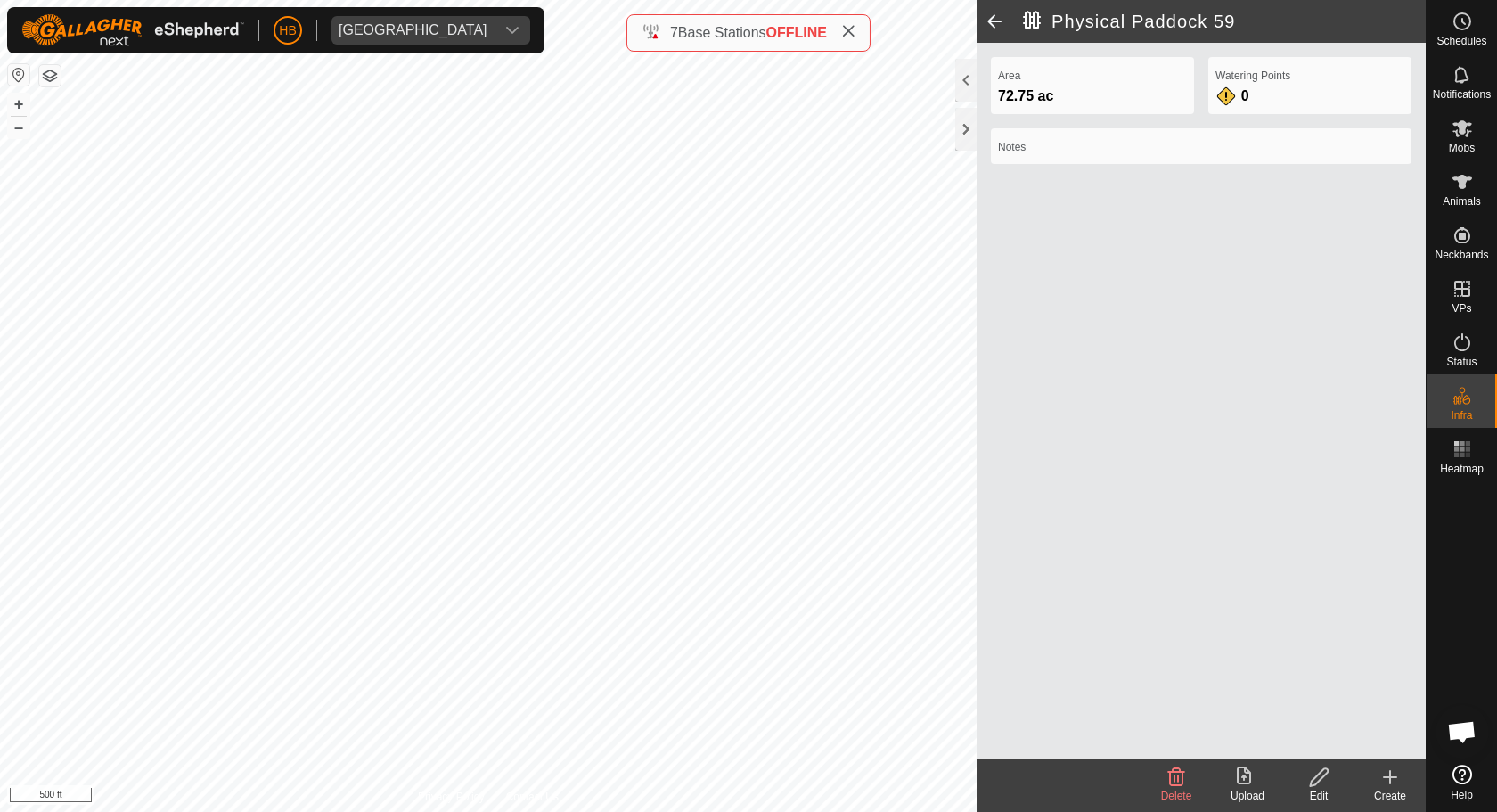
click at [1390, 777] on icon at bounding box center [1390, 777] width 0 height 12
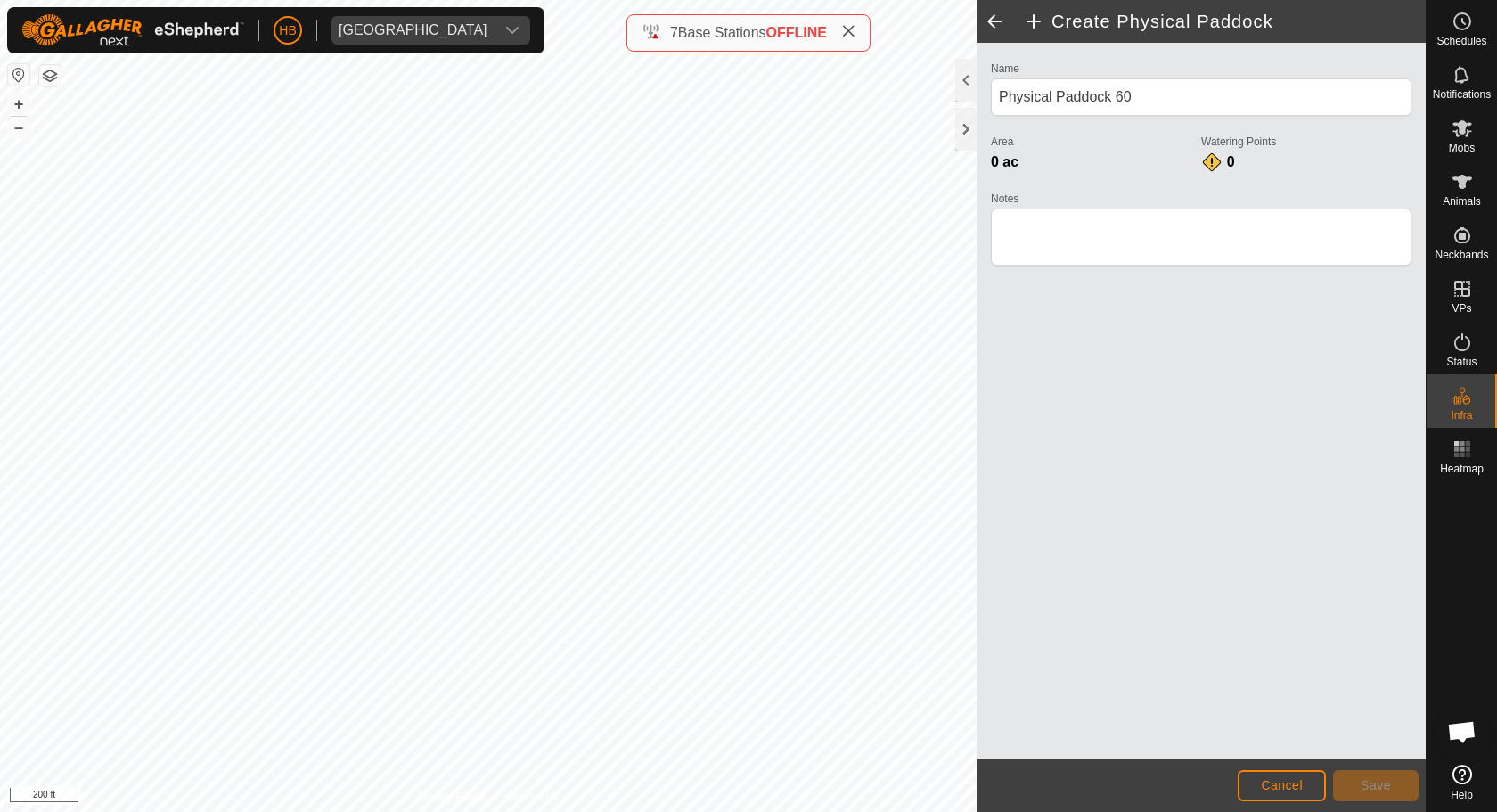
click at [1271, 776] on button "Cancel" at bounding box center [1281, 785] width 88 height 31
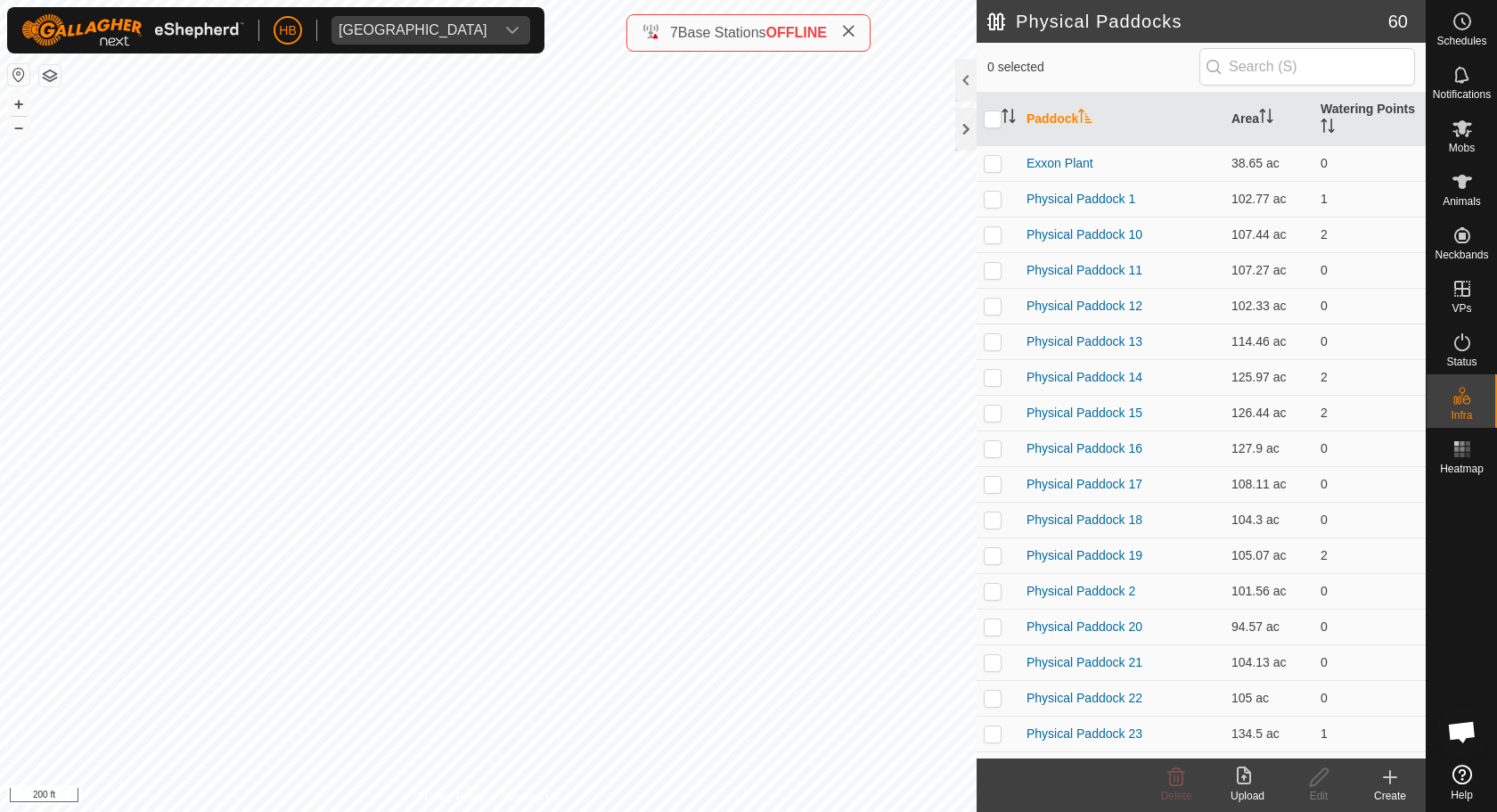
click at [1394, 771] on icon at bounding box center [1390, 777] width 21 height 21
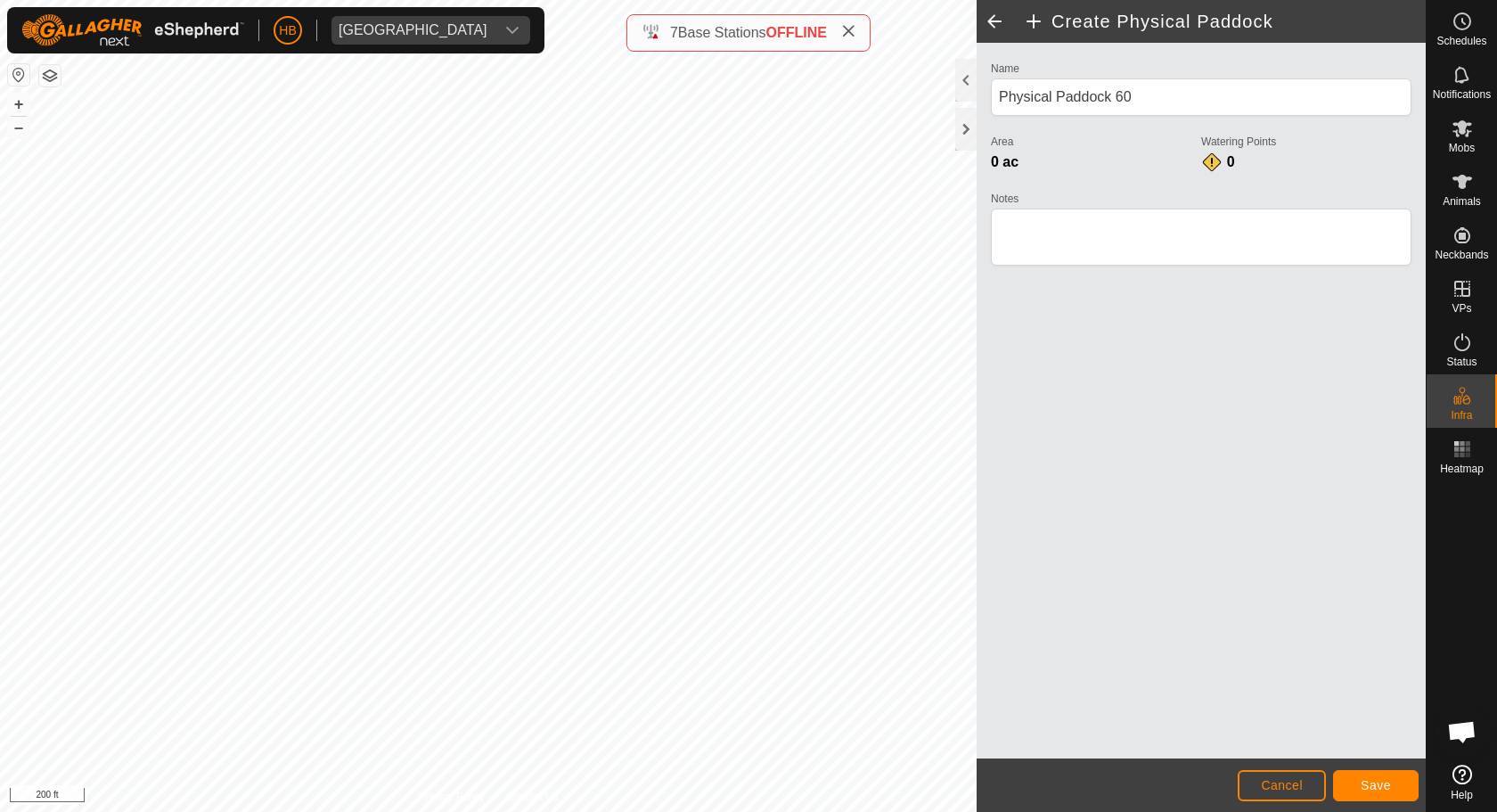
click at [1262, 777] on span "Cancel" at bounding box center [1281, 785] width 42 height 14
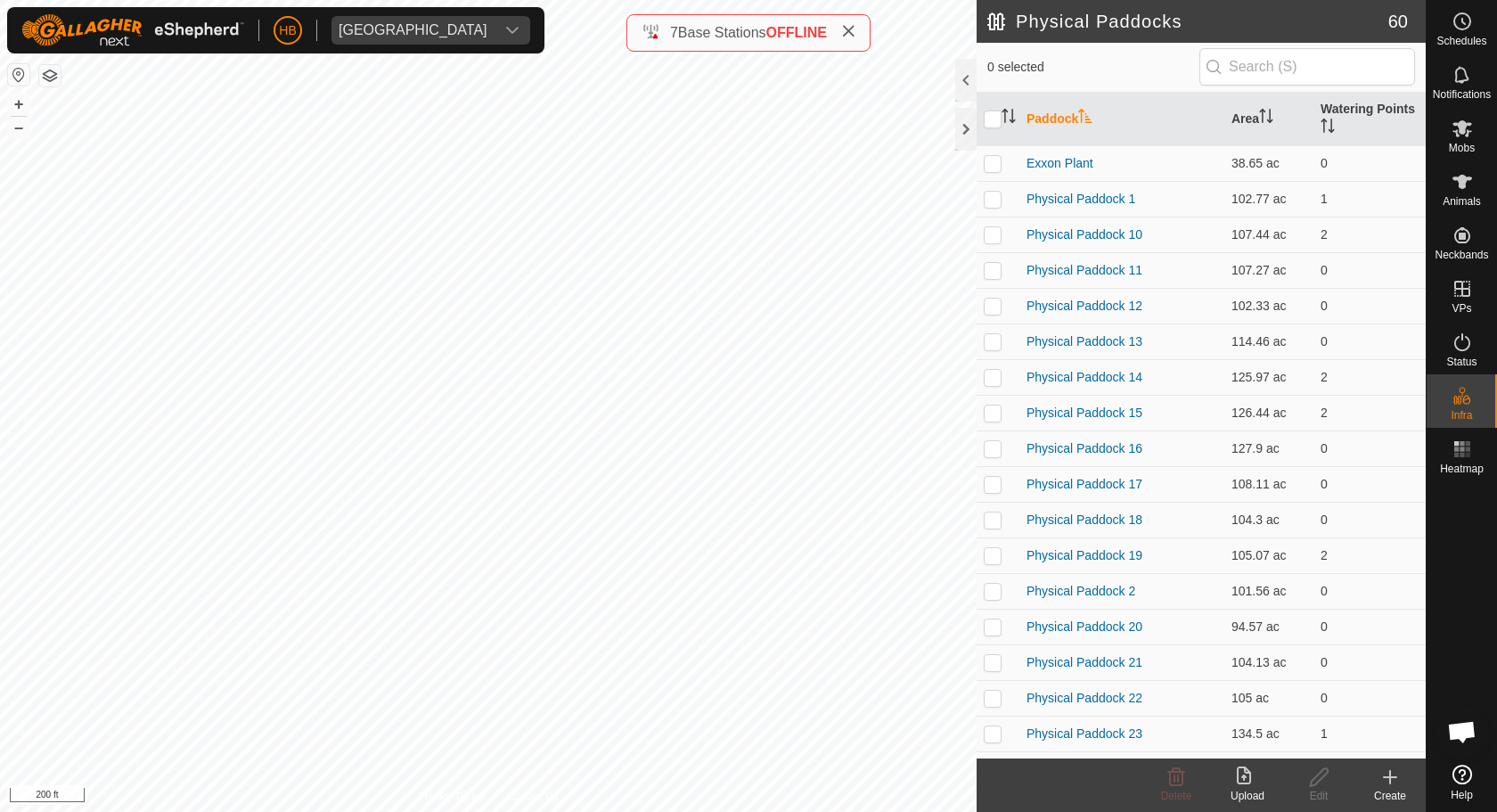
click at [1392, 774] on icon at bounding box center [1390, 777] width 21 height 21
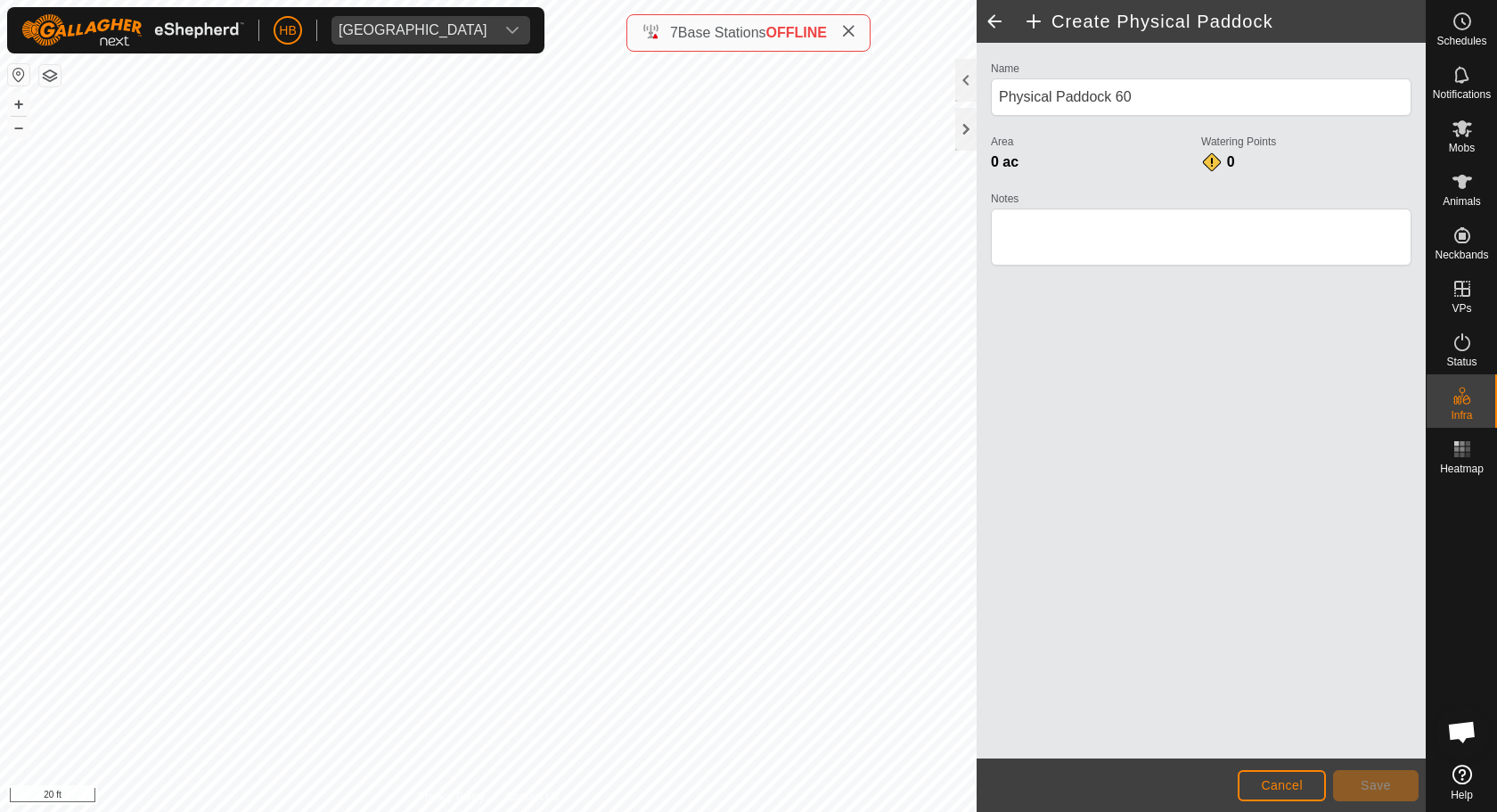
click at [1260, 776] on button "Cancel" at bounding box center [1281, 785] width 88 height 31
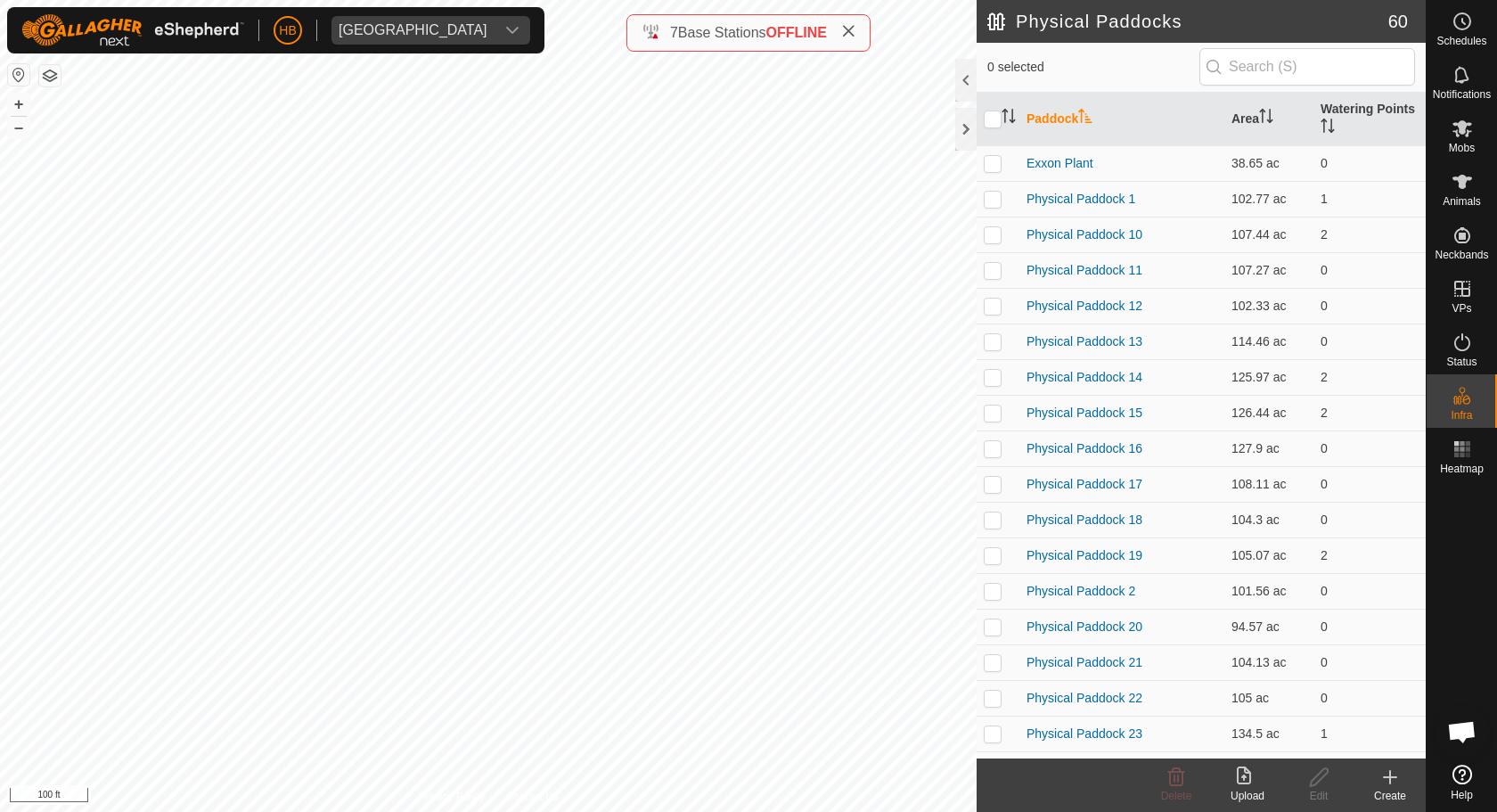
click at [1389, 777] on div "Create" at bounding box center [1390, 796] width 71 height 16
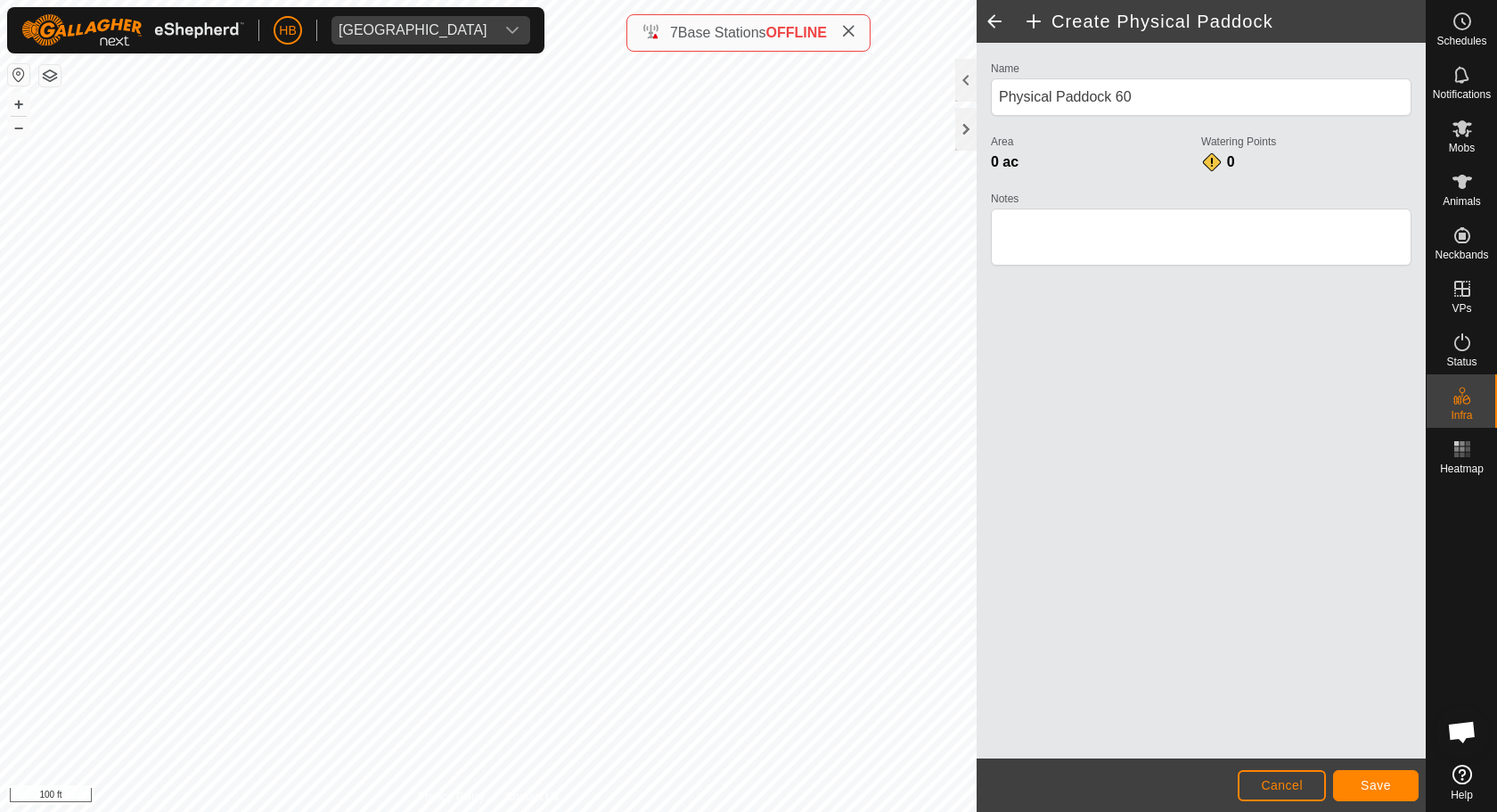
click at [1377, 776] on button "Save" at bounding box center [1376, 785] width 86 height 31
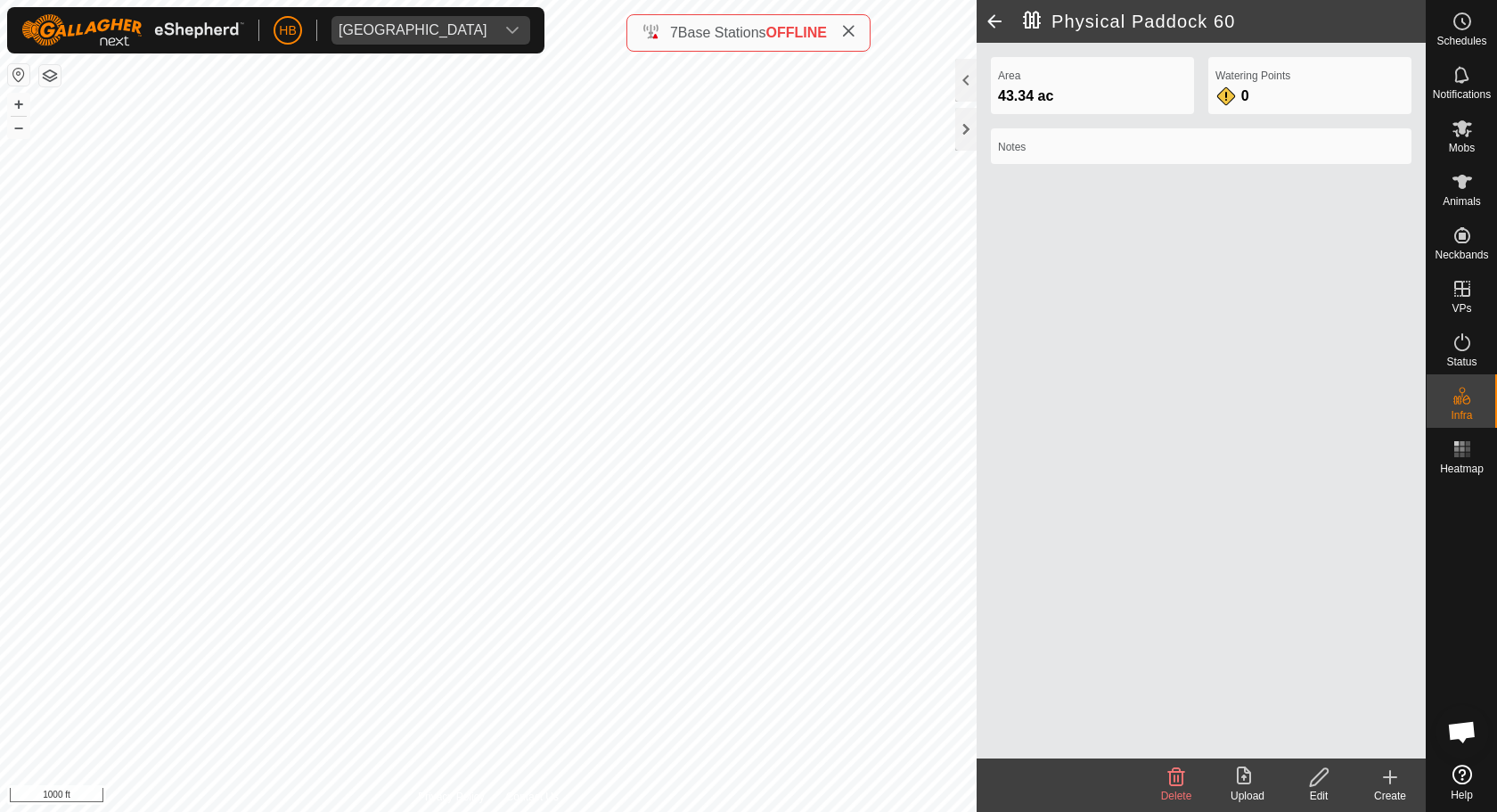
click at [1383, 771] on icon at bounding box center [1390, 777] width 21 height 21
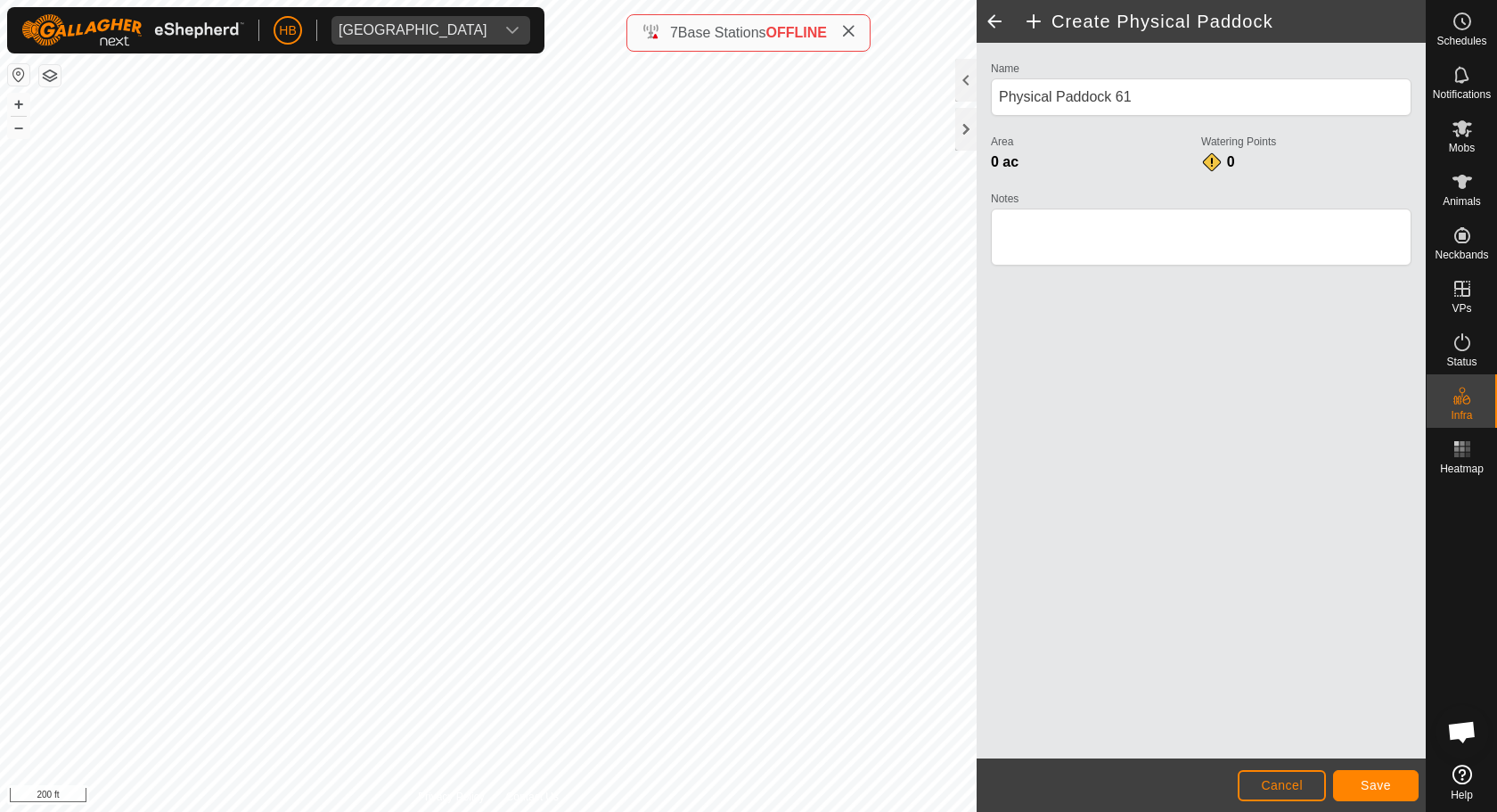
click at [1358, 777] on button "Save" at bounding box center [1376, 785] width 86 height 31
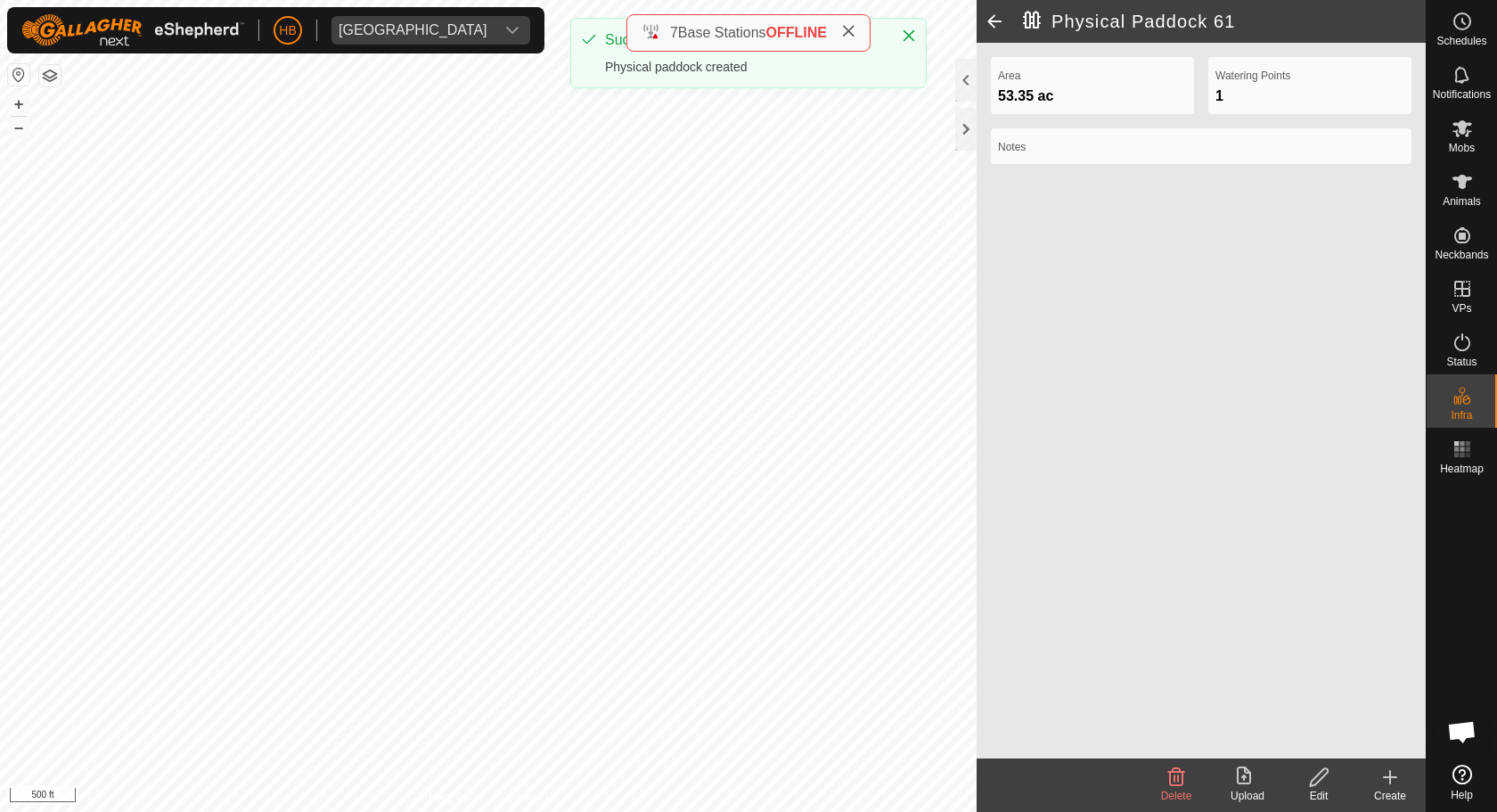
click at [1376, 775] on create-svg-icon at bounding box center [1390, 777] width 71 height 21
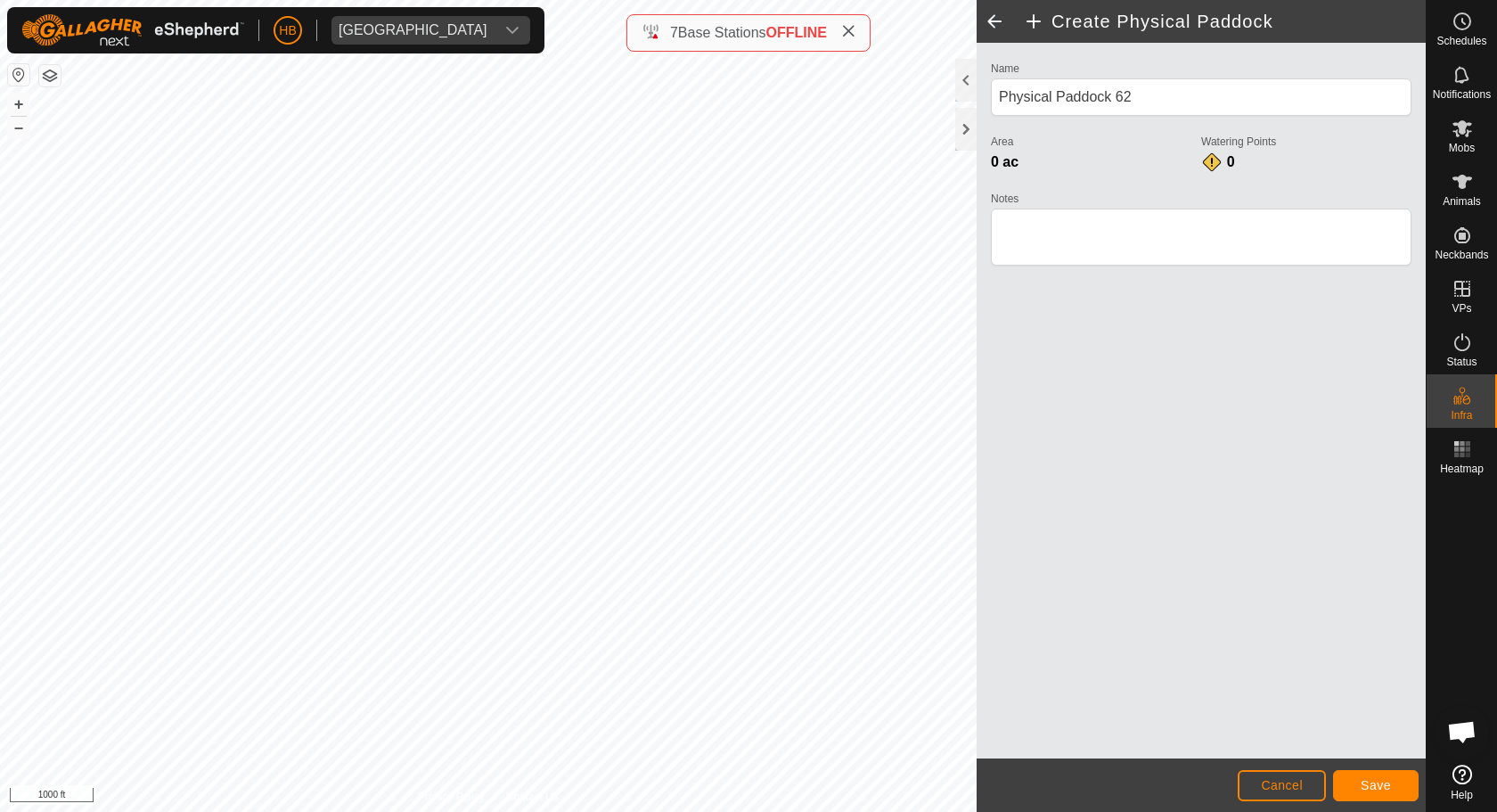
click at [1343, 777] on button "Save" at bounding box center [1376, 785] width 86 height 31
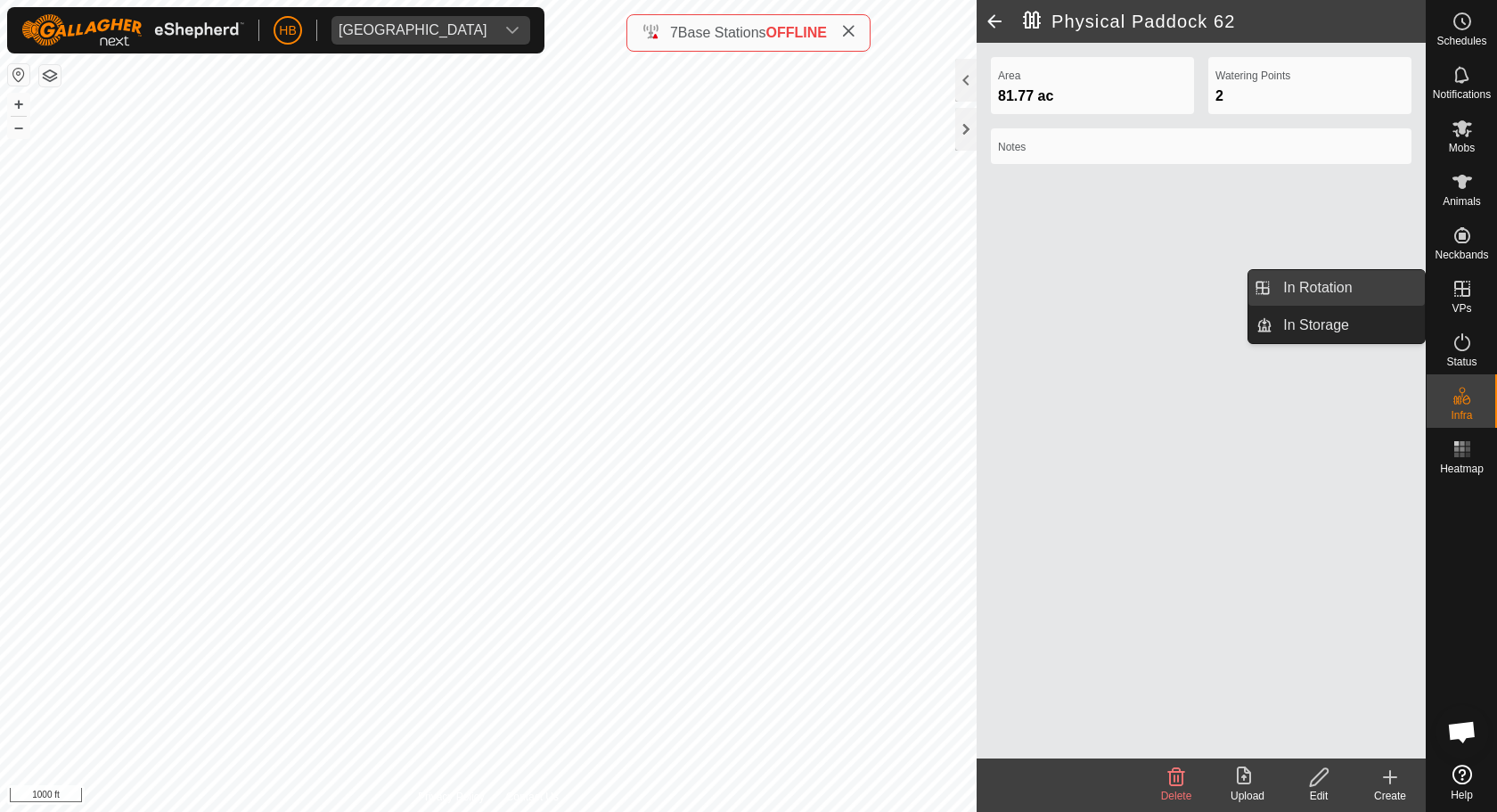
click at [1341, 276] on link "In Rotation" at bounding box center [1348, 288] width 152 height 36
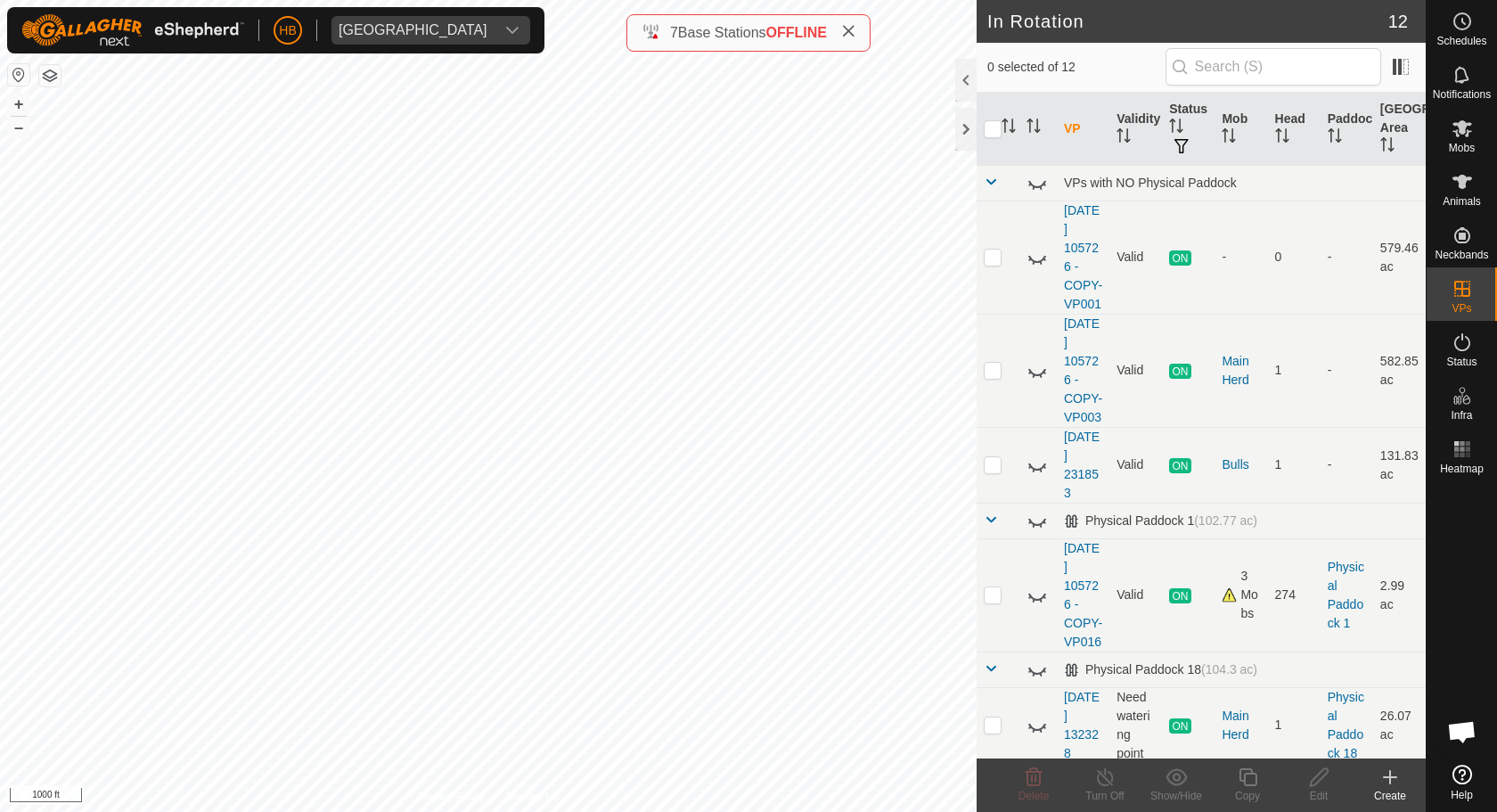
click at [1387, 777] on div "Create" at bounding box center [1390, 796] width 71 height 16
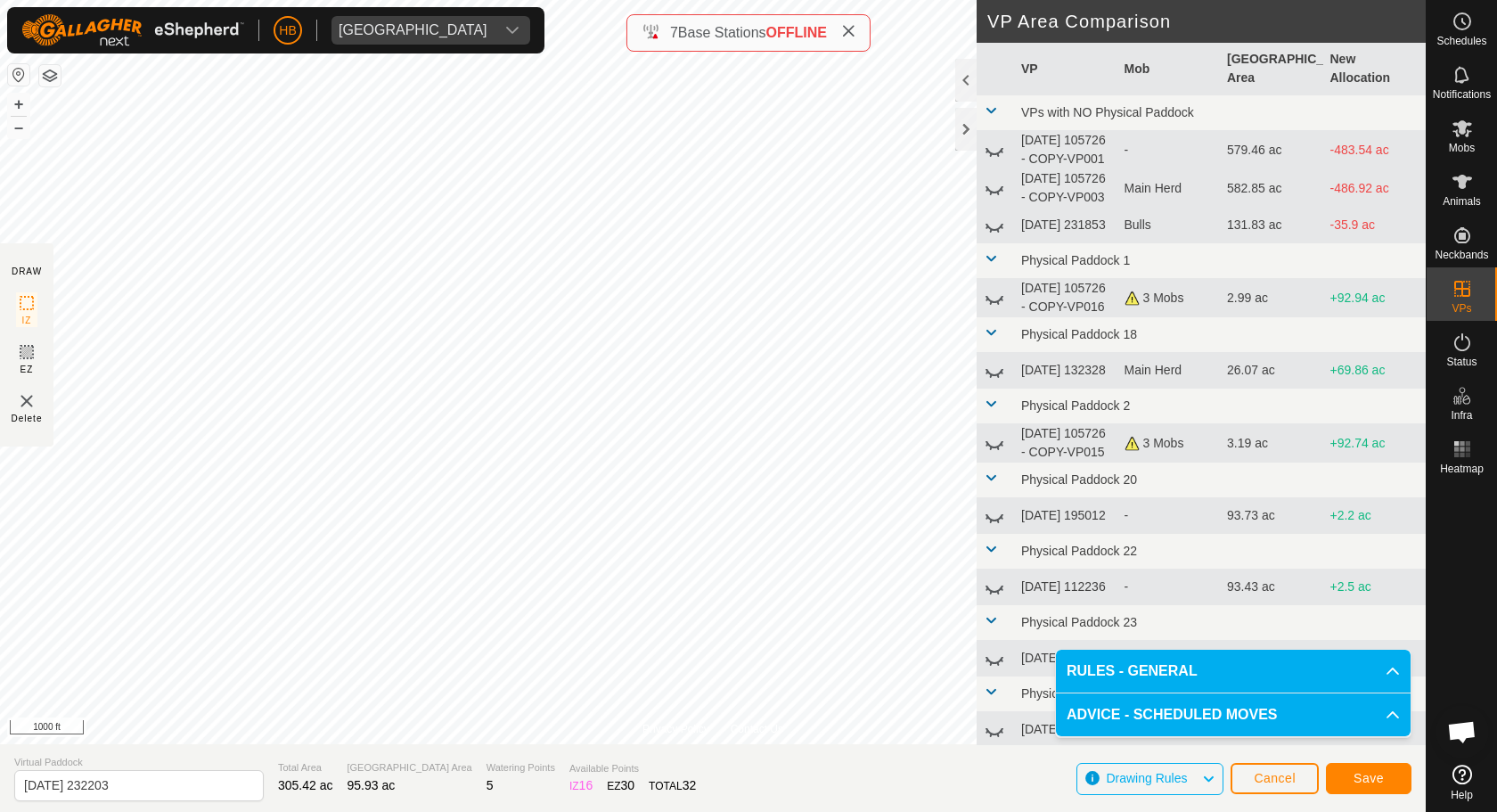
click at [1357, 777] on span "Save" at bounding box center [1369, 778] width 30 height 14
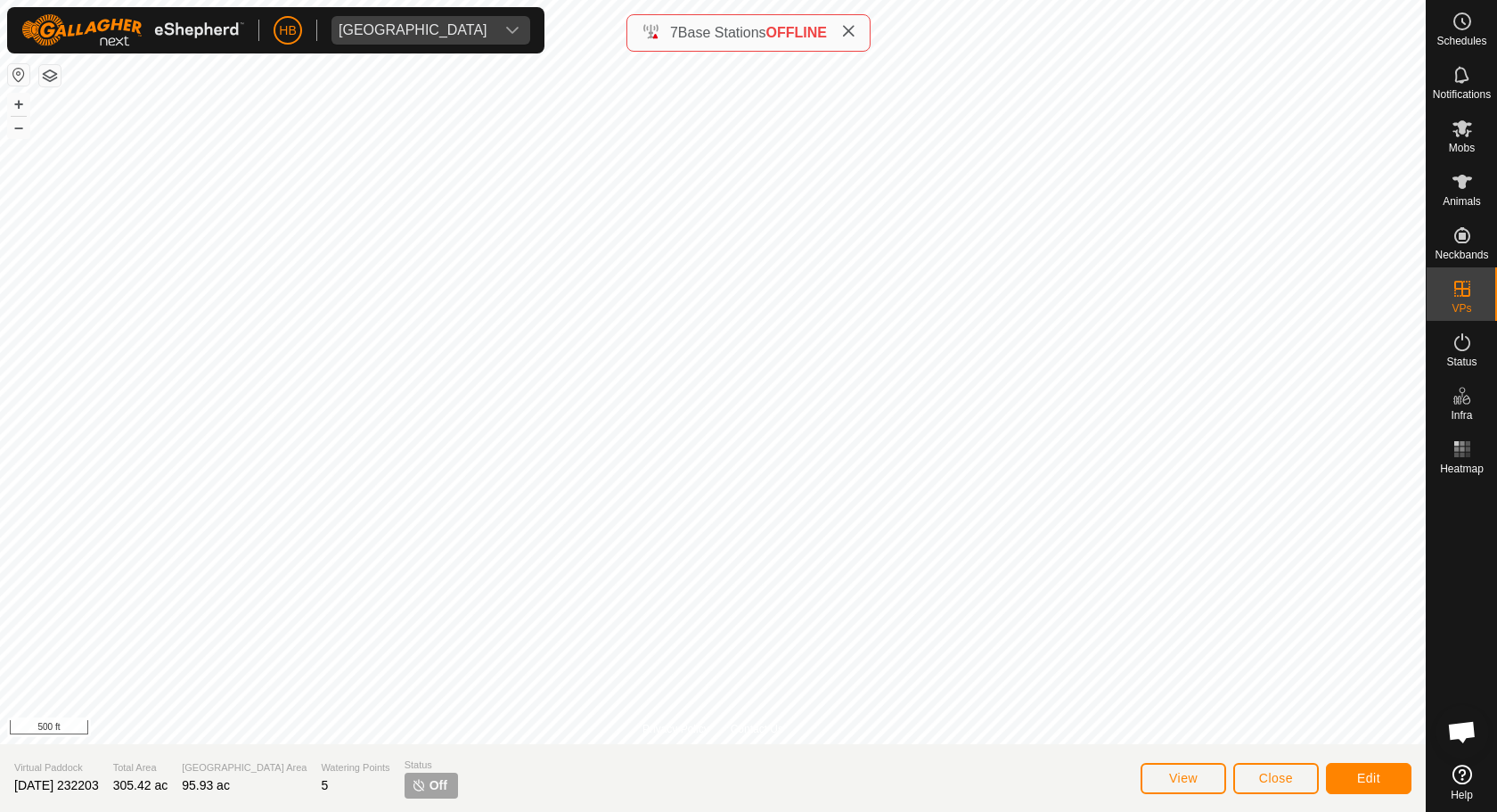
click at [1358, 777] on button "Edit" at bounding box center [1369, 778] width 86 height 31
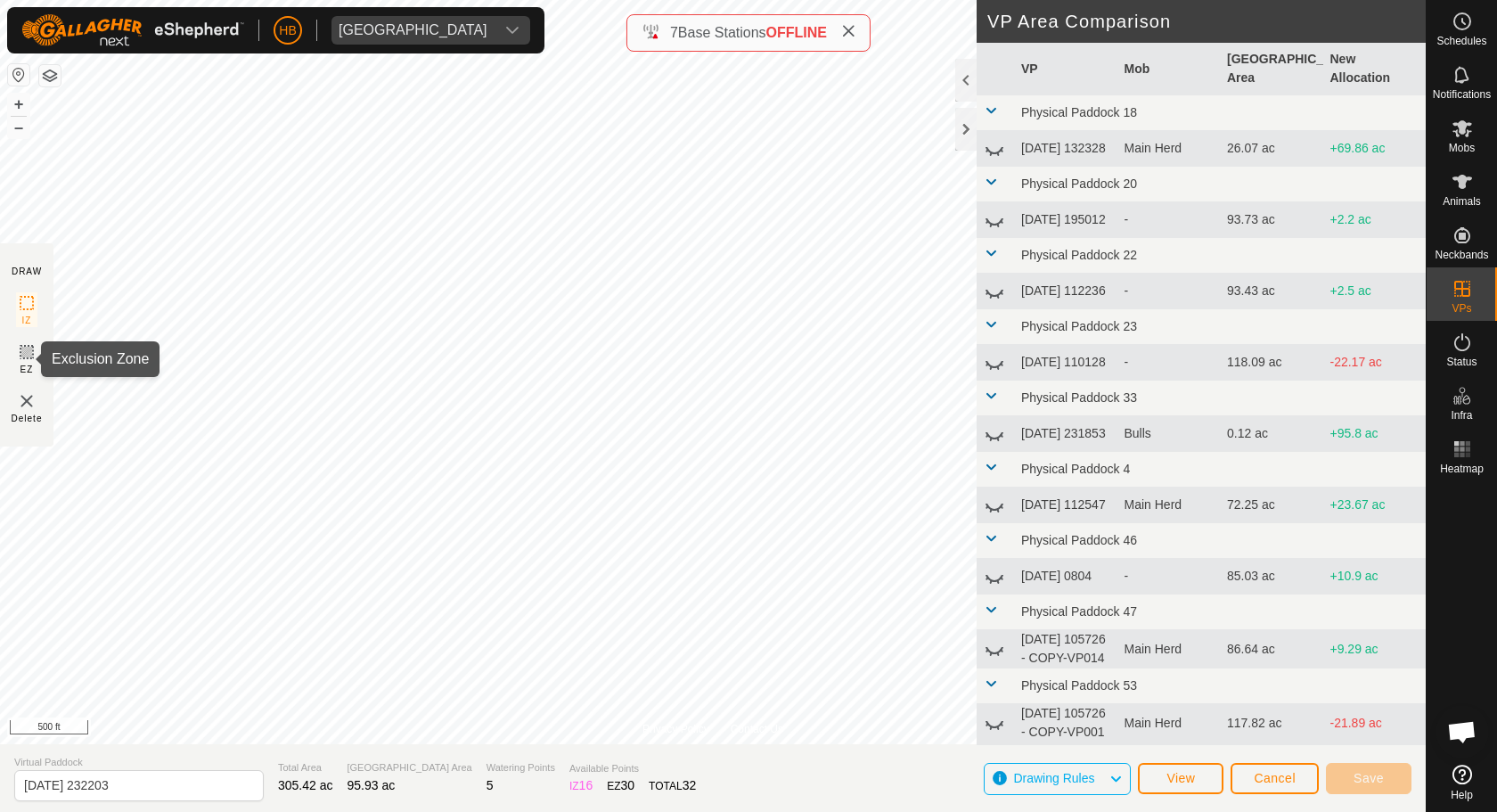
click at [29, 357] on icon at bounding box center [27, 352] width 11 height 11
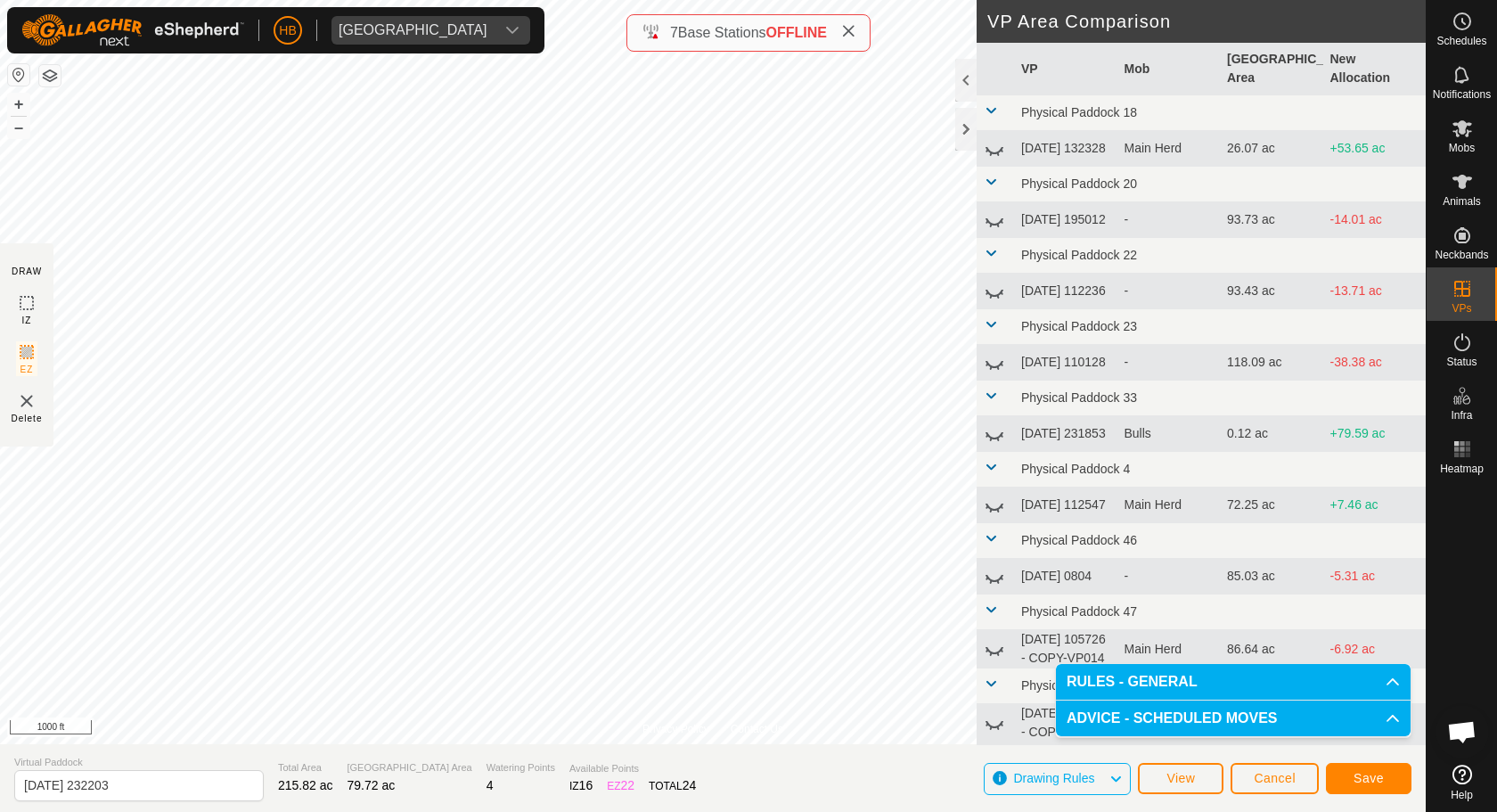
click at [1373, 777] on span "Save" at bounding box center [1369, 778] width 30 height 14
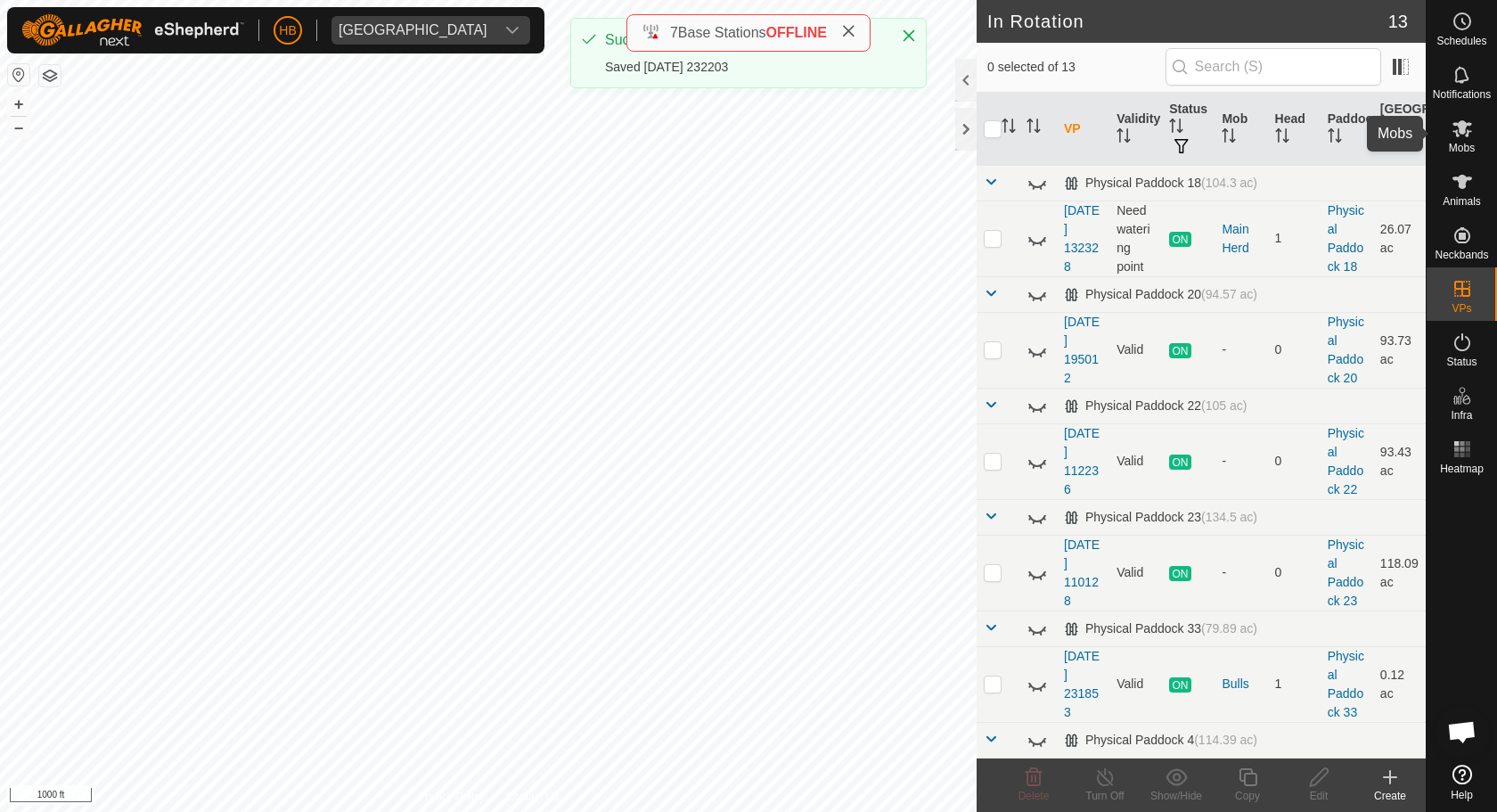
click at [1474, 135] on es-mob-svg-icon at bounding box center [1462, 128] width 32 height 29
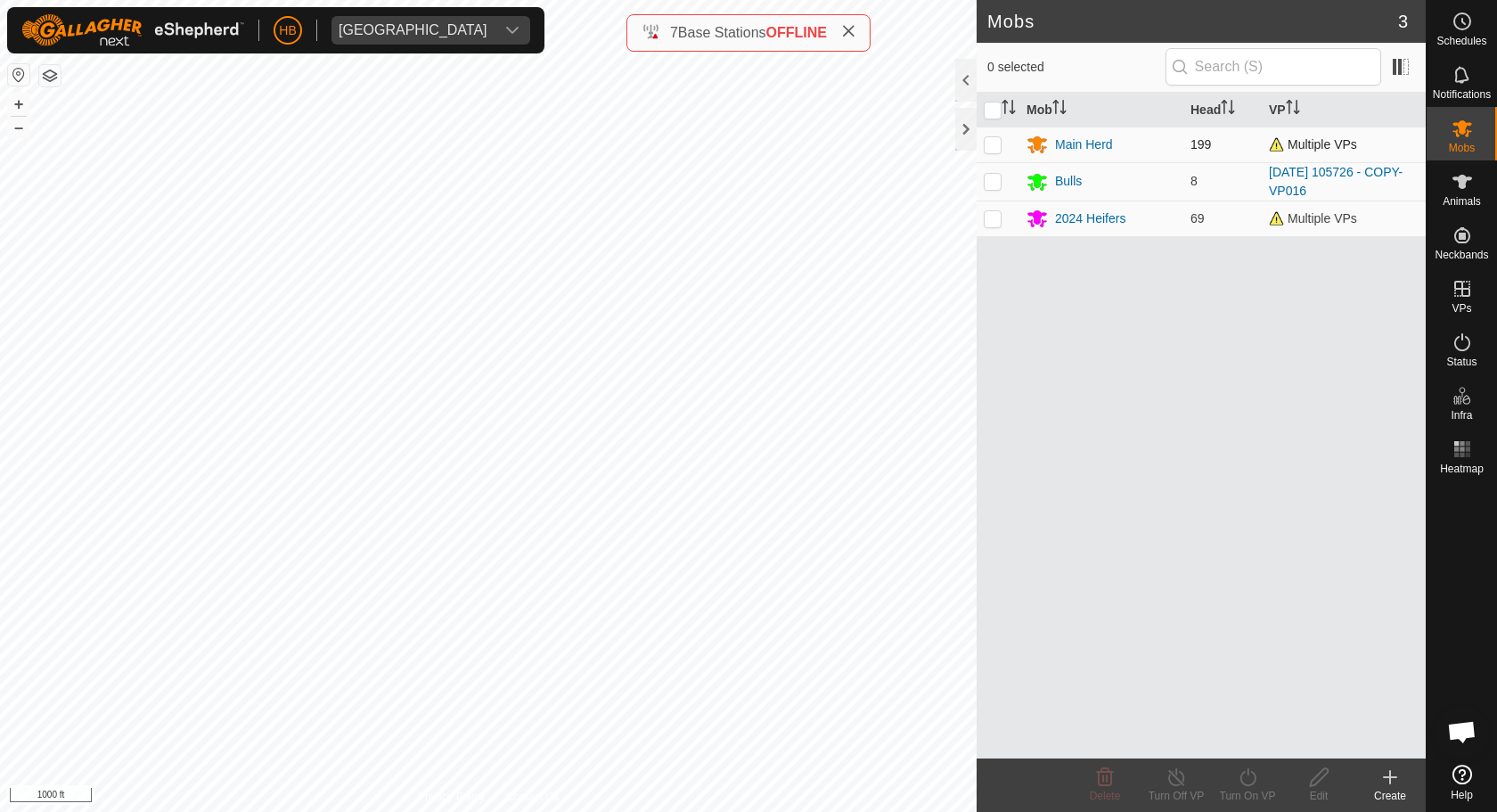
click at [998, 144] on p-checkbox at bounding box center [992, 144] width 18 height 14
checkbox input "true"
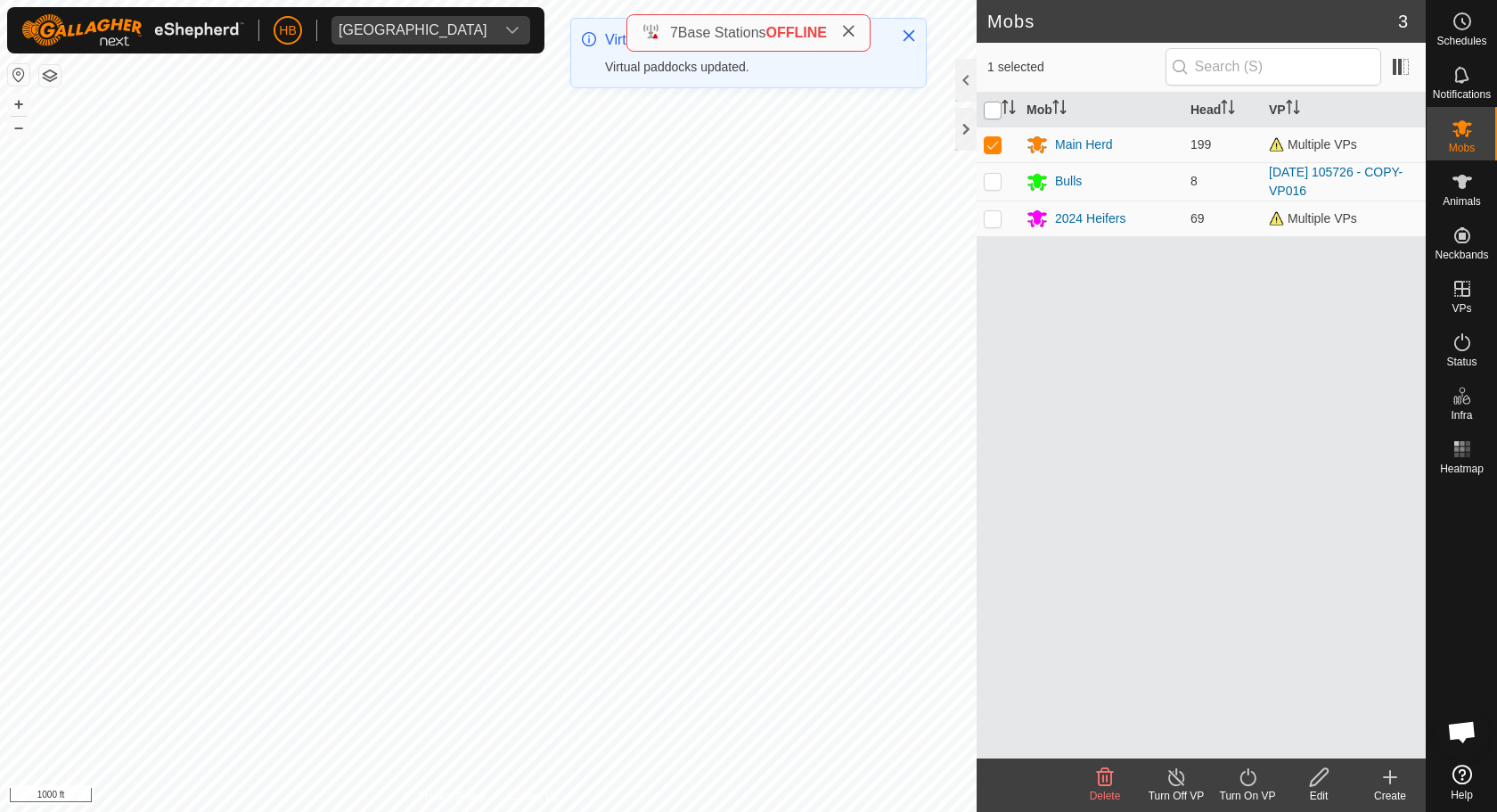
click at [994, 110] on input "checkbox" at bounding box center [992, 111] width 18 height 18
checkbox input "true"
click at [1263, 777] on turn-on-svg-icon at bounding box center [1247, 777] width 71 height 21
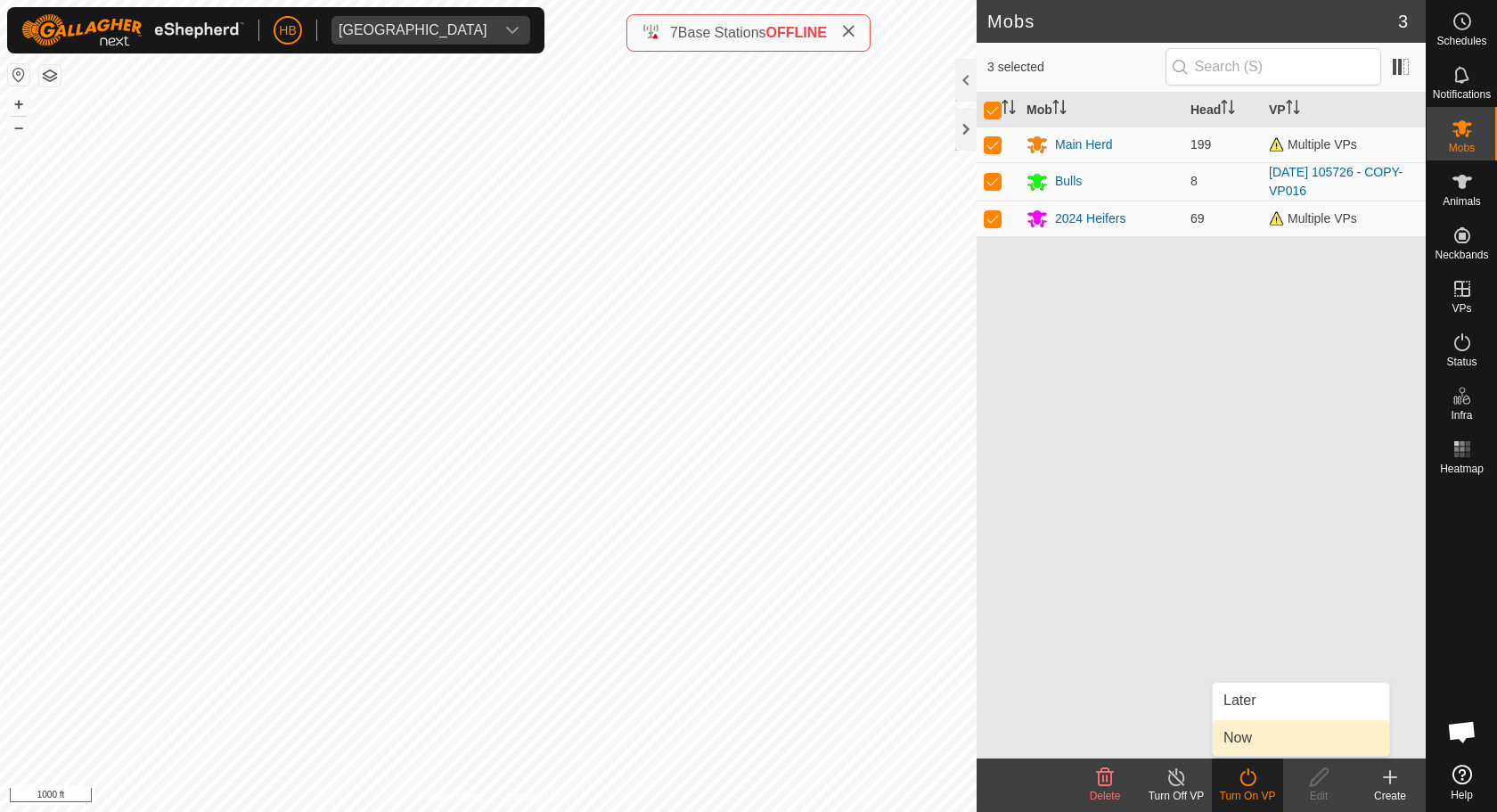
click at [1239, 734] on link "Now" at bounding box center [1301, 738] width 177 height 36
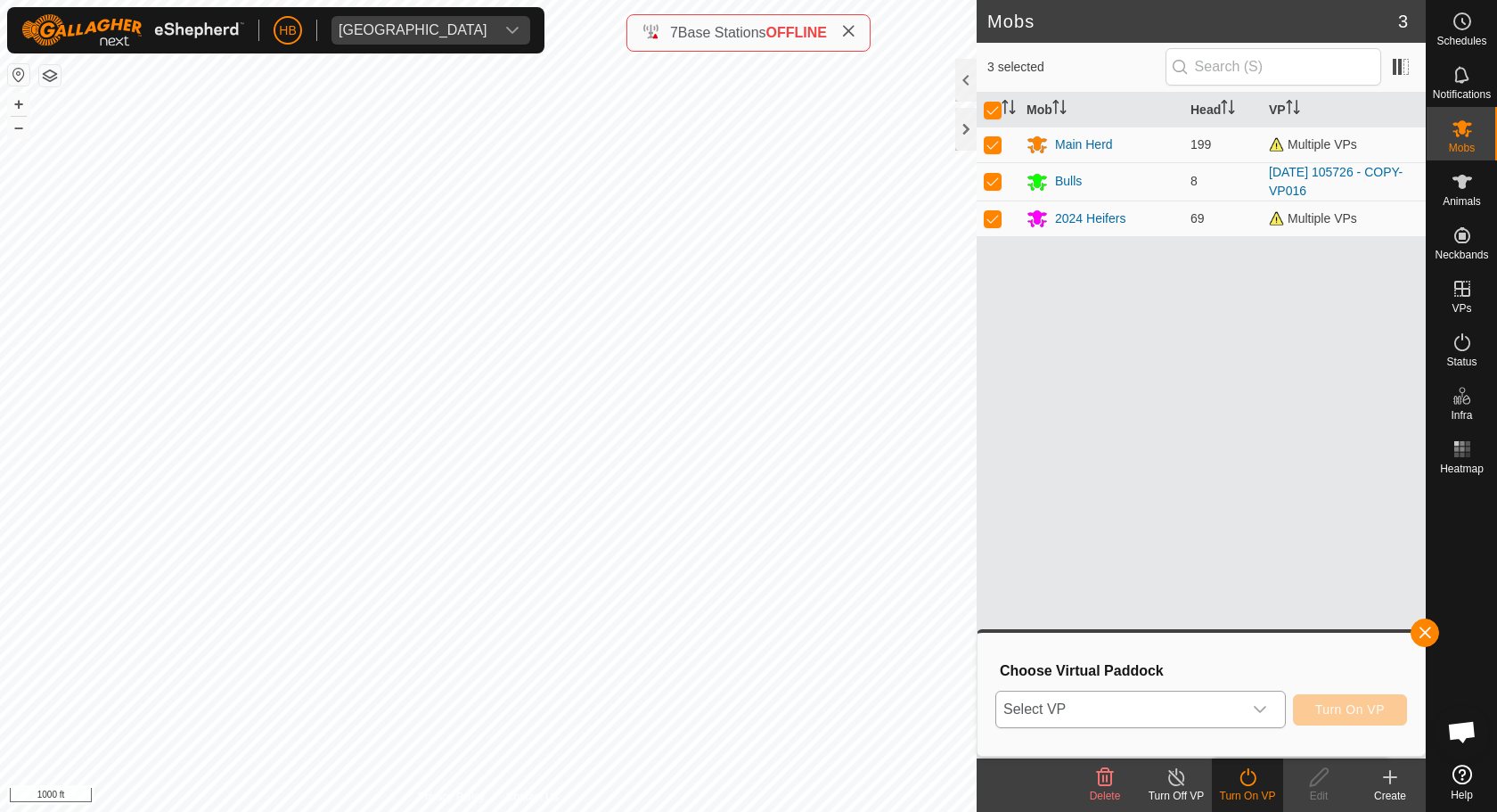
click at [1217, 712] on span "Select VP" at bounding box center [1119, 709] width 246 height 36
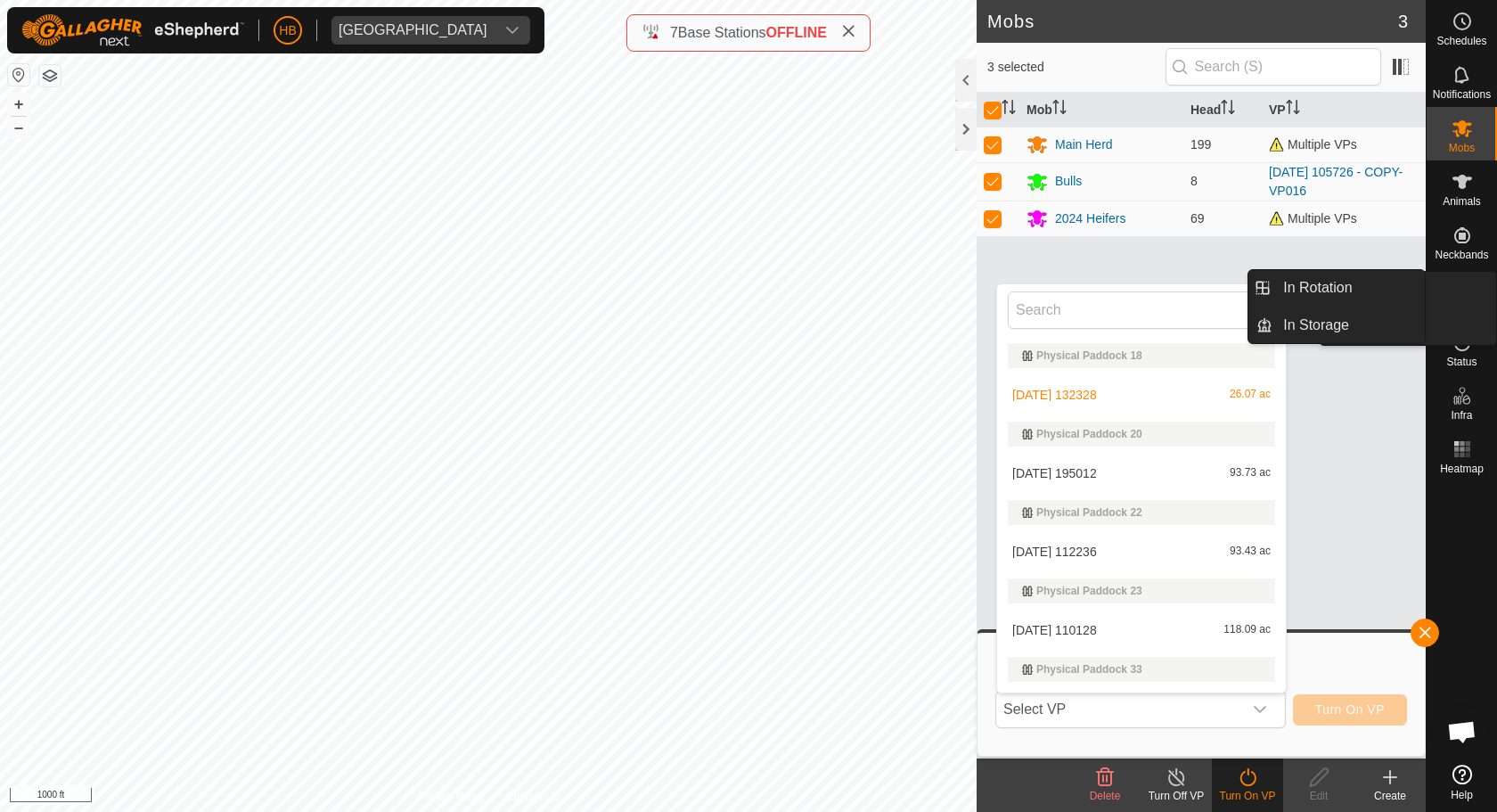
click at [1459, 295] on icon at bounding box center [1462, 289] width 21 height 21
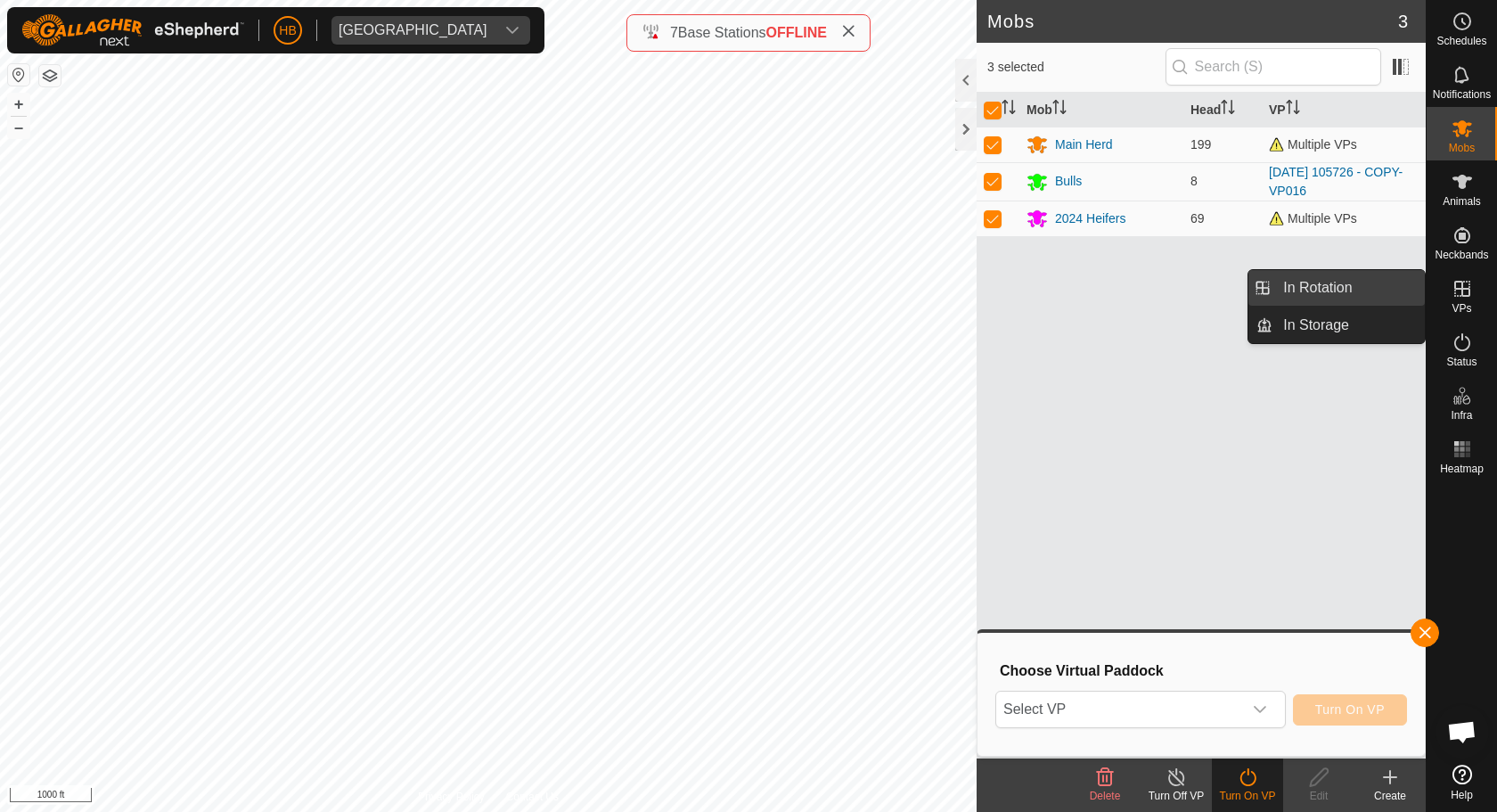
click at [1361, 289] on link "In Rotation" at bounding box center [1348, 288] width 152 height 36
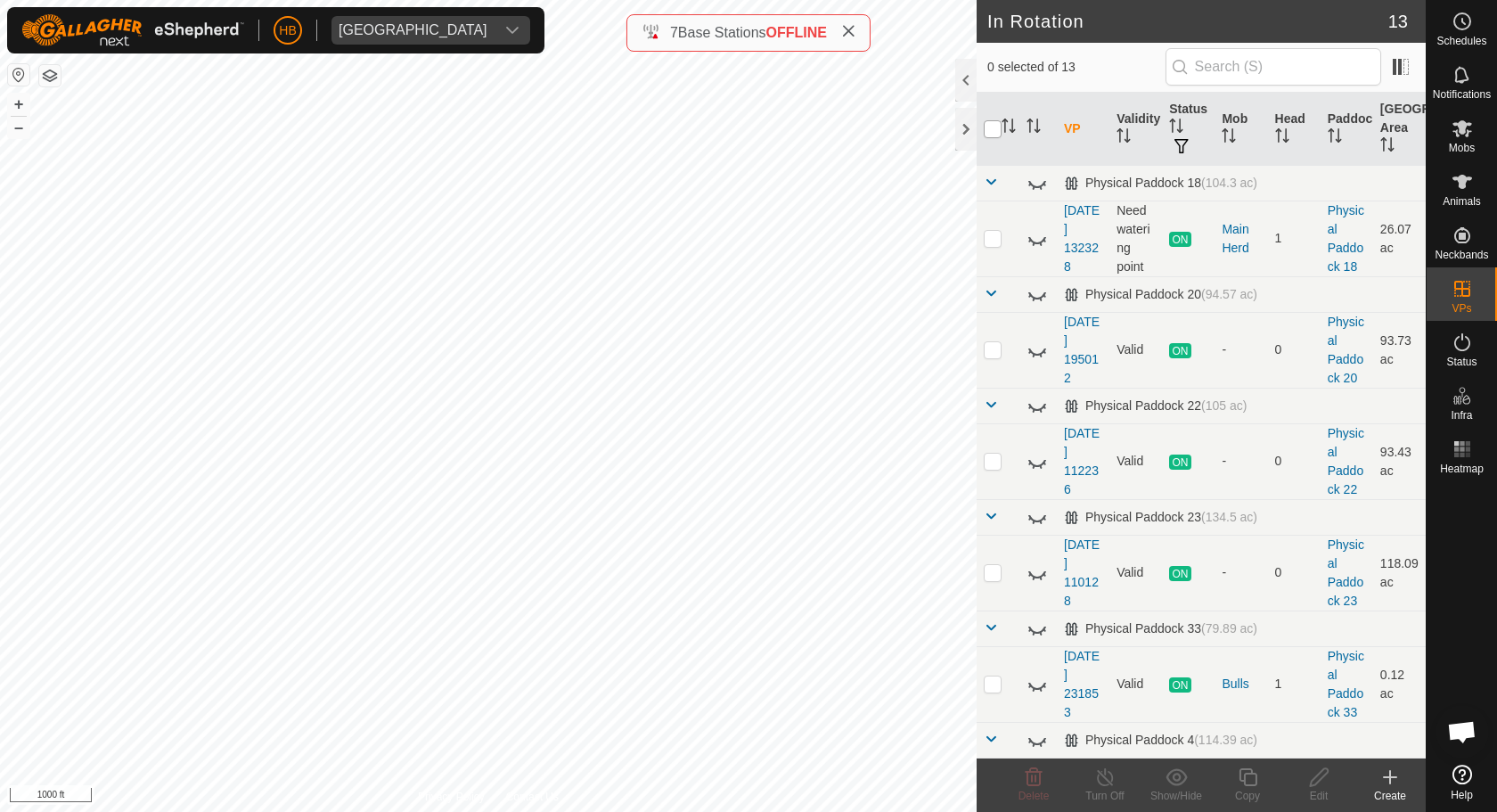
click at [995, 127] on input "checkbox" at bounding box center [992, 129] width 18 height 18
checkbox input "true"
click at [1161, 777] on show-hide-svg-icon at bounding box center [1176, 777] width 71 height 21
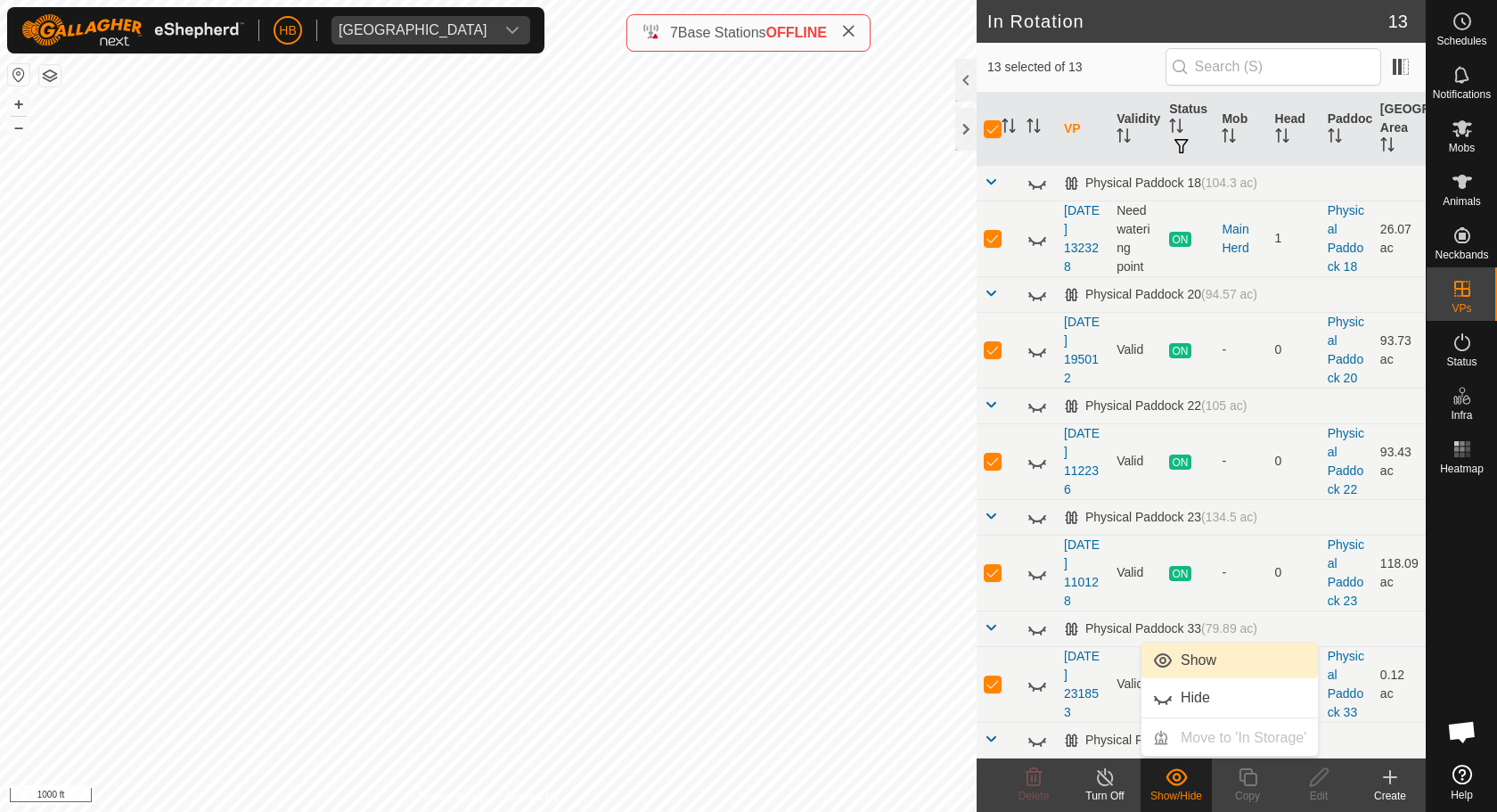
click at [1196, 657] on link "Show" at bounding box center [1230, 660] width 177 height 36
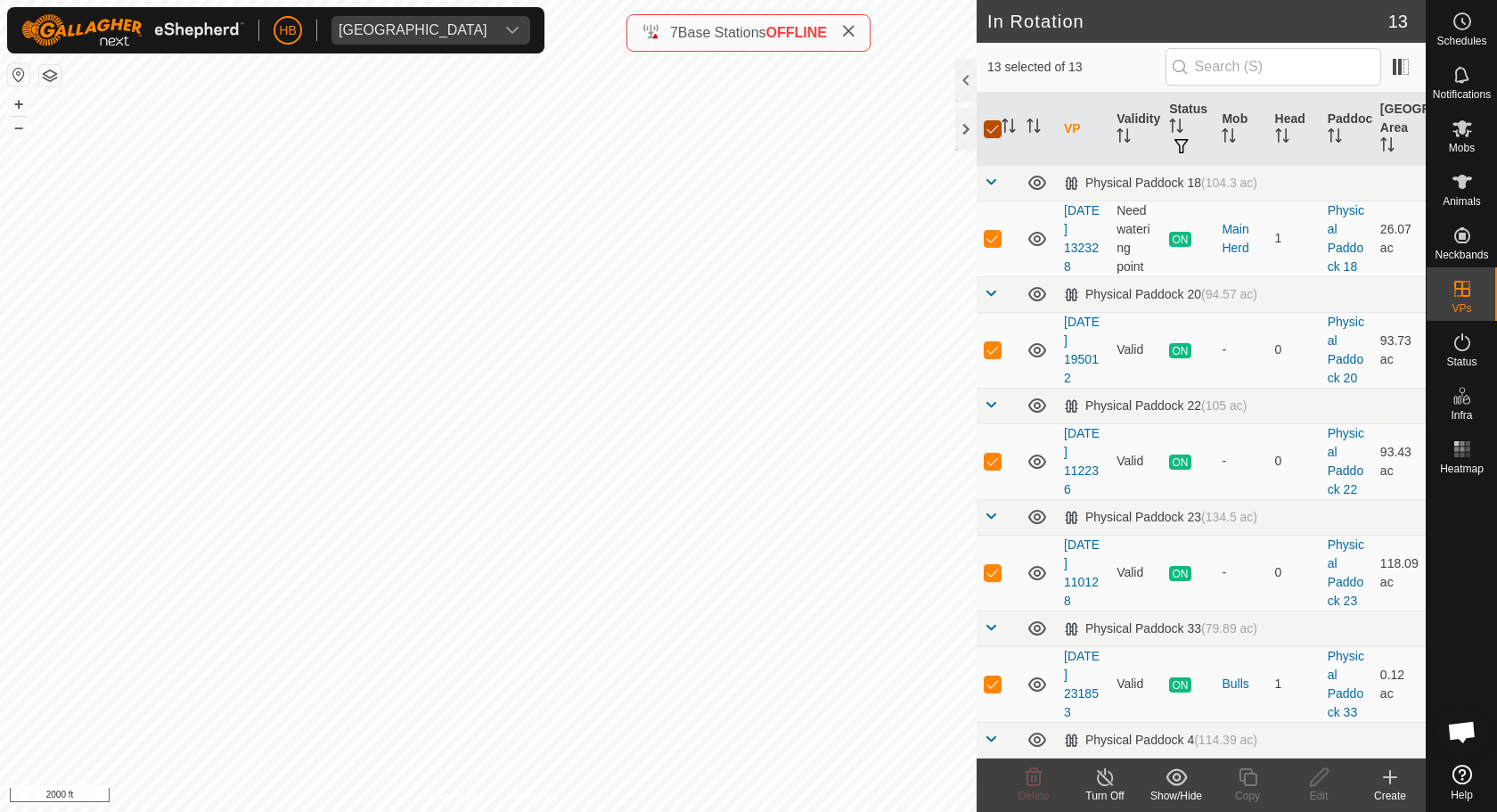
click at [996, 126] on input "checkbox" at bounding box center [992, 129] width 18 height 18
click at [1275, 127] on th "Head" at bounding box center [1294, 129] width 53 height 73
click at [1238, 119] on th "Mob" at bounding box center [1240, 129] width 53 height 73
click at [1295, 114] on th "Head" at bounding box center [1294, 129] width 53 height 73
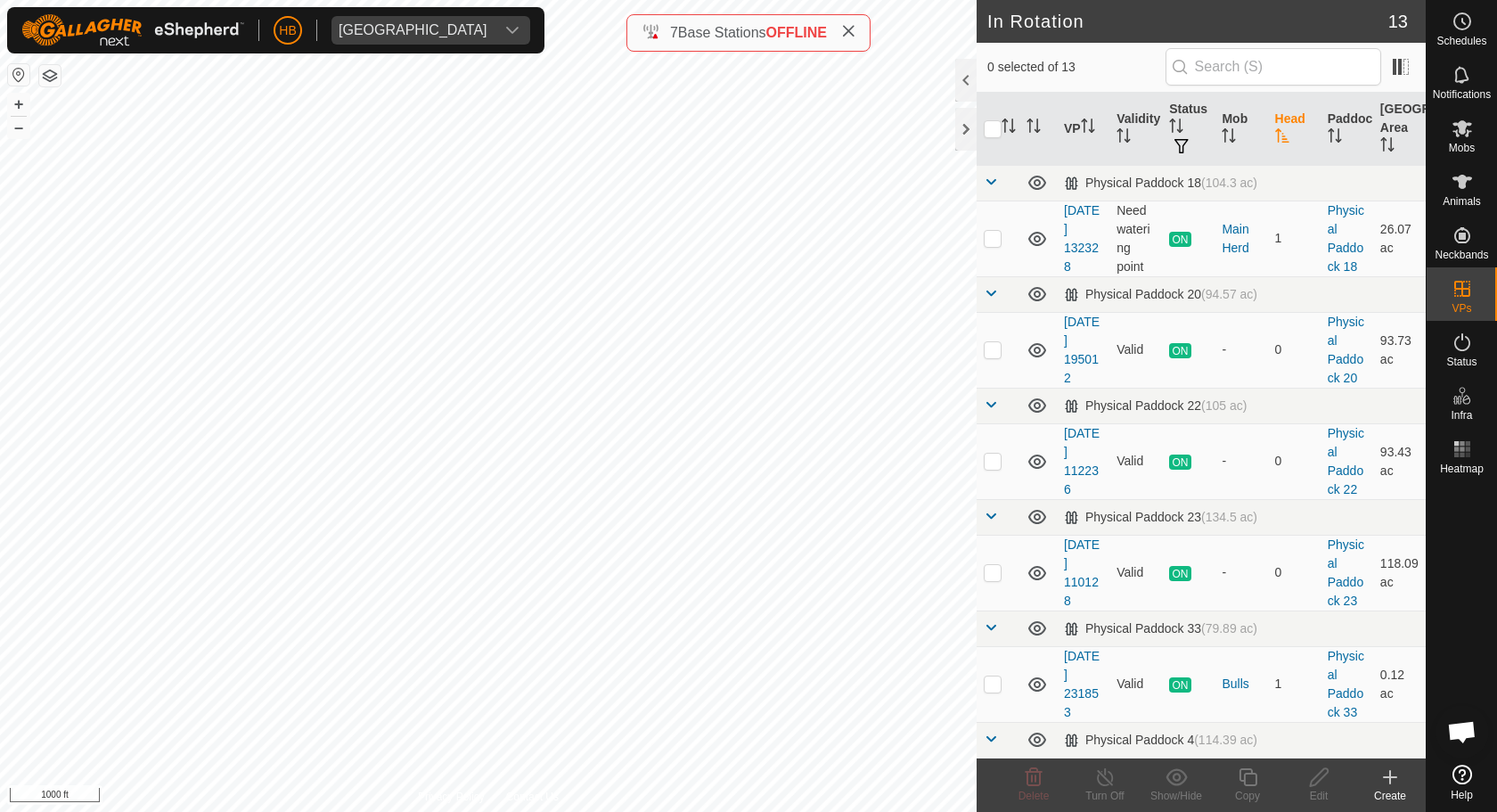
click at [1295, 114] on th "Head" at bounding box center [1294, 129] width 53 height 73
click at [1290, 135] on th "Head" at bounding box center [1294, 129] width 53 height 73
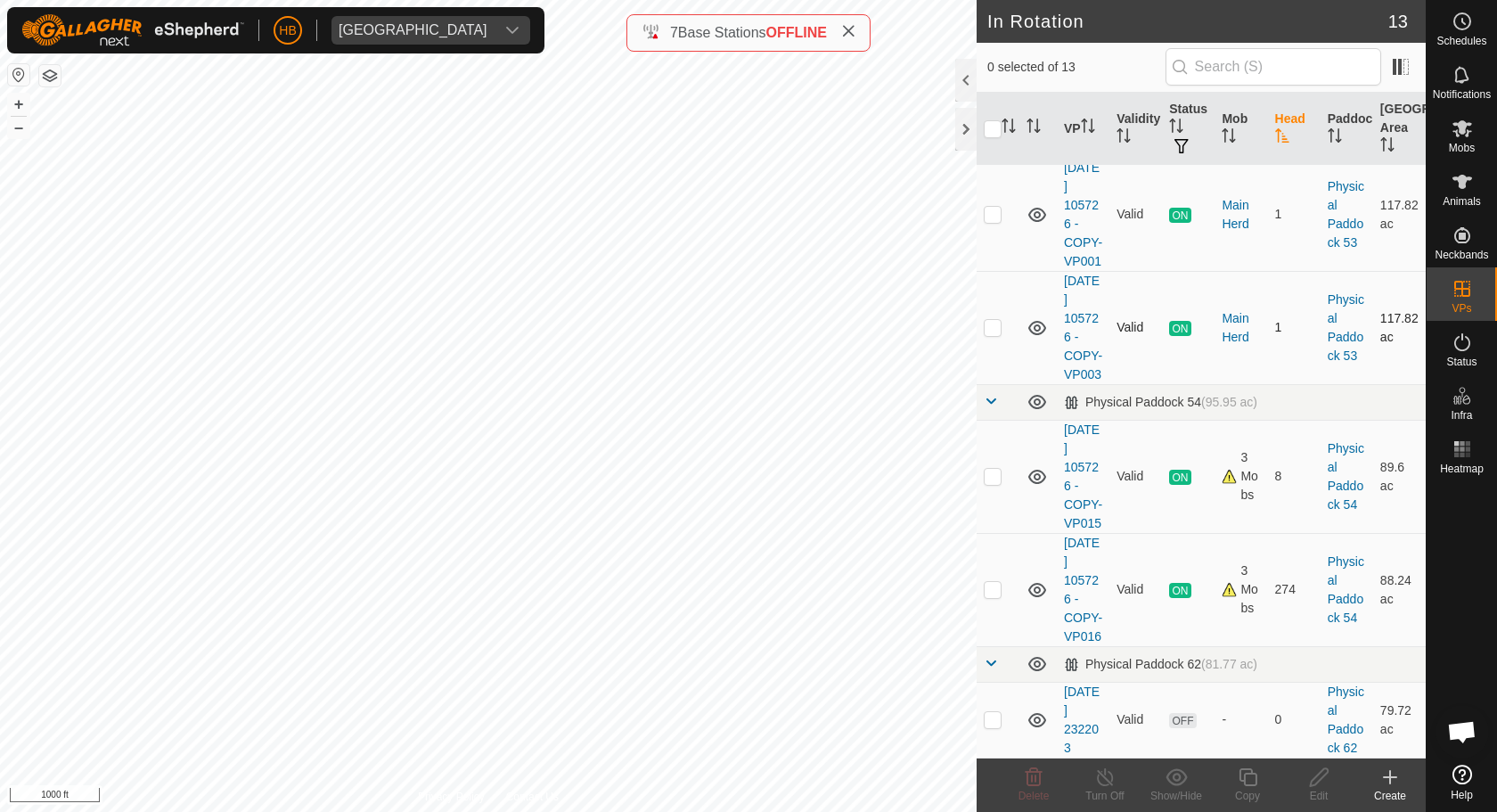
scroll to position [972, 0]
click at [1285, 134] on icon "Activate to sort" at bounding box center [1282, 135] width 14 height 14
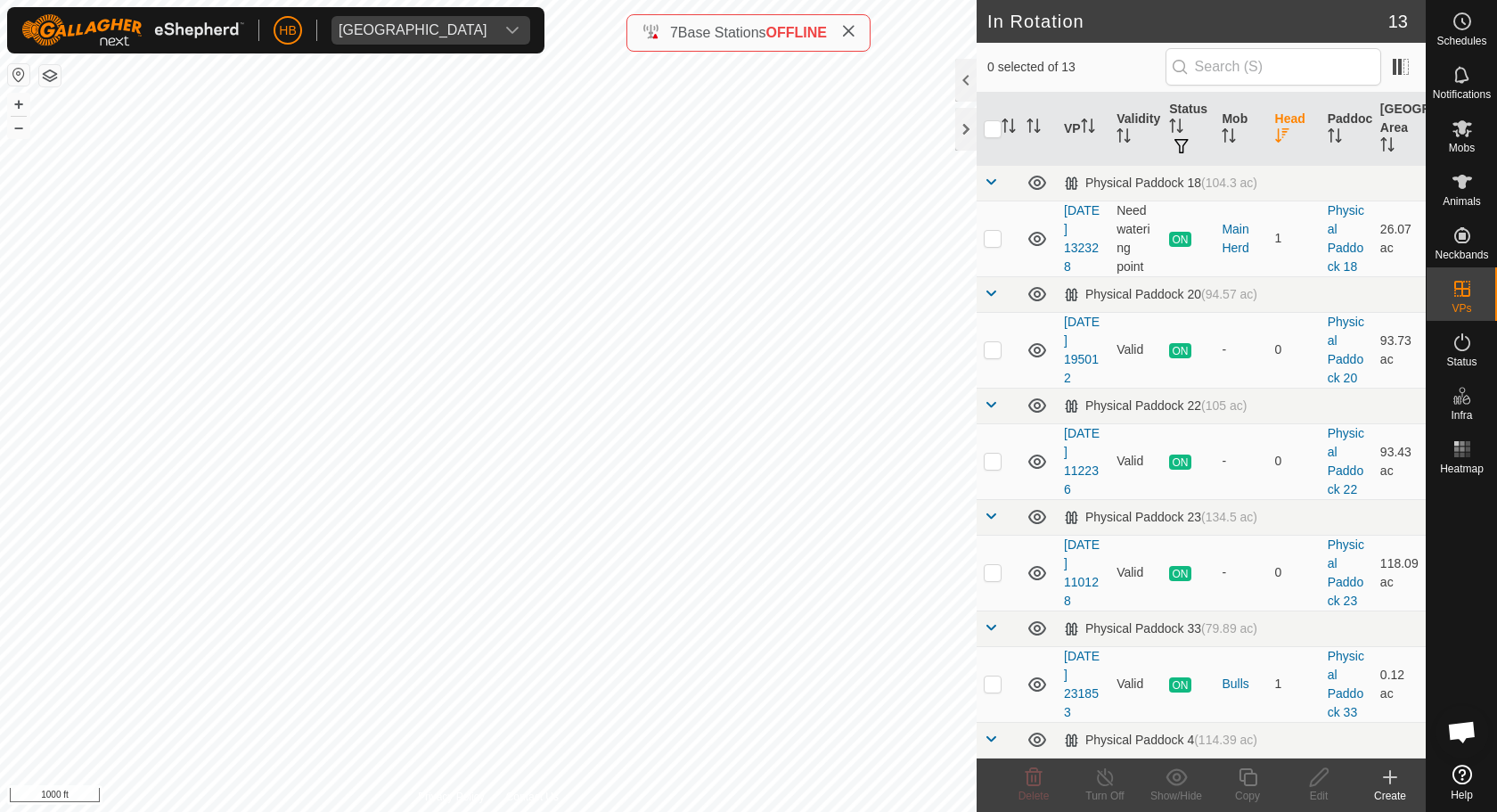
click at [1286, 127] on th "Head" at bounding box center [1294, 129] width 53 height 73
click at [1289, 125] on th "Head" at bounding box center [1294, 129] width 53 height 73
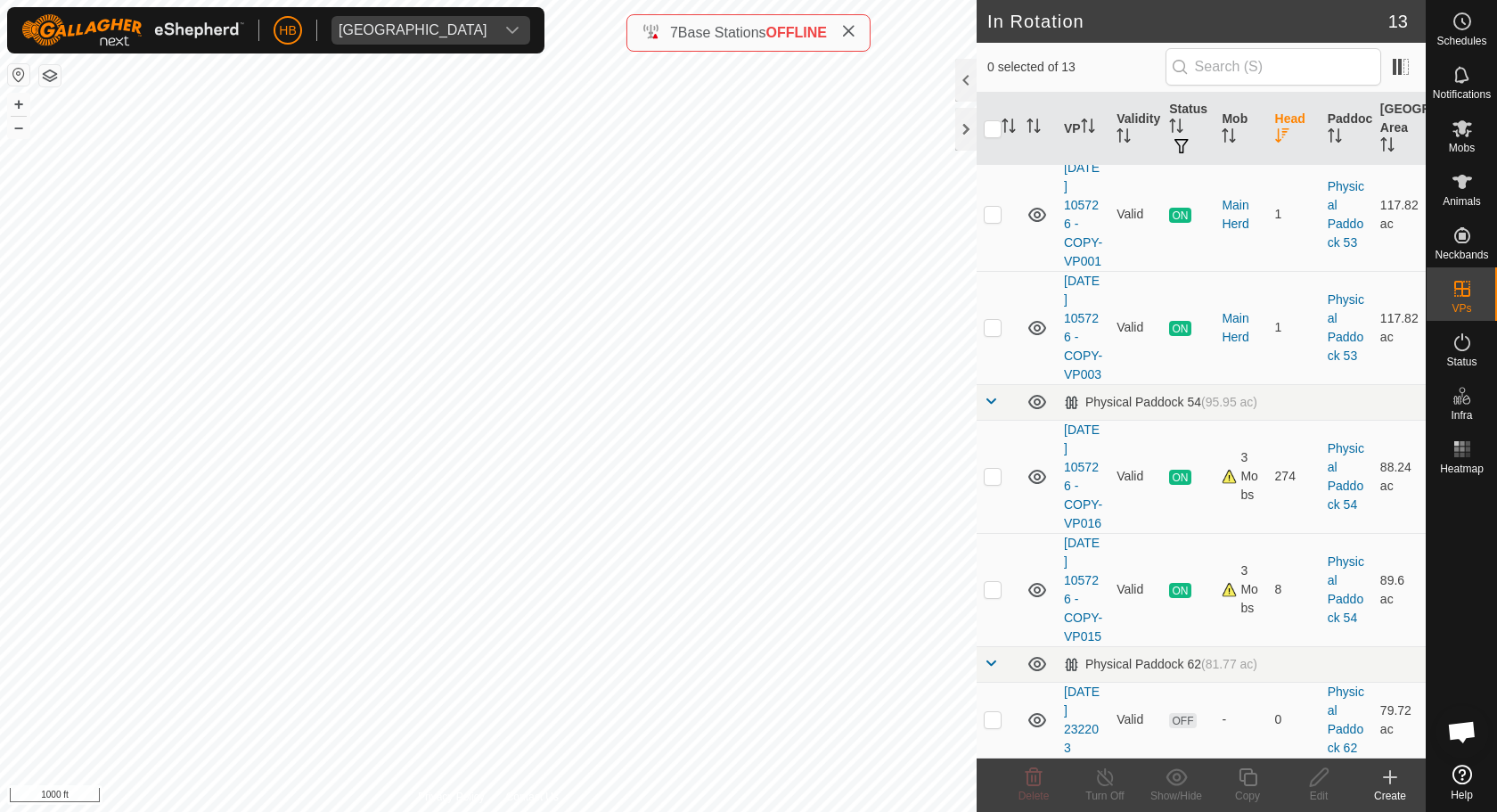
scroll to position [972, 0]
click at [995, 483] on p-checkbox at bounding box center [992, 476] width 18 height 14
click at [1392, 65] on span at bounding box center [1401, 67] width 29 height 29
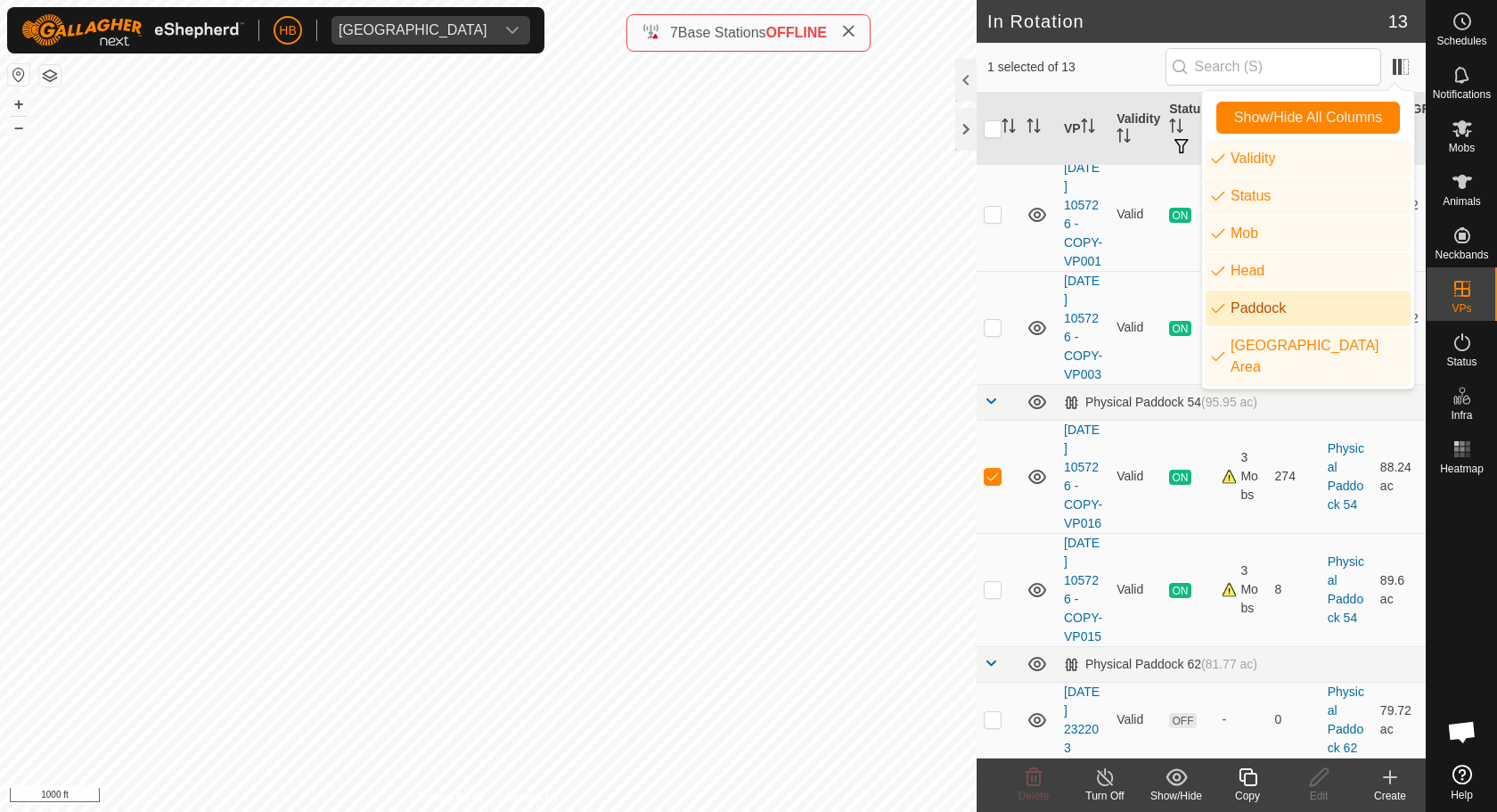
click at [1224, 312] on li "Paddock" at bounding box center [1308, 308] width 205 height 36
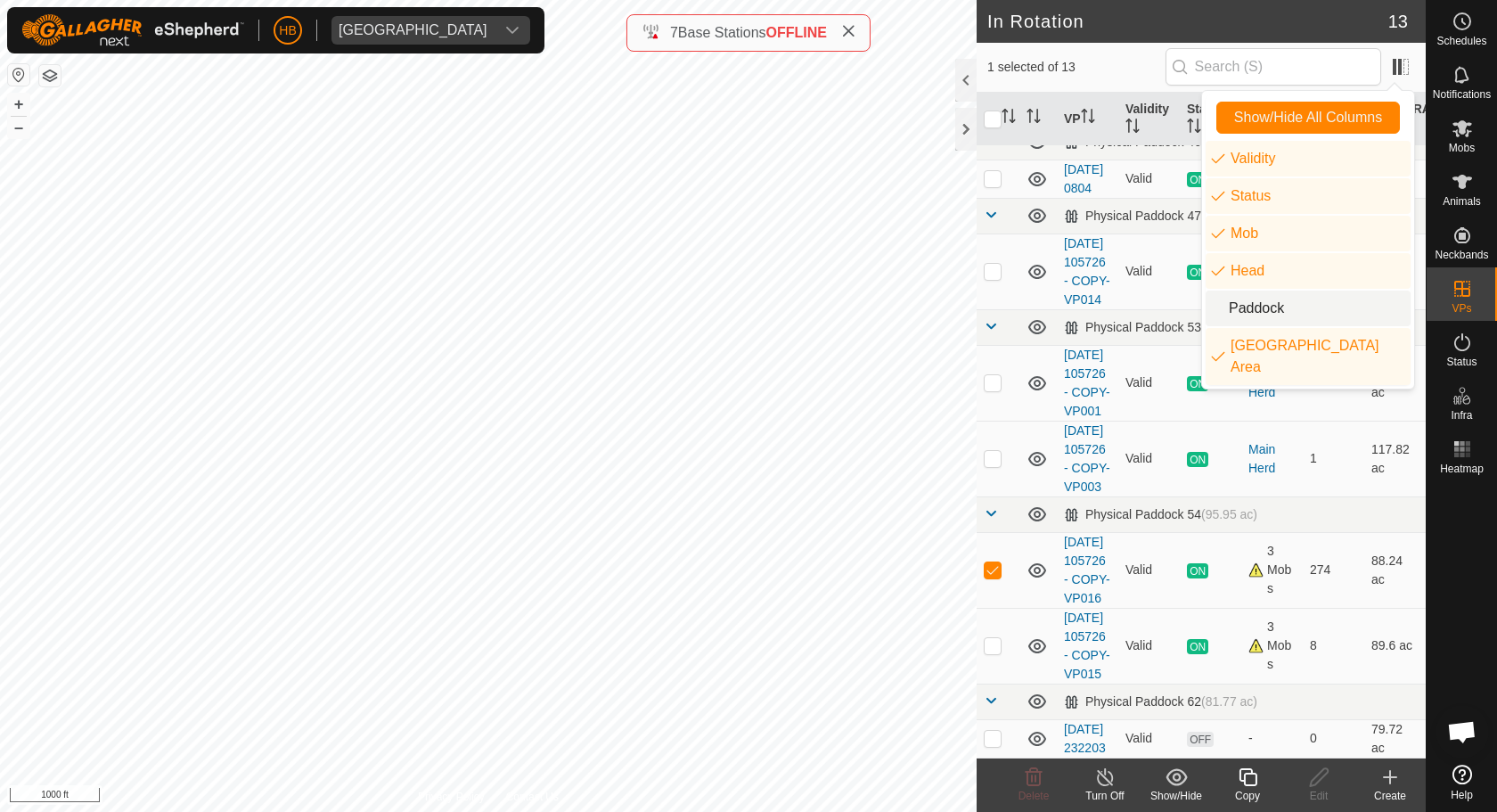
click at [1224, 312] on li "Paddock" at bounding box center [1308, 308] width 205 height 36
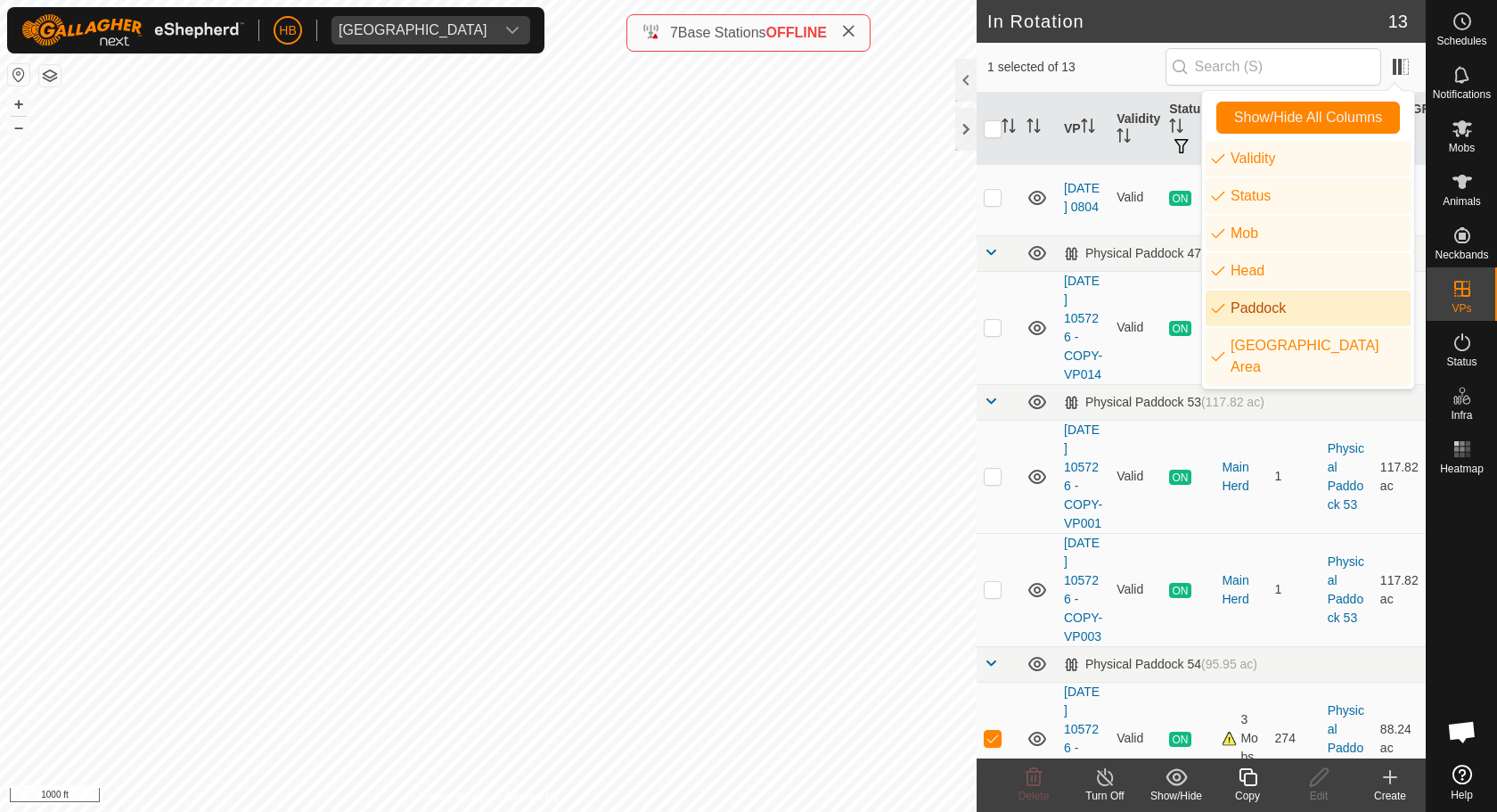
click at [1224, 312] on li "Paddock" at bounding box center [1308, 308] width 205 height 36
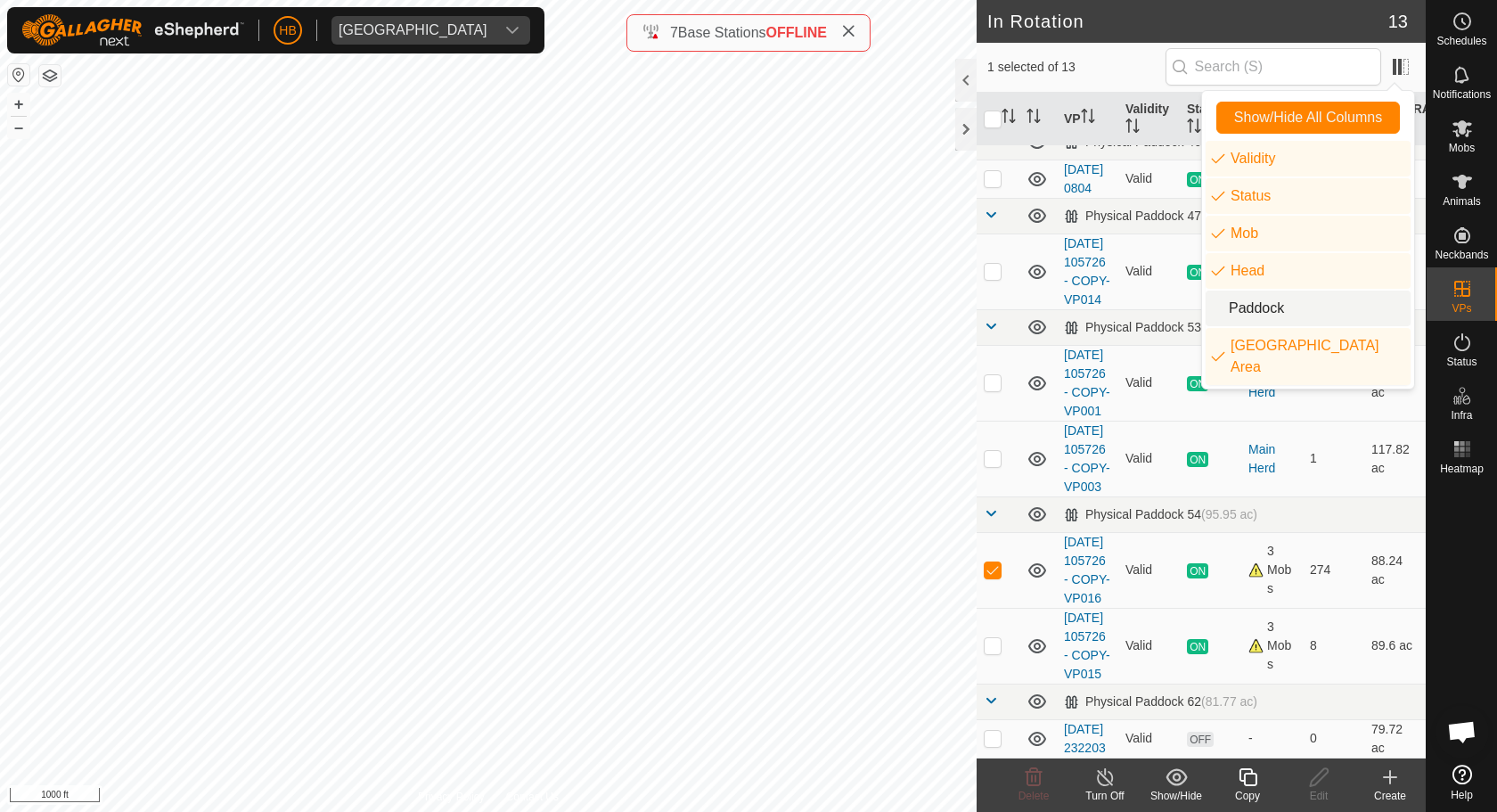
click at [1224, 312] on li "Paddock" at bounding box center [1308, 308] width 205 height 36
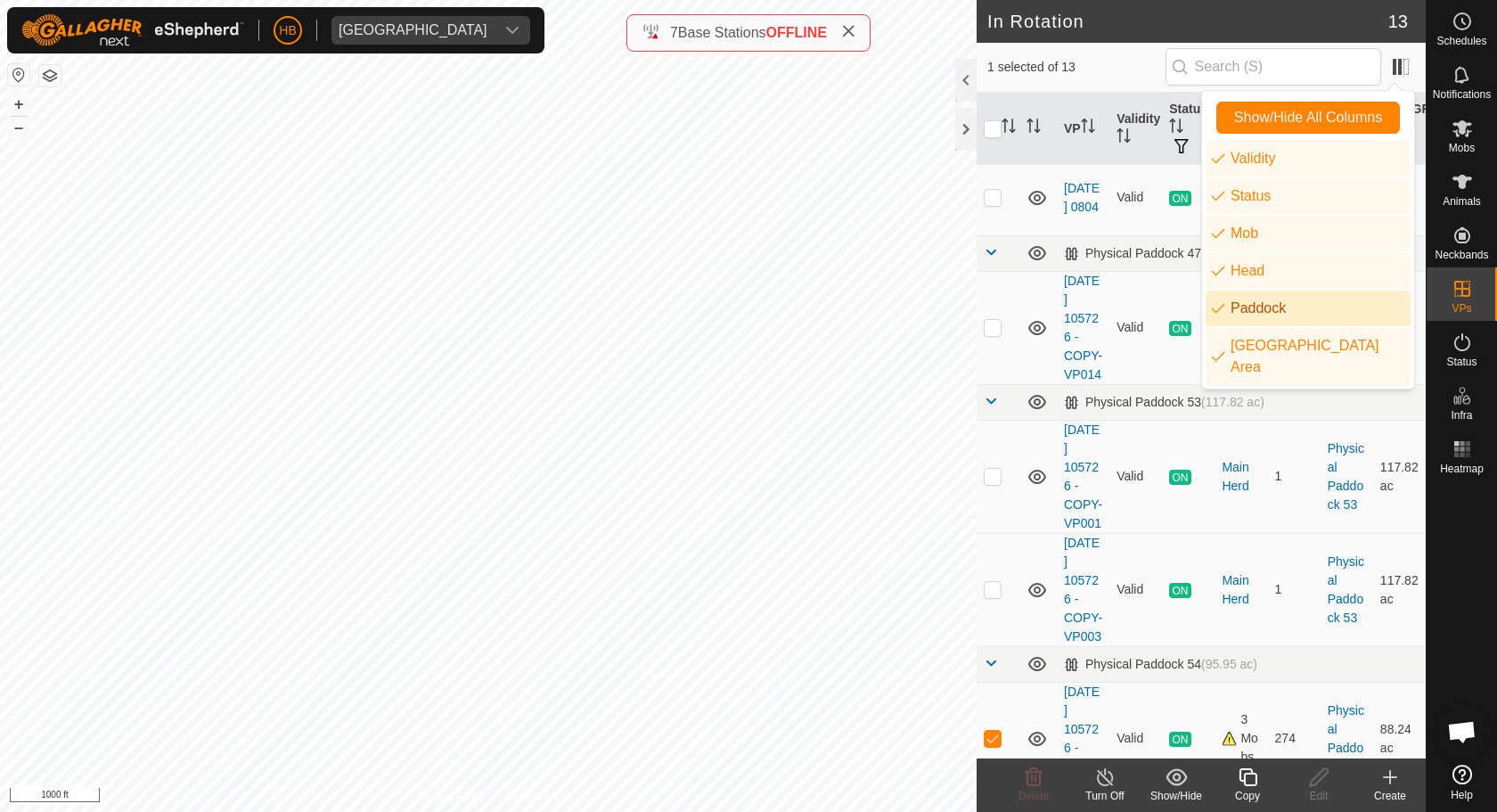
click at [1224, 312] on li "Paddock" at bounding box center [1308, 308] width 205 height 36
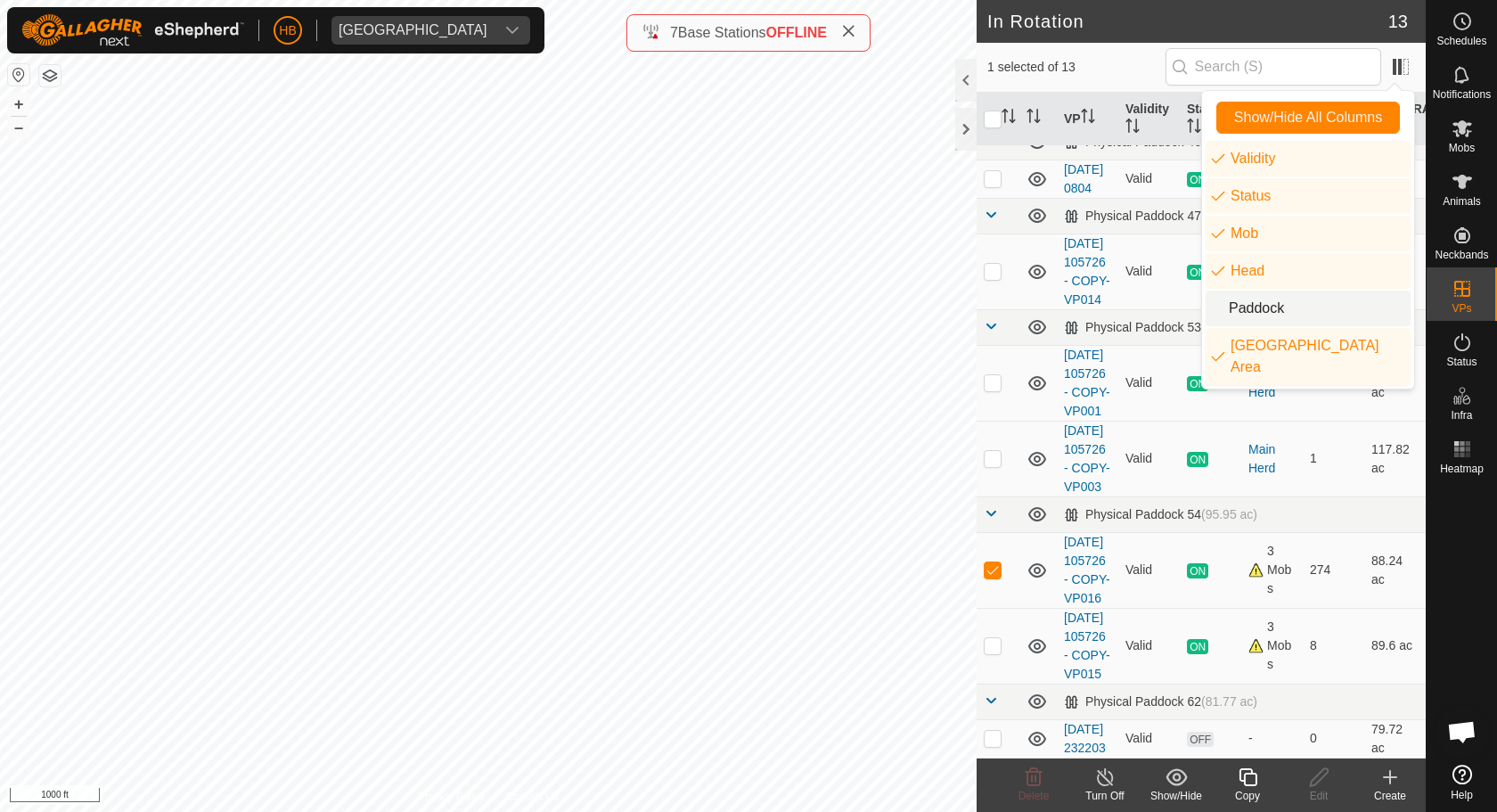
click at [1224, 312] on li "Paddock" at bounding box center [1308, 308] width 205 height 36
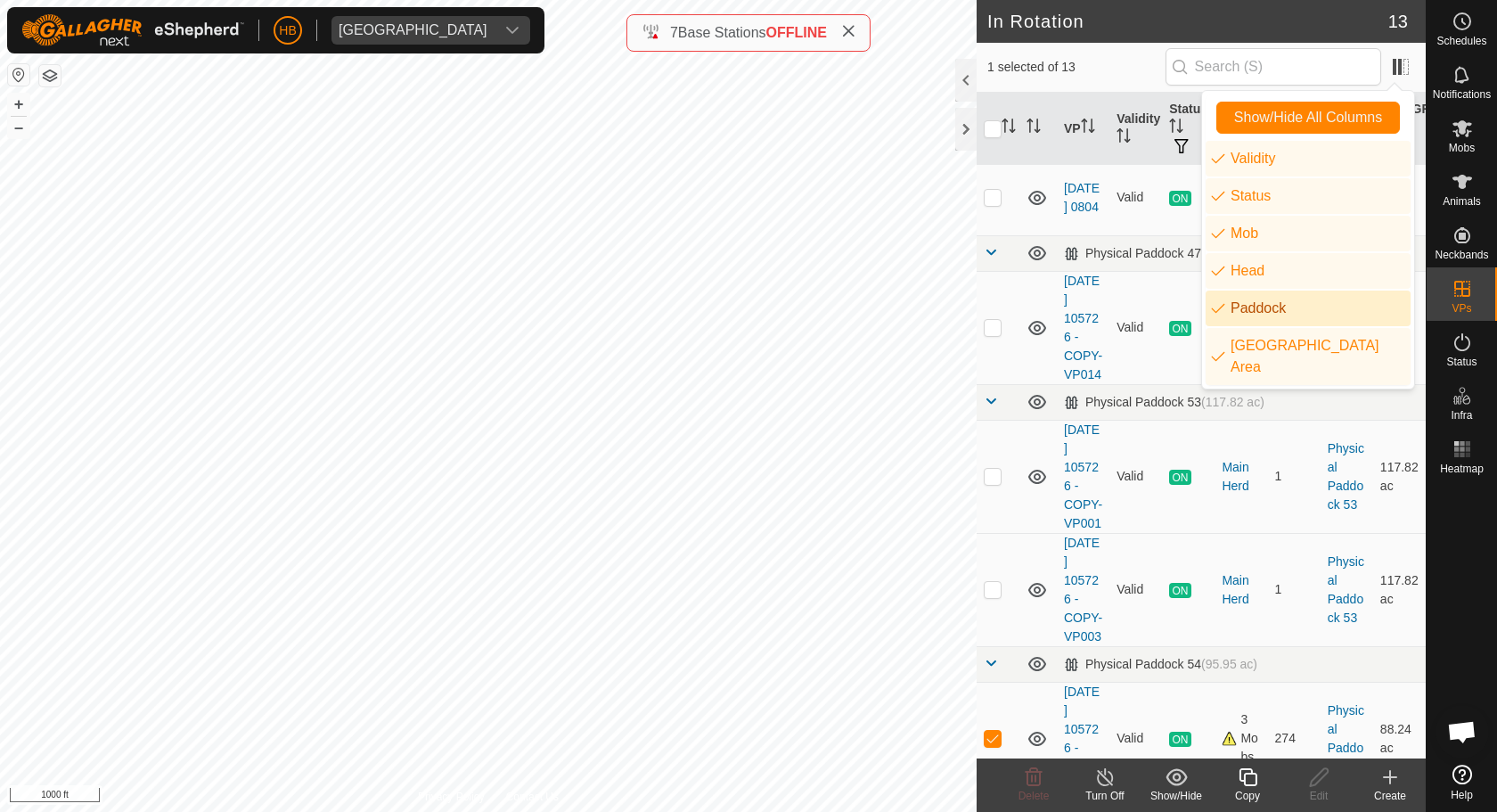
click at [1224, 312] on li "Paddock" at bounding box center [1308, 308] width 205 height 36
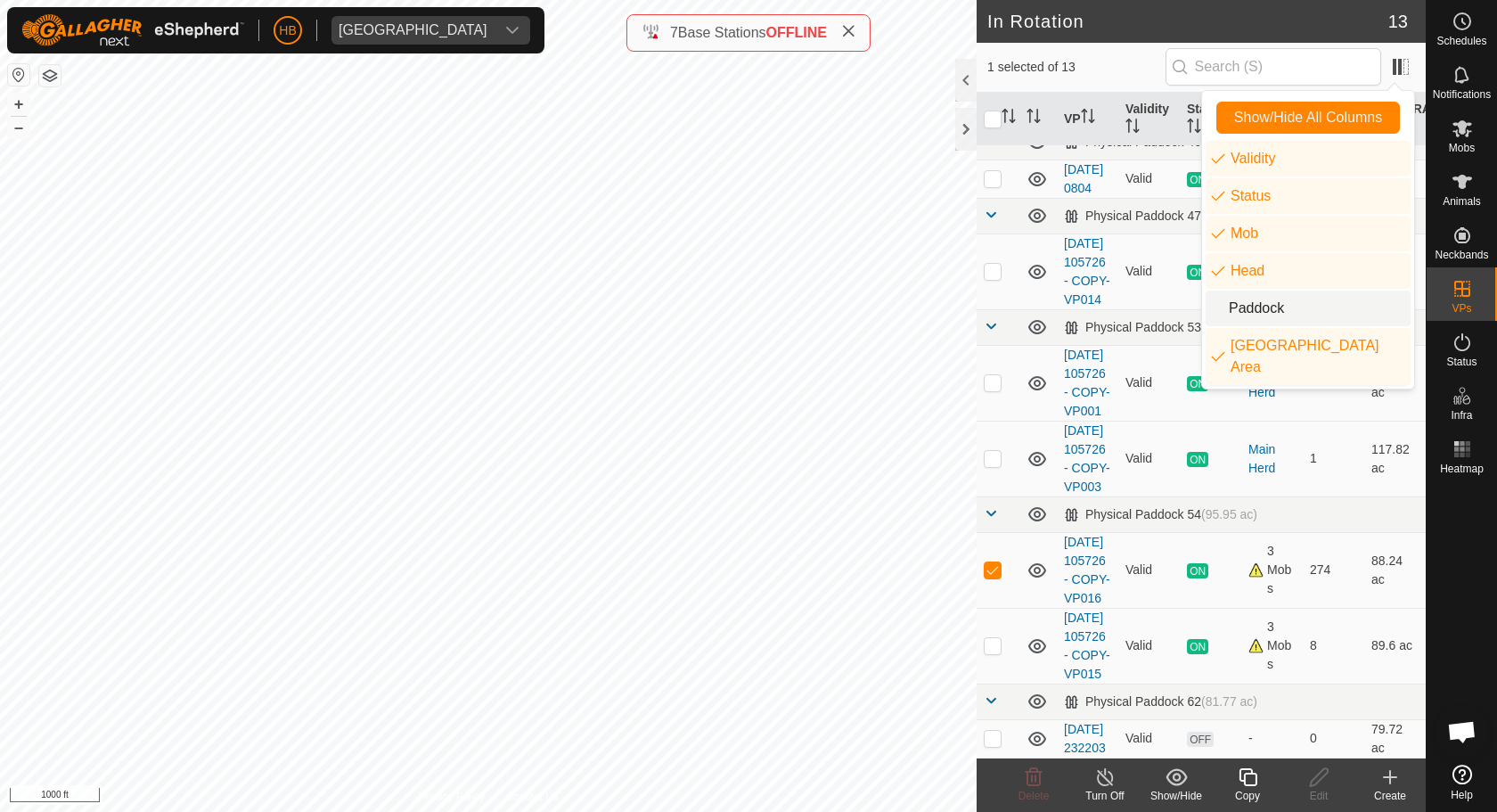
click at [1224, 312] on li "Paddock" at bounding box center [1308, 308] width 205 height 36
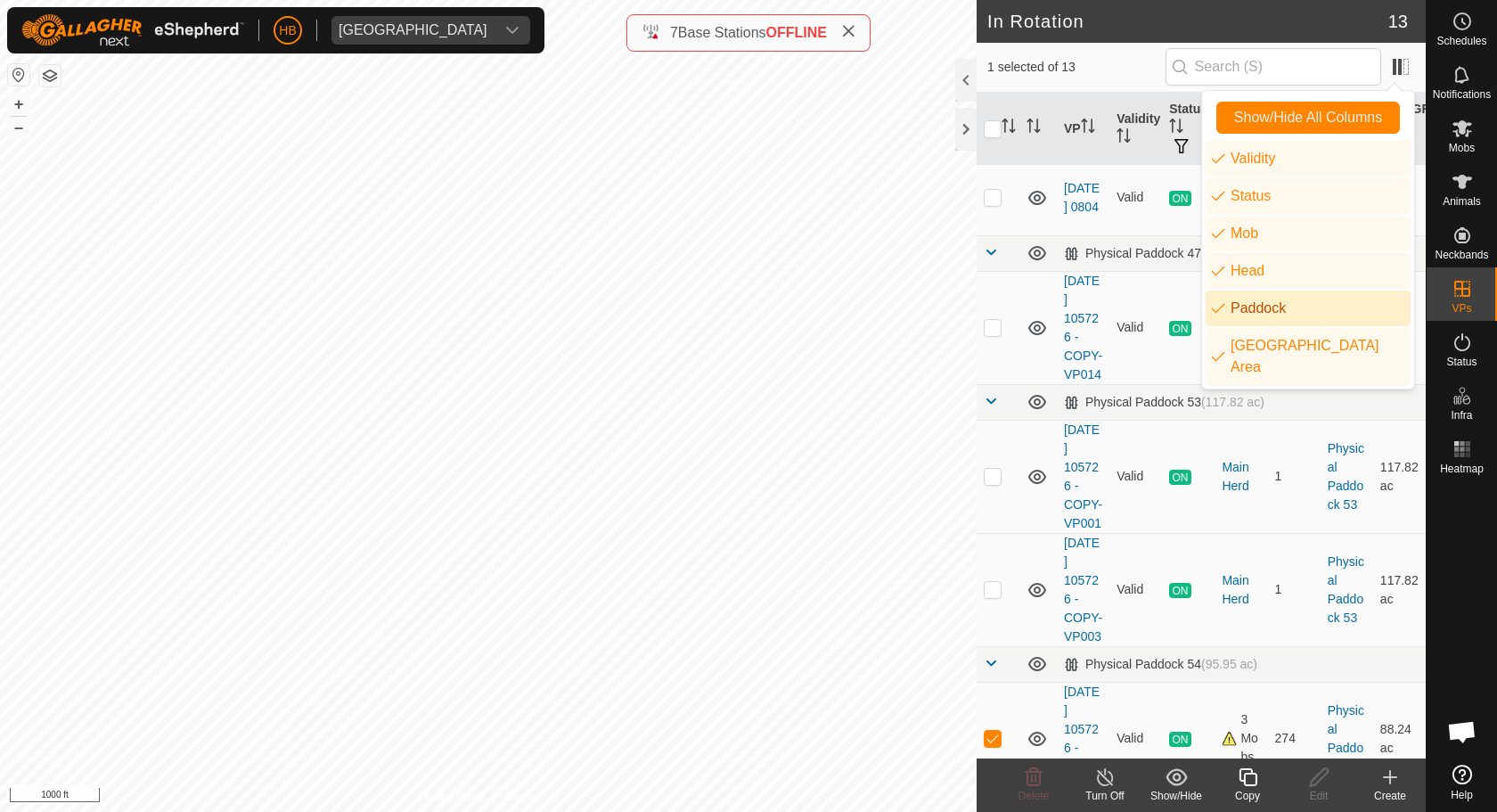
click at [1224, 312] on li "Paddock" at bounding box center [1308, 308] width 205 height 36
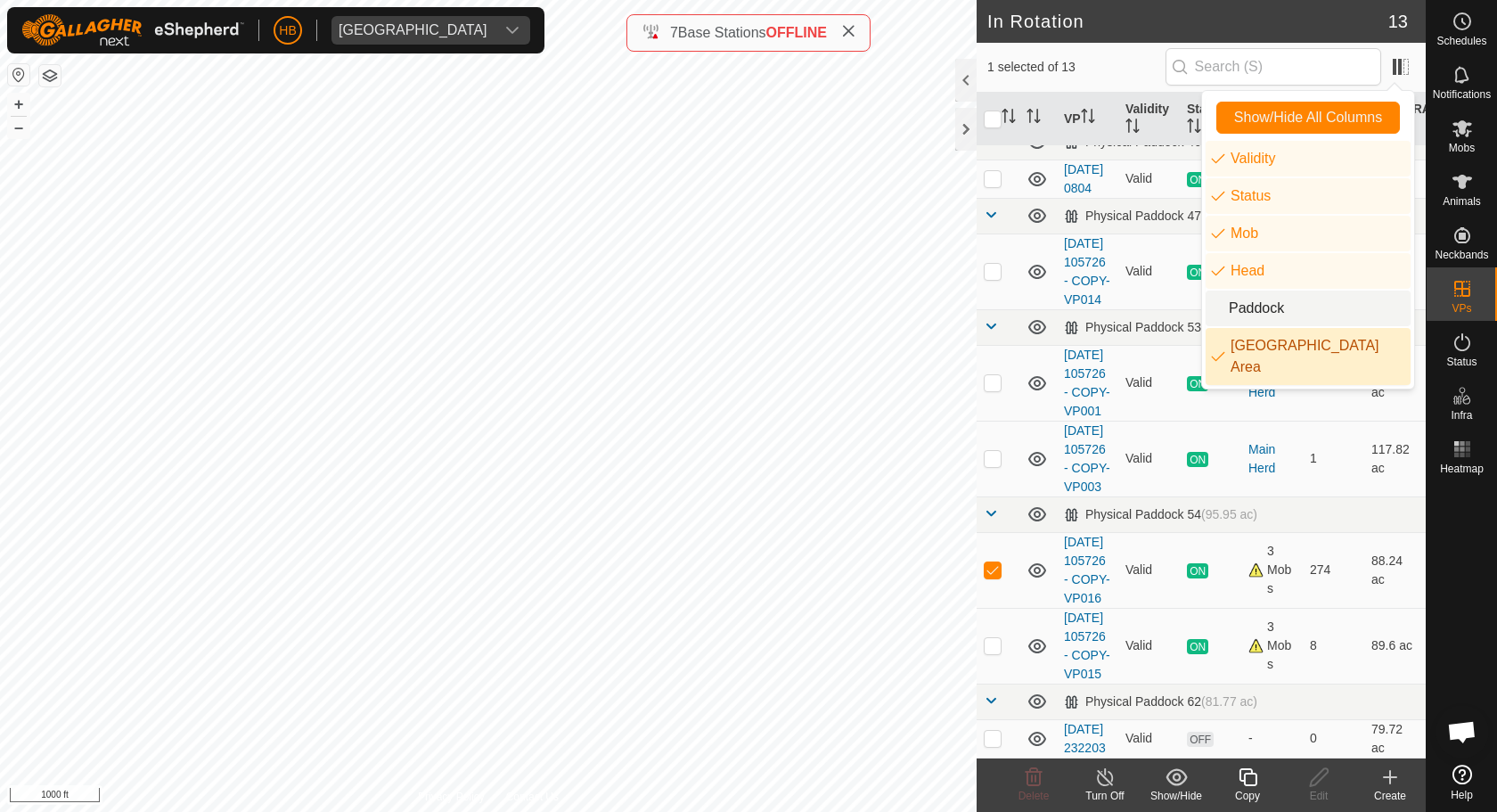
click at [1225, 342] on li "[GEOGRAPHIC_DATA] Area" at bounding box center [1308, 357] width 205 height 57
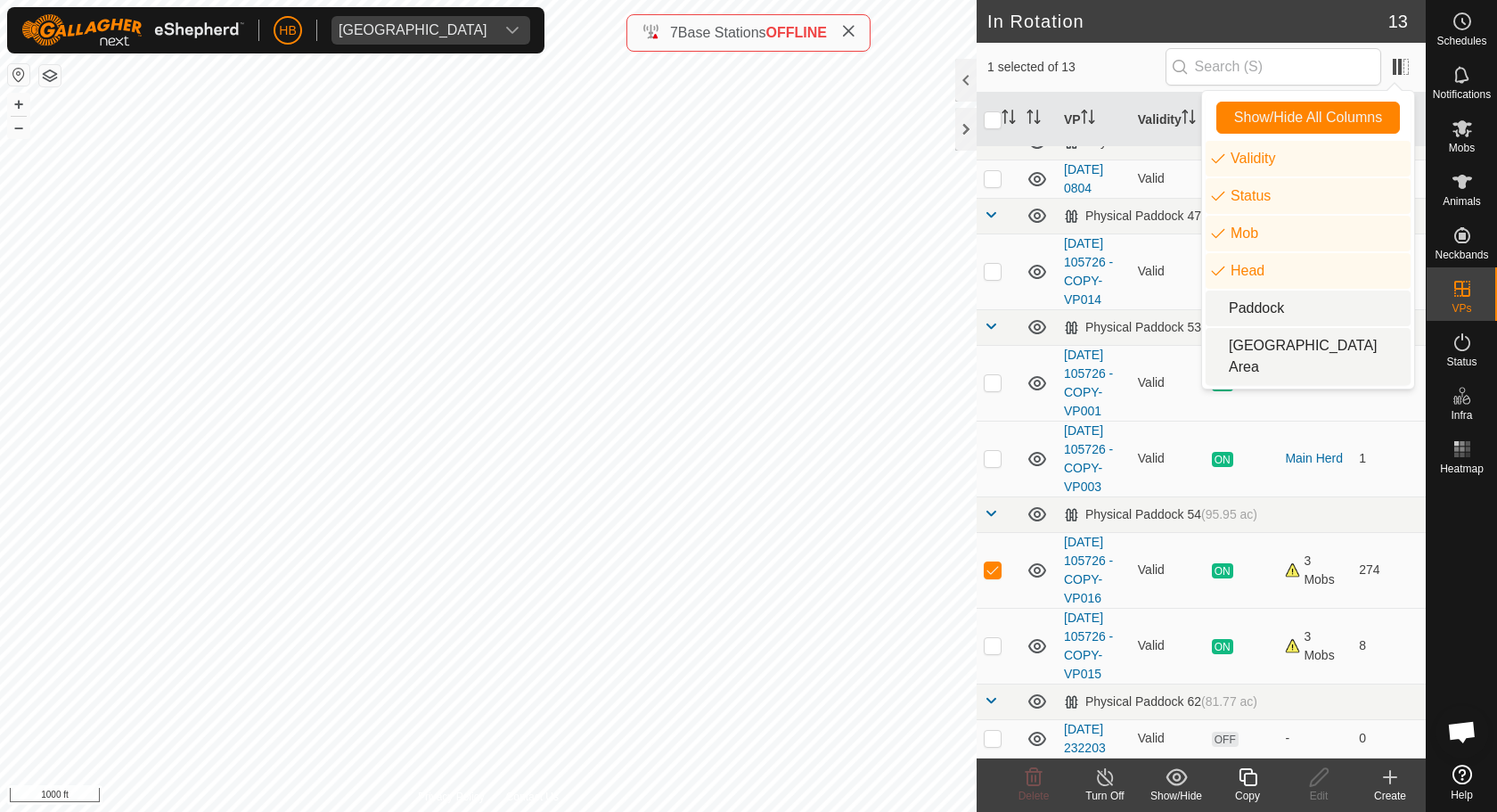
click at [1225, 342] on li "[GEOGRAPHIC_DATA] Area" at bounding box center [1308, 357] width 205 height 57
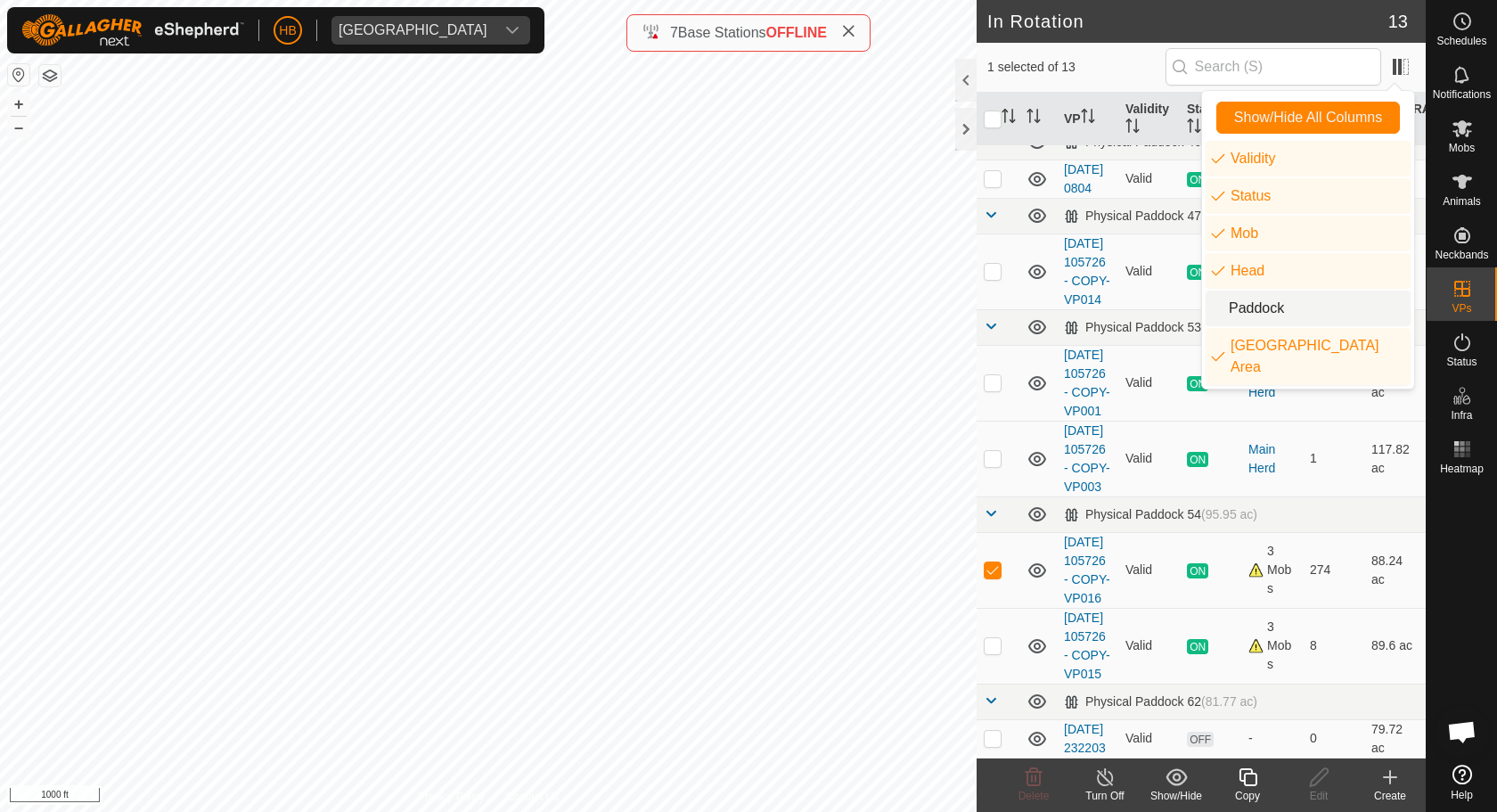
click at [1221, 321] on li "Paddock" at bounding box center [1308, 308] width 205 height 36
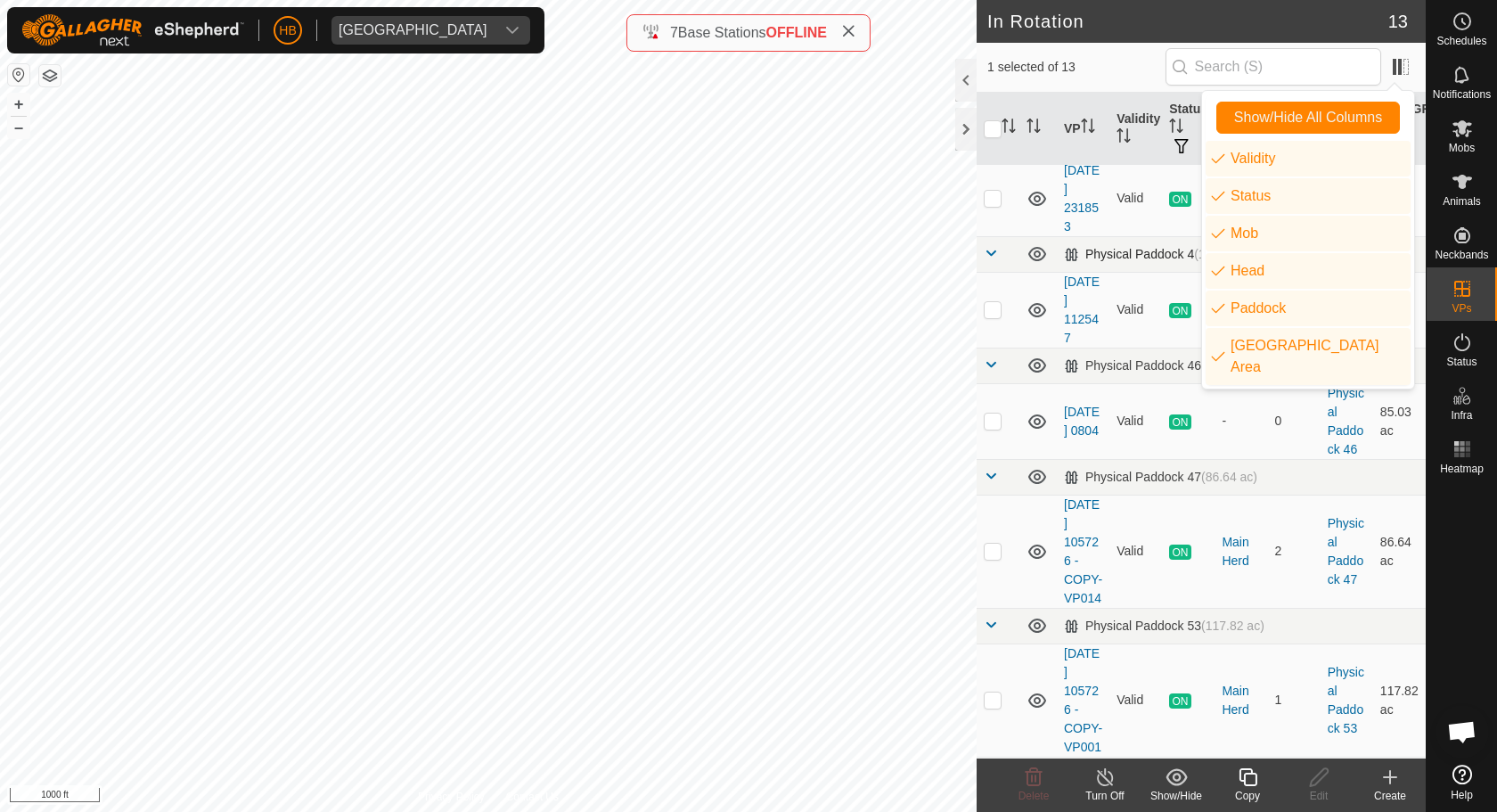
click at [1148, 259] on div "Physical Paddock 4 (114.39 ac)" at bounding box center [1160, 254] width 193 height 15
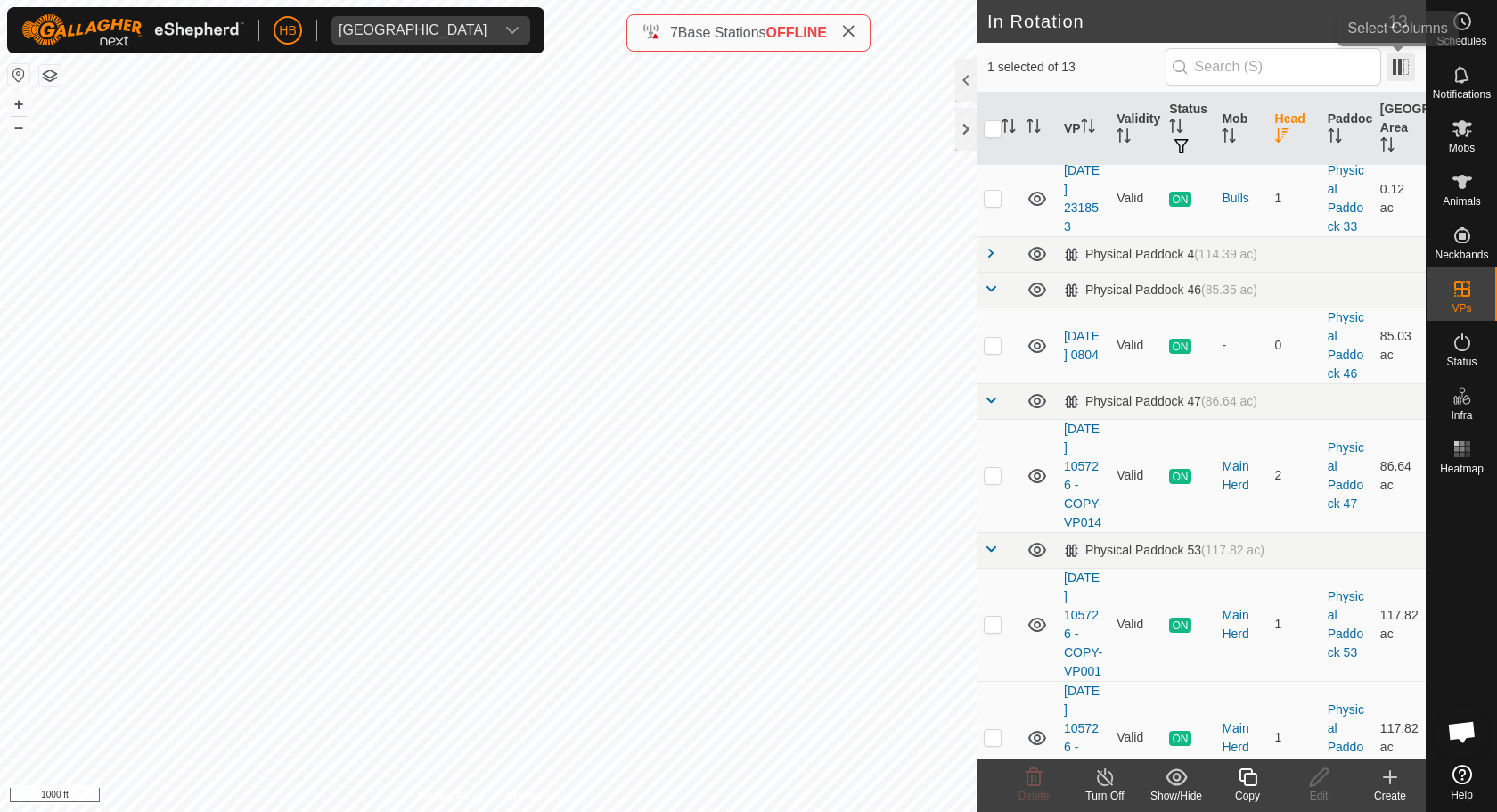
click at [1400, 65] on span at bounding box center [1401, 67] width 29 height 29
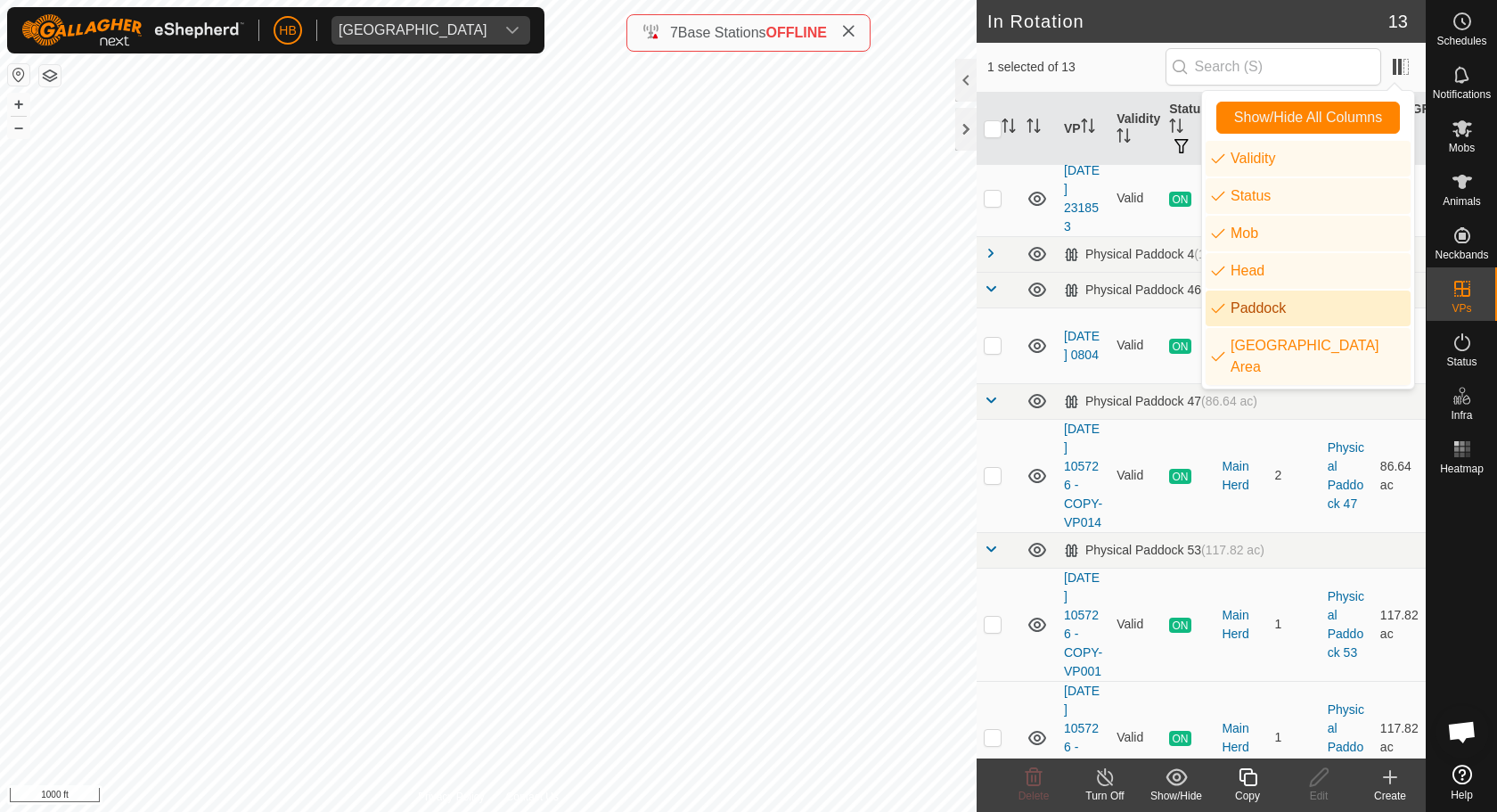
click at [1220, 313] on li "Paddock" at bounding box center [1308, 308] width 205 height 36
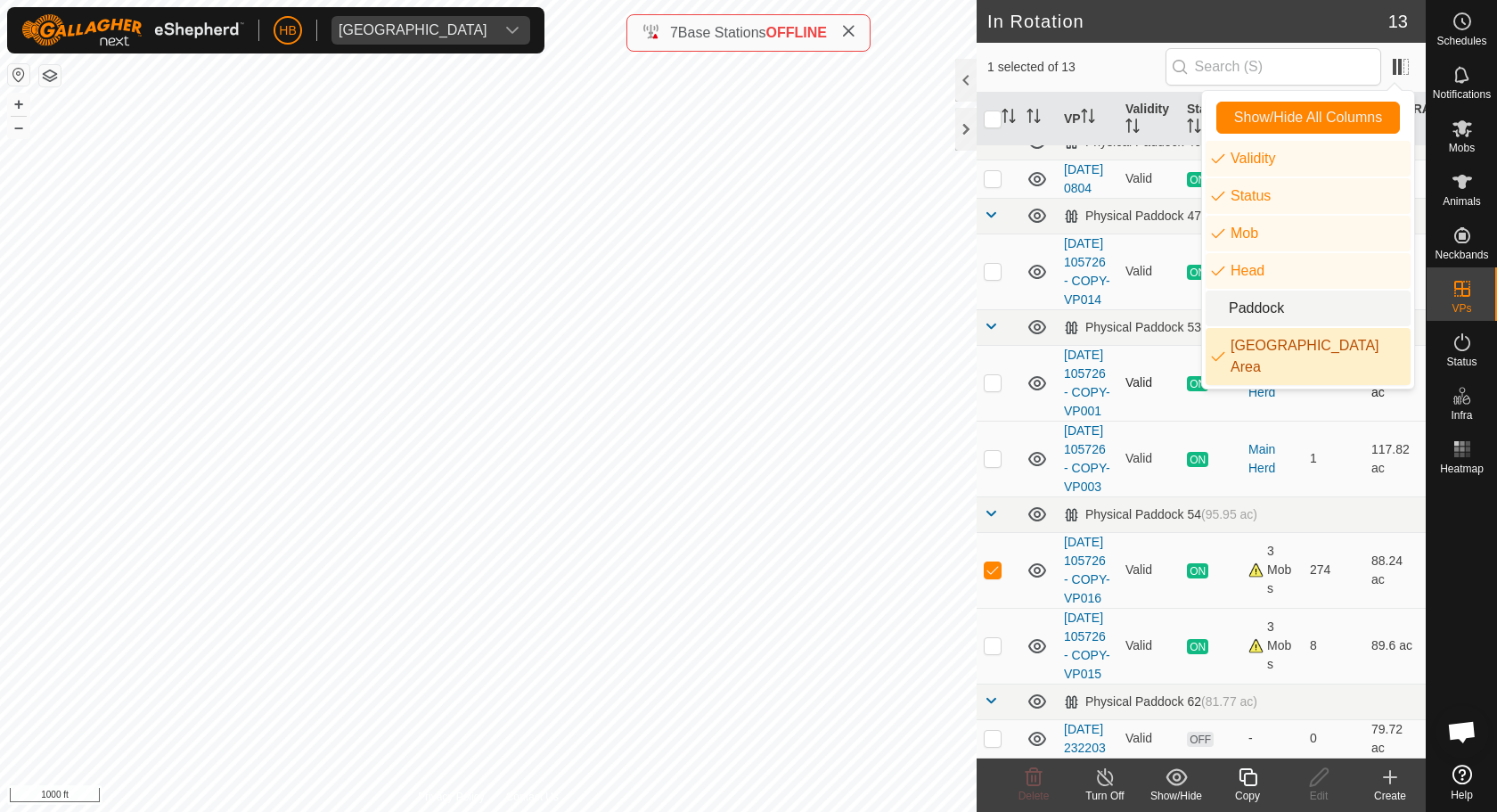
click at [1234, 421] on td "ON" at bounding box center [1210, 382] width 62 height 76
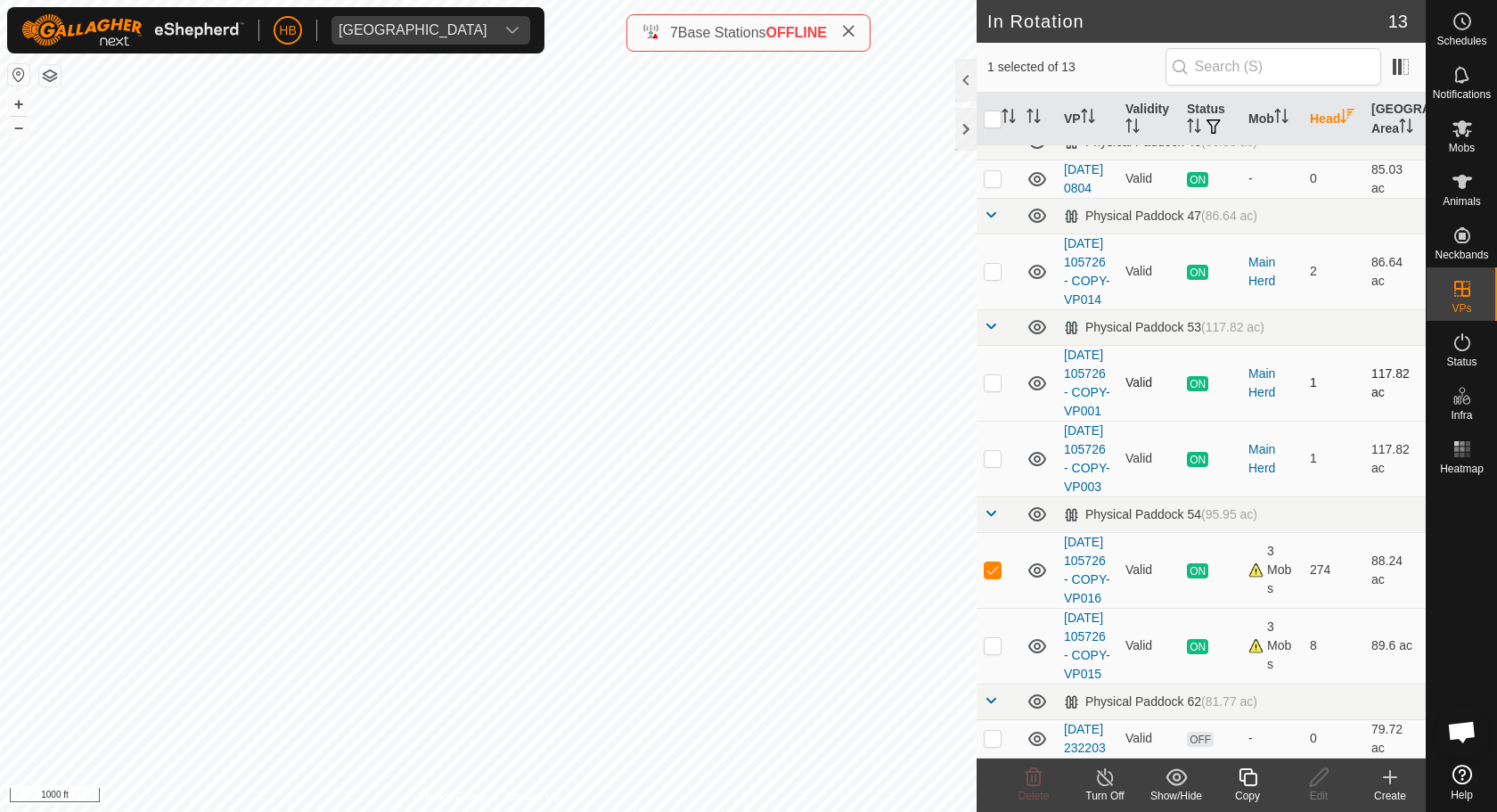
scroll to position [652, 0]
click at [991, 119] on input "checkbox" at bounding box center [992, 119] width 18 height 18
click at [991, 562] on p-checkbox at bounding box center [992, 570] width 18 height 14
click at [1115, 777] on icon at bounding box center [1105, 777] width 22 height 21
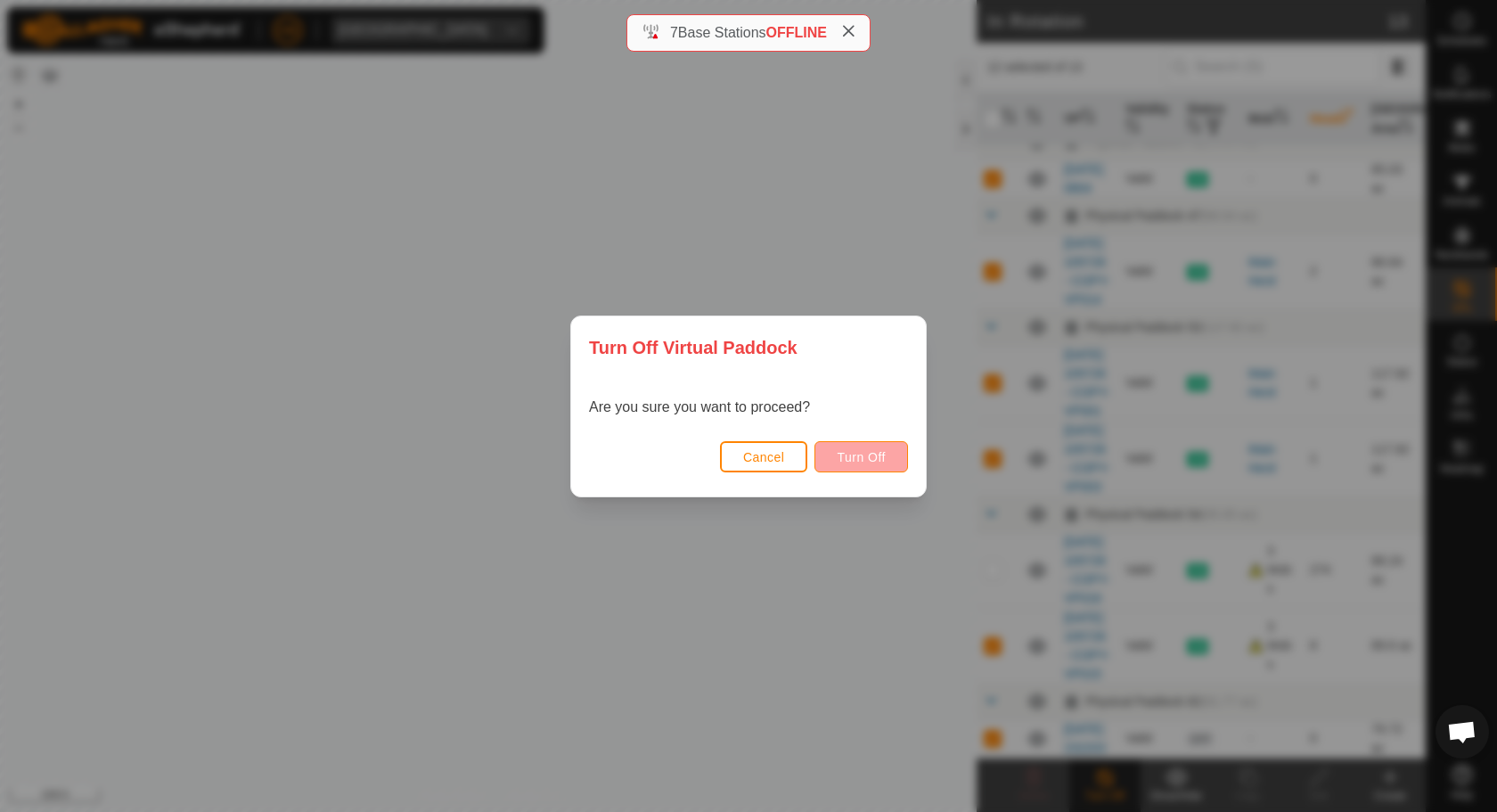
click at [870, 455] on span "Turn Off" at bounding box center [861, 457] width 49 height 14
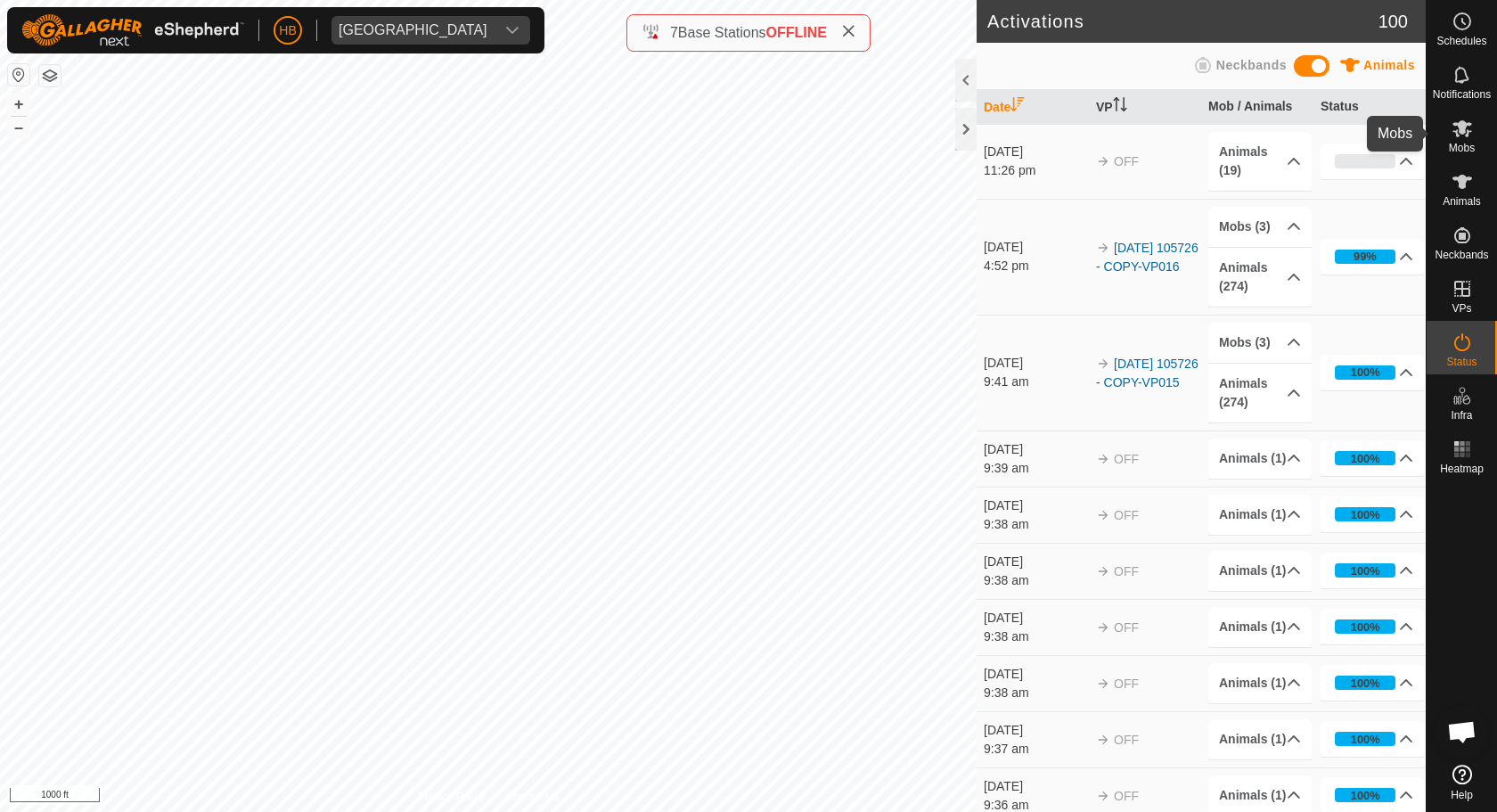
click at [1471, 140] on es-mob-svg-icon at bounding box center [1462, 128] width 32 height 29
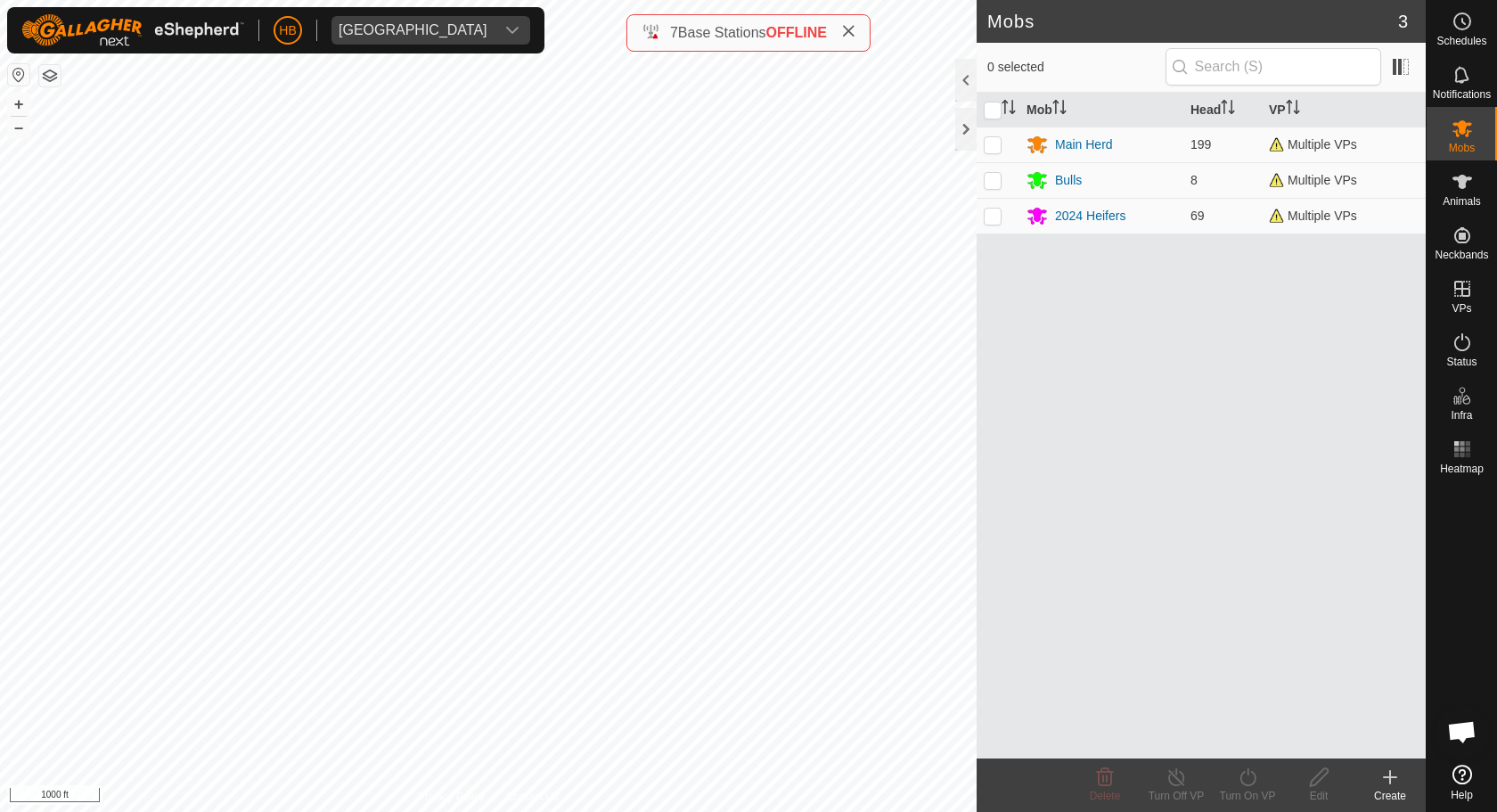
click at [994, 119] on th at bounding box center [998, 110] width 43 height 35
click at [994, 115] on input "checkbox" at bounding box center [992, 111] width 18 height 18
click at [1250, 777] on div "Turn On VP" at bounding box center [1247, 796] width 71 height 16
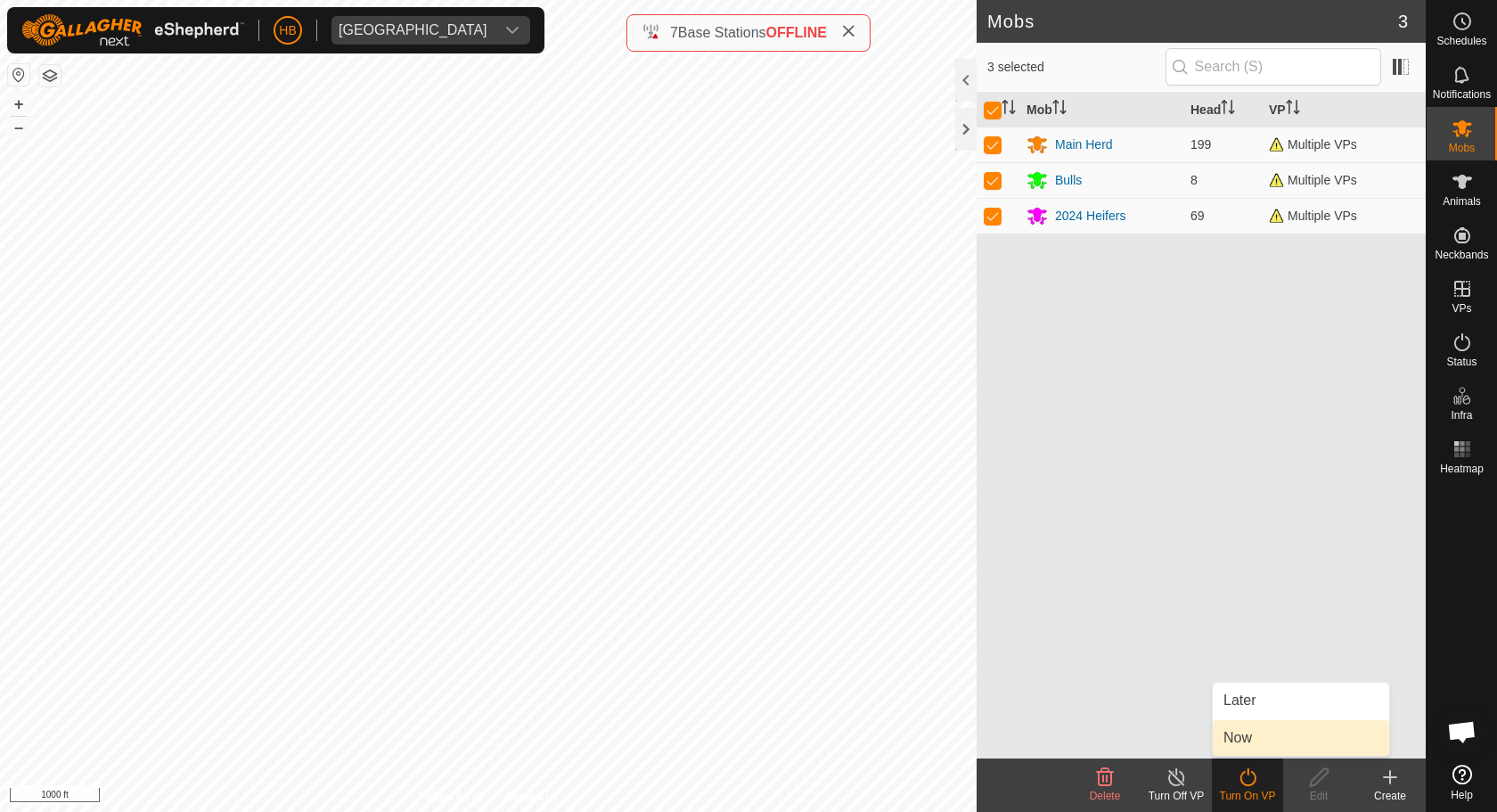
click at [1250, 738] on link "Now" at bounding box center [1301, 738] width 177 height 36
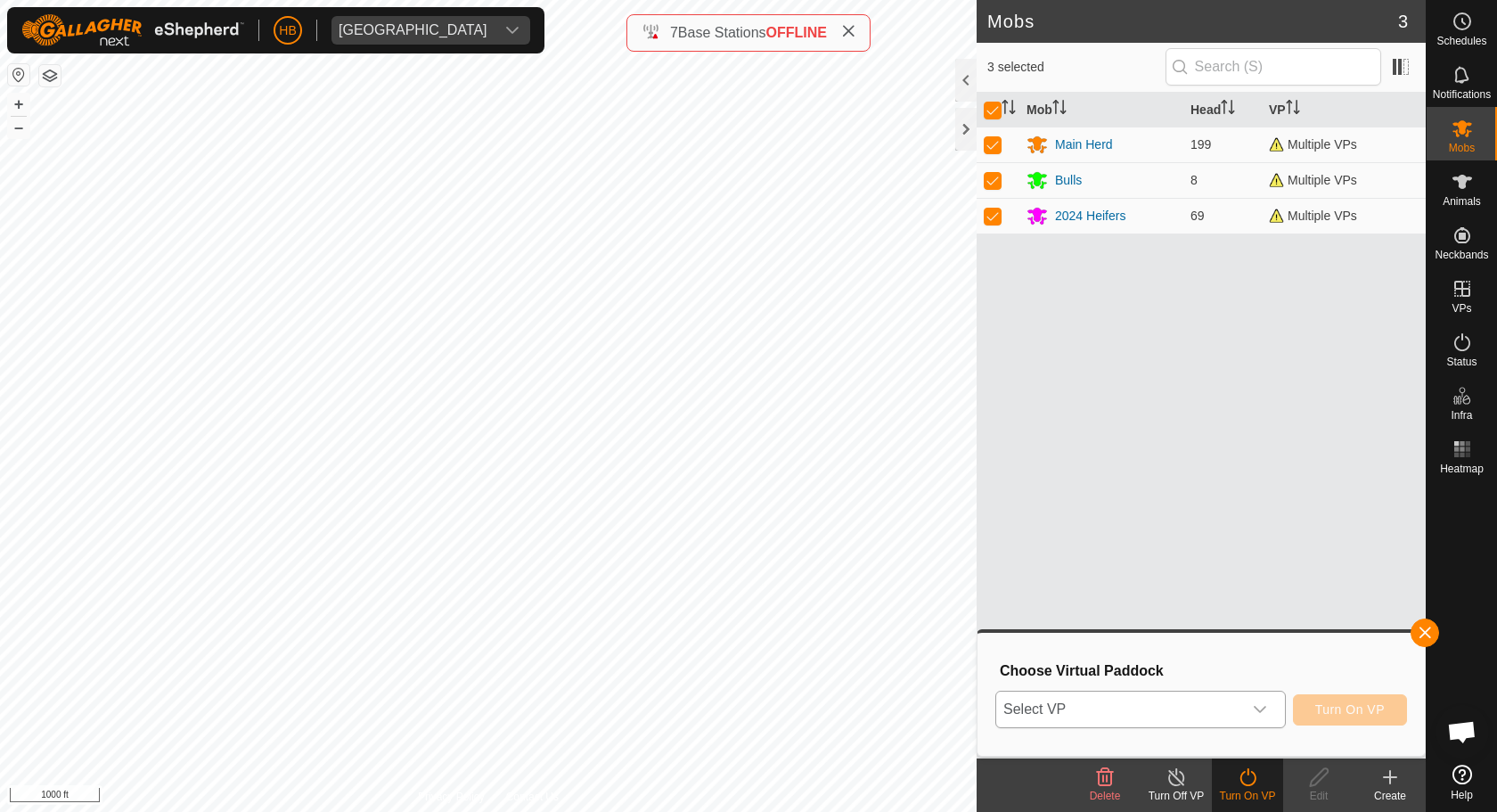
click at [1225, 719] on span "Select VP" at bounding box center [1119, 709] width 246 height 36
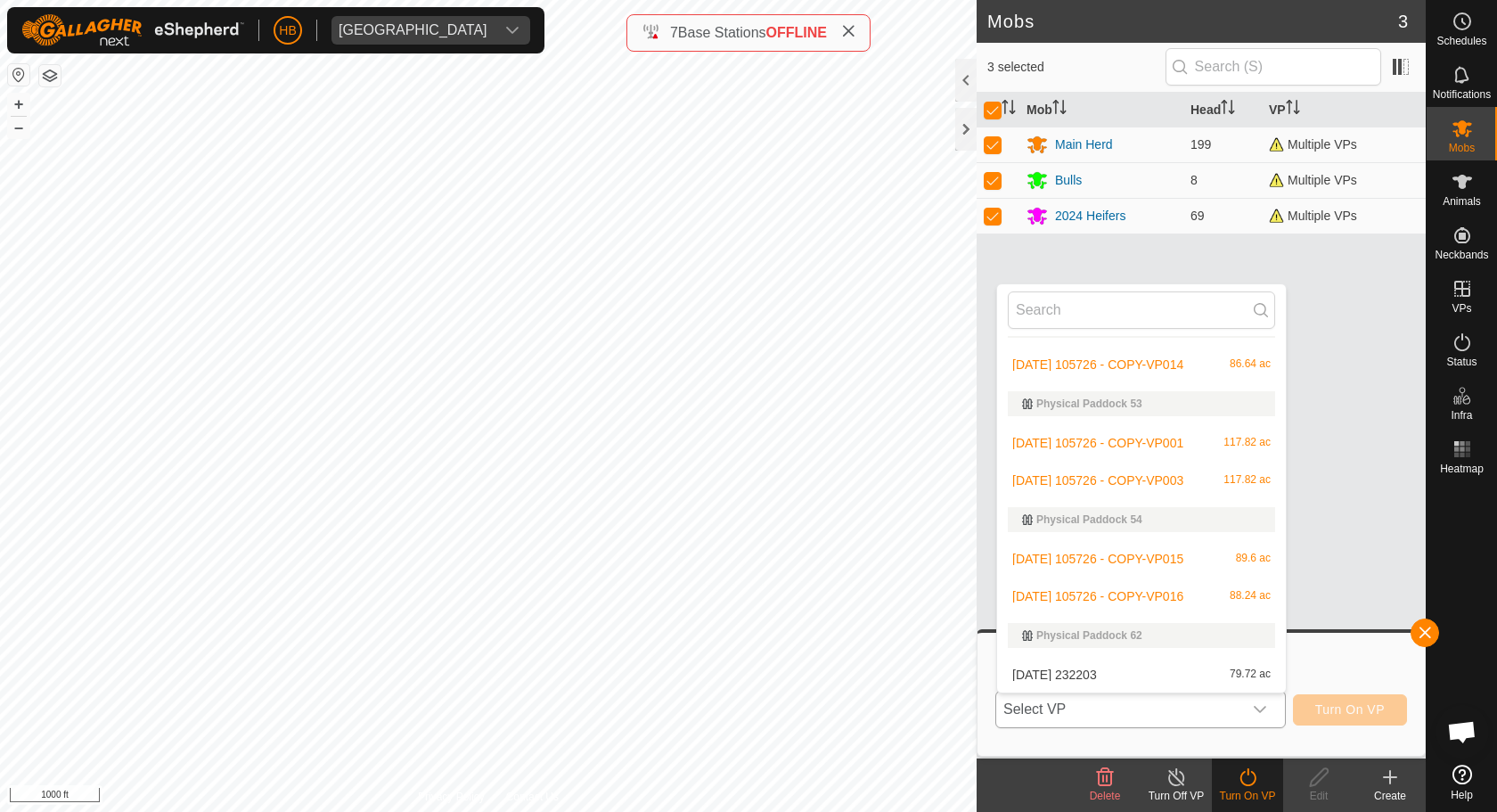
scroll to position [579, 0]
click at [1137, 674] on li "[DATE] 232203 79.72 ac" at bounding box center [1141, 675] width 289 height 36
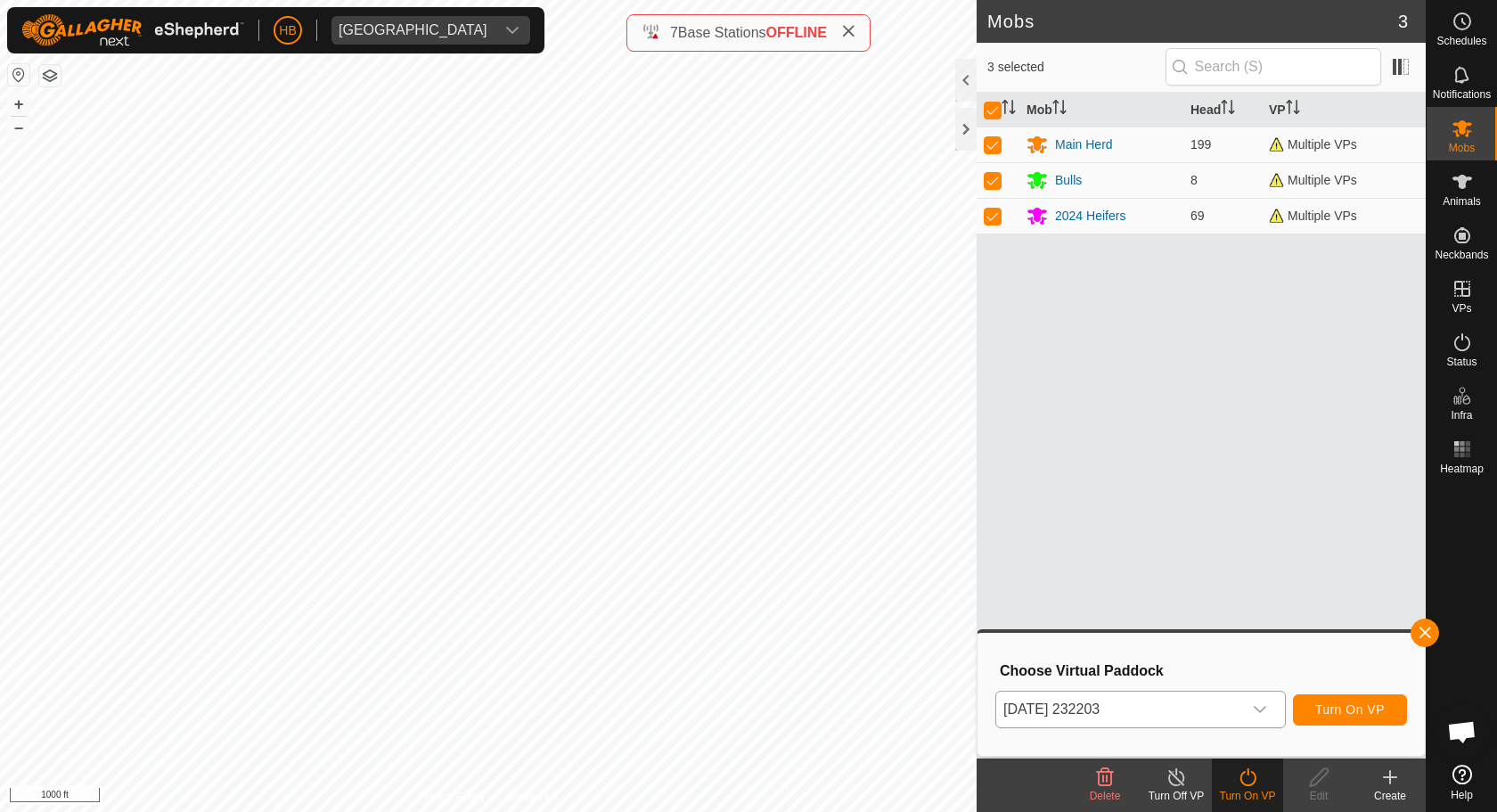
click at [1335, 707] on span "Turn On VP" at bounding box center [1350, 709] width 70 height 14
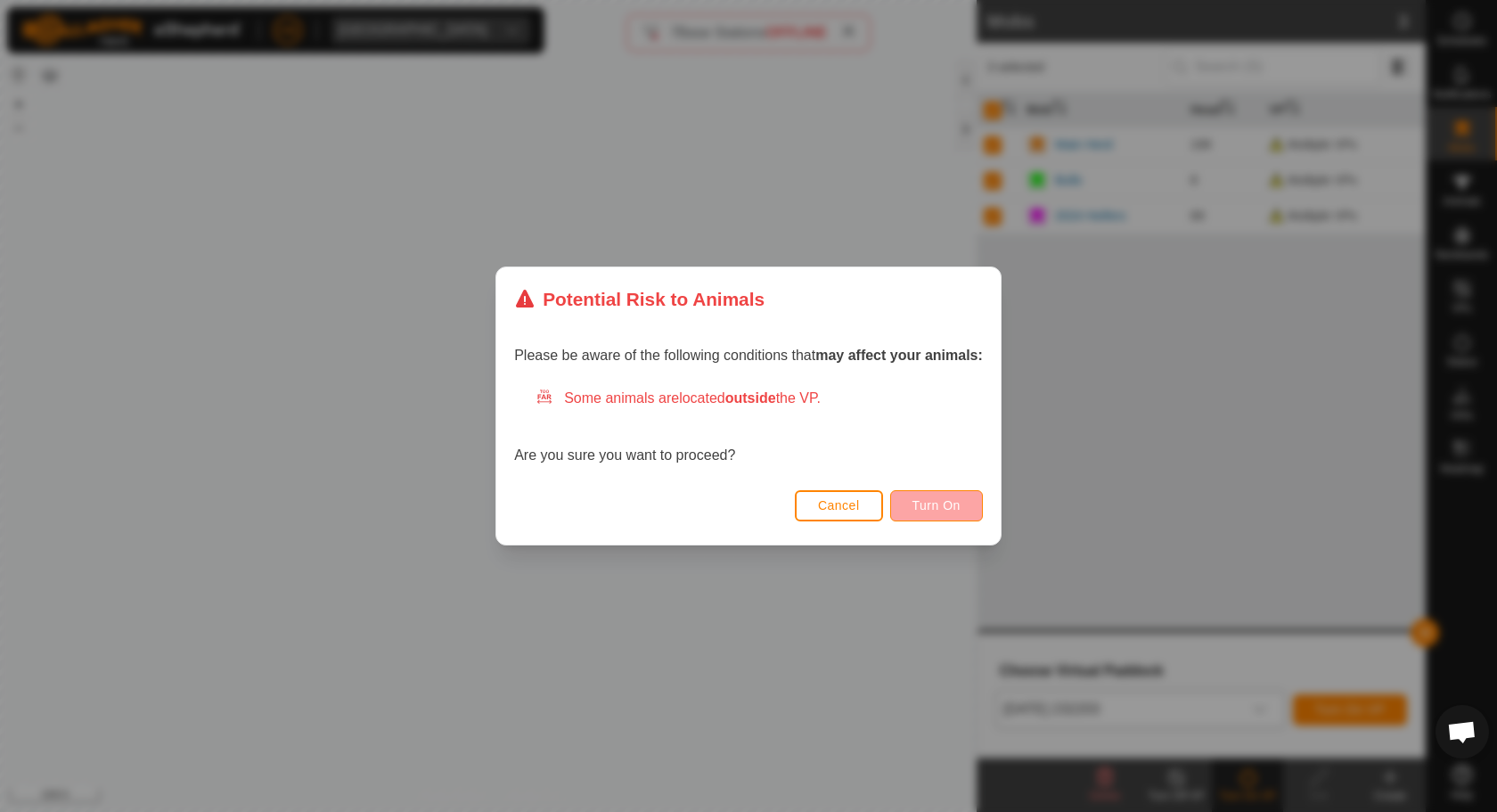
click at [935, 502] on span "Turn On" at bounding box center [936, 505] width 48 height 14
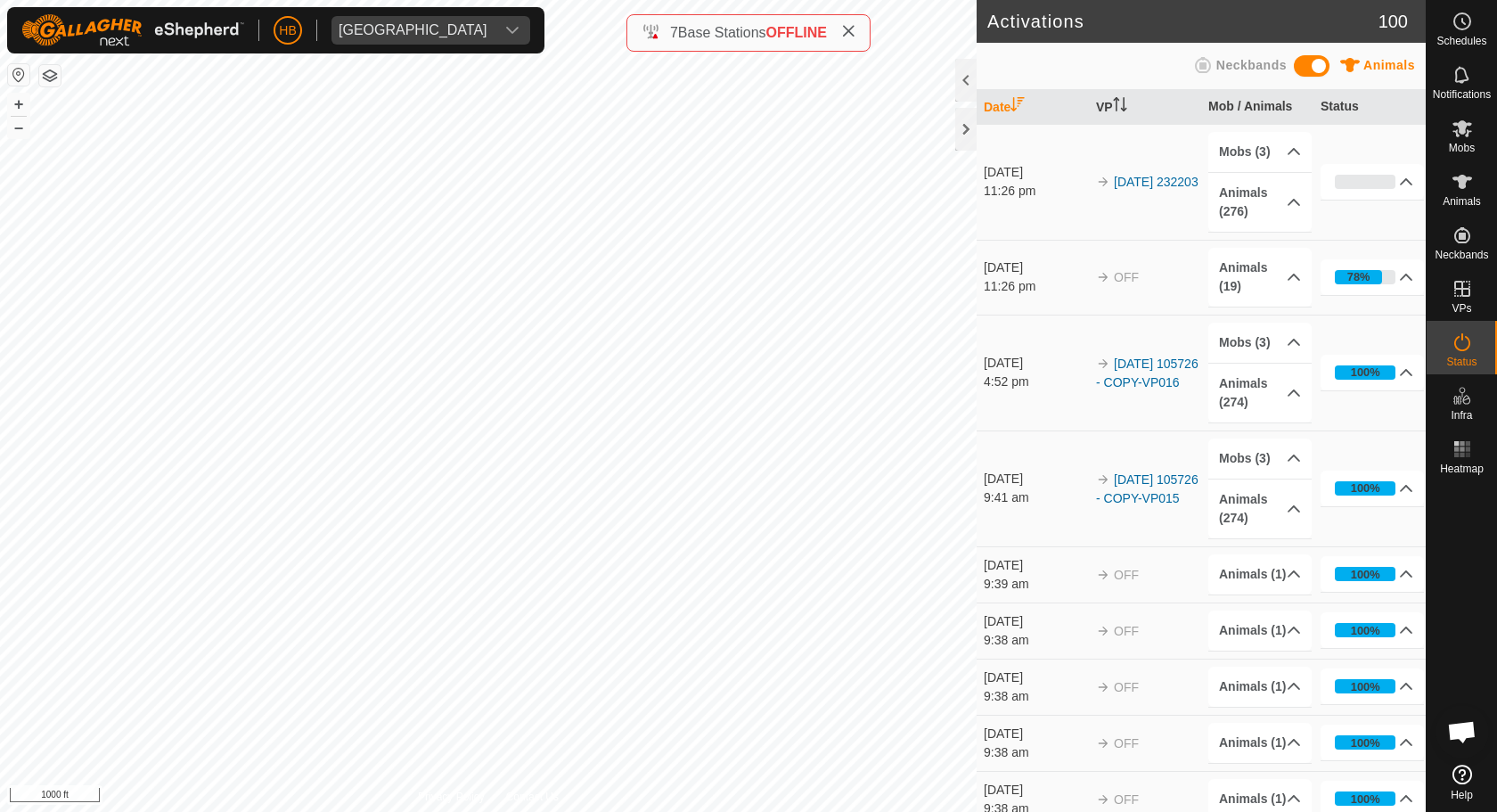
click at [850, 34] on icon at bounding box center [849, 31] width 14 height 14
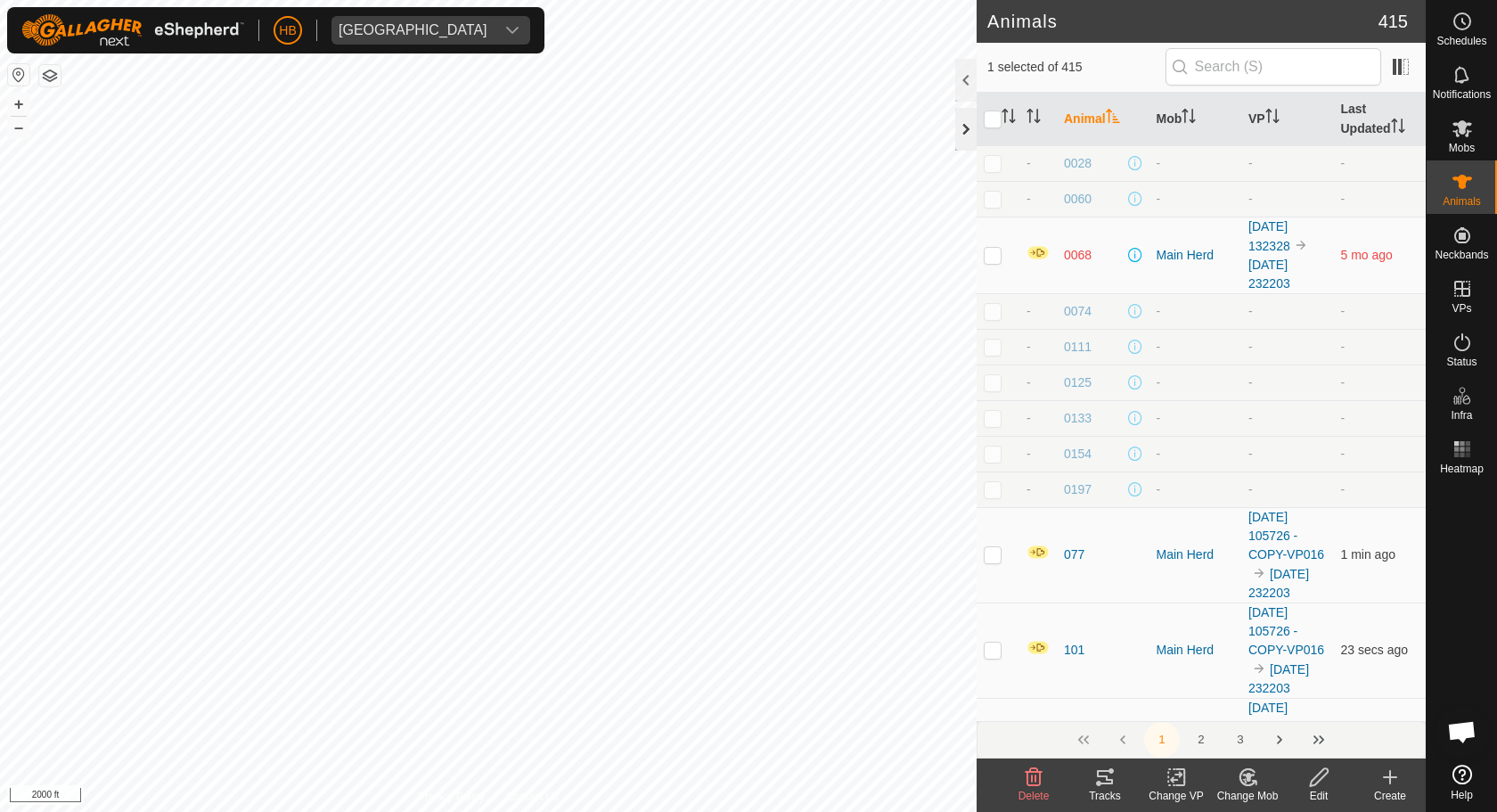
click at [966, 130] on div at bounding box center [966, 129] width 21 height 43
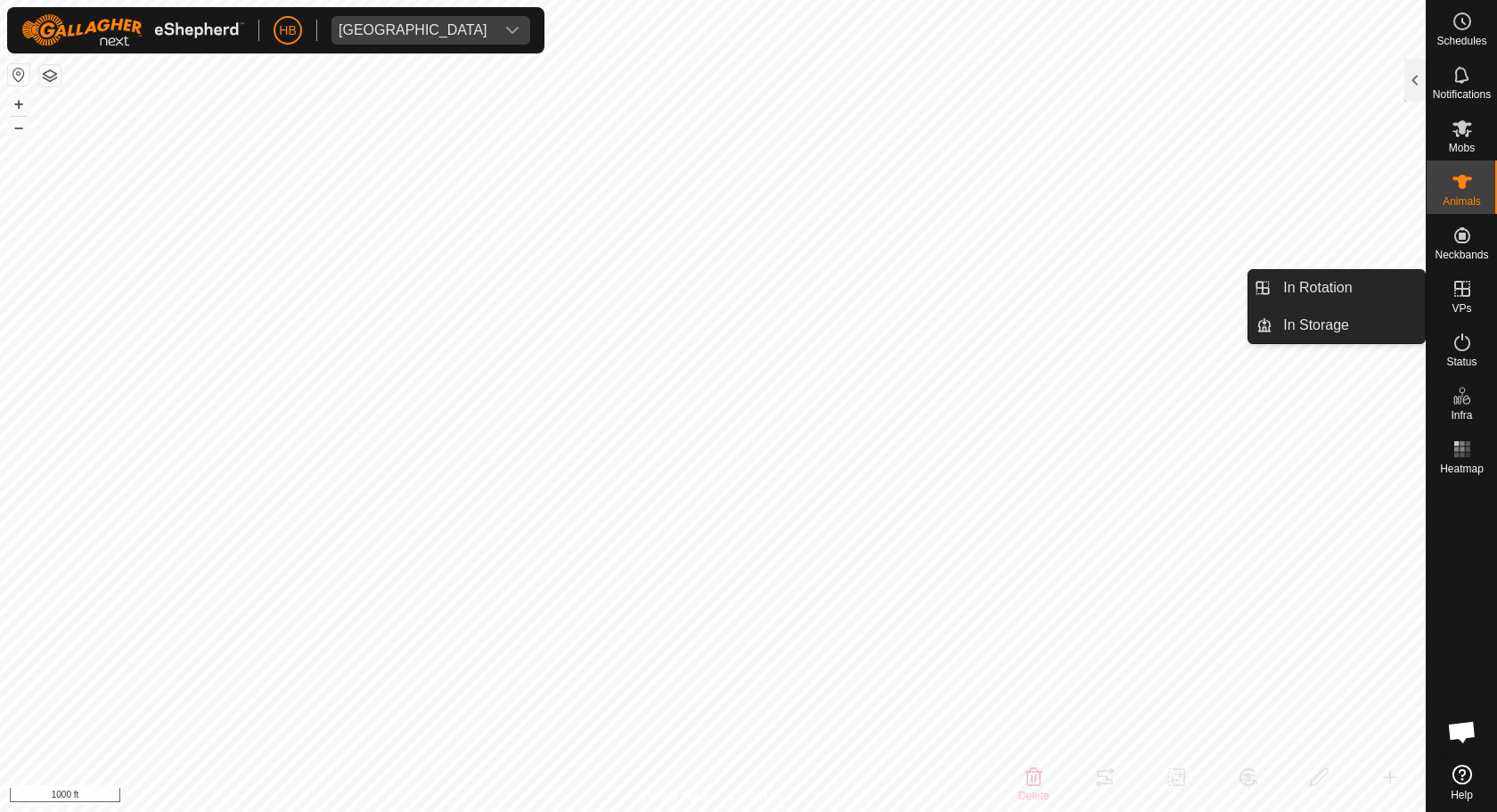
click at [1470, 295] on icon at bounding box center [1462, 289] width 21 height 21
click at [1386, 287] on link "In Rotation" at bounding box center [1348, 288] width 152 height 36
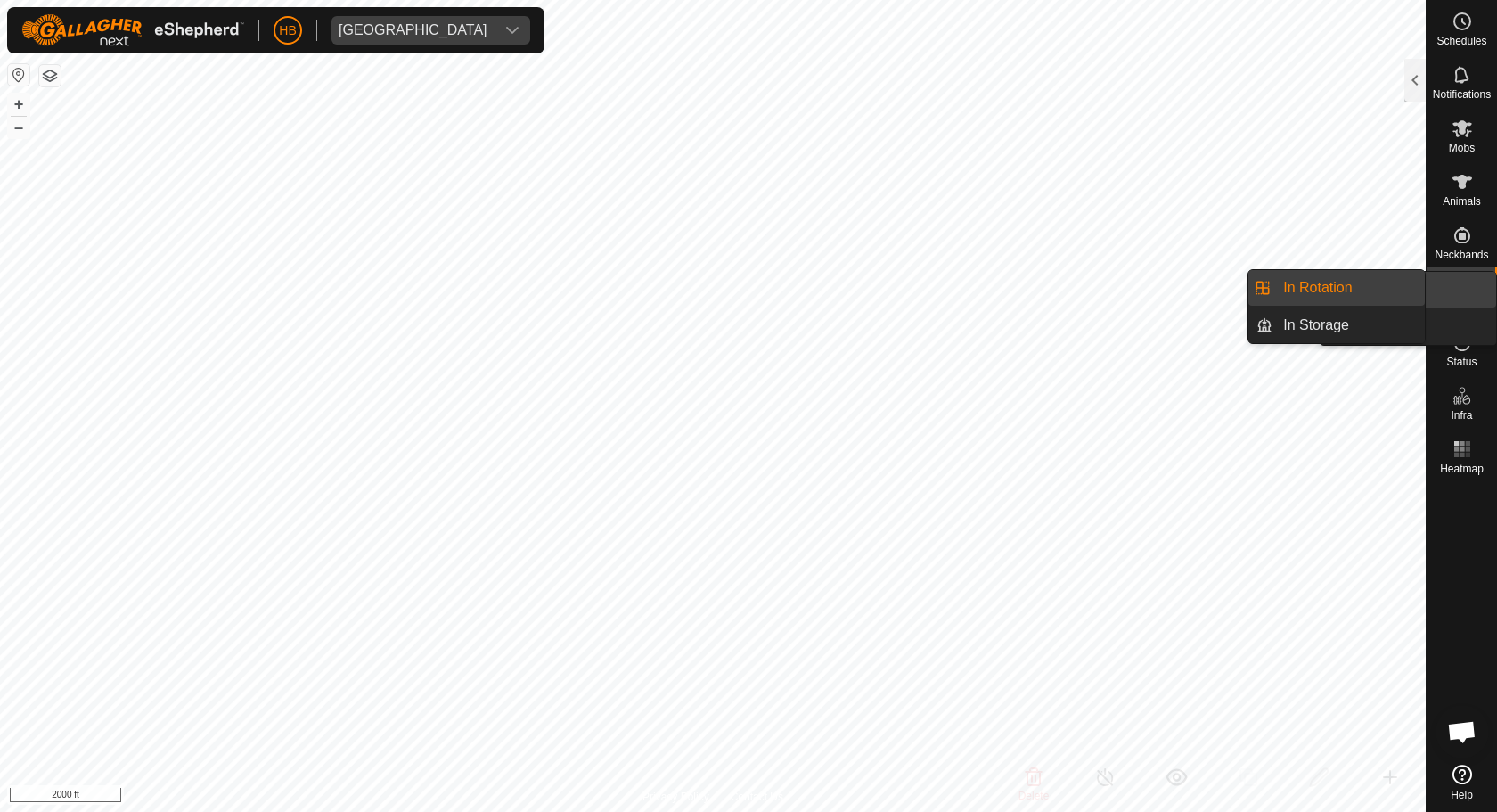
click at [1447, 303] on div "VPs" at bounding box center [1461, 294] width 70 height 53
click at [1353, 289] on link "In Rotation" at bounding box center [1348, 288] width 152 height 36
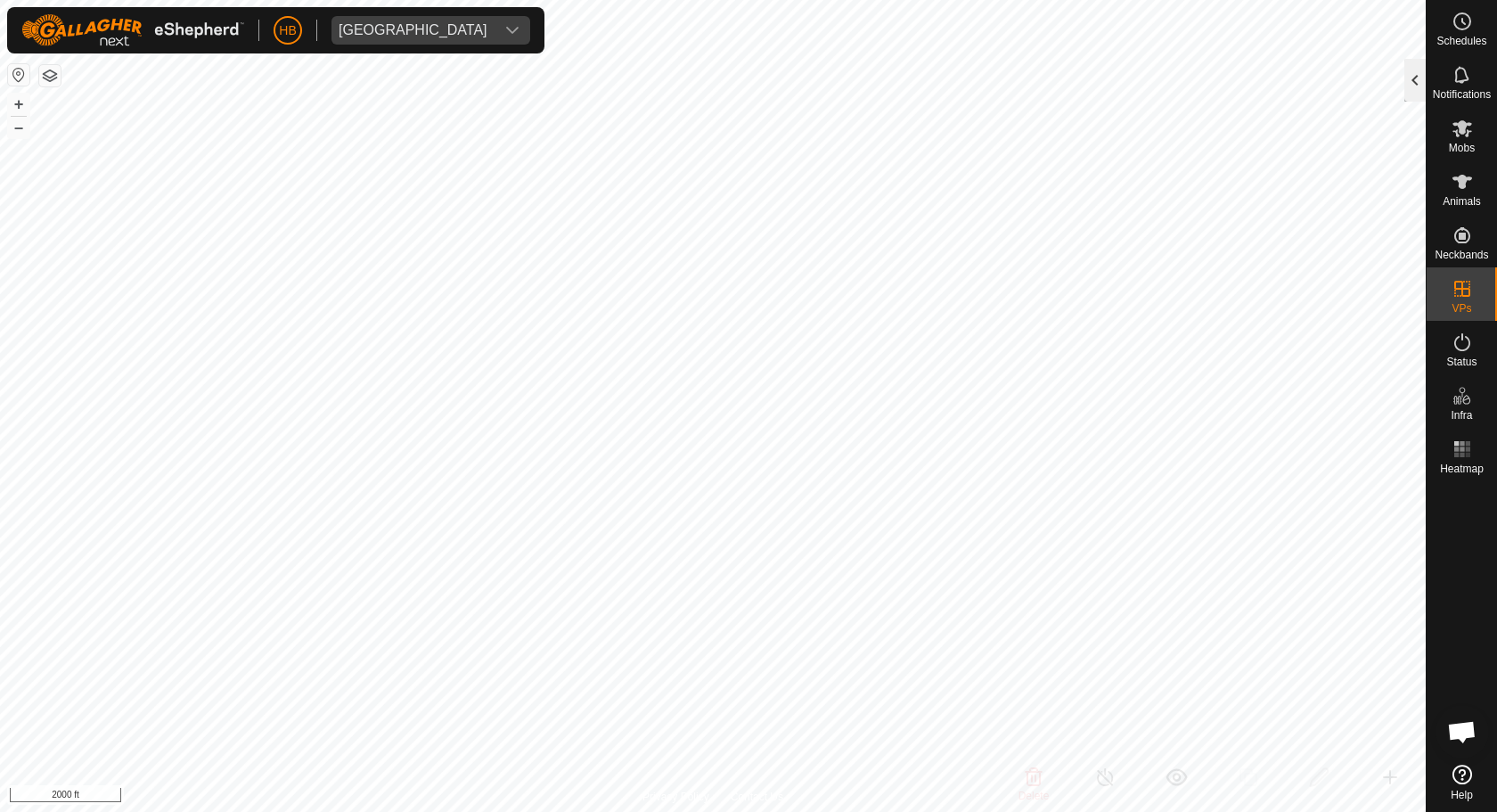
click at [1417, 82] on div at bounding box center [1415, 80] width 21 height 43
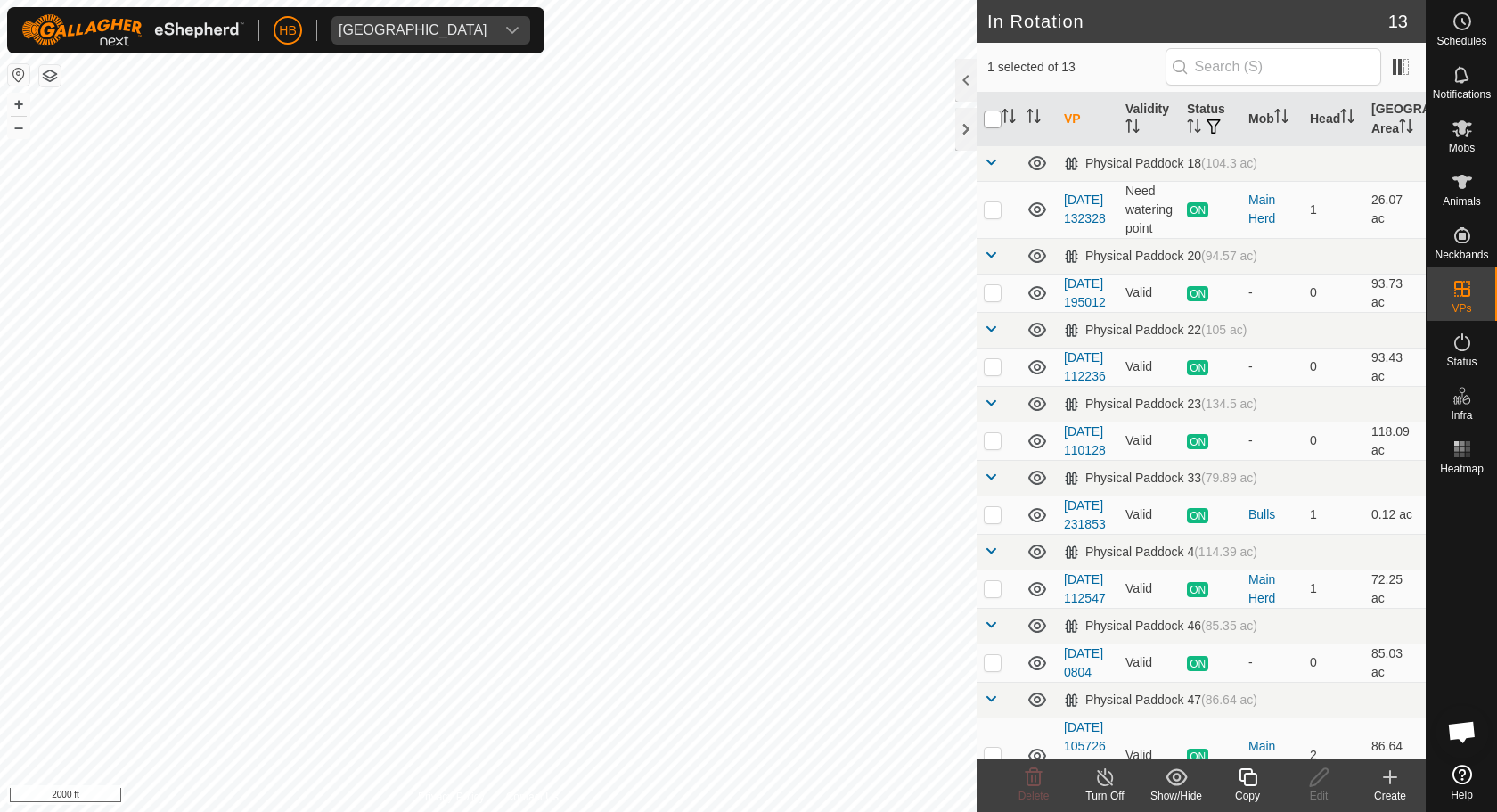
click at [996, 123] on input "checkbox" at bounding box center [992, 119] width 18 height 18
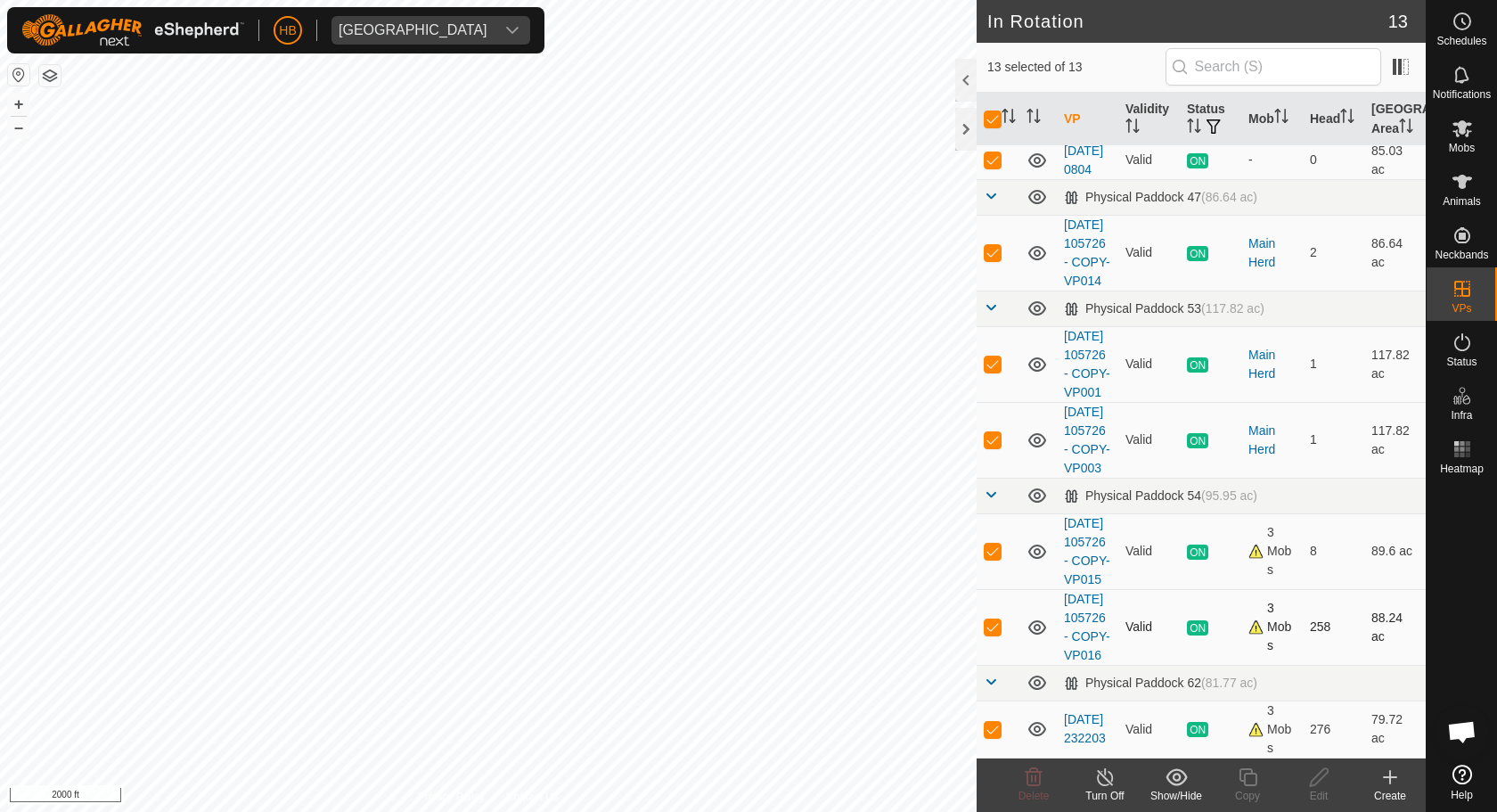
scroll to position [709, 0]
click at [991, 734] on p-checkbox at bounding box center [992, 729] width 18 height 14
click at [1164, 777] on show-hide-svg-icon at bounding box center [1176, 777] width 71 height 21
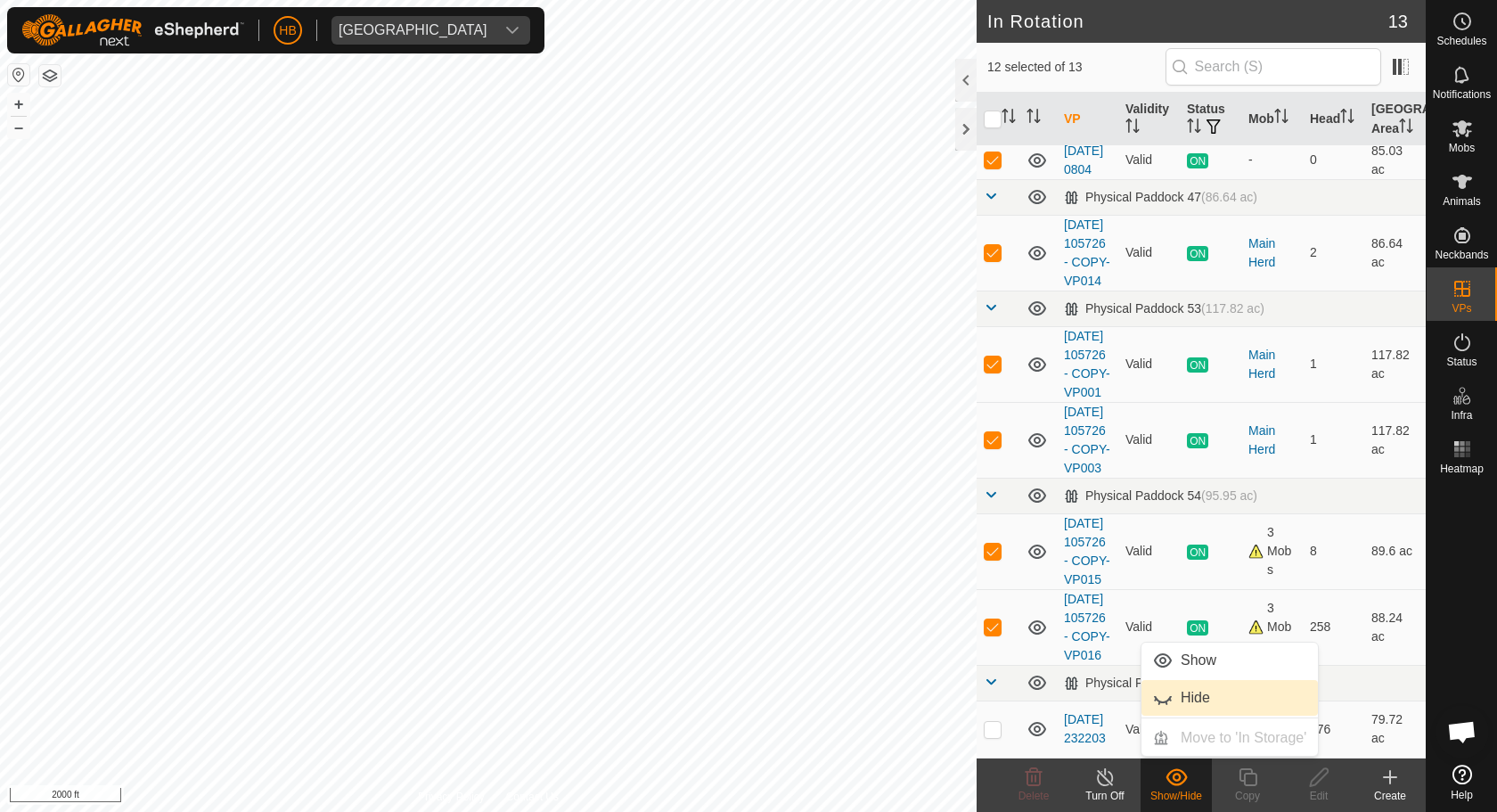
click at [1188, 688] on link "Hide" at bounding box center [1230, 698] width 177 height 36
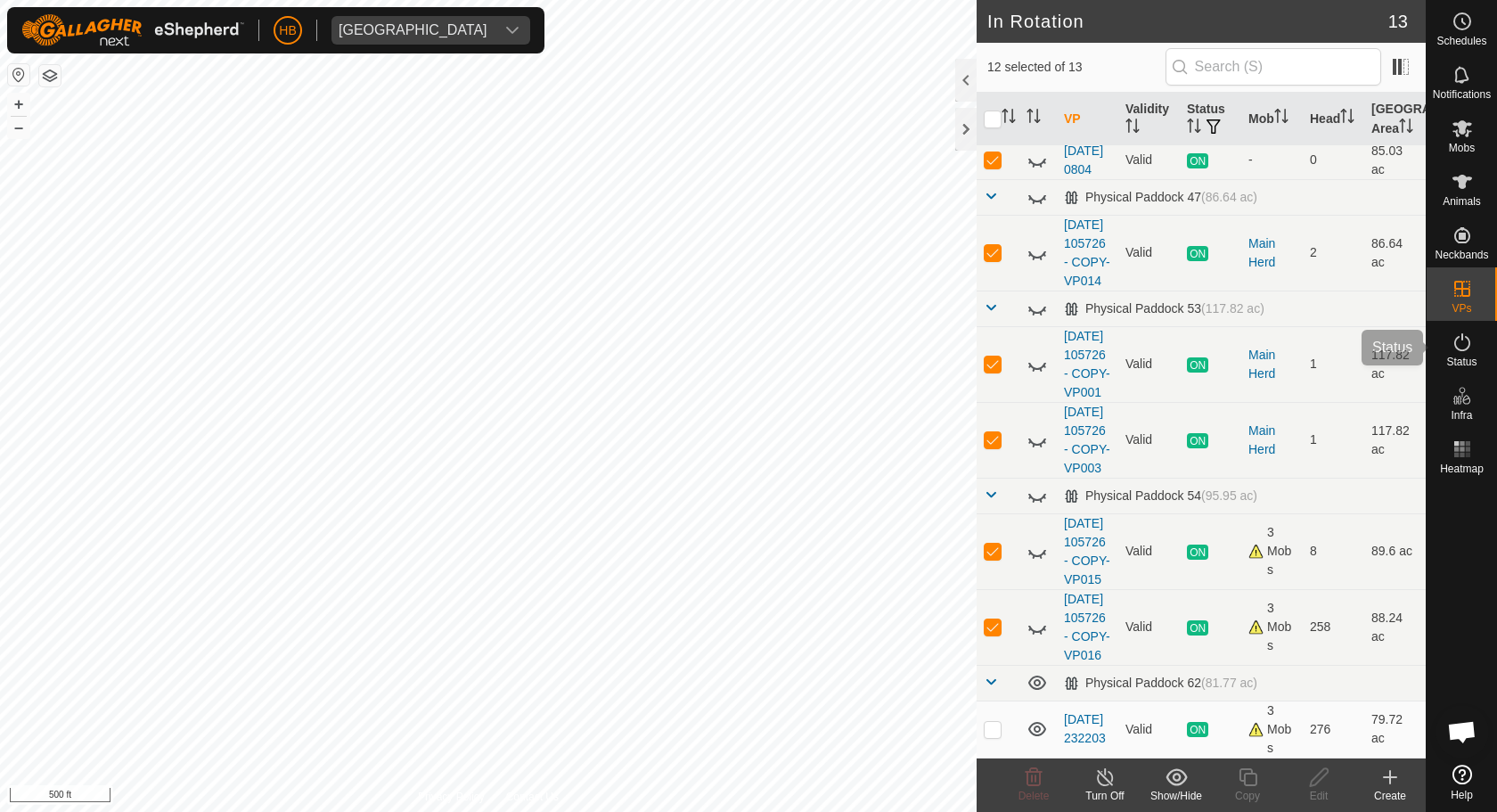
click at [1462, 336] on icon at bounding box center [1462, 342] width 16 height 18
